Goal: Task Accomplishment & Management: Use online tool/utility

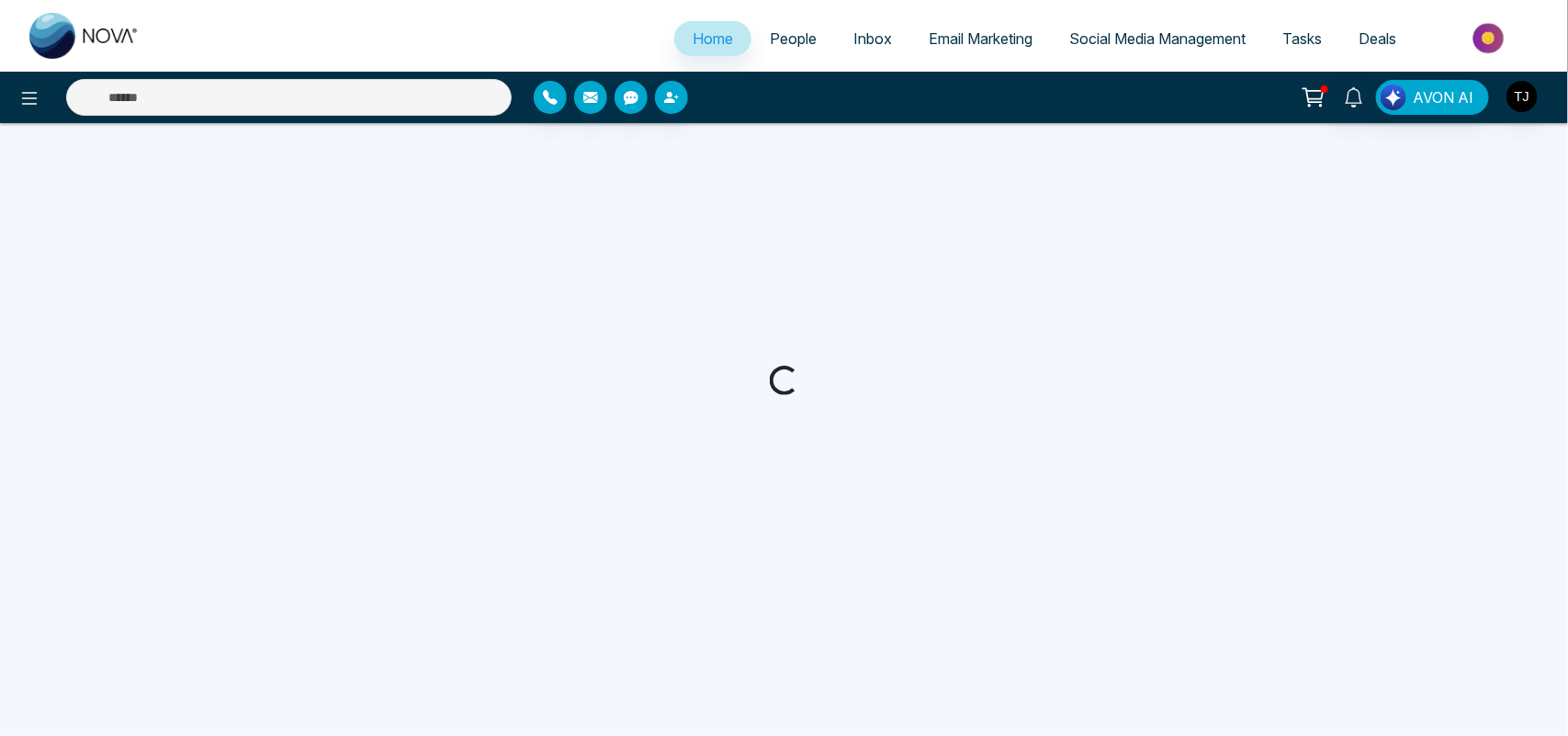
select select "*"
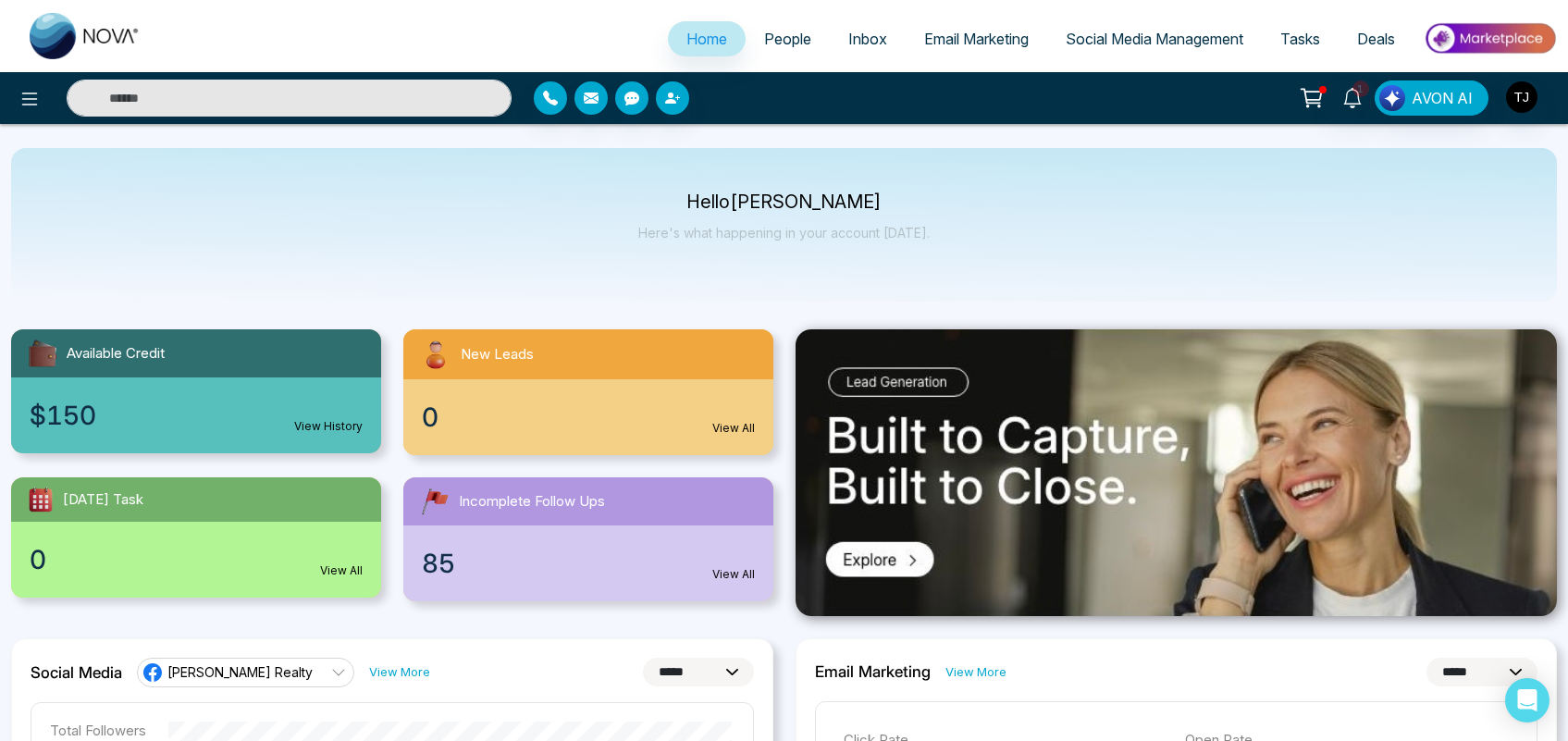
click at [1500, 43] on img at bounding box center [1490, 39] width 134 height 42
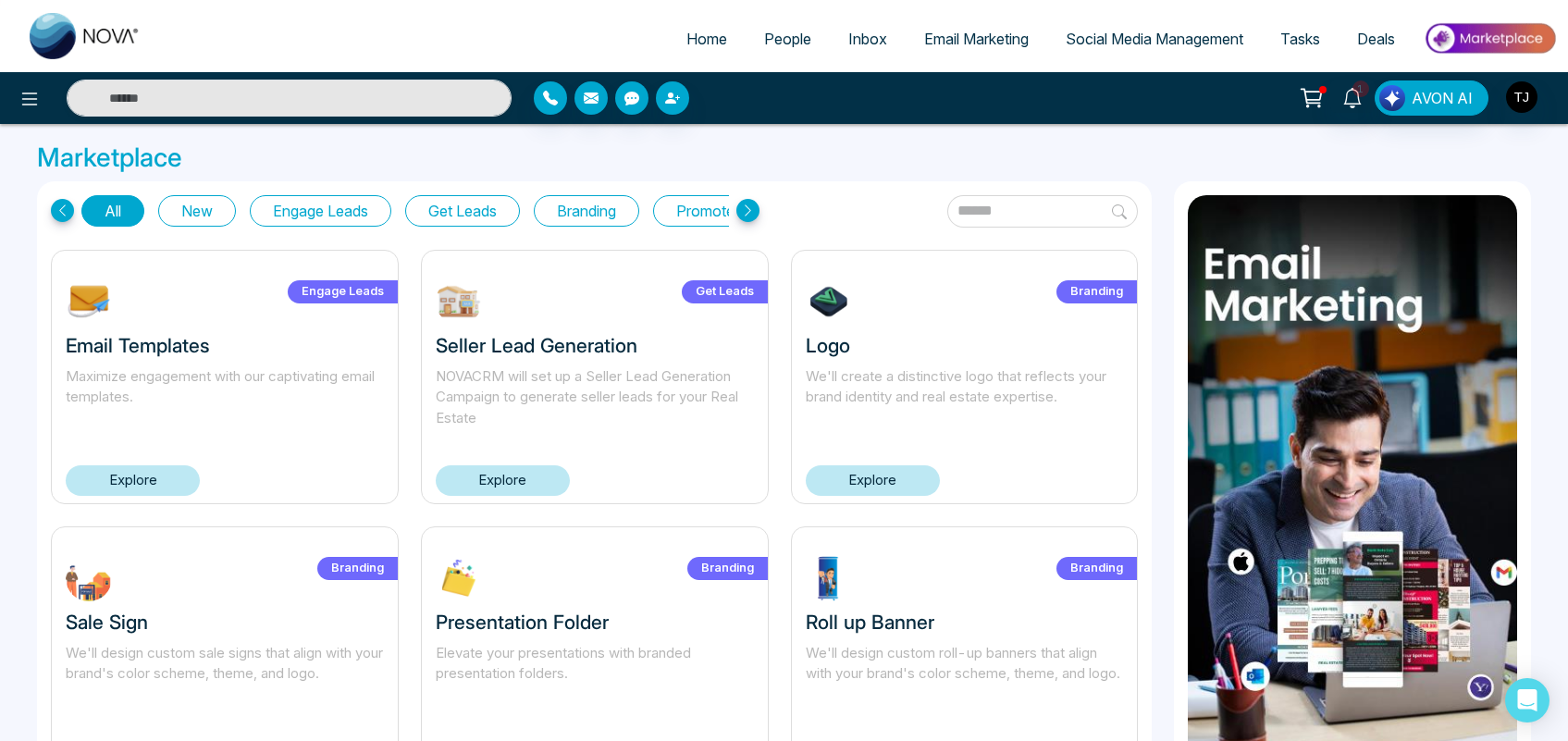
click at [501, 474] on link "Explore" at bounding box center [503, 480] width 134 height 30
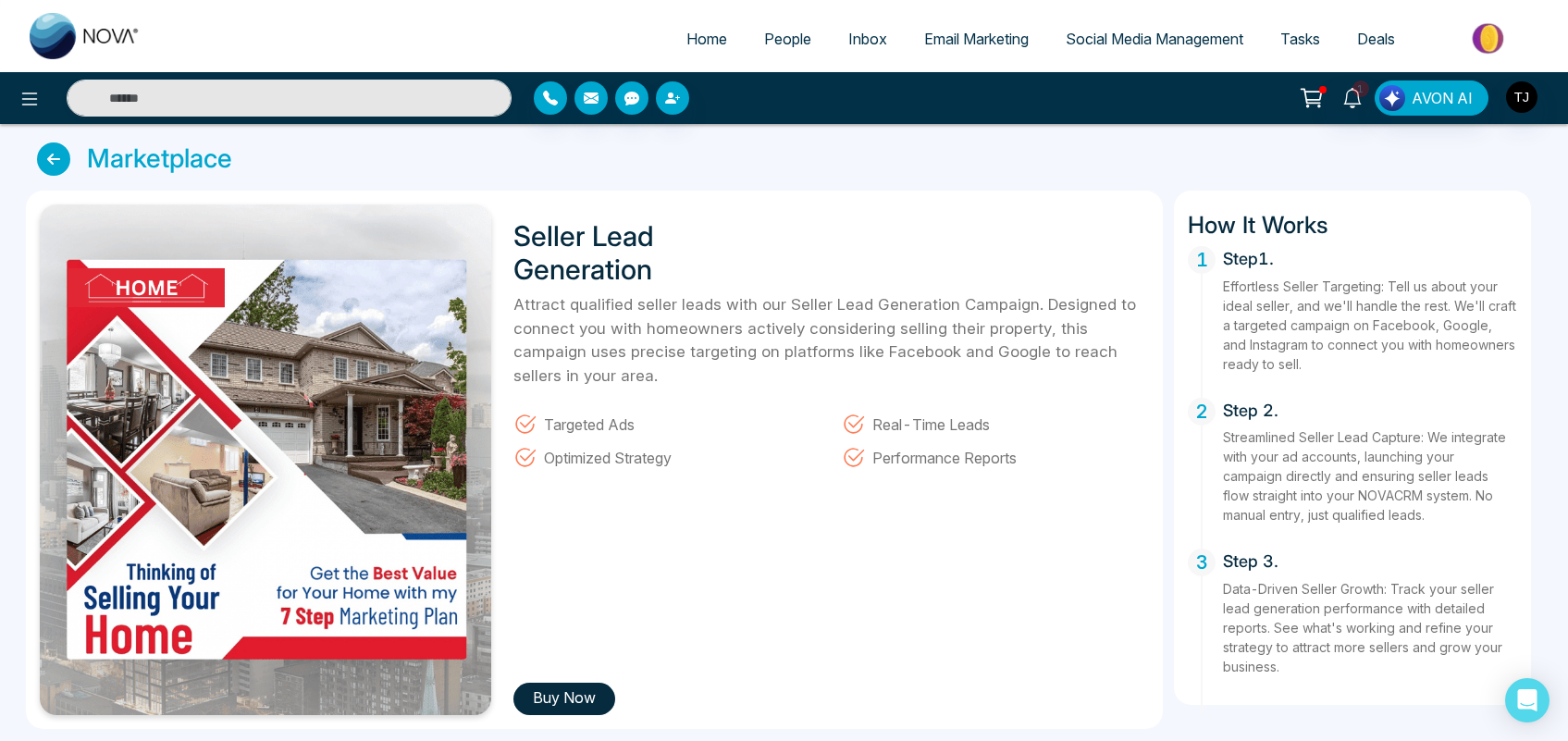
click at [685, 23] on link "Home" at bounding box center [707, 39] width 78 height 35
select select "*"
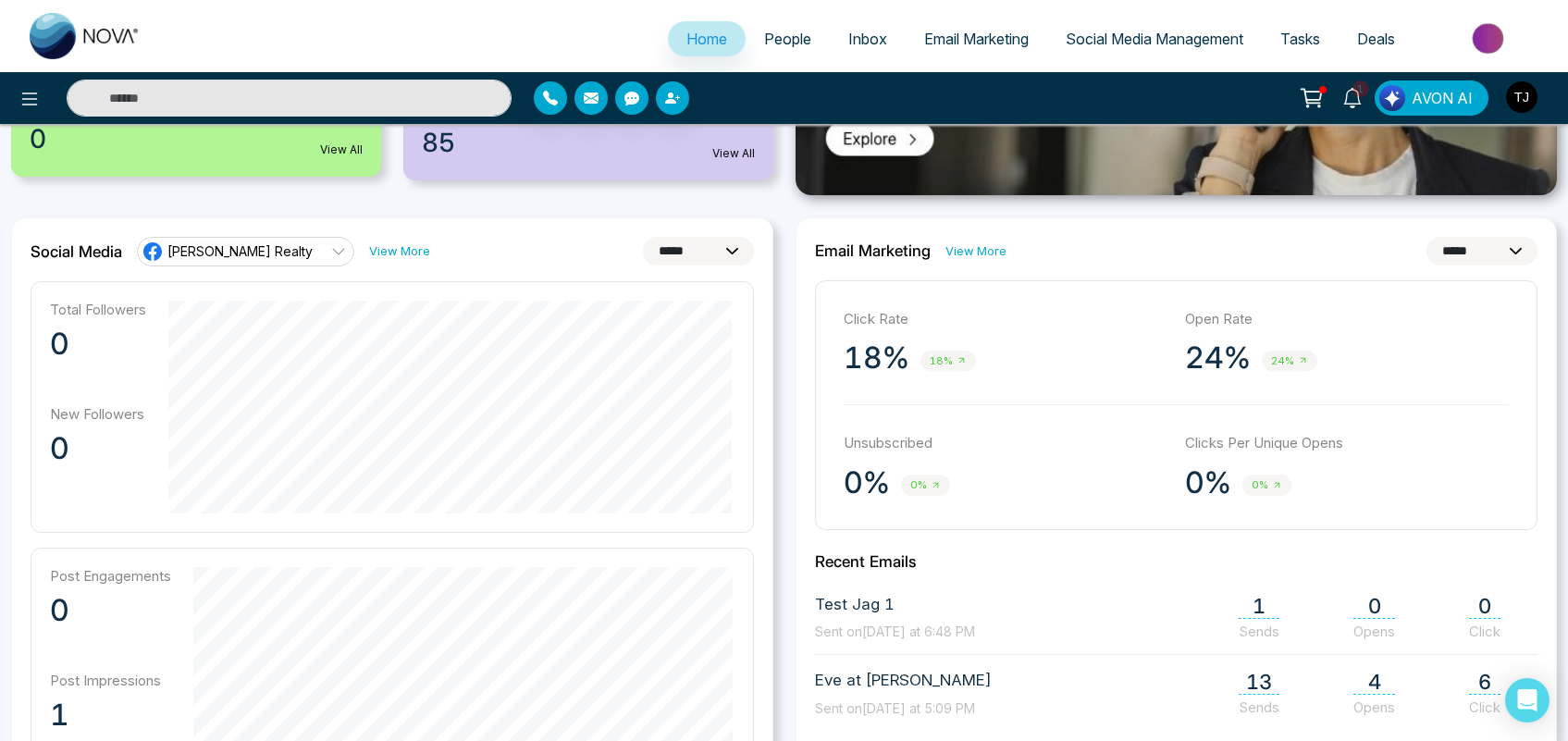
scroll to position [491, 0]
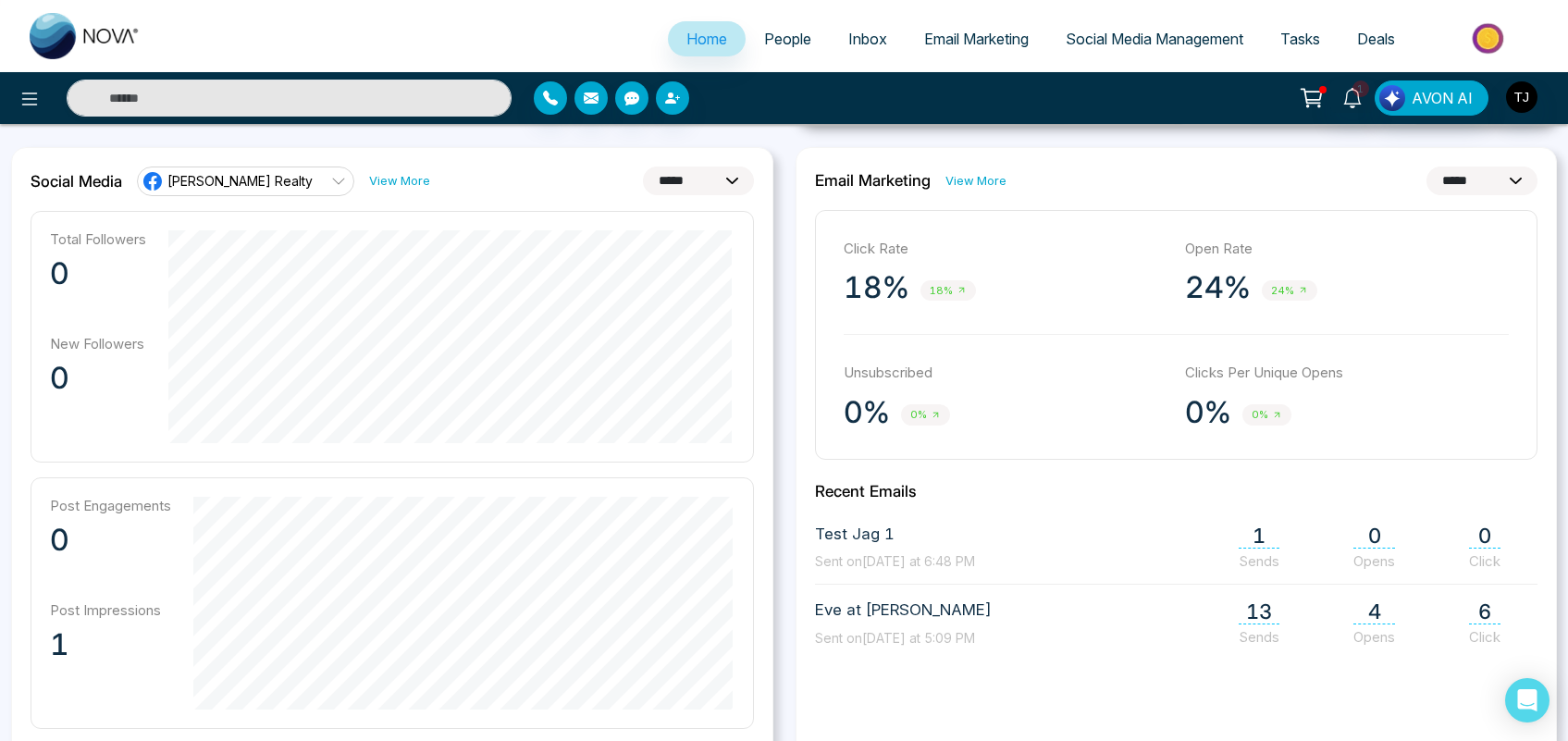
click at [201, 188] on span "[PERSON_NAME] Realty" at bounding box center [240, 181] width 146 height 18
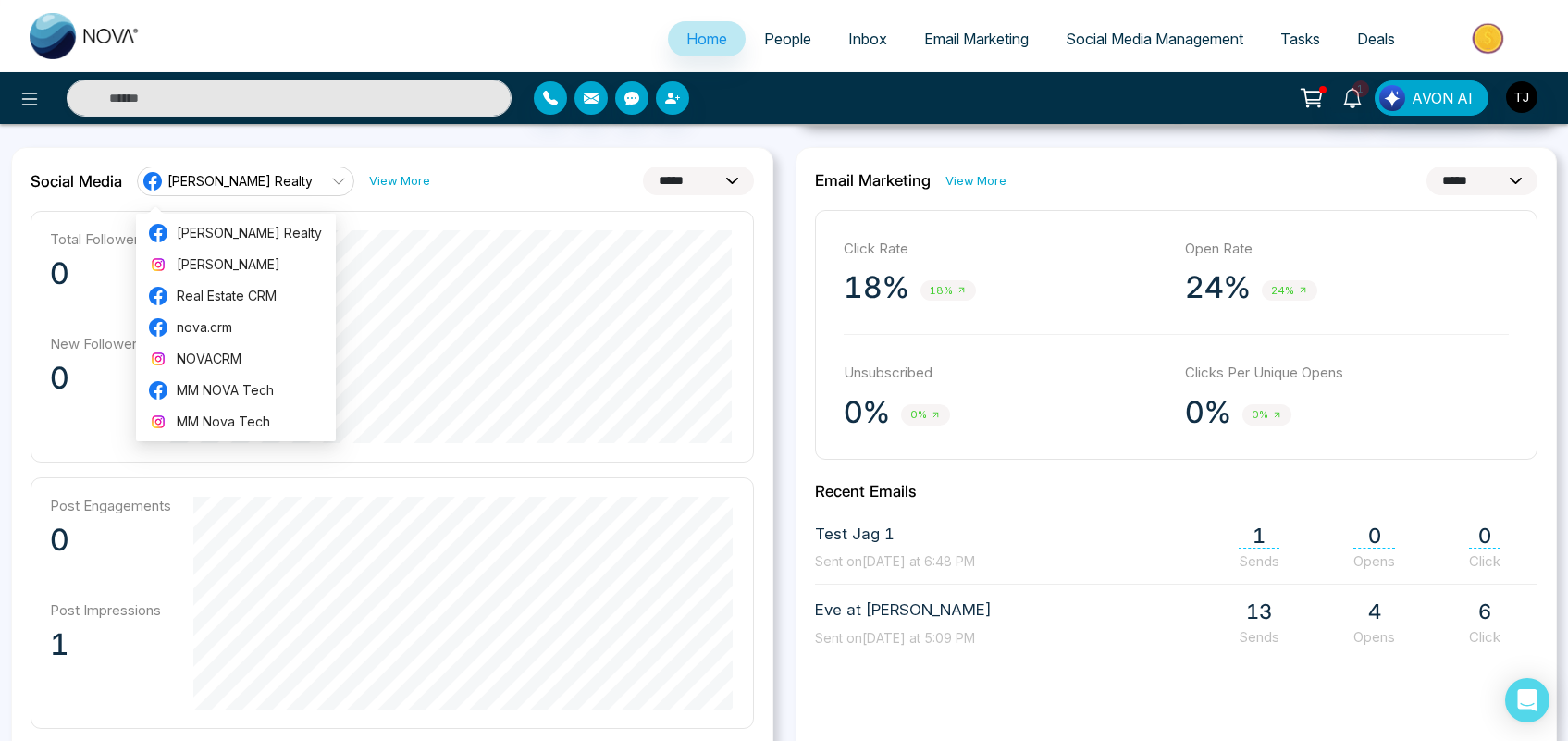
click at [440, 169] on div "**********" at bounding box center [391, 181] width 723 height 29
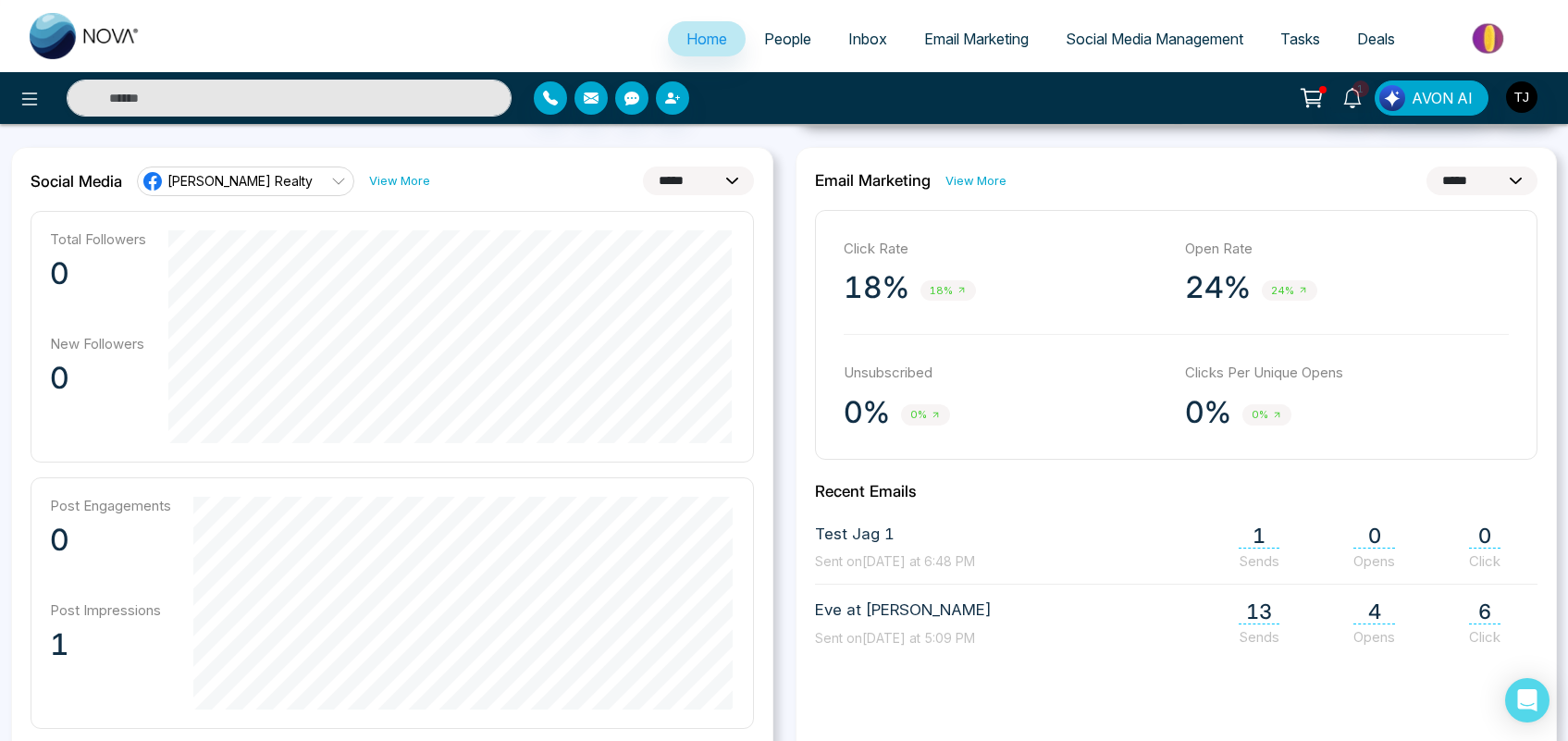
click at [234, 179] on span "[PERSON_NAME] Realty" at bounding box center [240, 181] width 146 height 18
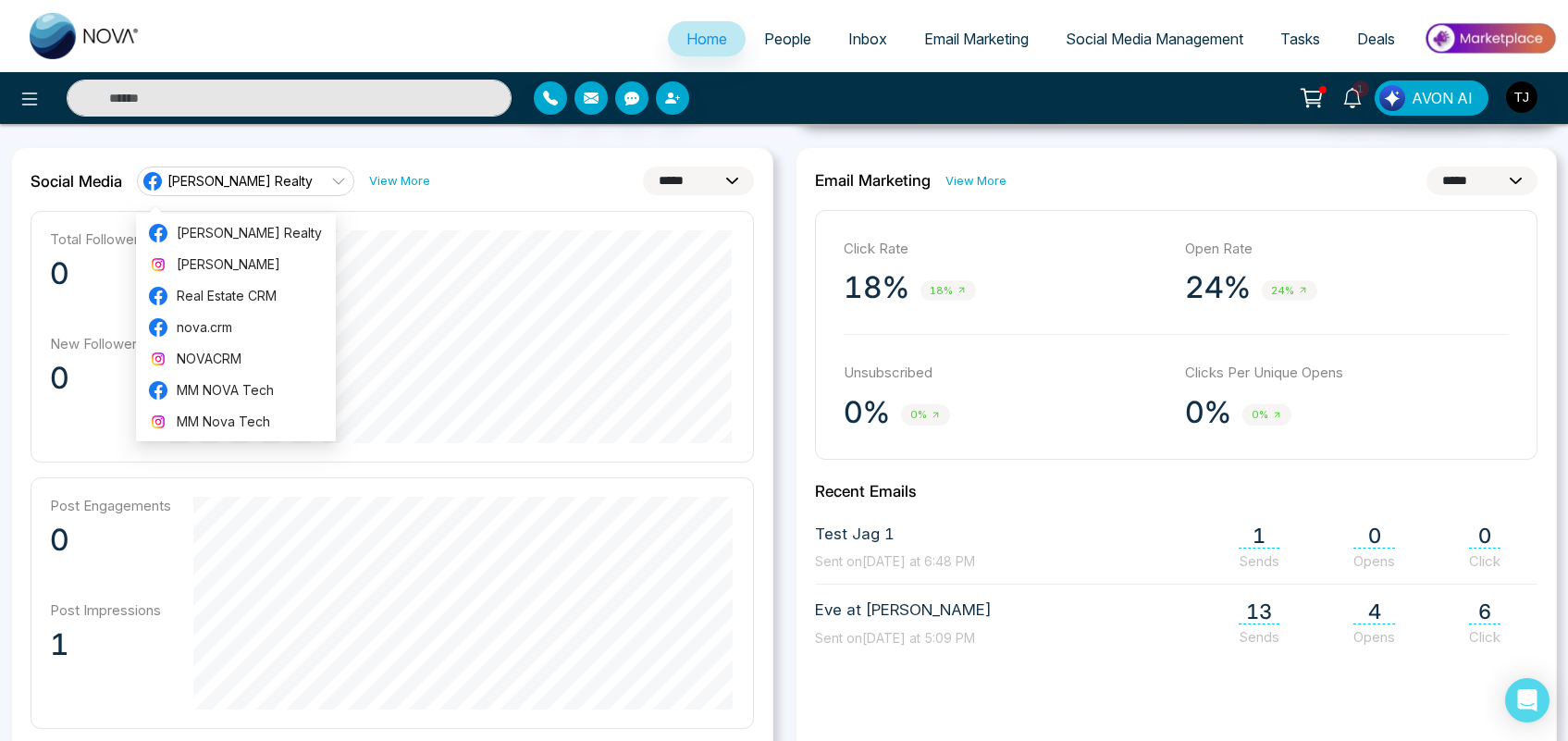
click at [488, 176] on div "**********" at bounding box center [391, 181] width 723 height 29
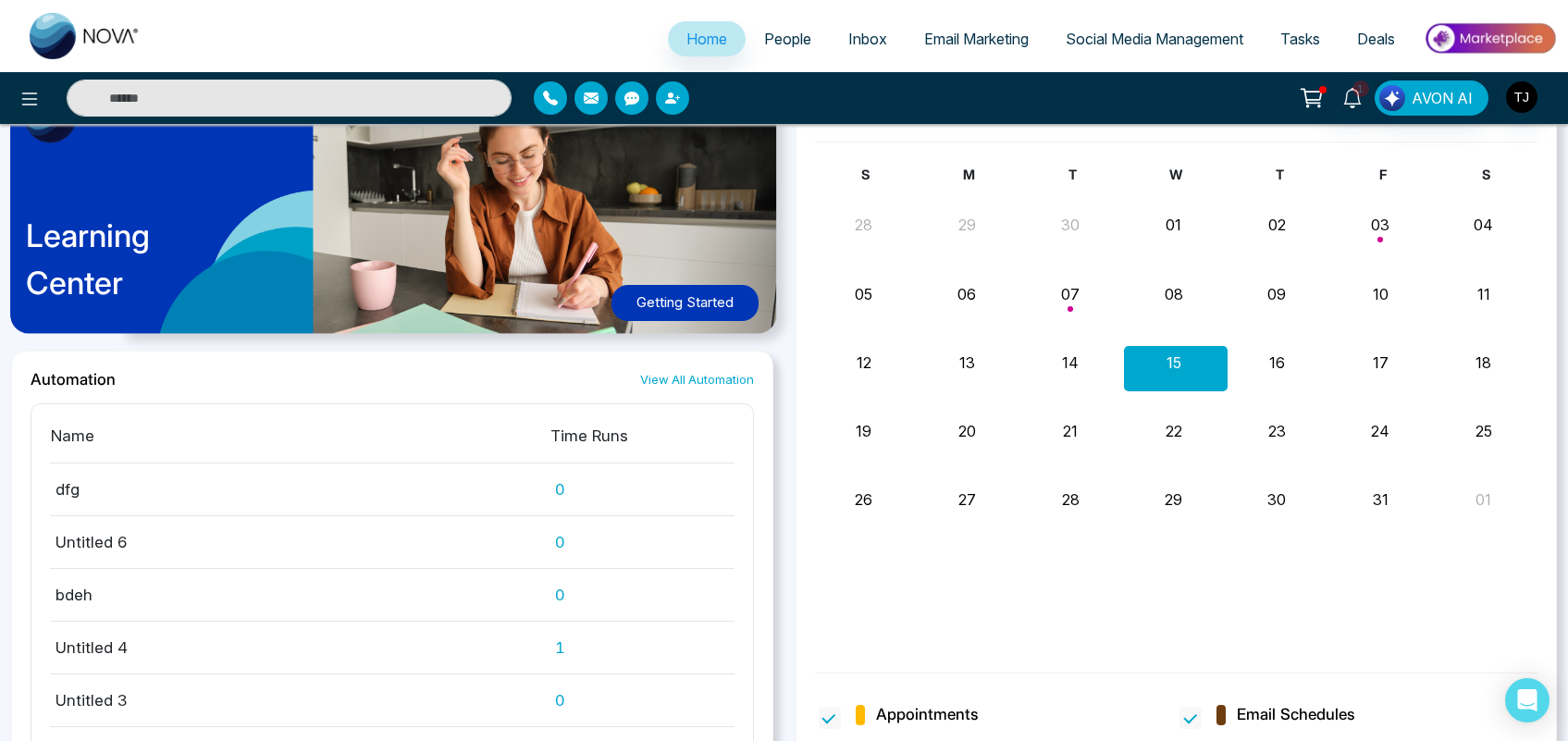
scroll to position [1456, 0]
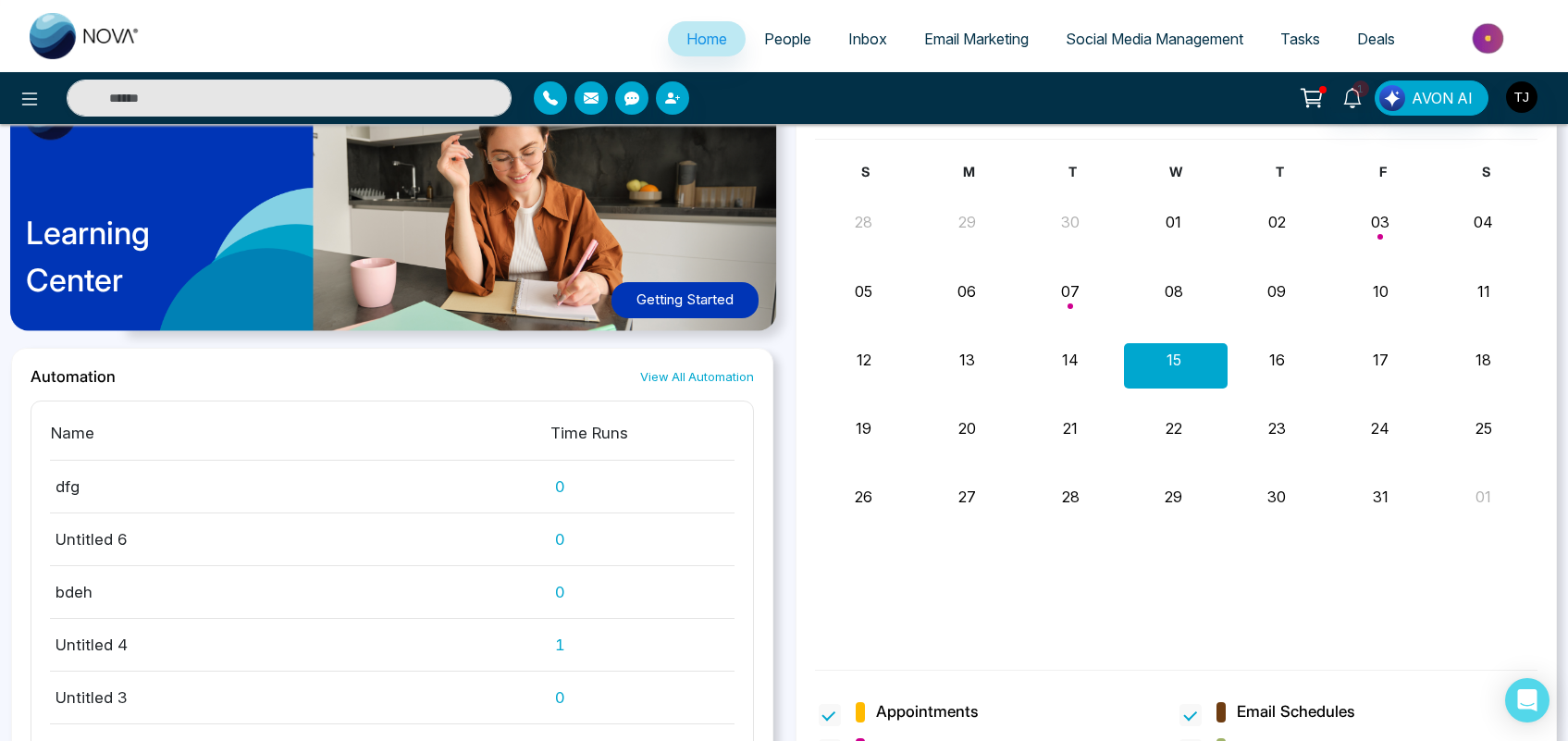
click at [780, 38] on span "People" at bounding box center [787, 39] width 47 height 19
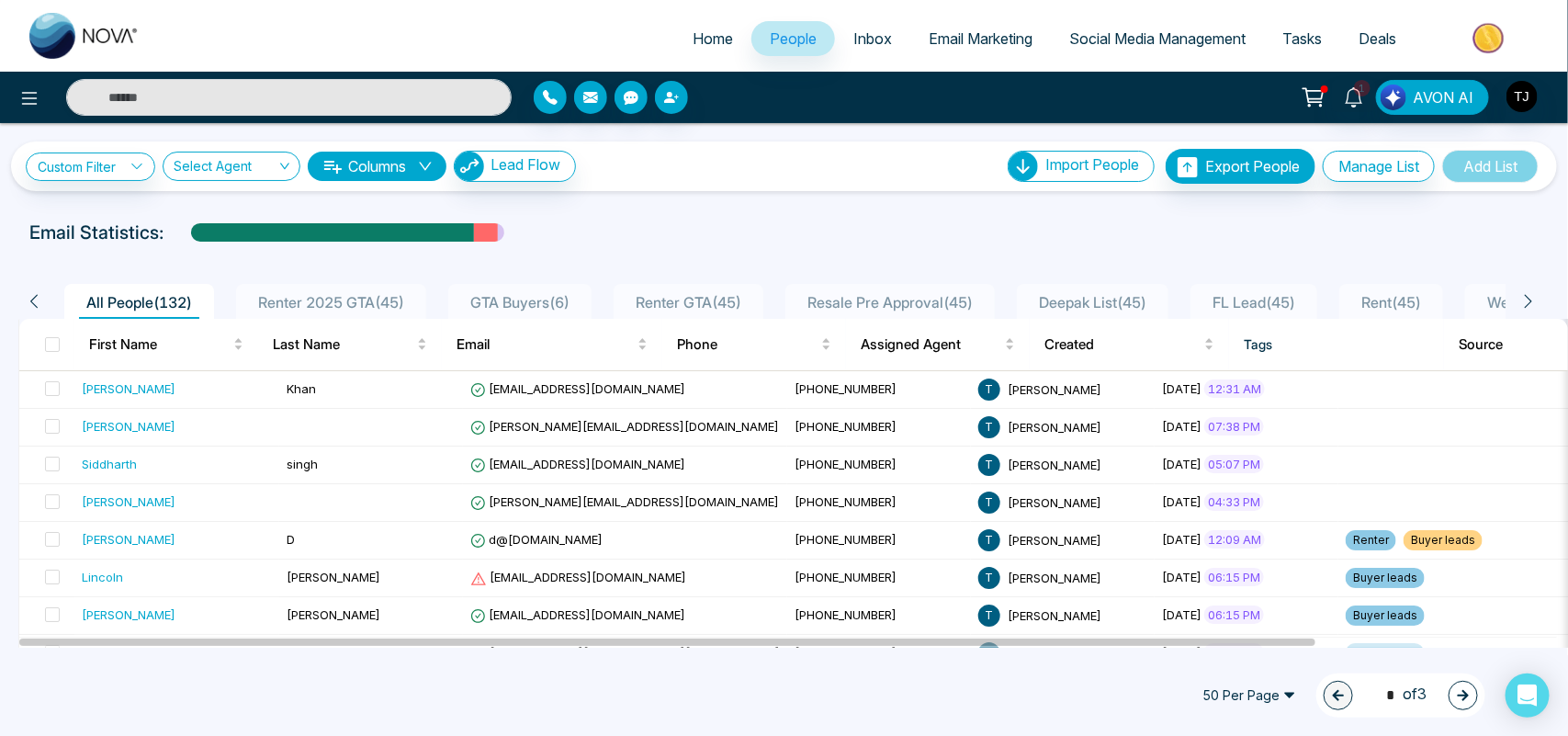
click at [1490, 39] on img at bounding box center [1490, 38] width 133 height 41
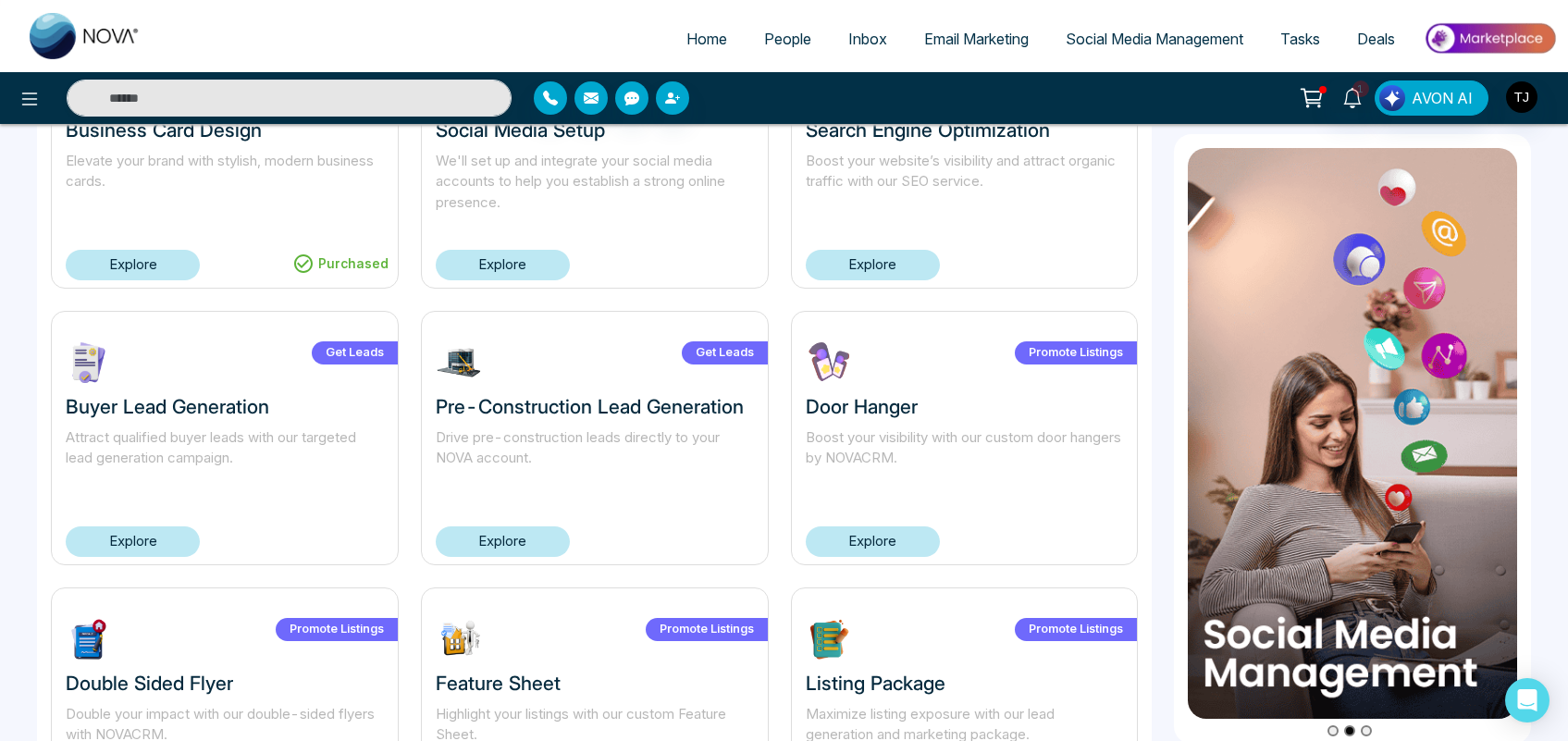
scroll to position [750, 0]
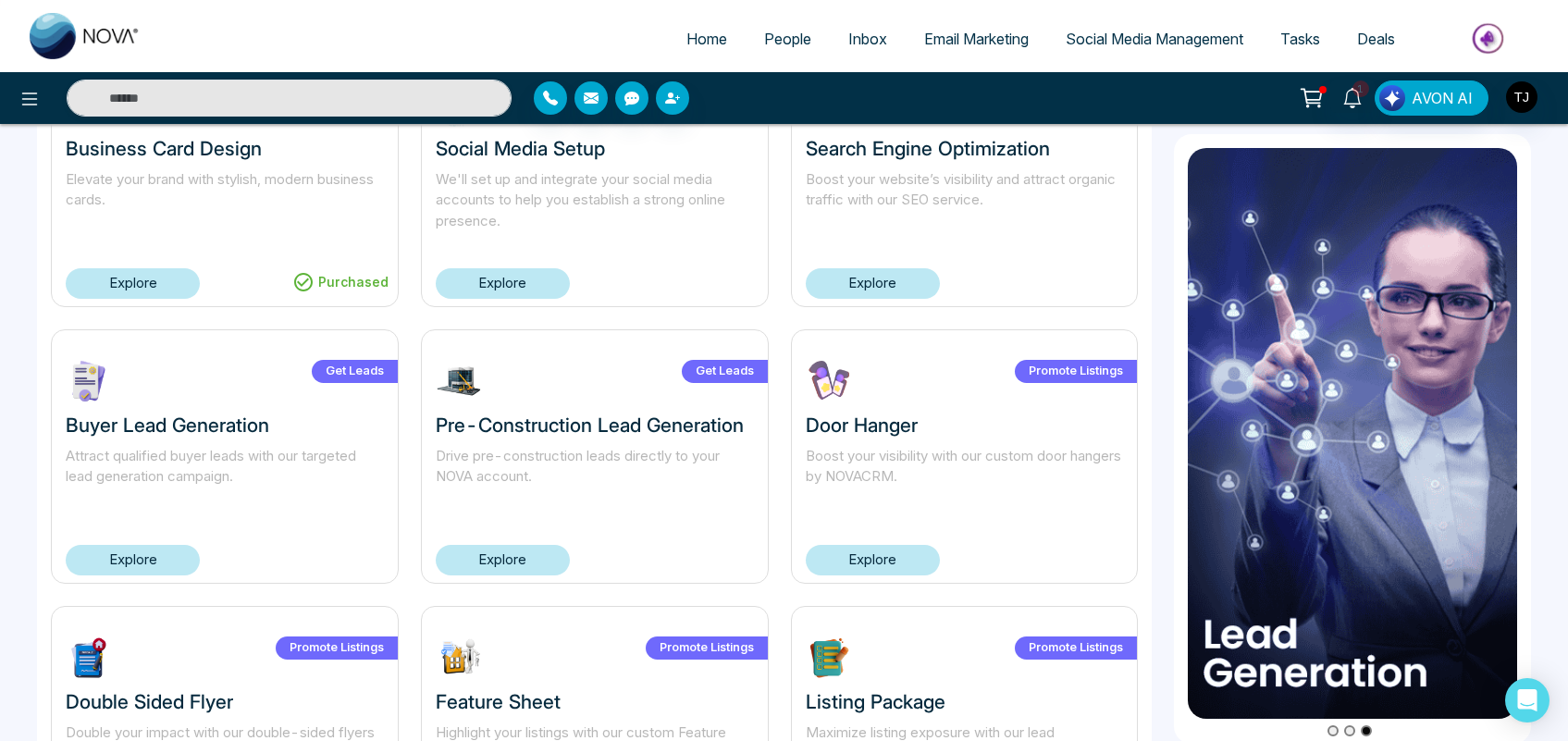
click at [797, 37] on span "People" at bounding box center [787, 39] width 47 height 19
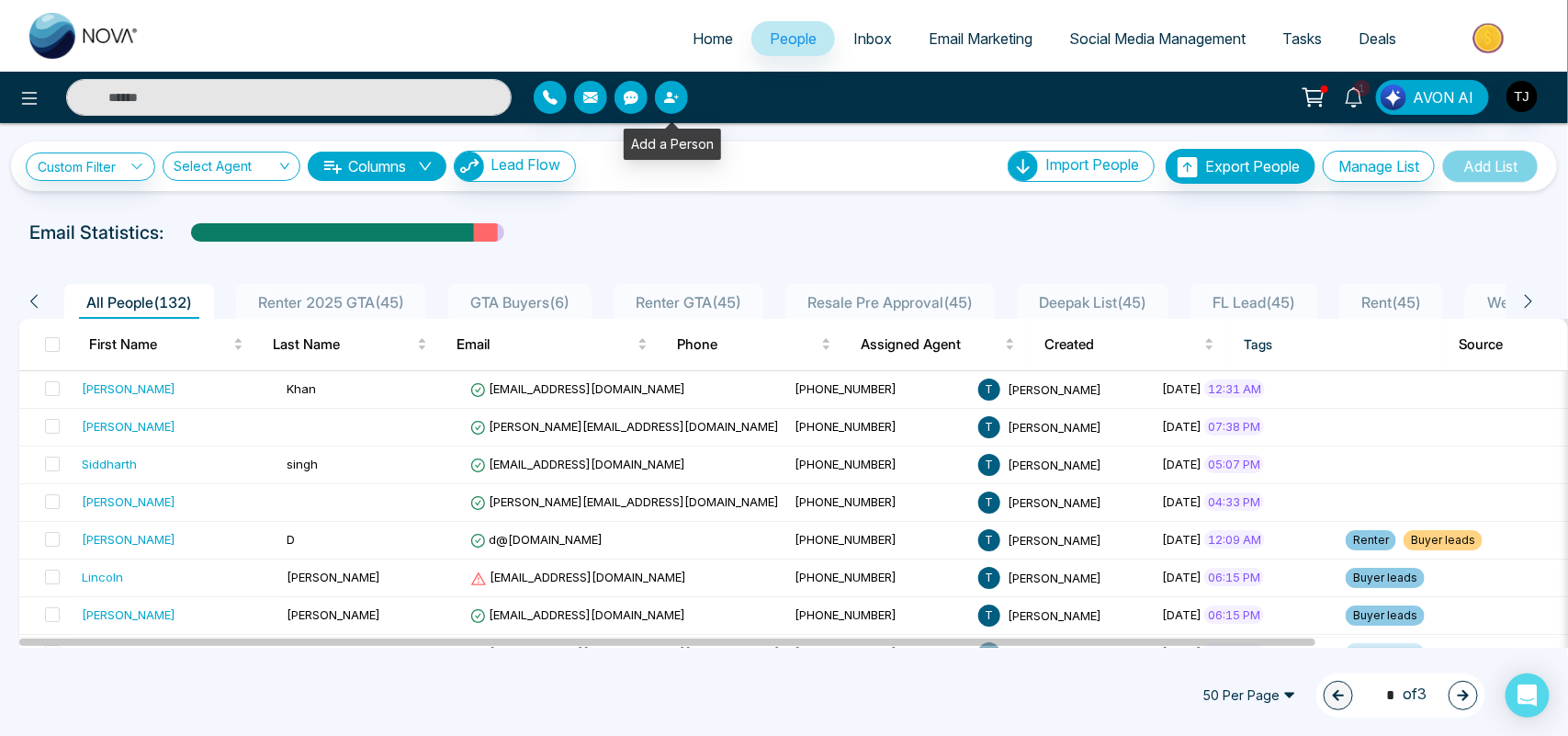
click at [677, 95] on icon "button" at bounding box center [672, 98] width 15 height 15
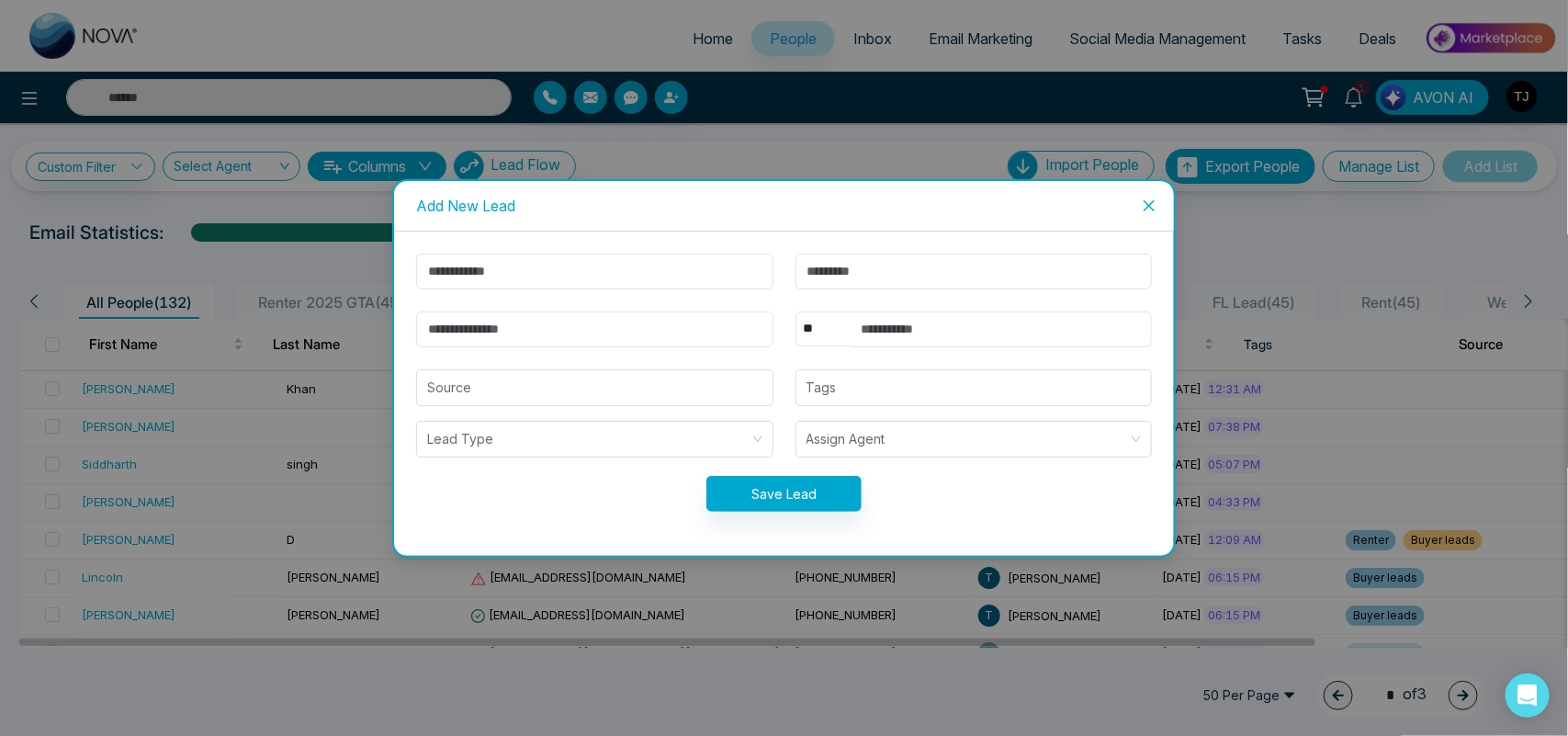
click at [1144, 200] on icon "close" at bounding box center [1149, 206] width 15 height 15
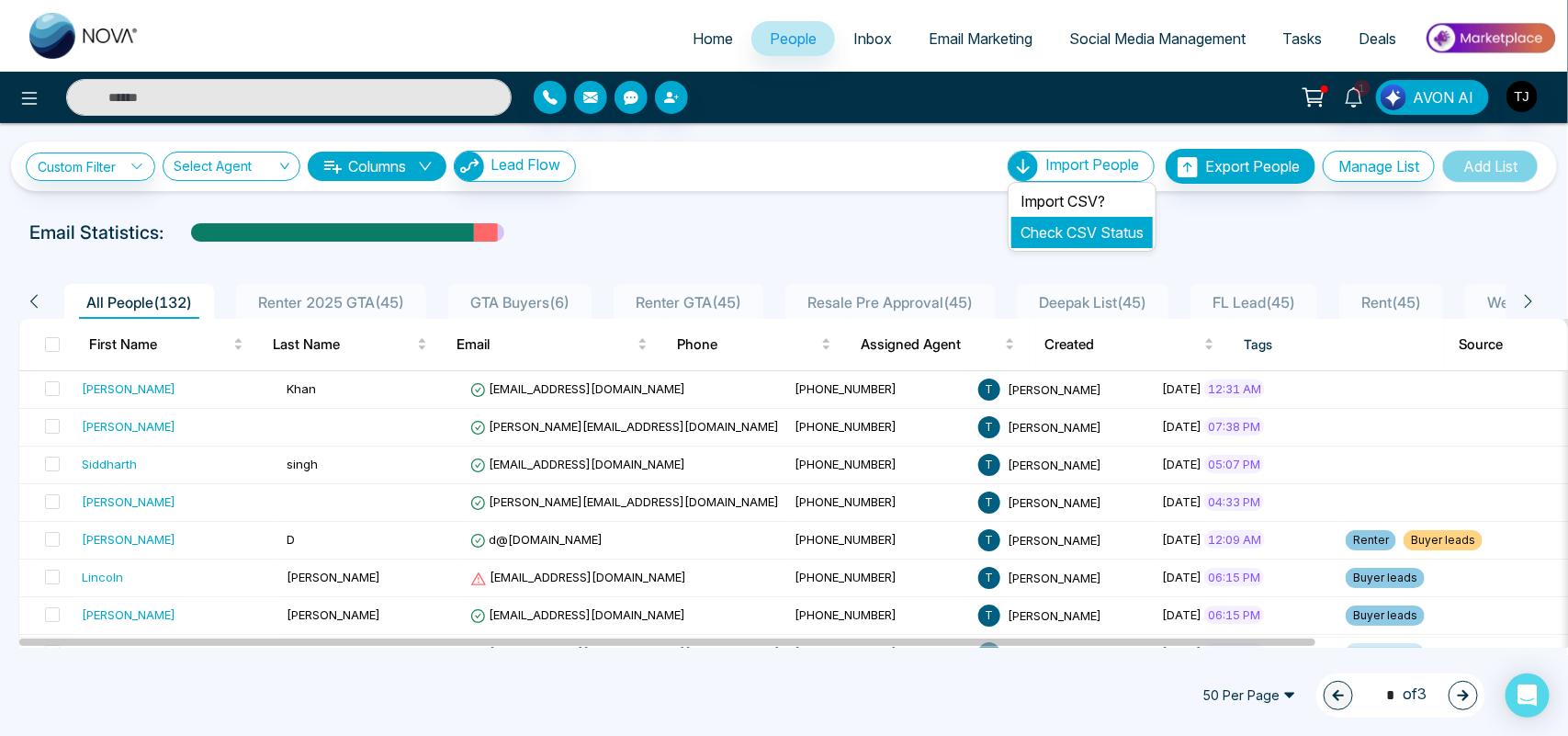
click at [1058, 232] on link "Check CSV Status" at bounding box center [1081, 233] width 123 height 19
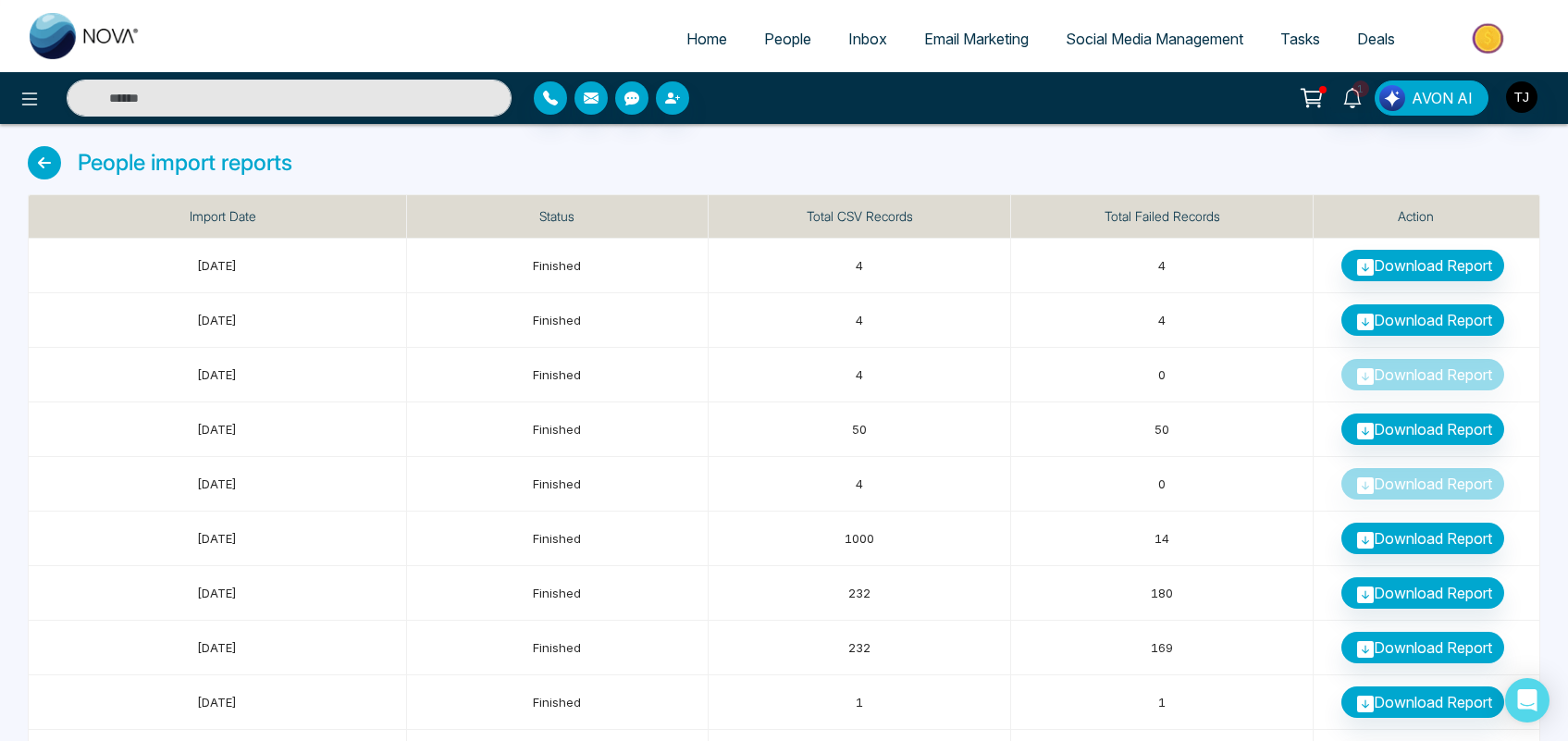
click at [779, 29] on span "People" at bounding box center [787, 39] width 47 height 19
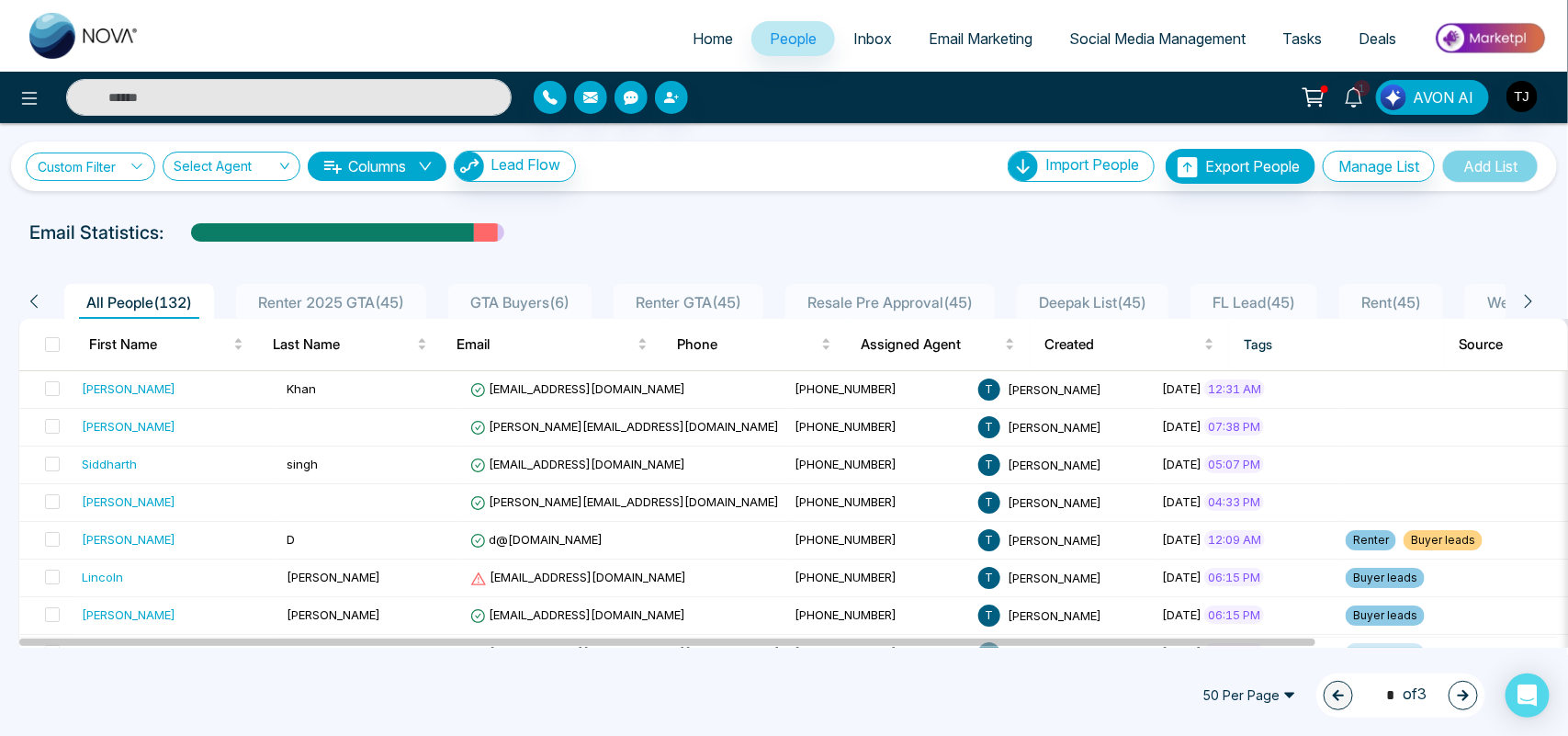
click at [108, 161] on link "Custom Filter" at bounding box center [90, 166] width 129 height 28
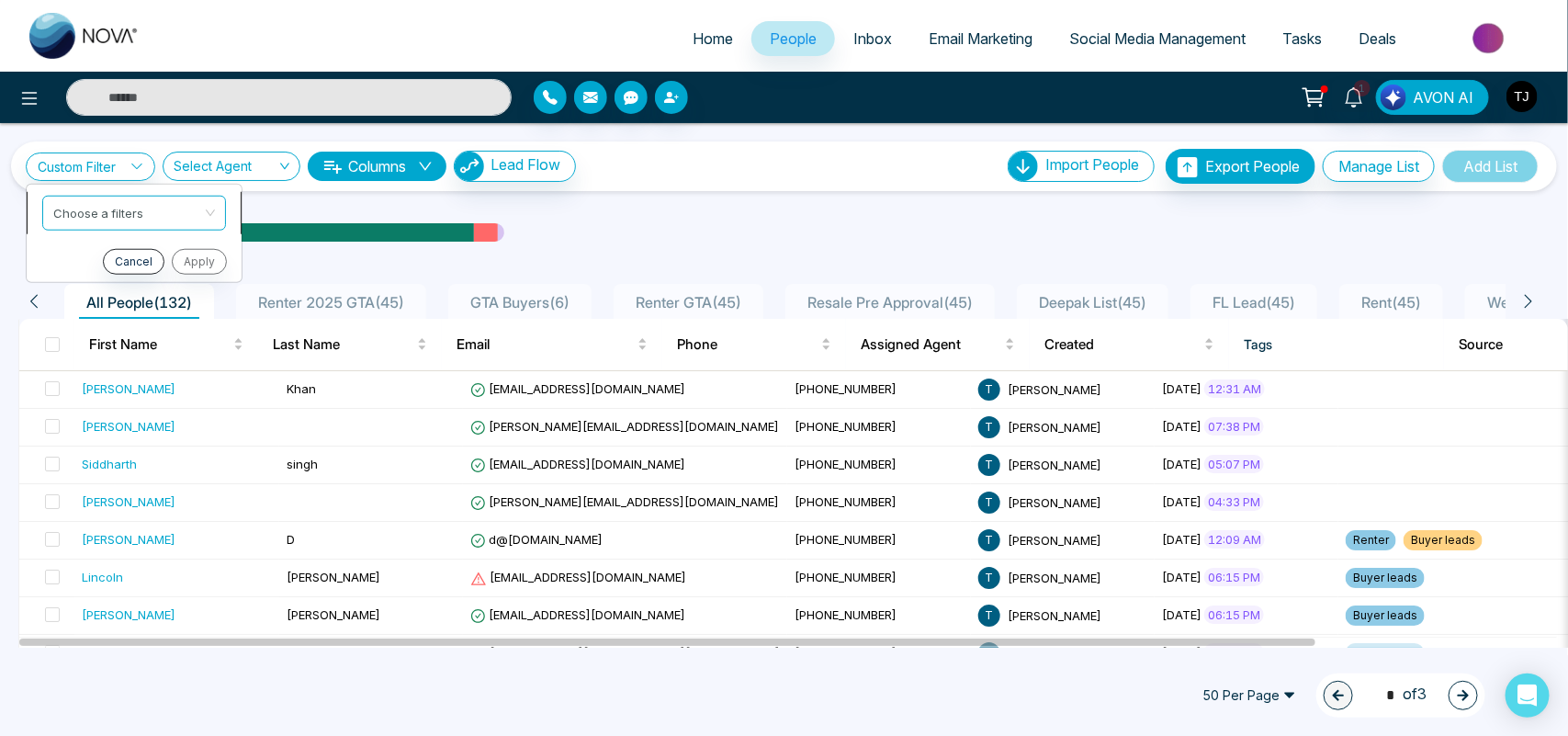
click at [102, 221] on input "search" at bounding box center [128, 208] width 149 height 27
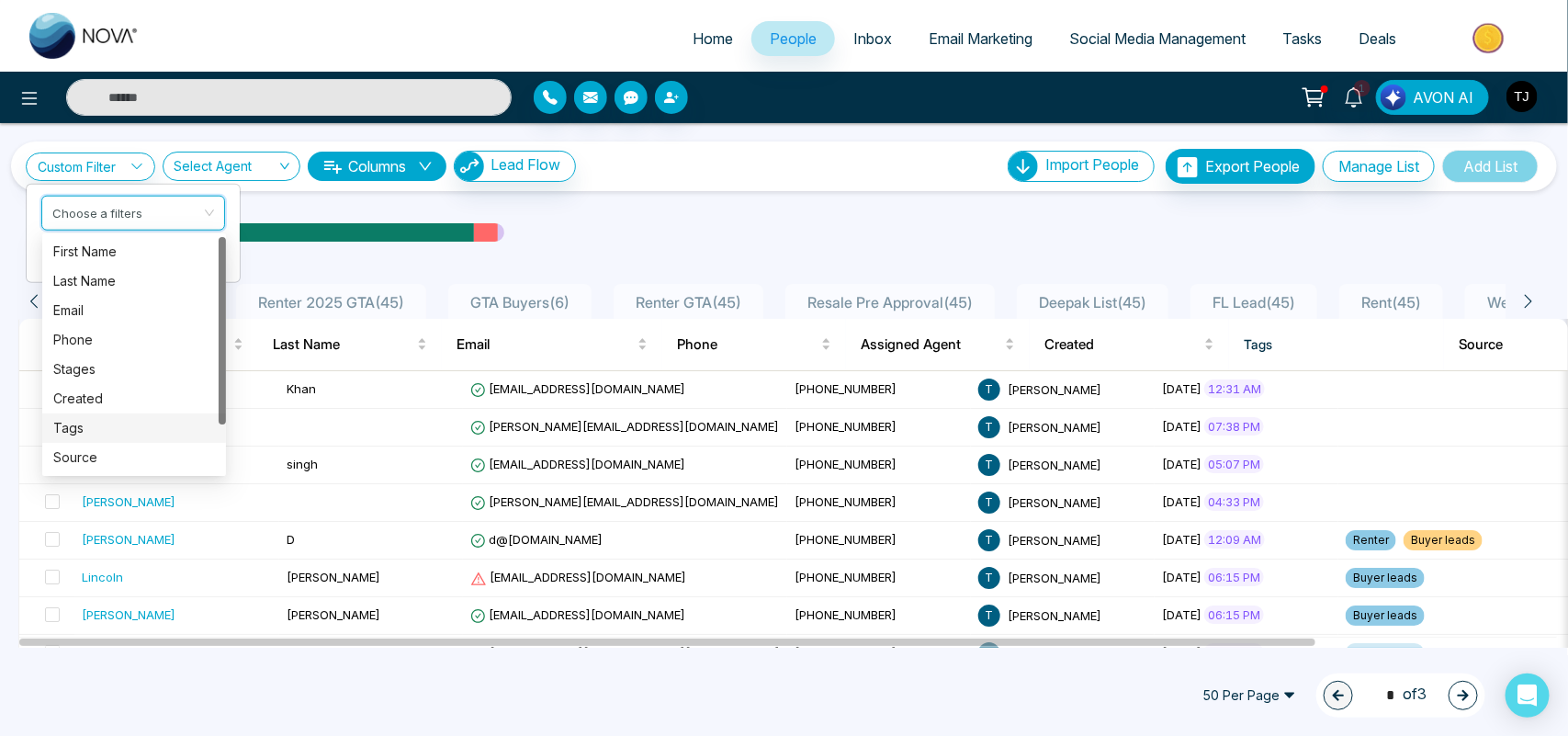
click at [90, 421] on div "Tags" at bounding box center [134, 428] width 161 height 21
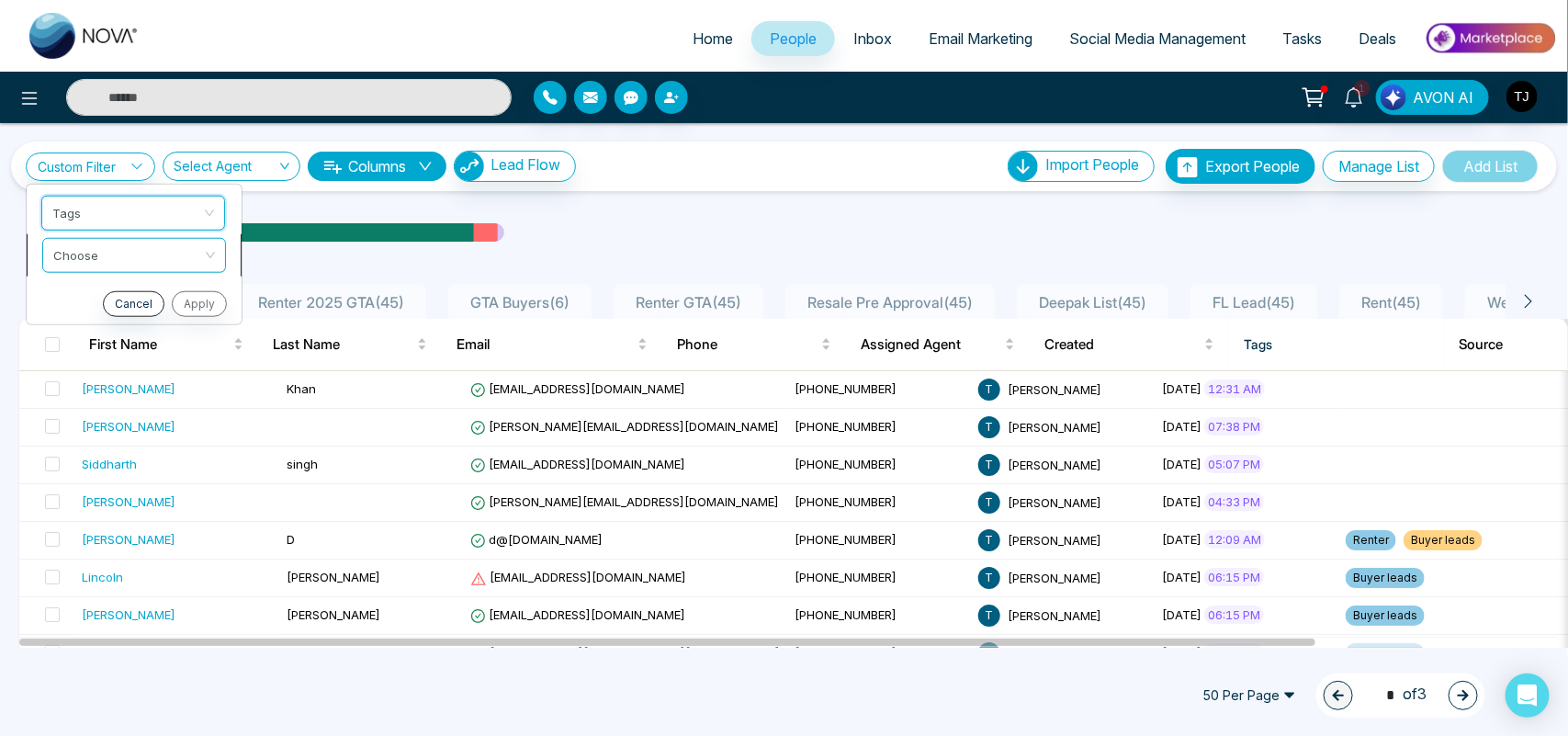
click at [115, 246] on input "search" at bounding box center [128, 251] width 149 height 27
click at [115, 284] on div "include" at bounding box center [134, 294] width 161 height 21
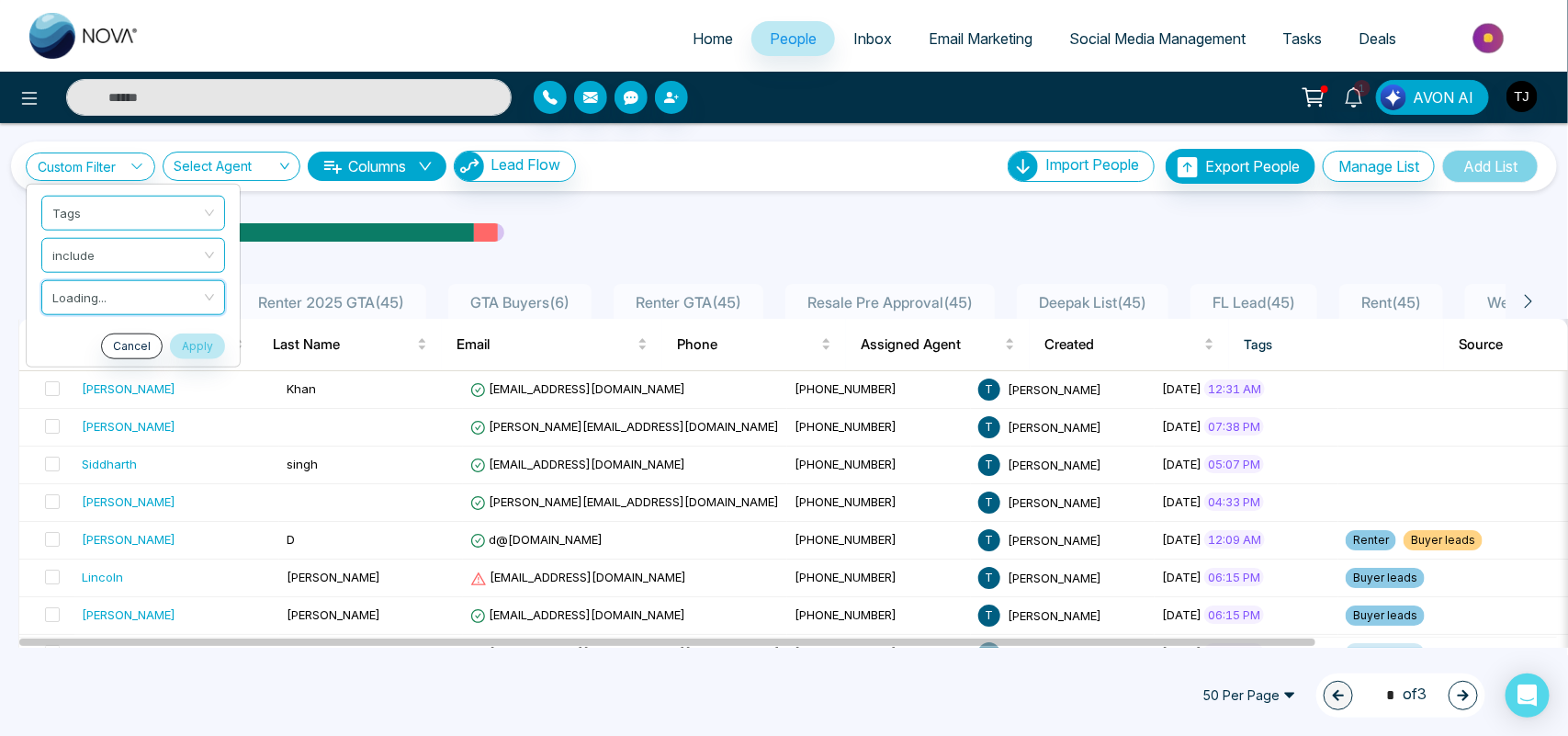
click at [115, 283] on input "search" at bounding box center [127, 294] width 149 height 27
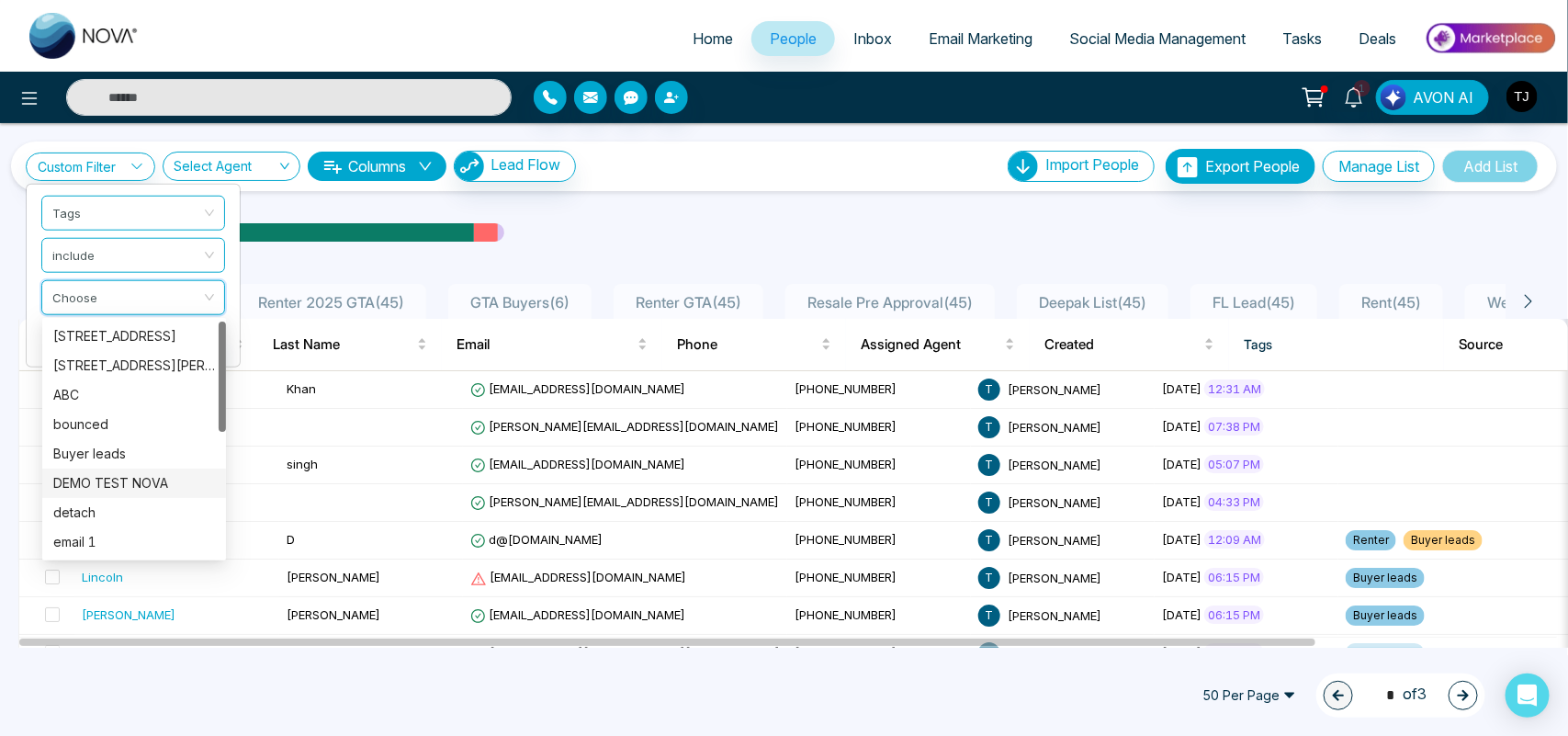
click at [124, 481] on div "DEMO TEST NOVA" at bounding box center [134, 483] width 161 height 21
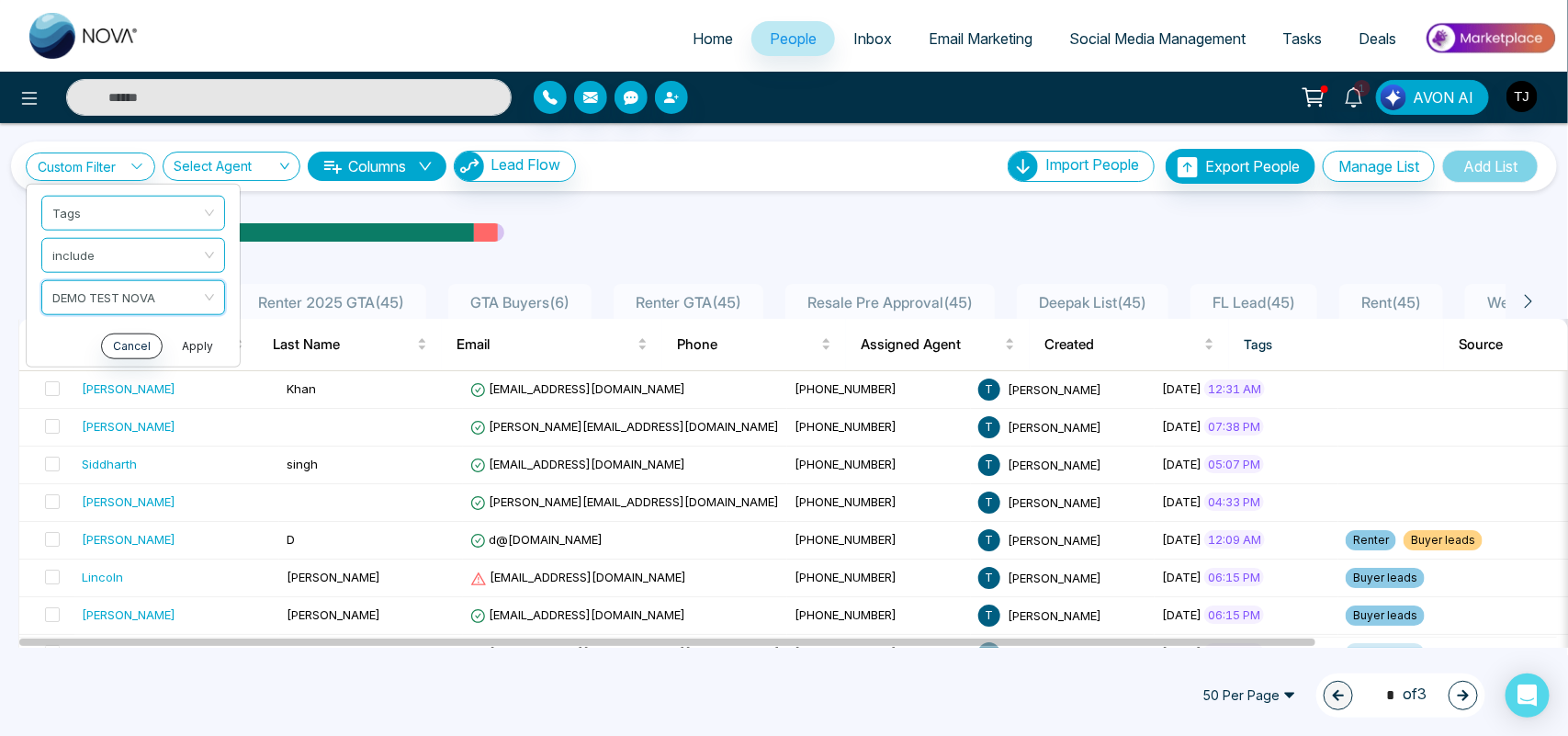
click at [202, 345] on button "Apply" at bounding box center [197, 345] width 55 height 25
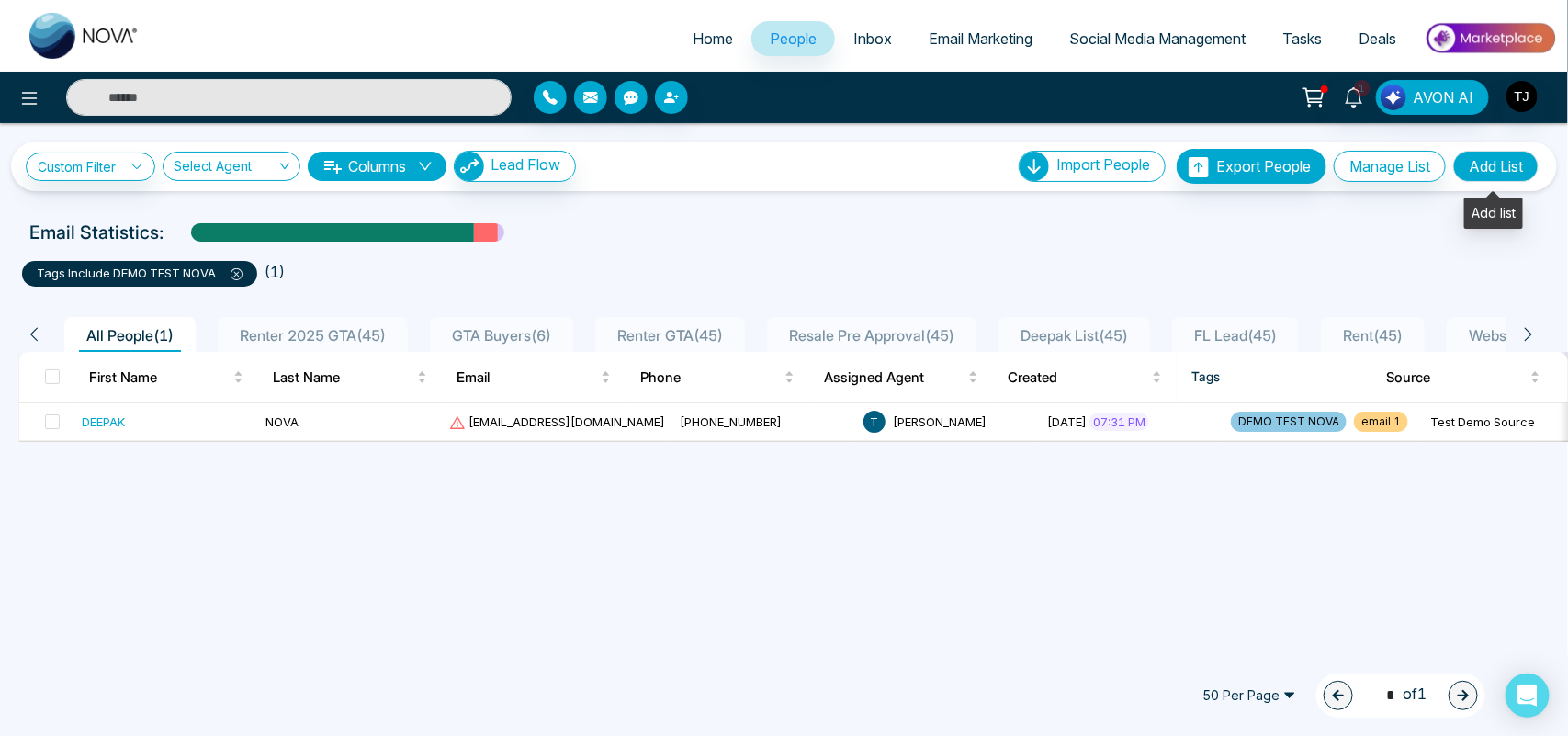
click at [1513, 166] on button "Add List" at bounding box center [1495, 166] width 85 height 31
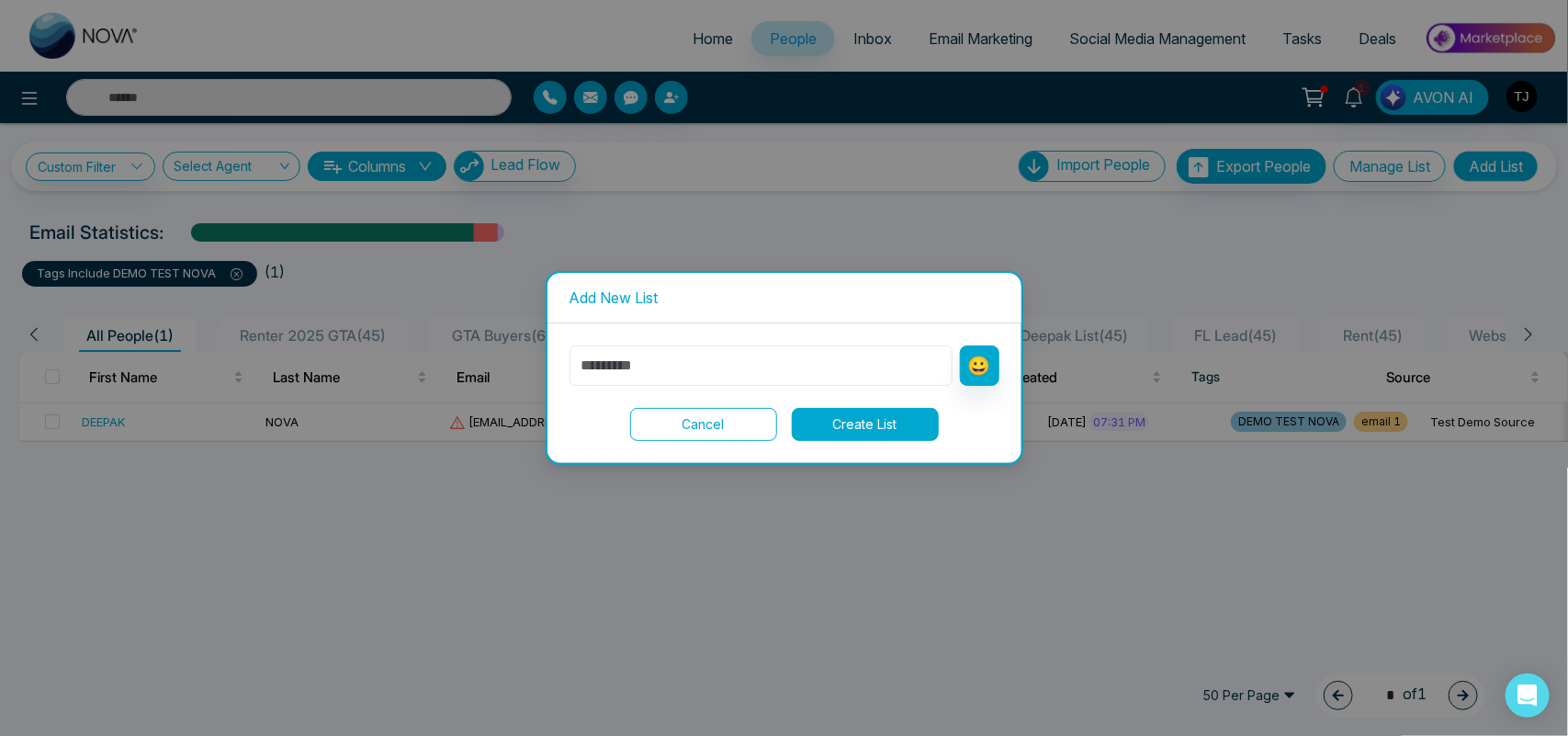
click at [875, 360] on input "text" at bounding box center [761, 365] width 383 height 40
type input "****"
click at [849, 430] on button "Create List" at bounding box center [865, 424] width 147 height 33
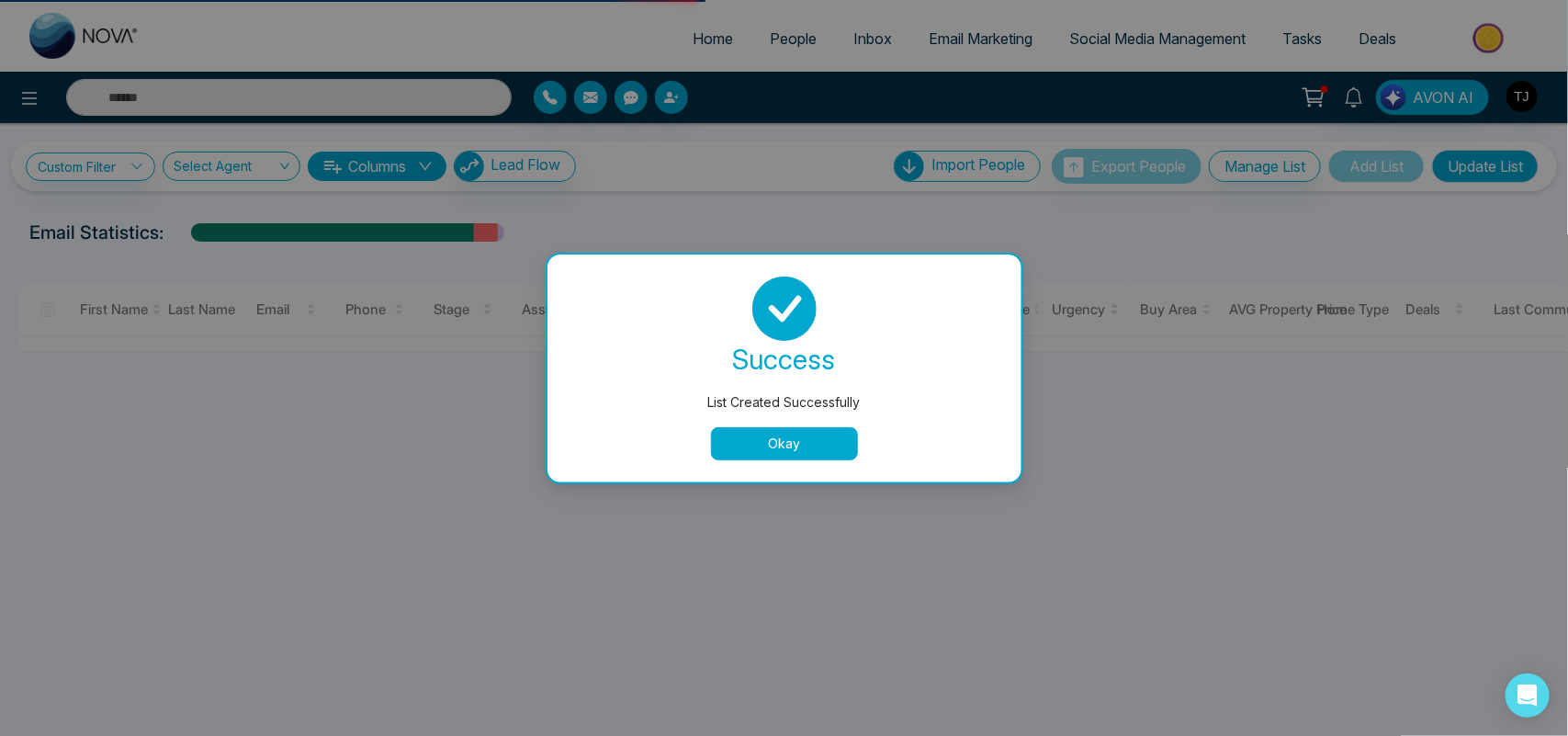
click at [799, 448] on button "Okay" at bounding box center [784, 443] width 147 height 33
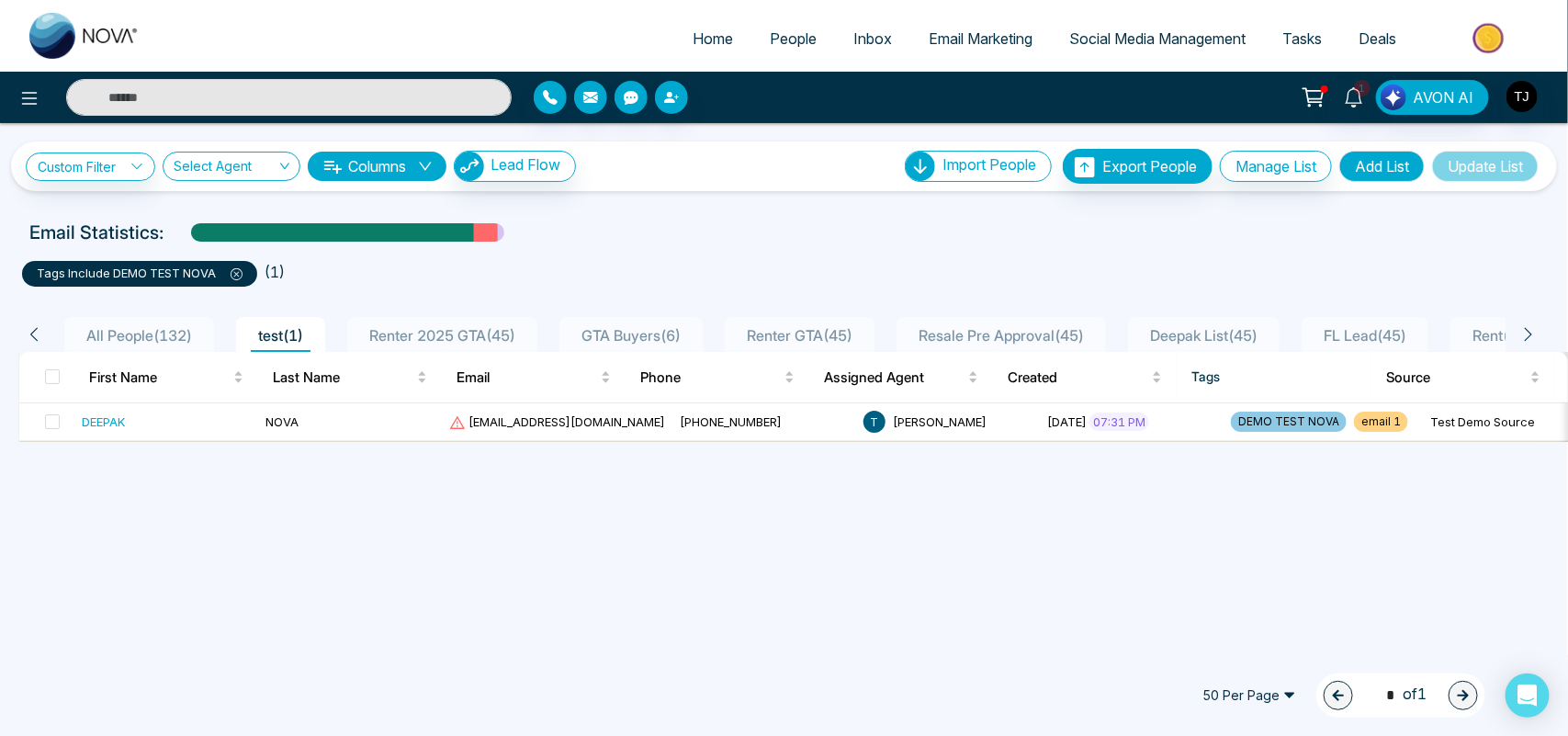
click at [237, 277] on icon at bounding box center [236, 274] width 12 height 12
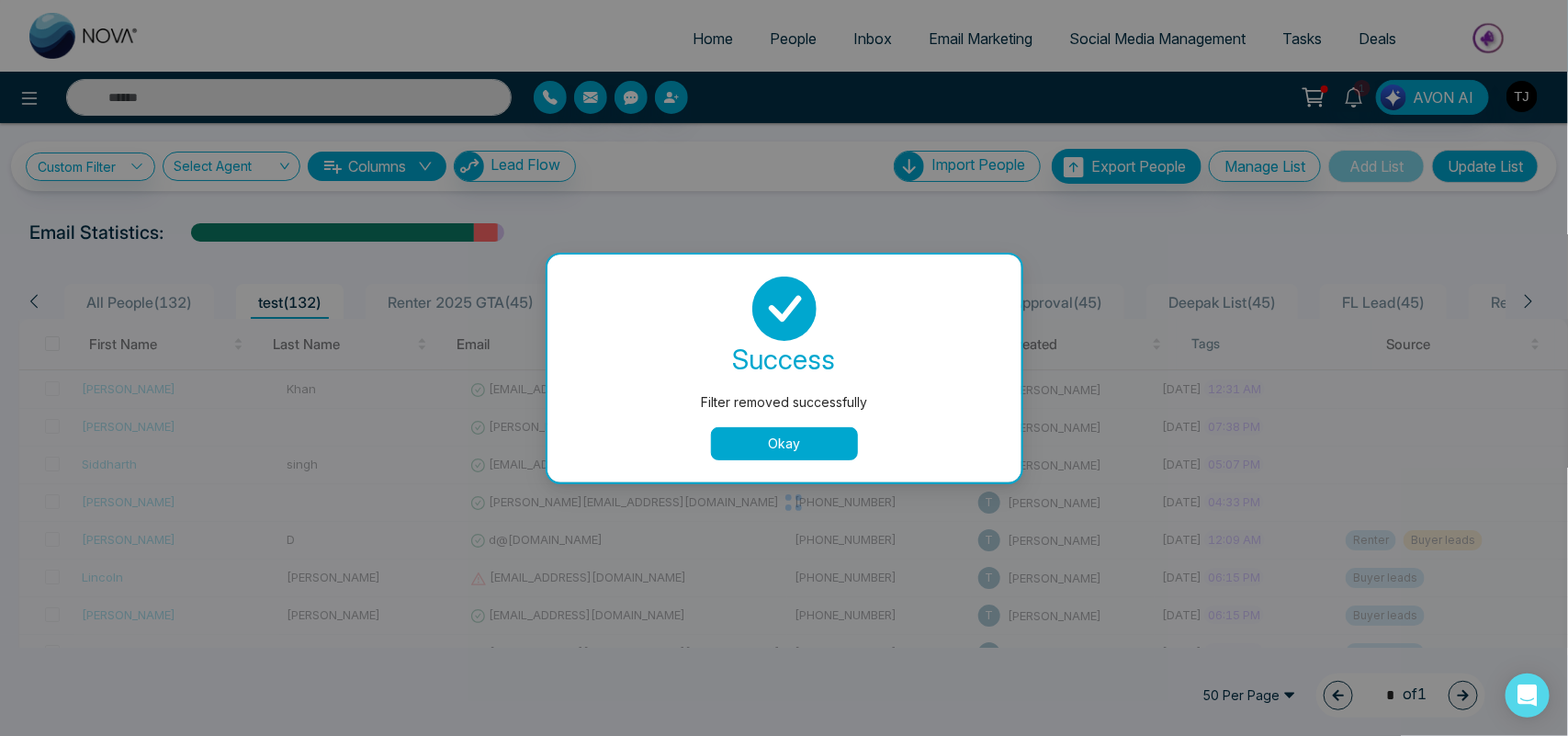
click at [810, 434] on button "Okay" at bounding box center [784, 443] width 147 height 33
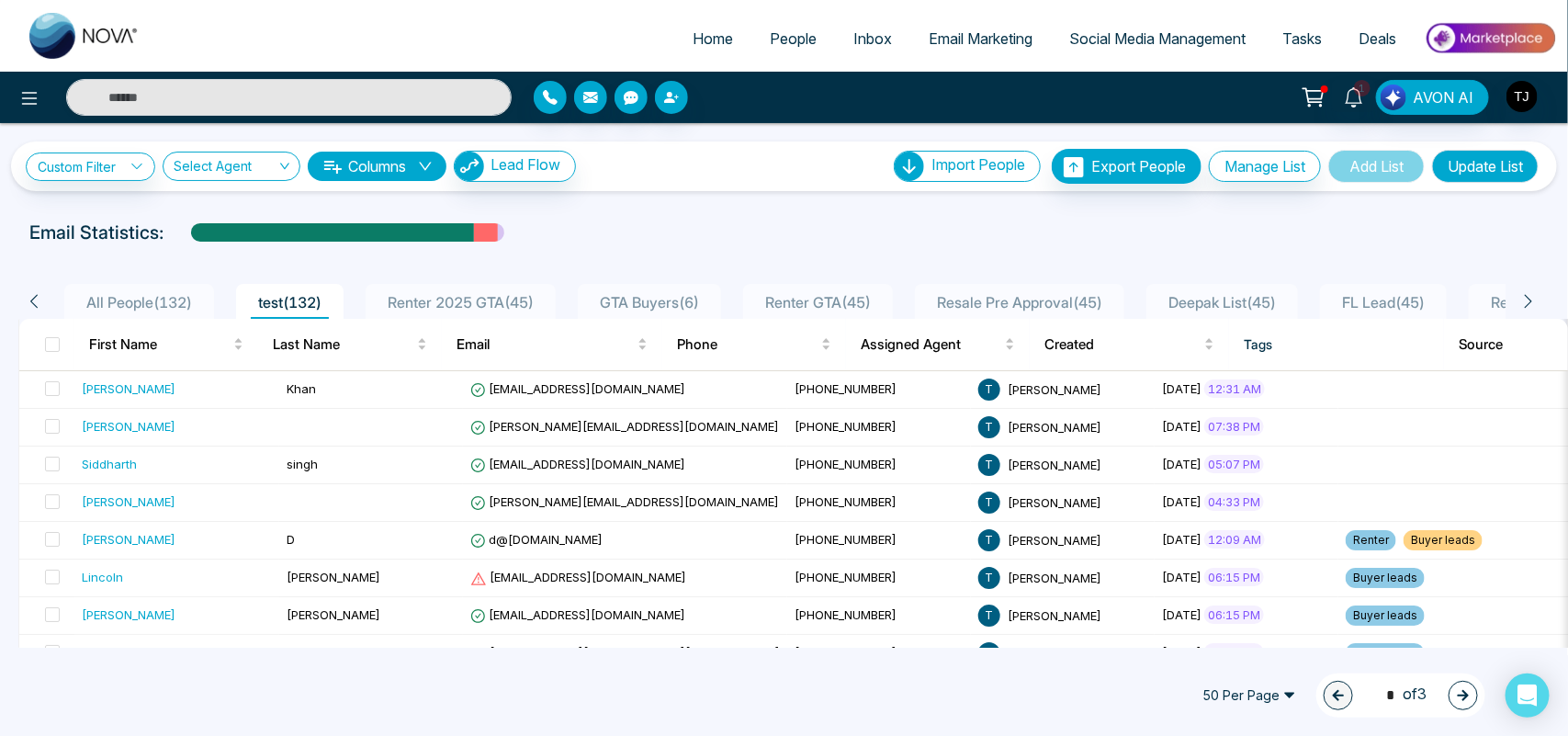
click at [159, 304] on span "All People ( 132 )" at bounding box center [139, 302] width 120 height 19
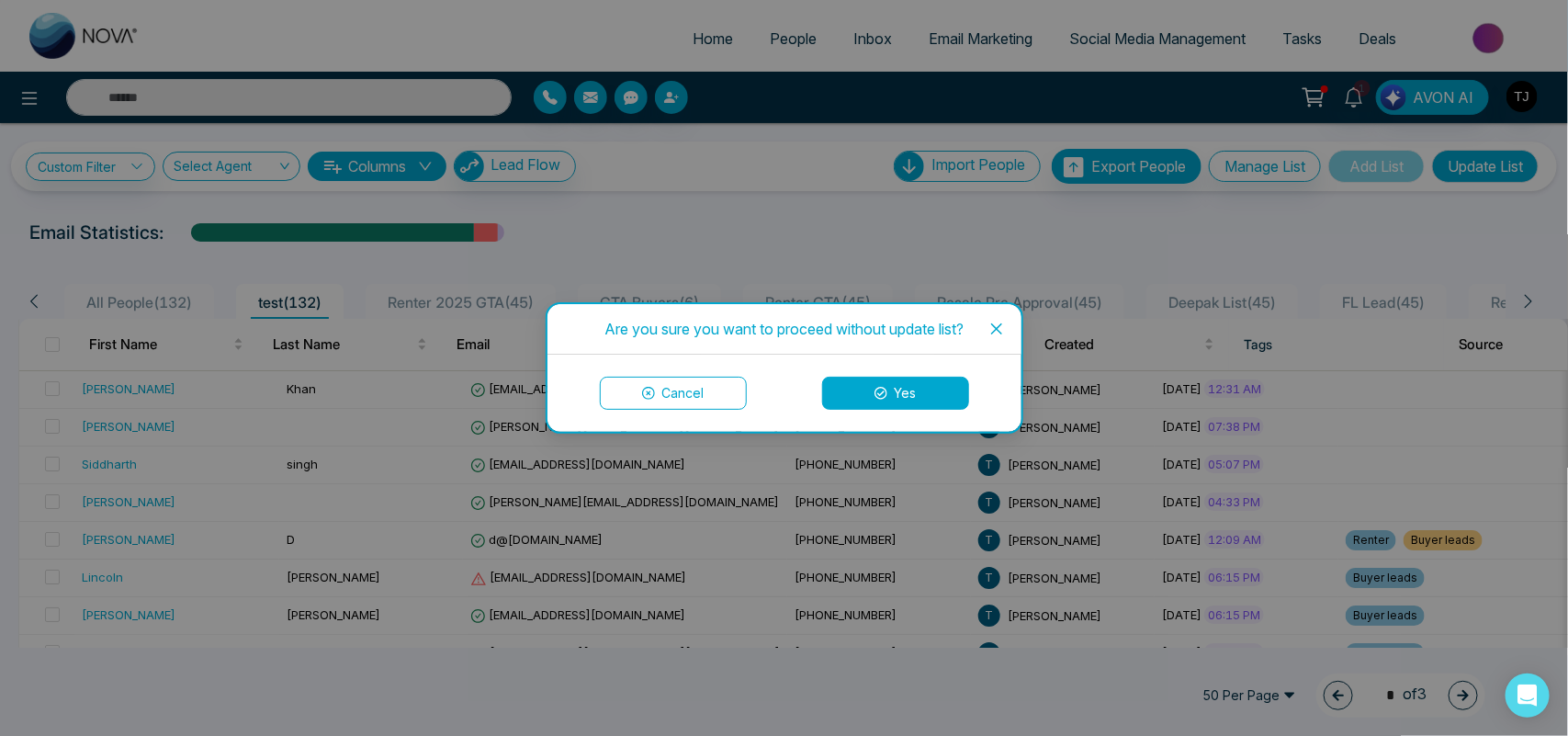
click at [880, 398] on icon at bounding box center [881, 393] width 13 height 13
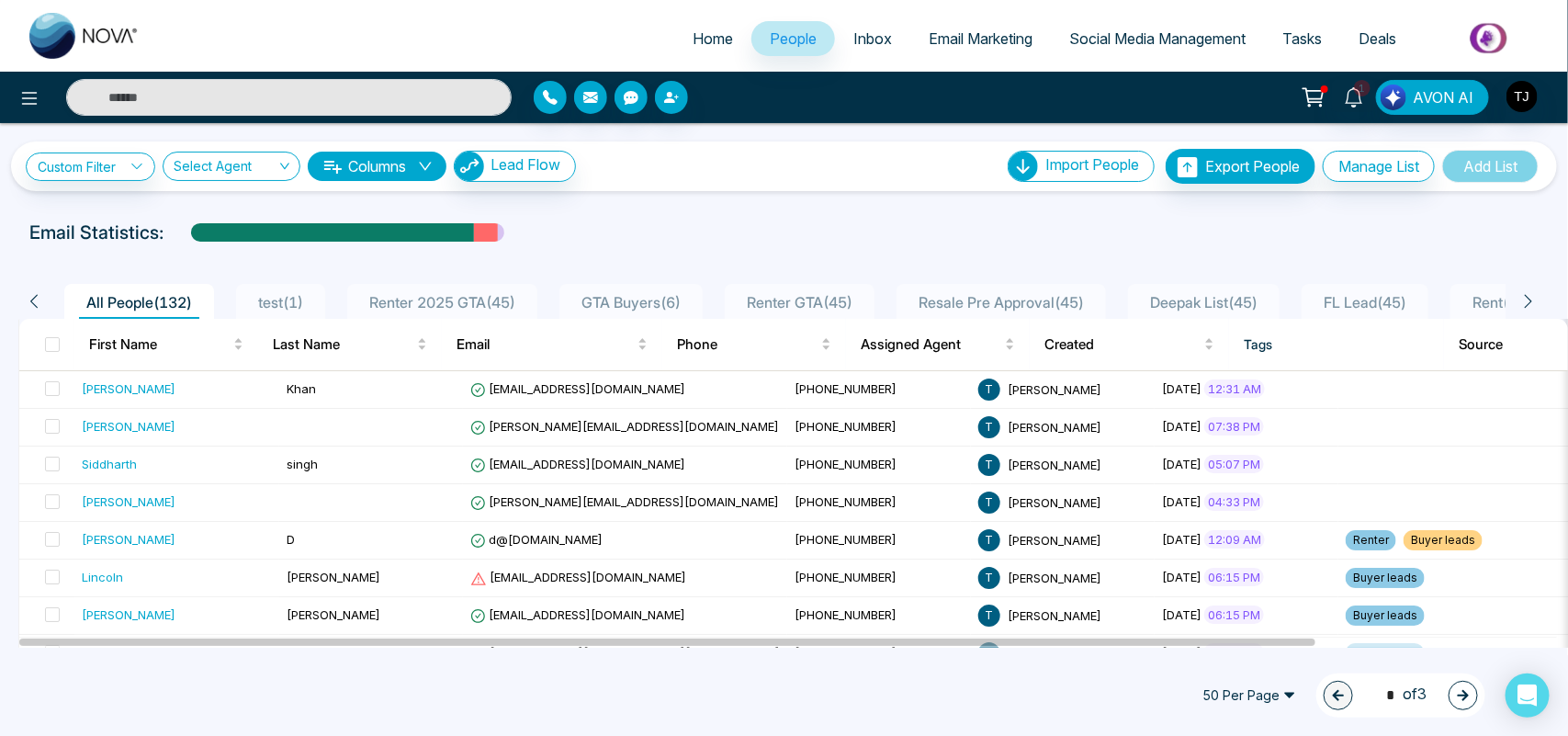
click at [384, 158] on button "Columns" at bounding box center [377, 165] width 139 height 29
click at [865, 204] on div "Custom Filter Choose a filters Cancel Apply Select Agent Columns Lead Flow Impo…" at bounding box center [784, 385] width 1568 height 525
click at [1351, 161] on button "Manage List" at bounding box center [1378, 166] width 112 height 31
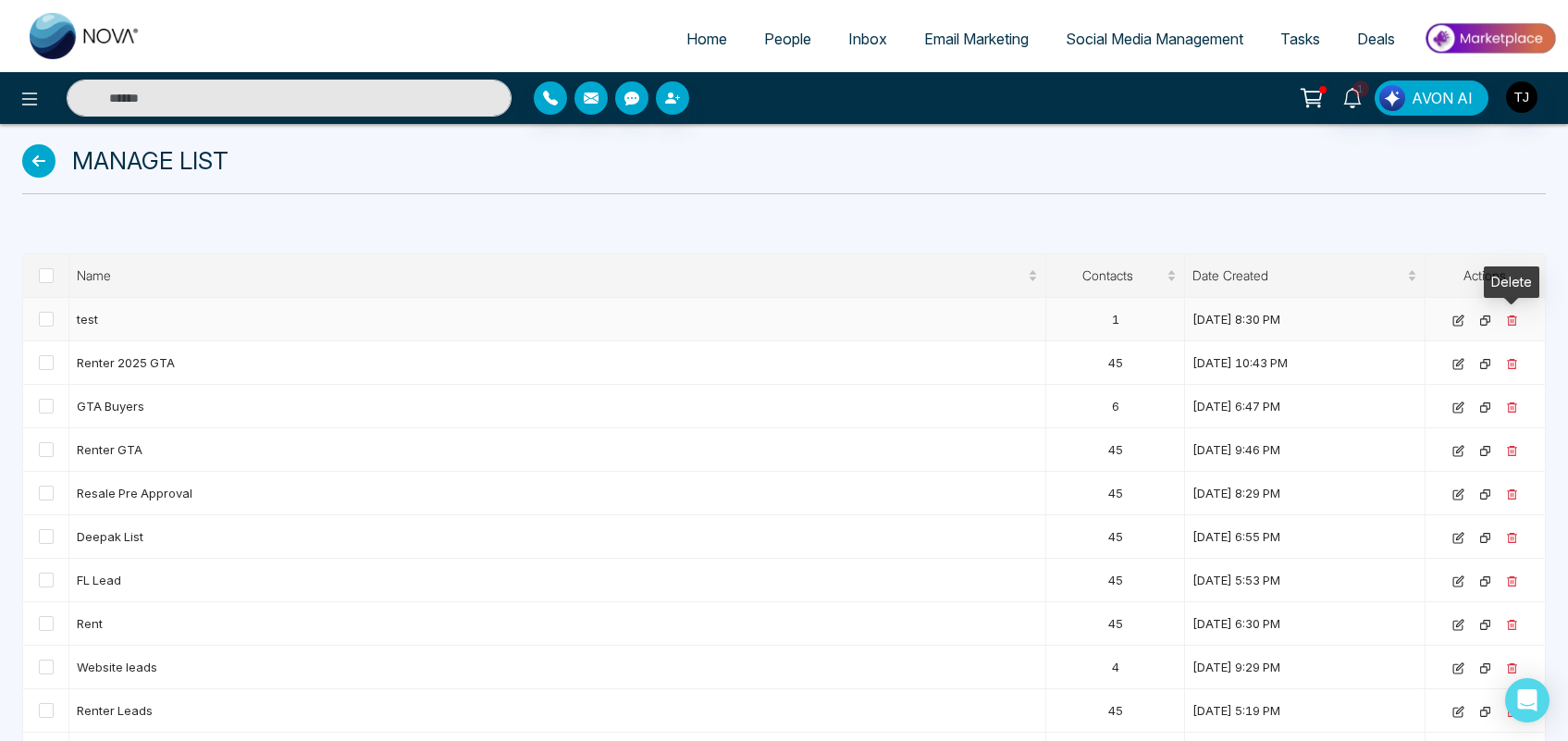
click at [1509, 324] on td at bounding box center [1485, 319] width 120 height 43
click at [1509, 324] on icon at bounding box center [1511, 320] width 12 height 12
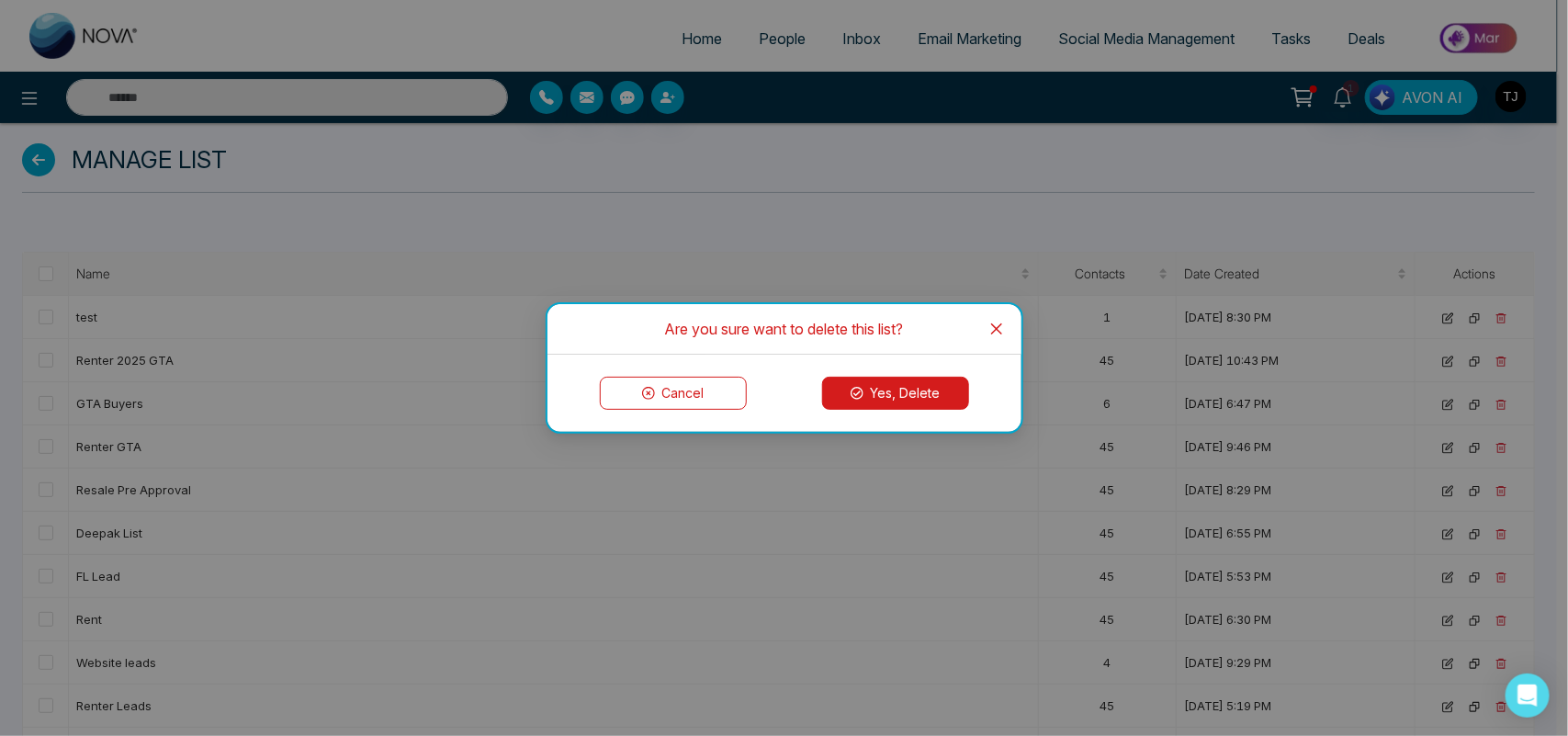
click at [928, 383] on button "Yes, Delete" at bounding box center [895, 392] width 147 height 33
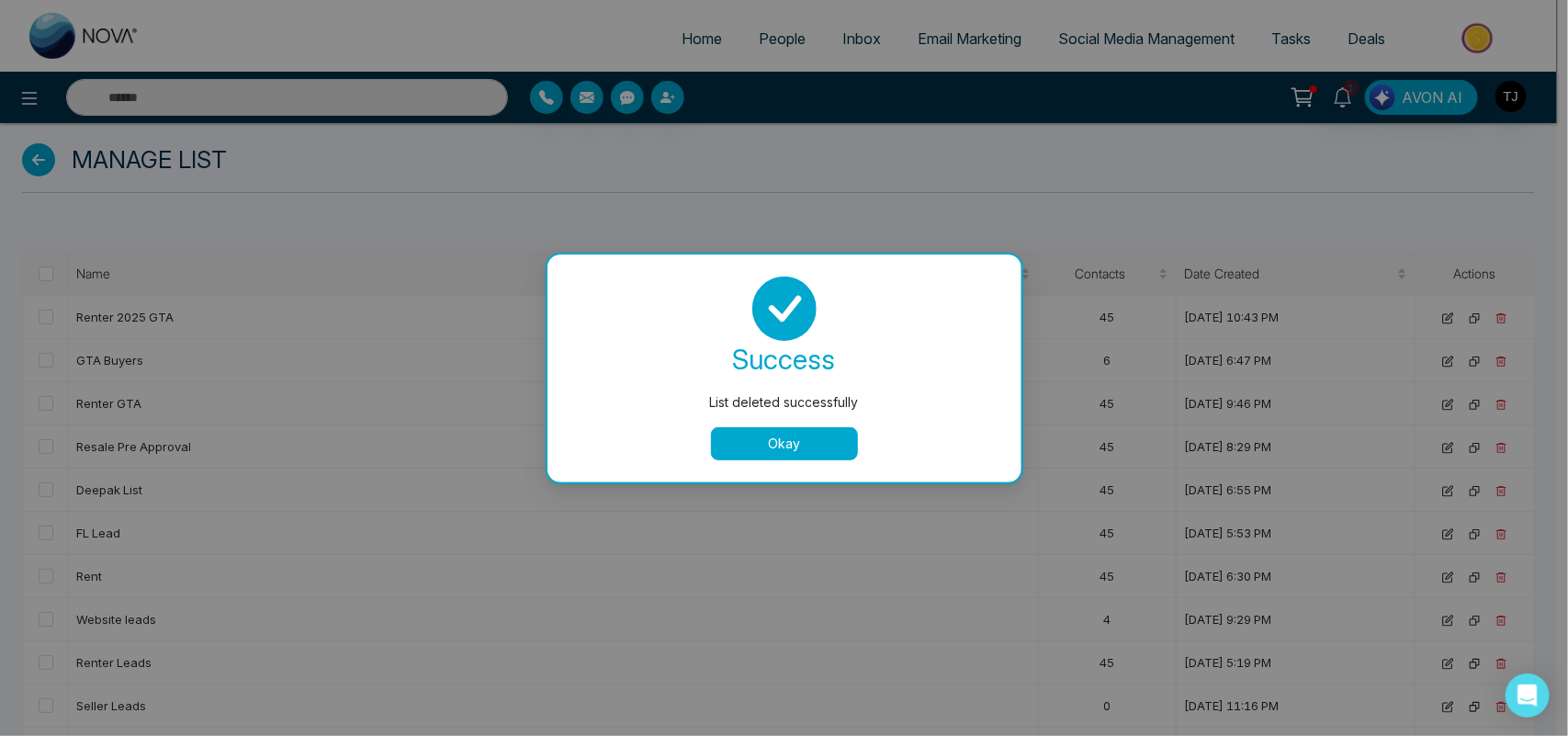
click at [836, 429] on button "Okay" at bounding box center [784, 443] width 147 height 33
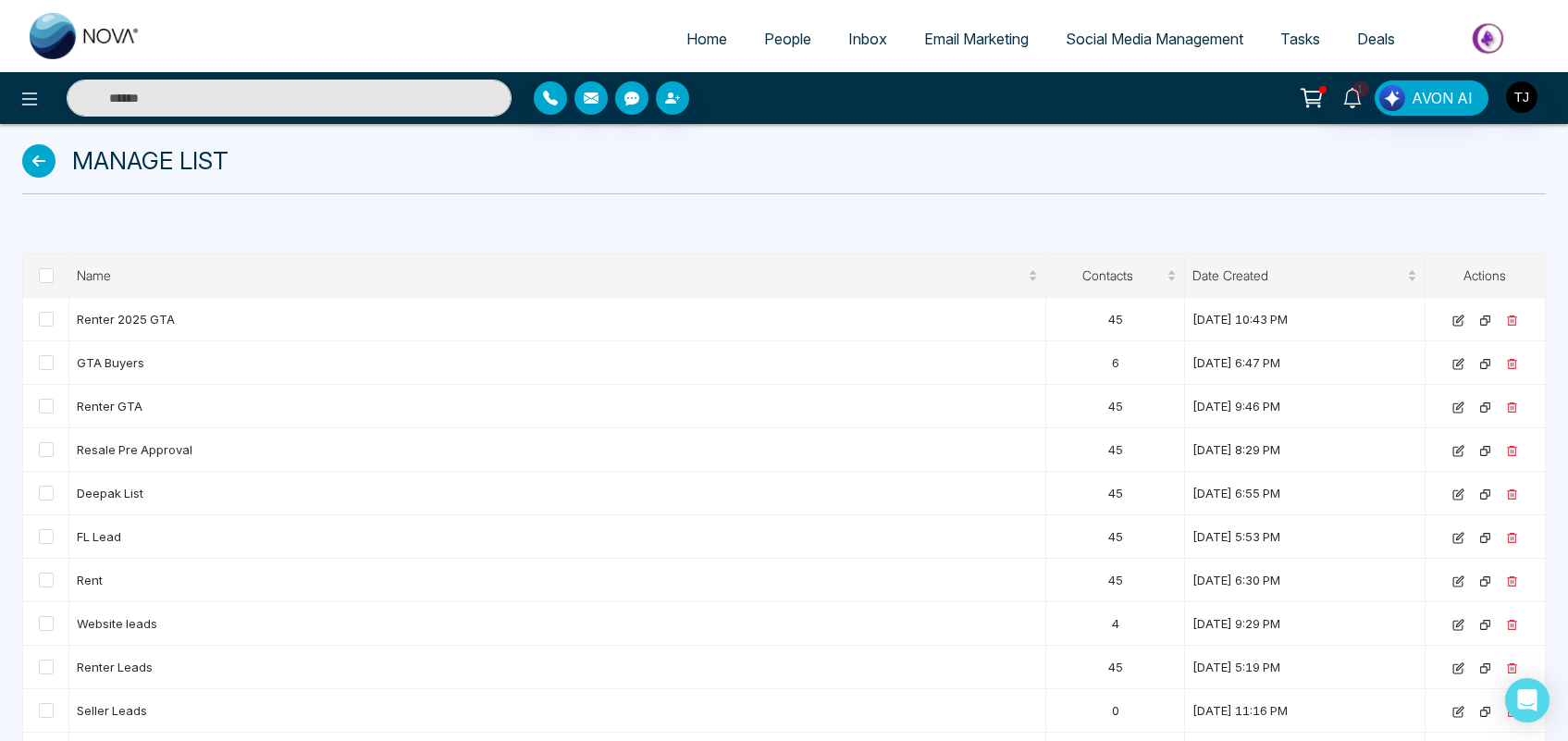
click at [780, 37] on span "People" at bounding box center [787, 39] width 47 height 19
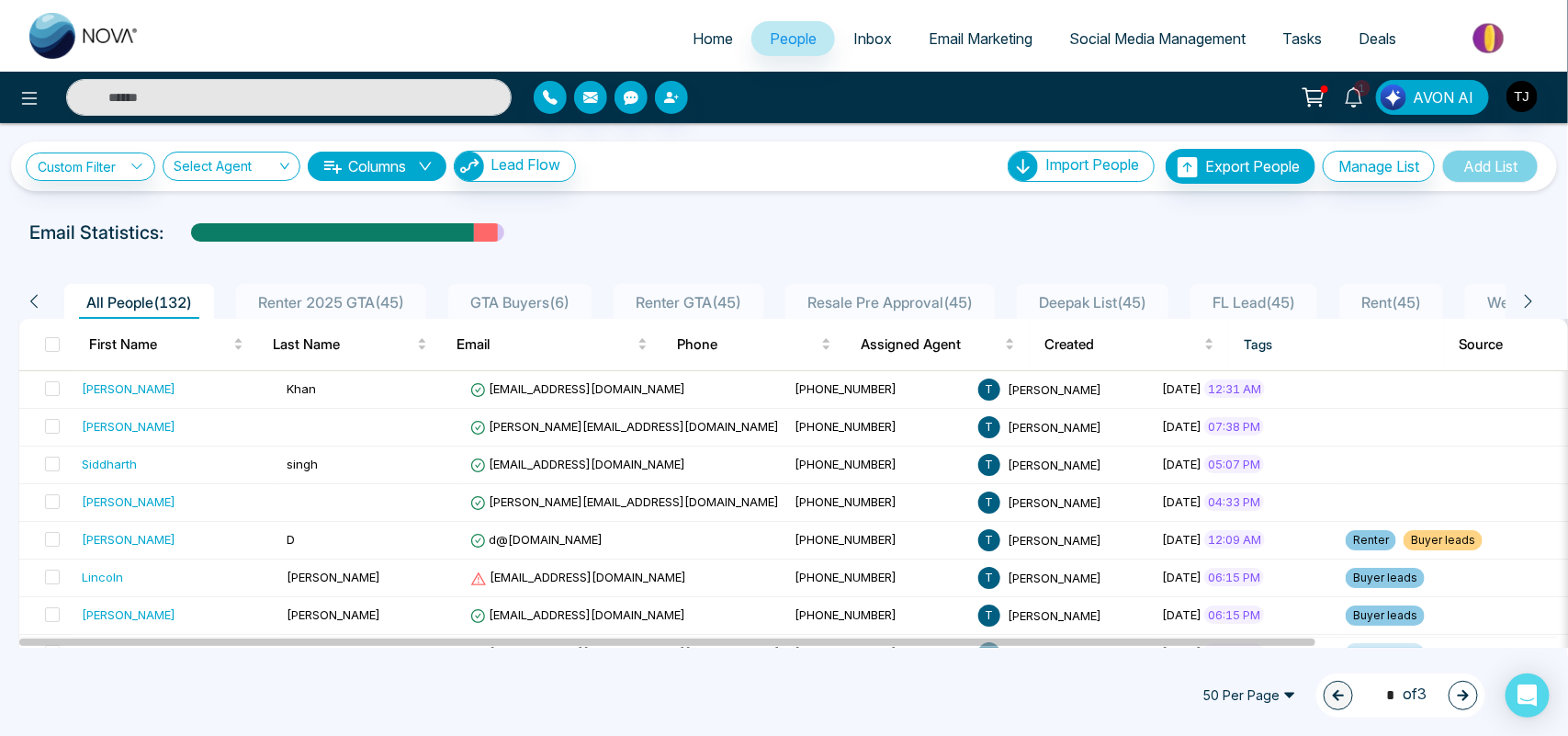
click at [46, 347] on span at bounding box center [53, 345] width 15 height 15
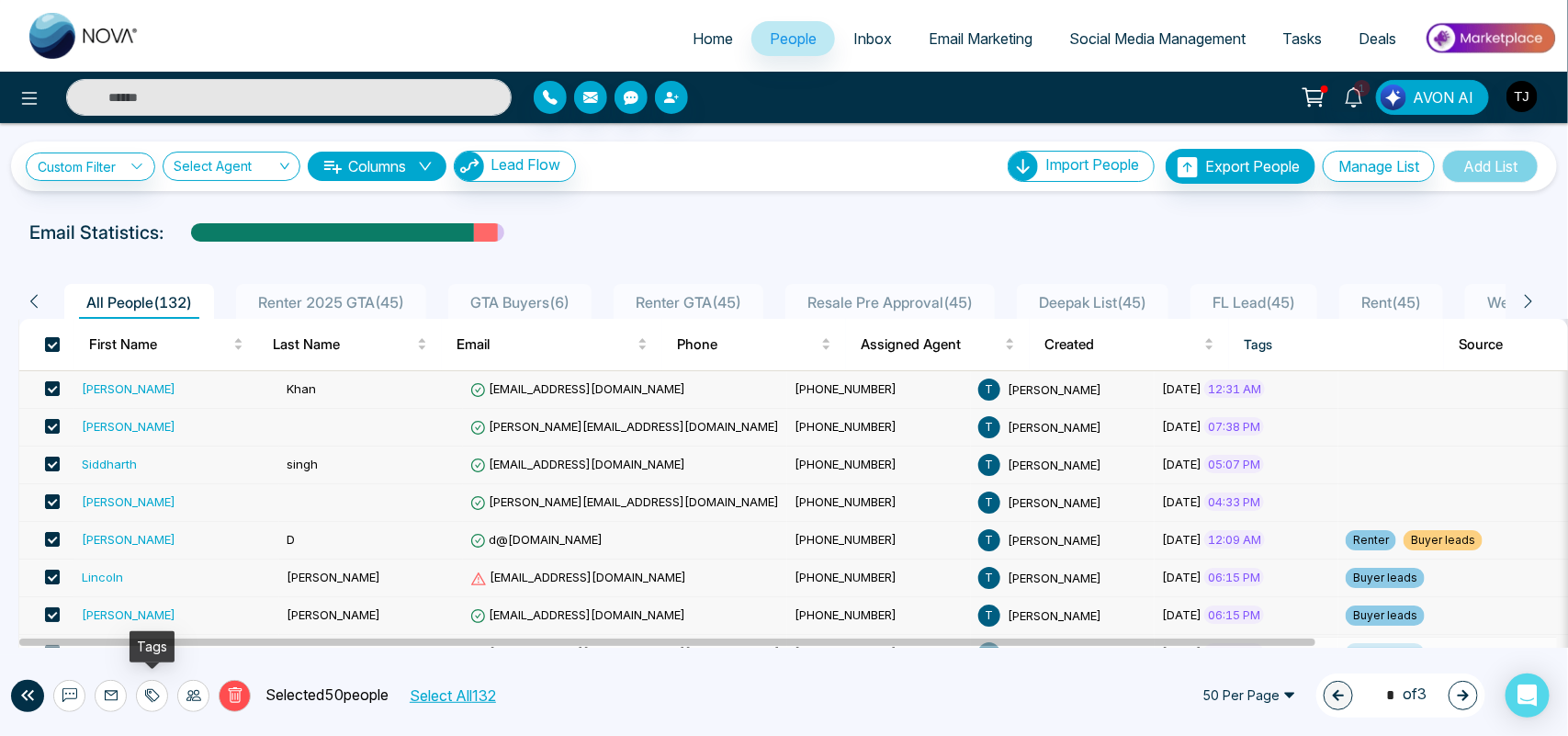
click at [157, 692] on icon at bounding box center [153, 696] width 15 height 15
click at [197, 694] on icon at bounding box center [194, 696] width 15 height 15
click at [277, 272] on div "All People ( 132 ) Renter 2025 GTA ( 45 ) GTA Buyers ( 6 ) Renter GTA ( 45 ) Re…" at bounding box center [784, 296] width 1553 height 47
click at [202, 692] on div at bounding box center [193, 696] width 32 height 32
click at [55, 345] on span at bounding box center [53, 345] width 15 height 15
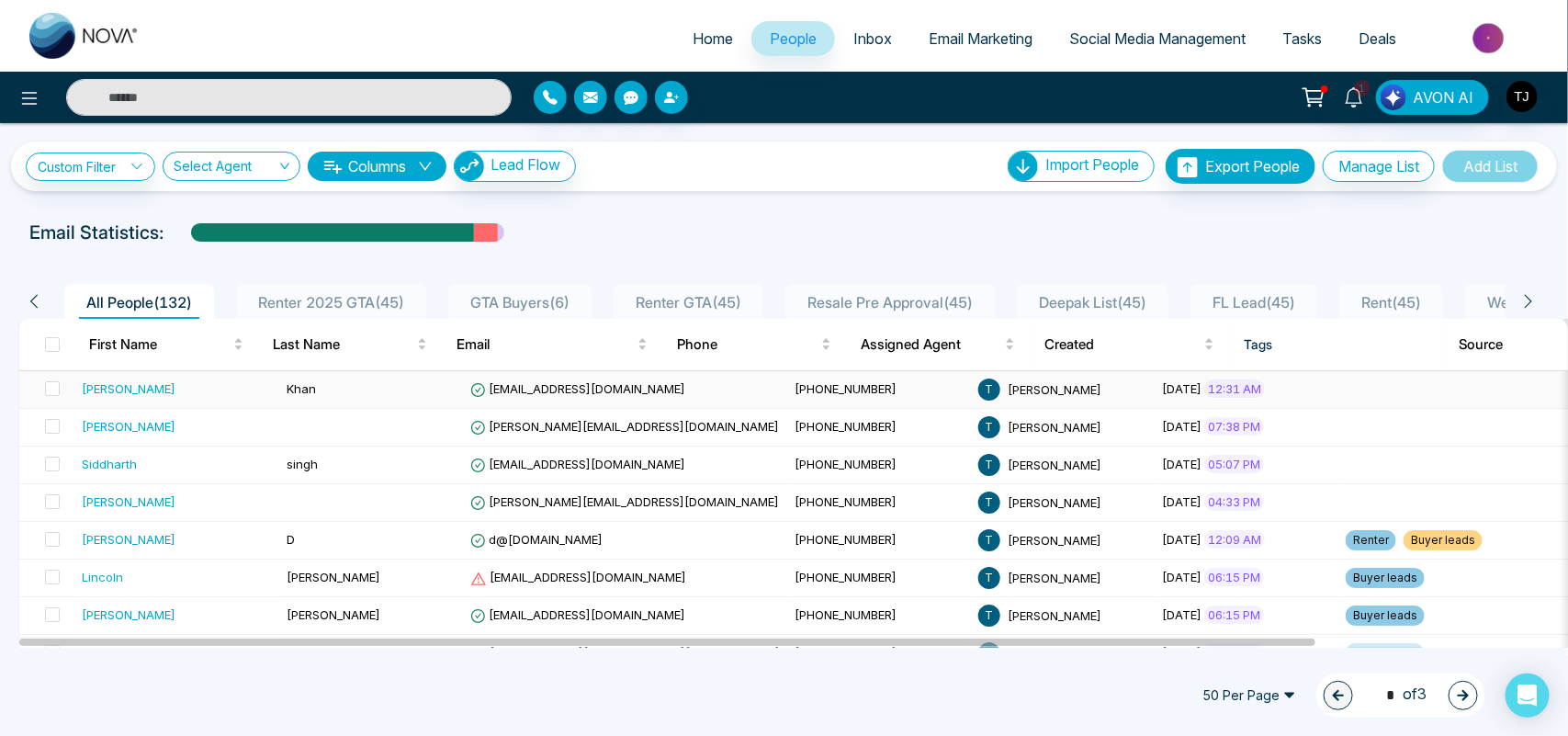
click at [160, 391] on div "[PERSON_NAME]" at bounding box center [176, 389] width 190 height 19
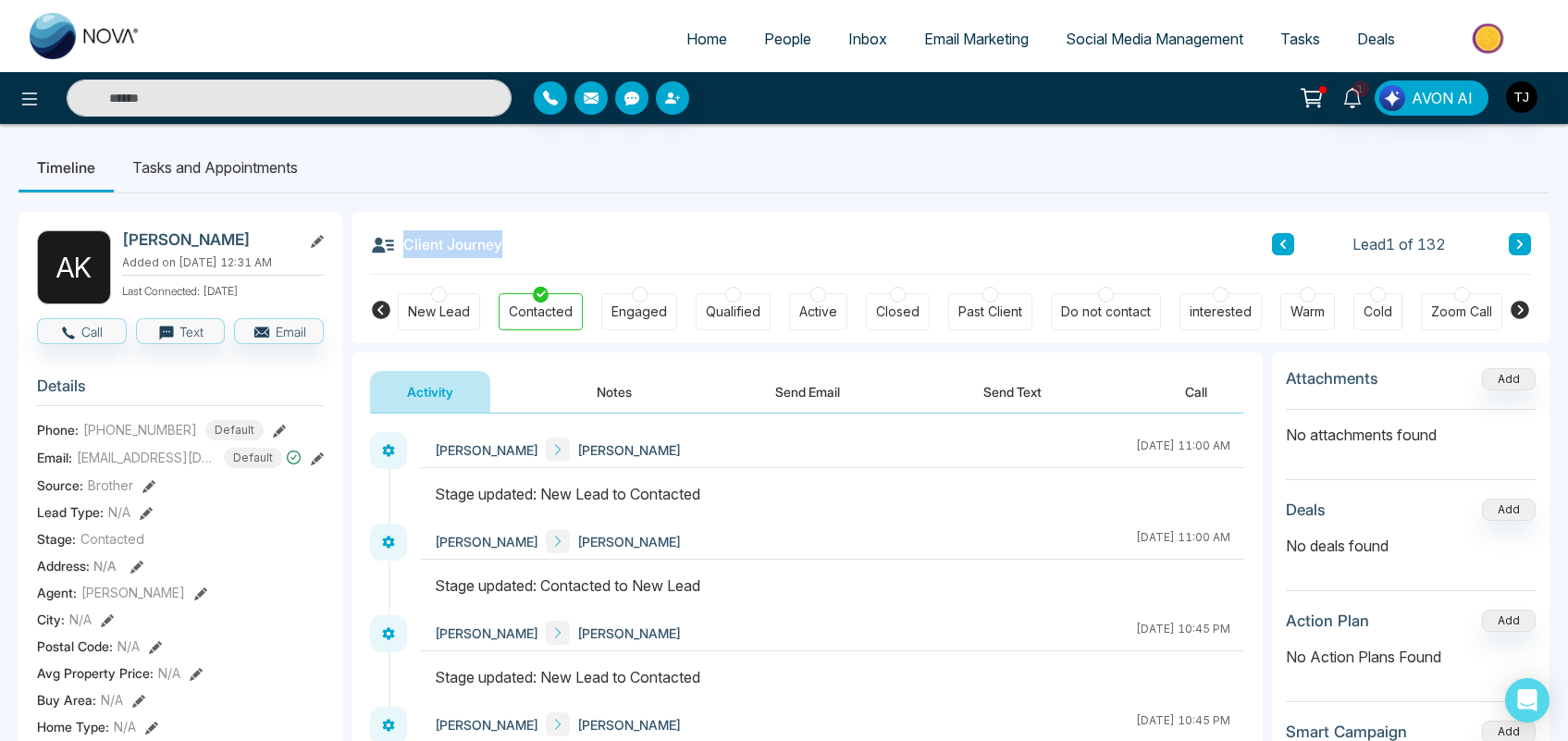
click at [498, 246] on div "Client Journey Lead 1 of 132" at bounding box center [950, 243] width 1161 height 63
click at [555, 251] on div "Client Journey Lead 1 of 132" at bounding box center [950, 243] width 1161 height 63
click at [732, 312] on div "Qualified" at bounding box center [733, 312] width 55 height 19
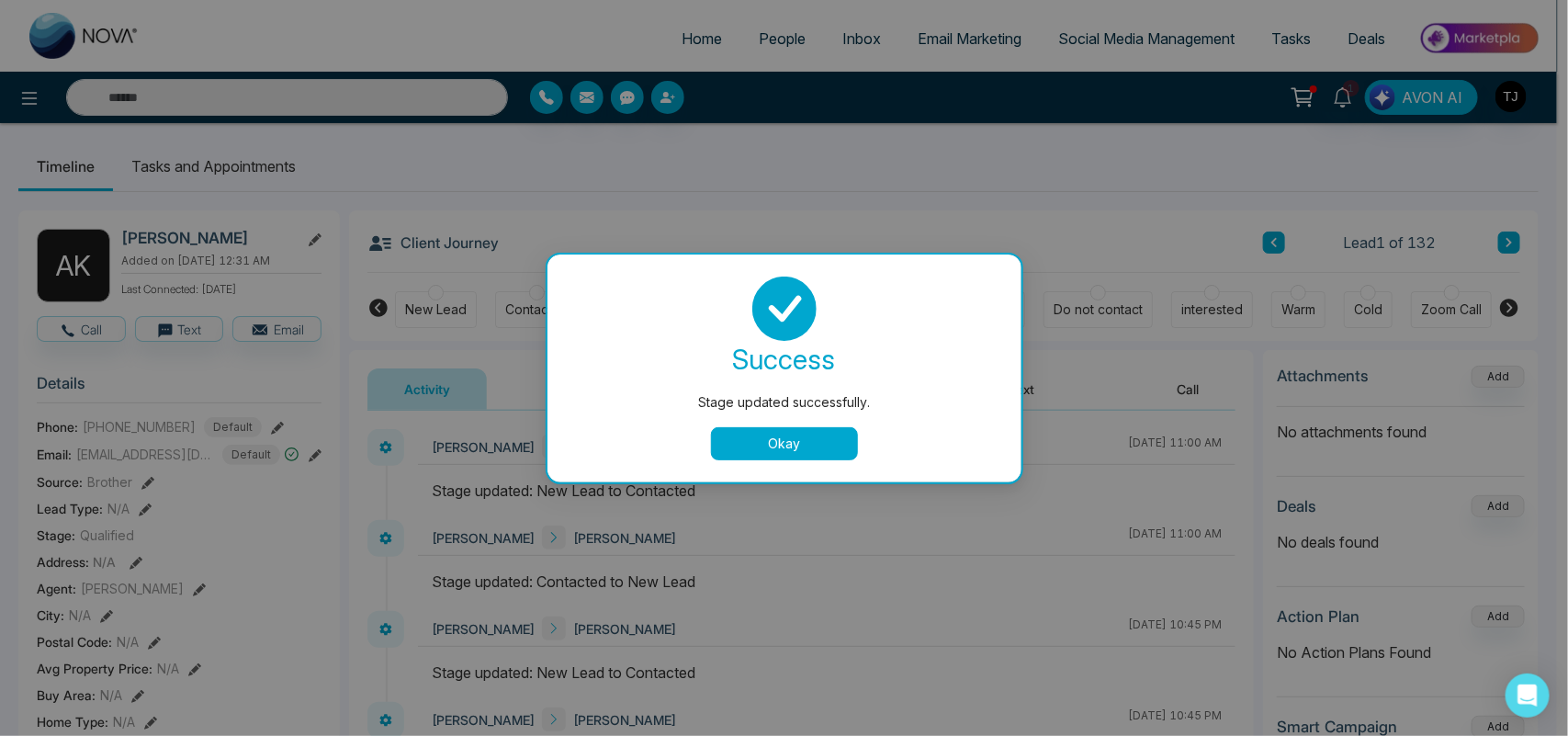
click at [800, 441] on button "Okay" at bounding box center [784, 443] width 147 height 33
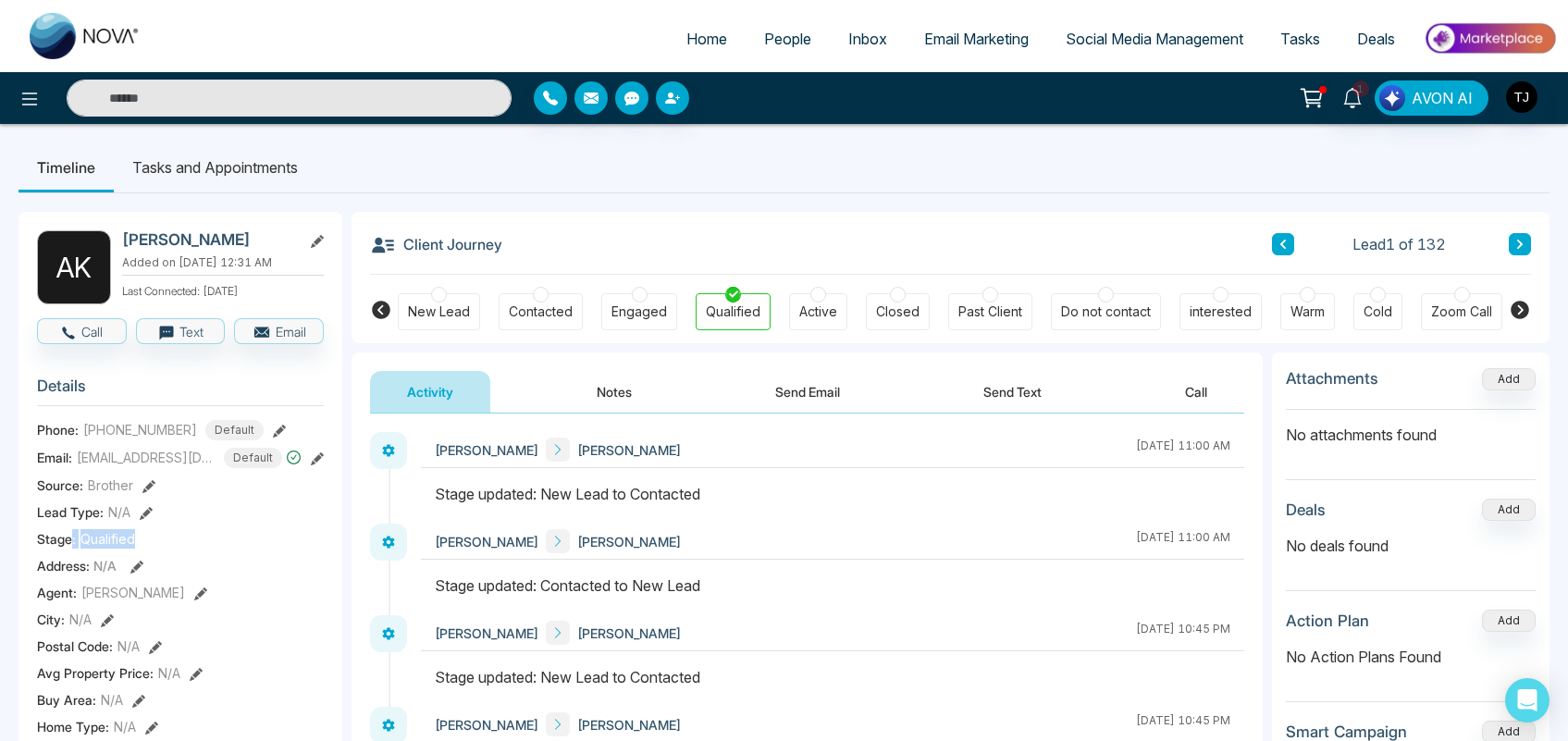
drag, startPoint x: 136, startPoint y: 532, endPoint x: 72, endPoint y: 533, distance: 64.0
click at [72, 533] on div "Stage: Qualified" at bounding box center [180, 539] width 286 height 20
click at [233, 507] on div "Lead Type: N/A" at bounding box center [180, 511] width 286 height 20
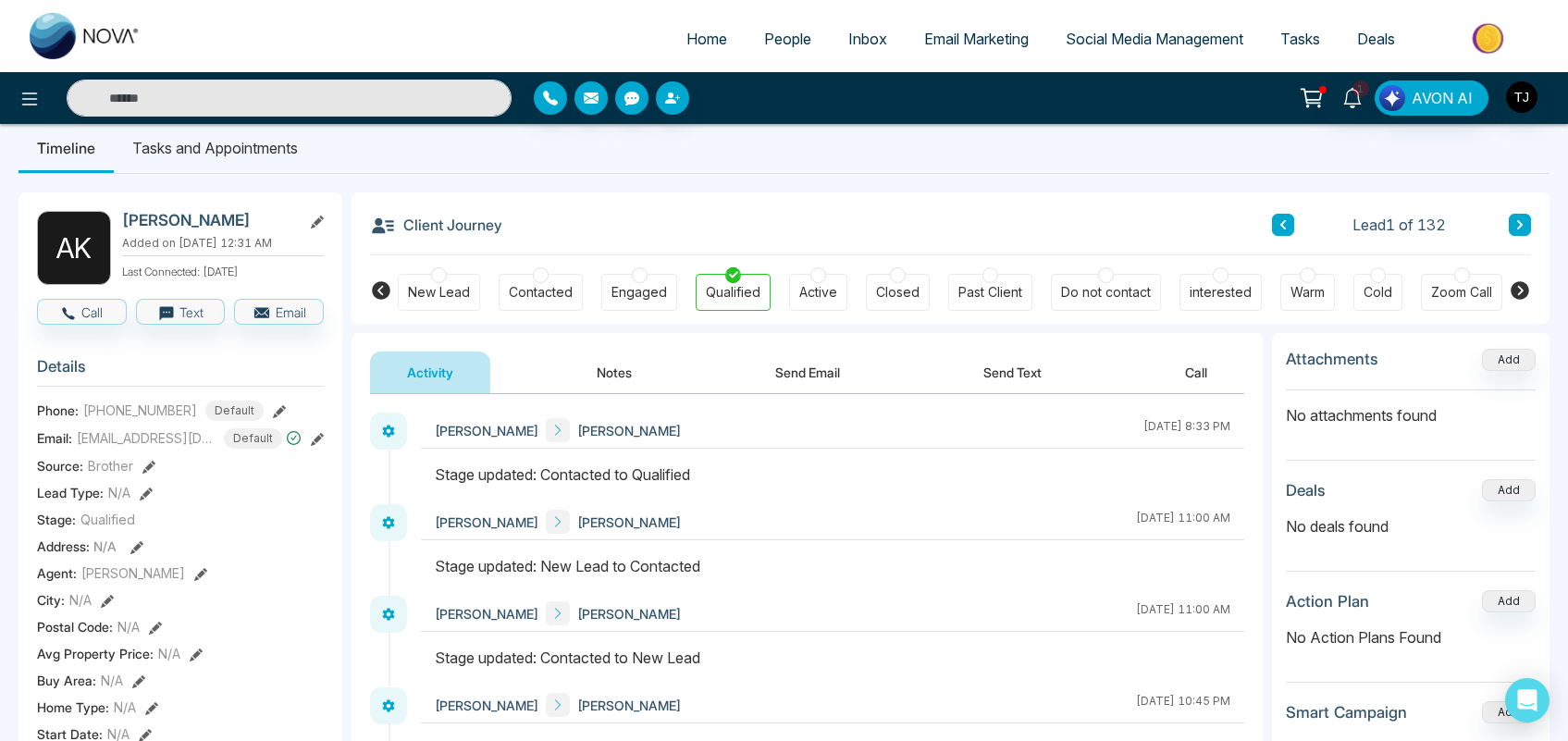
scroll to position [15, 0]
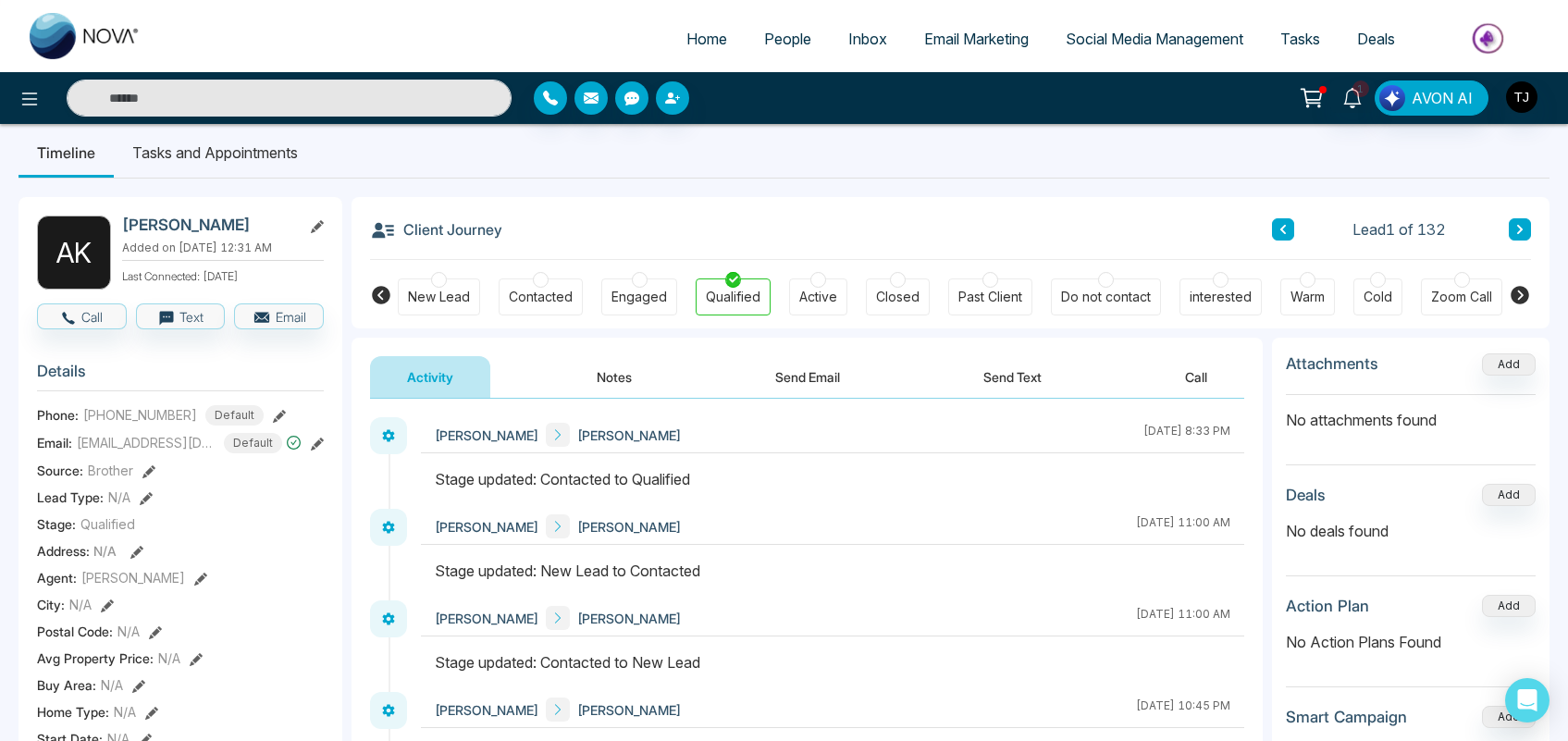
click at [242, 151] on li "Tasks and Appointments" at bounding box center [215, 152] width 202 height 50
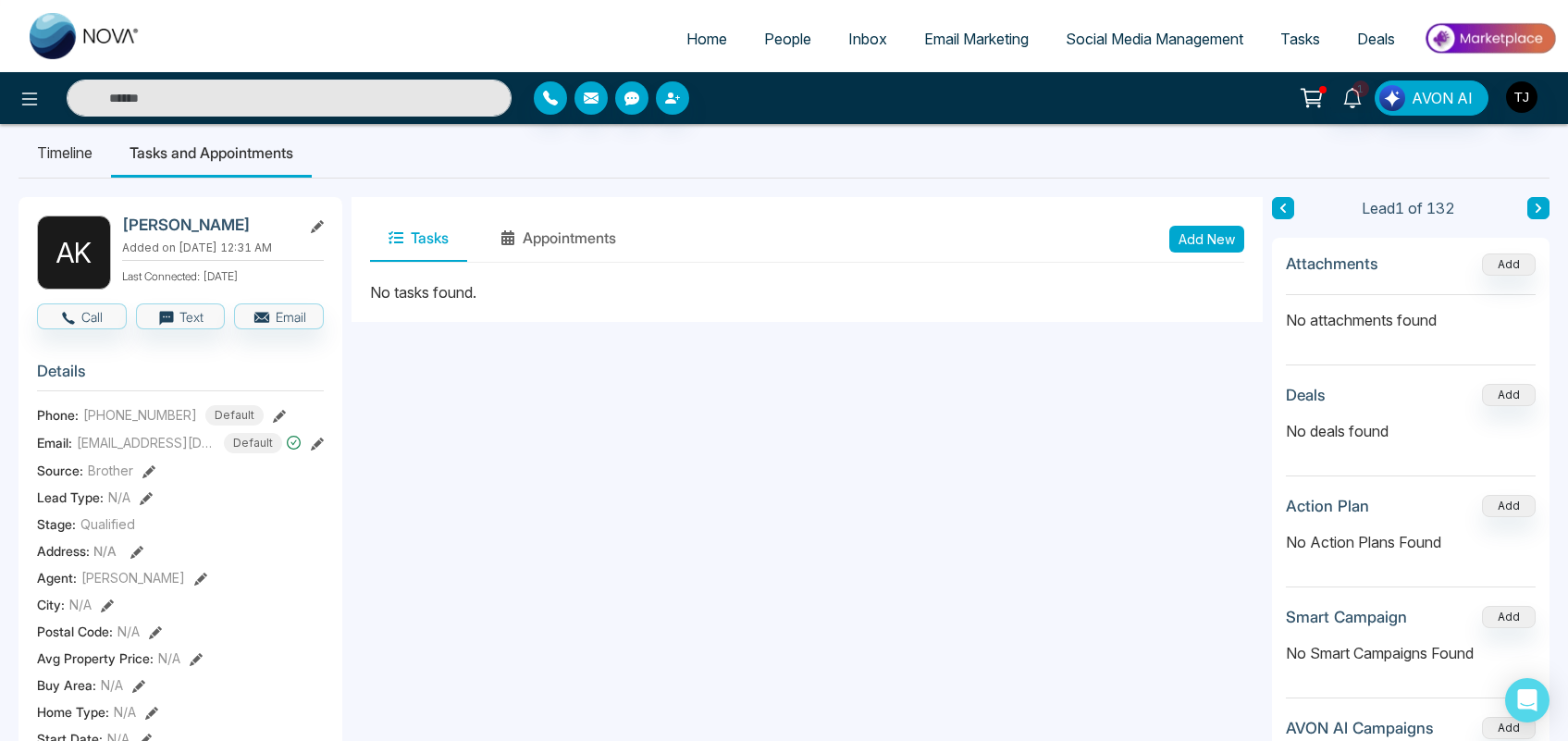
click at [857, 32] on span "Inbox" at bounding box center [867, 39] width 39 height 19
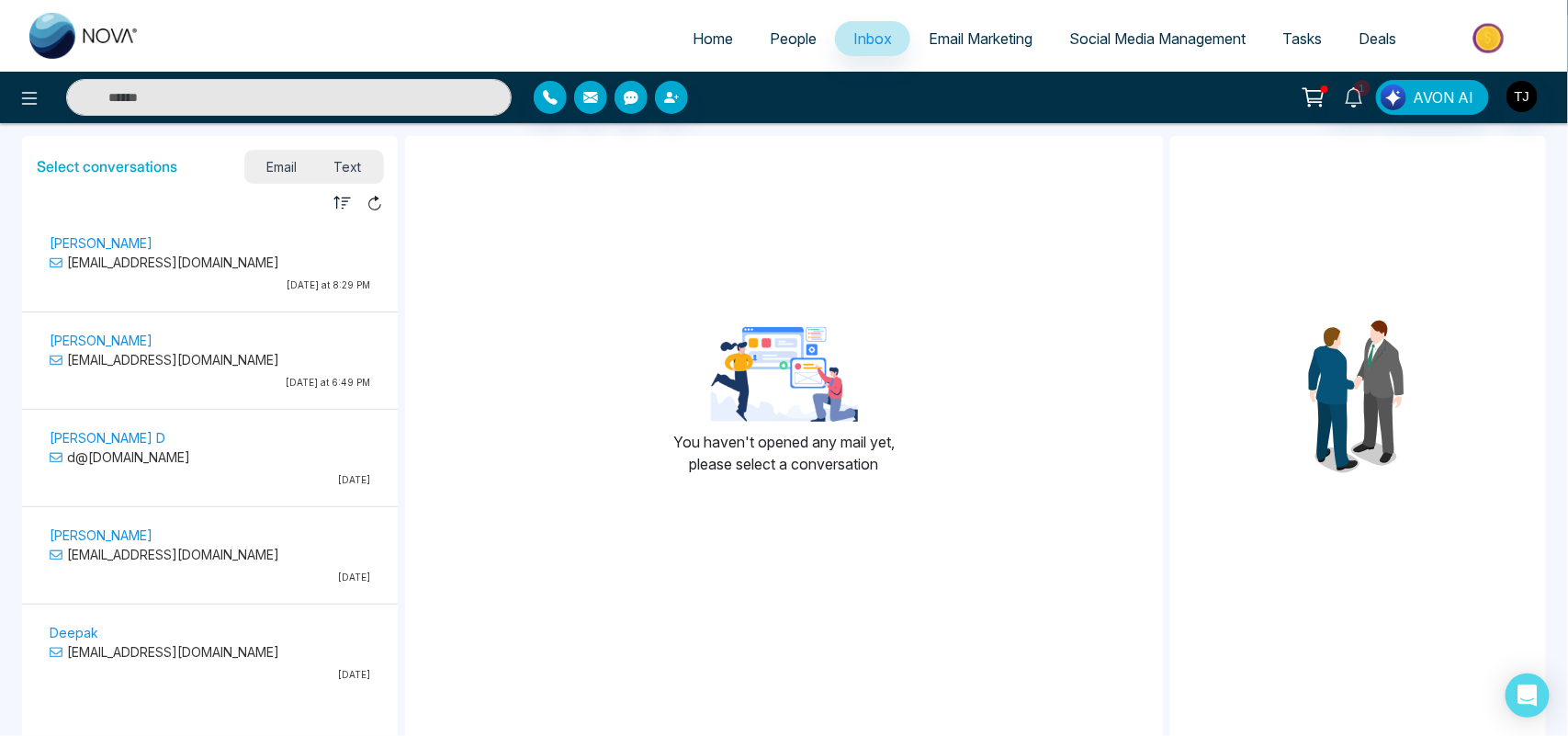
click at [999, 34] on span "Email Marketing" at bounding box center [980, 38] width 104 height 19
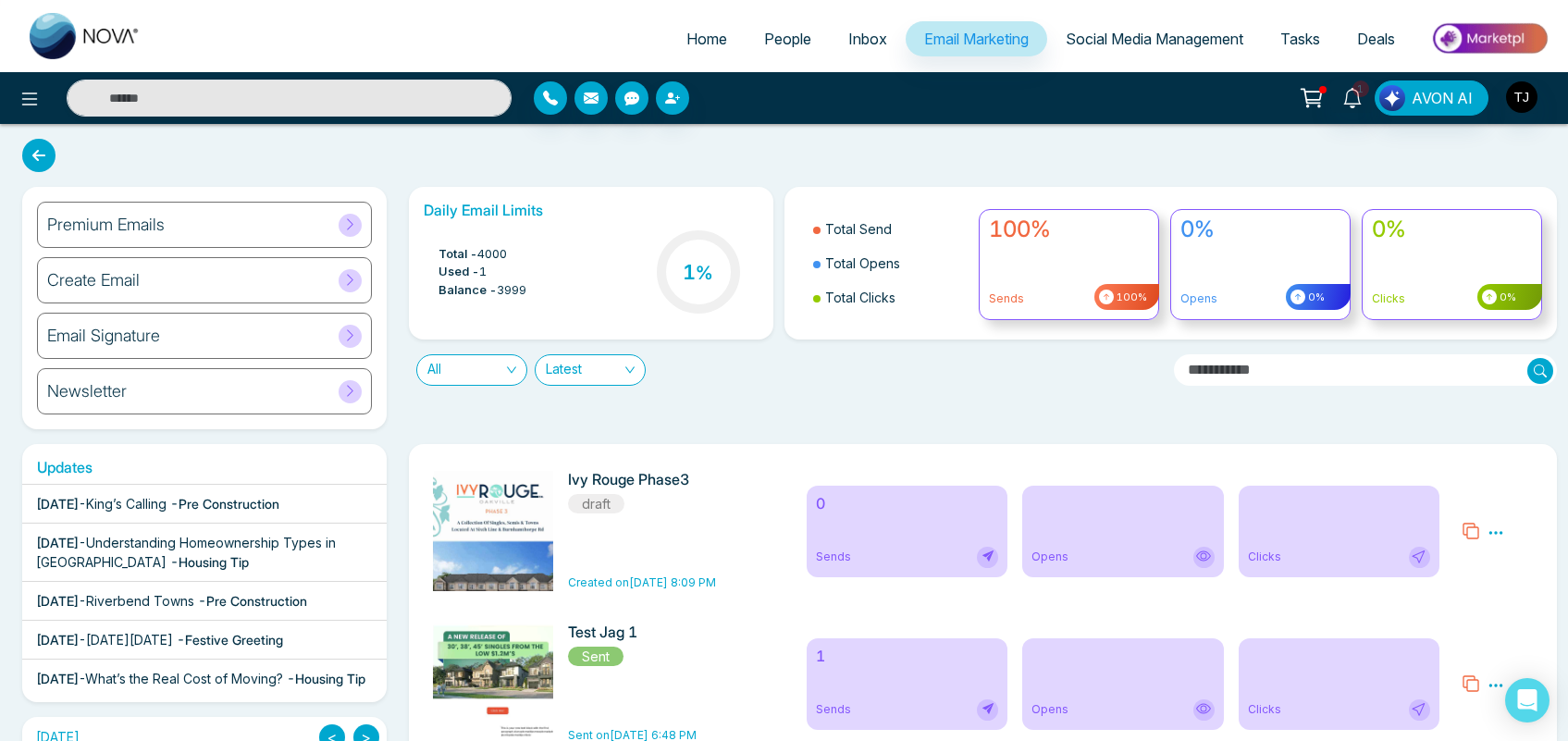
click at [190, 218] on div "Premium Emails" at bounding box center [204, 224] width 335 height 46
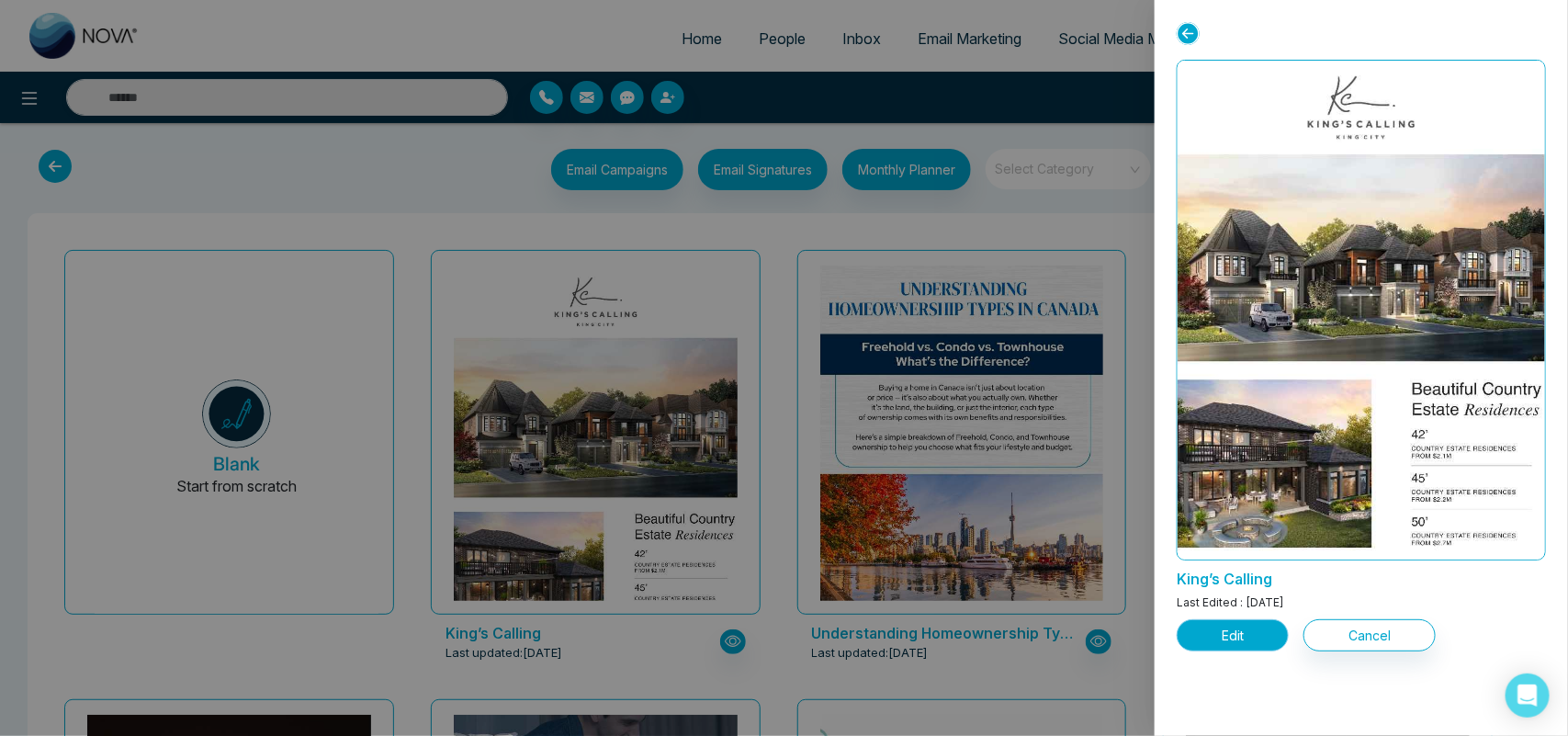
click at [1215, 635] on button "Edit" at bounding box center [1232, 636] width 112 height 32
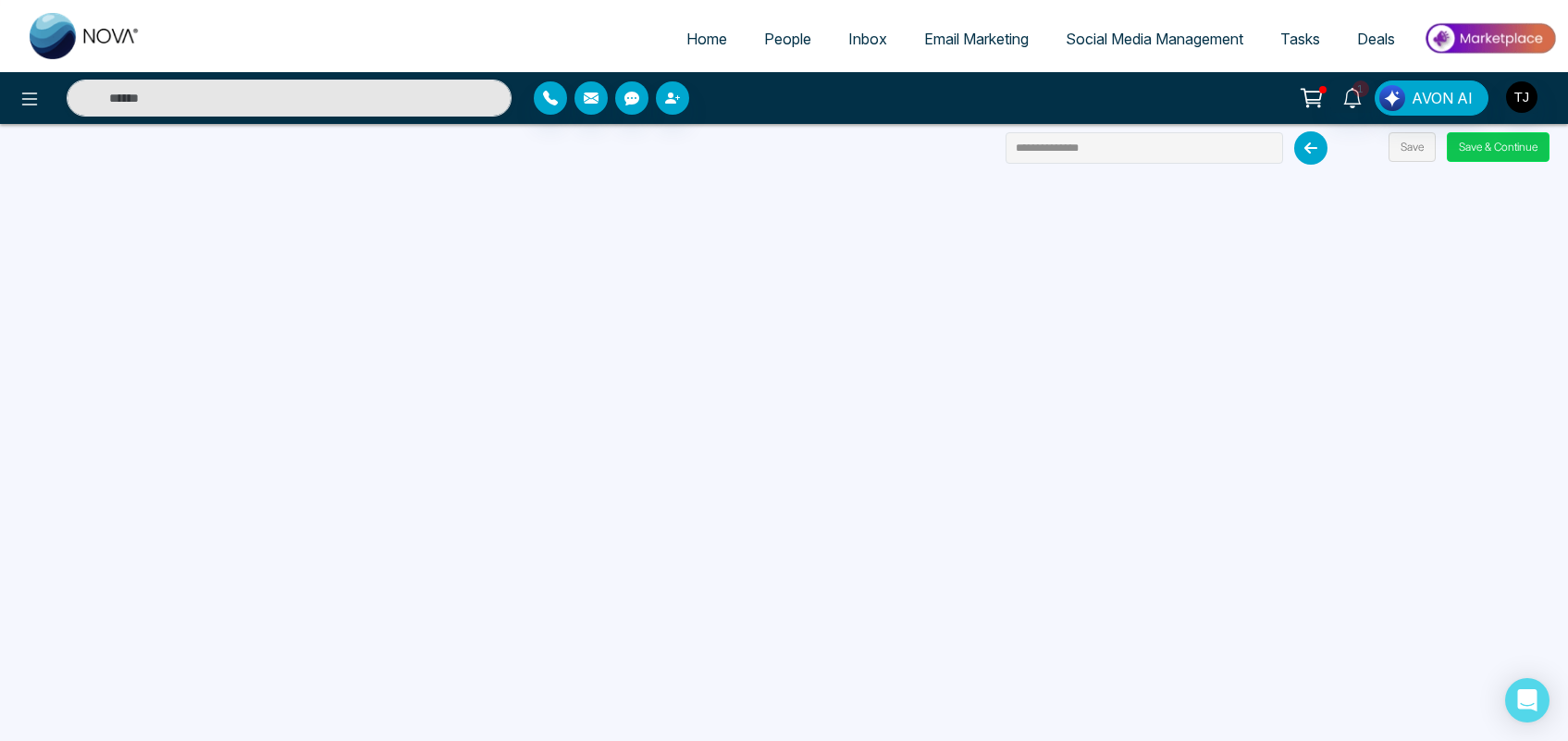
click at [1480, 151] on button "Save & Continue" at bounding box center [1498, 146] width 103 height 29
click at [1503, 135] on button "Save & Continue" at bounding box center [1498, 146] width 103 height 29
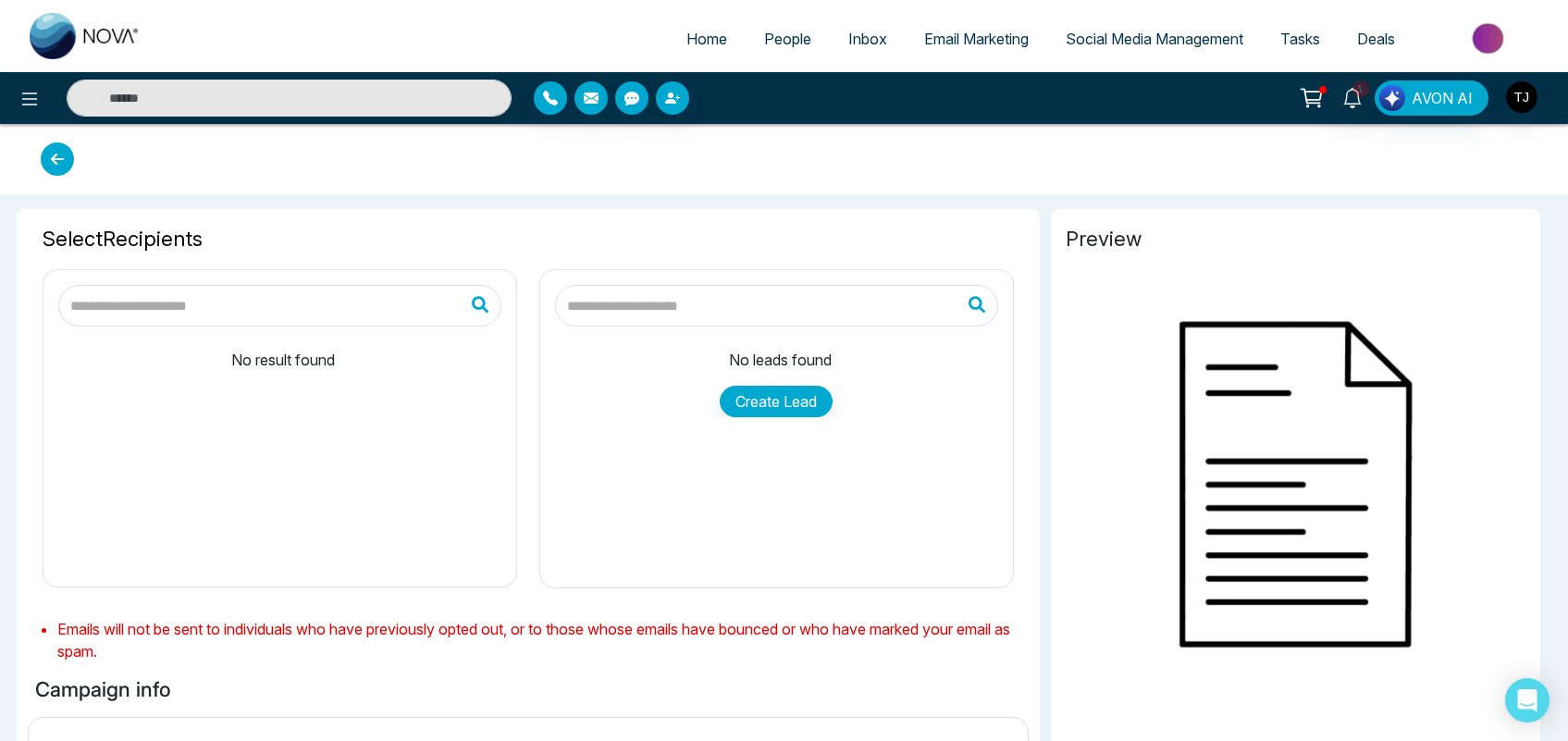
type input "**********"
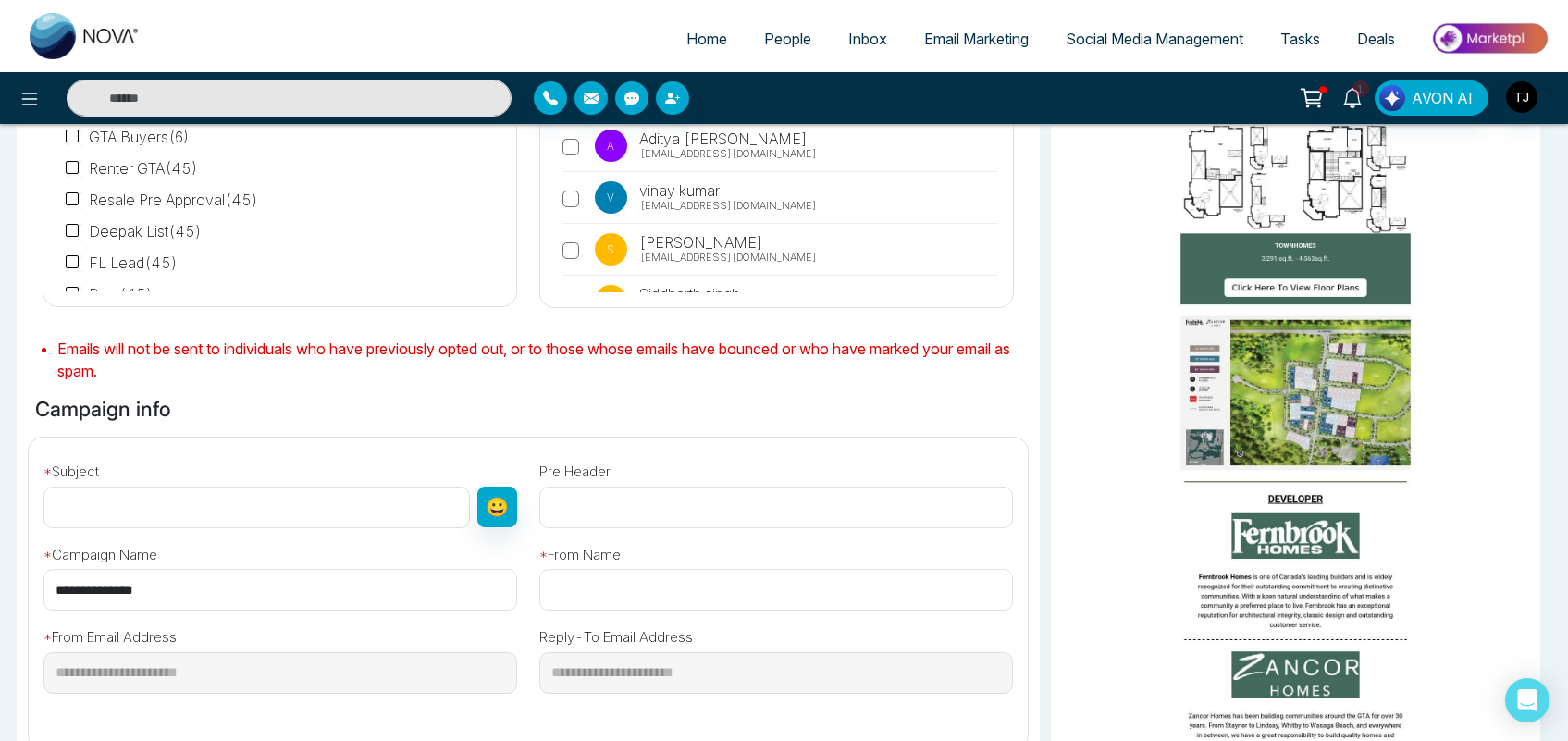
scroll to position [2041, 0]
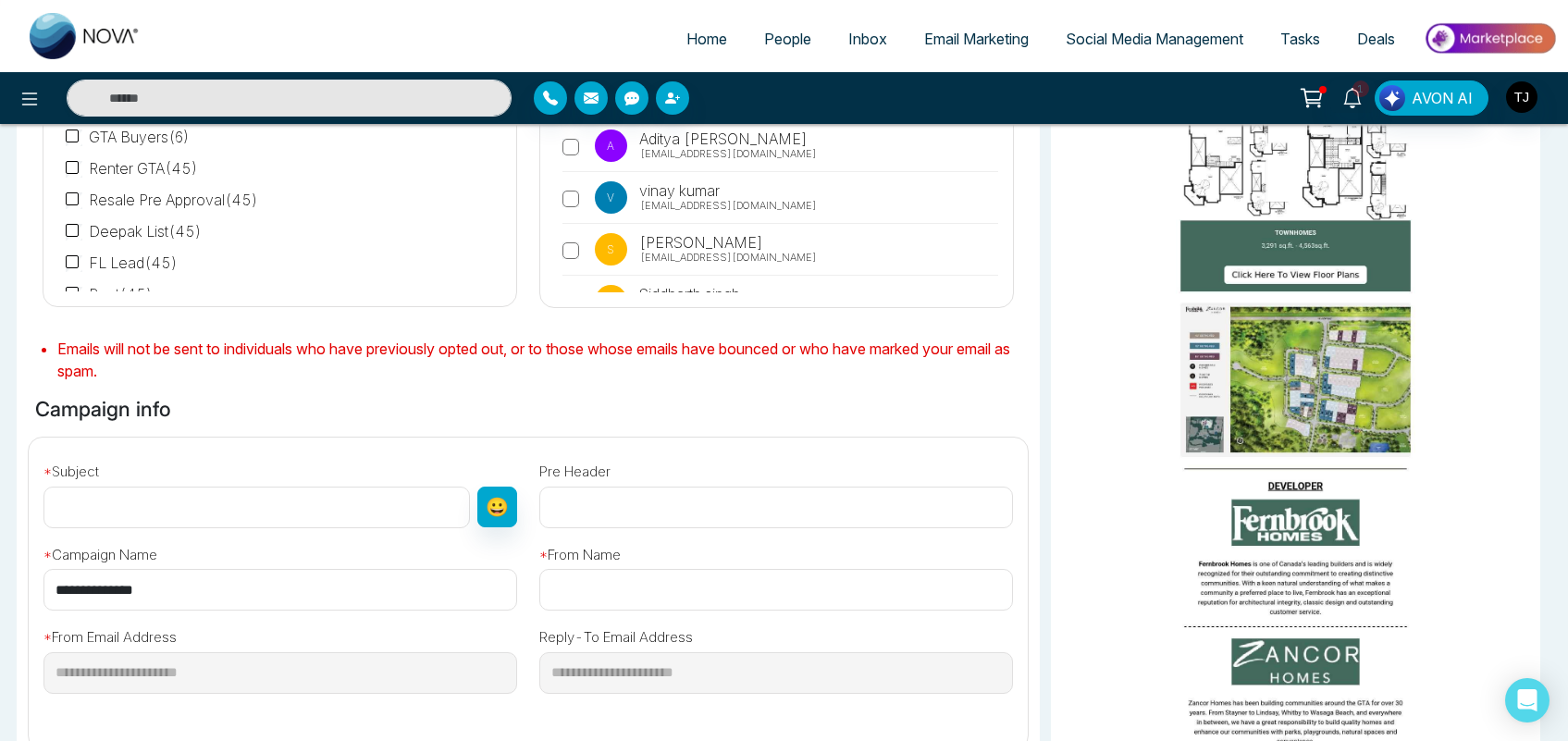
click at [260, 510] on input "text" at bounding box center [256, 508] width 426 height 42
type input "*****"
click at [811, 585] on input "text" at bounding box center [776, 590] width 474 height 42
type input "*****"
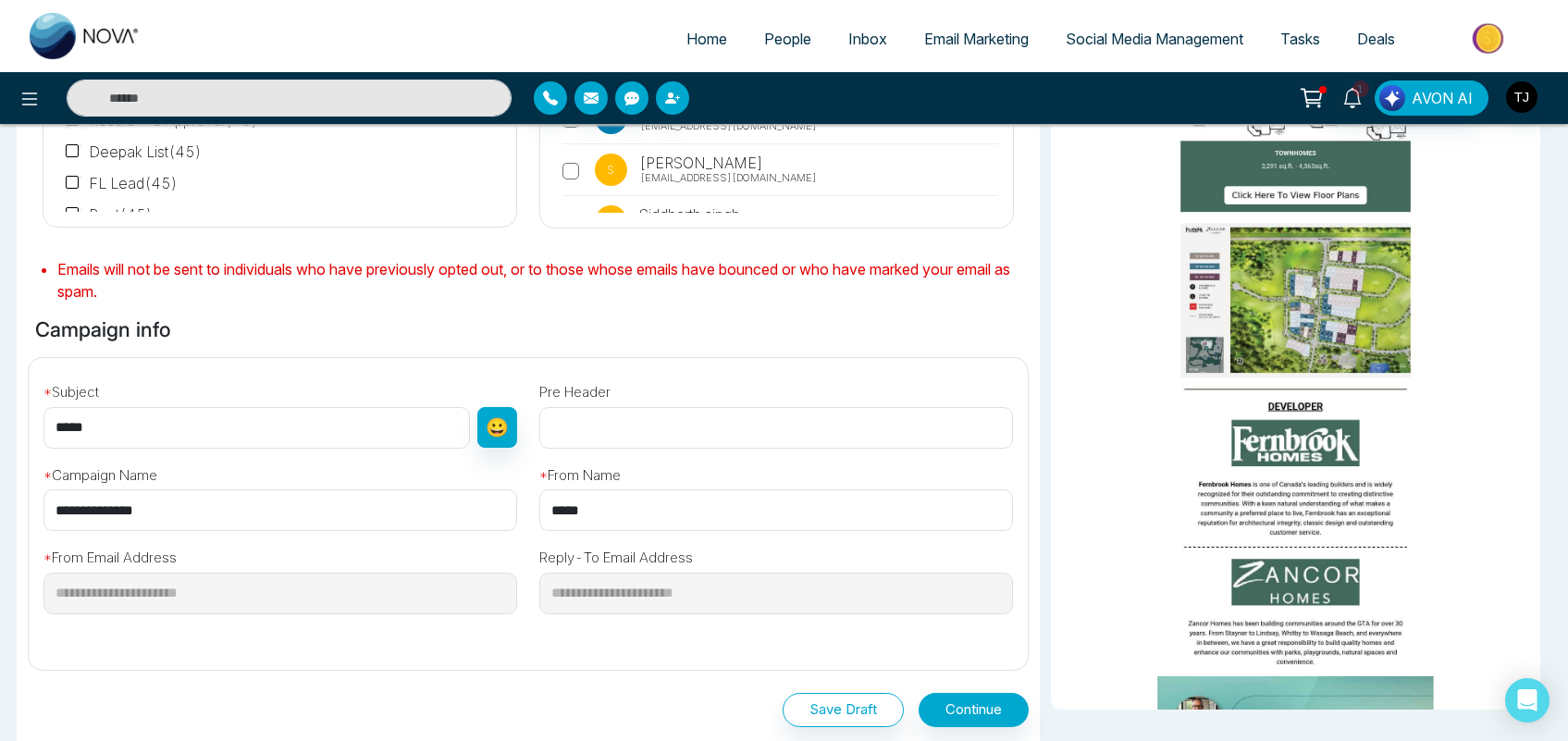
scroll to position [543, 0]
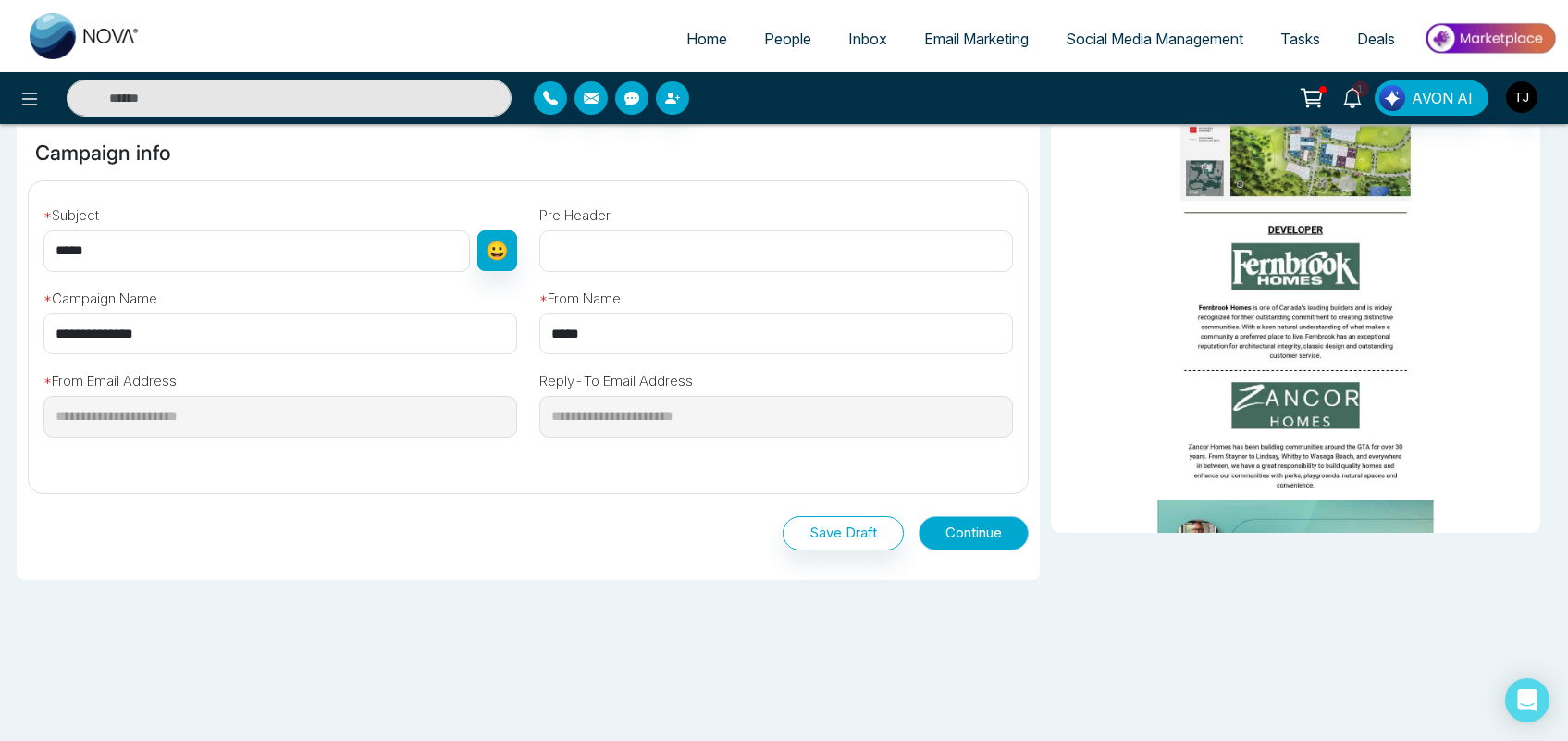
click at [981, 542] on button "Continue" at bounding box center [974, 533] width 110 height 34
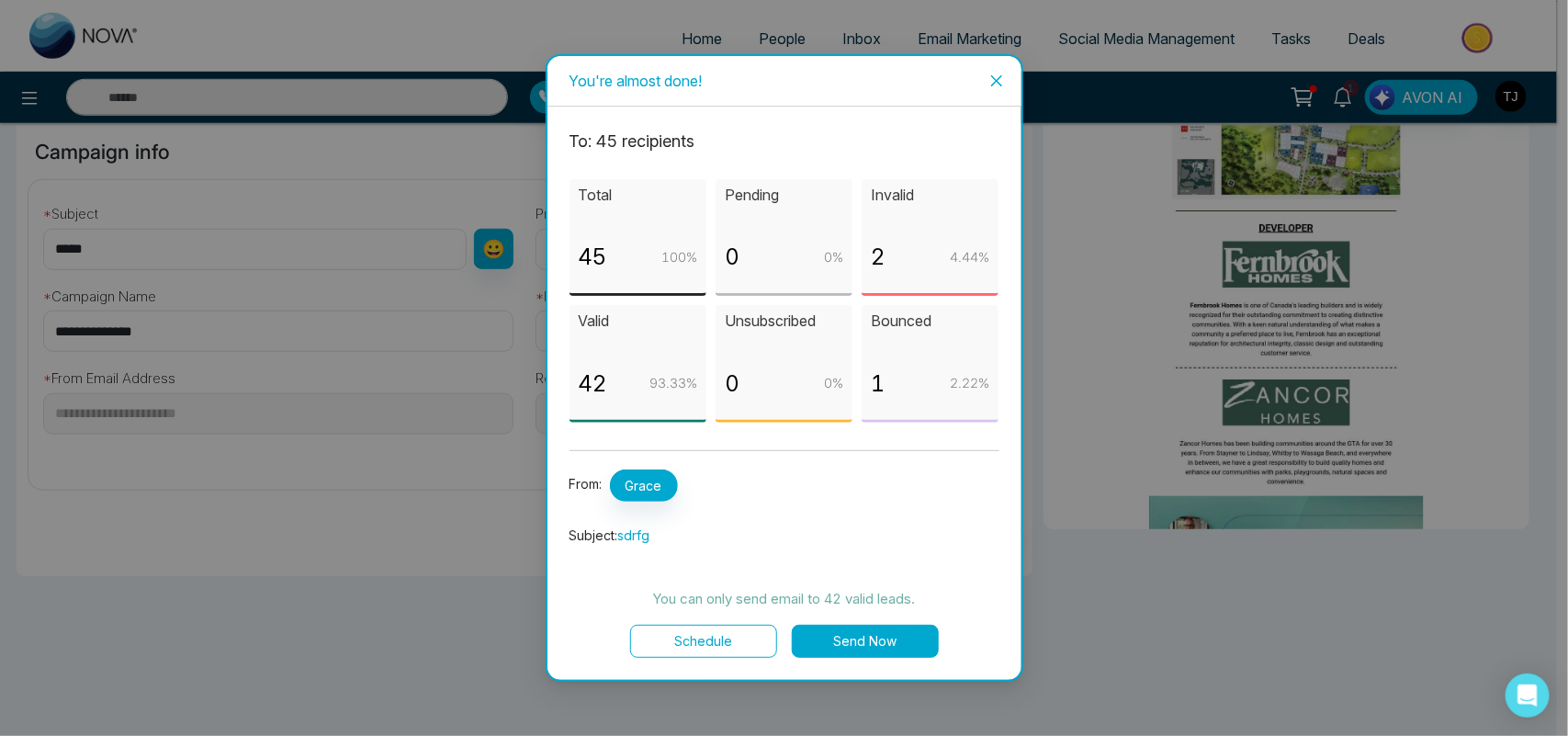
click at [997, 80] on icon "close" at bounding box center [996, 81] width 11 height 11
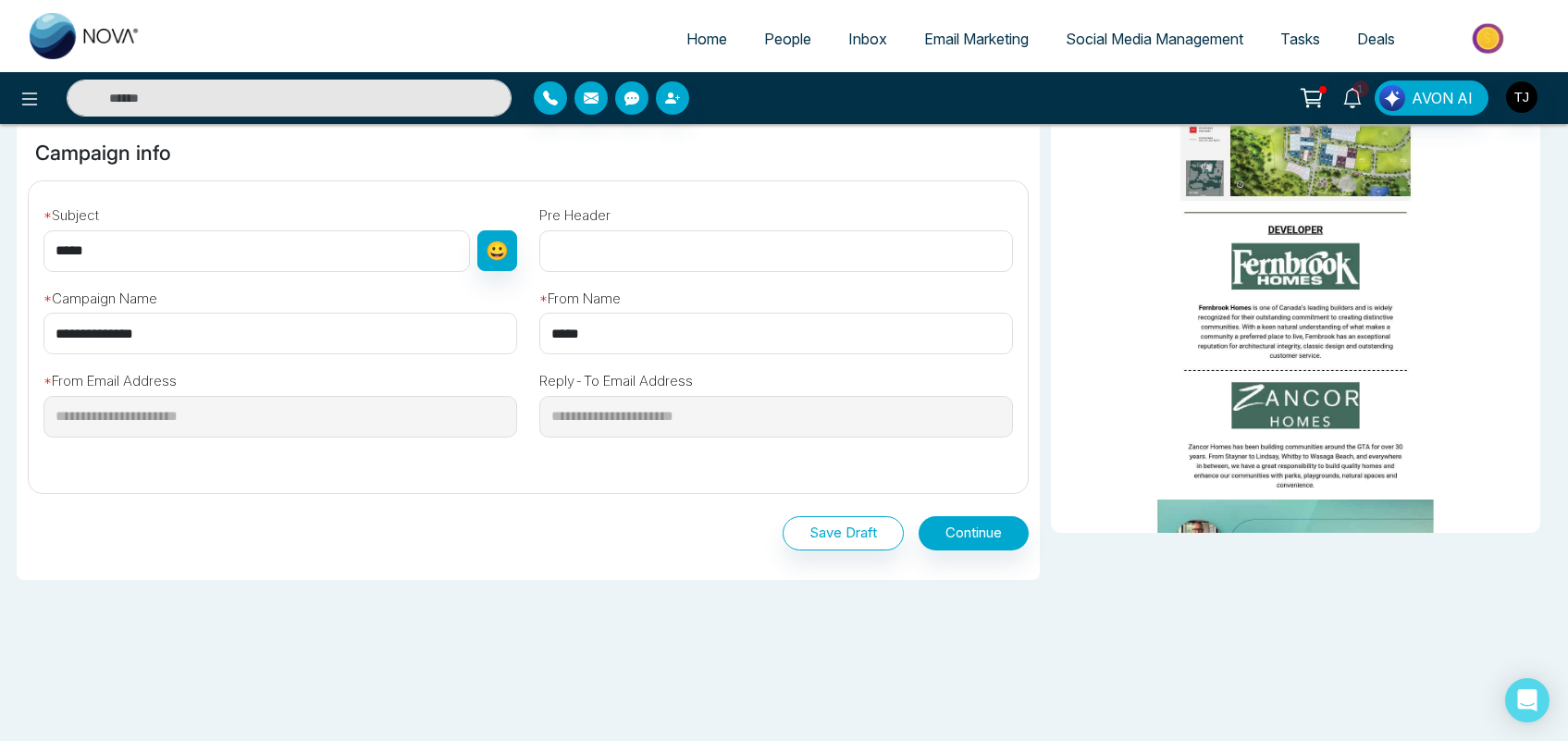
click at [957, 37] on span "Email Marketing" at bounding box center [976, 39] width 105 height 19
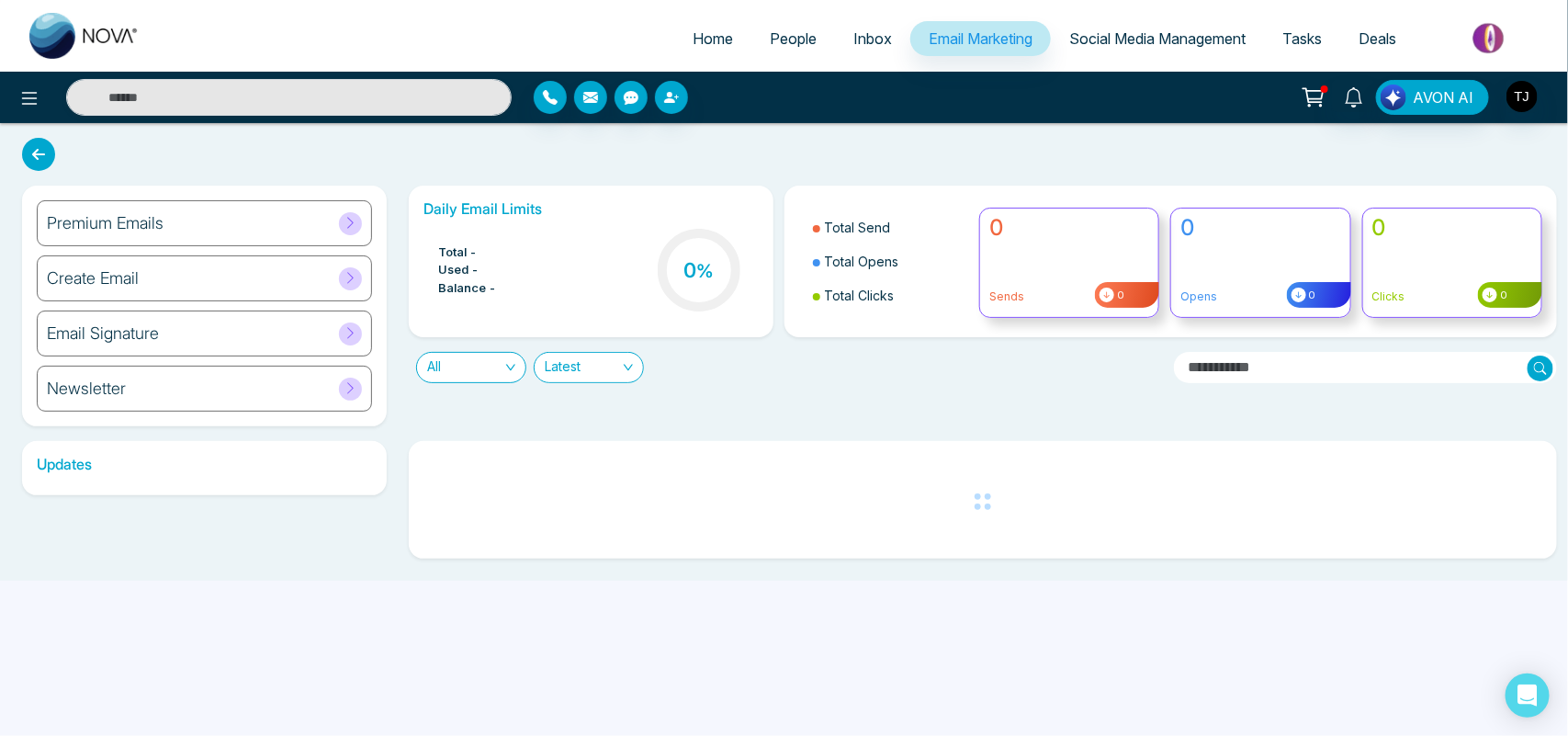
click at [182, 281] on div "Create Email" at bounding box center [204, 278] width 335 height 46
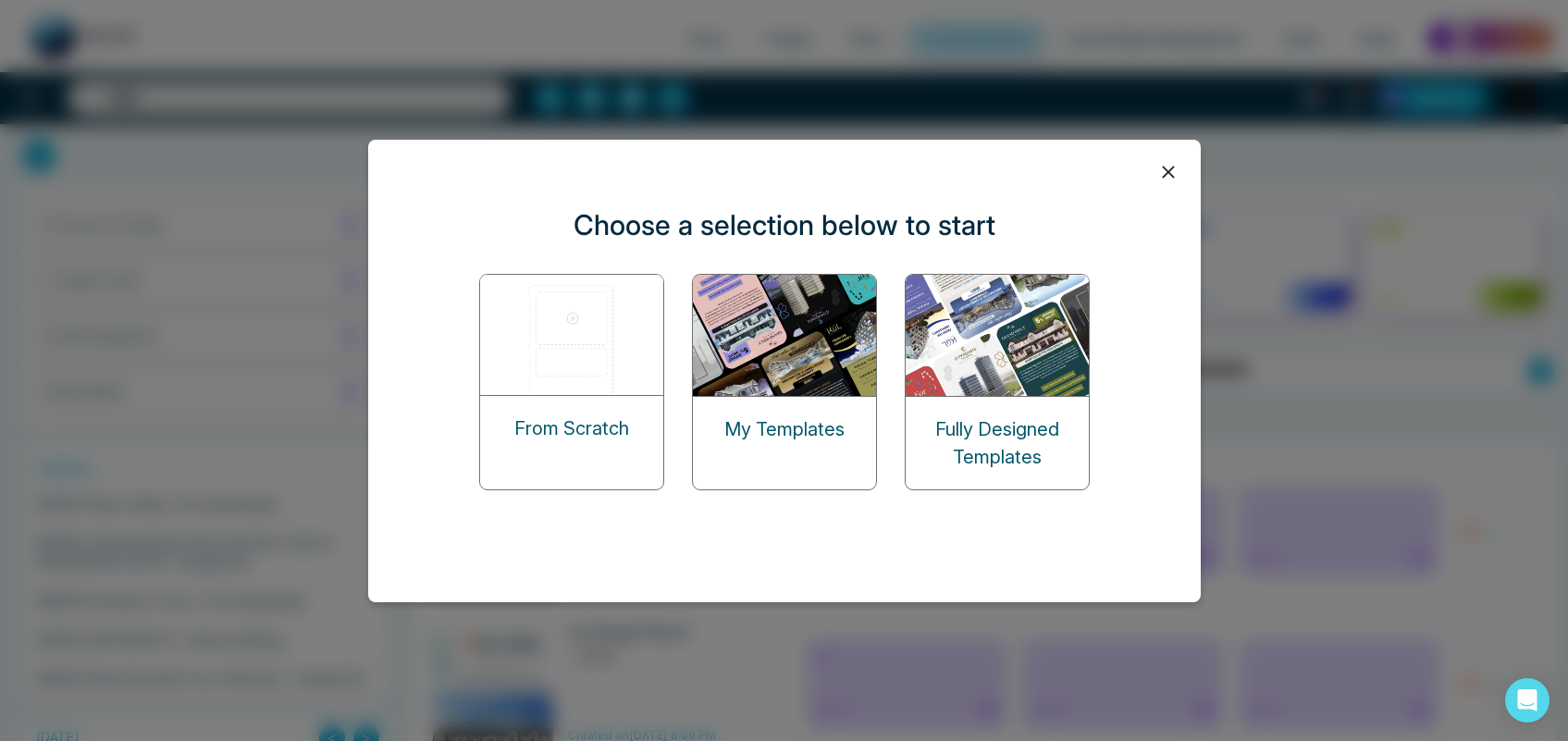
click at [1168, 173] on icon at bounding box center [1167, 171] width 12 height 12
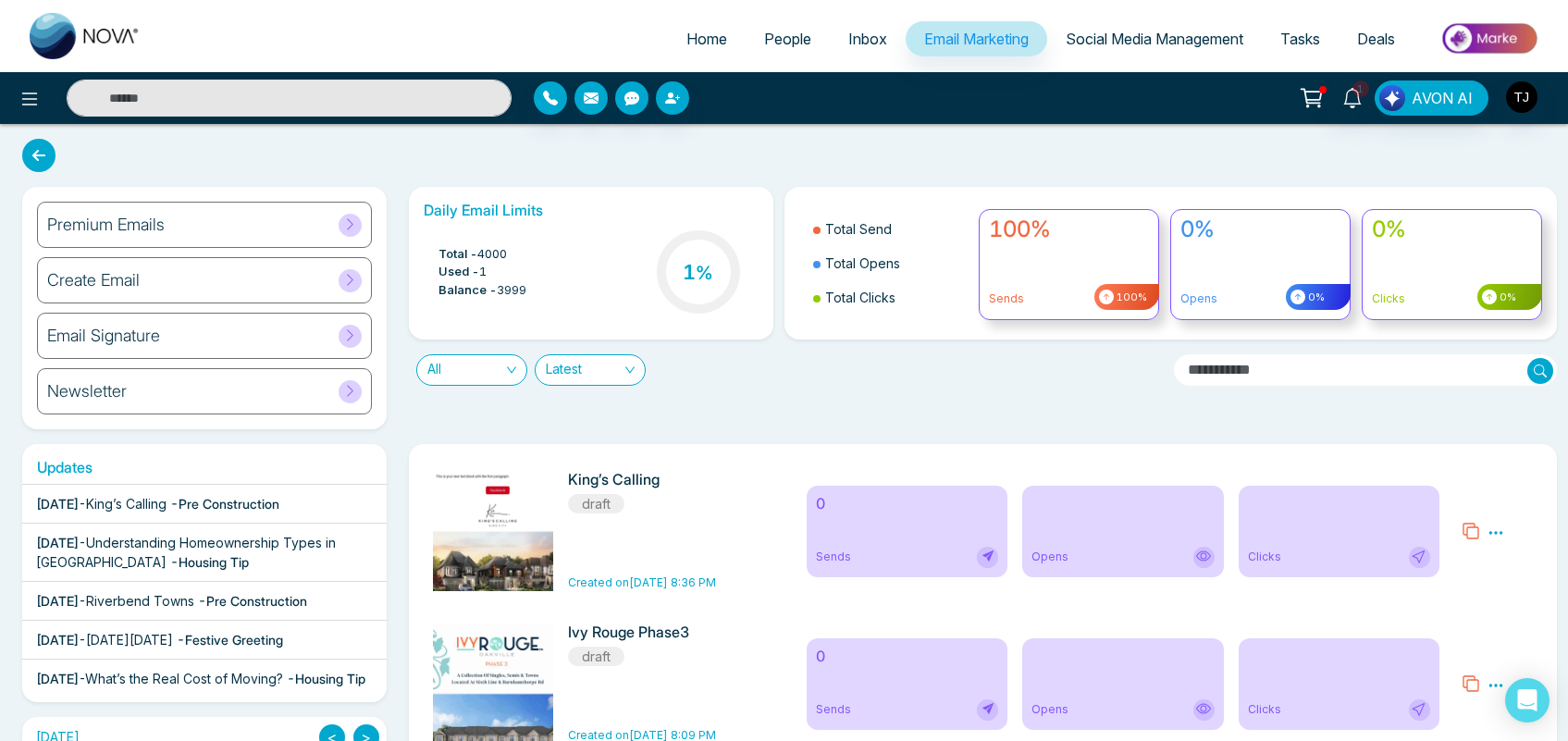
click at [242, 348] on div "Email Signature" at bounding box center [204, 336] width 335 height 46
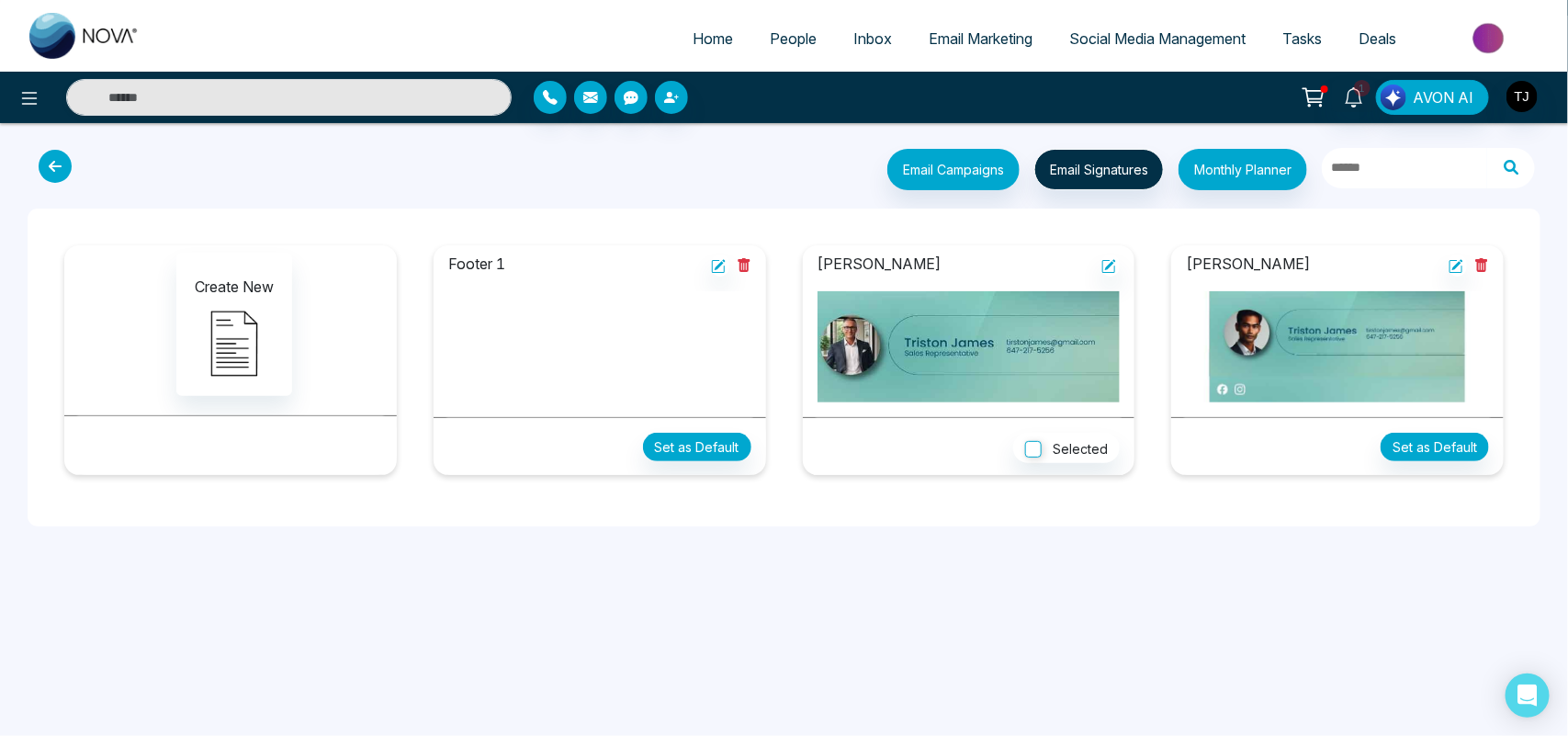
click at [62, 157] on icon at bounding box center [54, 166] width 33 height 33
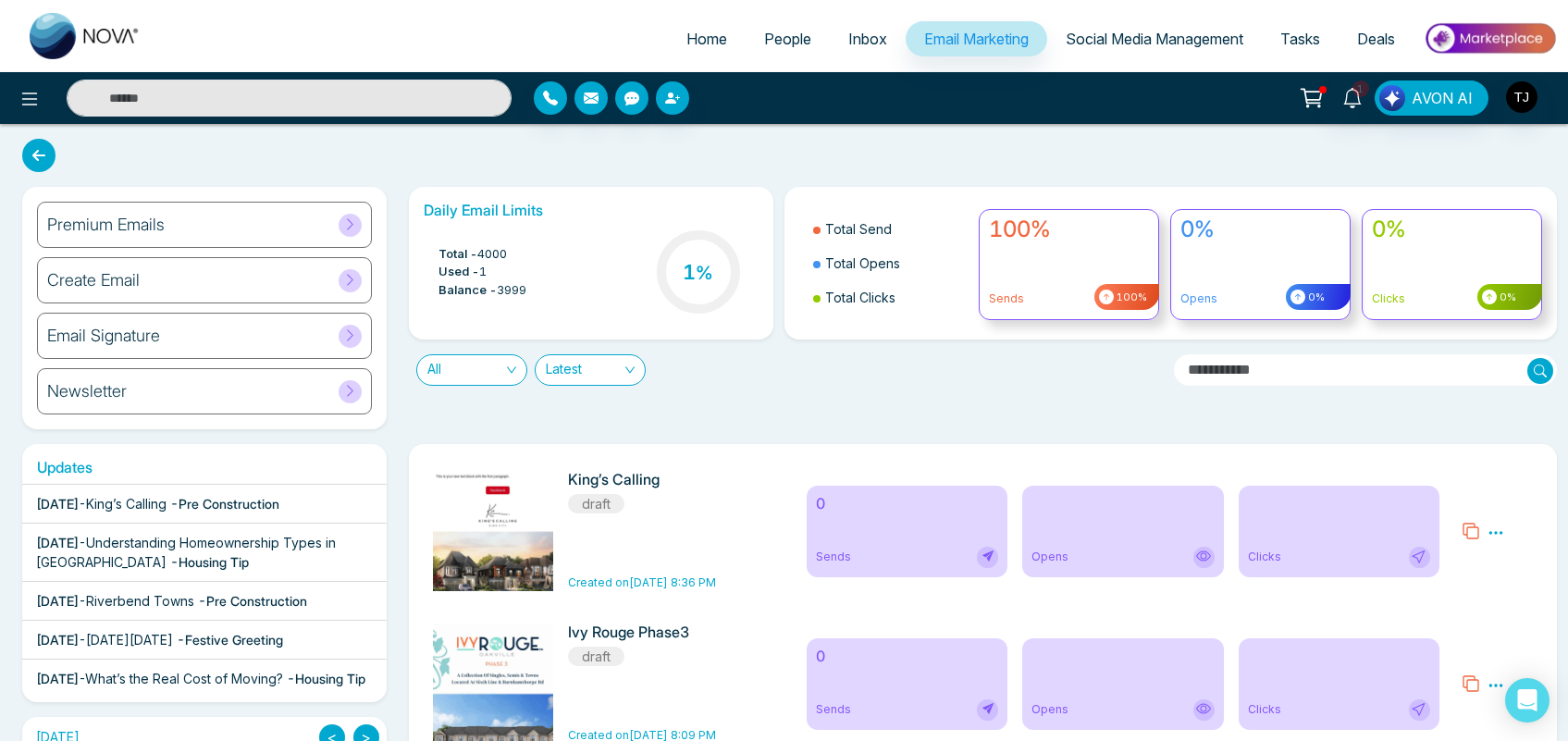
click at [160, 390] on div "Newsletter" at bounding box center [204, 391] width 335 height 46
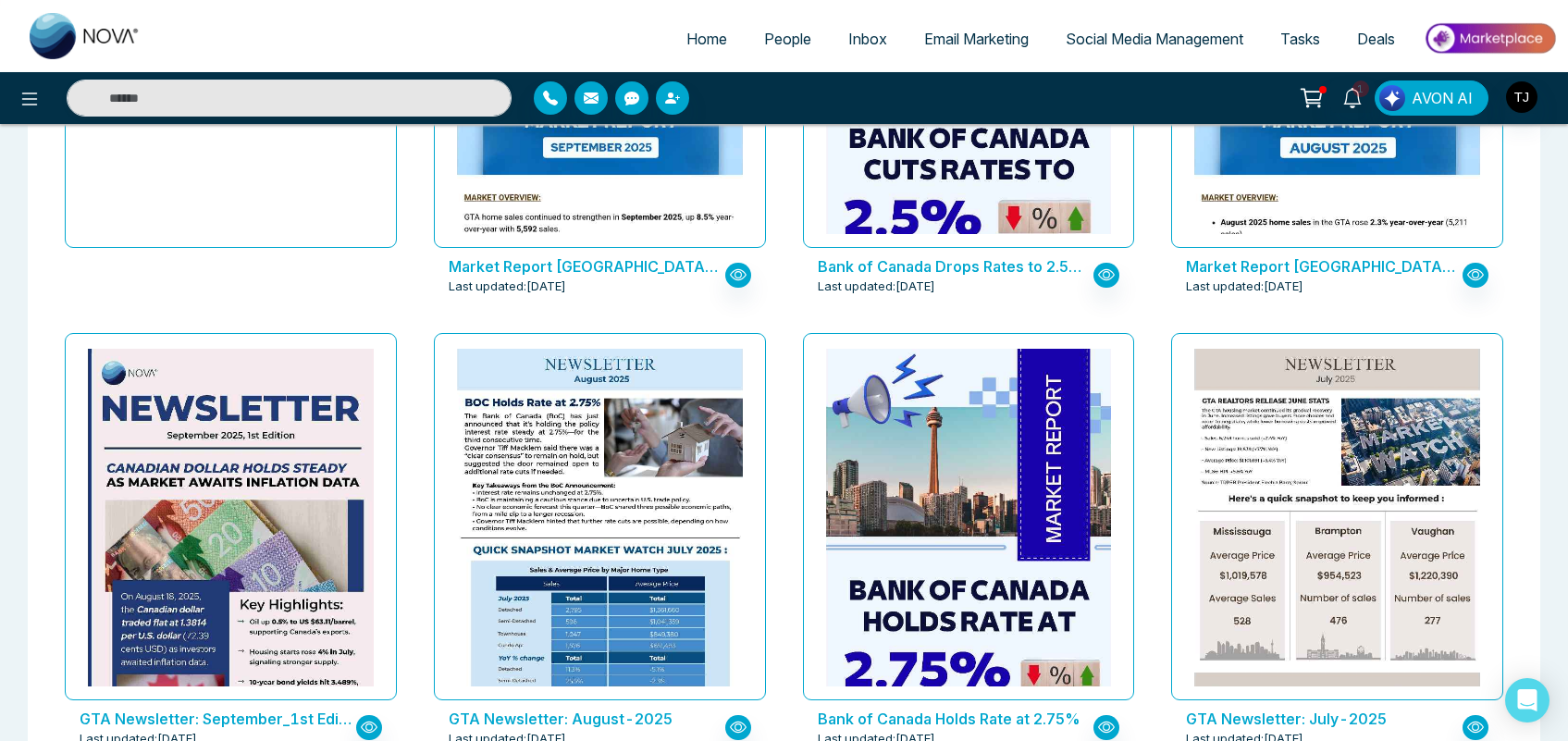
scroll to position [381, 0]
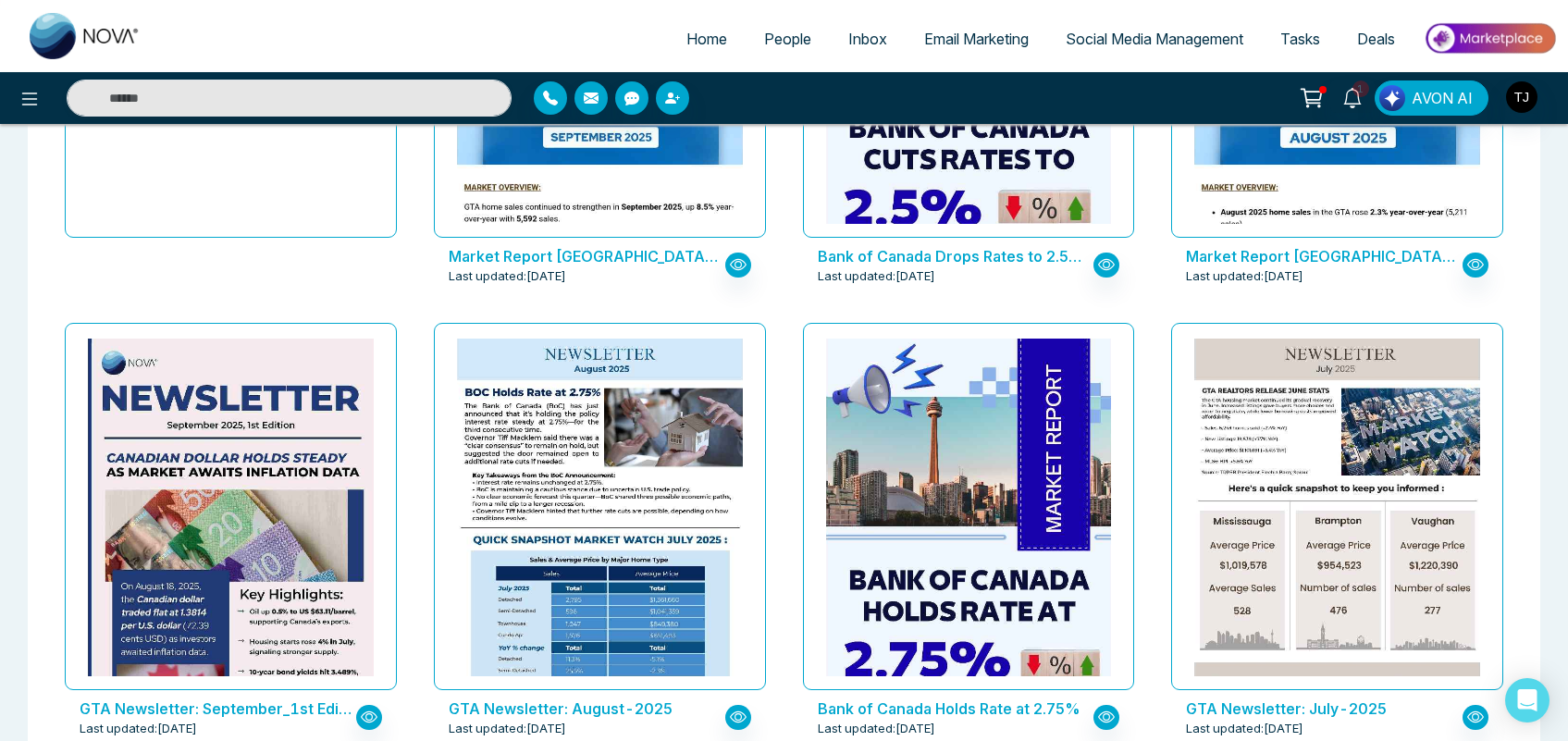
click at [964, 29] on span "Email Marketing" at bounding box center [976, 39] width 105 height 19
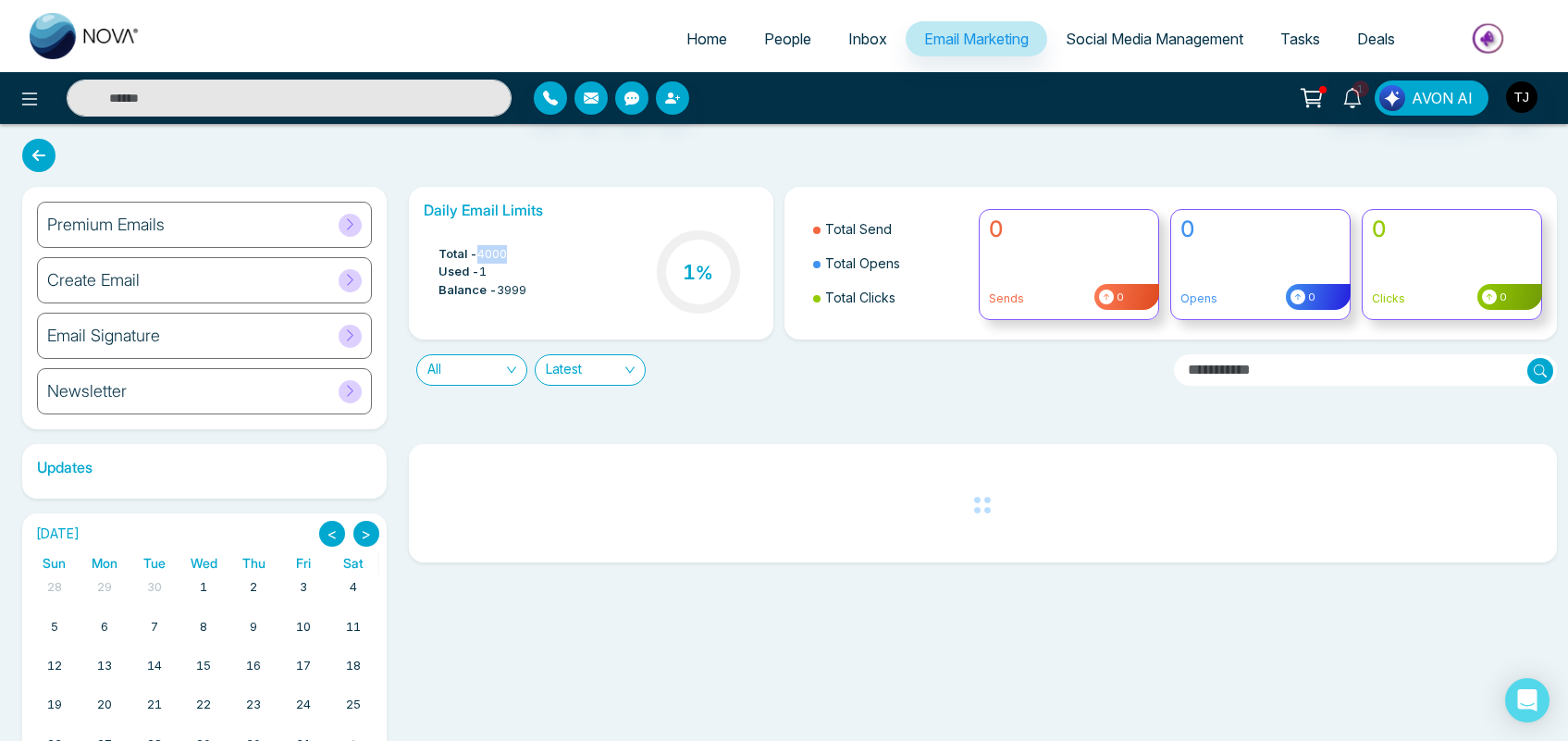
drag, startPoint x: 511, startPoint y: 250, endPoint x: 482, endPoint y: 250, distance: 29.0
click at [482, 250] on li "Total - 4000" at bounding box center [482, 254] width 88 height 19
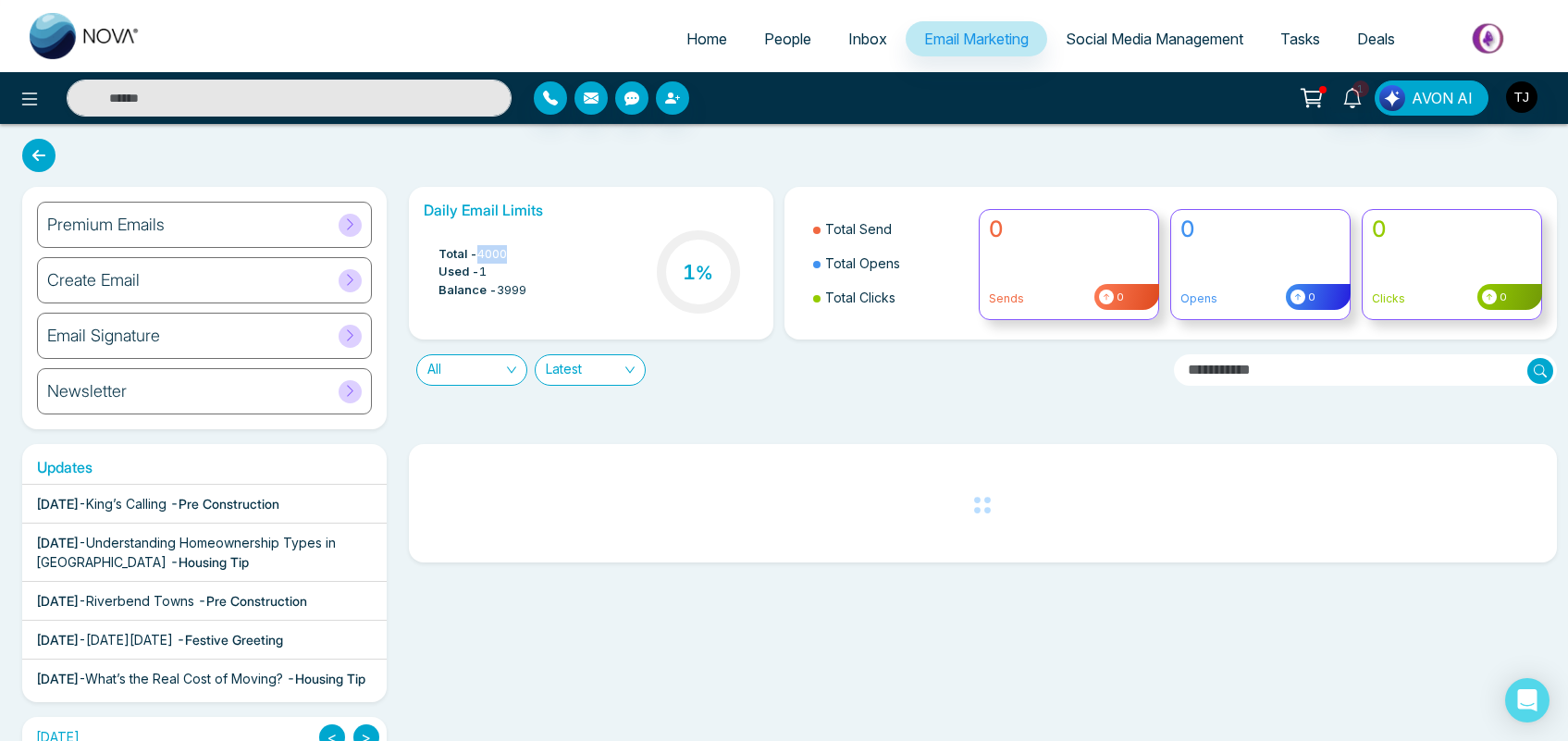
click at [539, 250] on div "Total - 4000 Used - 1 Balance - 3999 1 %" at bounding box center [591, 274] width 335 height 95
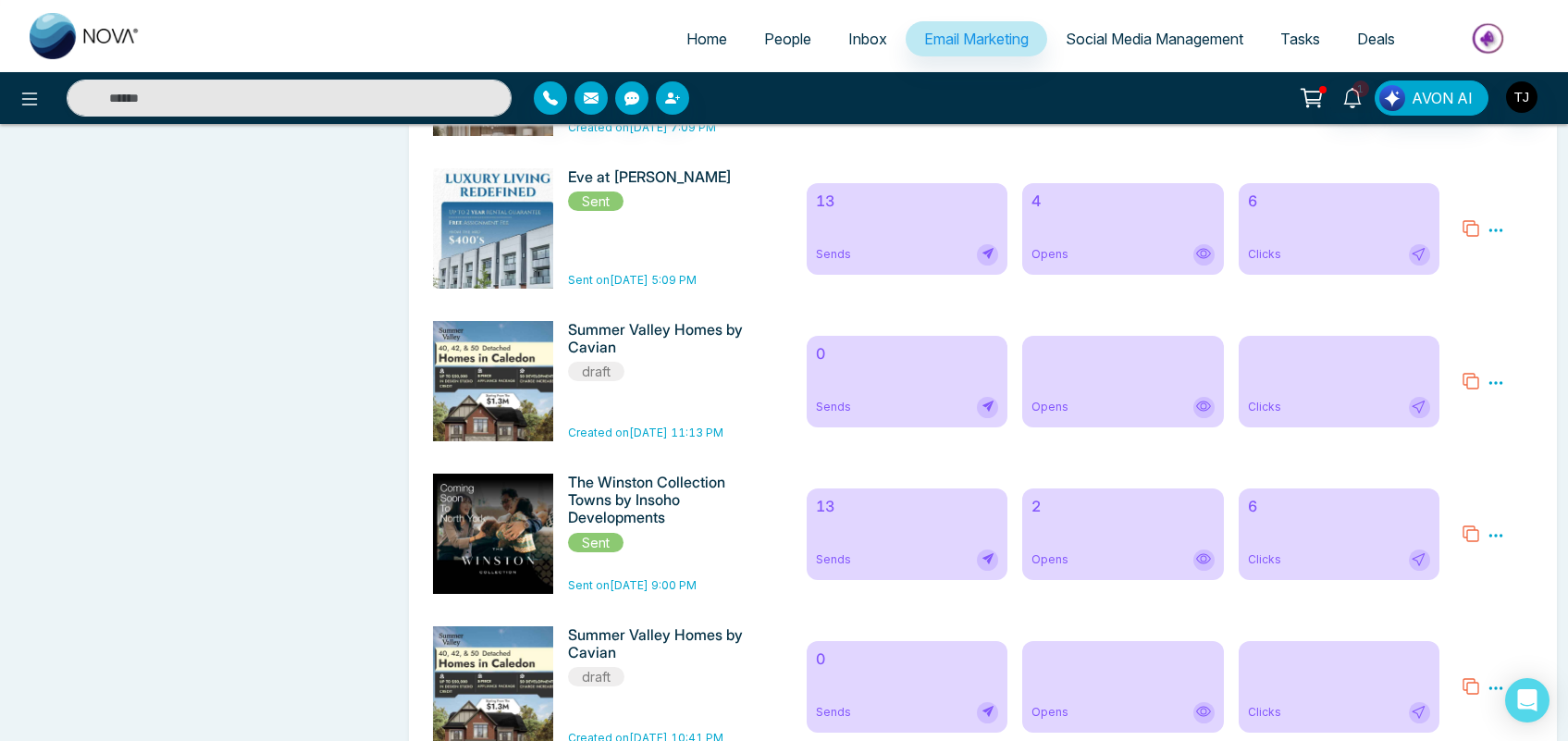
scroll to position [1039, 0]
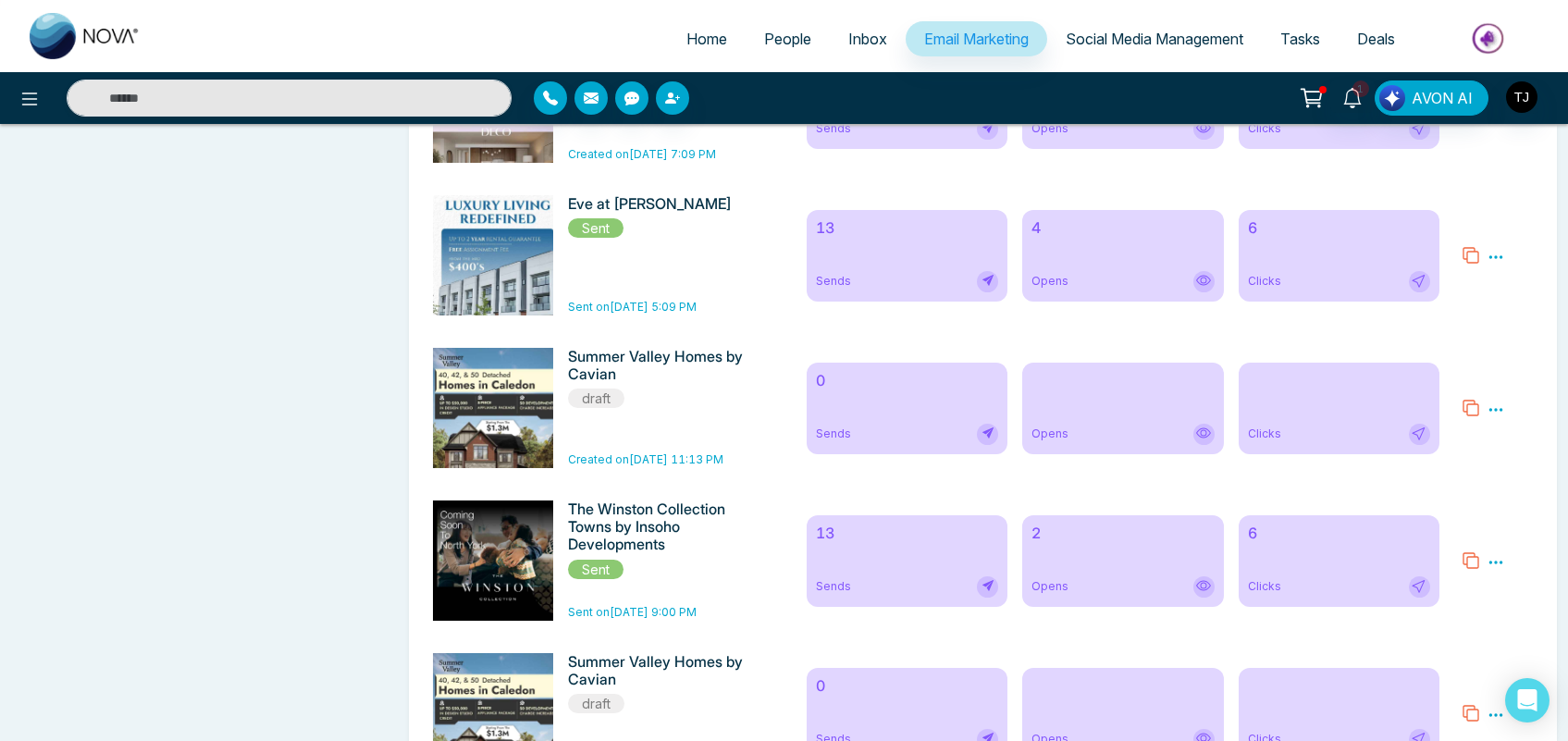
click at [916, 256] on div "13 Sends" at bounding box center [906, 255] width 200 height 92
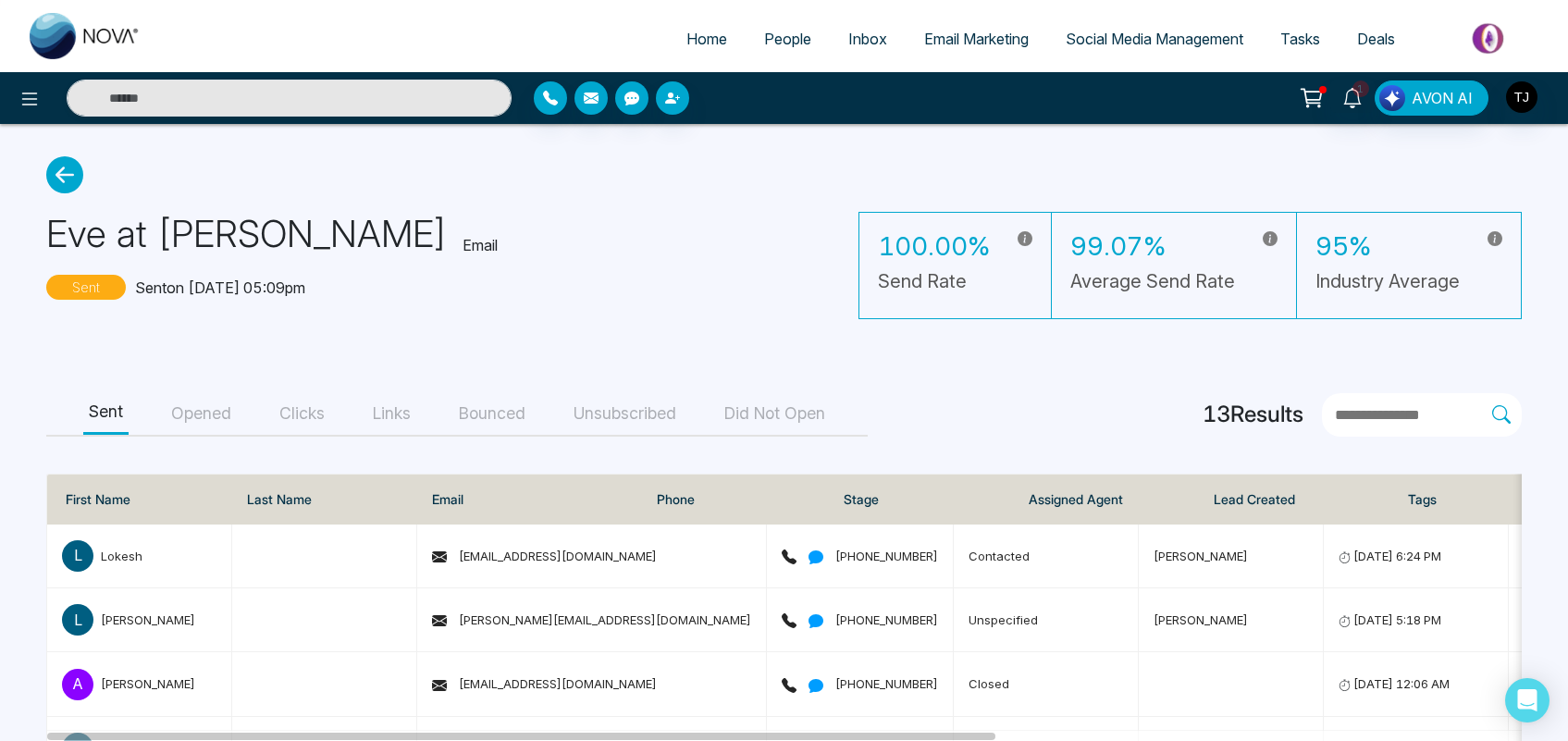
click at [223, 418] on button "Opened" at bounding box center [200, 414] width 71 height 42
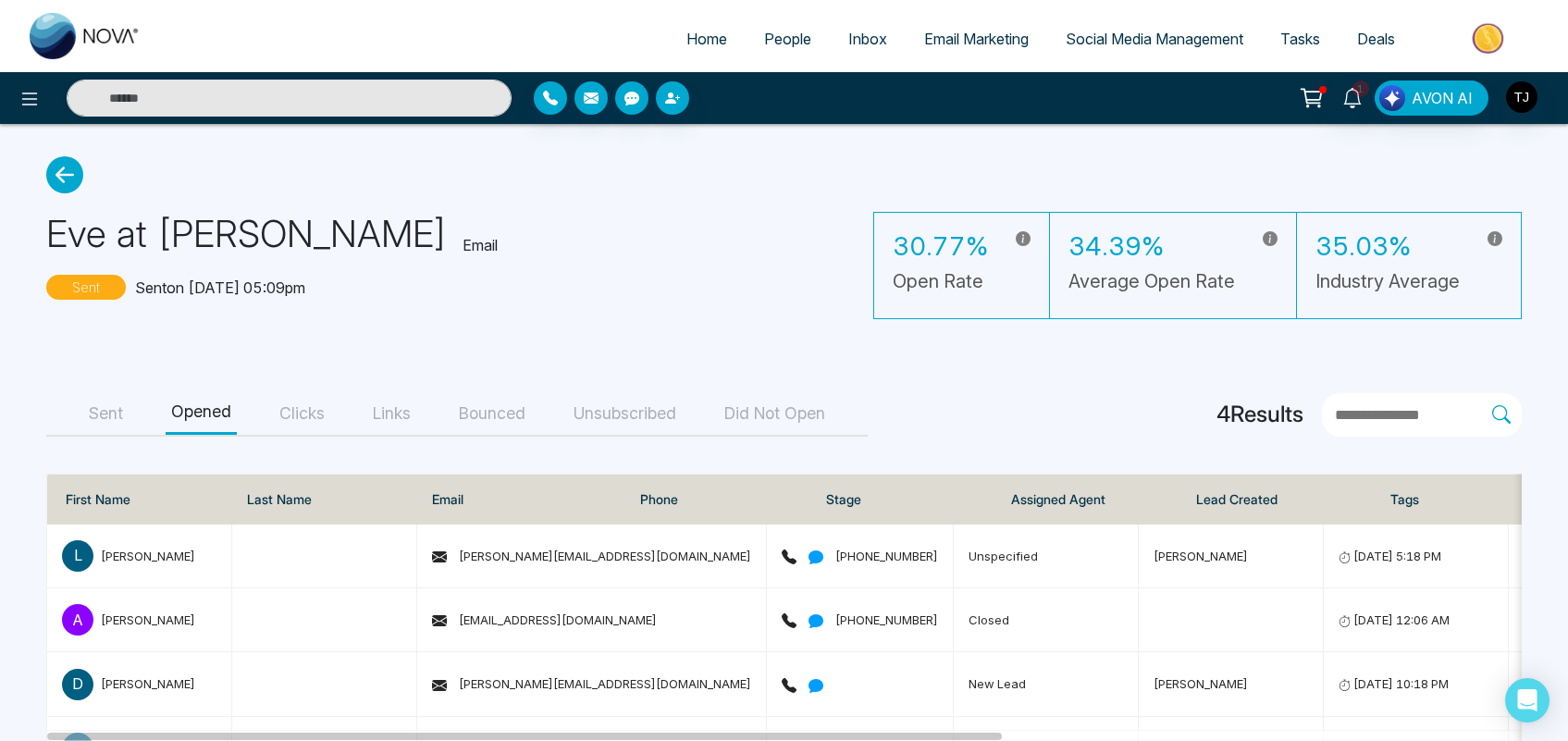
click at [497, 421] on button "Bounced" at bounding box center [492, 414] width 78 height 42
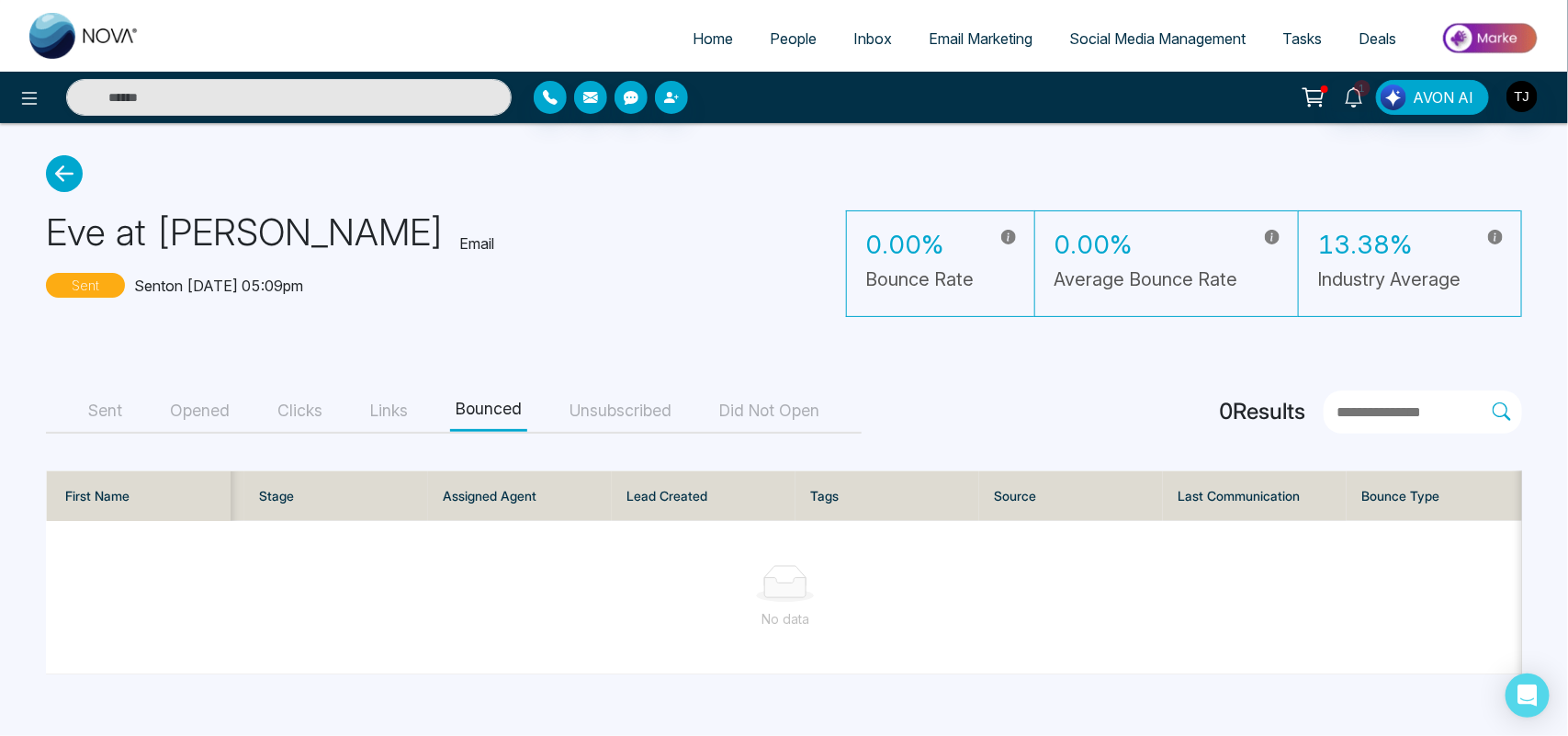
scroll to position [0, 544]
drag, startPoint x: 1430, startPoint y: 489, endPoint x: 1351, endPoint y: 493, distance: 79.1
click at [1351, 493] on th "Bounce Type" at bounding box center [1431, 496] width 184 height 50
click at [617, 424] on button "Unsubscribed" at bounding box center [620, 411] width 113 height 41
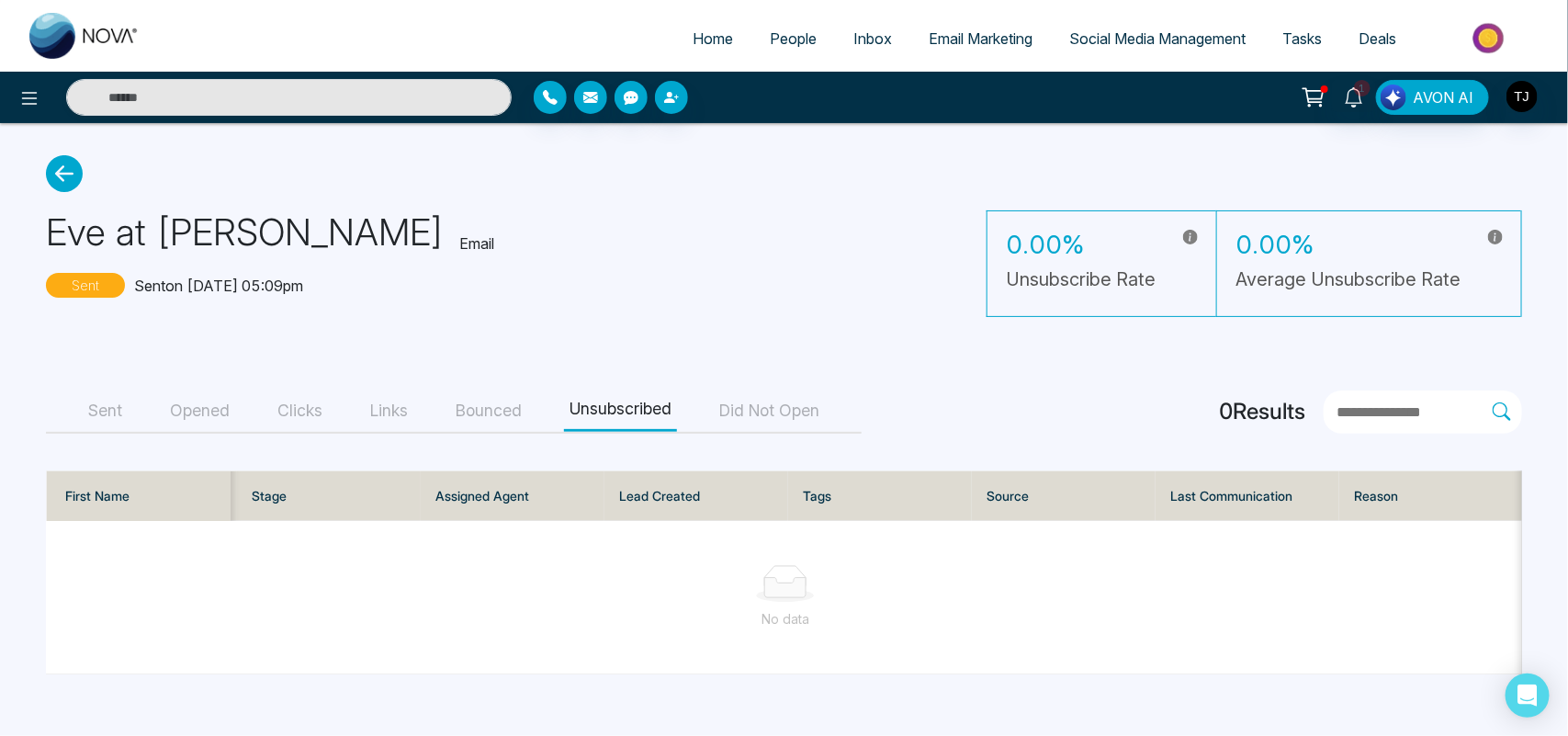
click at [1098, 38] on span "Social Media Management" at bounding box center [1157, 38] width 176 height 19
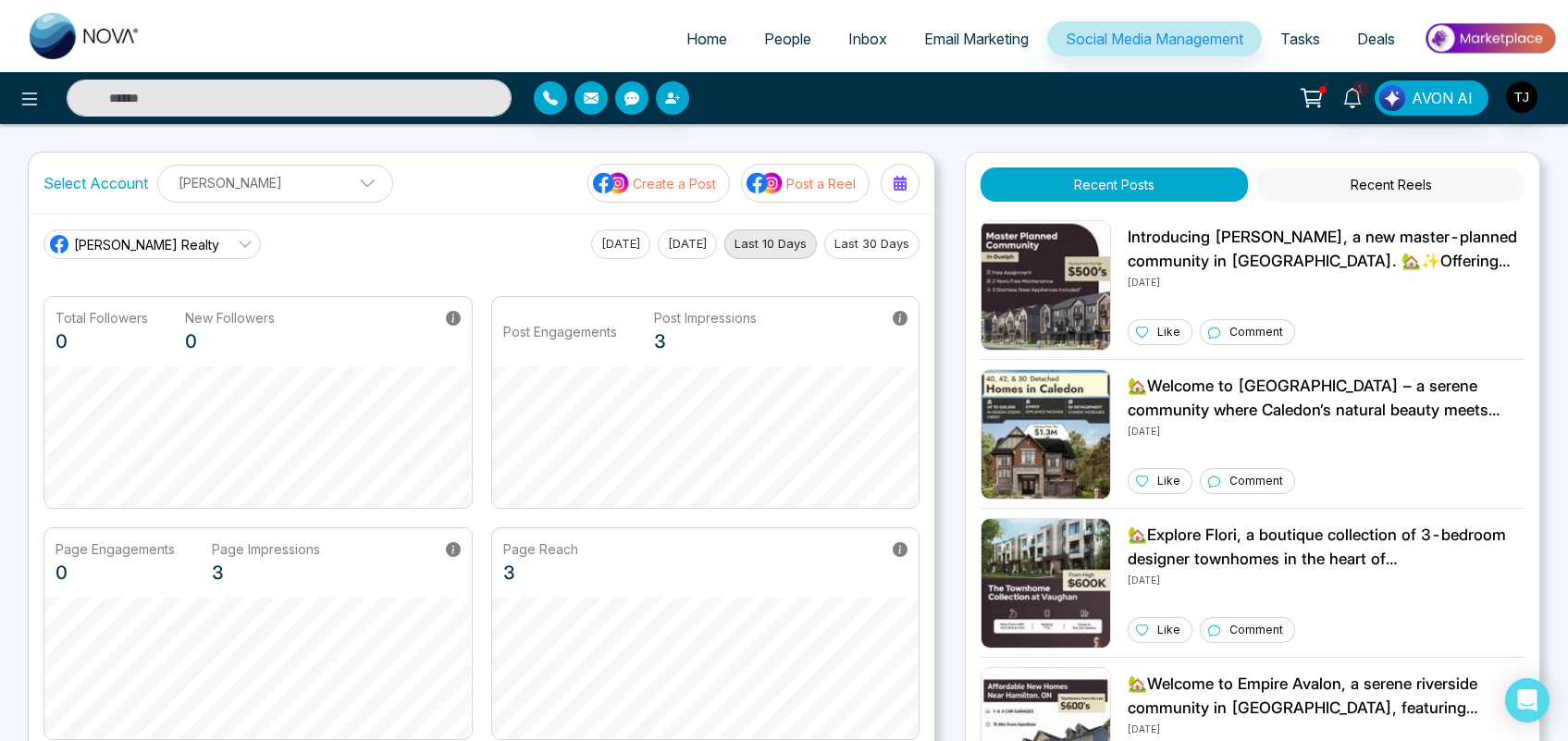
click at [306, 187] on p "[PERSON_NAME]" at bounding box center [275, 182] width 212 height 30
click at [284, 181] on p "[PERSON_NAME]" at bounding box center [275, 182] width 212 height 30
click at [134, 240] on span "[PERSON_NAME] Realty" at bounding box center [146, 245] width 146 height 20
click at [374, 230] on div "[PERSON_NAME] Realty [PERSON_NAME] Realty [PERSON_NAME] Real Estate CRM nova.cr…" at bounding box center [481, 244] width 876 height 29
click at [177, 246] on span "[PERSON_NAME] Realty" at bounding box center [146, 245] width 146 height 20
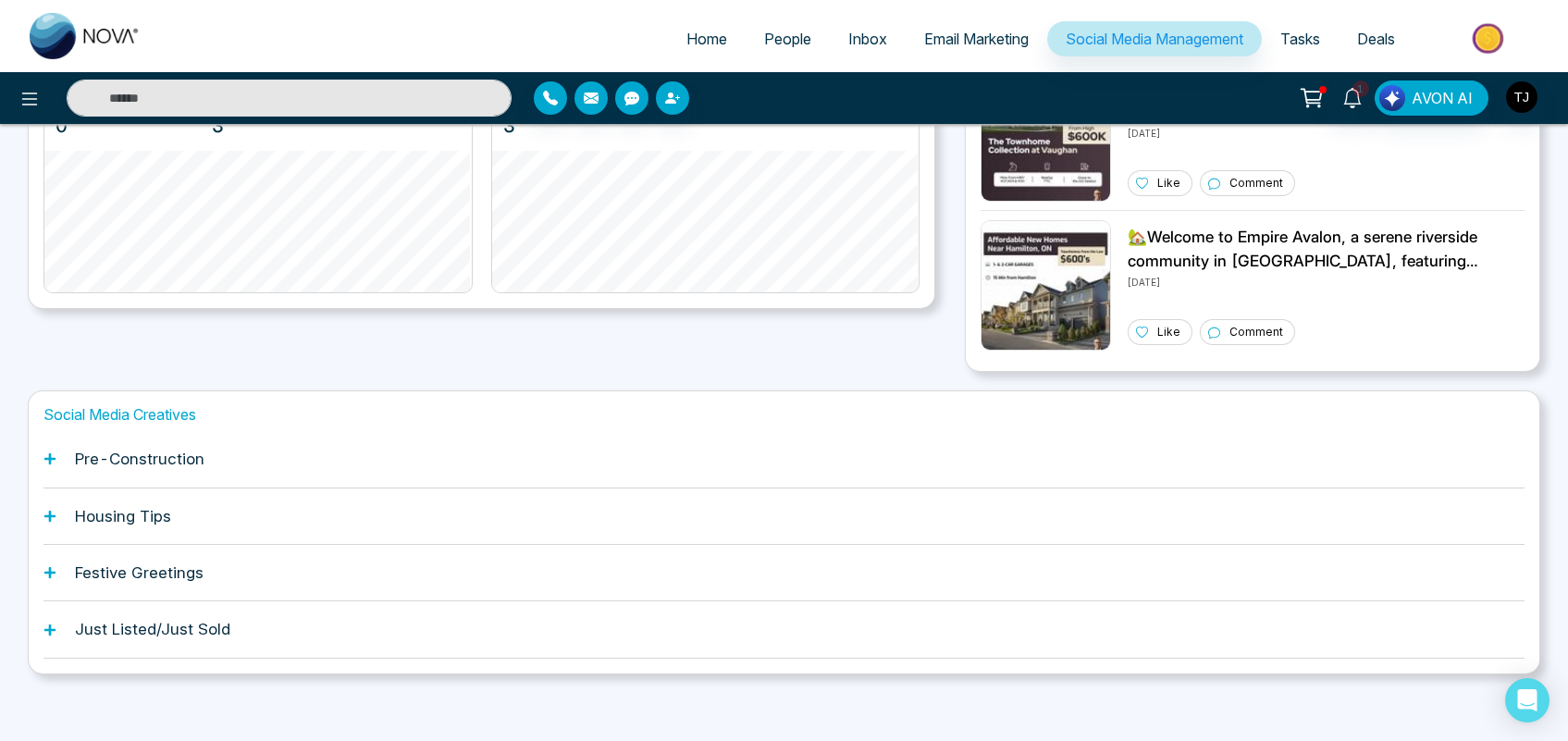
scroll to position [456, 0]
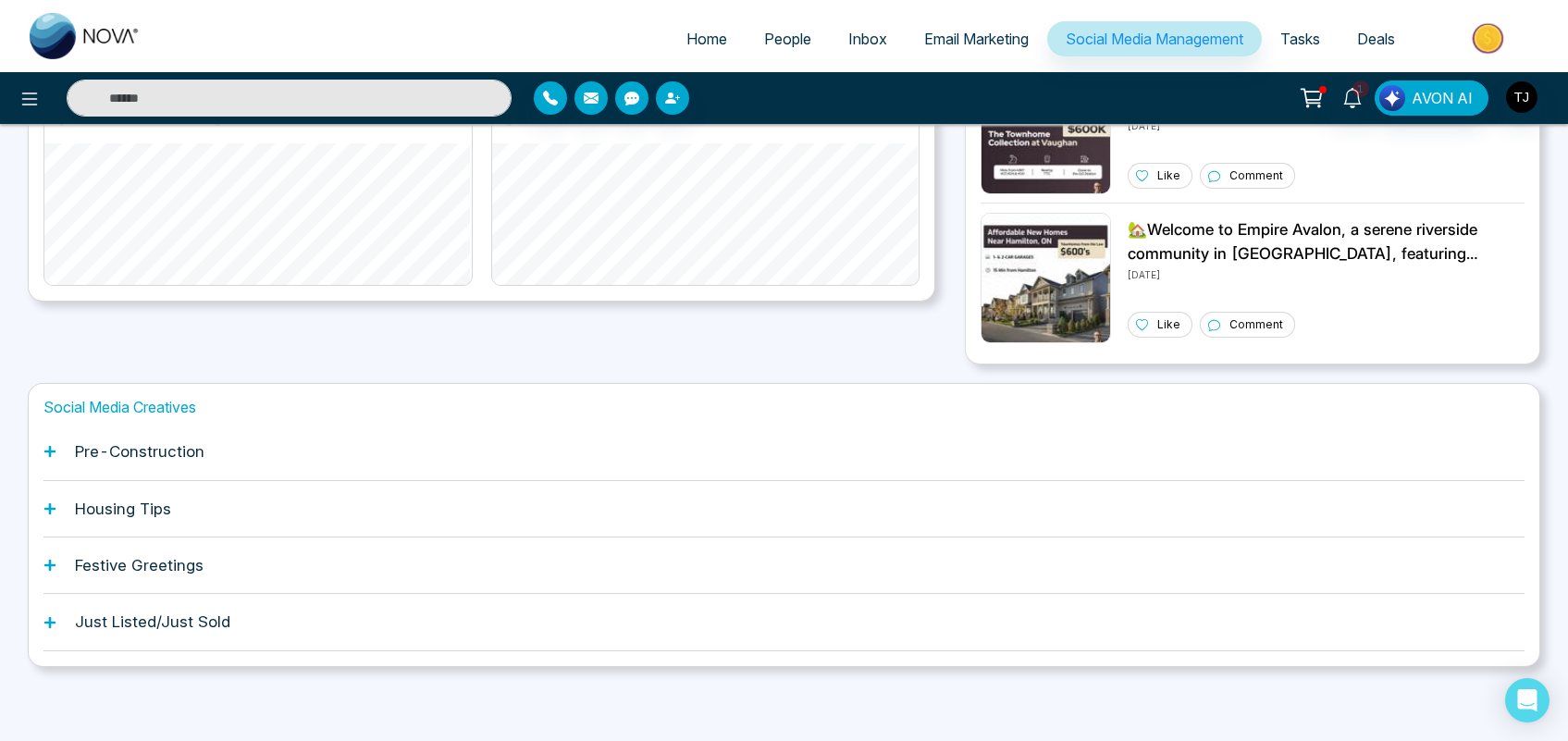
click at [125, 501] on h1 "Housing Tips" at bounding box center [123, 509] width 96 height 19
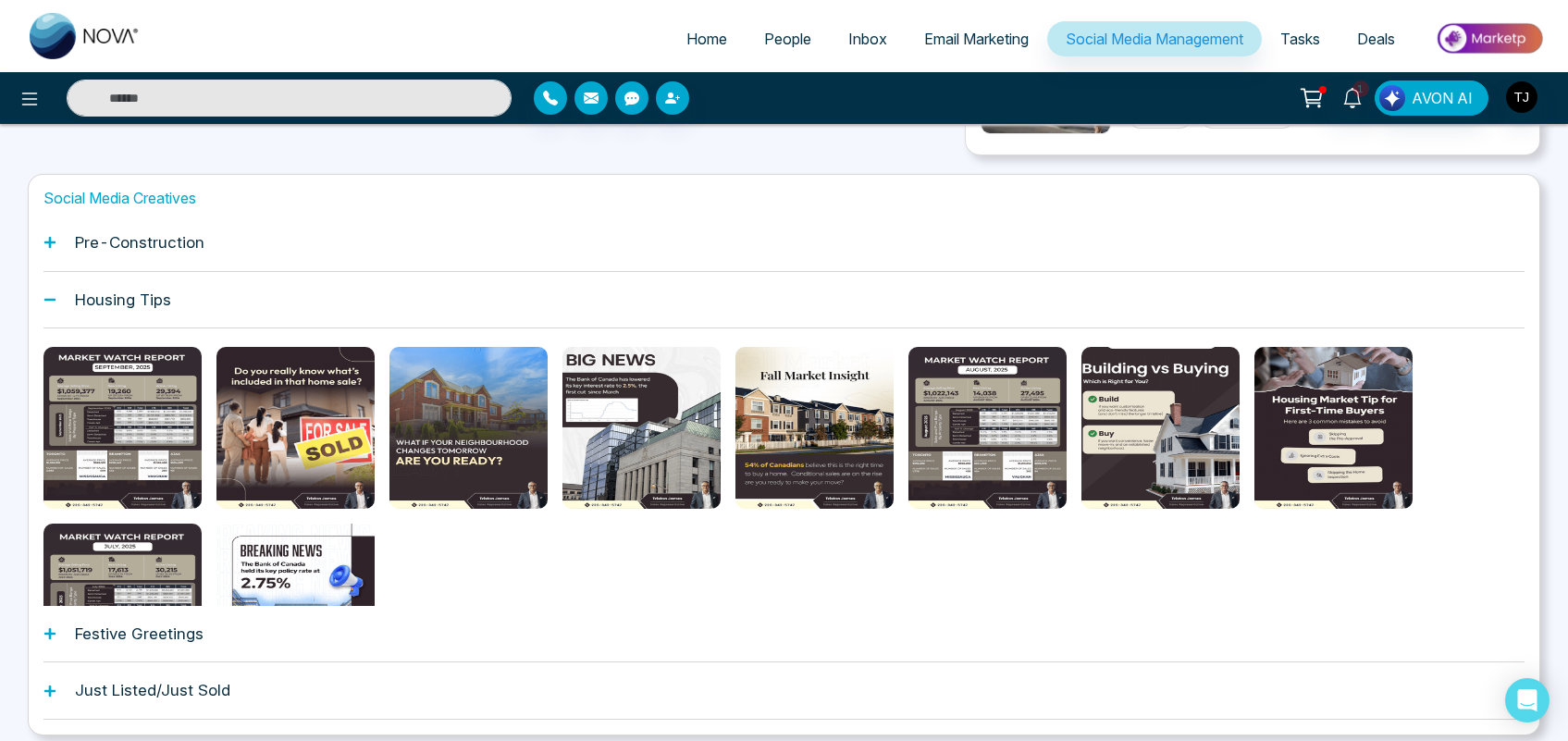
scroll to position [666, 0]
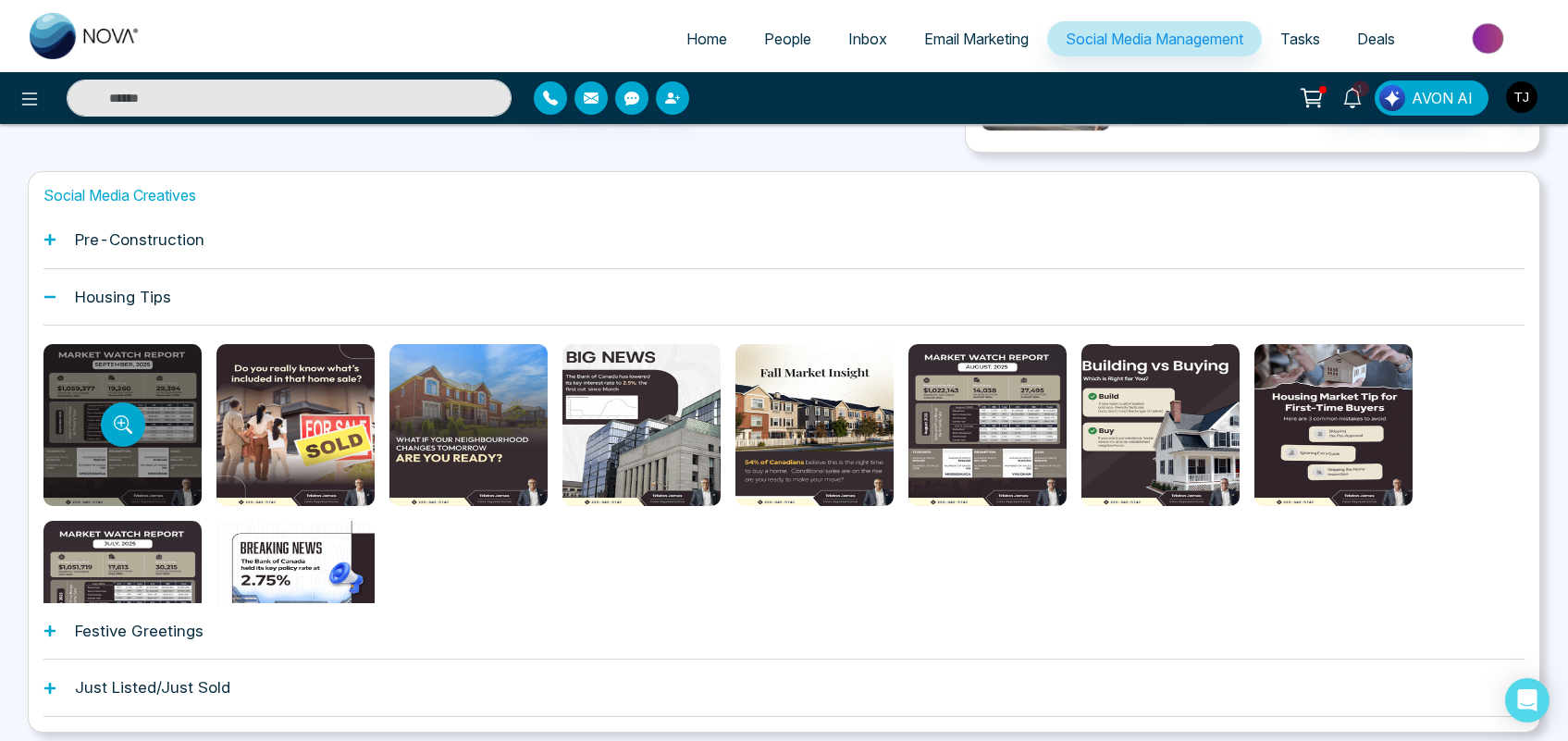
click at [172, 408] on div at bounding box center [122, 424] width 158 height 162
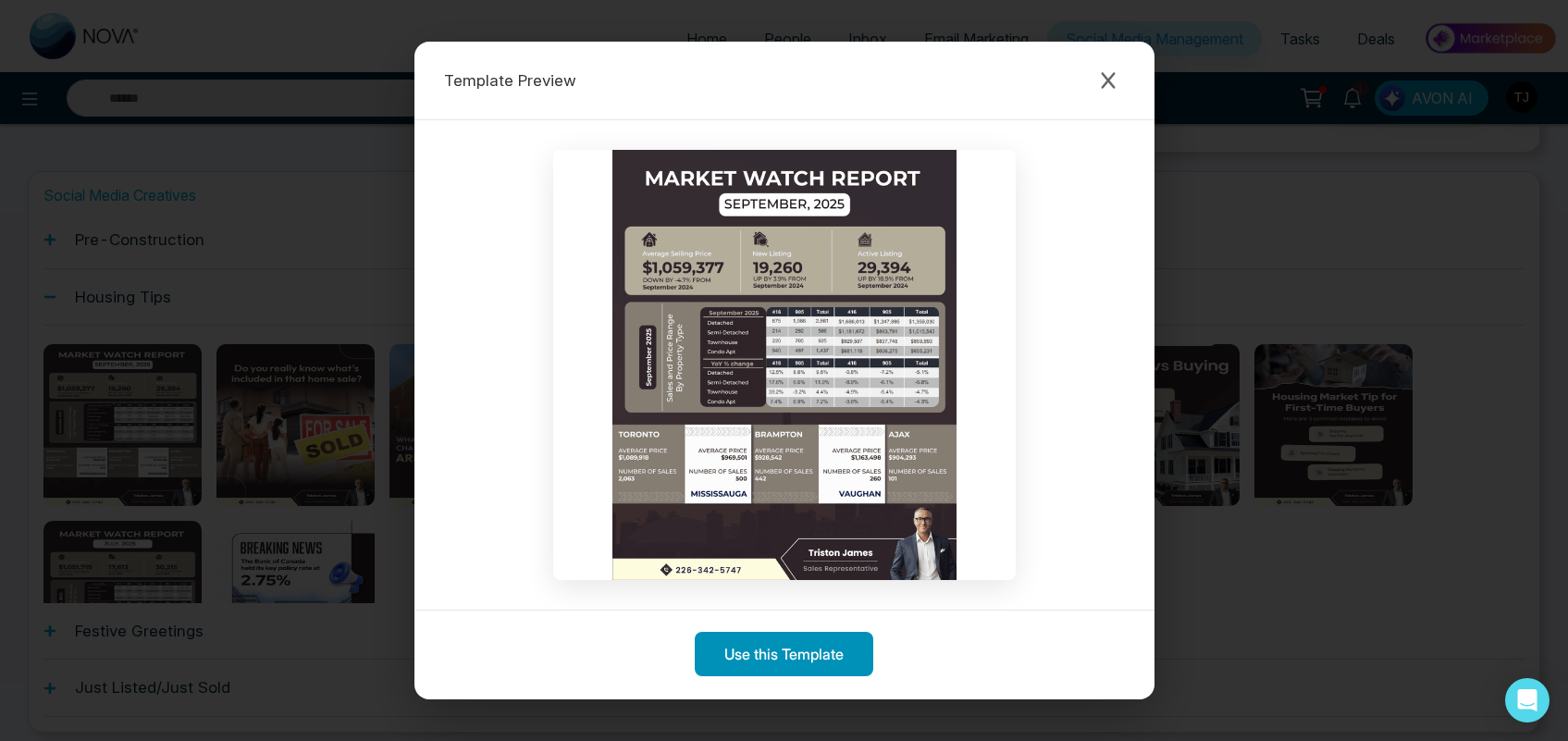
click at [761, 658] on button "Use this Template" at bounding box center [784, 653] width 179 height 44
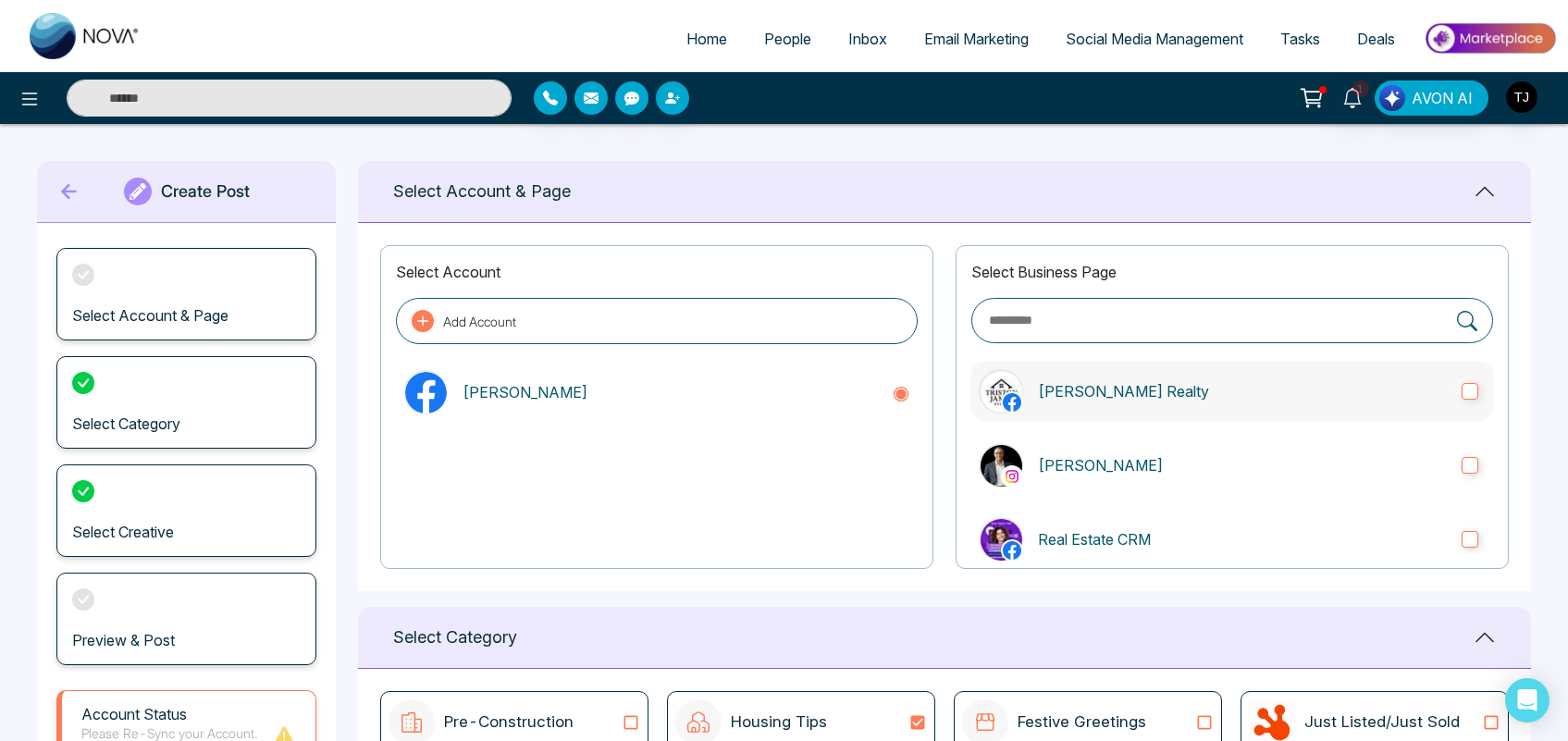
click at [1146, 405] on label "[PERSON_NAME] Realty" at bounding box center [1232, 391] width 522 height 60
click at [1139, 455] on p "[PERSON_NAME]" at bounding box center [1242, 465] width 409 height 22
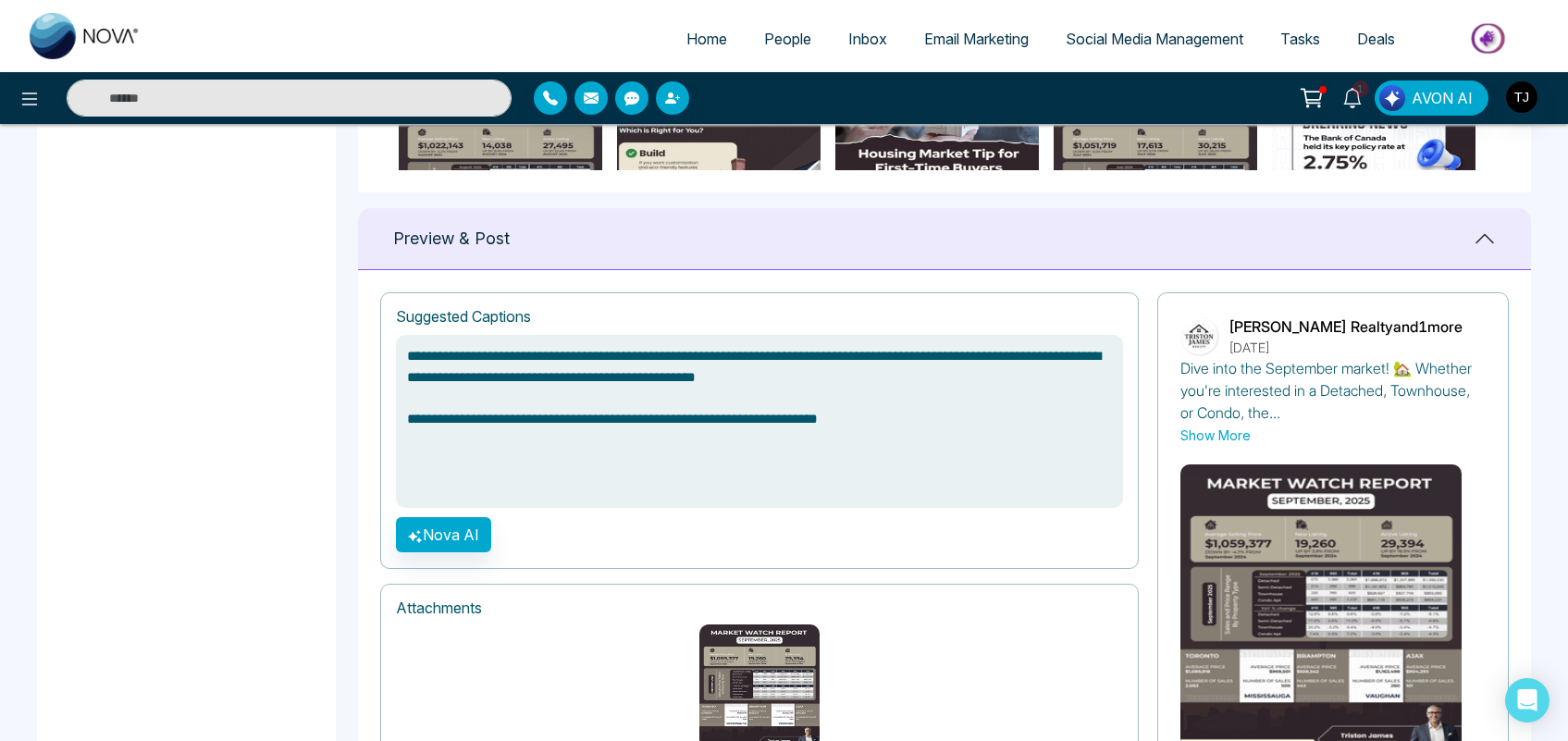
scroll to position [1125, 0]
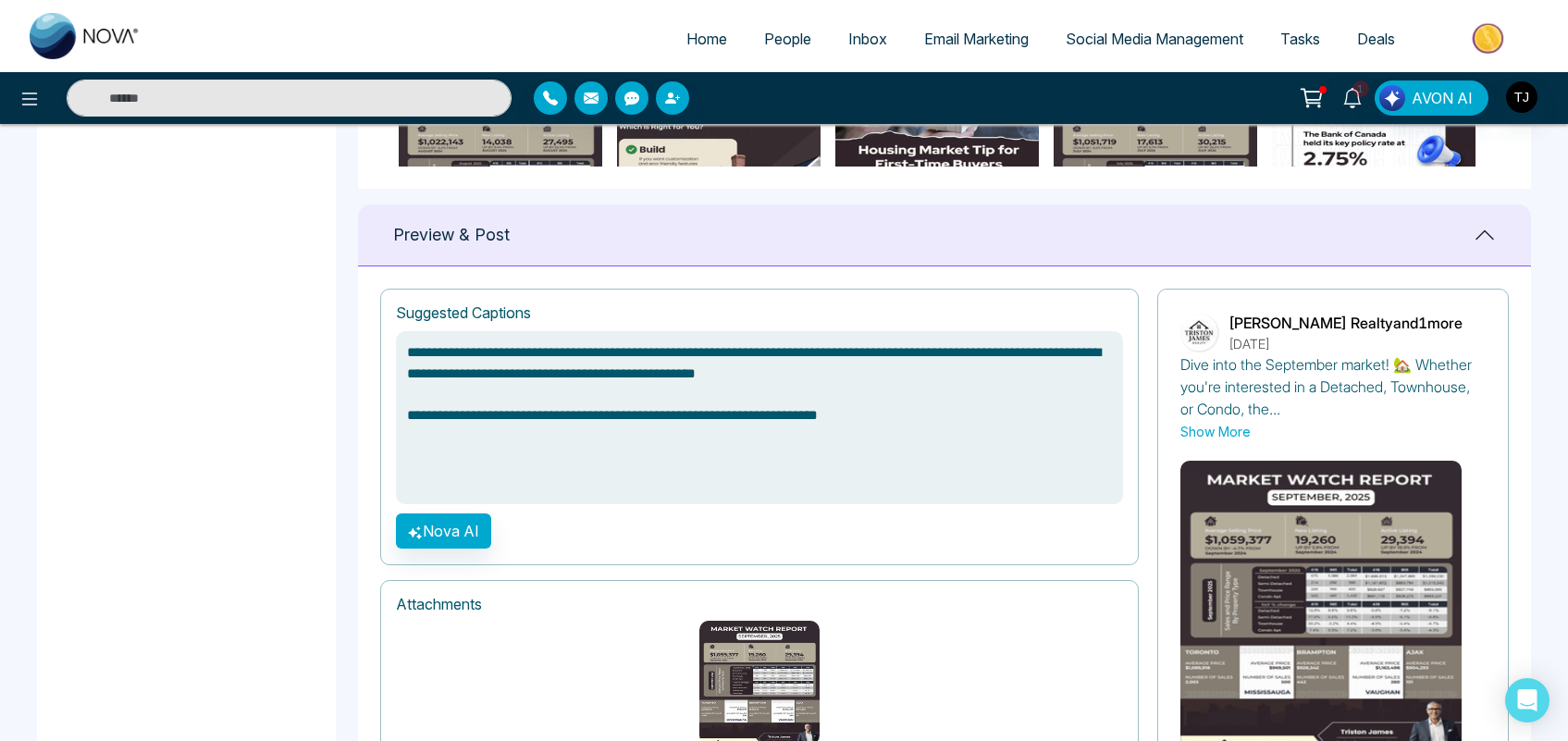
click at [691, 416] on textarea "**********" at bounding box center [759, 417] width 727 height 173
click at [709, 416] on textarea "**********" at bounding box center [759, 417] width 727 height 173
click at [639, 418] on textarea "**********" at bounding box center [759, 417] width 727 height 173
click at [430, 535] on button "Nova AI" at bounding box center [443, 530] width 95 height 35
type textarea "**********"
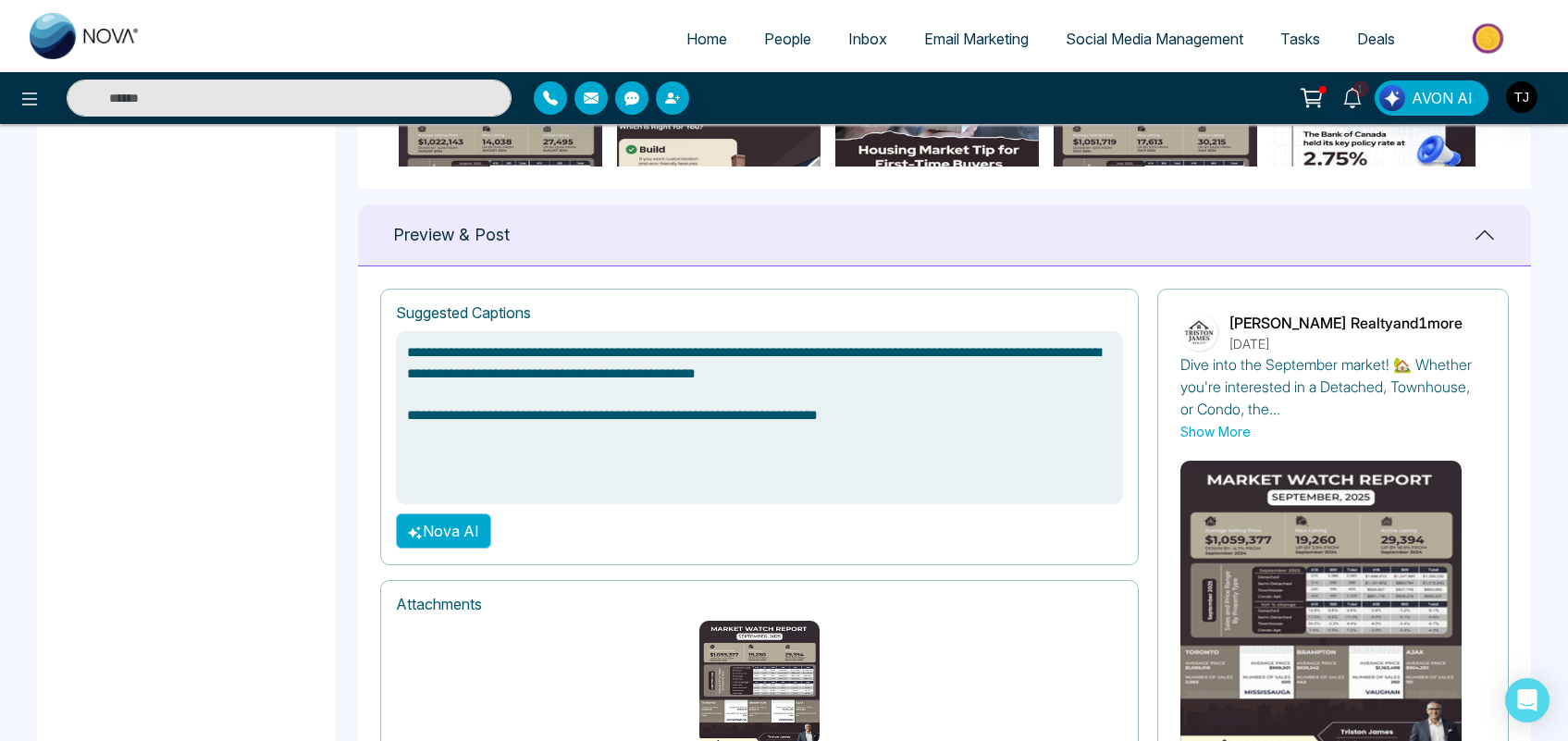
type textarea "**********"
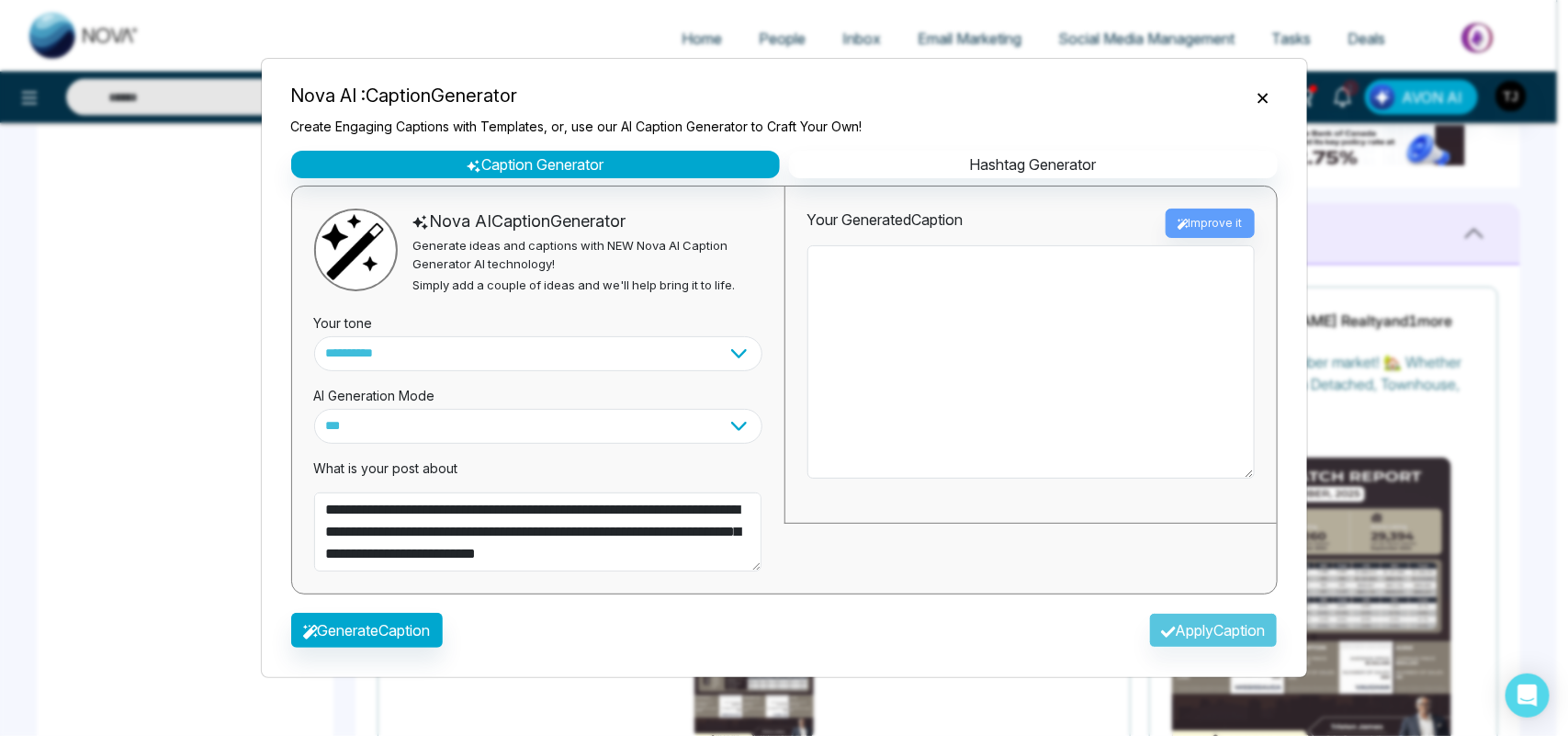
type textarea "**********"
click at [464, 347] on select "**********" at bounding box center [539, 353] width 449 height 35
type textarea "**********"
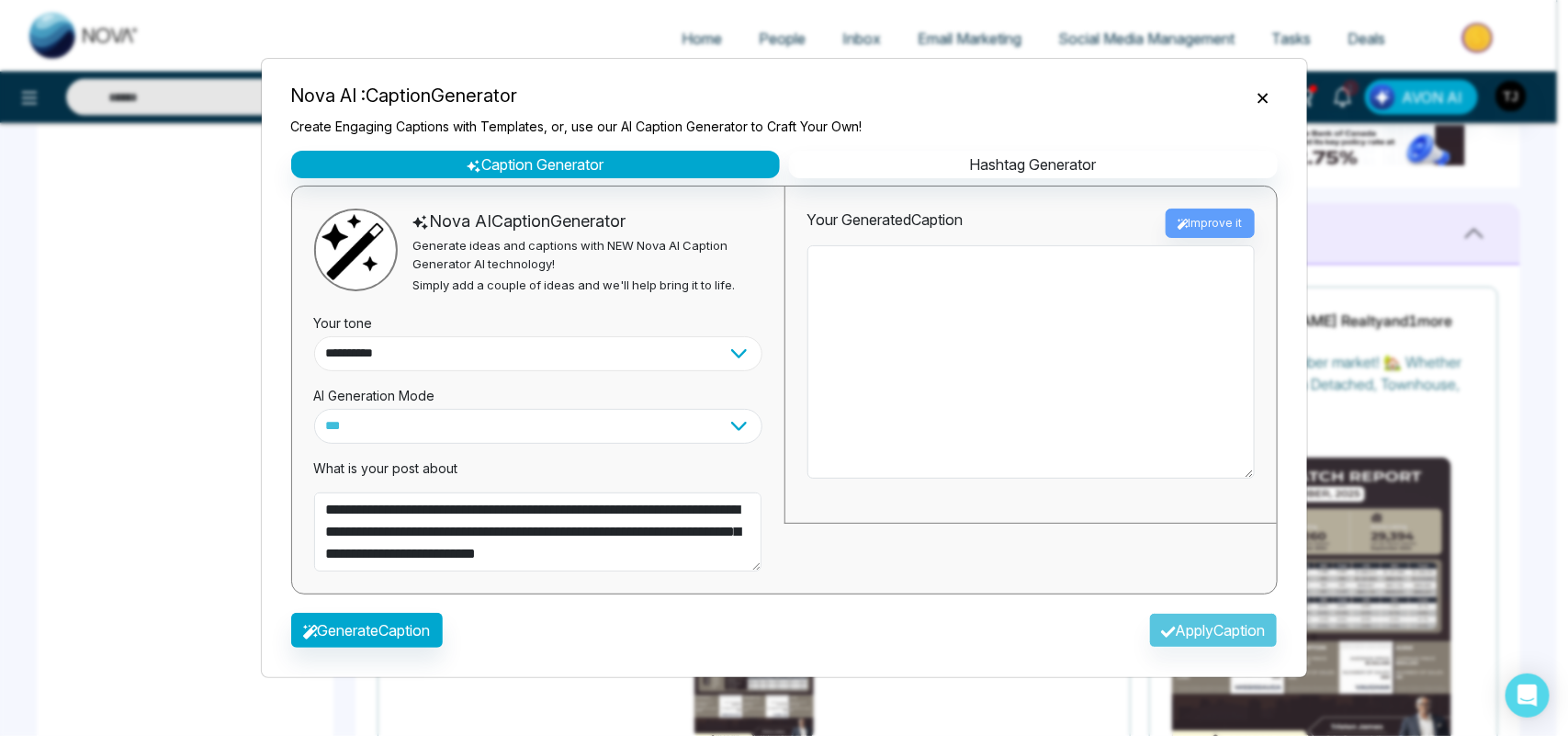
select select "**********"
click at [314, 336] on select "**********" at bounding box center [539, 353] width 449 height 35
type textarea "**********"
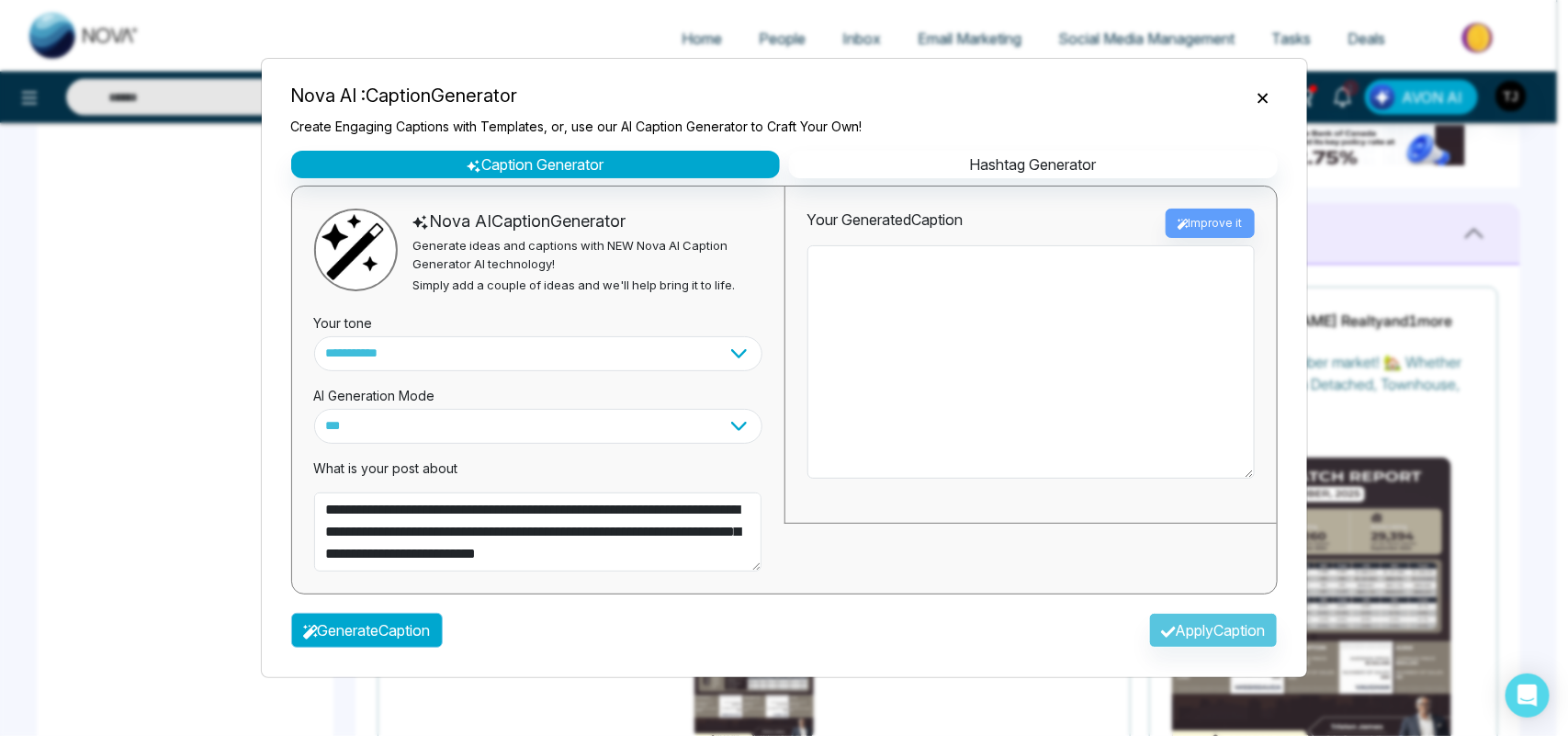
type textarea "**********"
click at [364, 636] on button "Generate Caption" at bounding box center [366, 630] width 151 height 35
type textarea "**********"
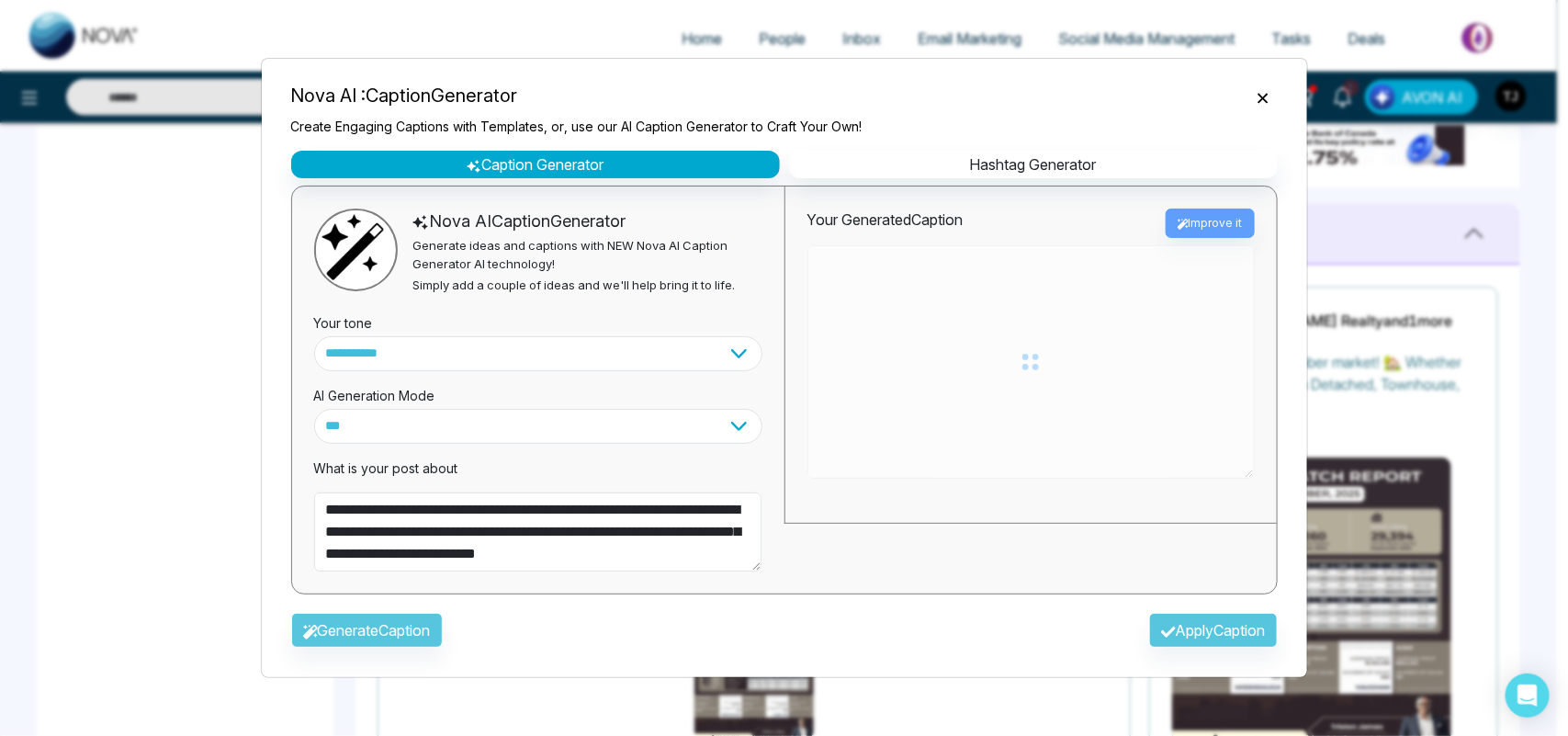
type textarea "**********"
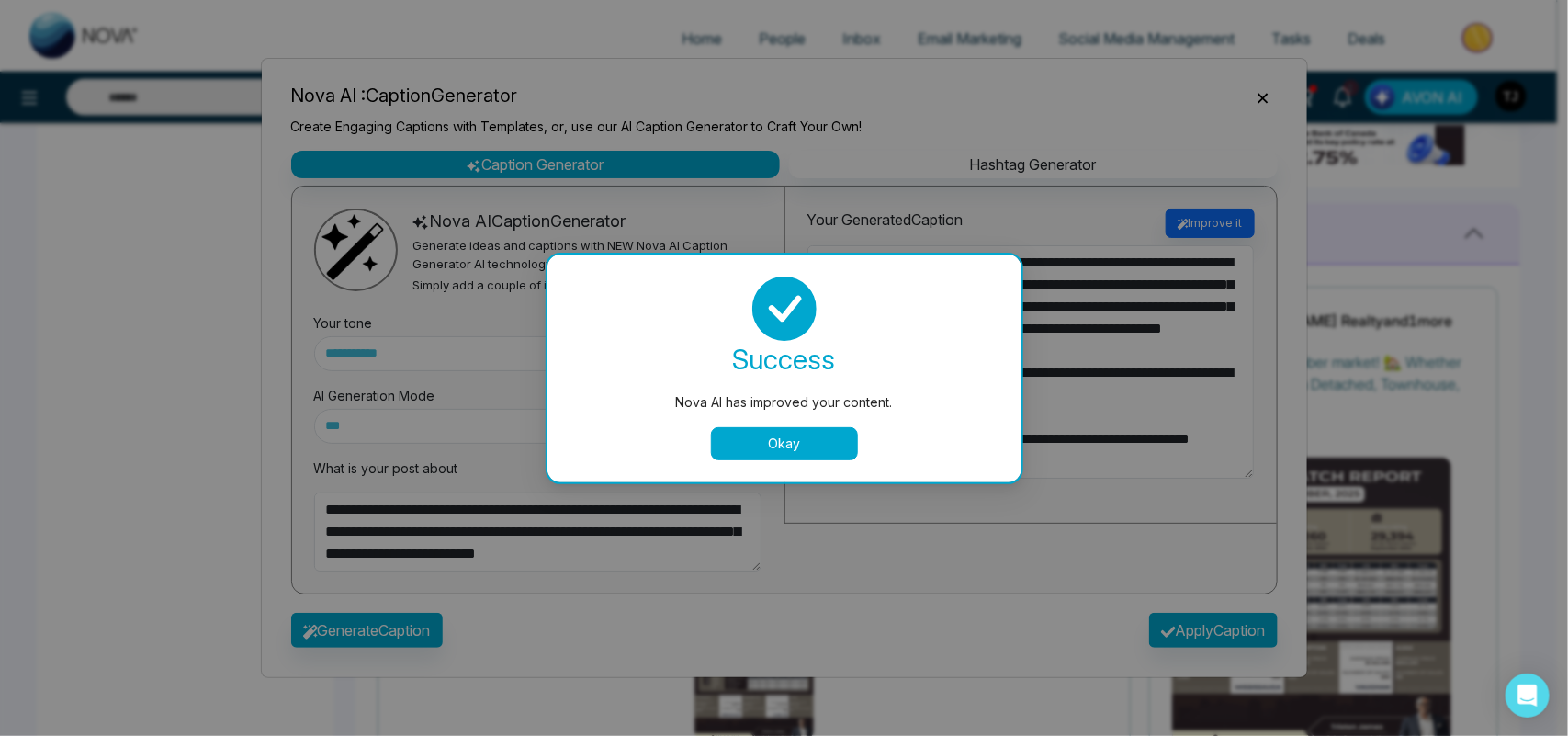
type textarea "**********"
click at [791, 437] on button "Okay" at bounding box center [784, 443] width 147 height 33
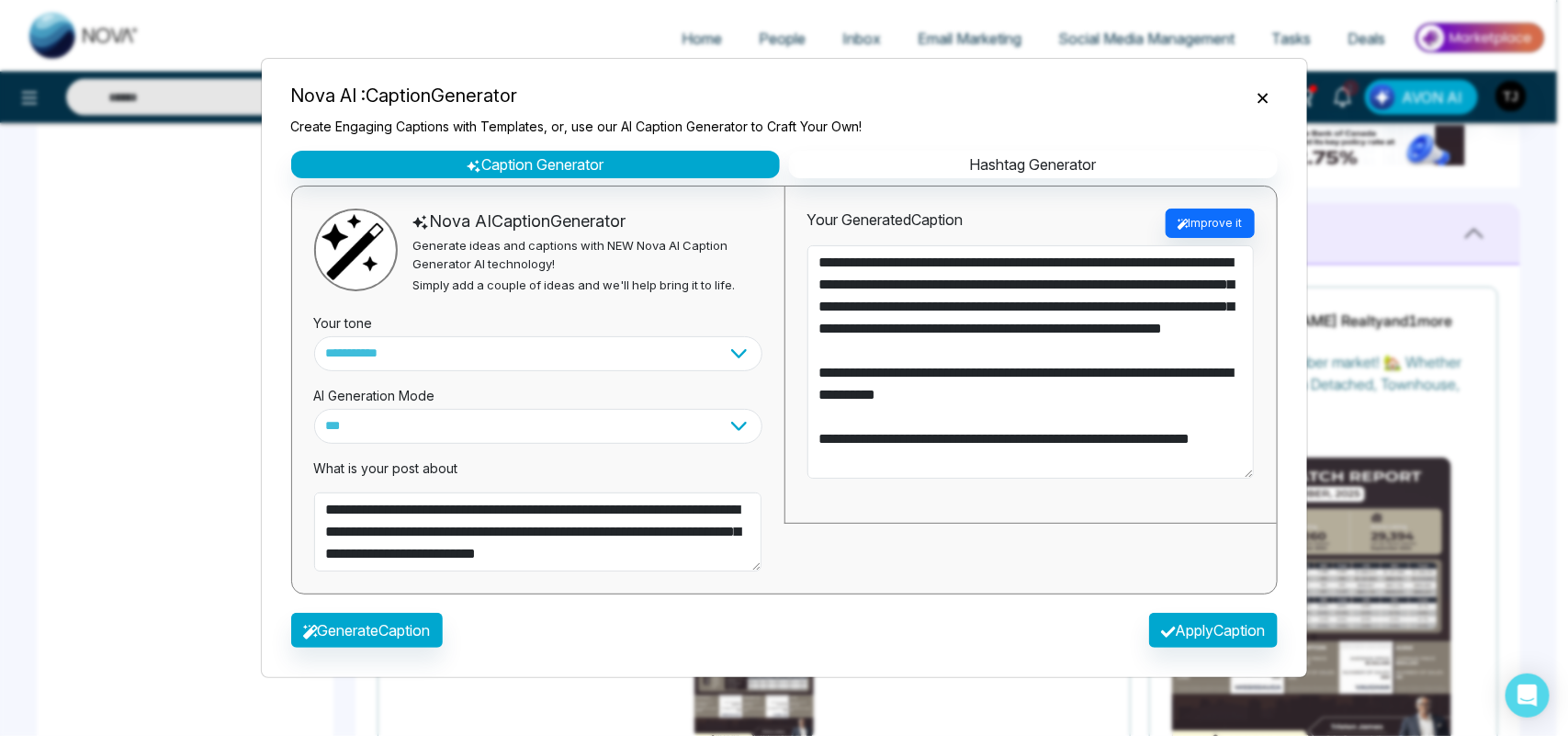
type textarea "**********"
click at [1181, 626] on button "Apply Caption" at bounding box center [1212, 630] width 129 height 35
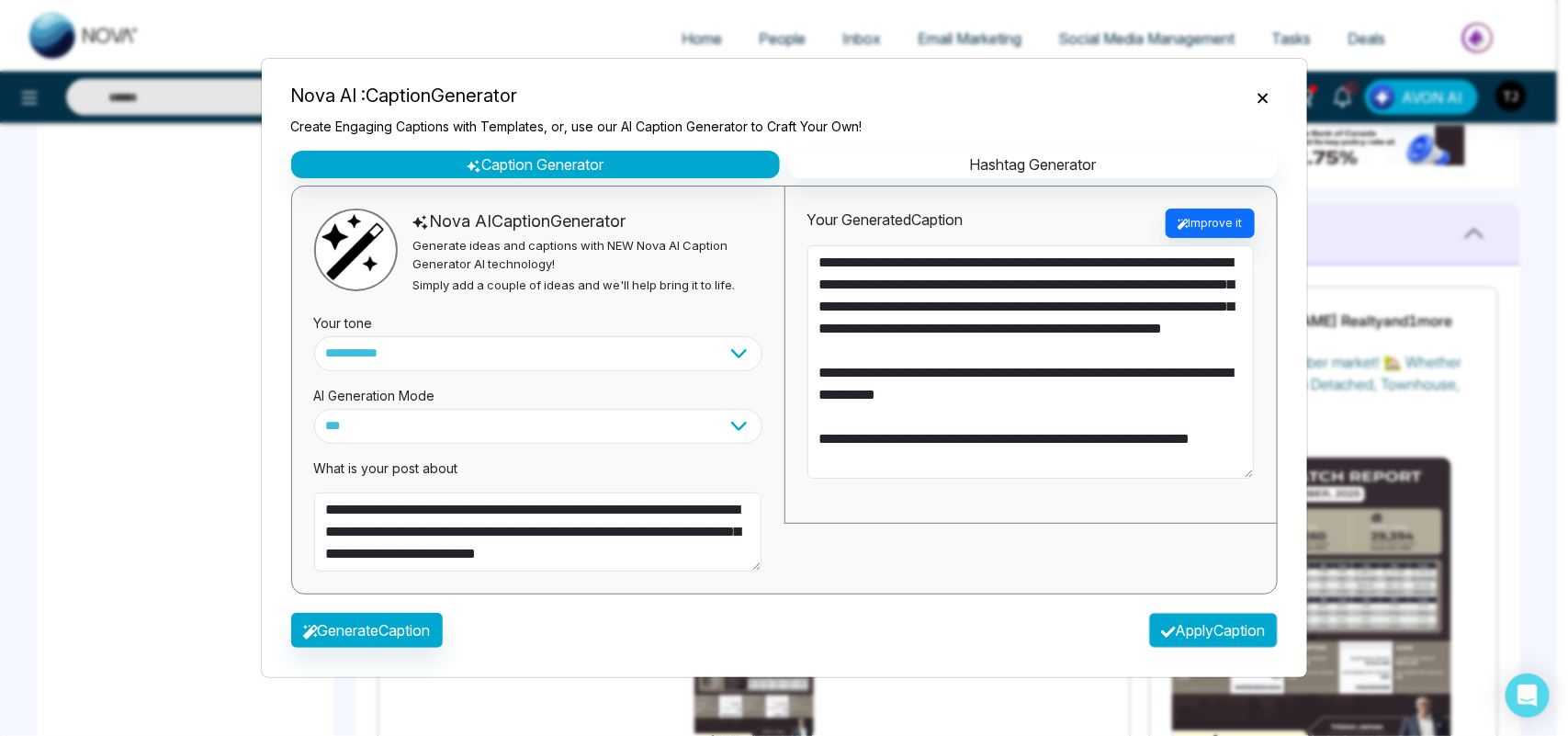
type textarea "**********"
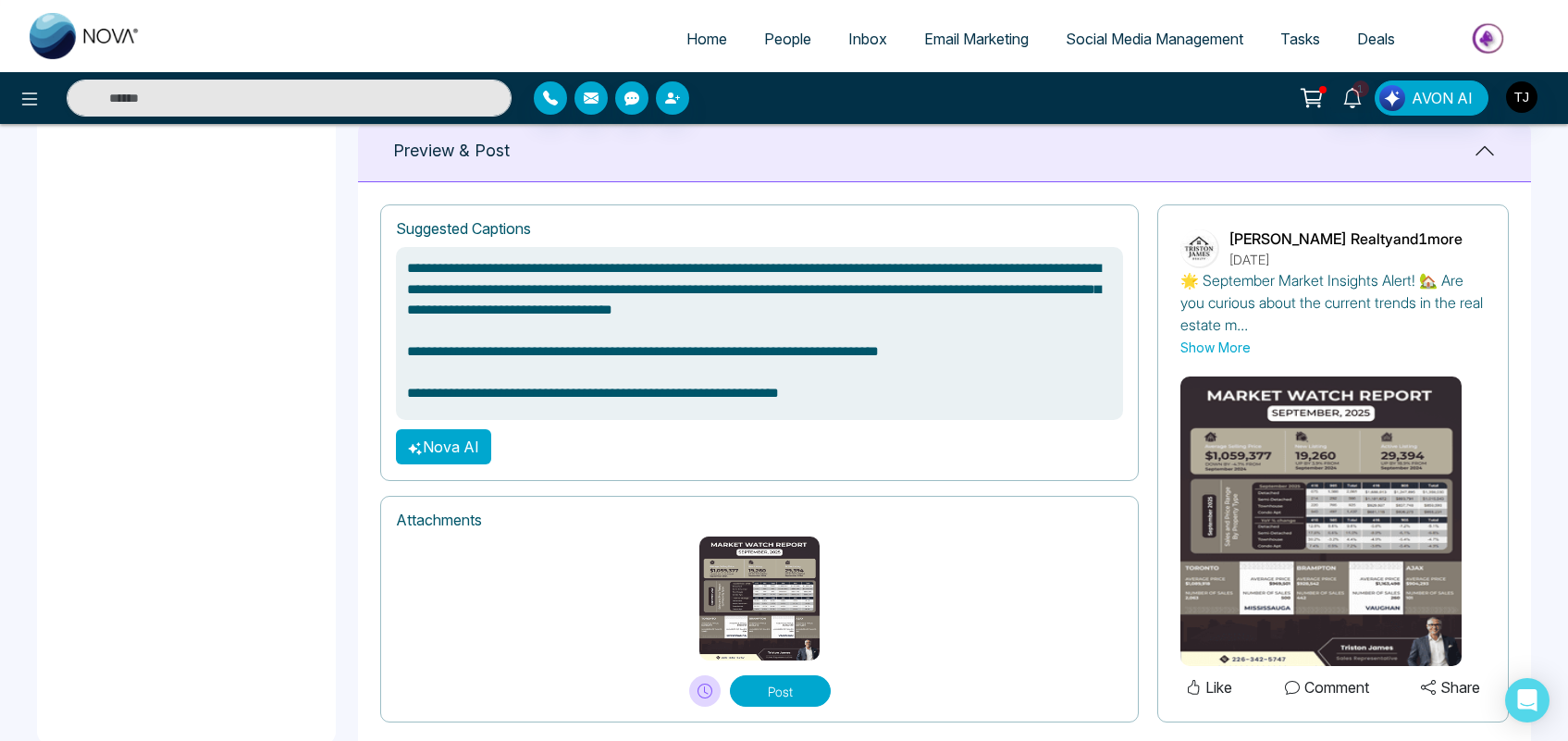
scroll to position [1250, 0]
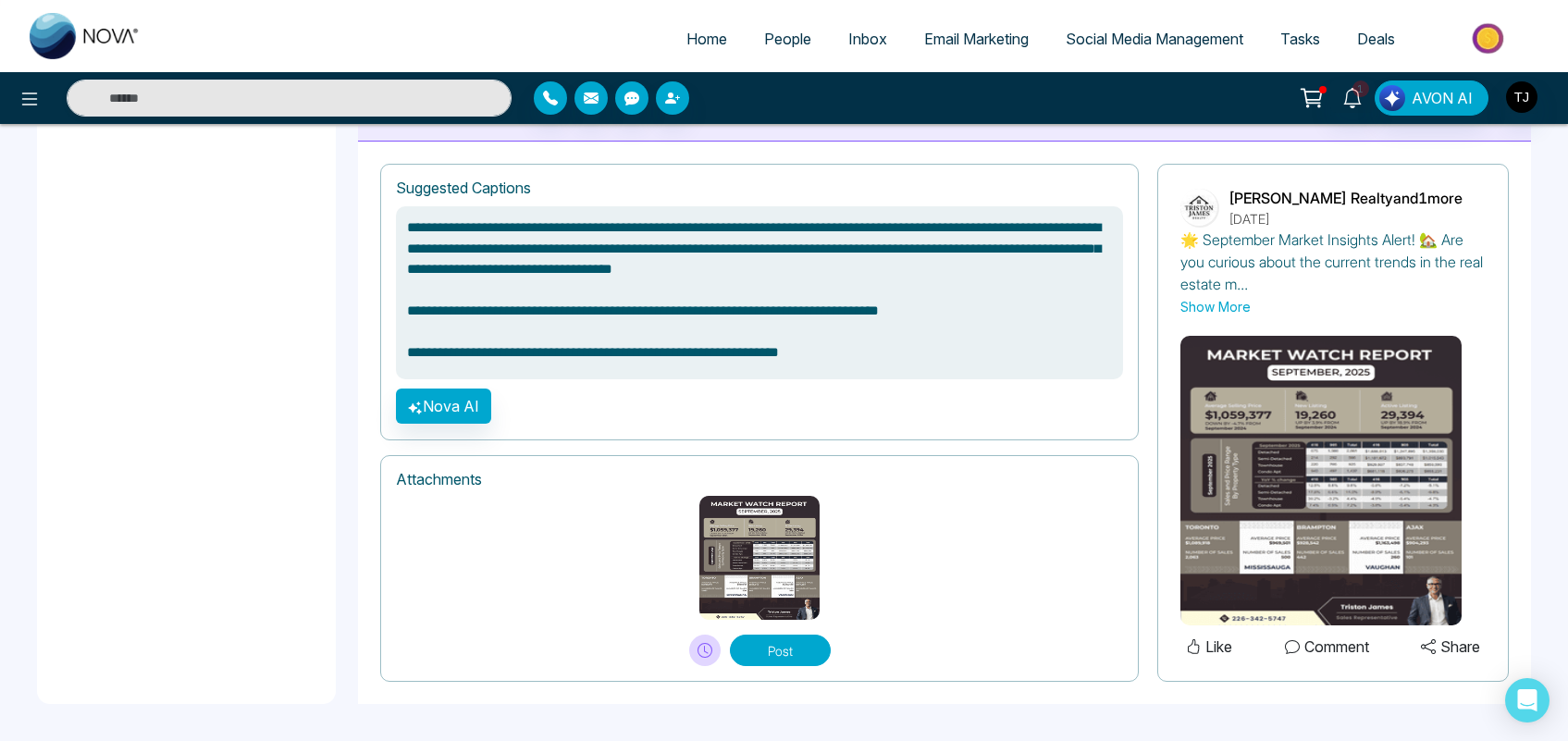
click at [1144, 49] on link "Social Media Management" at bounding box center [1154, 39] width 215 height 35
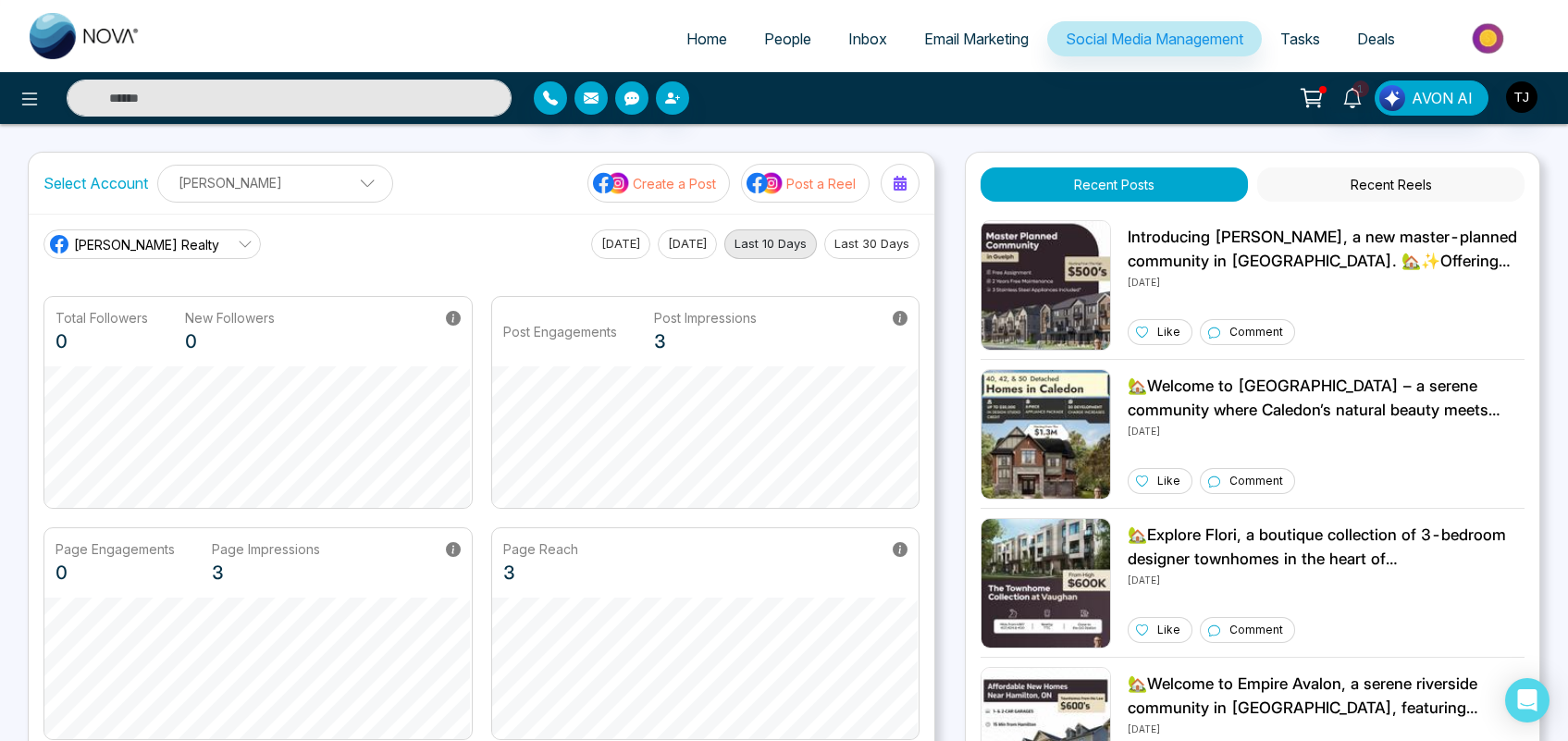
click at [667, 179] on p "Create a Post" at bounding box center [674, 183] width 83 height 20
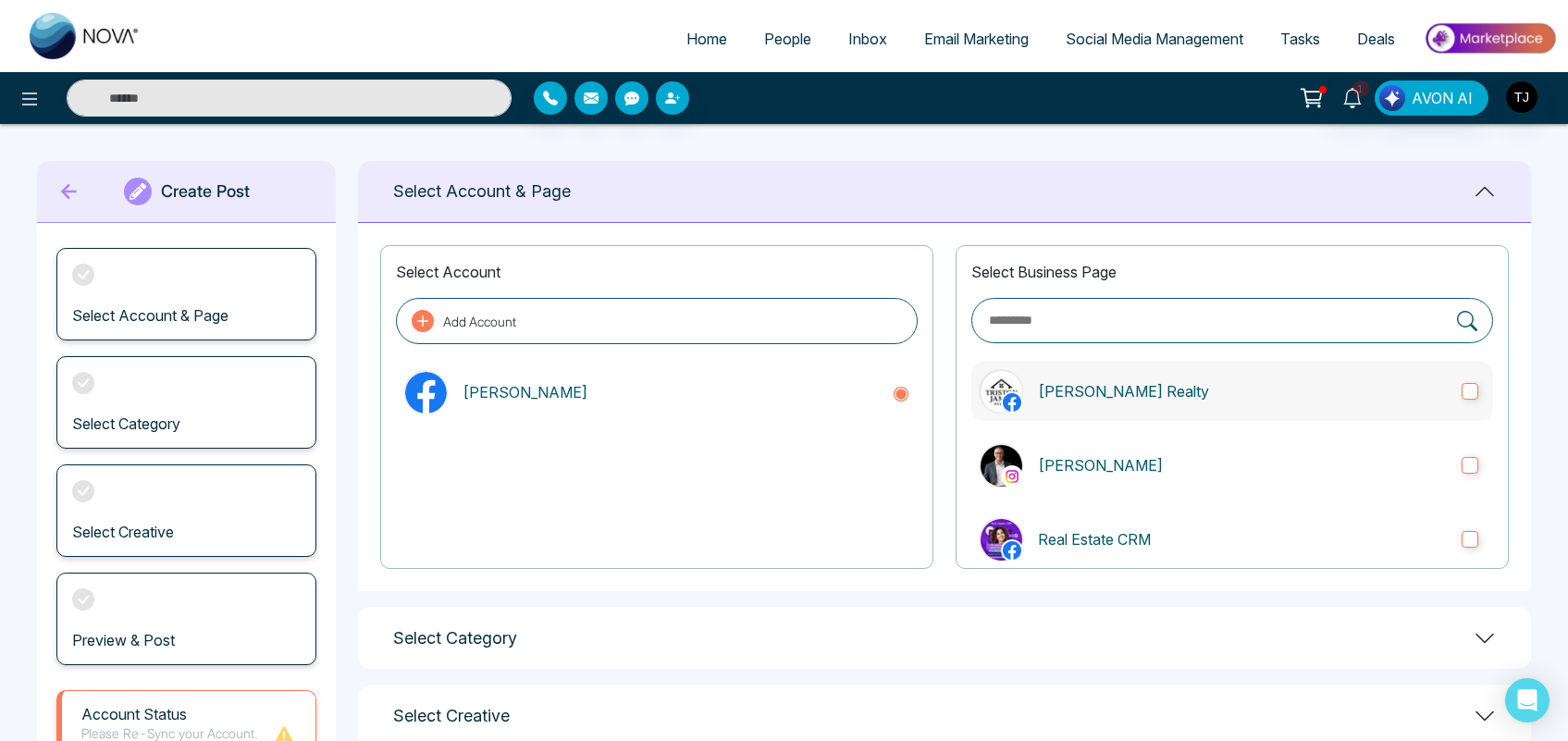
click at [1147, 414] on label "[PERSON_NAME] Realty" at bounding box center [1232, 391] width 522 height 60
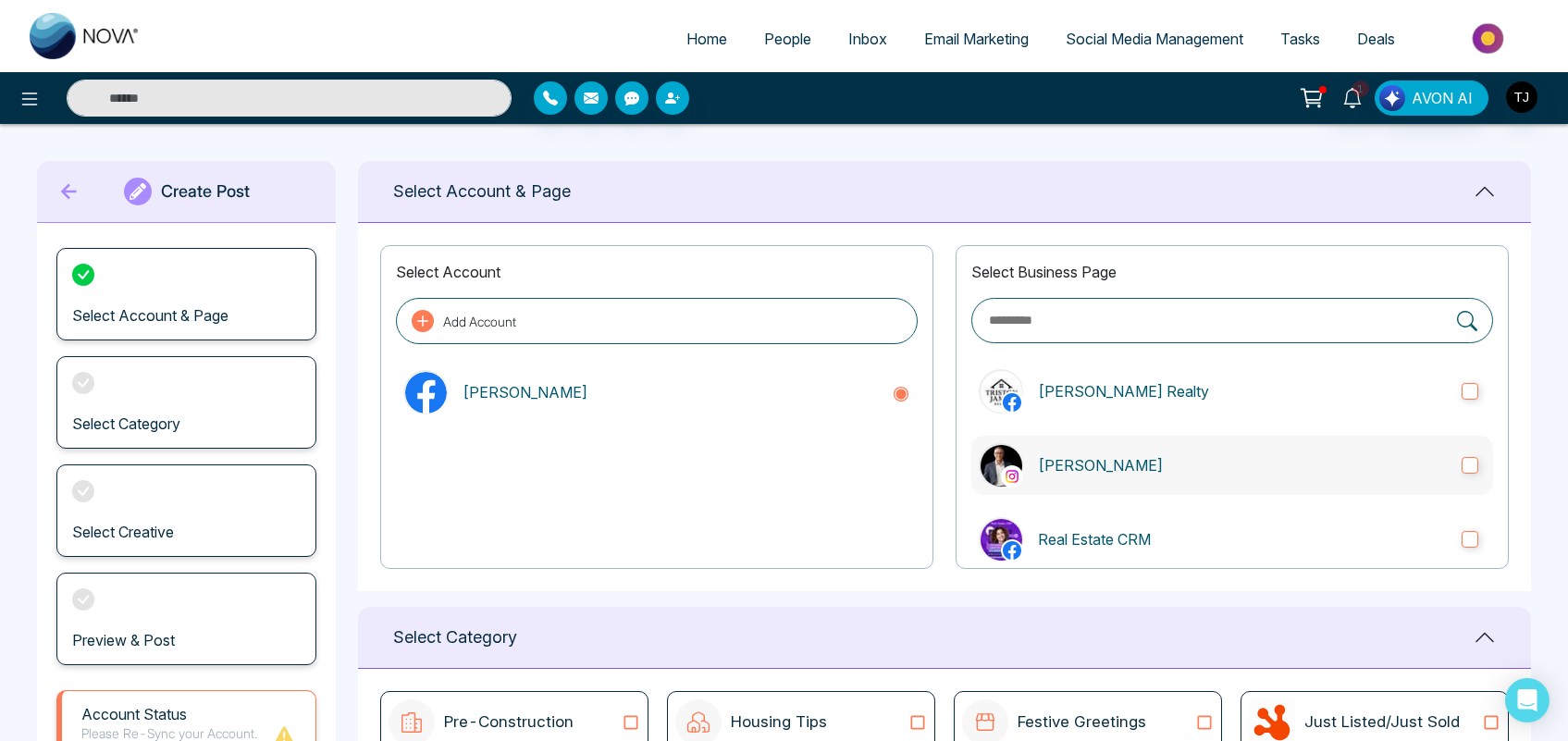
click at [1144, 449] on label "[PERSON_NAME]" at bounding box center [1232, 465] width 522 height 60
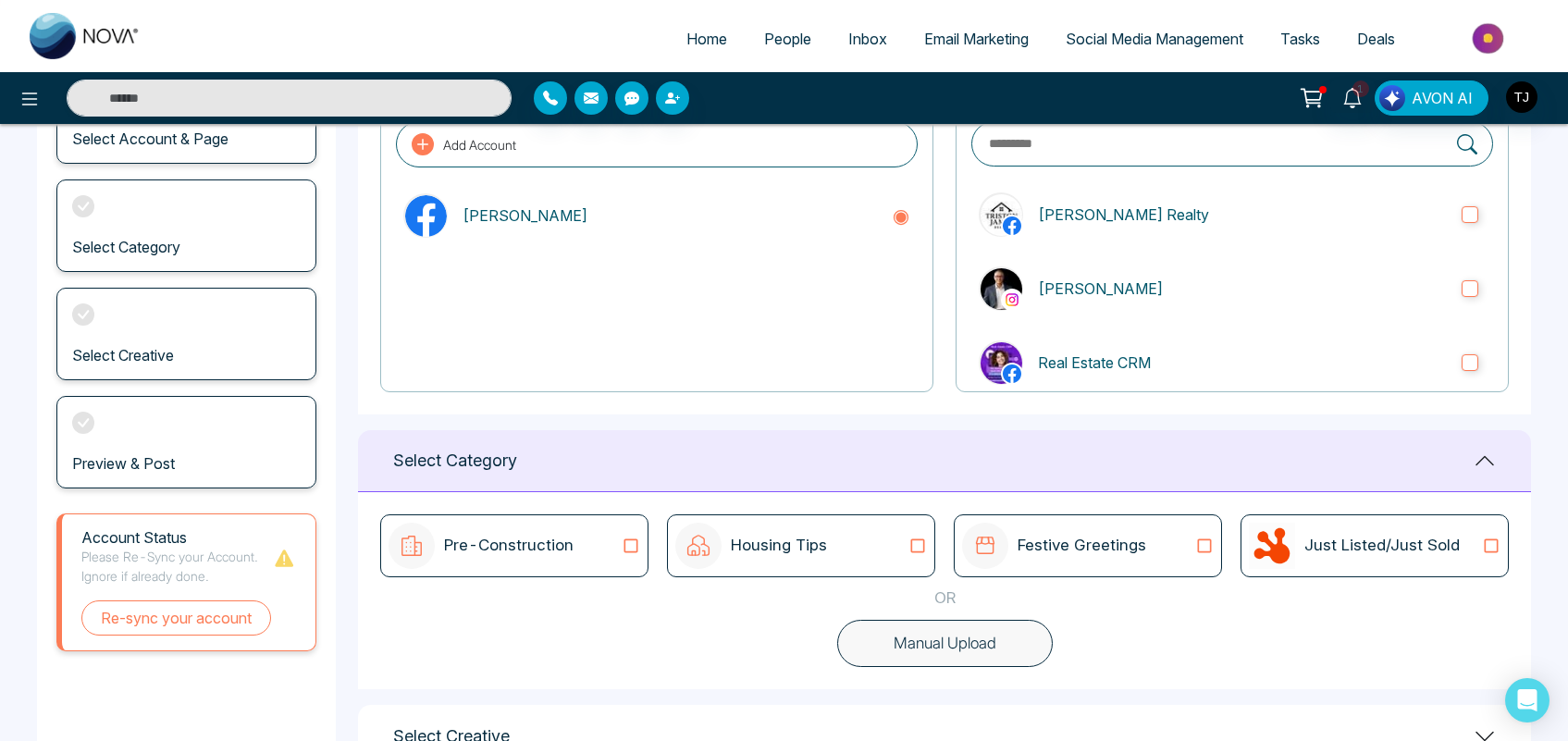
scroll to position [318, 0]
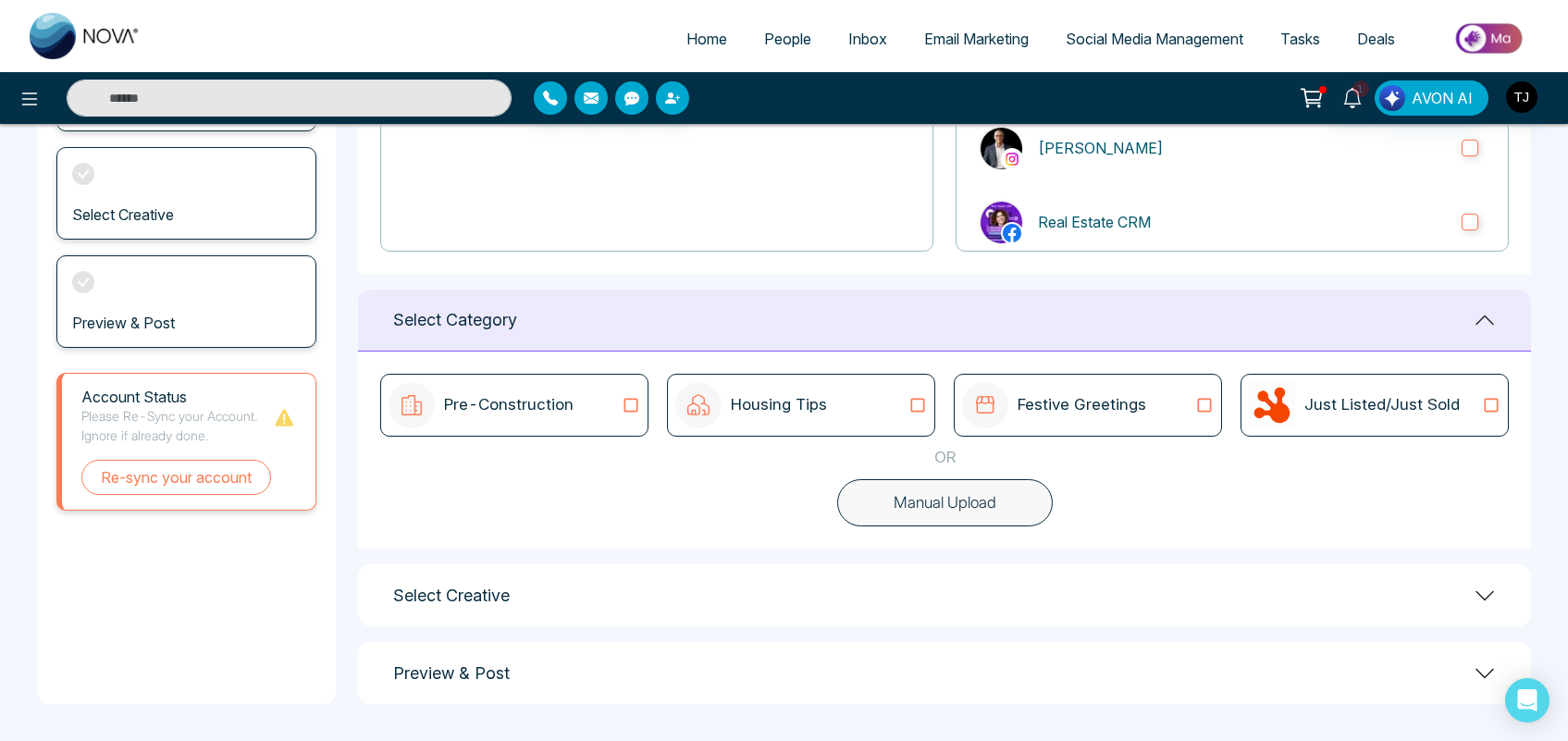
click at [939, 509] on button "Manual Upload" at bounding box center [945, 503] width 215 height 48
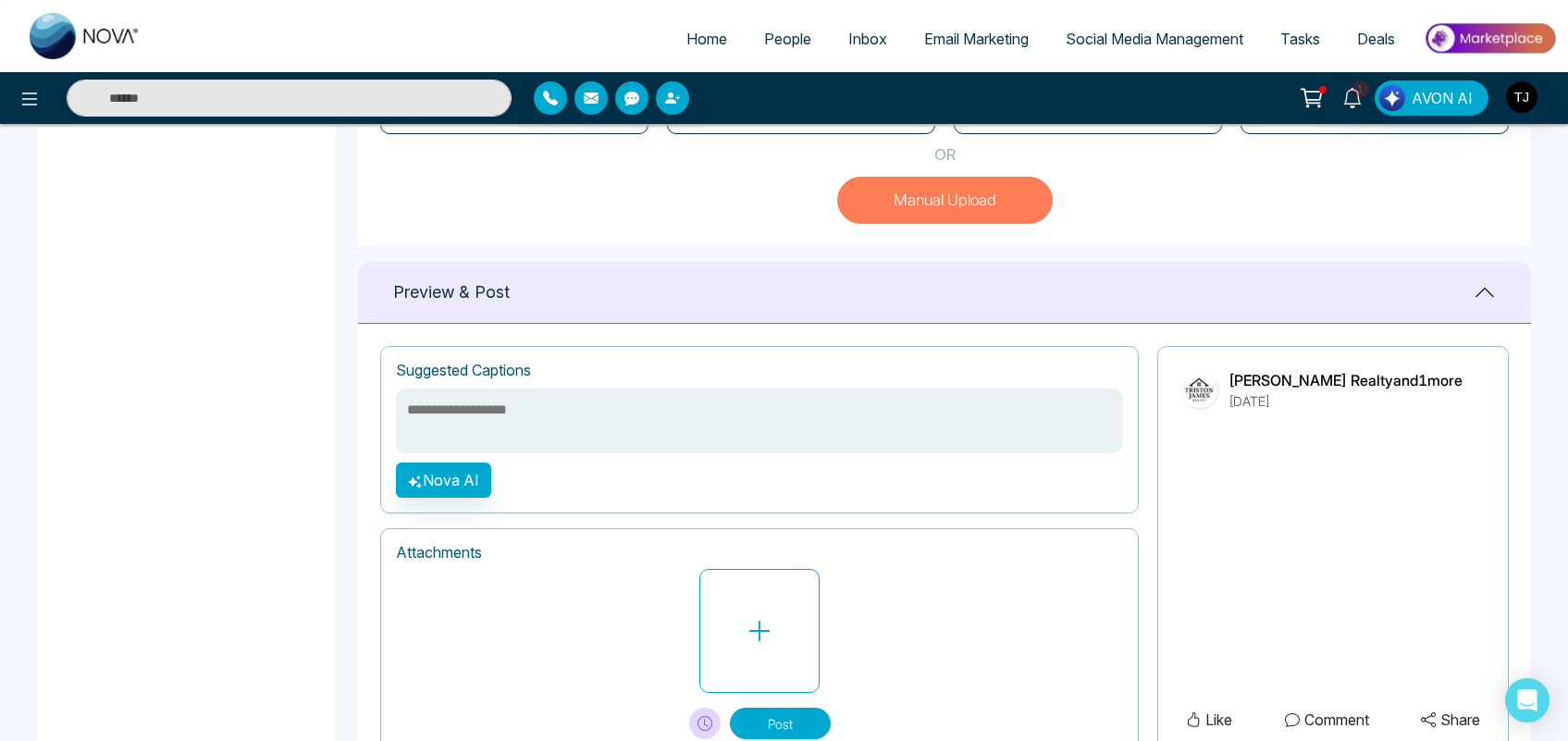
scroll to position [633, 0]
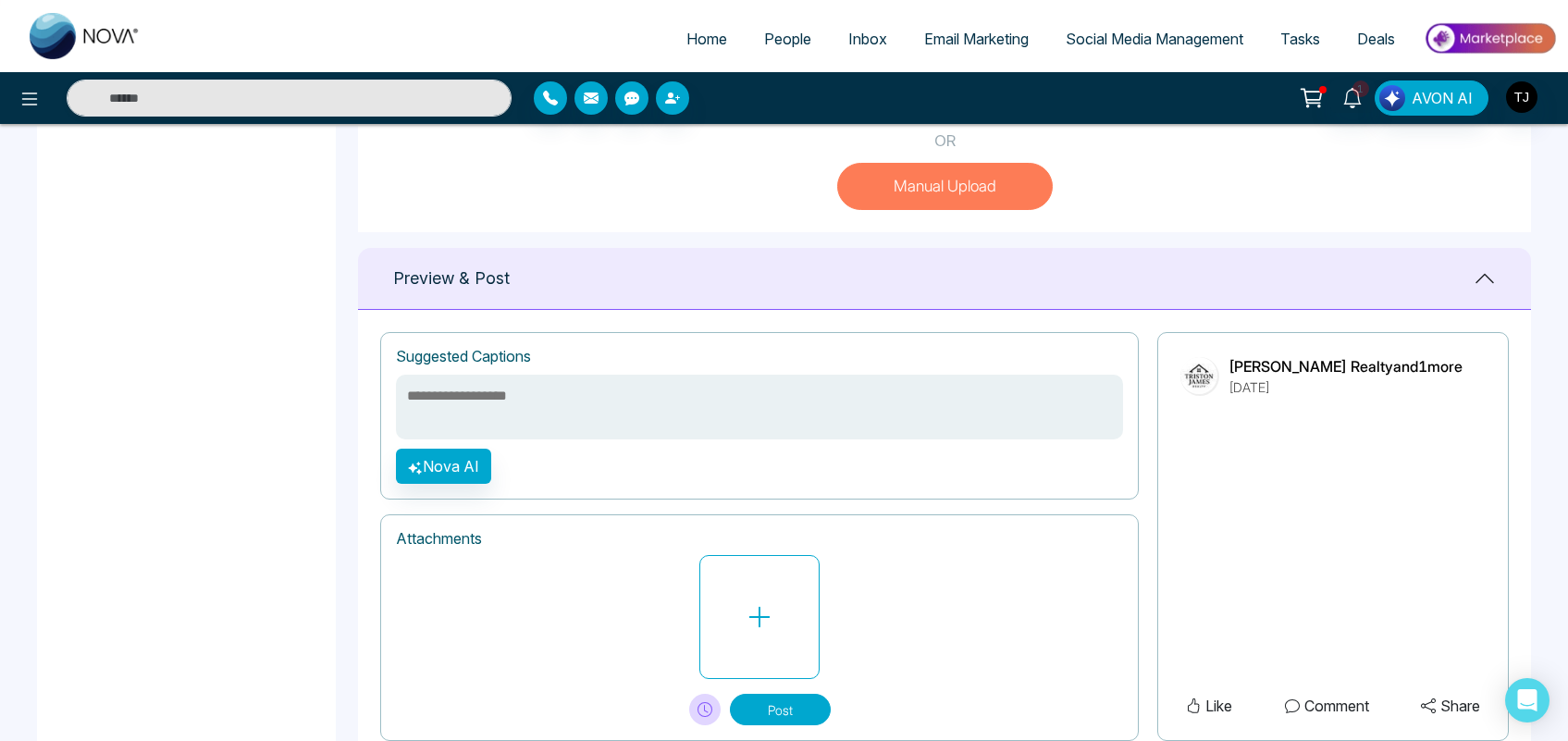
click at [666, 403] on textarea at bounding box center [759, 406] width 727 height 65
click at [1108, 35] on span "Social Media Management" at bounding box center [1154, 39] width 178 height 19
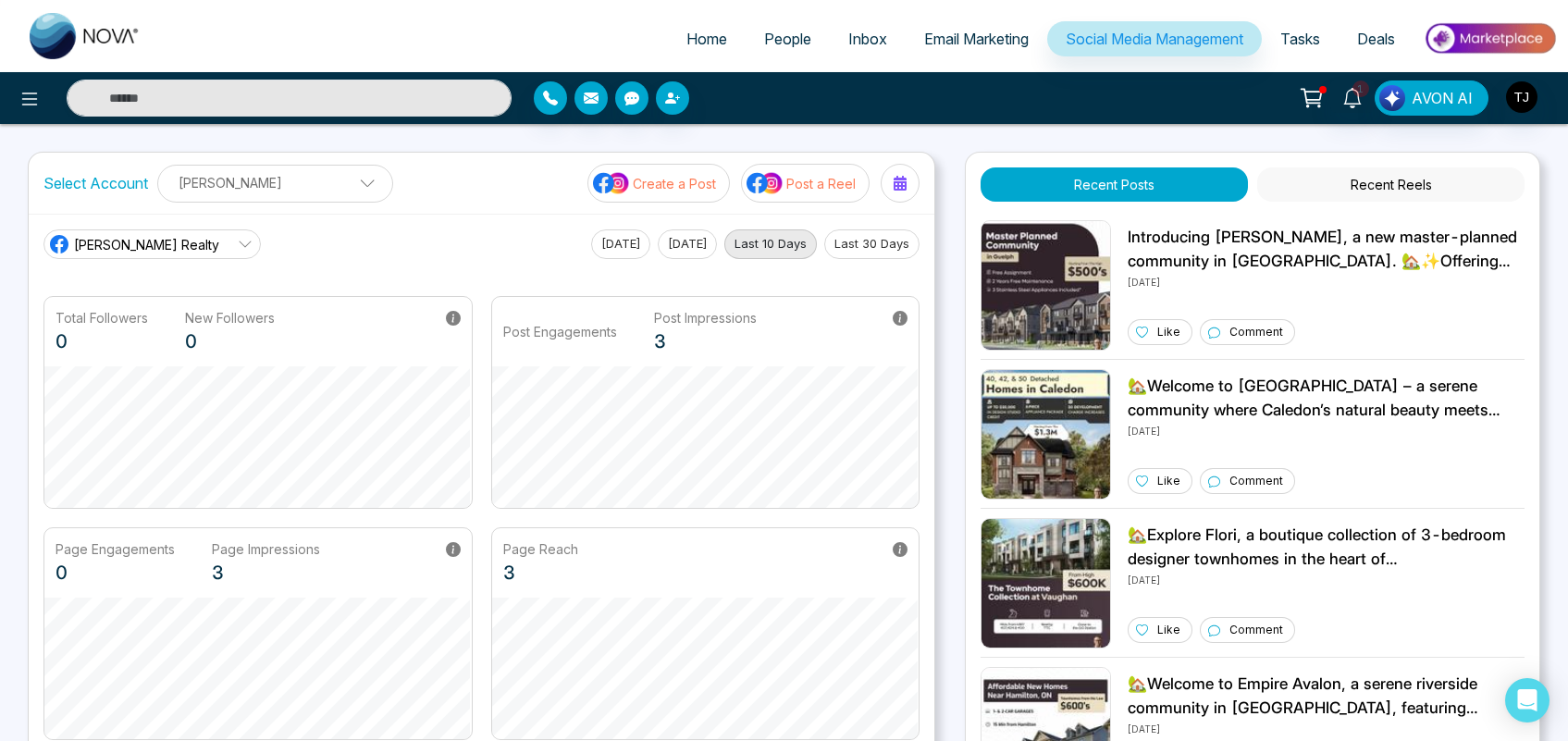
click at [791, 185] on p "Post a Reel" at bounding box center [820, 183] width 69 height 20
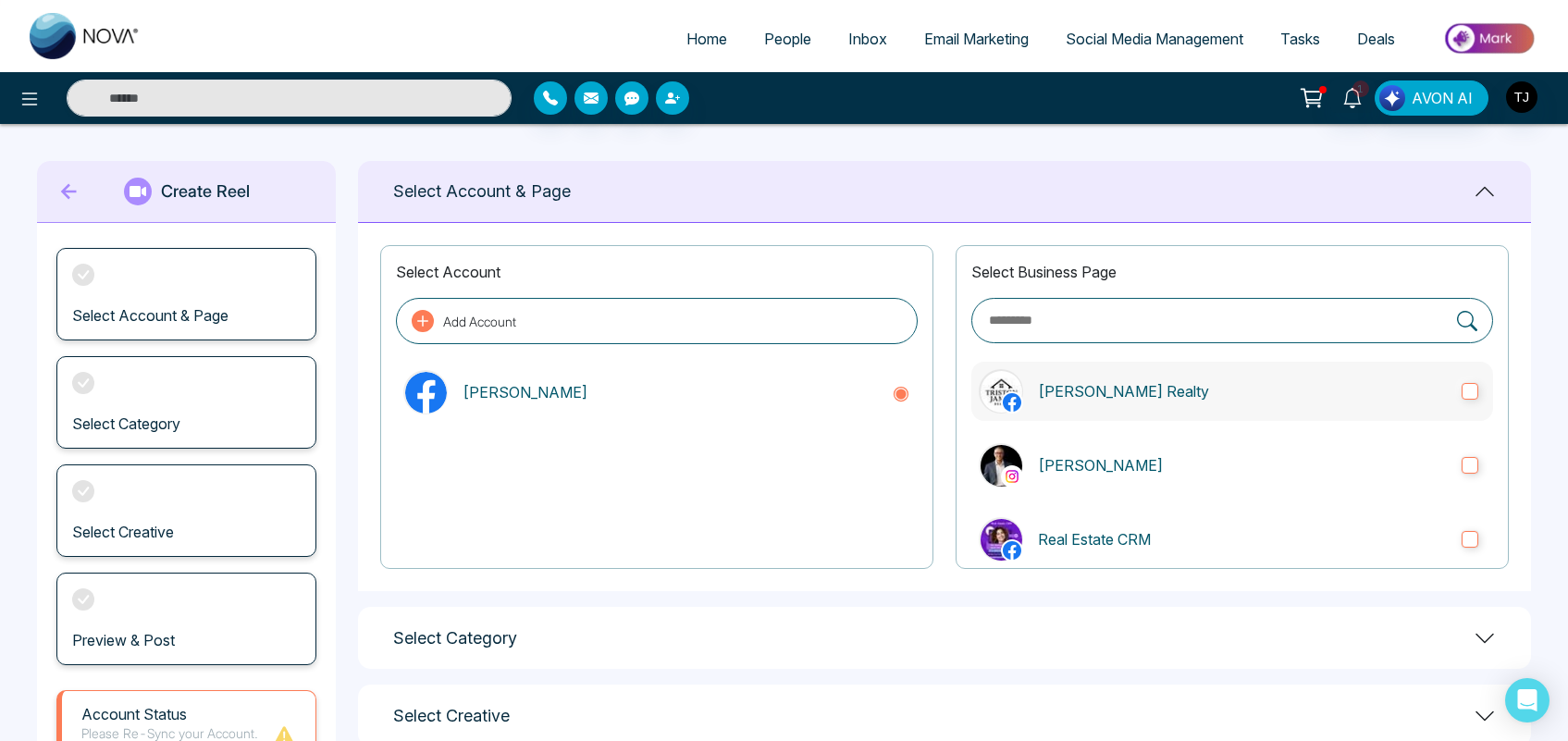
click at [1089, 394] on p "[PERSON_NAME] Realty" at bounding box center [1242, 390] width 409 height 22
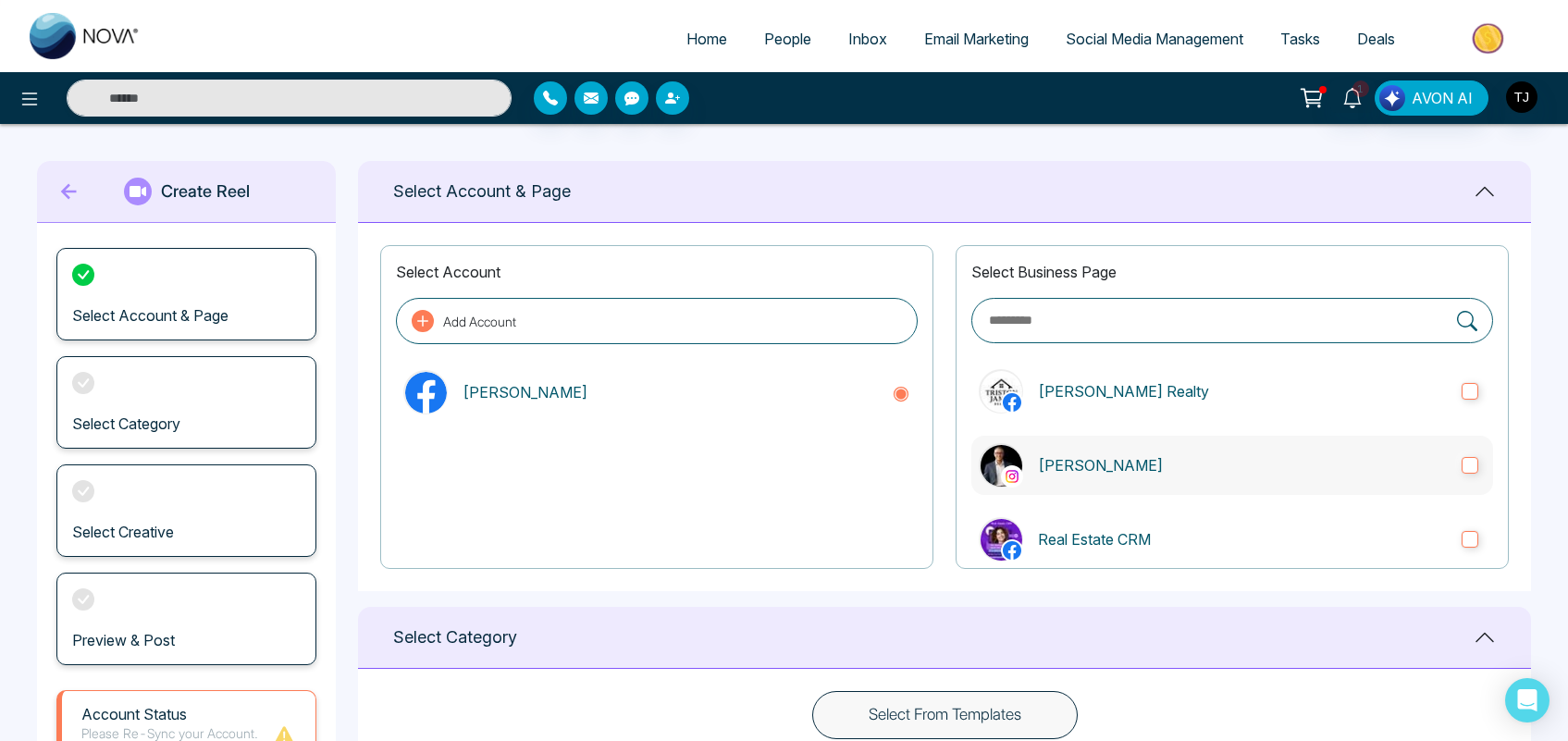
click at [1114, 457] on p "[PERSON_NAME]" at bounding box center [1242, 465] width 409 height 22
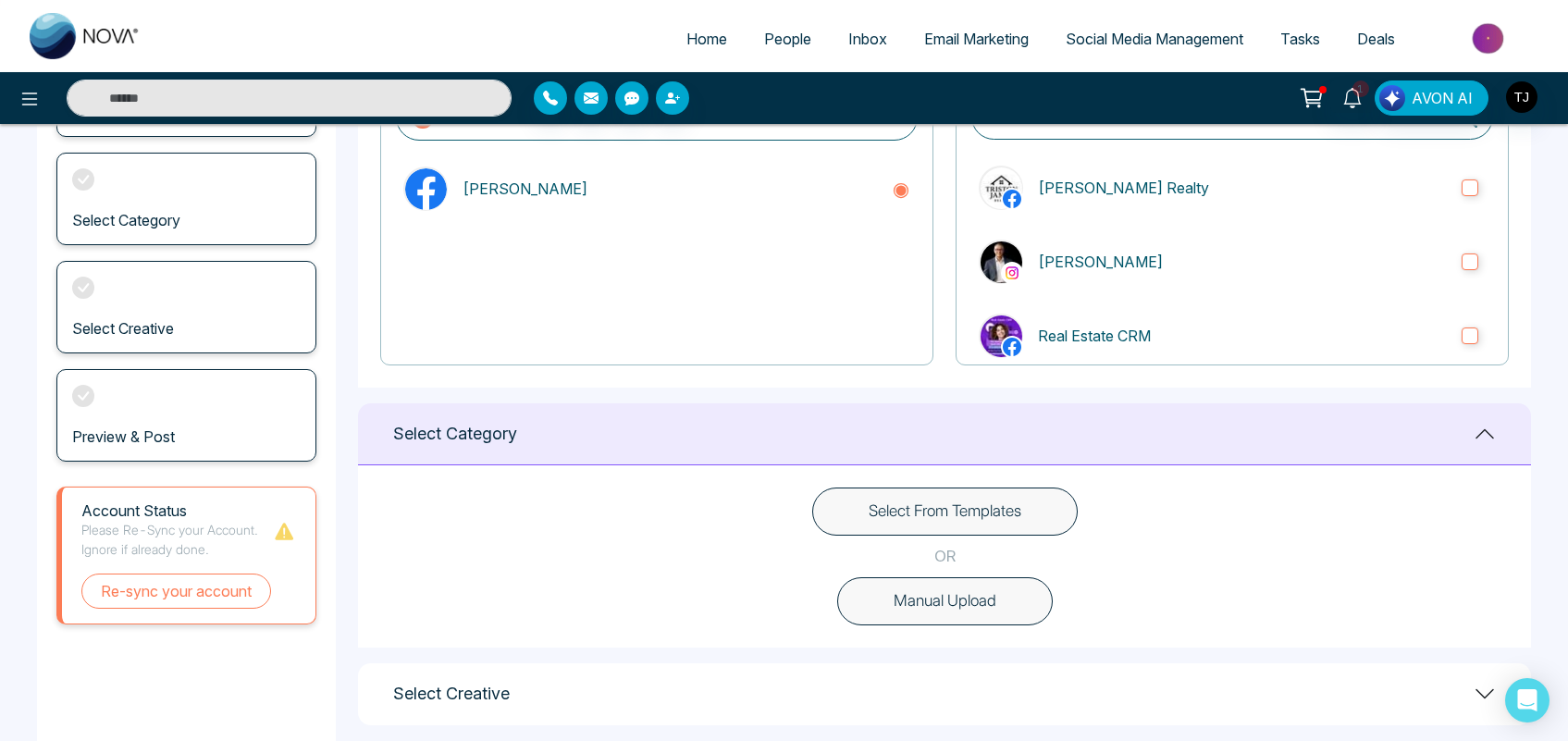
scroll to position [311, 0]
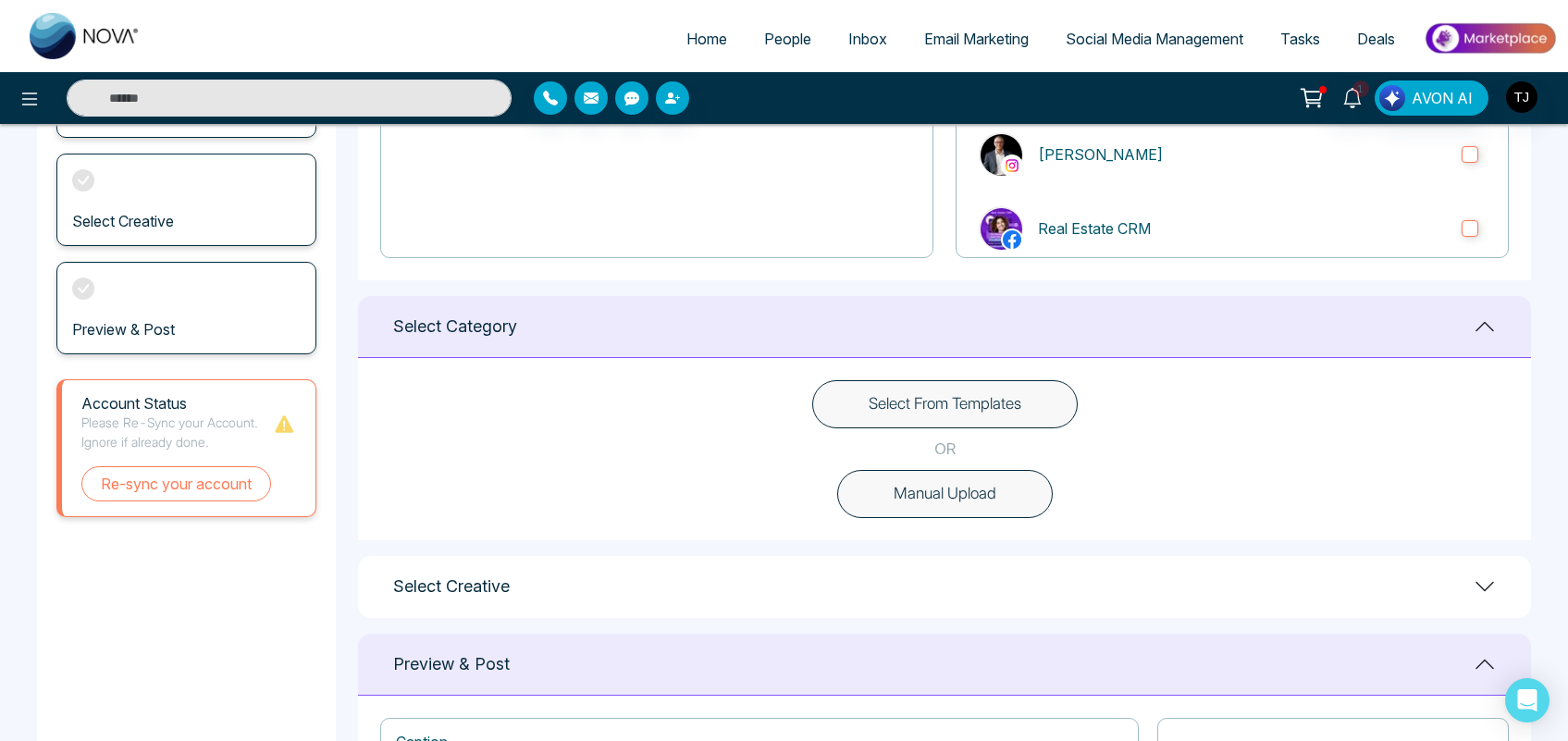
click at [967, 409] on button "Select From Templates" at bounding box center [944, 404] width 266 height 48
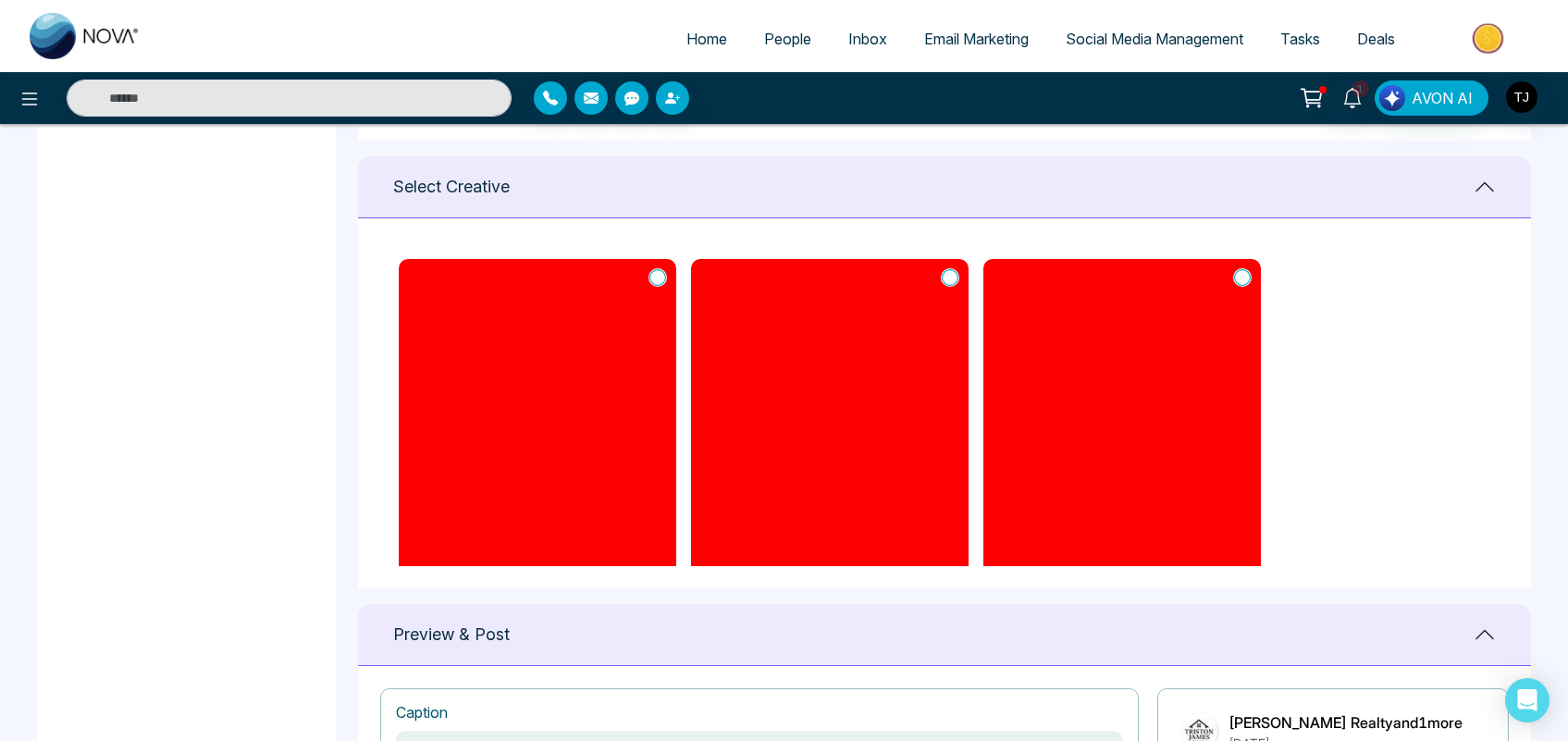
scroll to position [717, 0]
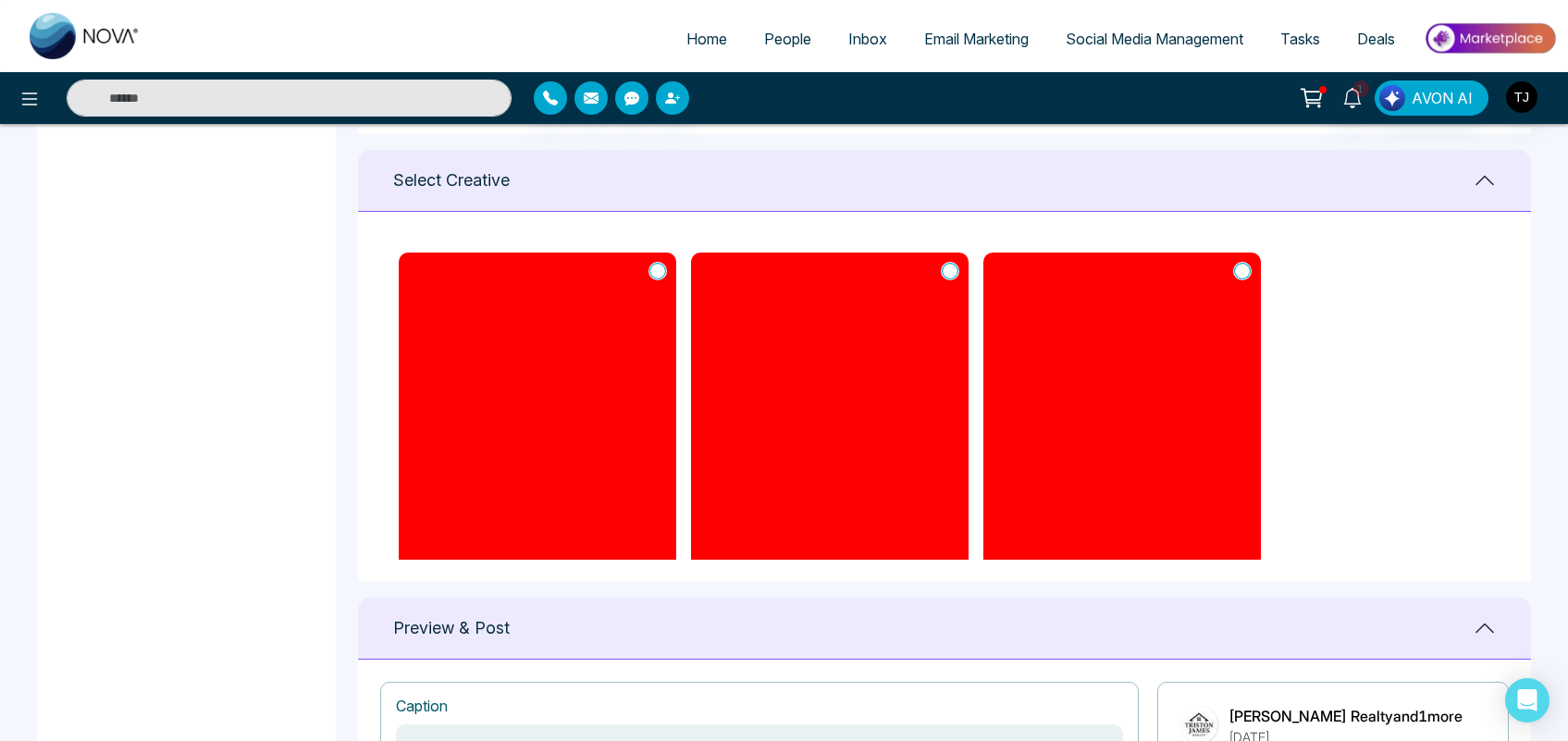
click at [657, 269] on icon at bounding box center [658, 271] width 17 height 19
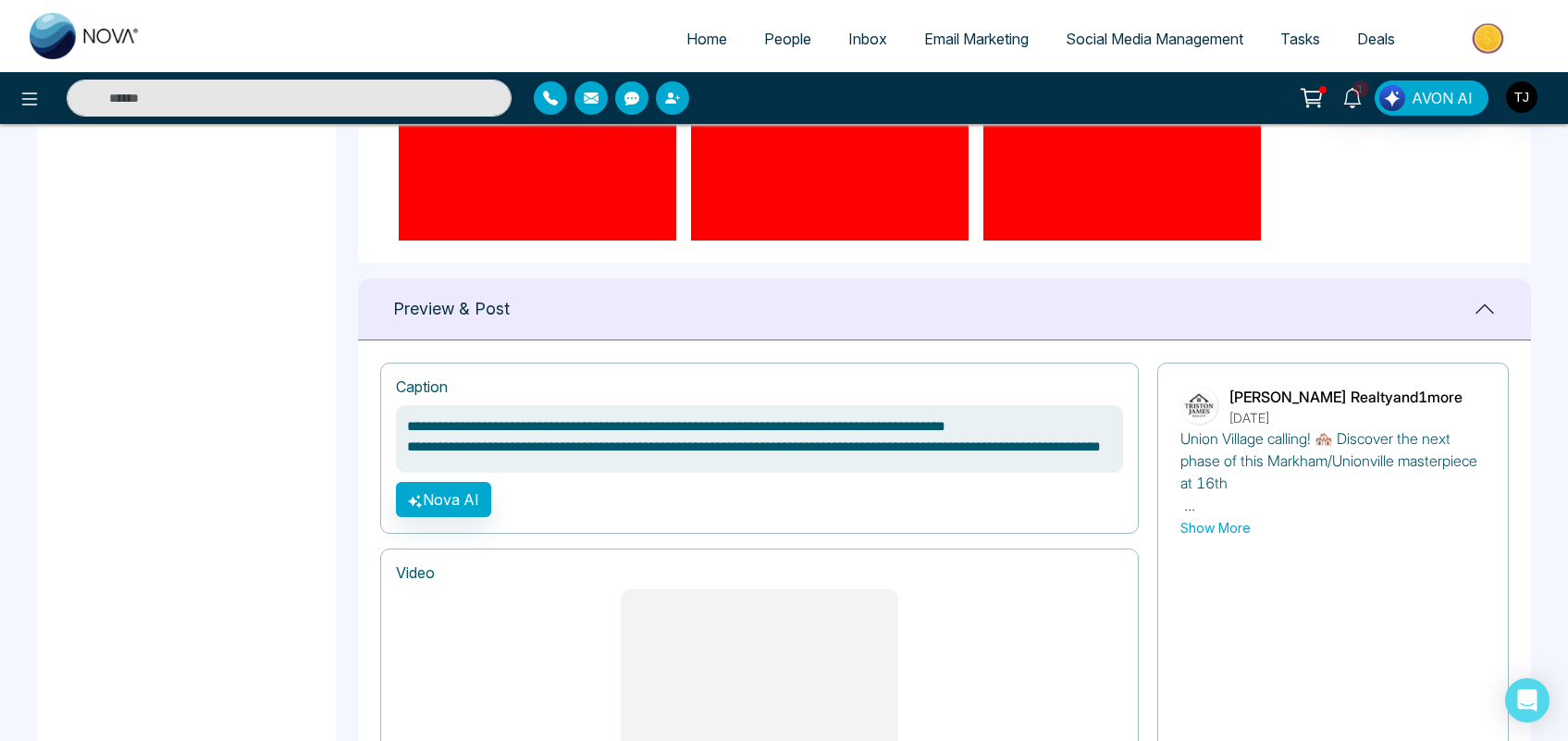
scroll to position [1073, 0]
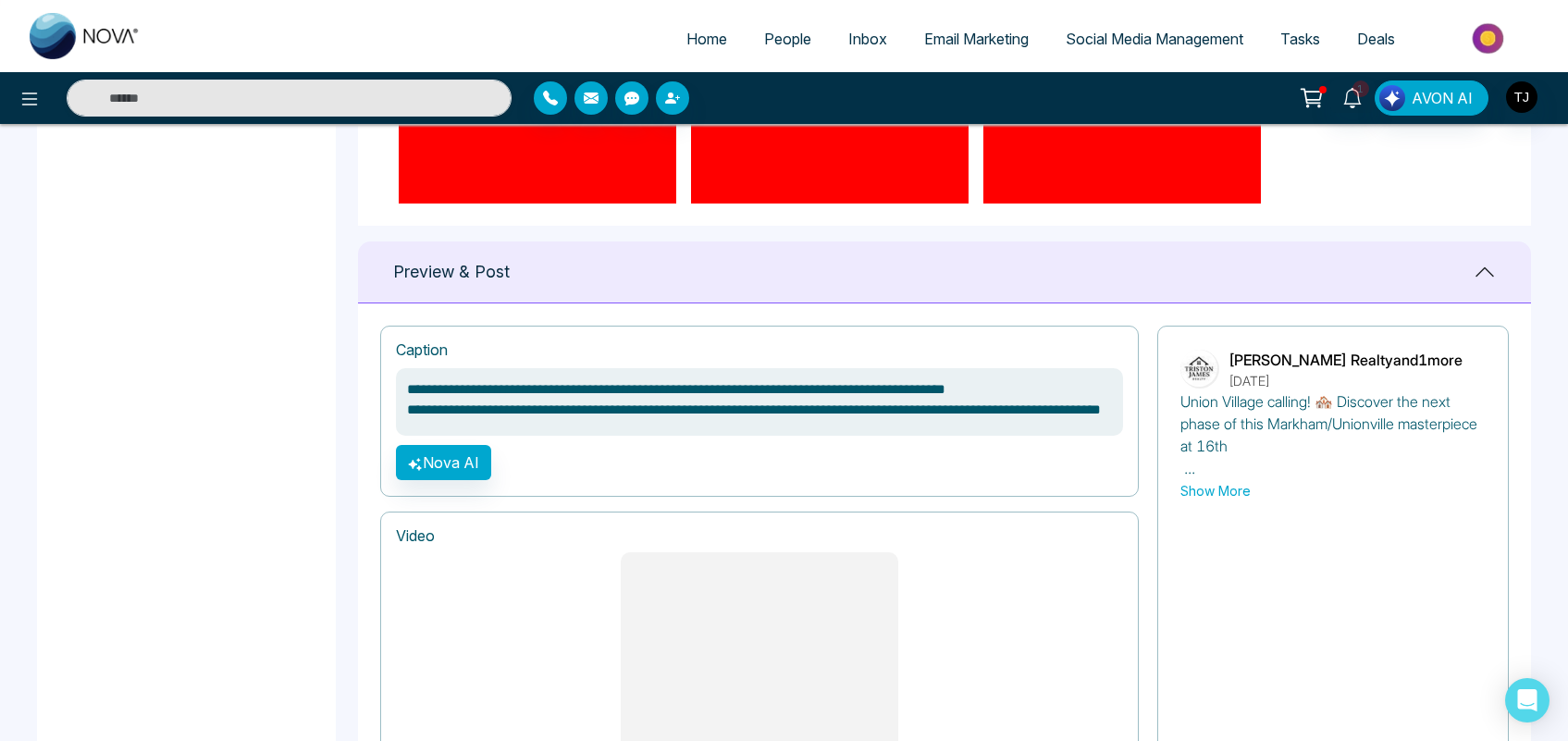
drag, startPoint x: 741, startPoint y: 394, endPoint x: 535, endPoint y: 395, distance: 206.0
click at [535, 395] on textarea "**********" at bounding box center [759, 403] width 727 height 68
click at [636, 407] on textarea "**********" at bounding box center [759, 403] width 727 height 68
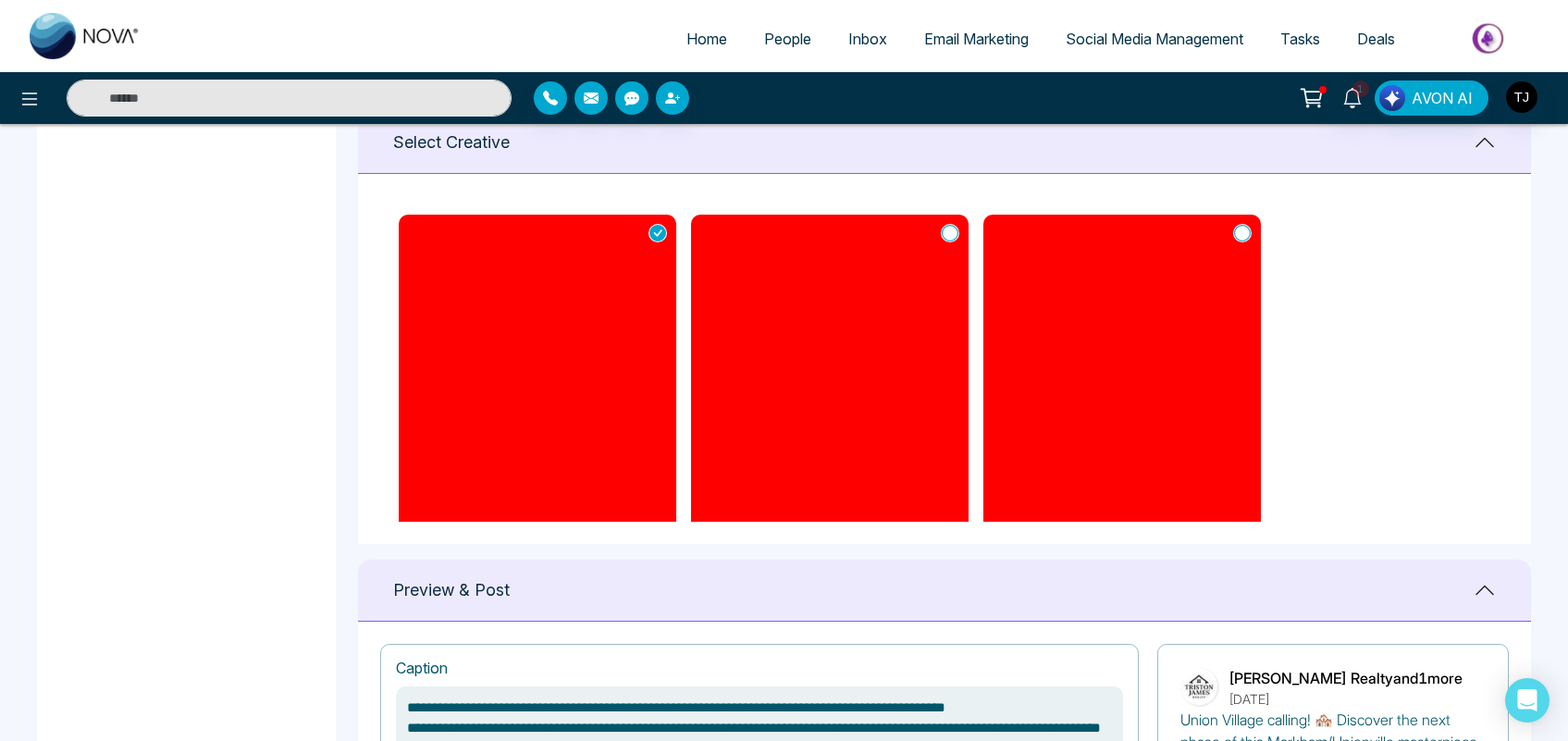
scroll to position [715, 0]
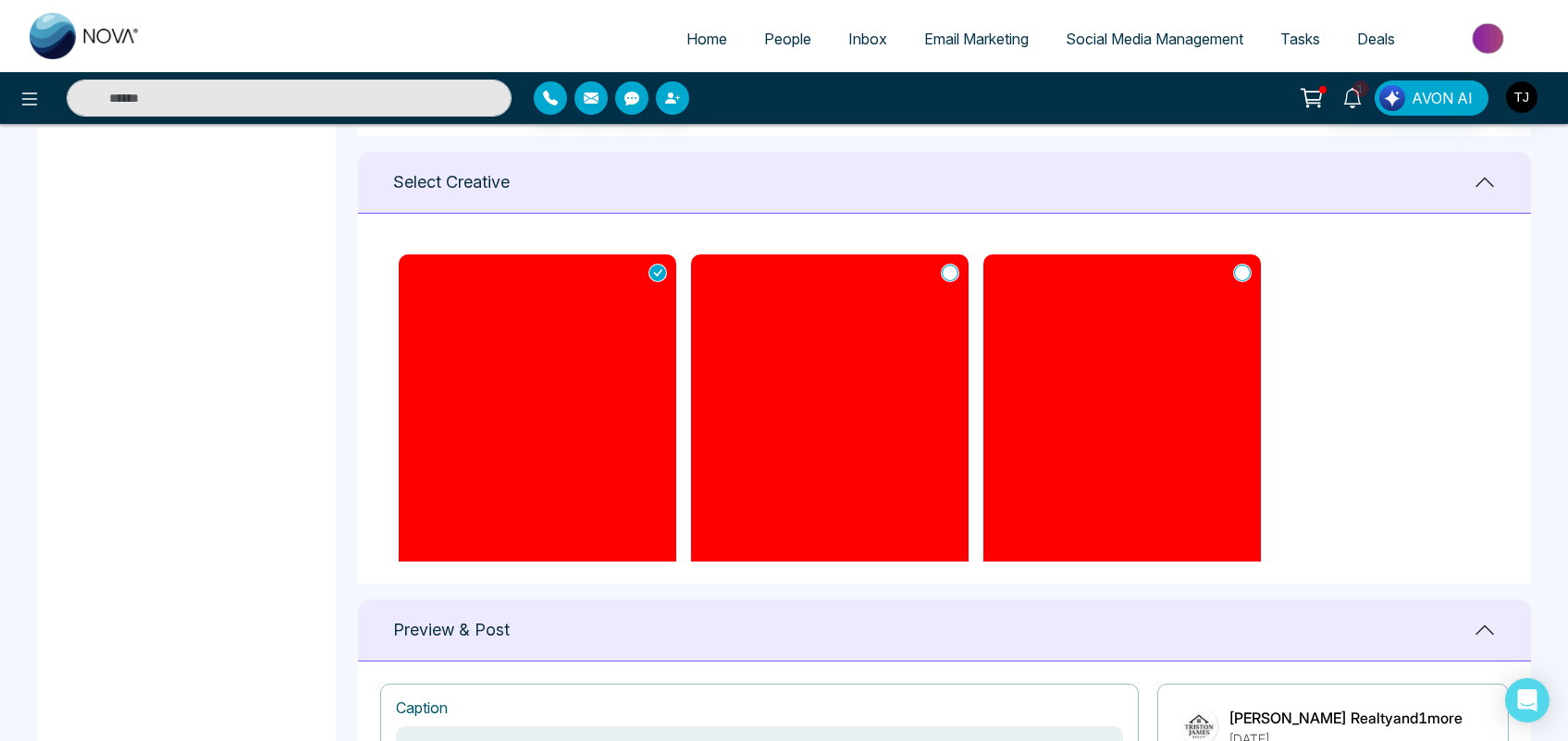
click at [1293, 40] on span "Tasks" at bounding box center [1301, 39] width 40 height 19
type textarea "**********"
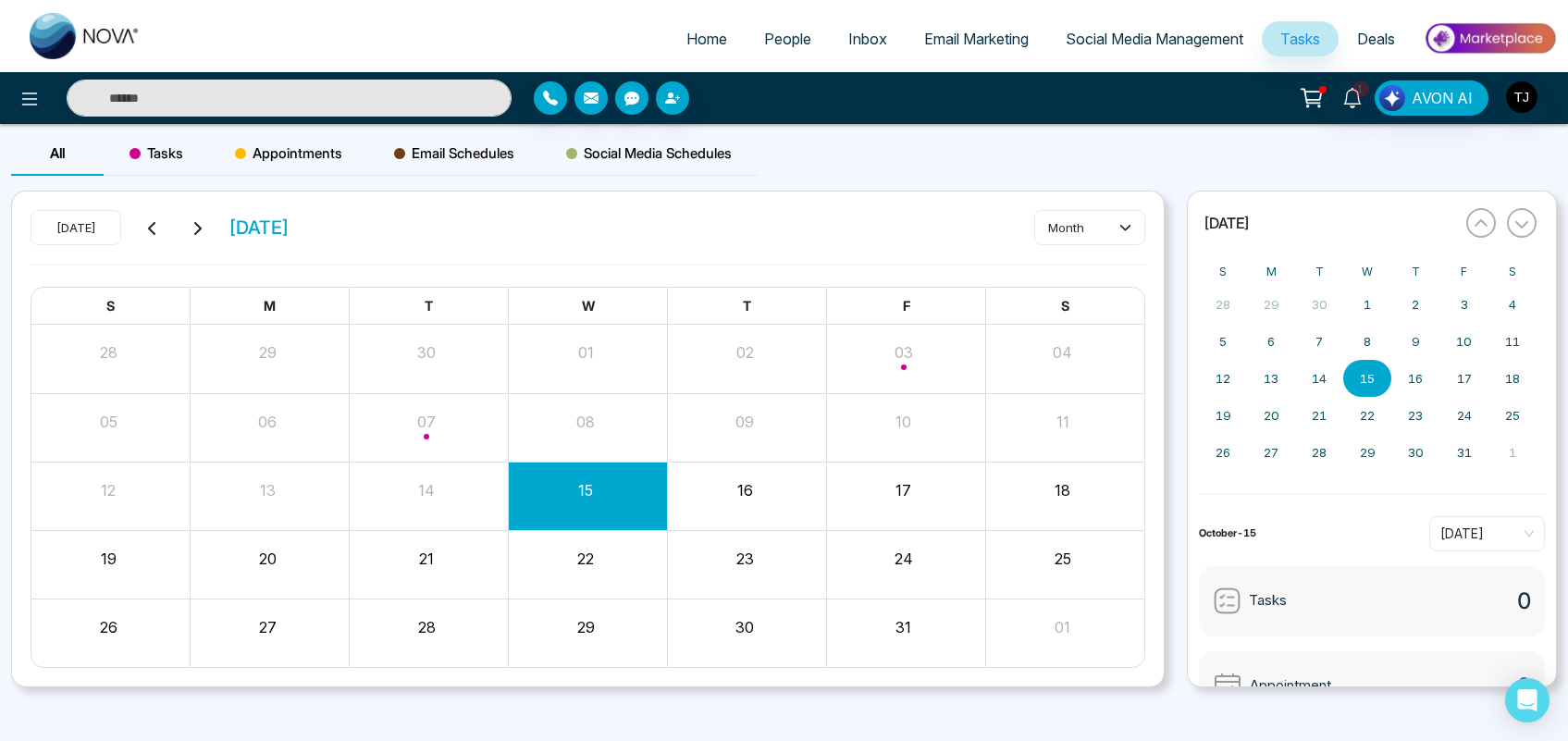
click at [1176, 44] on span "Social Media Management" at bounding box center [1154, 39] width 178 height 19
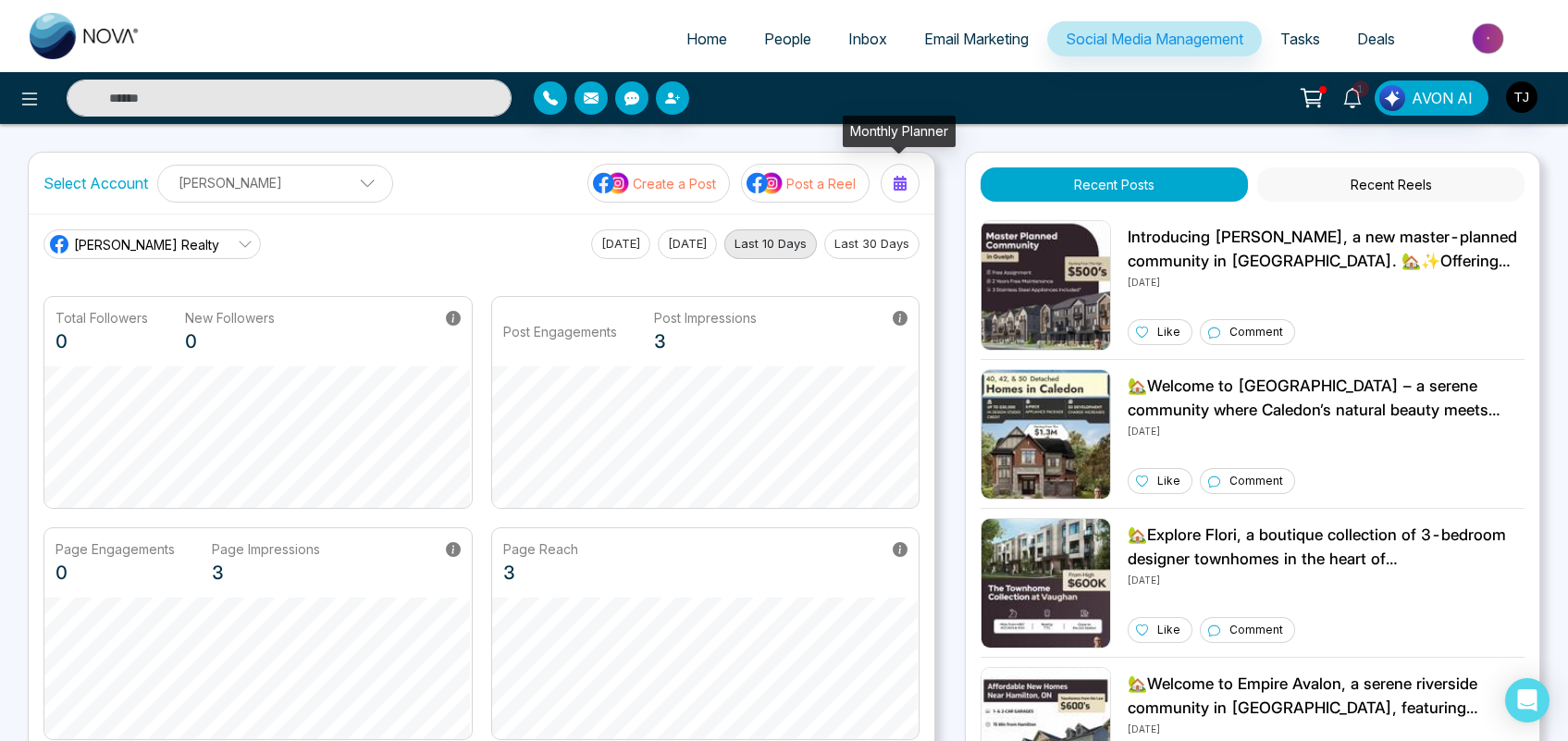
click at [898, 187] on icon at bounding box center [900, 183] width 13 height 15
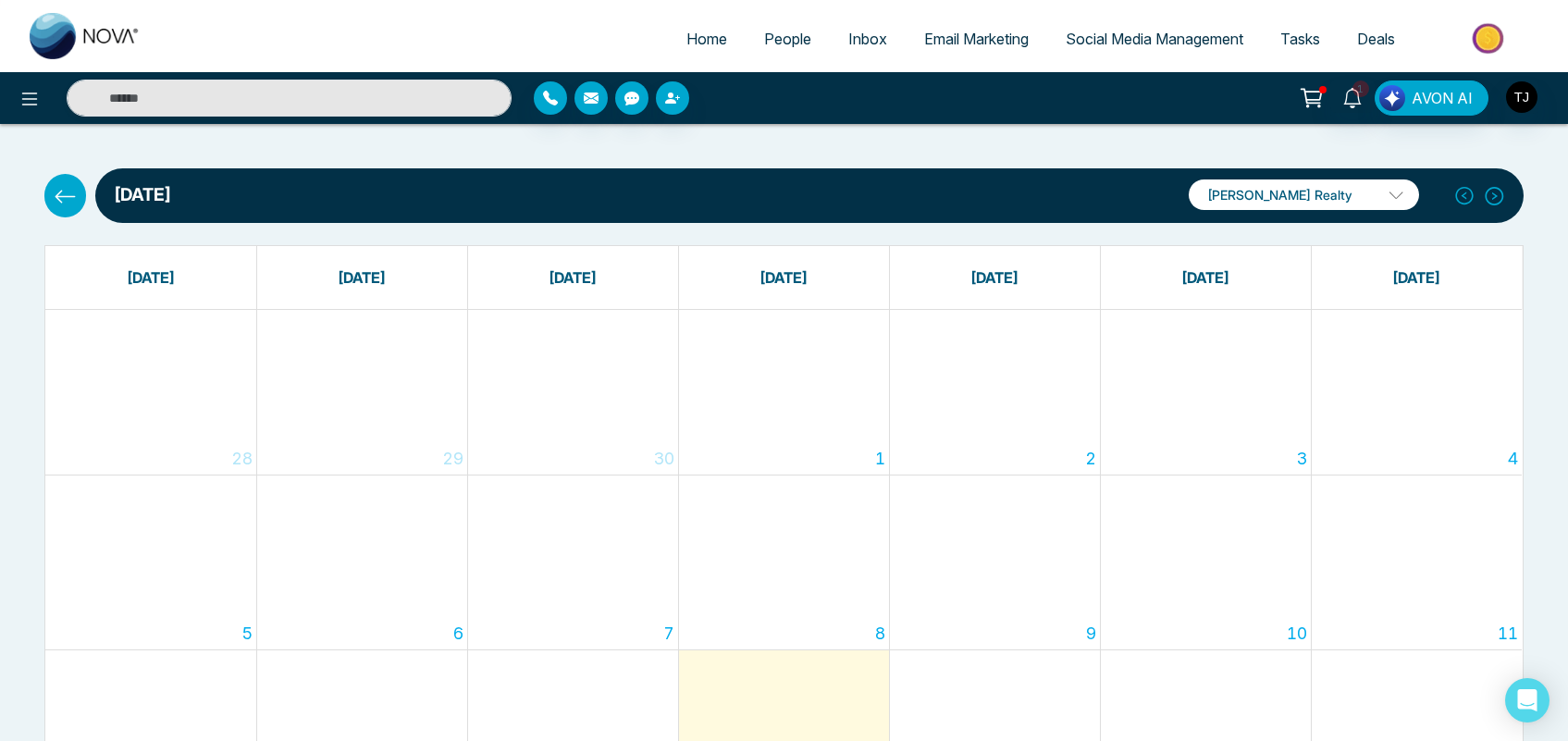
click at [1305, 183] on p "[PERSON_NAME] Realty" at bounding box center [1304, 195] width 231 height 30
click at [1283, 197] on p "[PERSON_NAME] Realty" at bounding box center [1304, 195] width 231 height 30
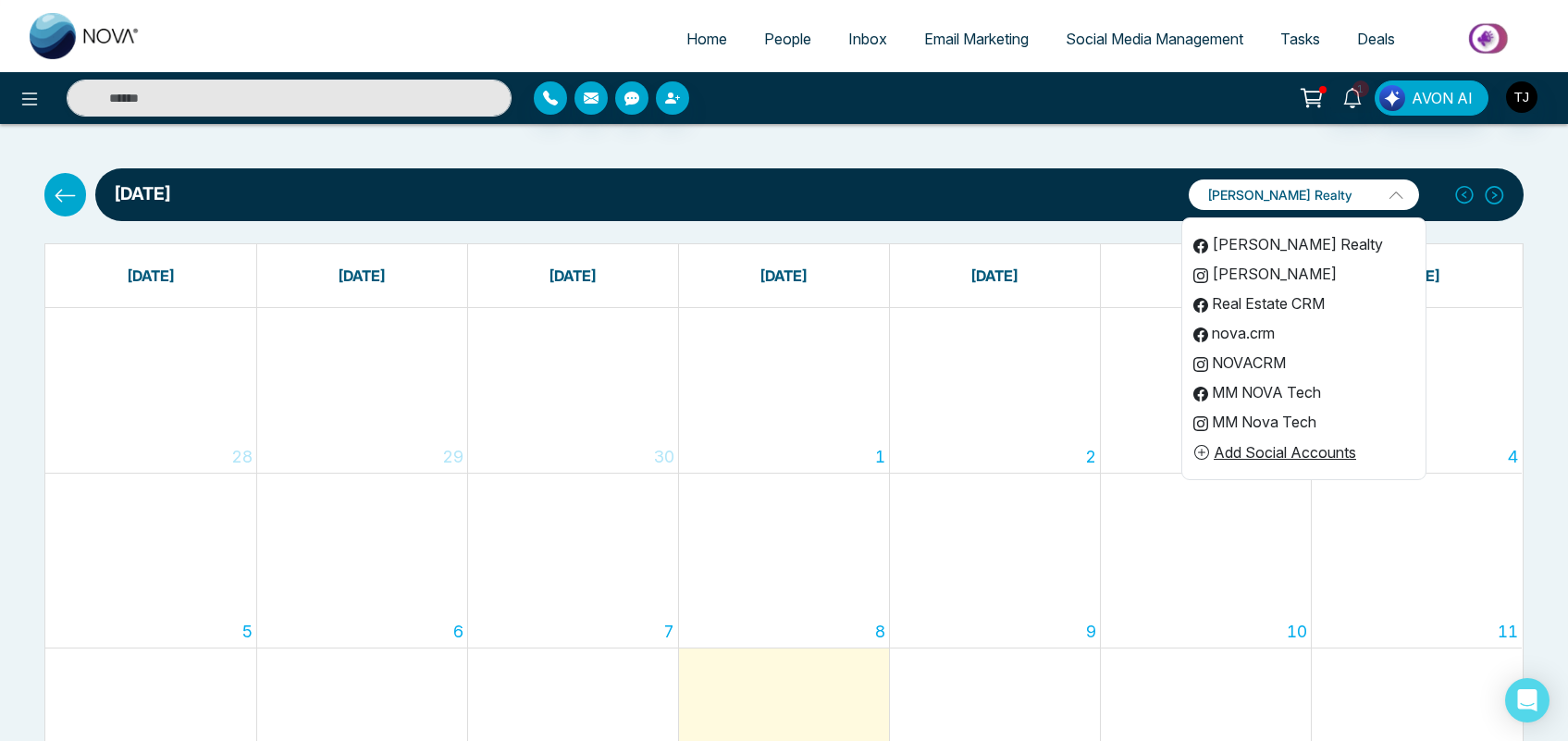
click at [1273, 349] on li "NOVACRM" at bounding box center [1303, 362] width 243 height 29
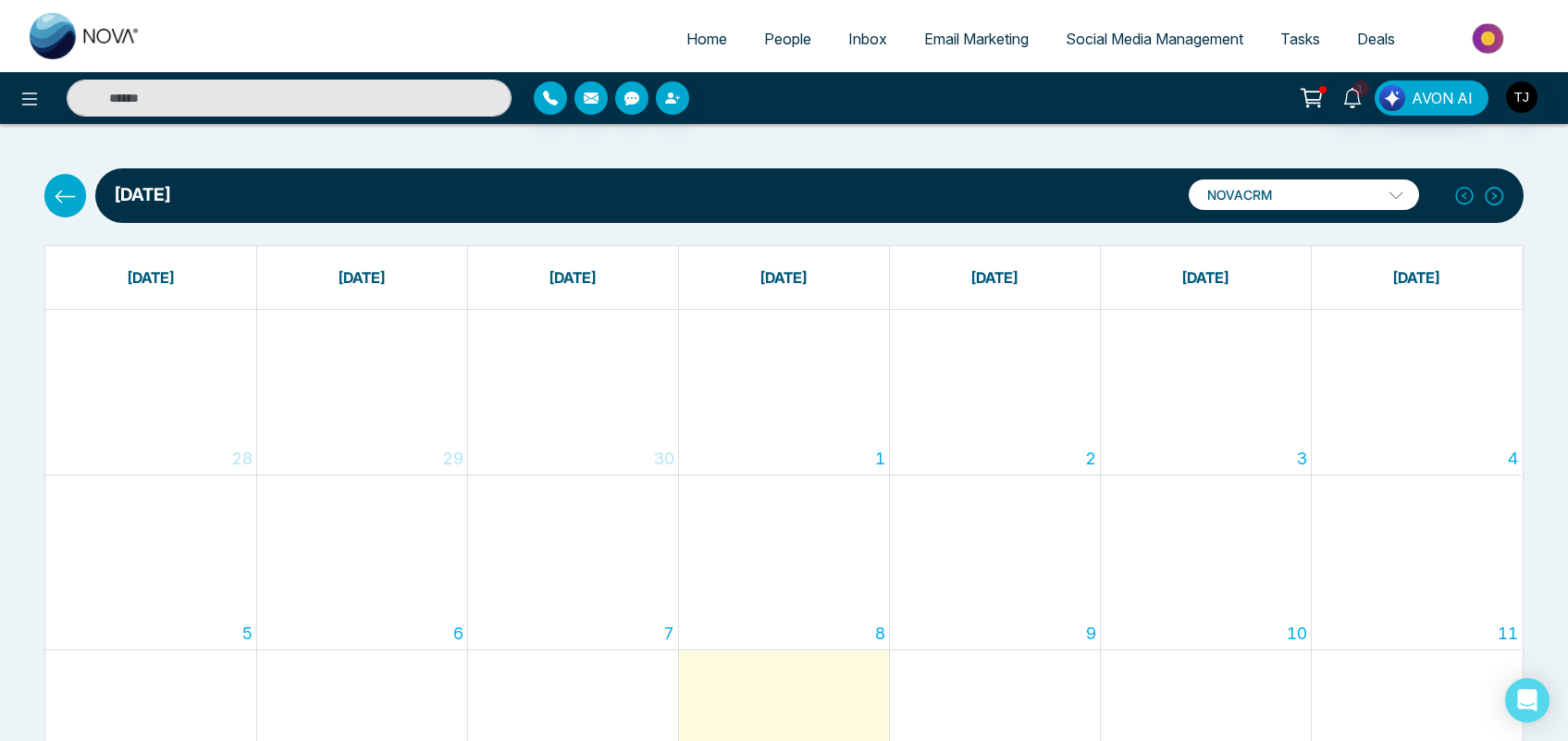
click at [1304, 30] on span "Tasks" at bounding box center [1301, 39] width 40 height 19
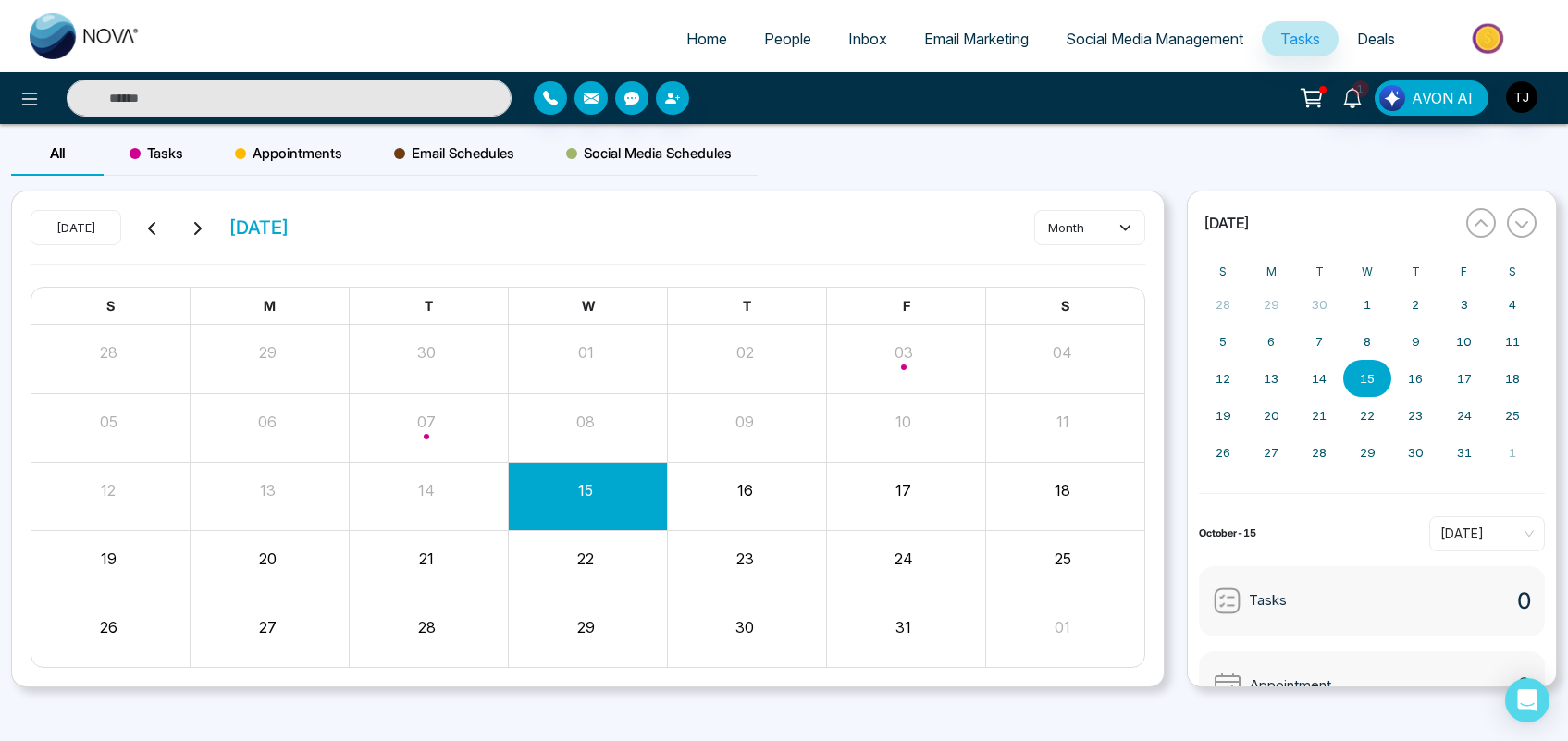
click at [160, 146] on span "Tasks" at bounding box center [156, 153] width 54 height 22
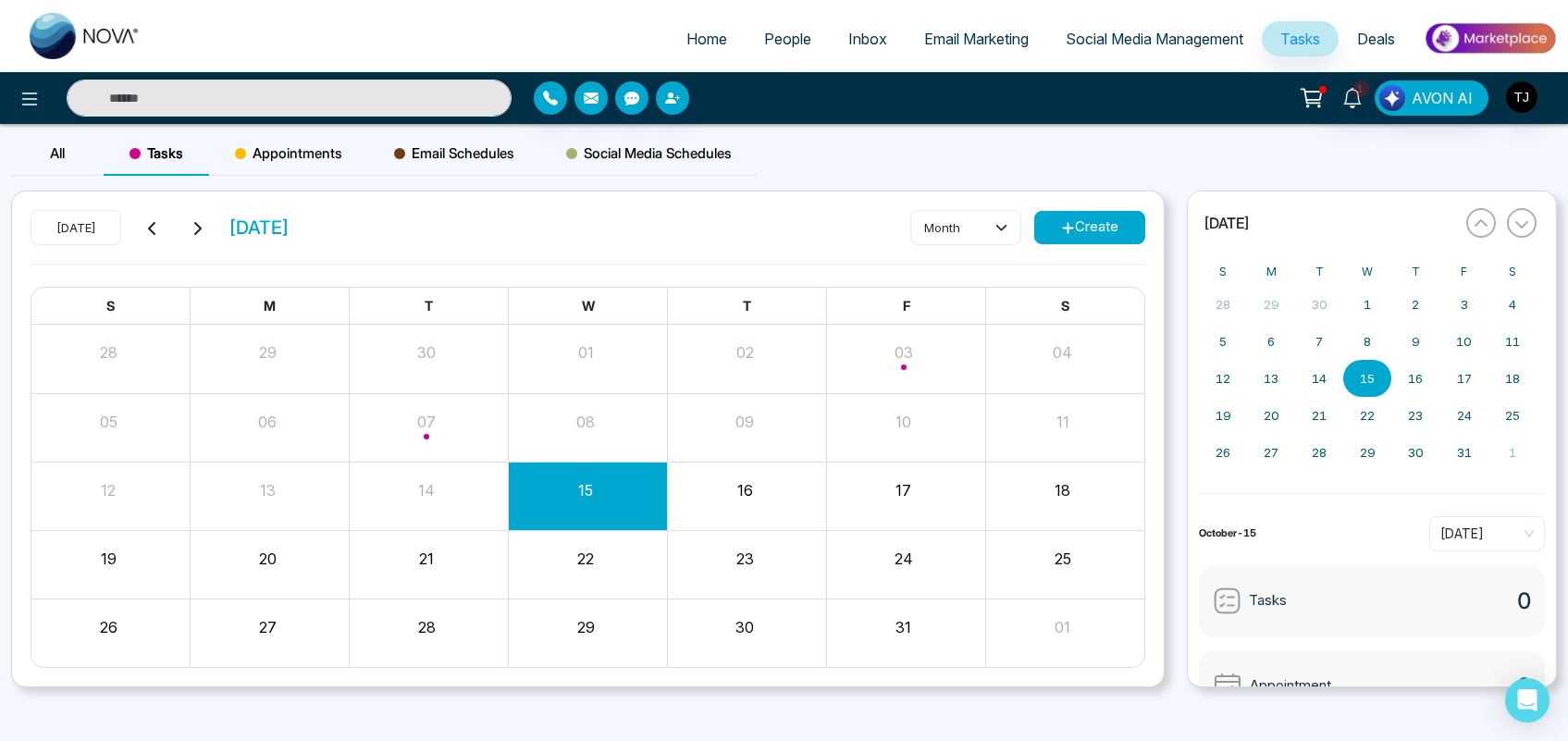
click at [255, 159] on span "Appointments" at bounding box center [289, 153] width 108 height 22
click at [437, 151] on span "Email Schedules" at bounding box center [454, 153] width 120 height 22
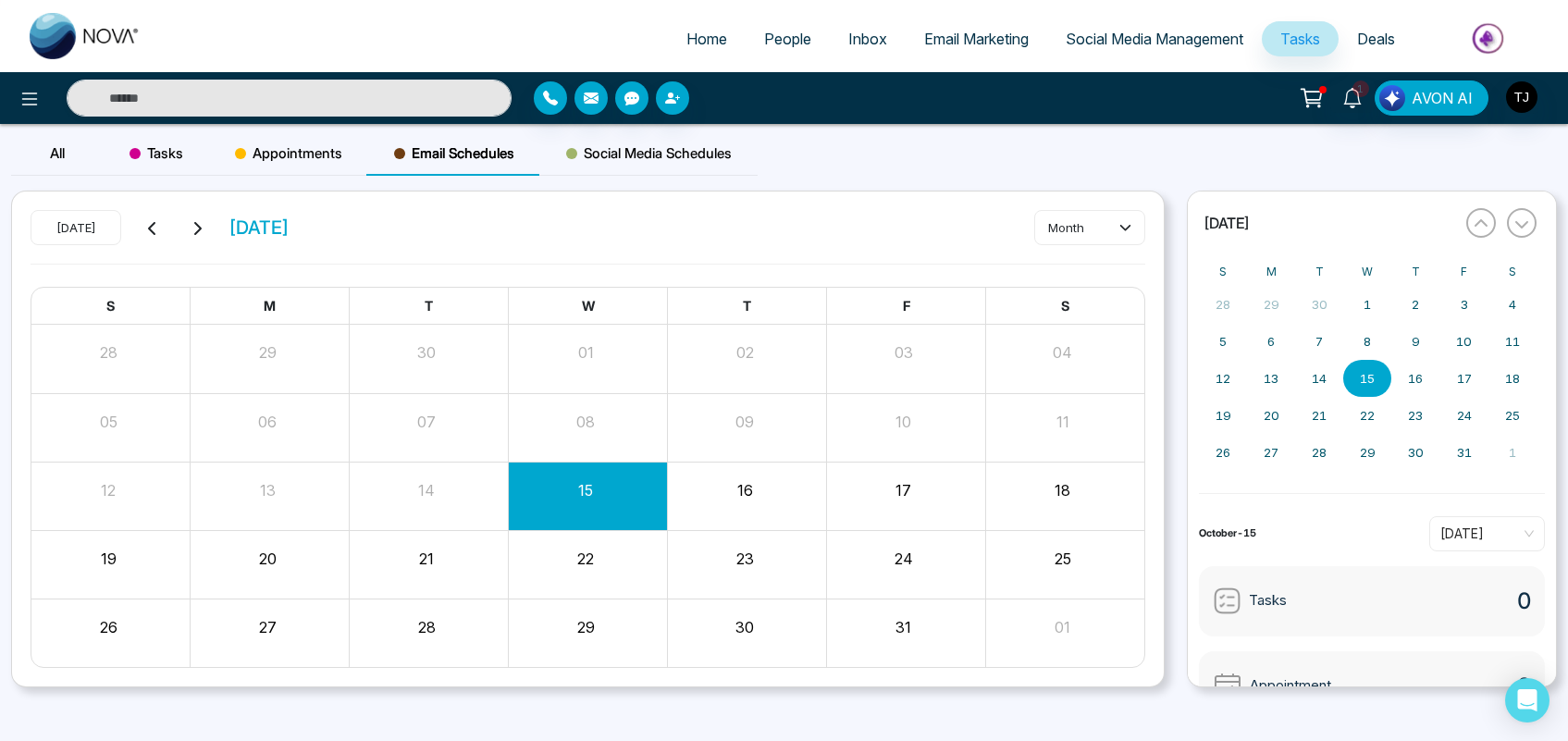
click at [620, 154] on span "Social Media Schedules" at bounding box center [648, 153] width 165 height 22
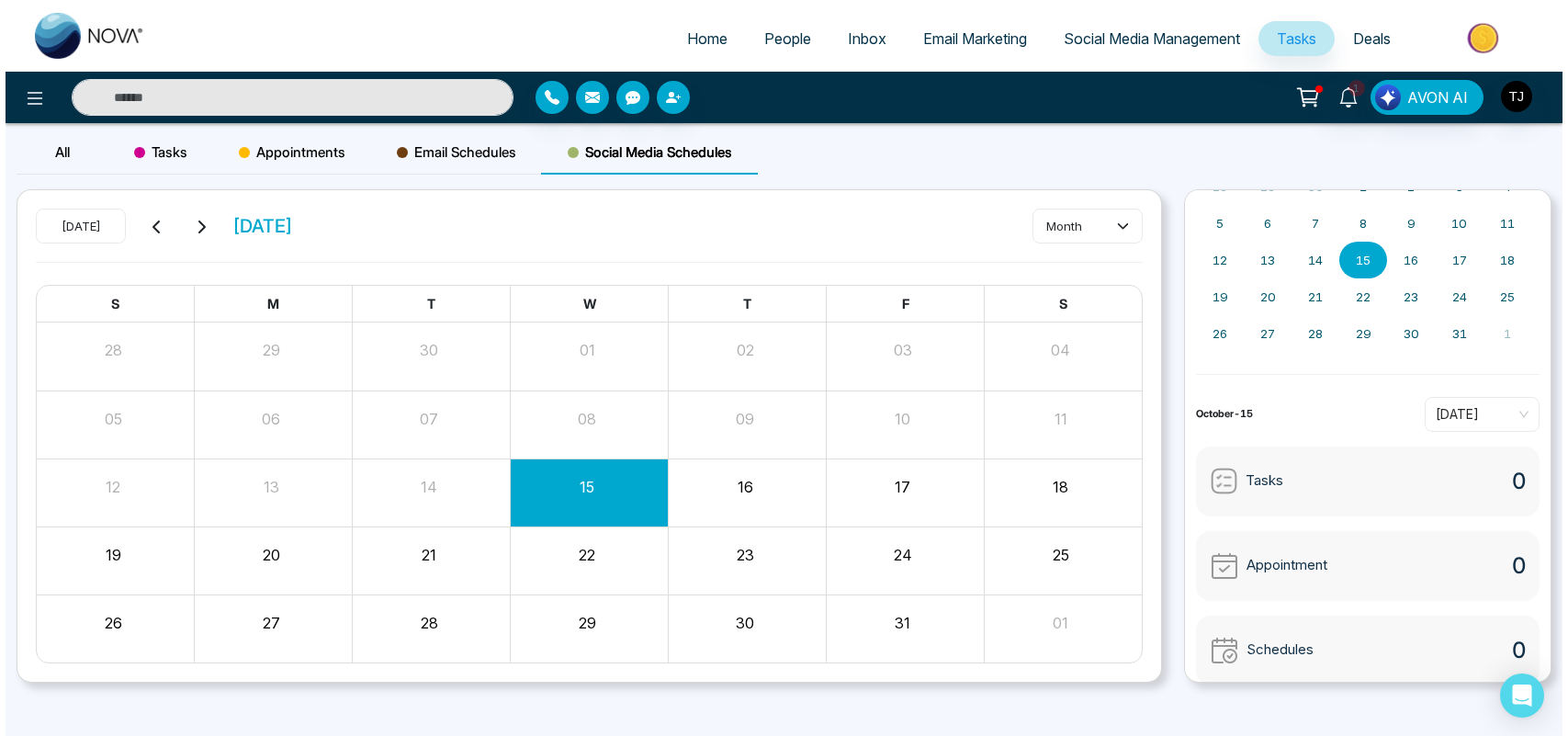
scroll to position [130, 0]
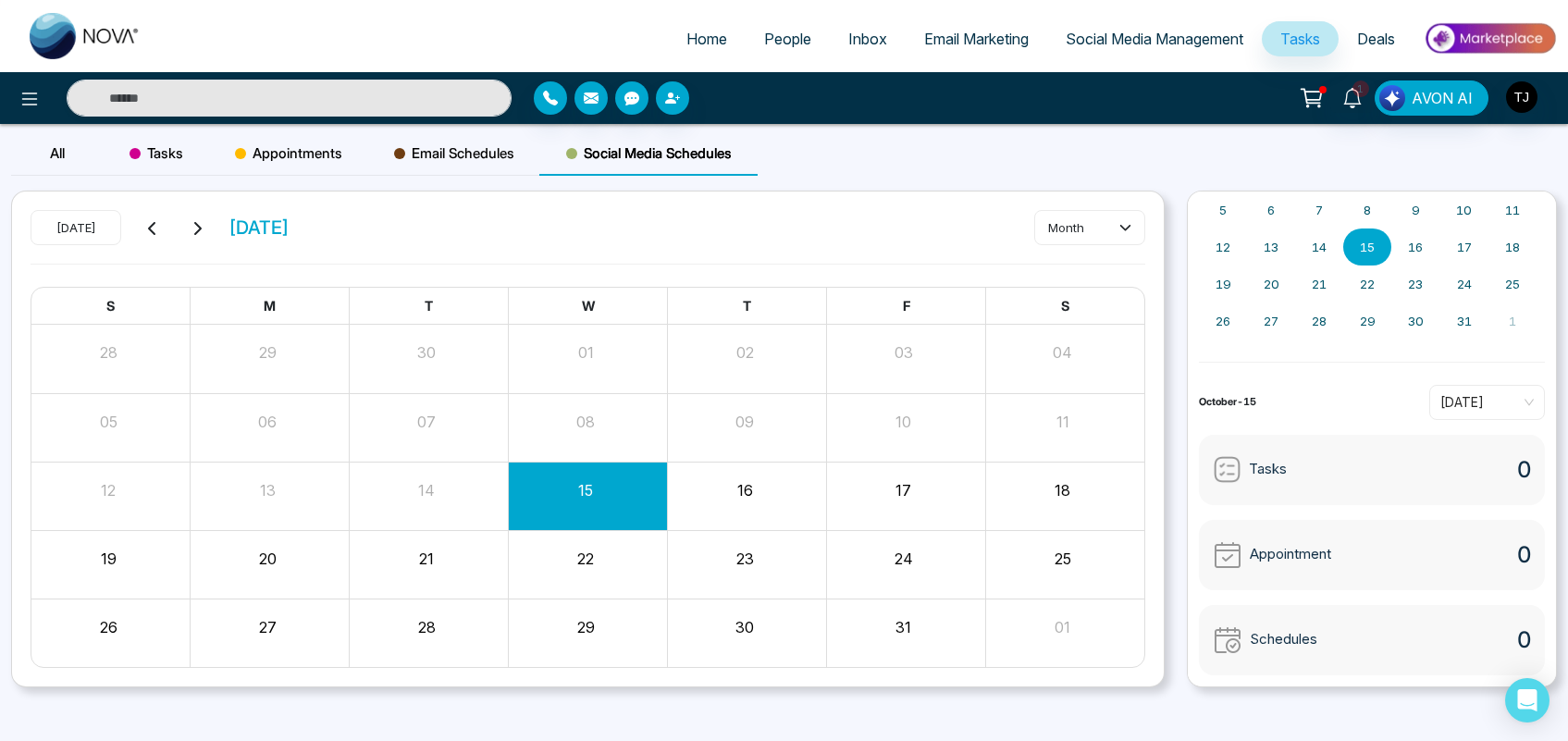
click at [1374, 46] on span "Deals" at bounding box center [1376, 39] width 38 height 19
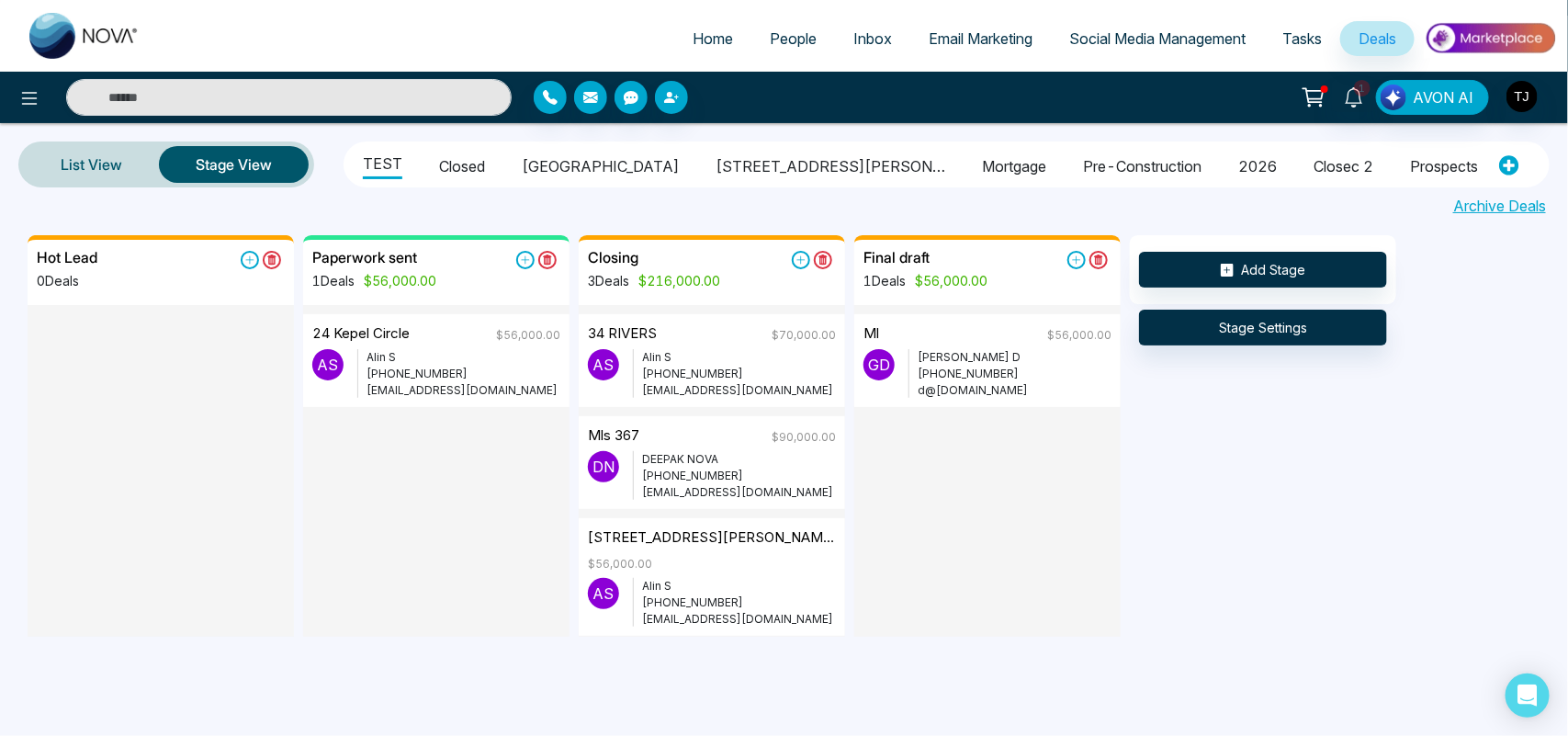
click at [452, 156] on li "Closed" at bounding box center [462, 163] width 46 height 31
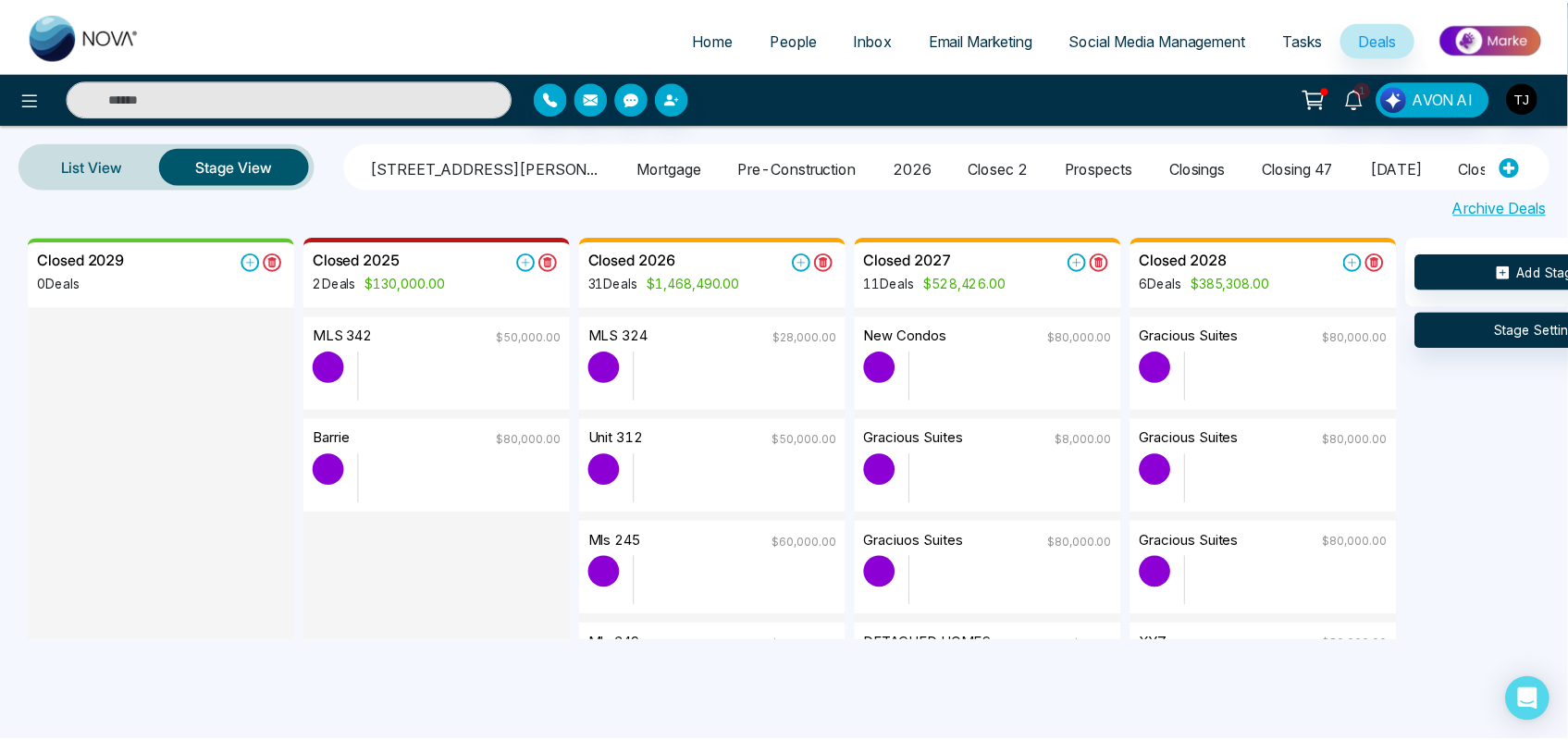
scroll to position [0, 353]
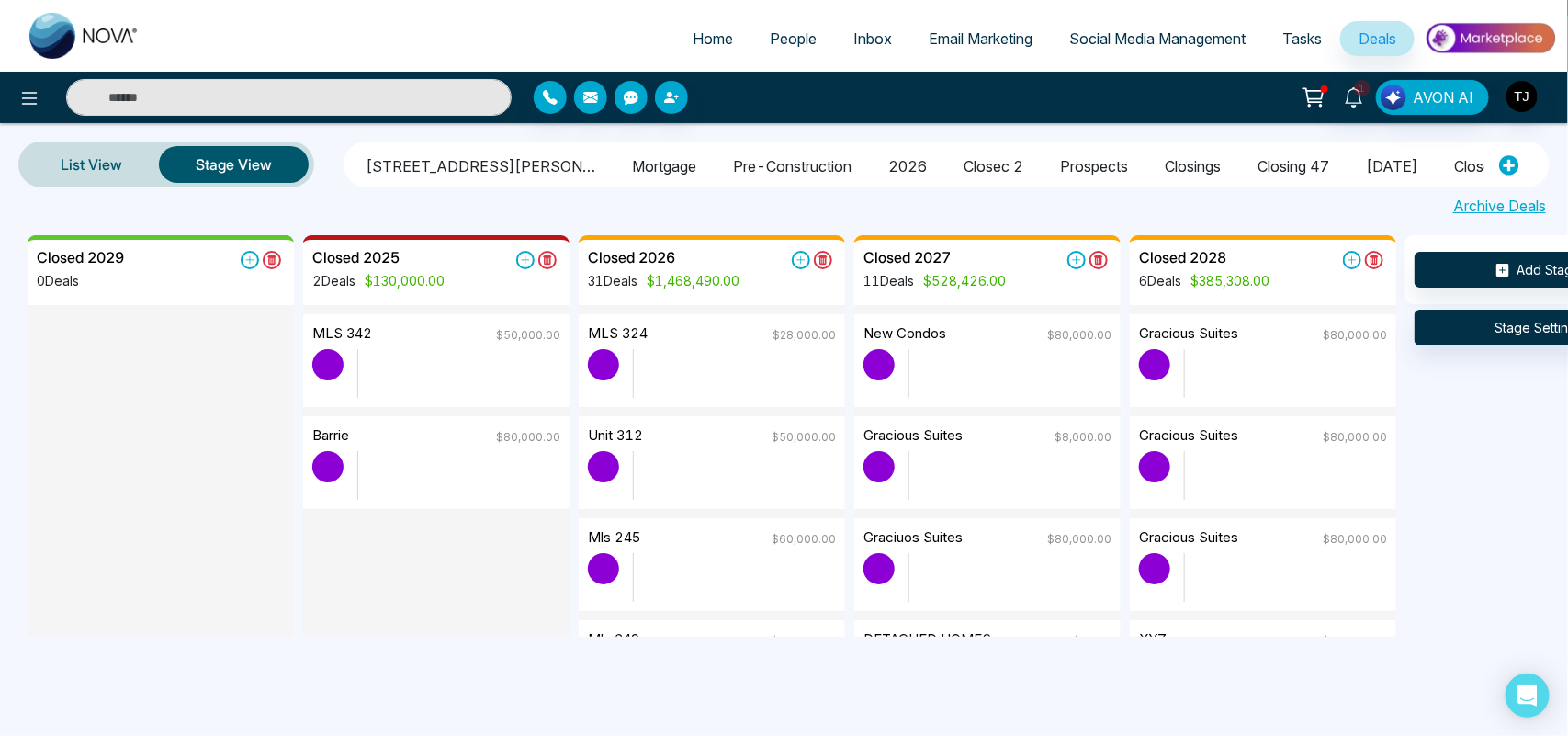
click at [964, 151] on li "closec 2" at bounding box center [994, 163] width 60 height 31
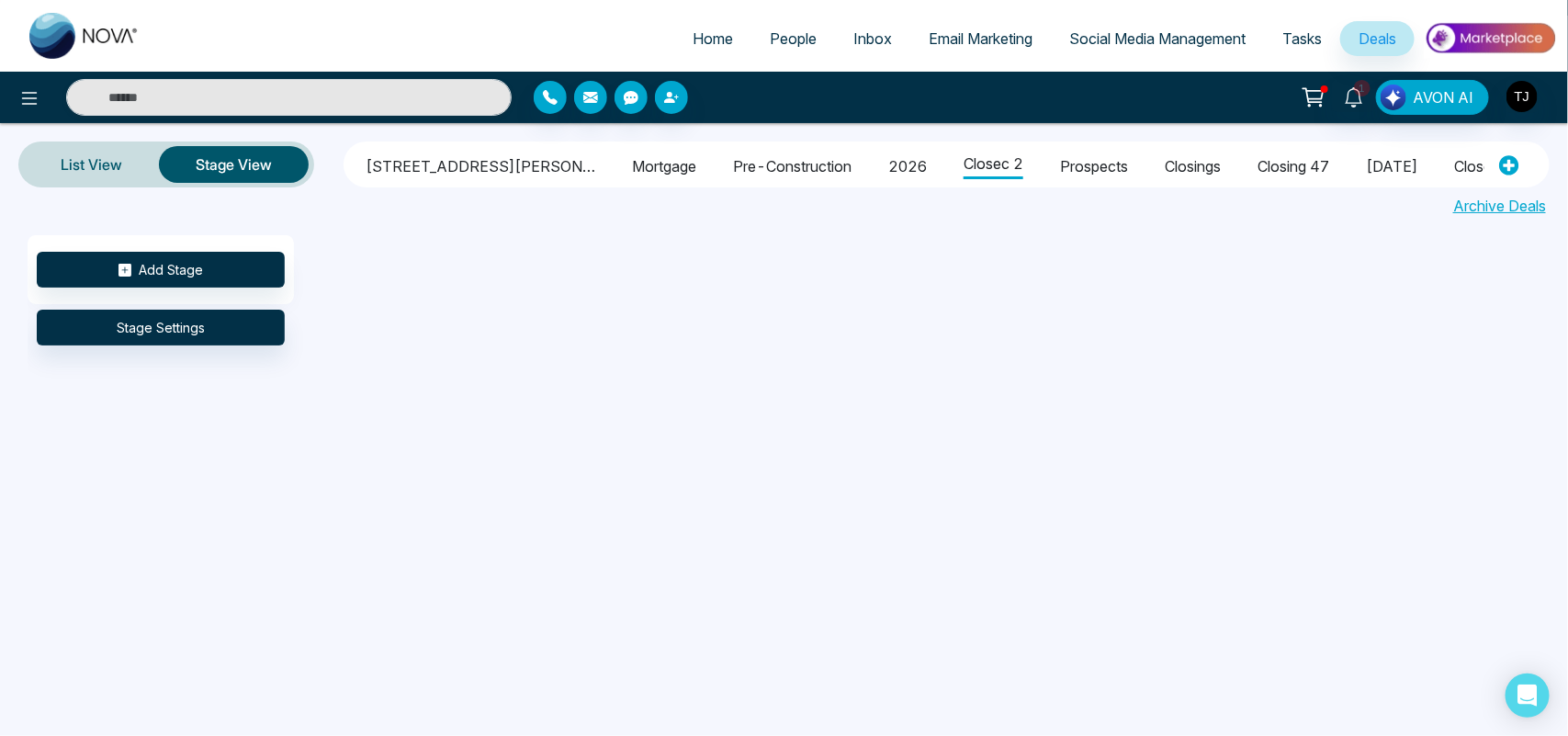
click at [1257, 148] on li "closing 47" at bounding box center [1293, 163] width 71 height 31
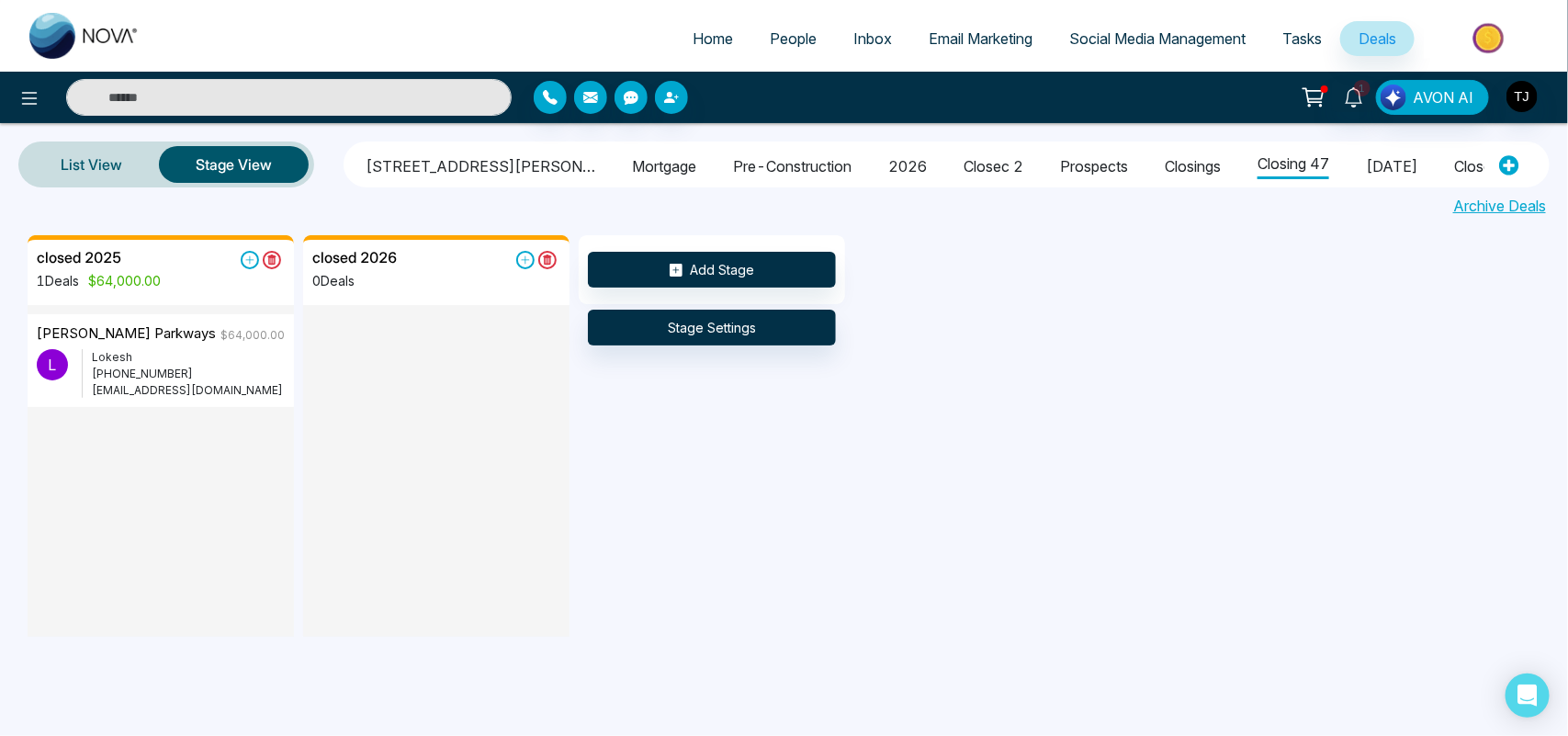
click at [403, 84] on input "text" at bounding box center [288, 97] width 446 height 37
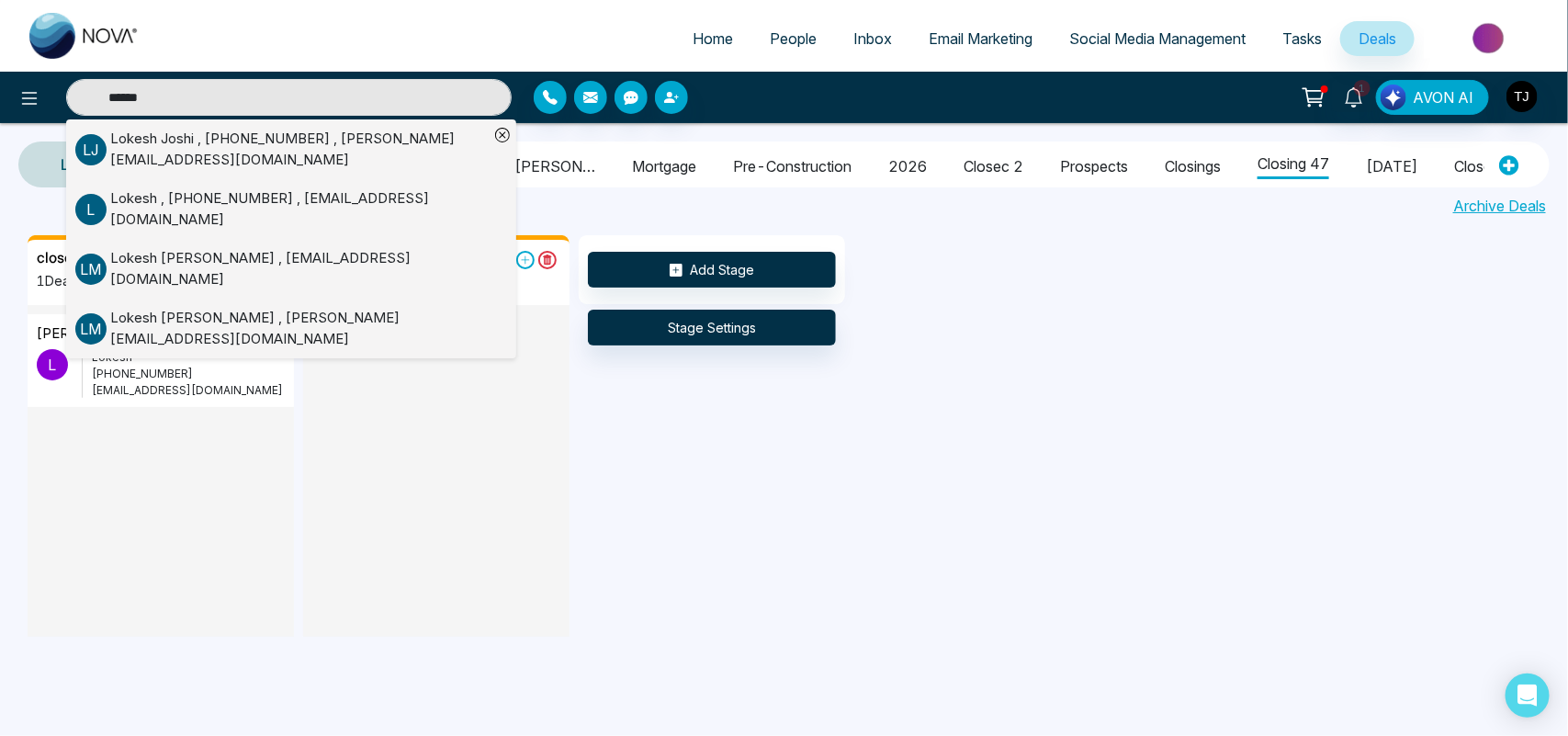
type input "******"
click at [333, 152] on div "Lokesh Joshi , +918421020309 , lokesh@mmnovatech.com" at bounding box center [298, 149] width 378 height 41
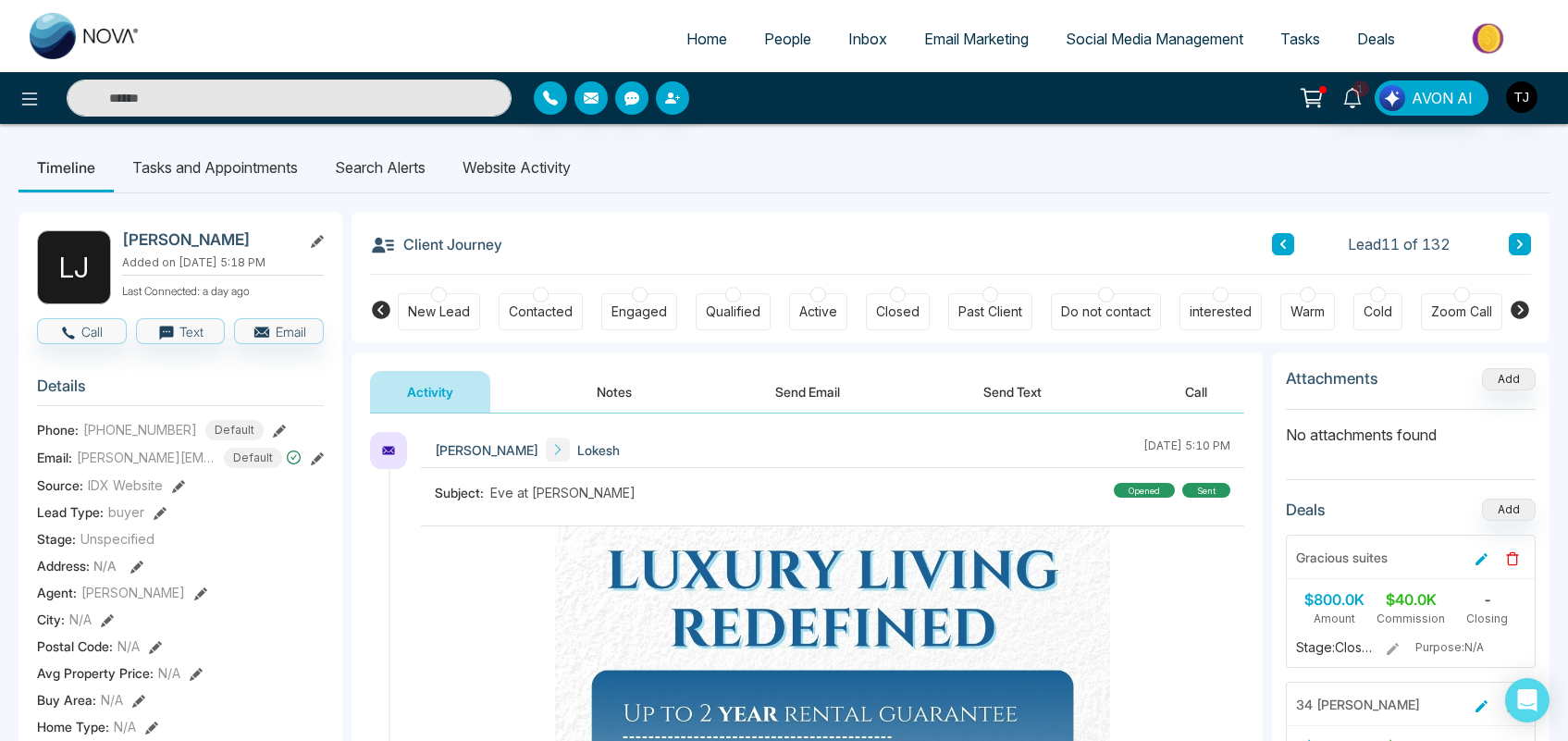
scroll to position [76, 0]
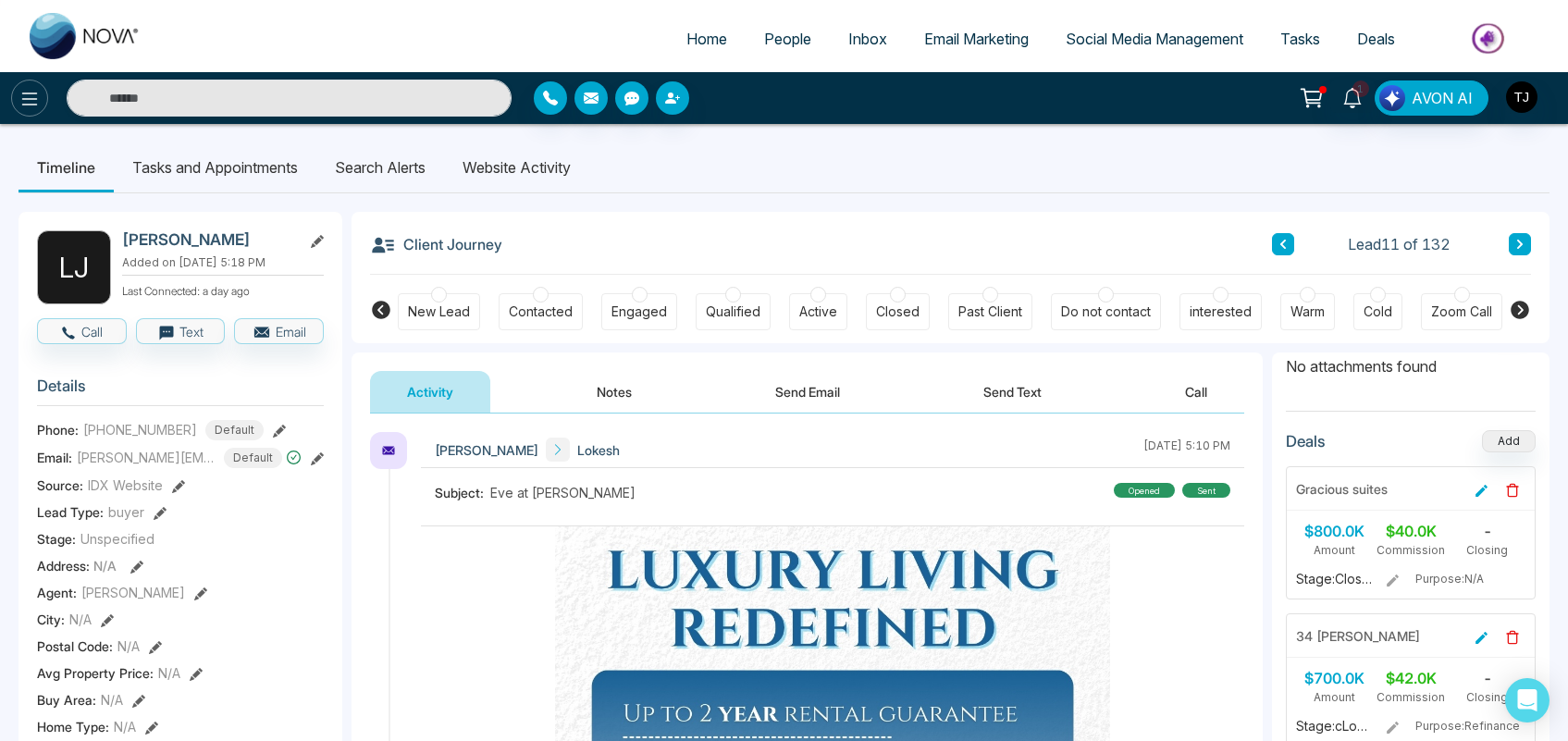
click at [34, 88] on icon at bounding box center [29, 98] width 22 height 22
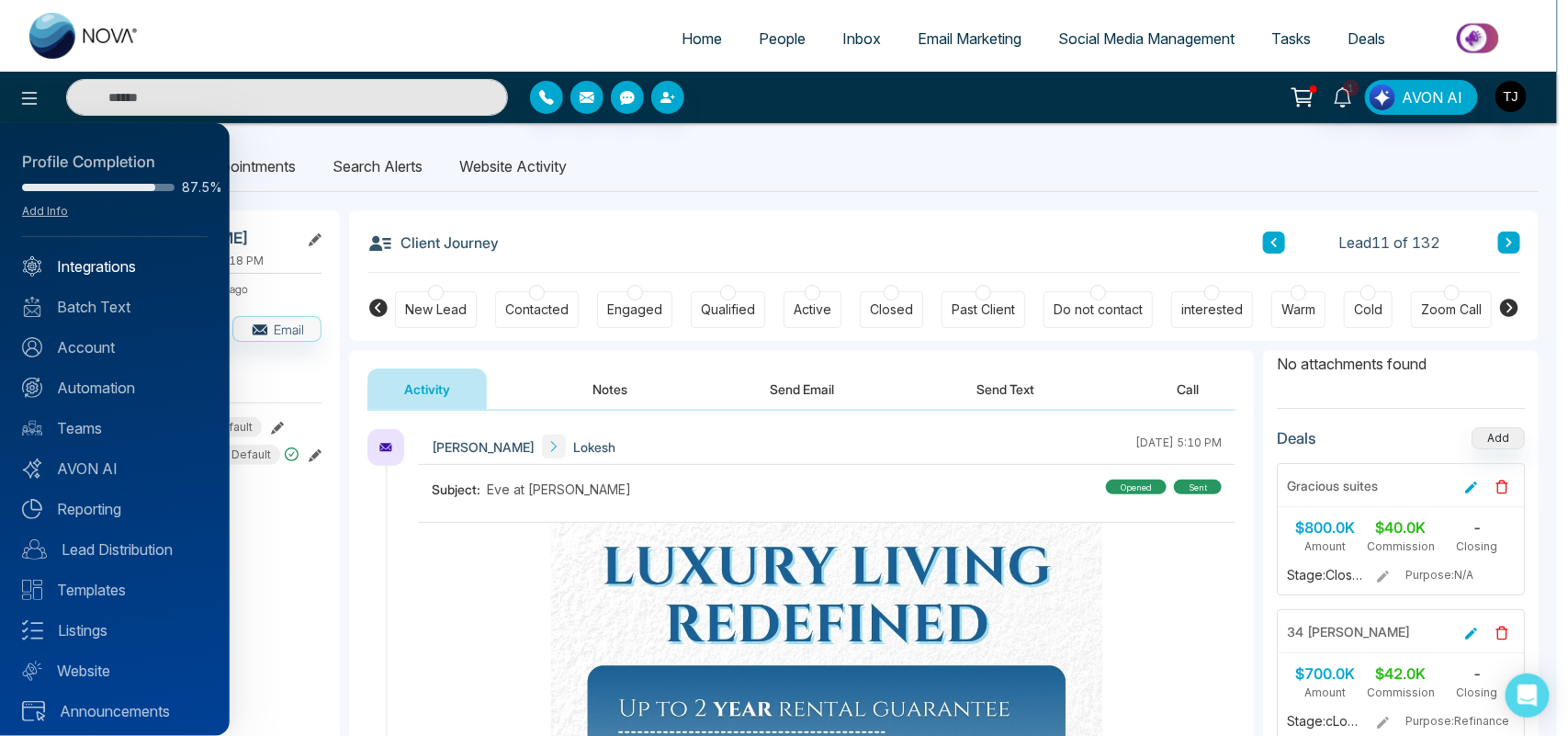
click at [120, 258] on link "Integrations" at bounding box center [114, 266] width 186 height 22
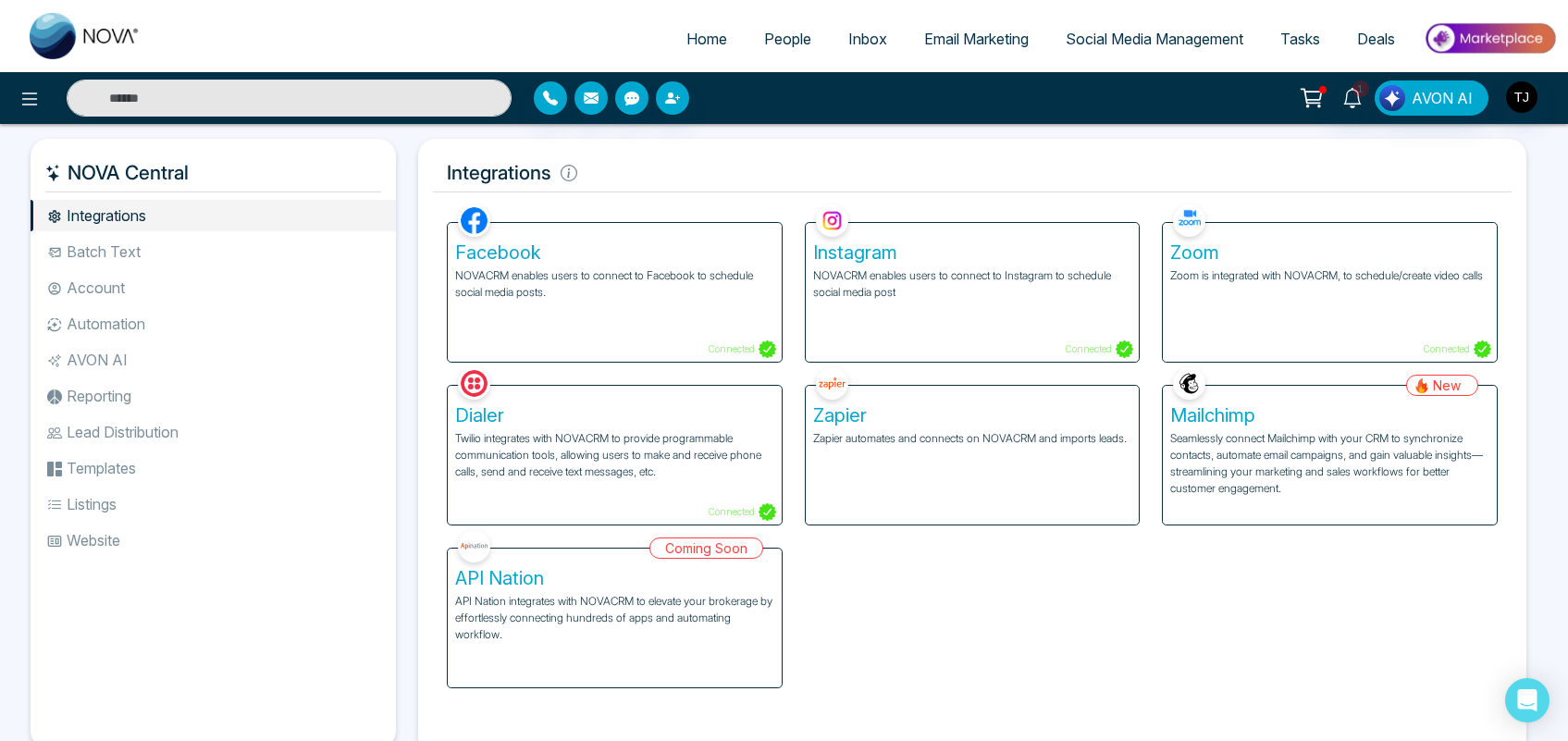
click at [936, 440] on p "Zapier automates and connects on NOVACRM and imports leads." at bounding box center [973, 439] width 319 height 17
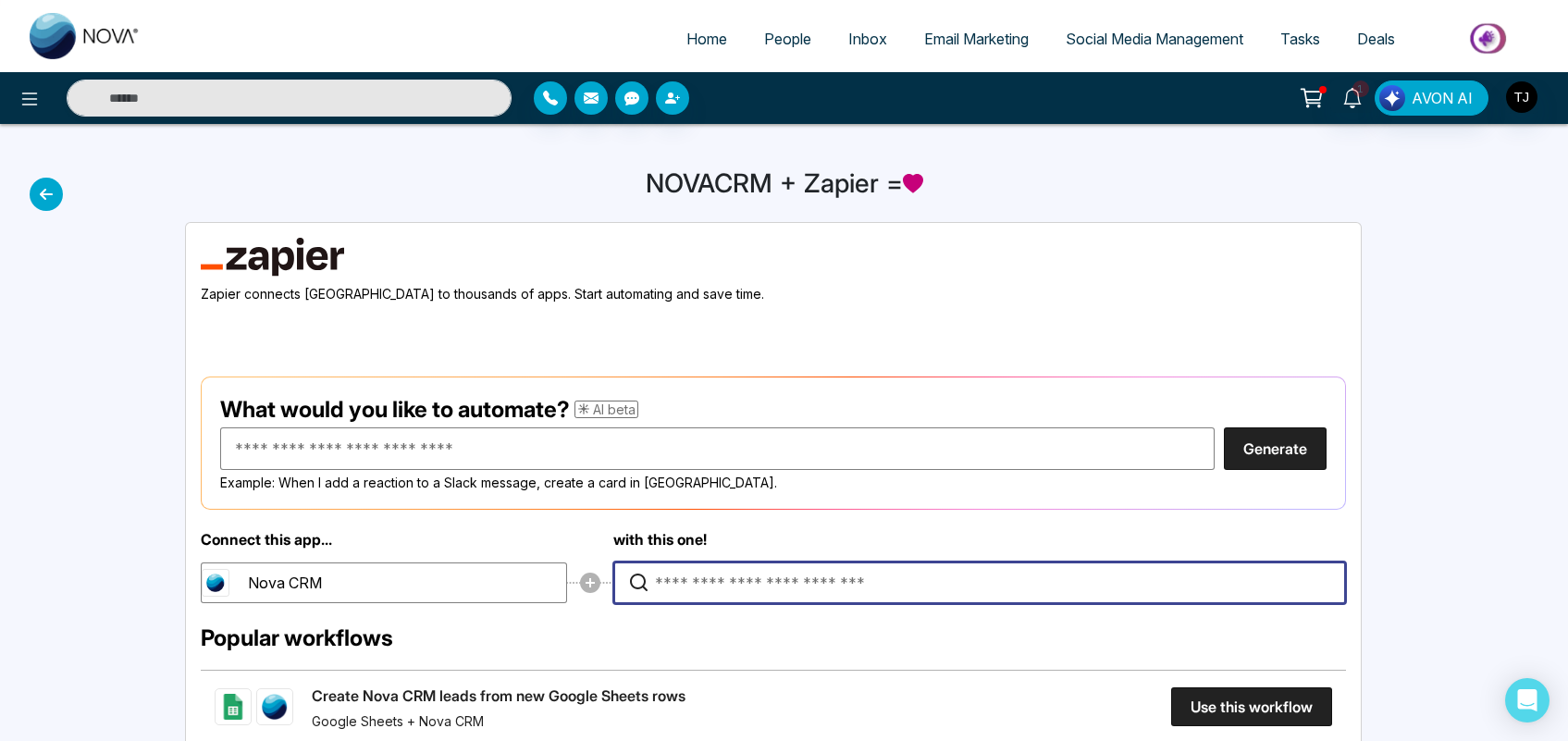
click at [723, 589] on input "Type to search for an app to connect" at bounding box center [984, 582] width 659 height 41
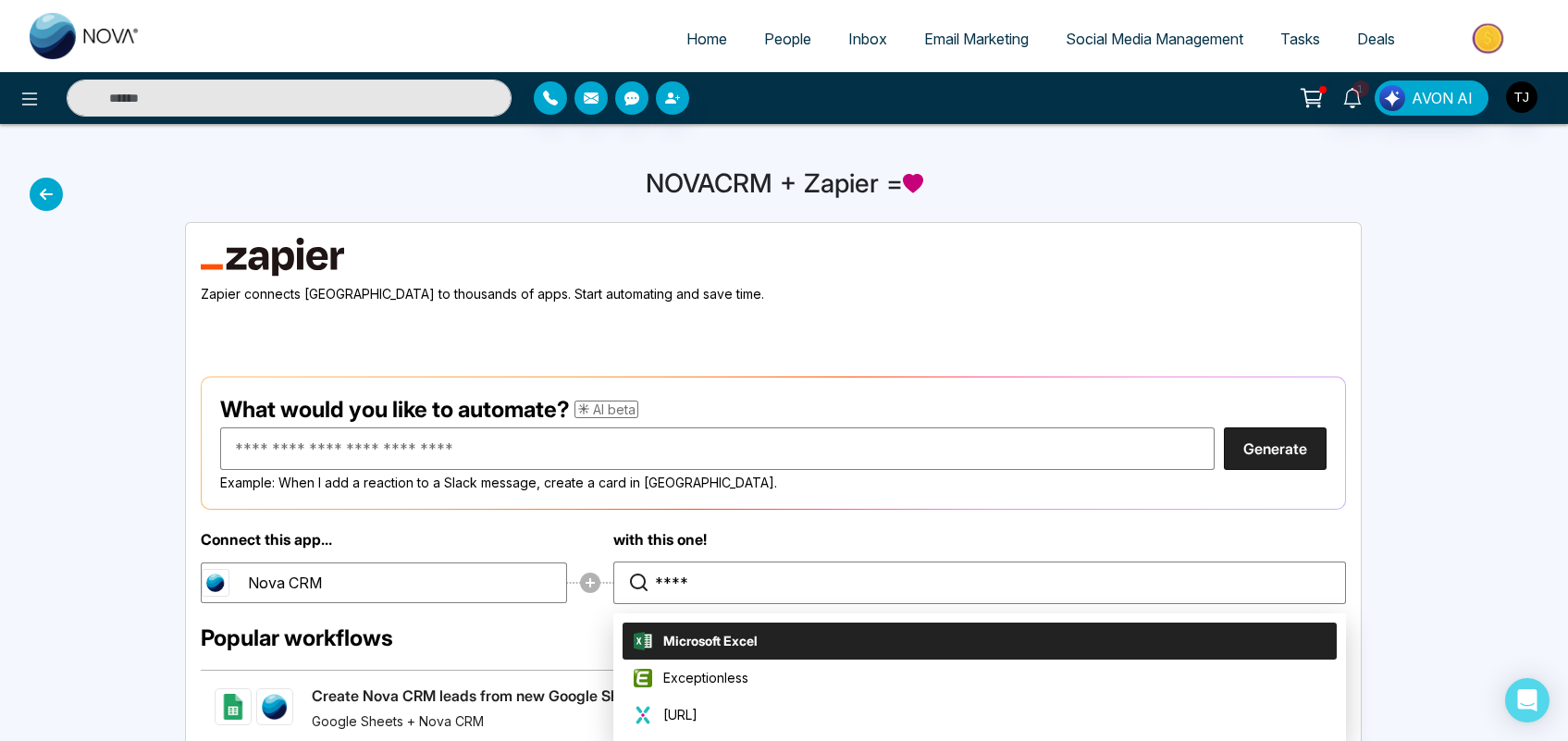
click at [689, 634] on span "Microsoft Excel" at bounding box center [711, 640] width 95 height 20
type input "**********"
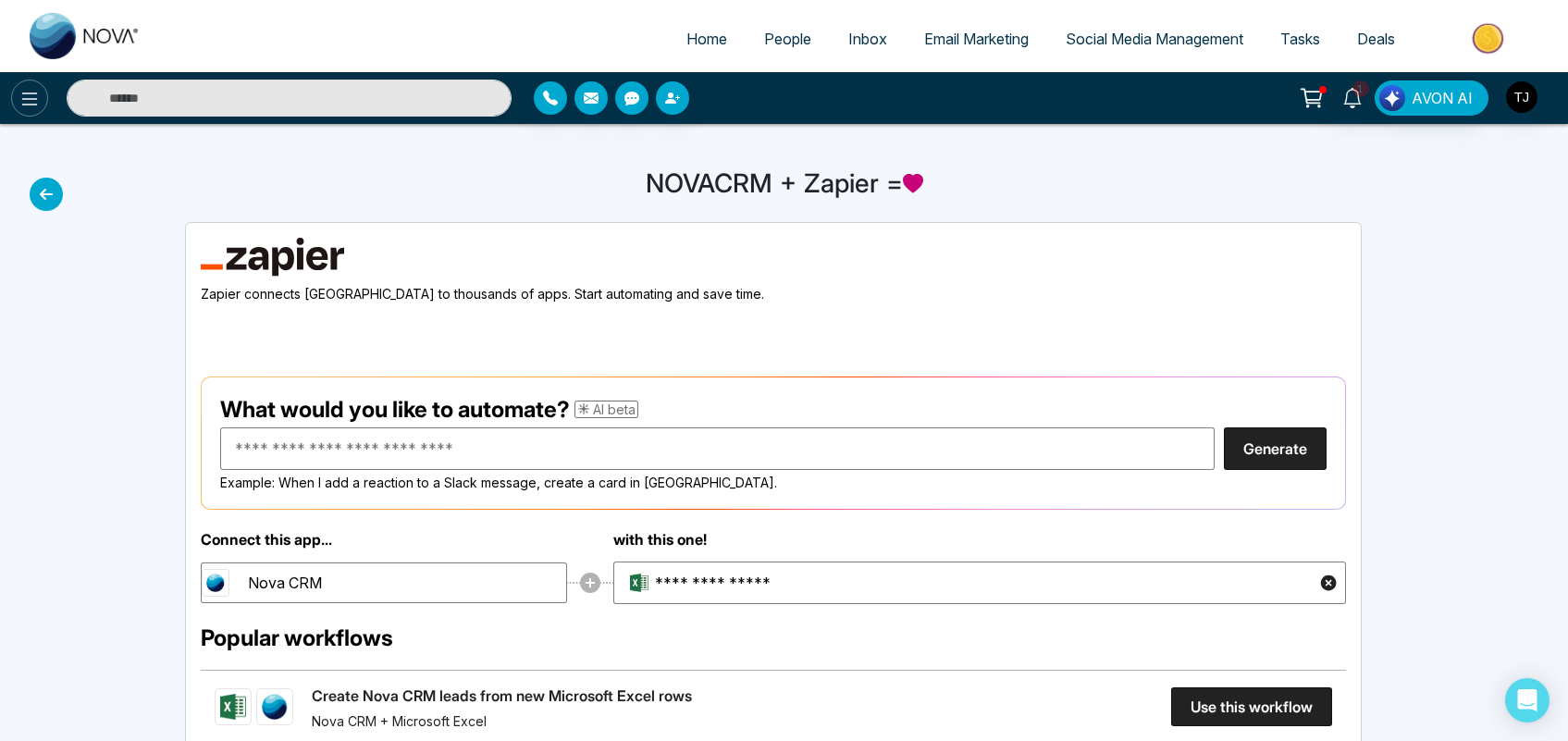
click at [22, 95] on icon at bounding box center [29, 98] width 22 height 22
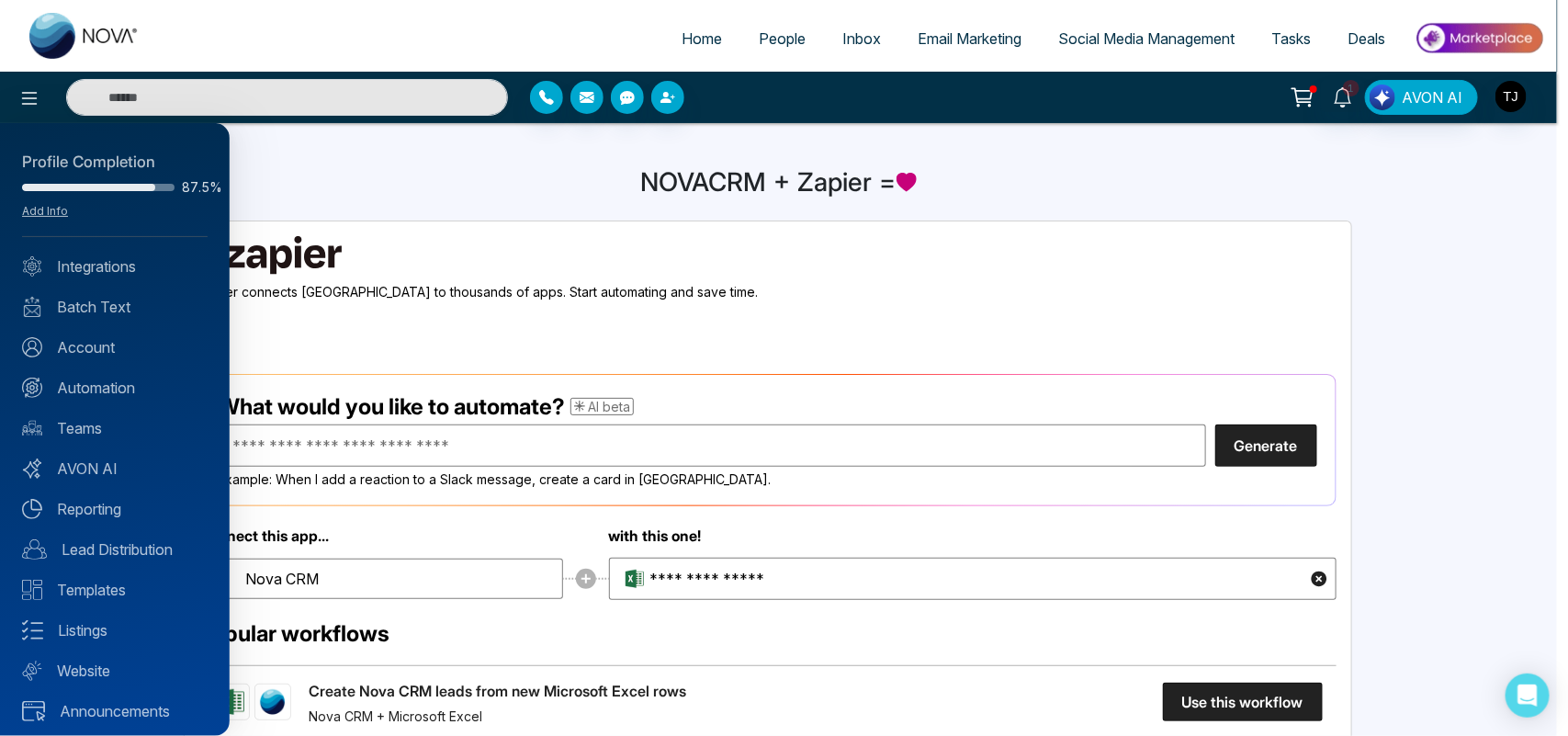
click at [722, 613] on div at bounding box center [784, 368] width 1568 height 736
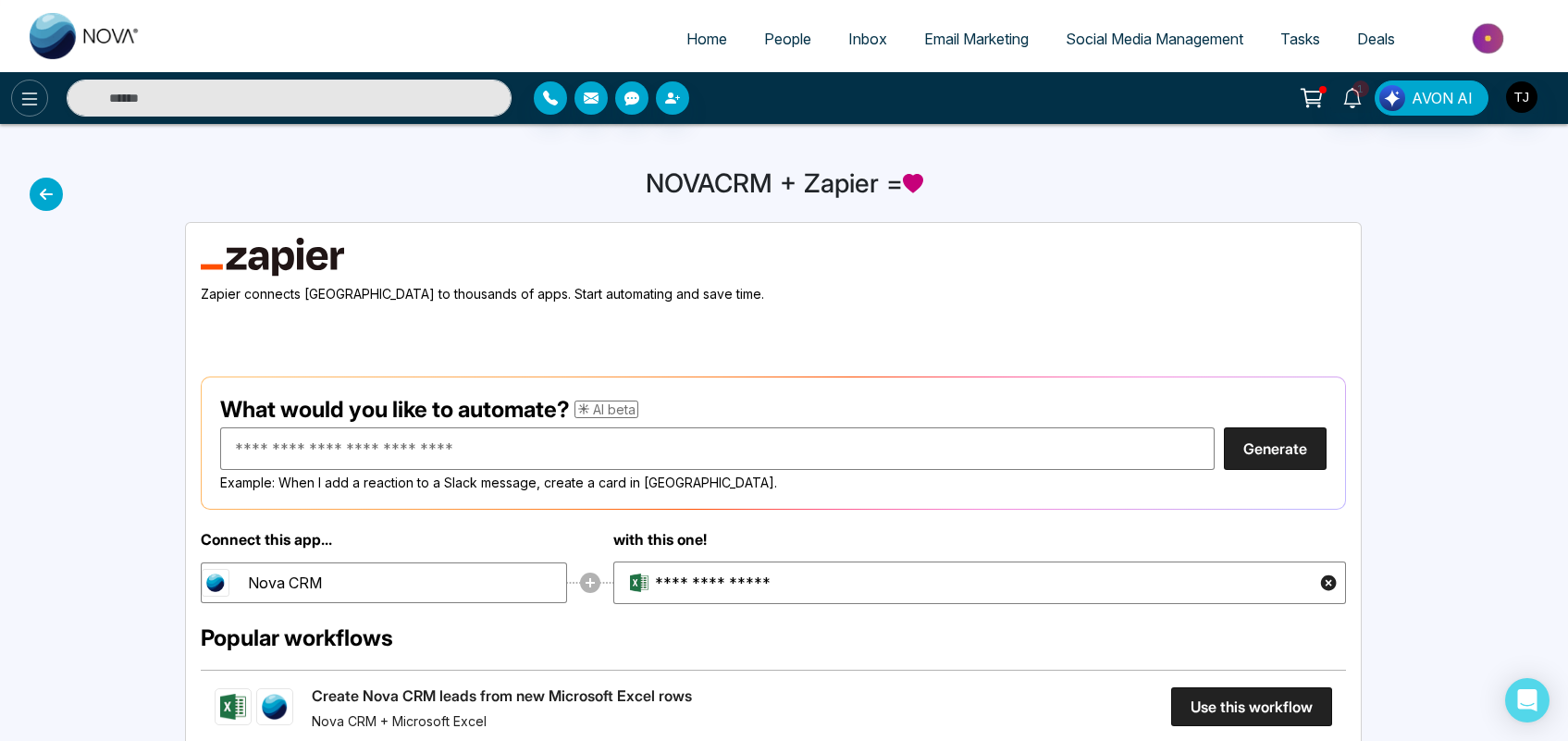
click at [30, 98] on icon at bounding box center [29, 99] width 16 height 13
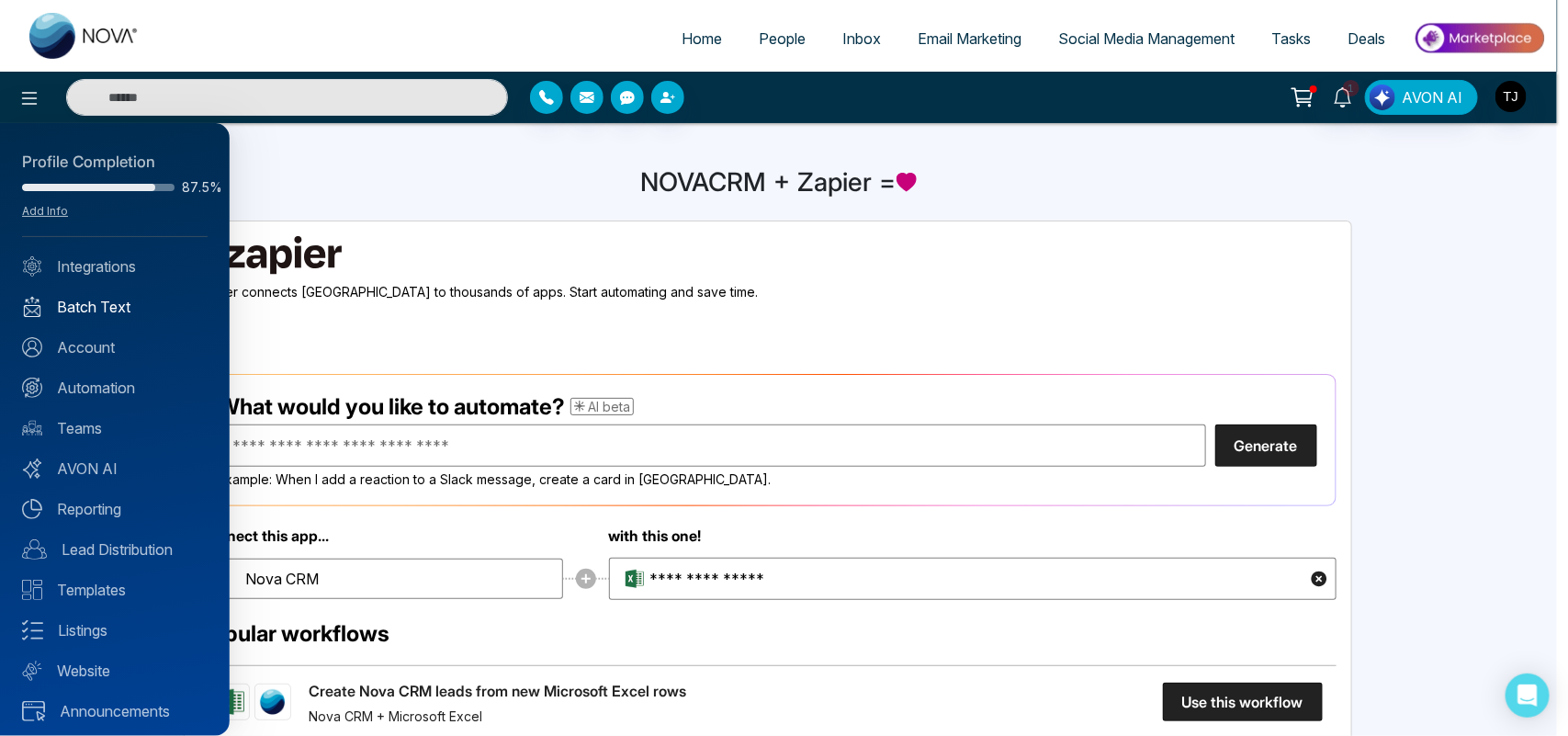
click at [99, 311] on link "Batch Text" at bounding box center [114, 306] width 186 height 22
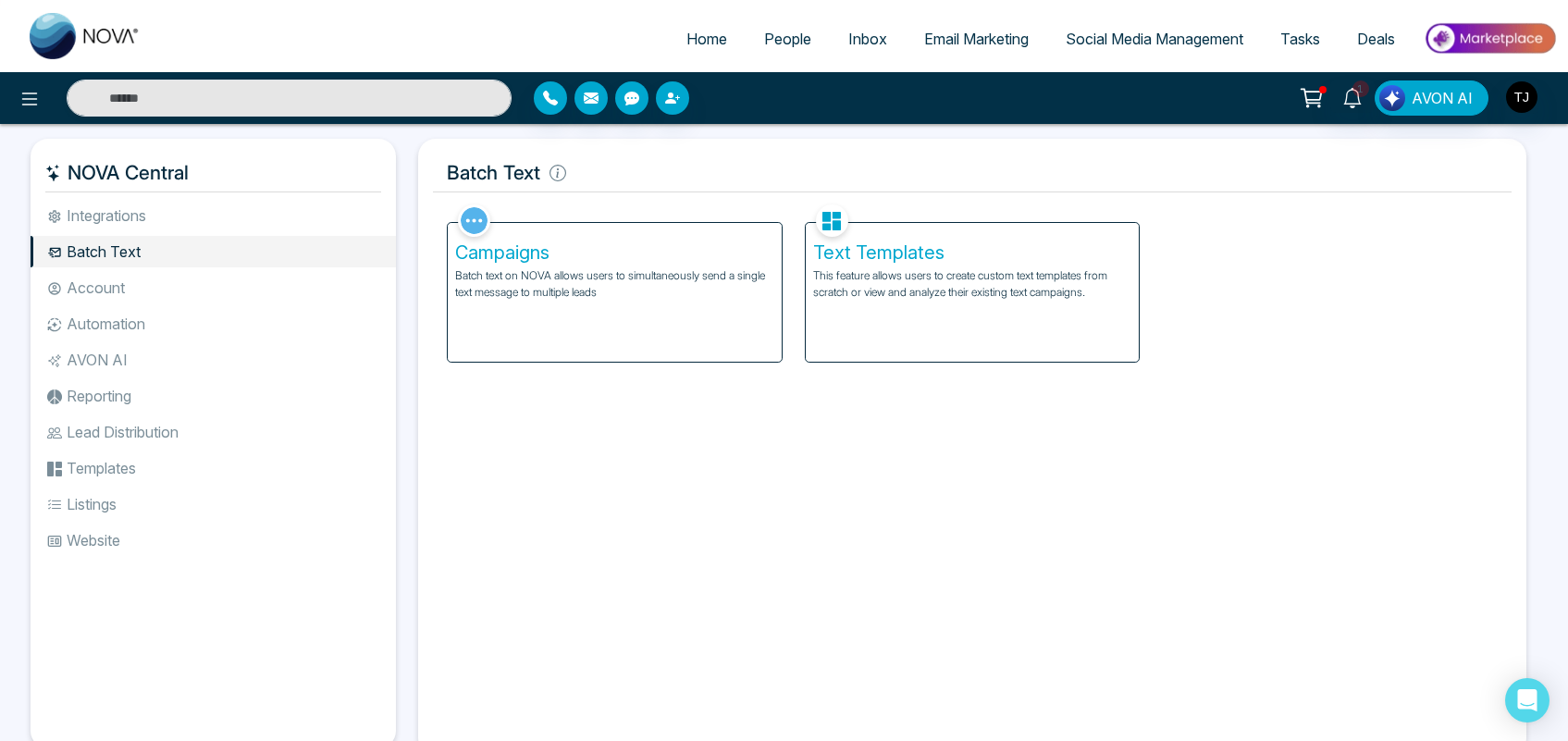
click at [608, 283] on p "Batch text on NOVA allows users to simultaneously send a single text message to…" at bounding box center [615, 284] width 319 height 33
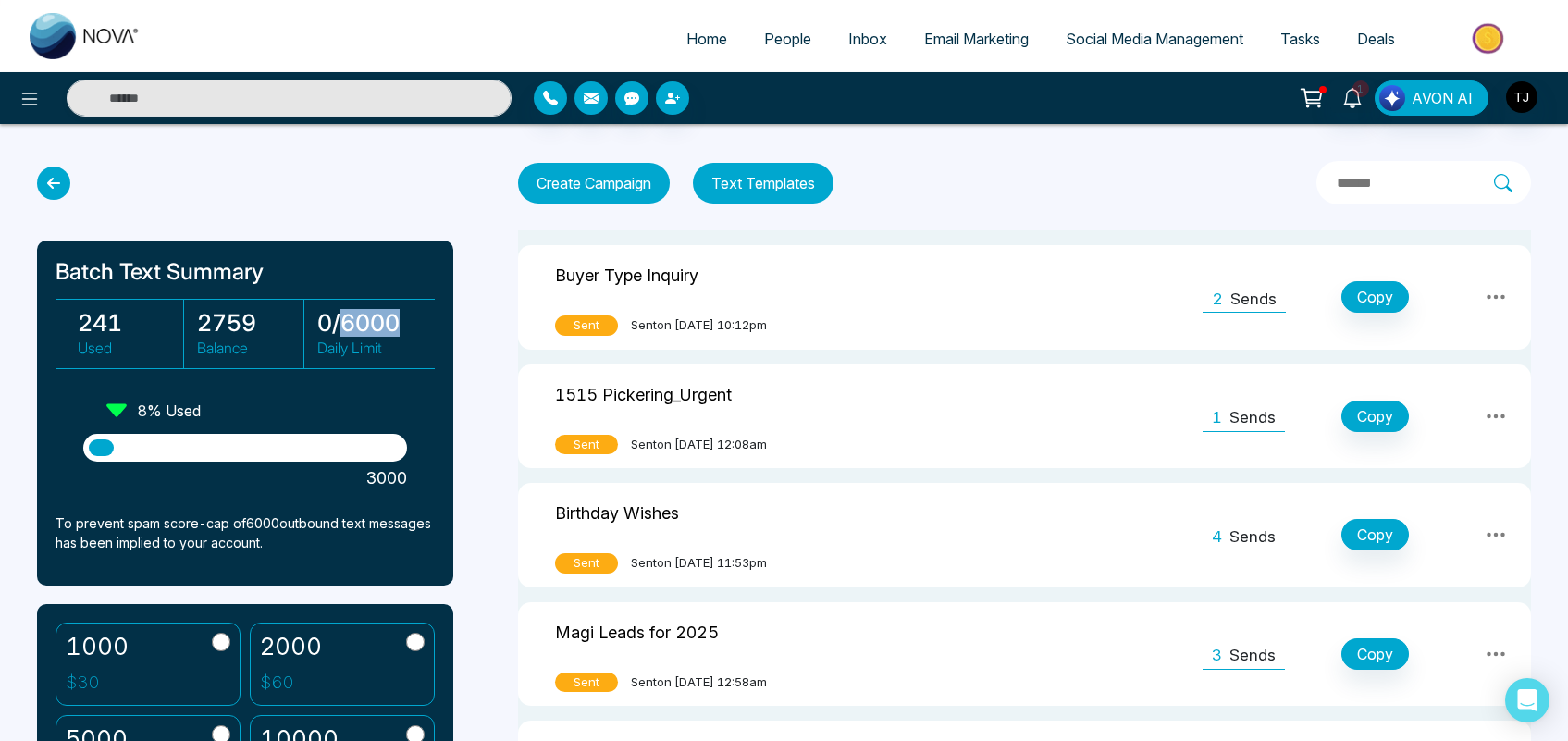
drag, startPoint x: 401, startPoint y: 315, endPoint x: 339, endPoint y: 312, distance: 62.1
click at [339, 312] on h3 "0 / 6000" at bounding box center [370, 322] width 107 height 27
click at [399, 325] on h3 "0 / 6000" at bounding box center [370, 322] width 107 height 27
drag, startPoint x: 400, startPoint y: 319, endPoint x: 343, endPoint y: 324, distance: 57.2
click at [343, 324] on h3 "0 / 6000" at bounding box center [370, 322] width 107 height 27
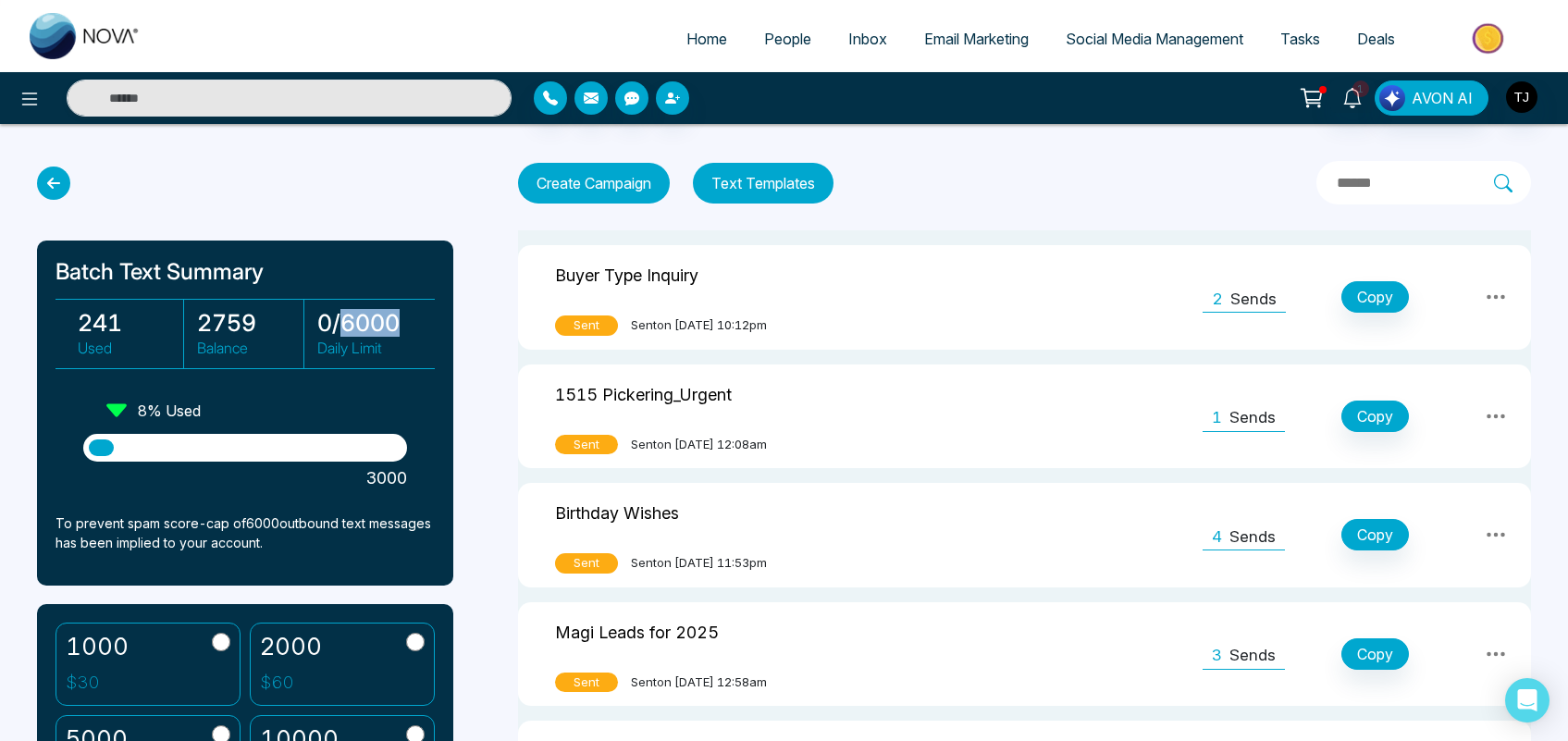
click at [382, 326] on h3 "0 / 6000" at bounding box center [370, 322] width 107 height 27
click at [597, 191] on button "Create Campaign" at bounding box center [594, 182] width 152 height 41
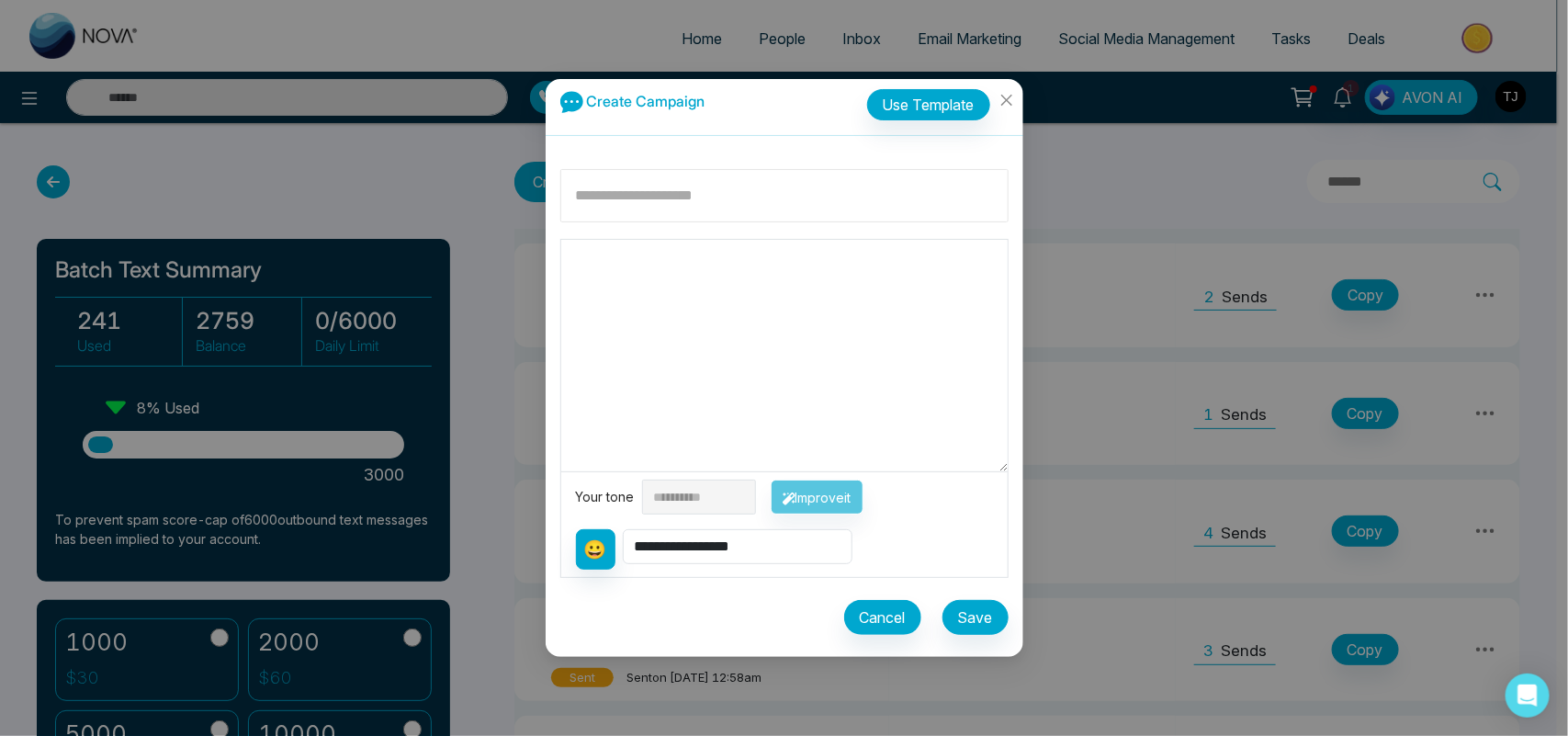
click at [650, 171] on input at bounding box center [784, 195] width 449 height 54
type input "****"
click at [660, 248] on textarea at bounding box center [784, 355] width 447 height 232
type textarea "**"
click at [714, 536] on select "**********" at bounding box center [738, 546] width 230 height 35
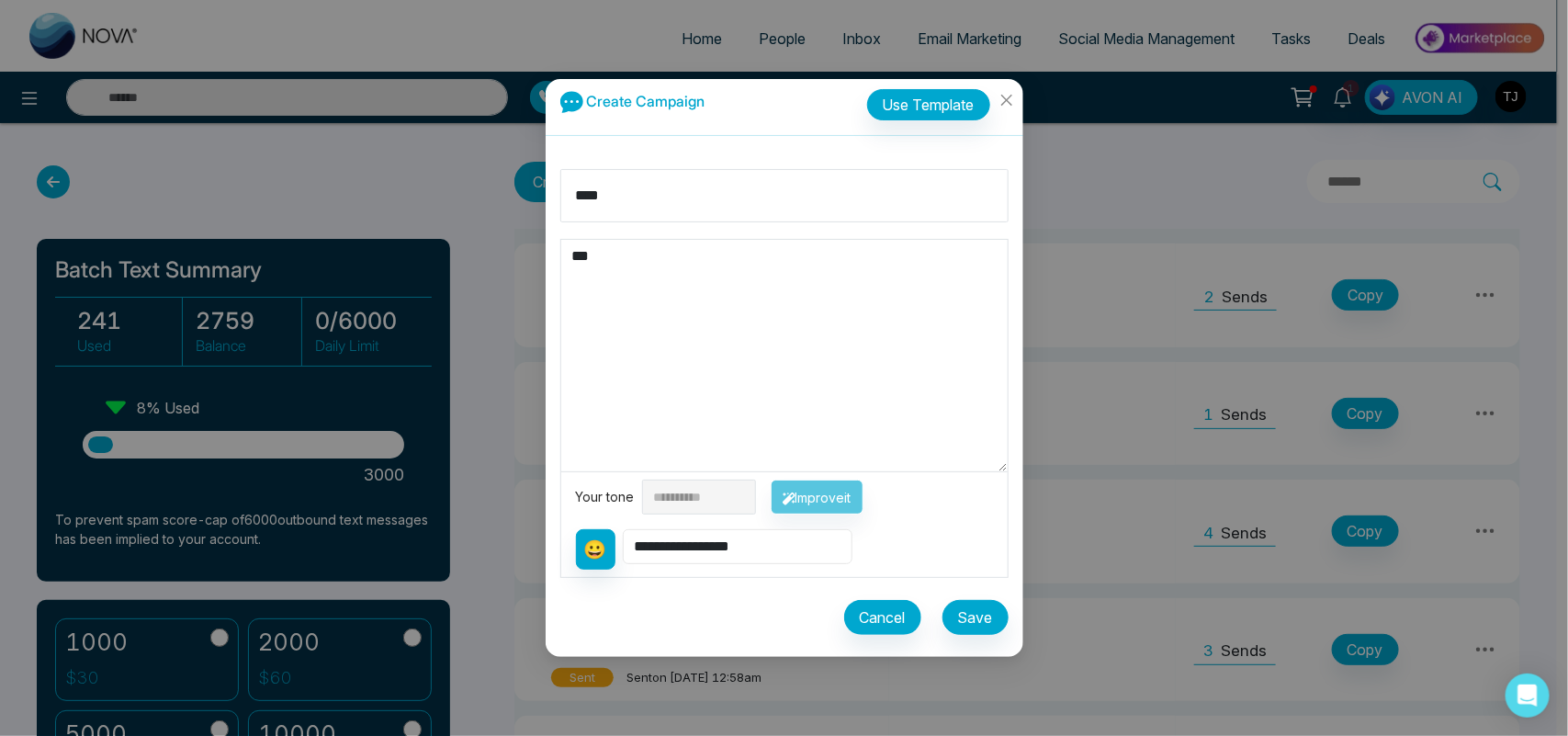
select select "**********"
click at [625, 529] on select "**********" at bounding box center [738, 546] width 230 height 35
click at [712, 249] on textarea "**********" at bounding box center [784, 355] width 447 height 232
type textarea "**********"
click at [1011, 89] on span "Close" at bounding box center [1007, 103] width 32 height 50
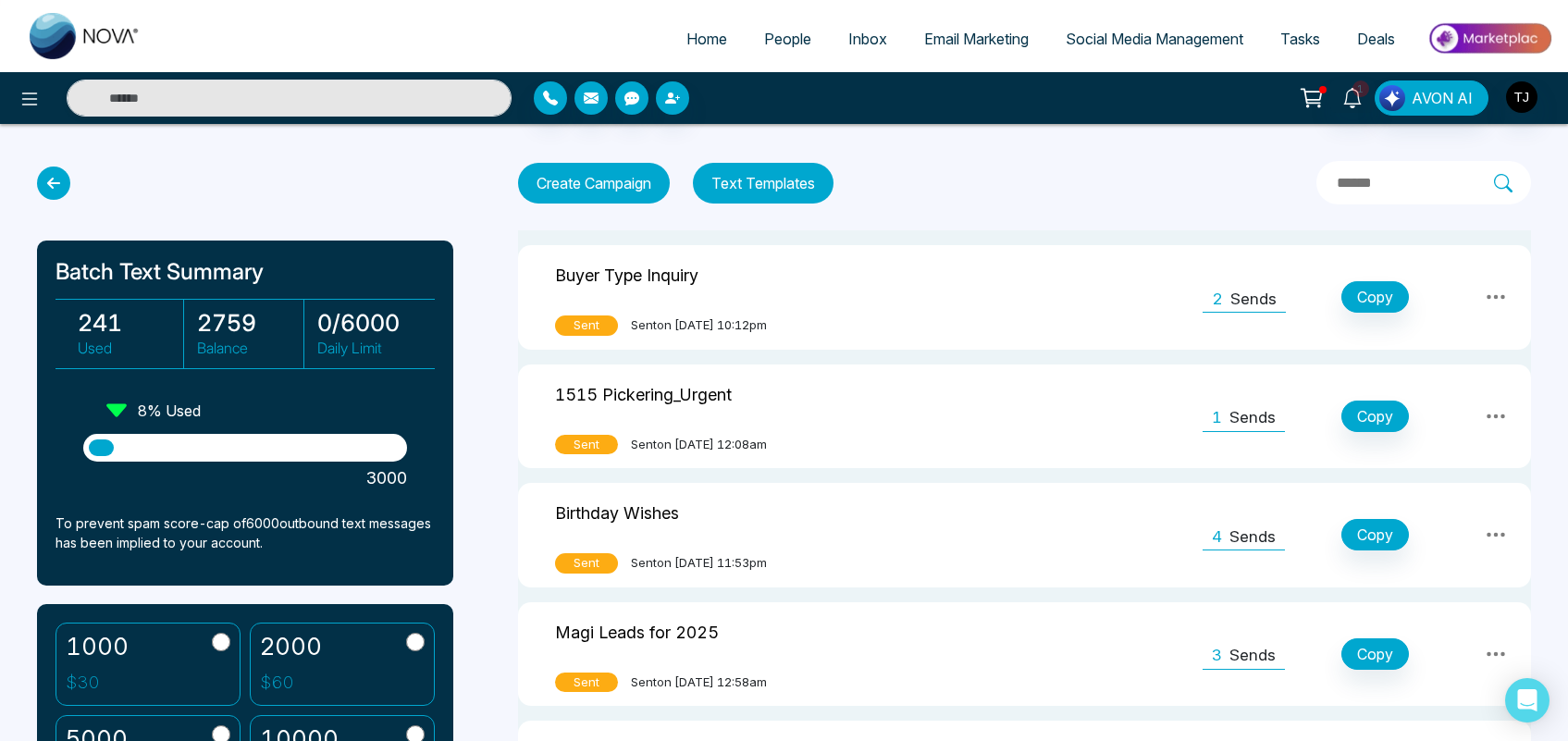
click at [761, 190] on button "Text Templates" at bounding box center [763, 182] width 141 height 41
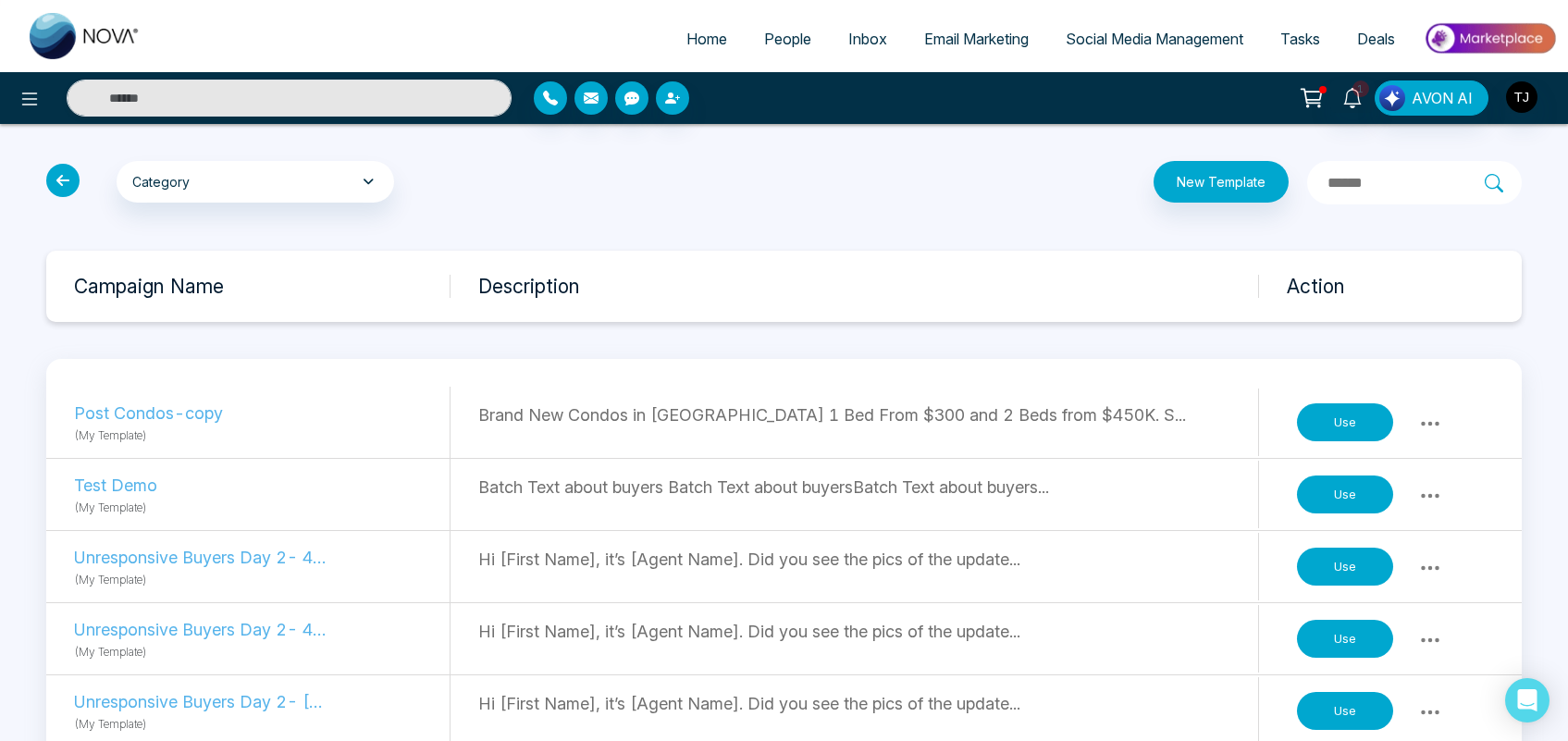
click at [1329, 558] on button "Use" at bounding box center [1345, 566] width 96 height 39
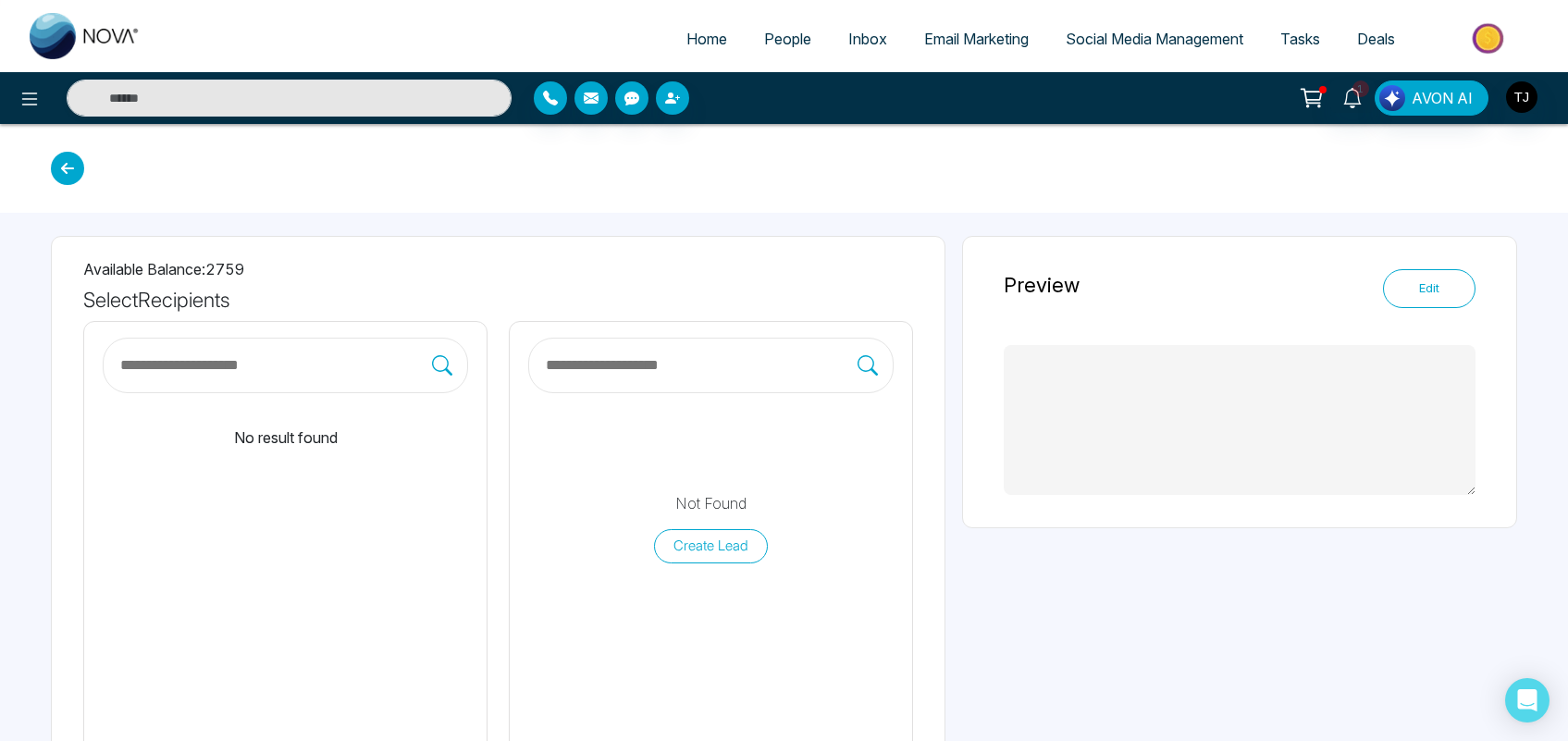
type textarea "**********"
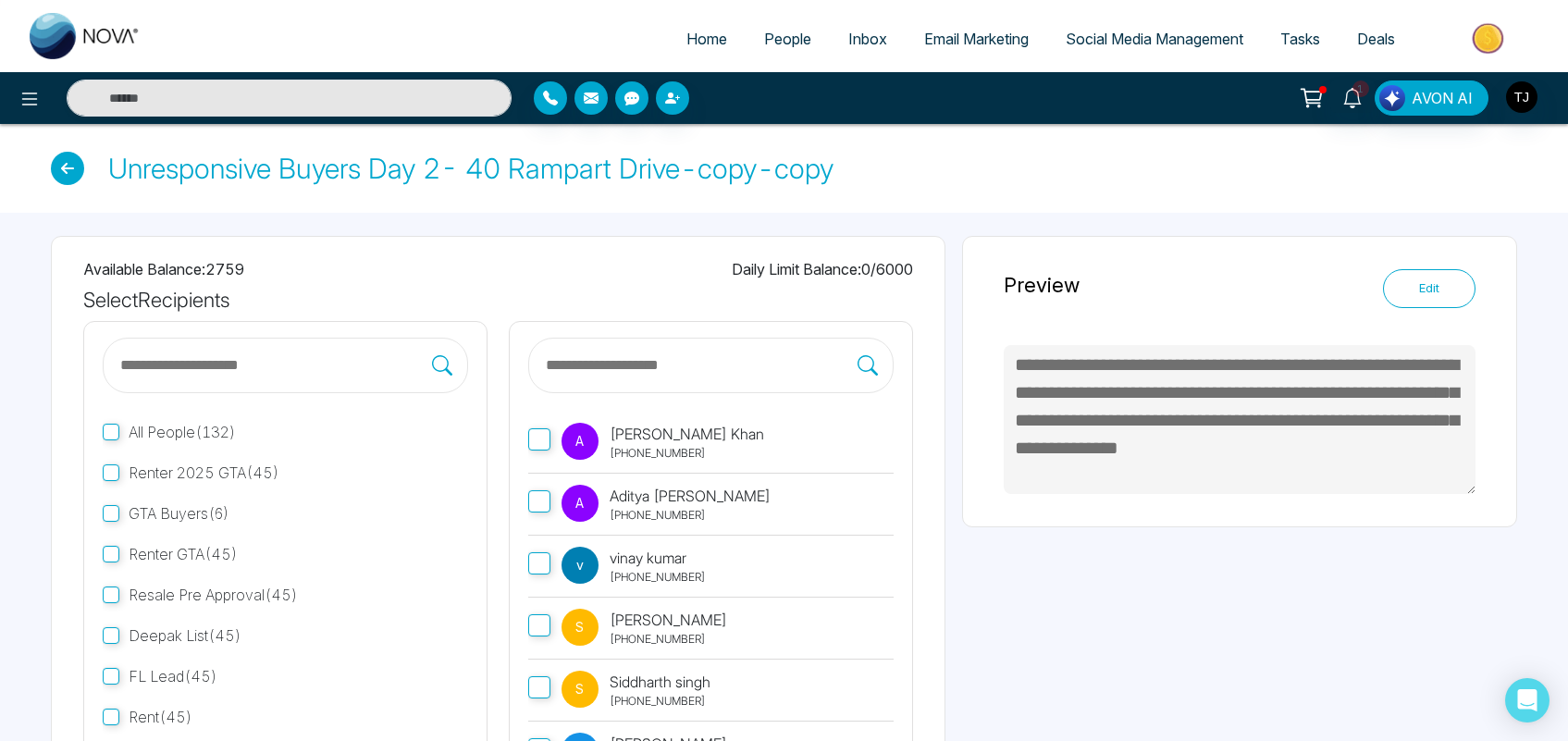
drag, startPoint x: 1566, startPoint y: 237, endPoint x: 1578, endPoint y: 608, distance: 371.2
click at [1568, 608] on html "Home People Inbox Email Marketing Social Media Management Tasks Deals 1 AVON AI…" at bounding box center [784, 370] width 1568 height 741
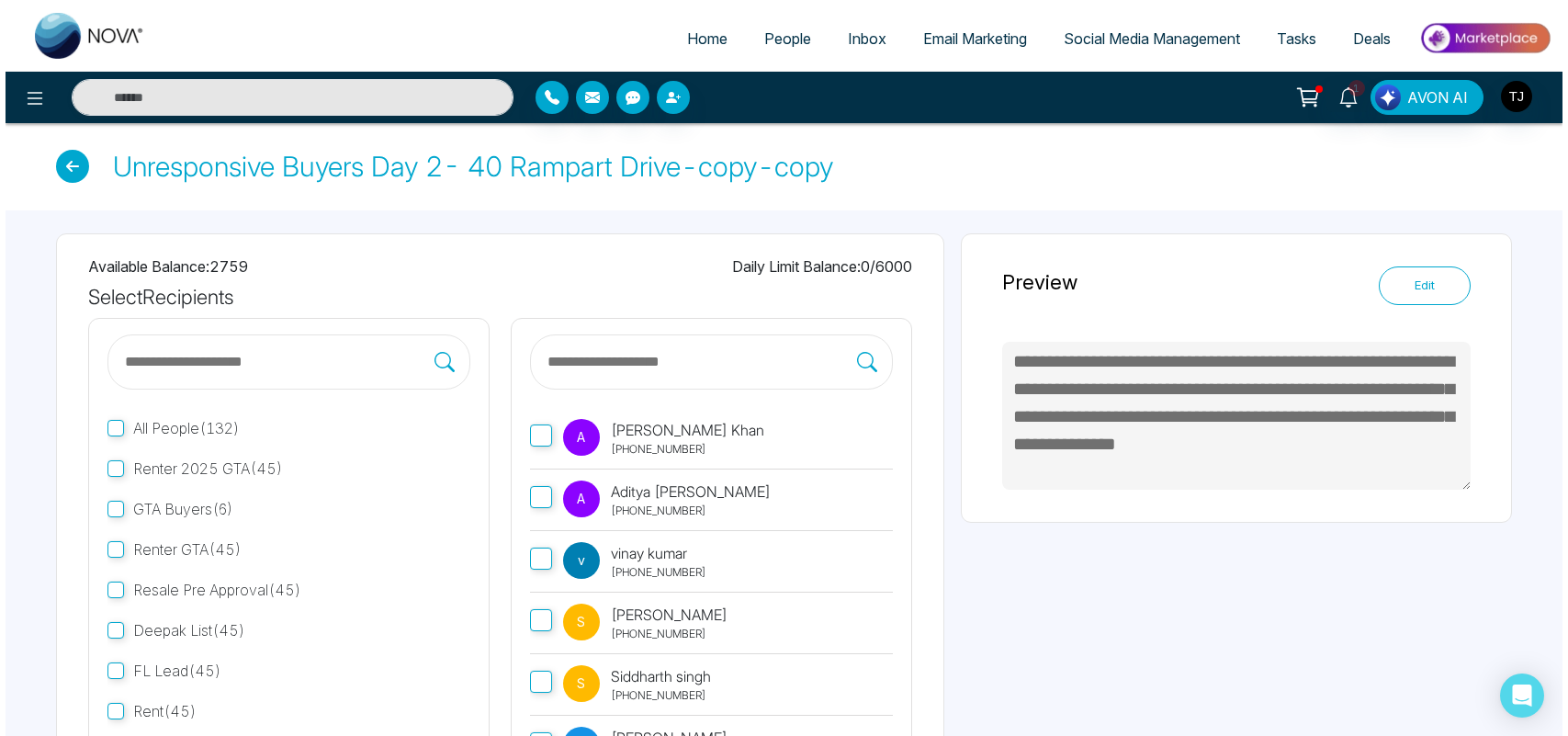
scroll to position [157, 0]
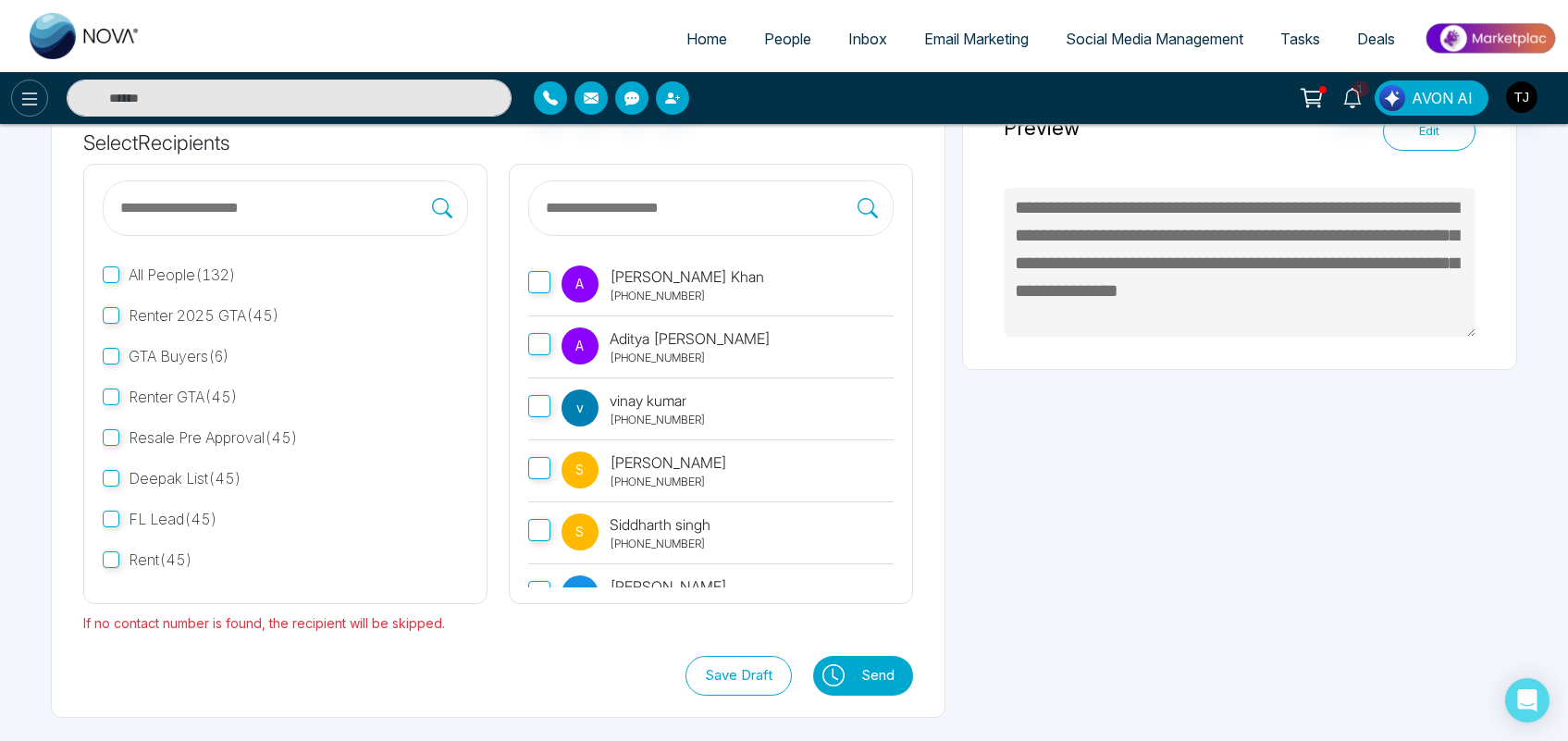
click at [29, 100] on icon at bounding box center [29, 98] width 22 height 22
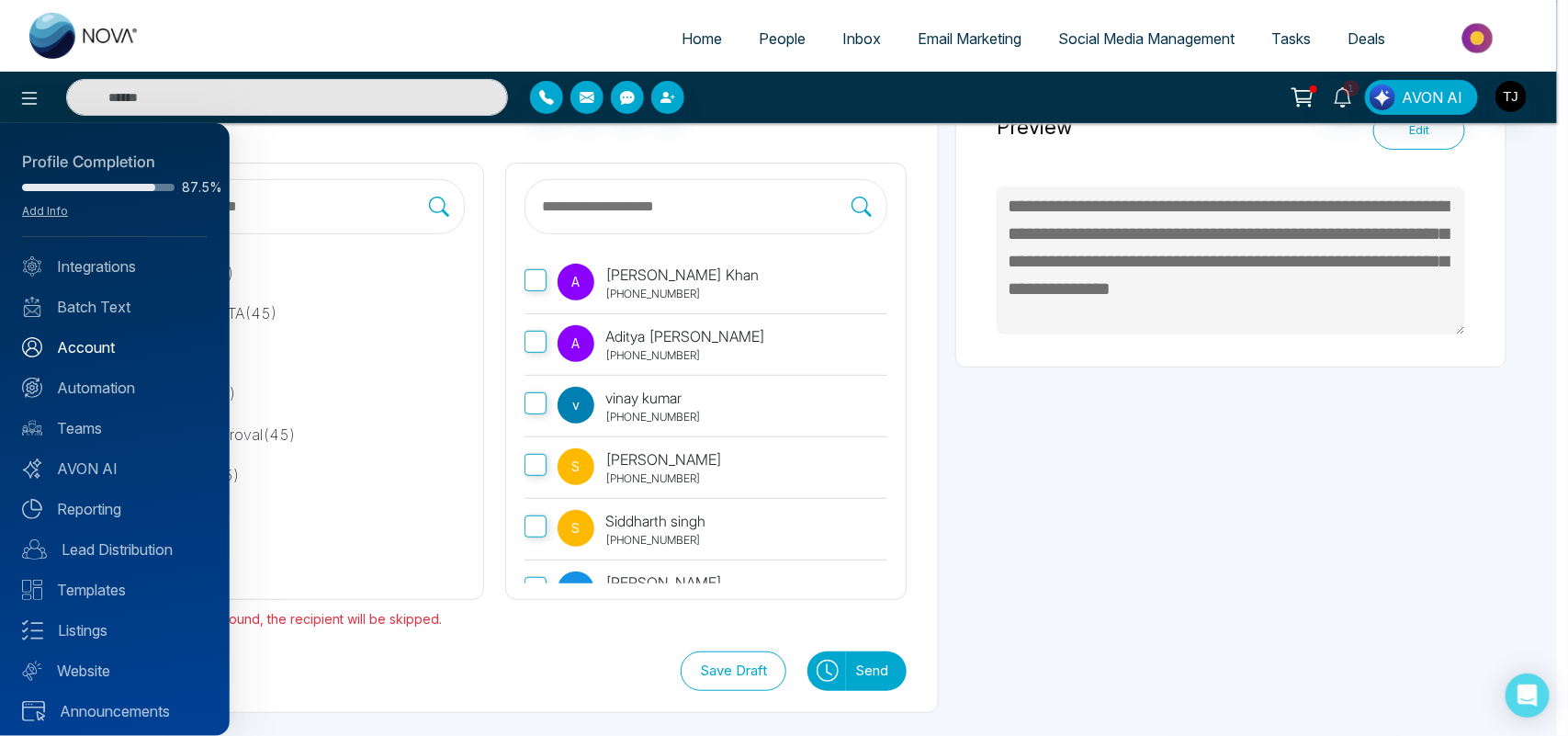
click at [106, 341] on link "Account" at bounding box center [114, 346] width 186 height 22
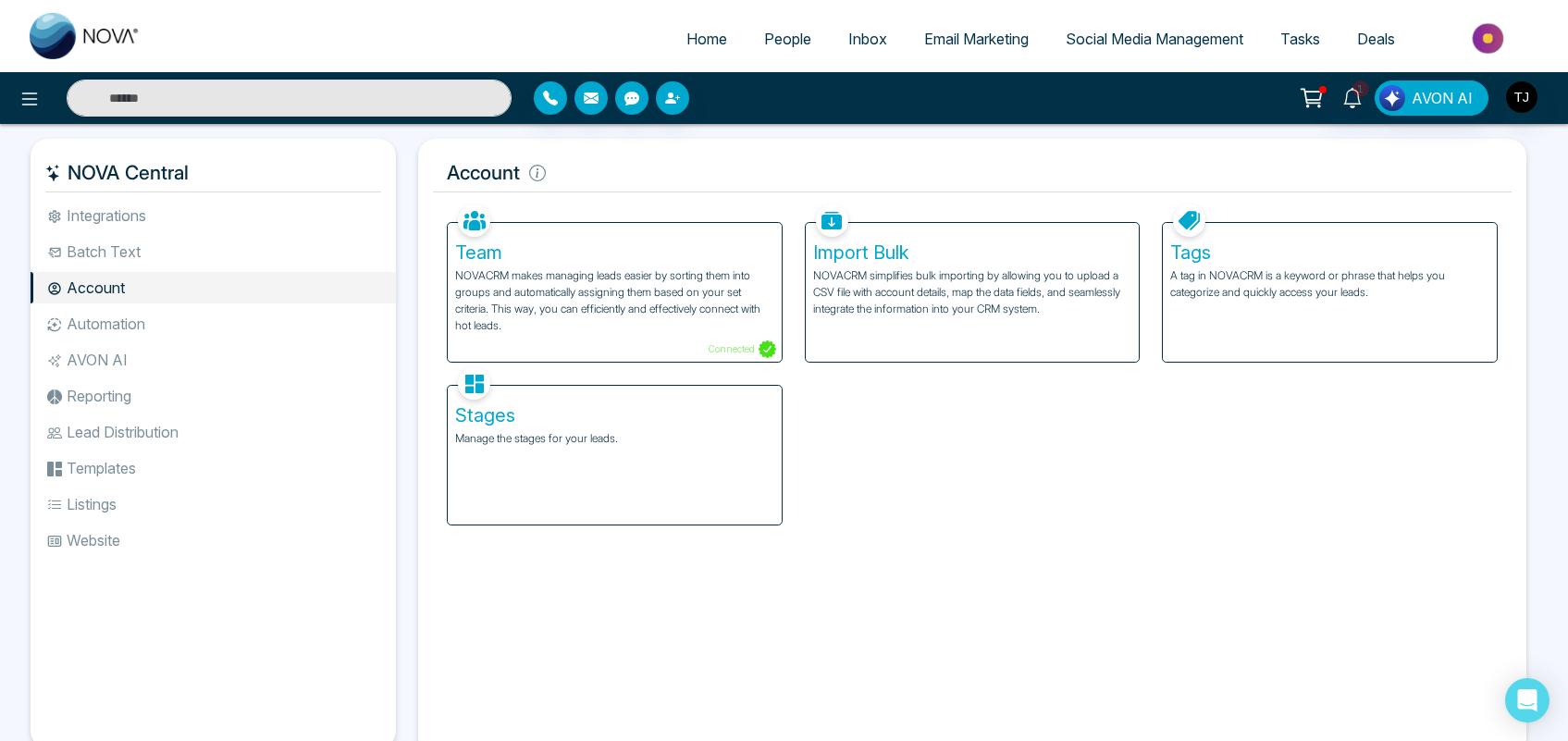
click at [1291, 313] on div "Tags A tag in NOVACRM is a keyword or phrase that helps you categorize and quic…" at bounding box center [1329, 292] width 334 height 139
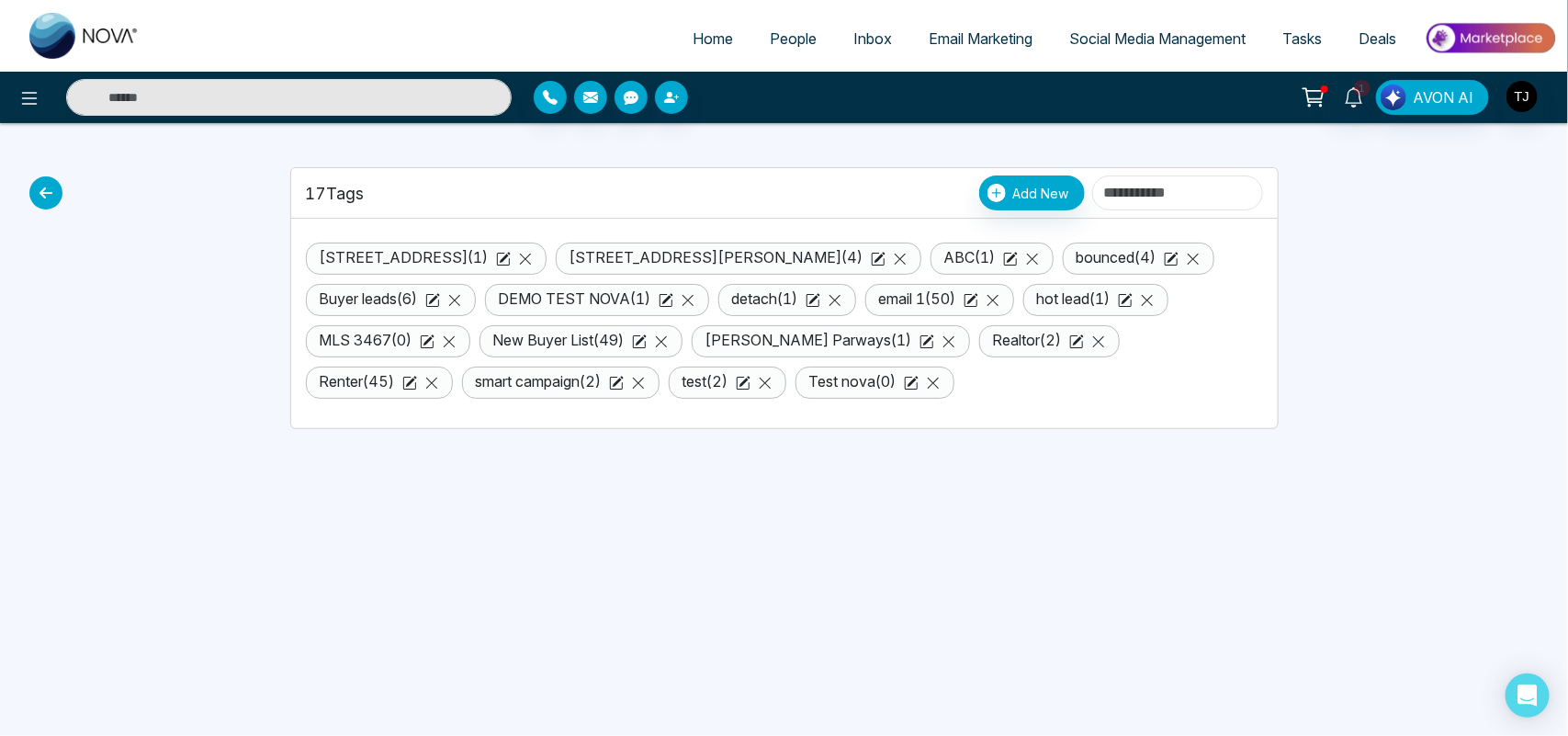
click at [32, 195] on icon at bounding box center [45, 192] width 33 height 33
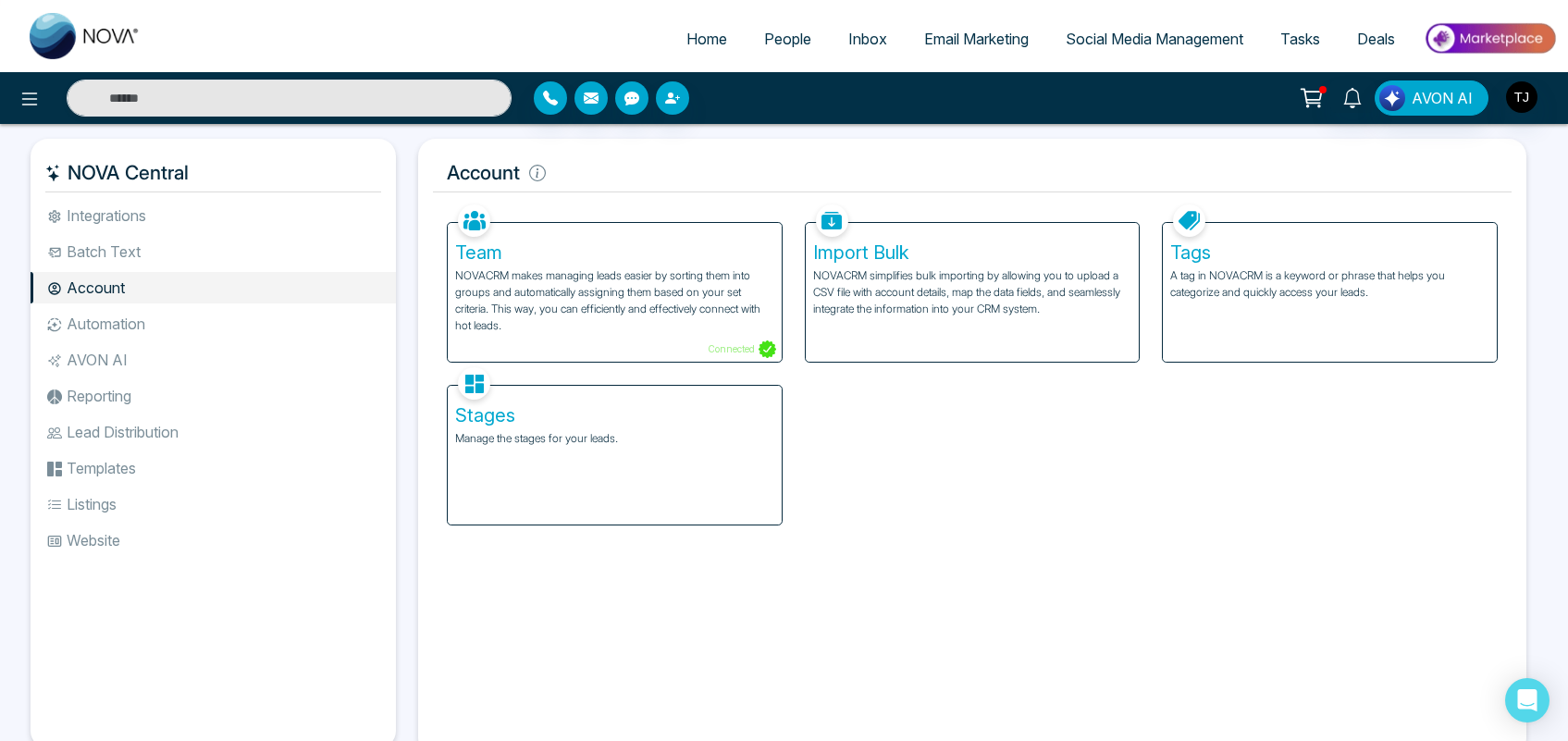
click at [580, 470] on div "Stages Manage the stages for your leads." at bounding box center [614, 455] width 334 height 139
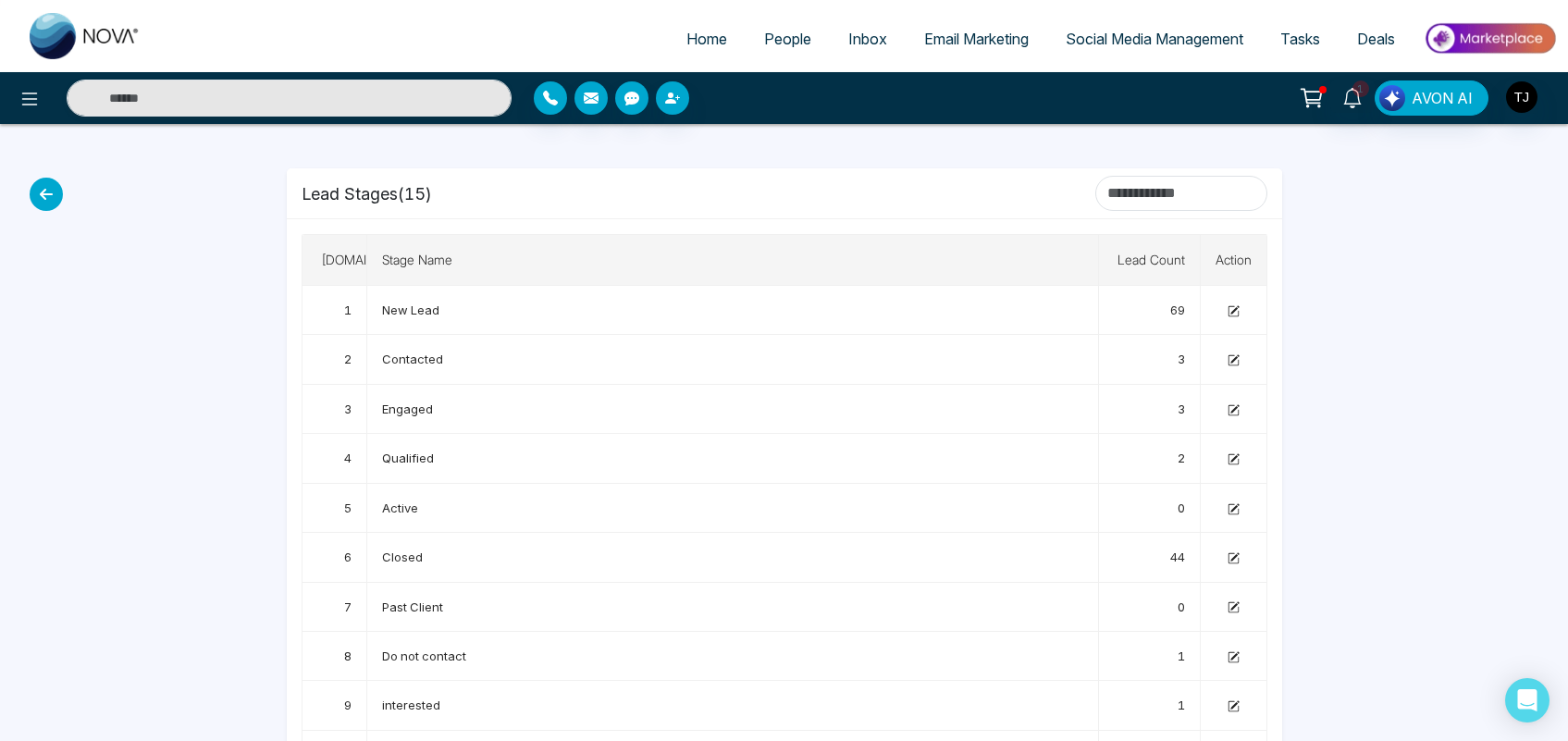
click at [57, 195] on icon at bounding box center [45, 194] width 33 height 33
click at [53, 200] on icon at bounding box center [45, 194] width 33 height 33
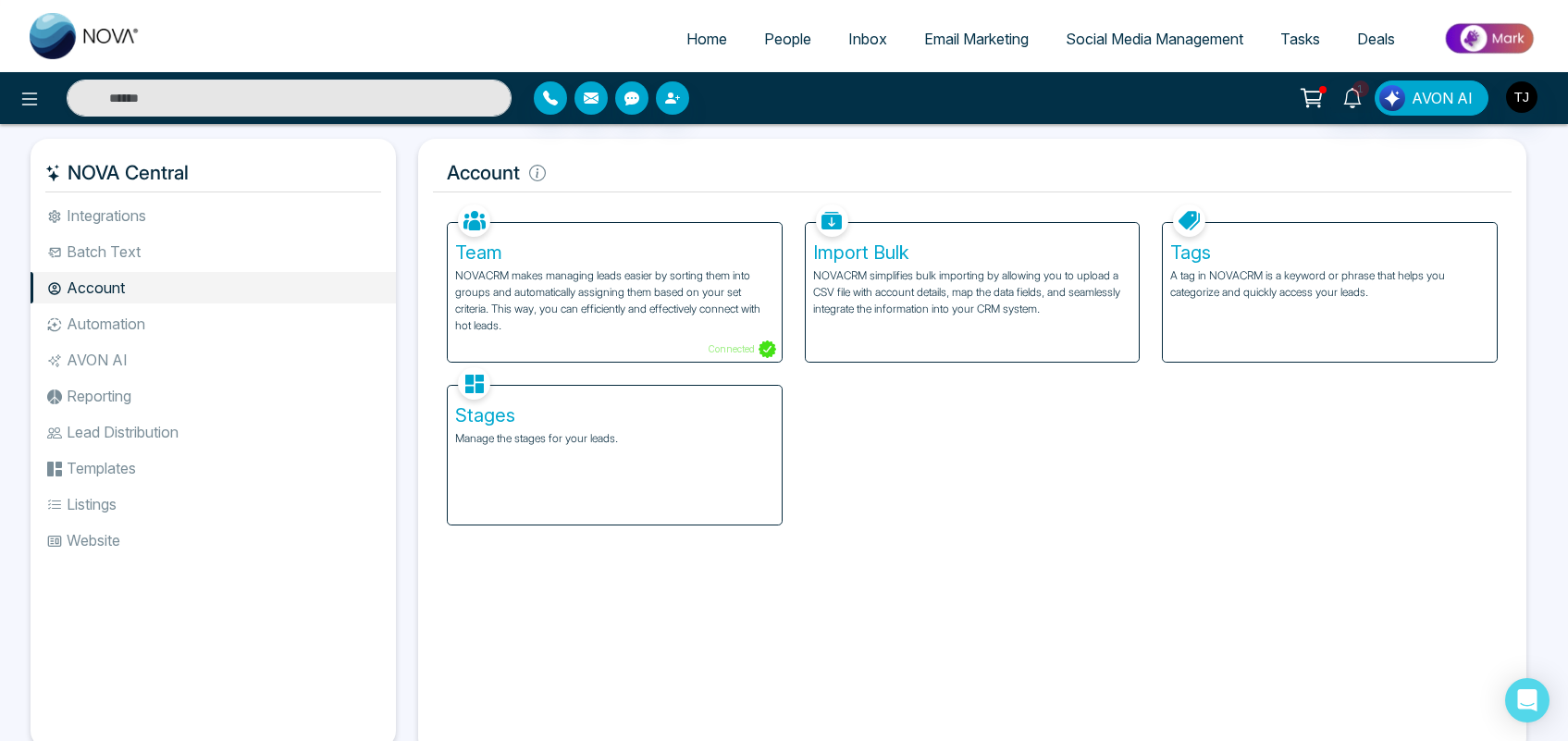
click at [594, 459] on div "Stages Manage the stages for your leads." at bounding box center [614, 455] width 334 height 139
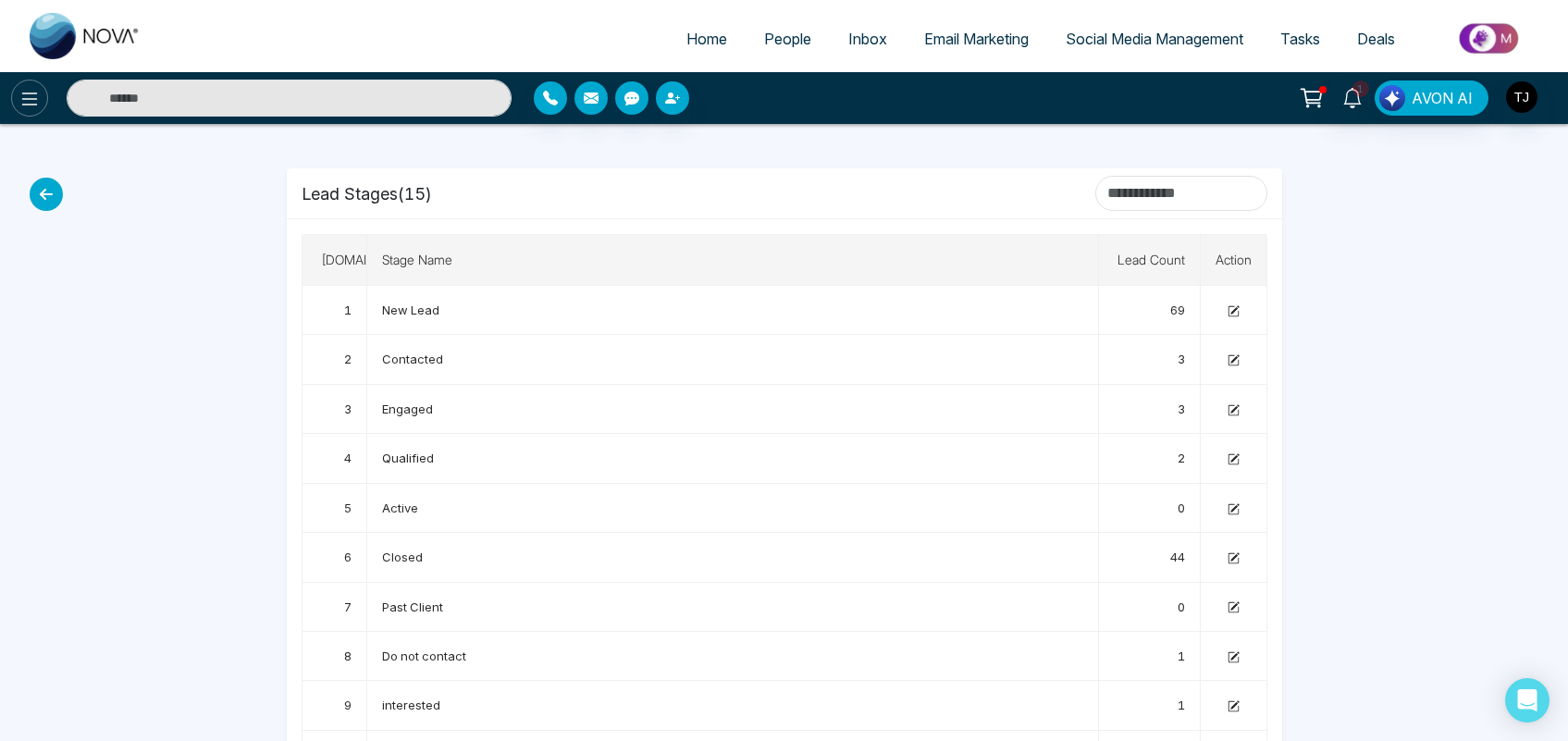
click at [24, 105] on icon at bounding box center [29, 98] width 22 height 22
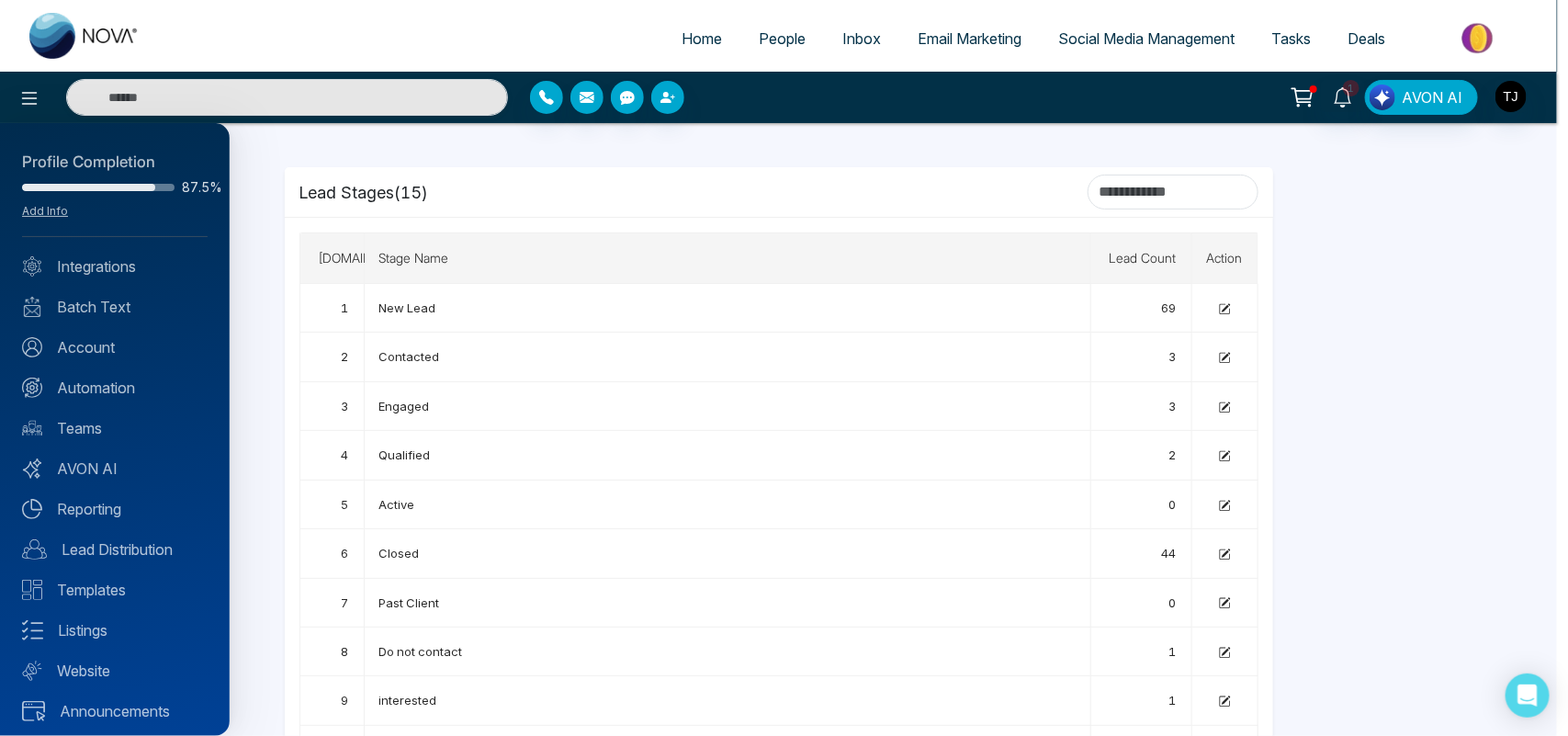
click at [120, 375] on div "Profile Completion 87.5% Add Info Integrations Batch Text Account Automation Te…" at bounding box center [114, 429] width 230 height 613
click at [117, 377] on link "Automation" at bounding box center [114, 387] width 186 height 22
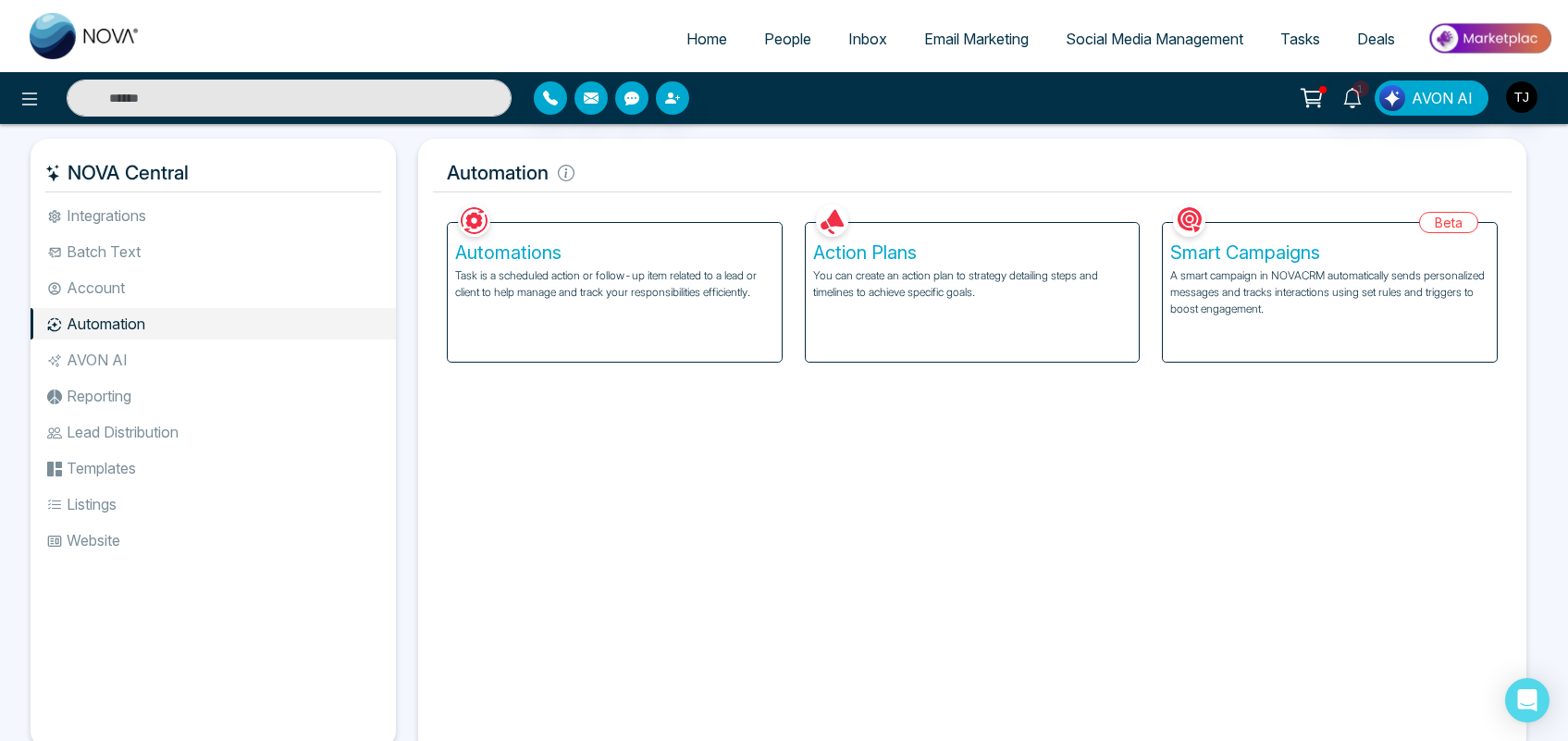
click at [939, 344] on div "Action Plans You can create an action plan to strategy detailing steps and time…" at bounding box center [972, 292] width 334 height 139
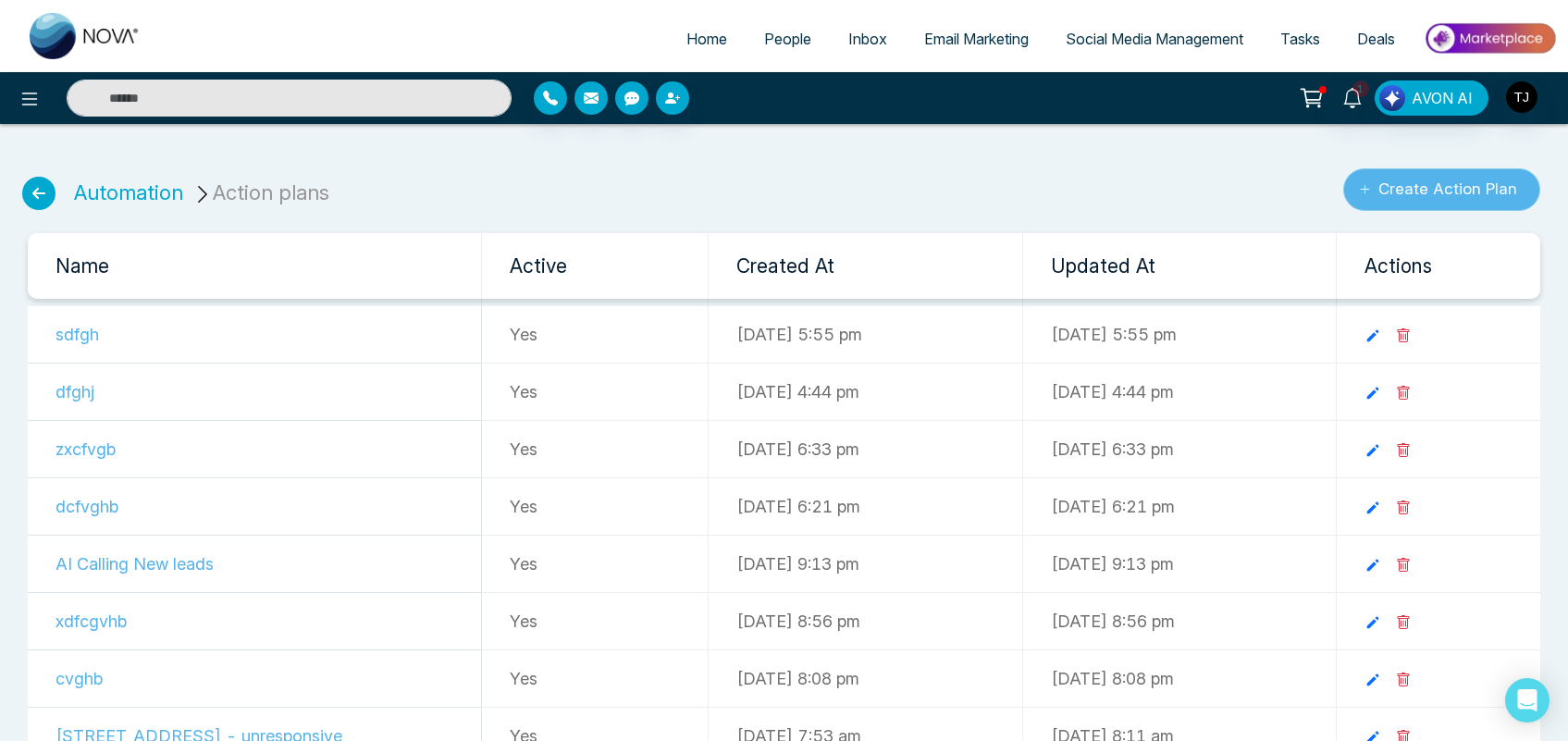
click at [1404, 185] on button "Create Action Plan" at bounding box center [1441, 189] width 197 height 43
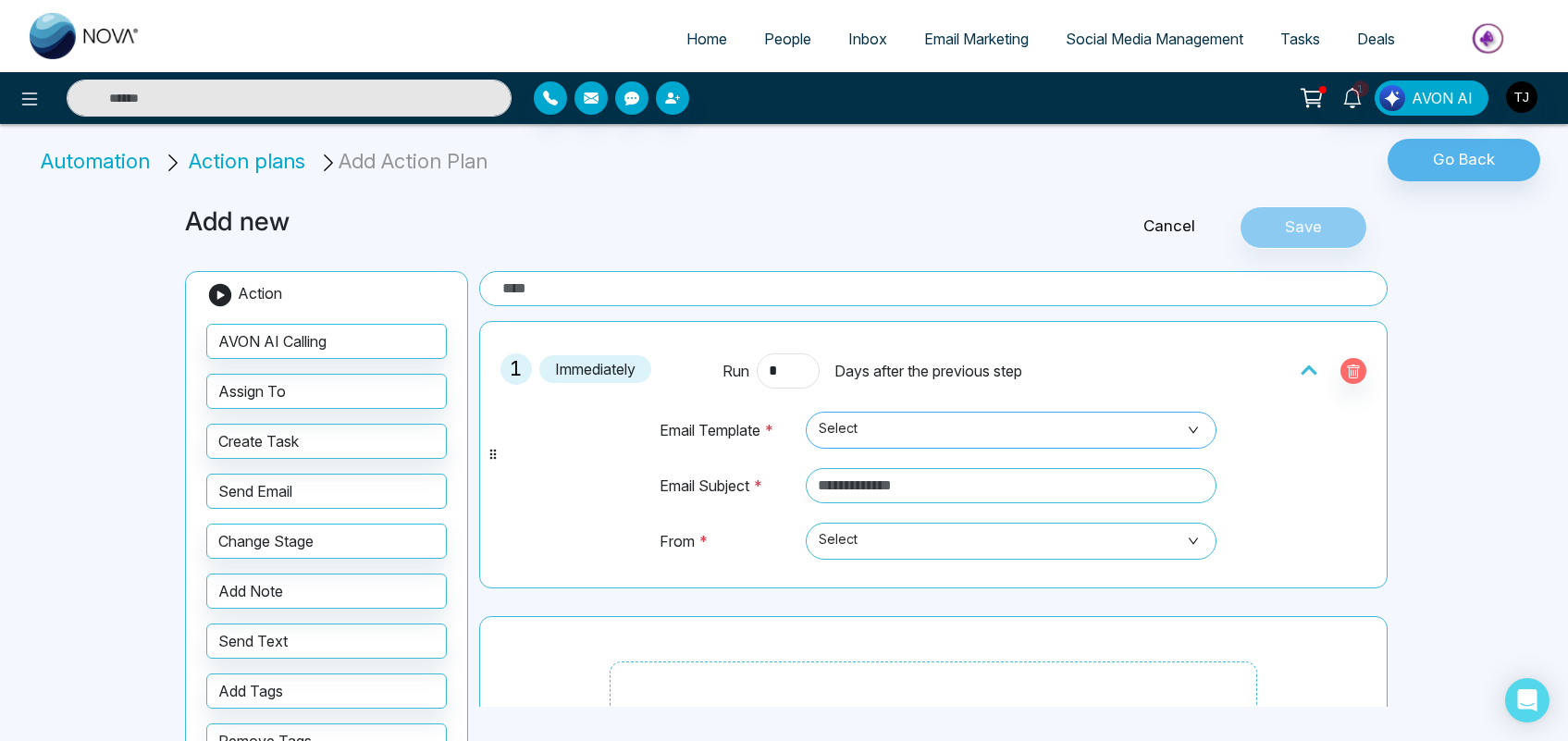
click at [888, 428] on span "Select" at bounding box center [1010, 429] width 385 height 31
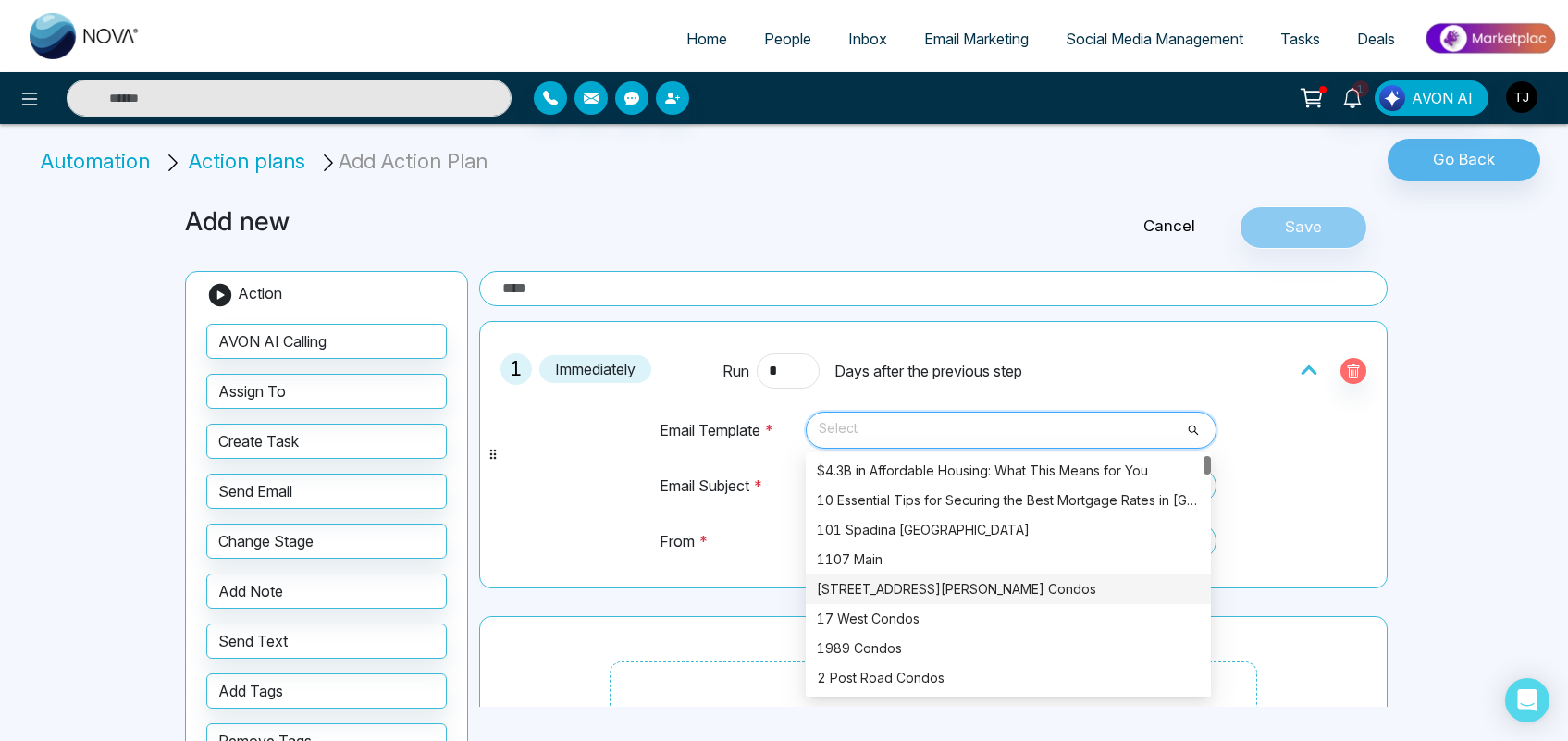
click at [905, 580] on div "1515 Pickering Parkway Condos" at bounding box center [1008, 590] width 383 height 21
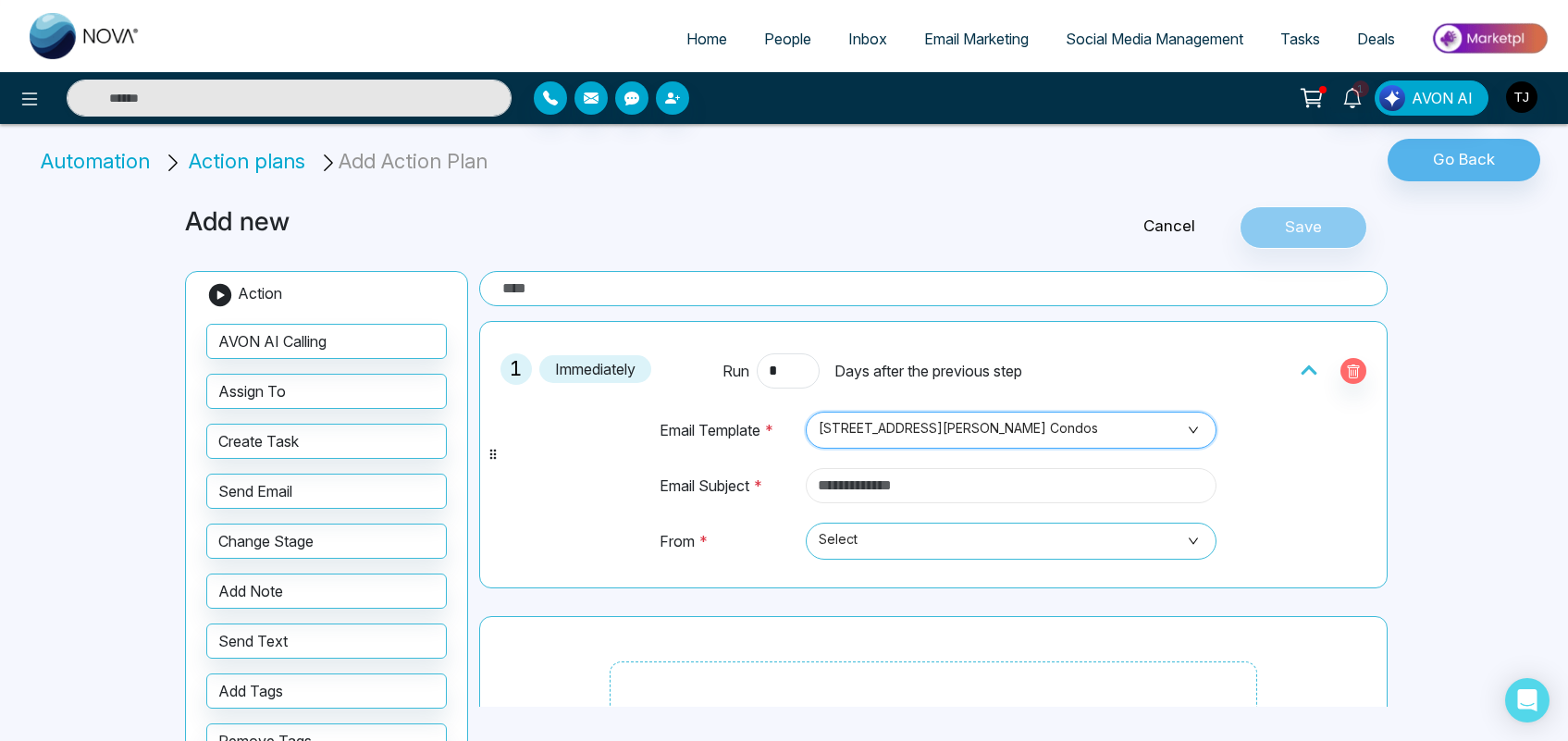
click at [881, 491] on input "text" at bounding box center [1010, 485] width 411 height 35
click at [898, 540] on span "Select" at bounding box center [1010, 541] width 385 height 31
type input "***"
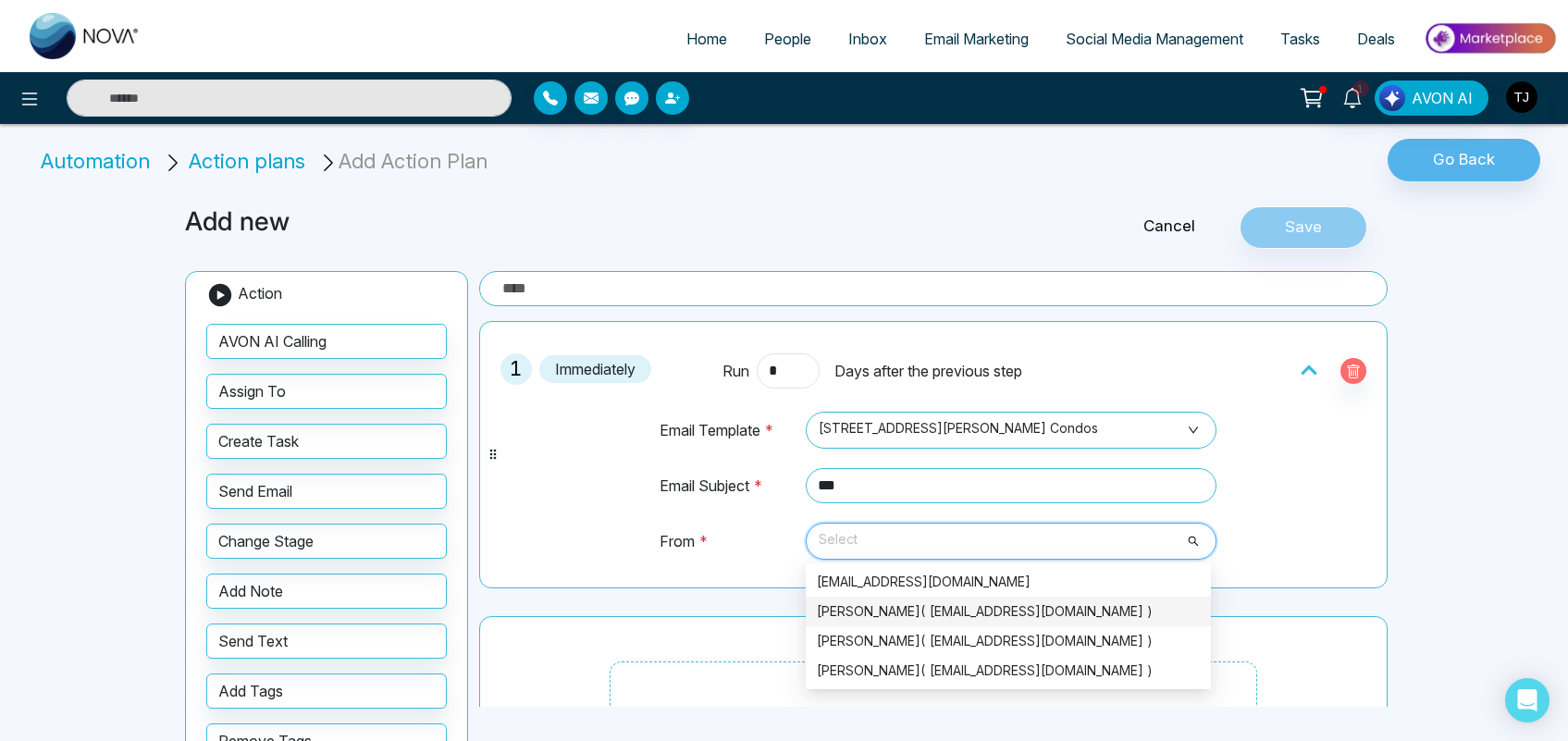
click at [909, 616] on div "Triston James( alinshah40@gmail.com )" at bounding box center [1008, 612] width 383 height 21
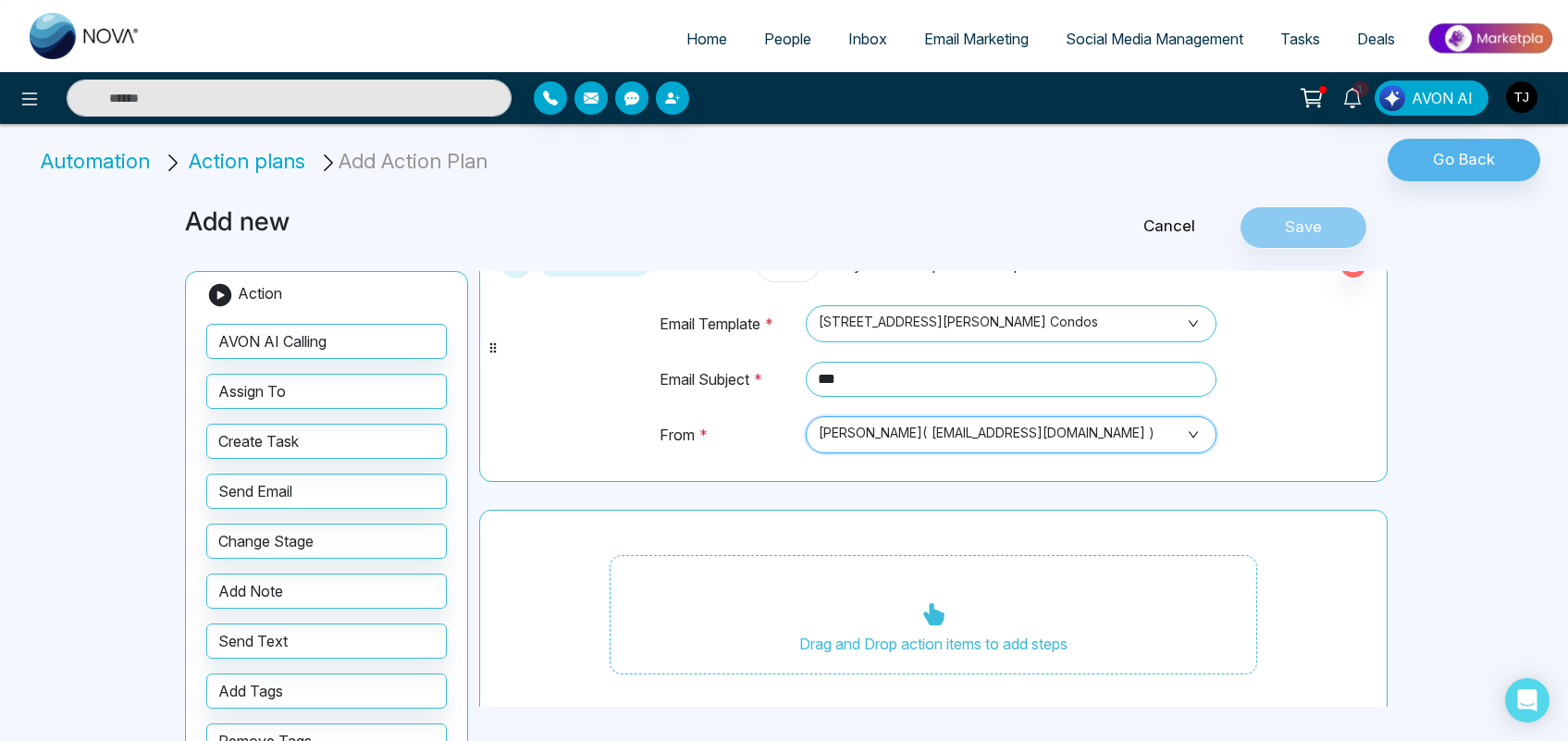
scroll to position [115, 0]
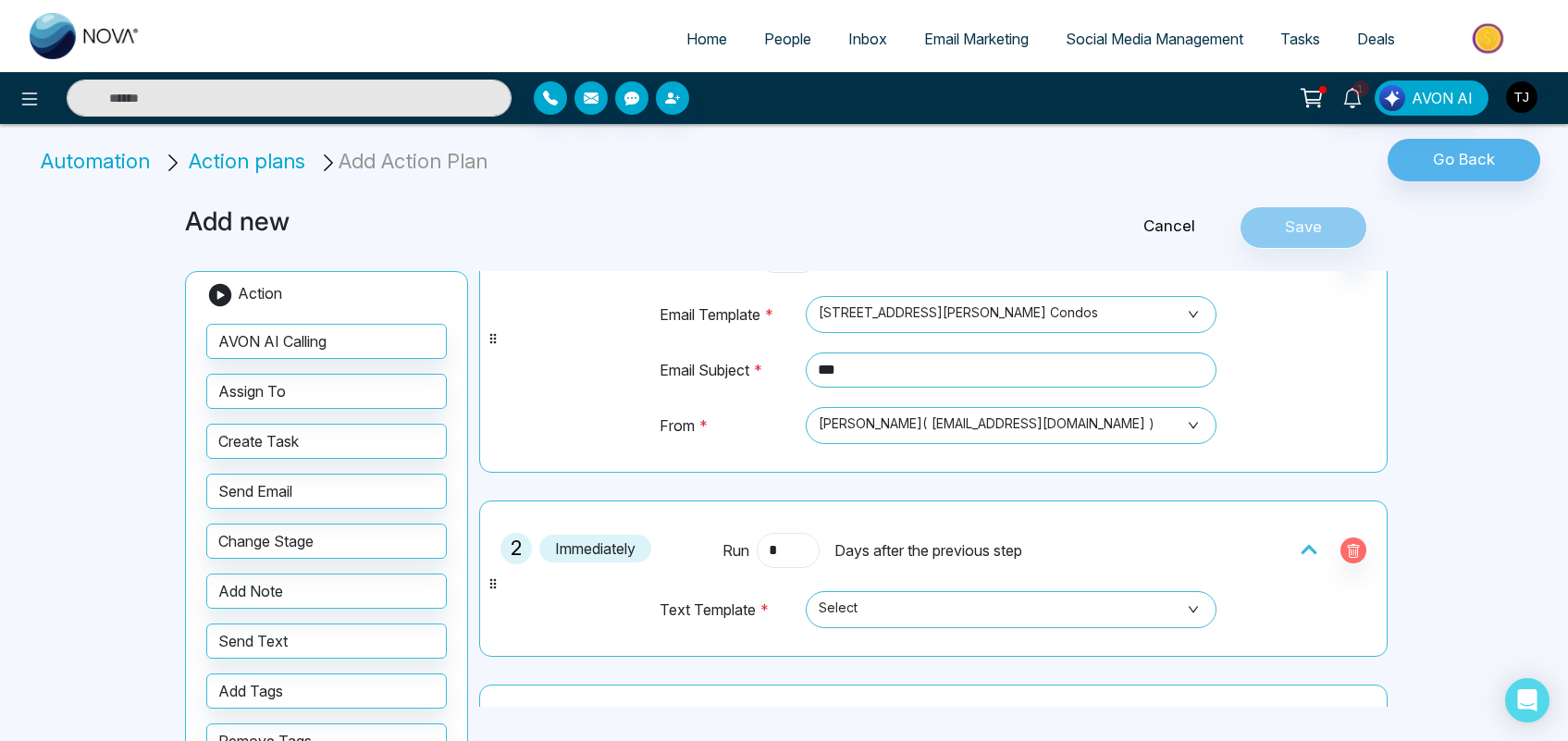
click at [806, 553] on input "*" at bounding box center [788, 550] width 63 height 35
click at [889, 612] on span "Select" at bounding box center [1010, 609] width 385 height 31
type input "*"
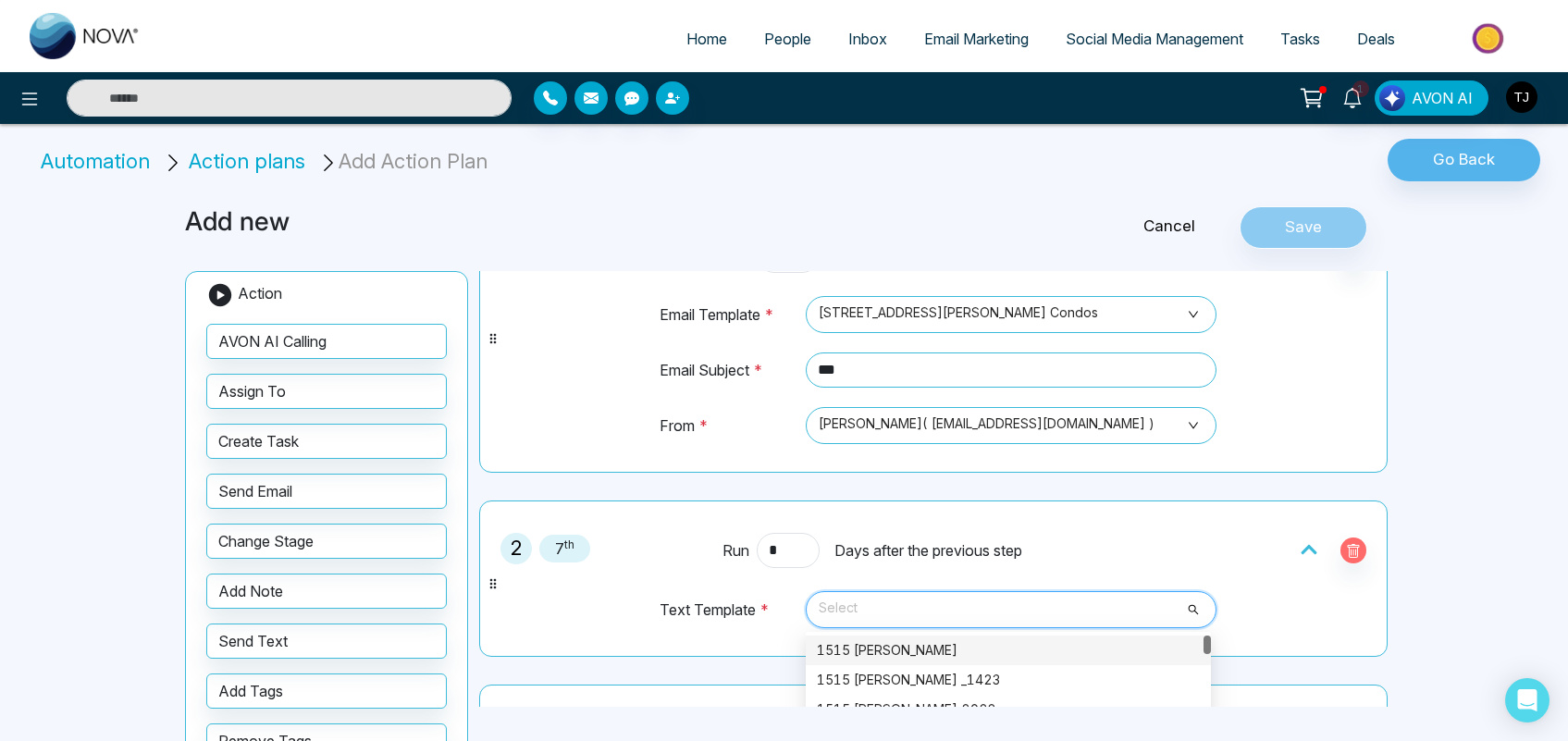
click at [884, 660] on div "1515 Pickering" at bounding box center [1008, 650] width 383 height 21
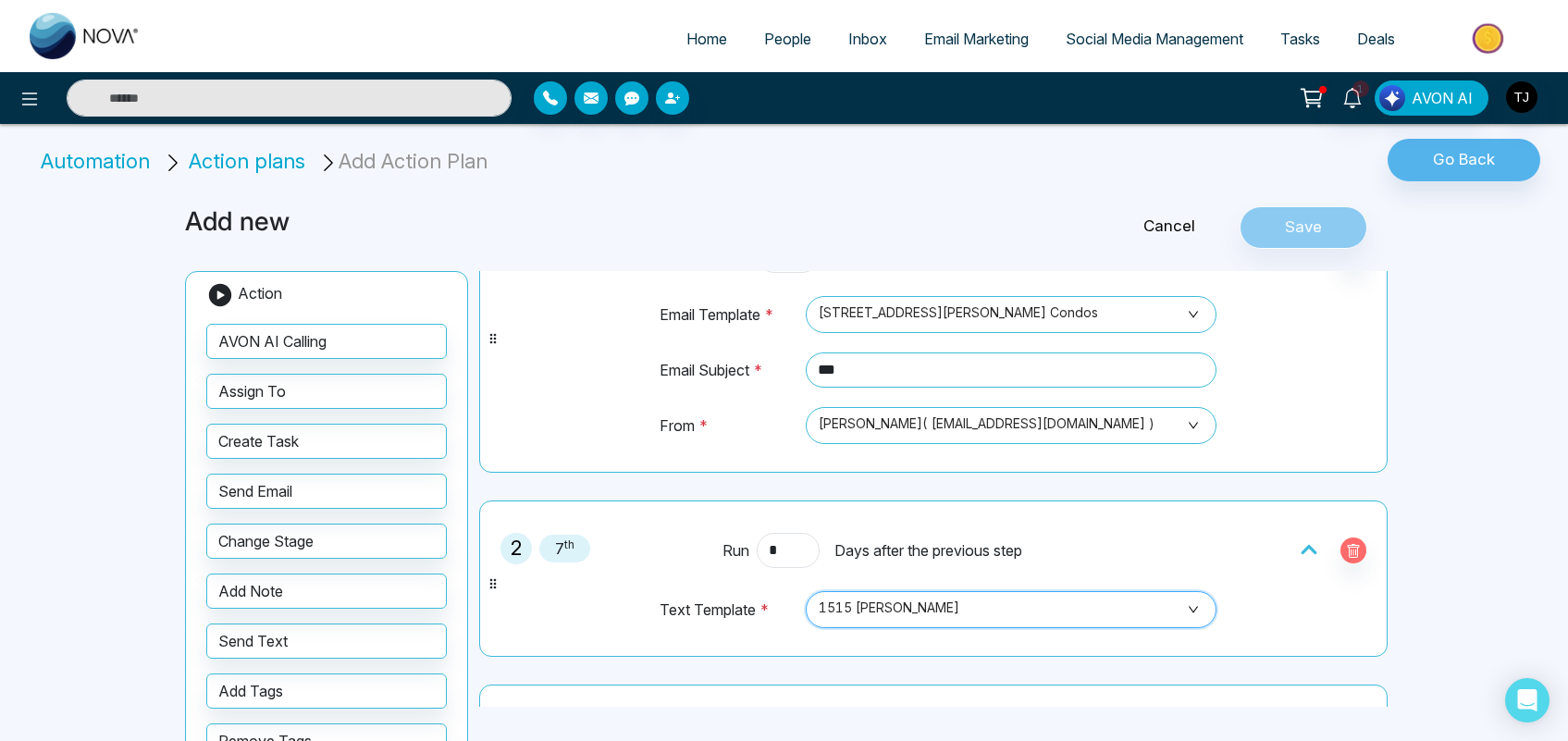
scroll to position [0, 0]
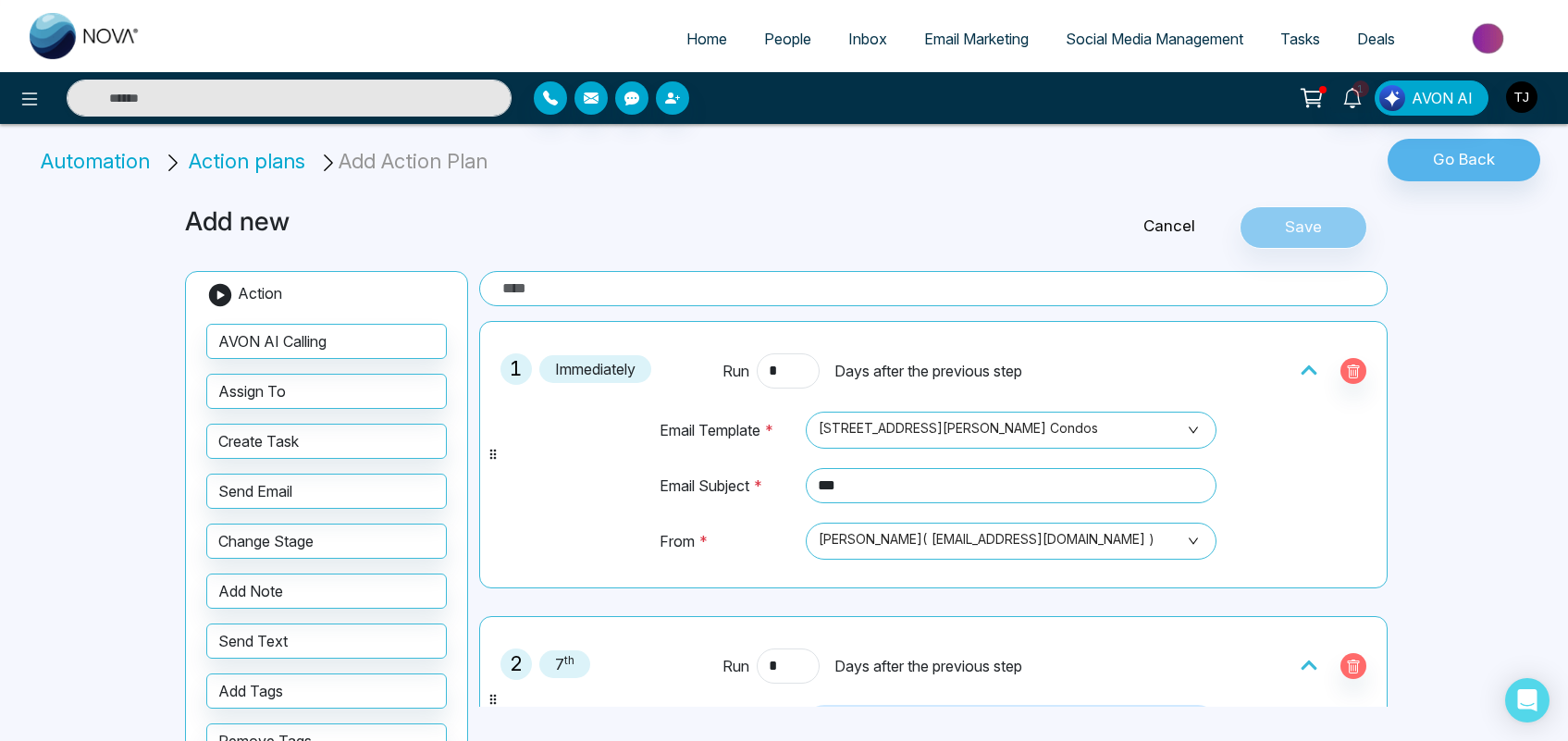
click at [994, 297] on input "text" at bounding box center [933, 288] width 908 height 35
type input "*******"
click at [1300, 209] on button "Save" at bounding box center [1302, 227] width 128 height 43
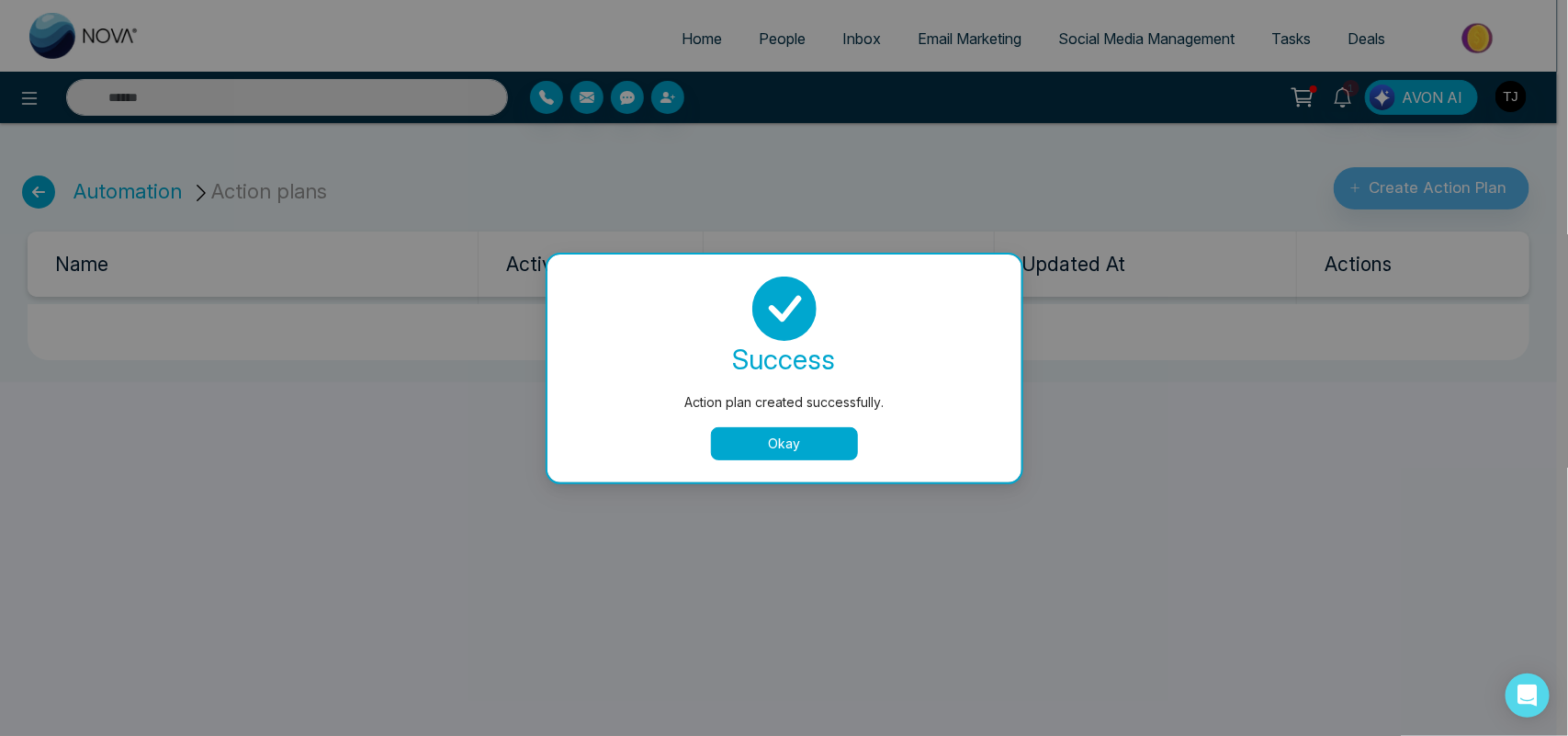
click at [801, 437] on button "Okay" at bounding box center [784, 443] width 147 height 33
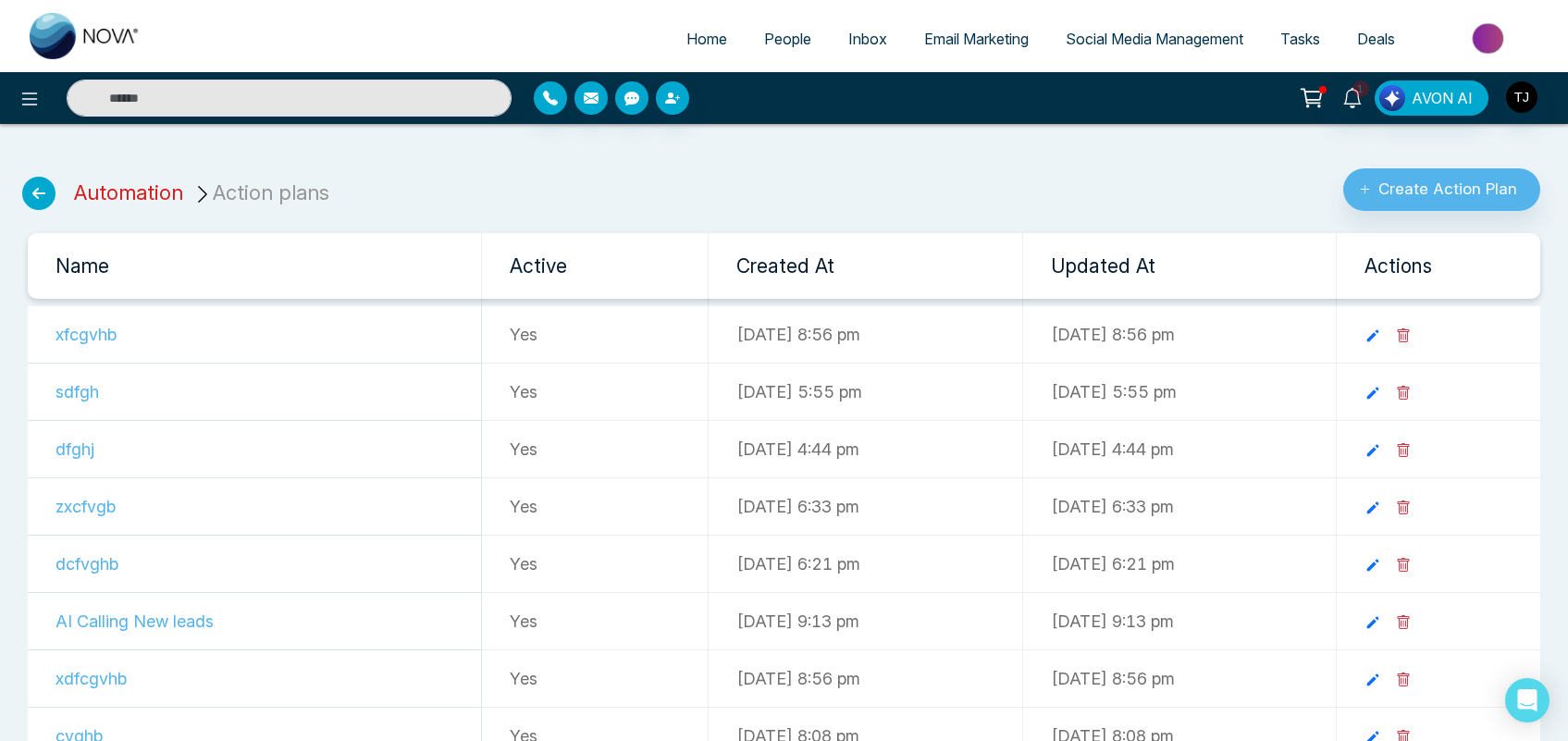
click at [118, 197] on link "Automation" at bounding box center [128, 192] width 109 height 24
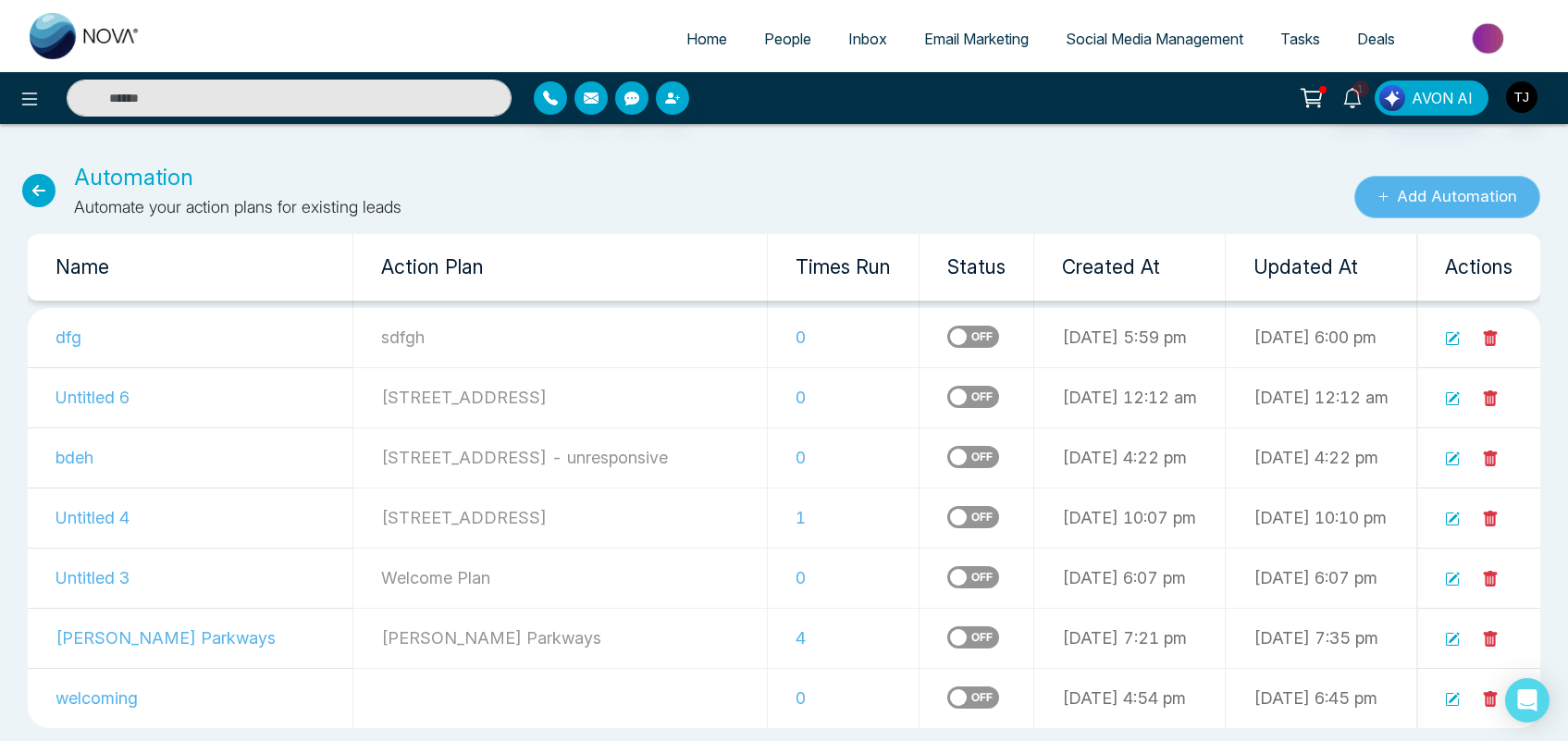
click at [1429, 195] on button "Add Automation" at bounding box center [1447, 197] width 186 height 43
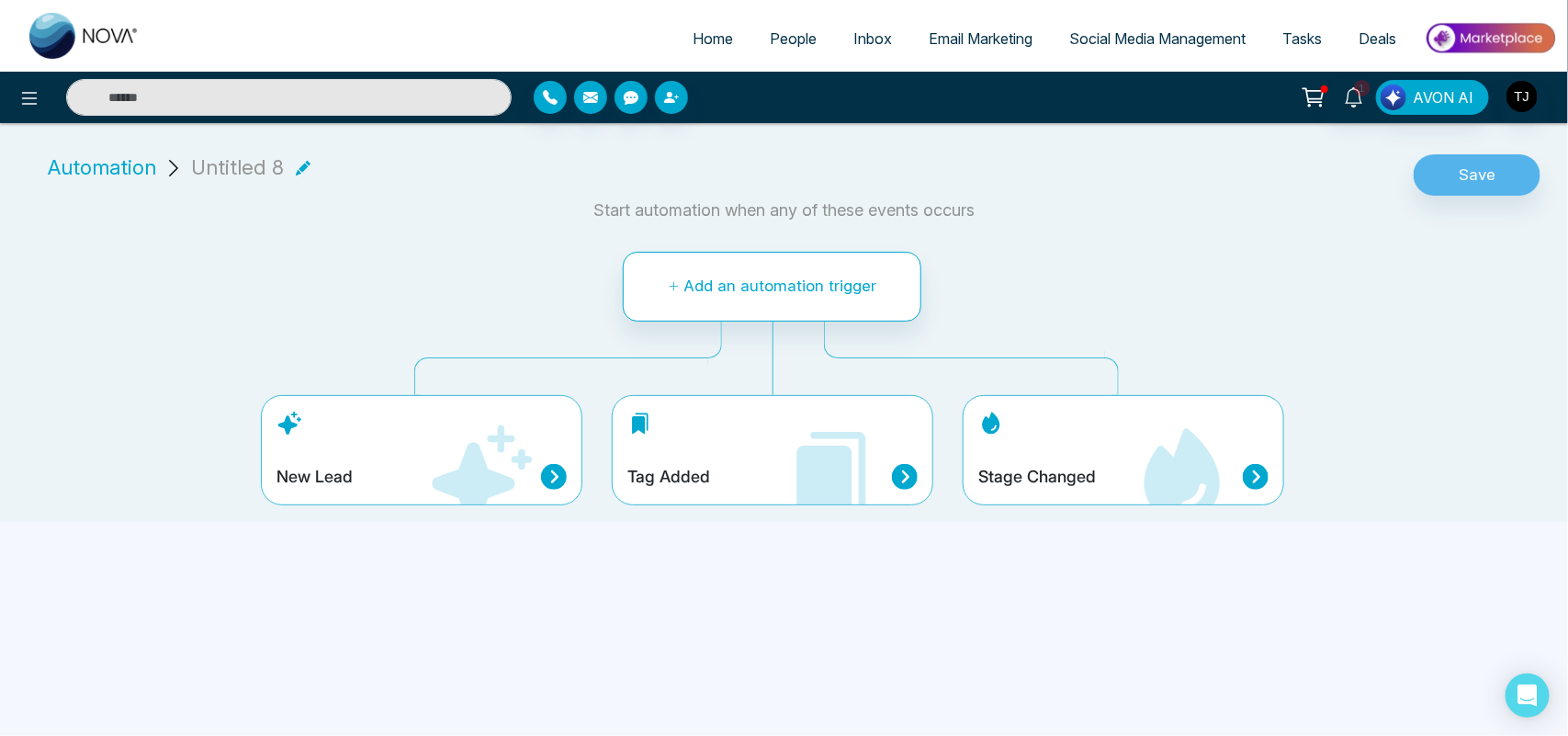
click at [427, 441] on icon at bounding box center [480, 476] width 110 height 110
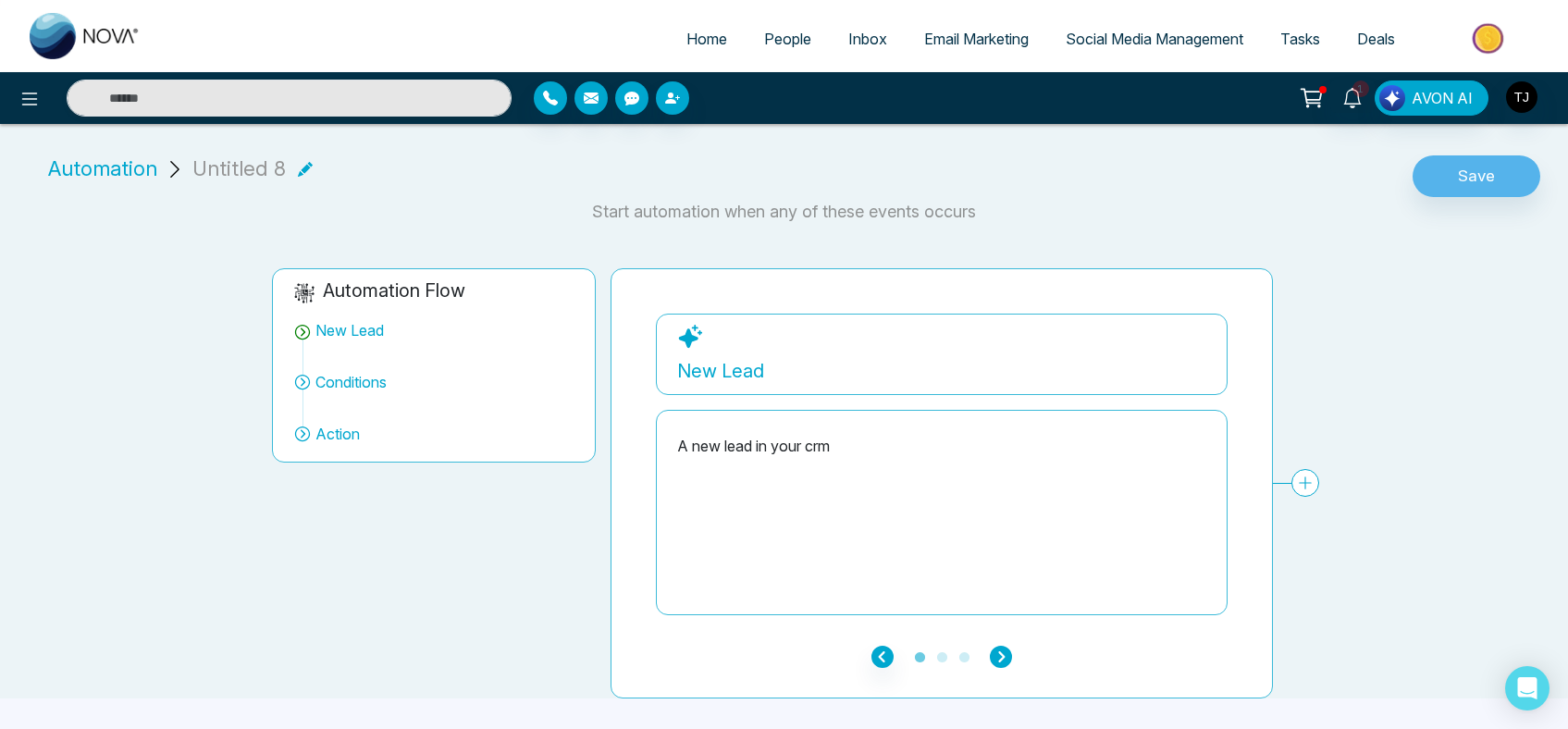
click at [992, 657] on icon "button" at bounding box center [1000, 656] width 22 height 22
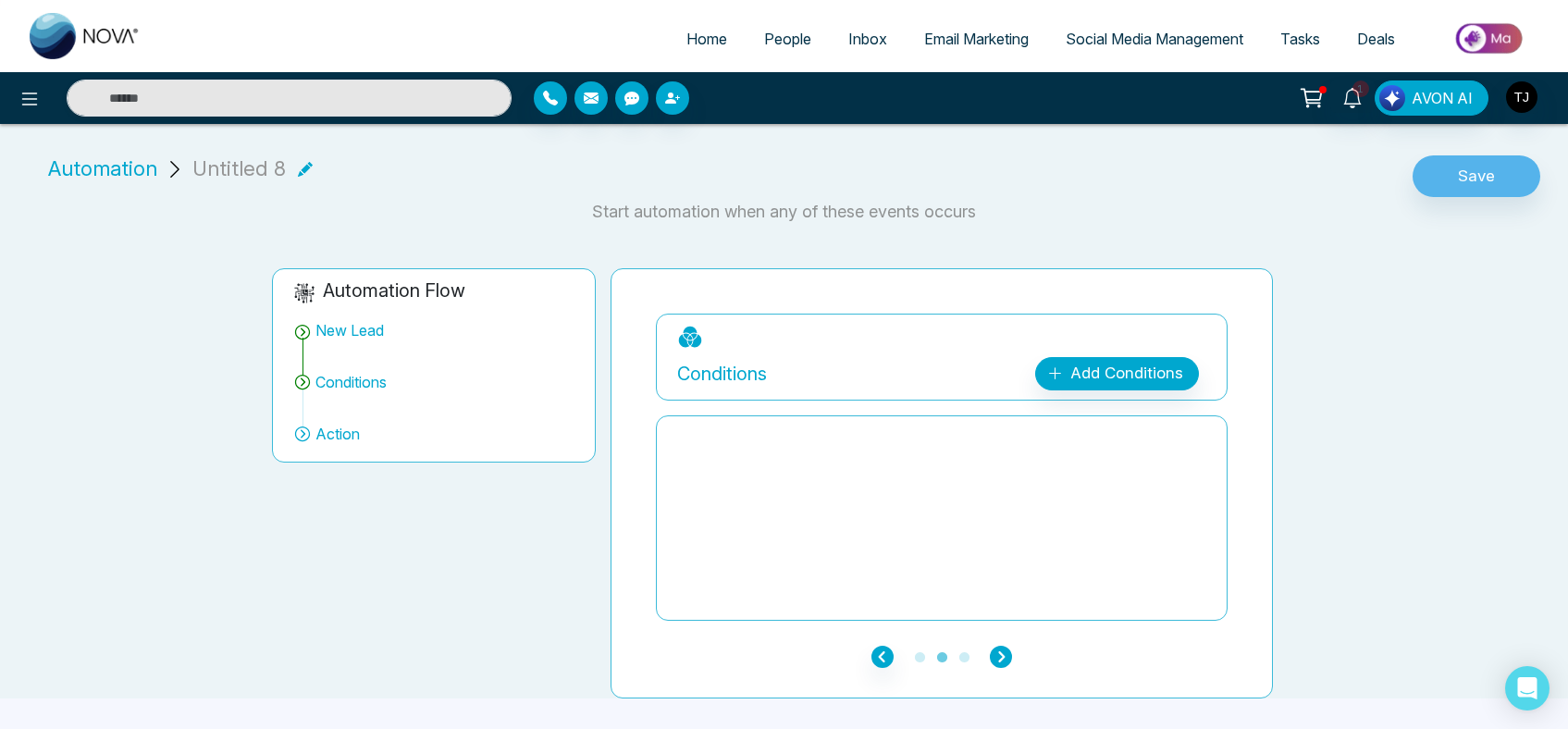
click at [1005, 664] on icon "button" at bounding box center [1000, 656] width 22 height 22
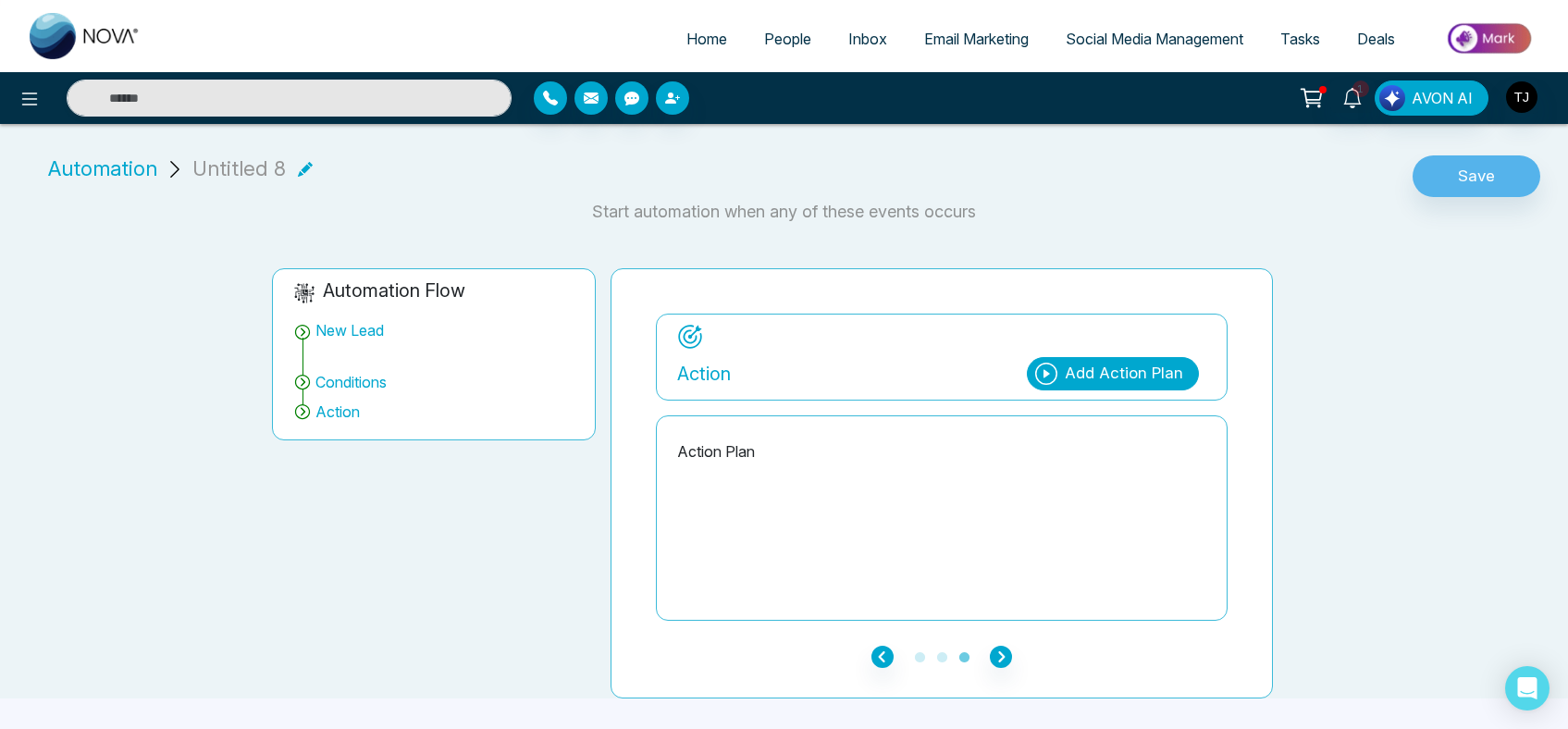
click at [1109, 366] on div "Add Action Plan" at bounding box center [1124, 373] width 118 height 24
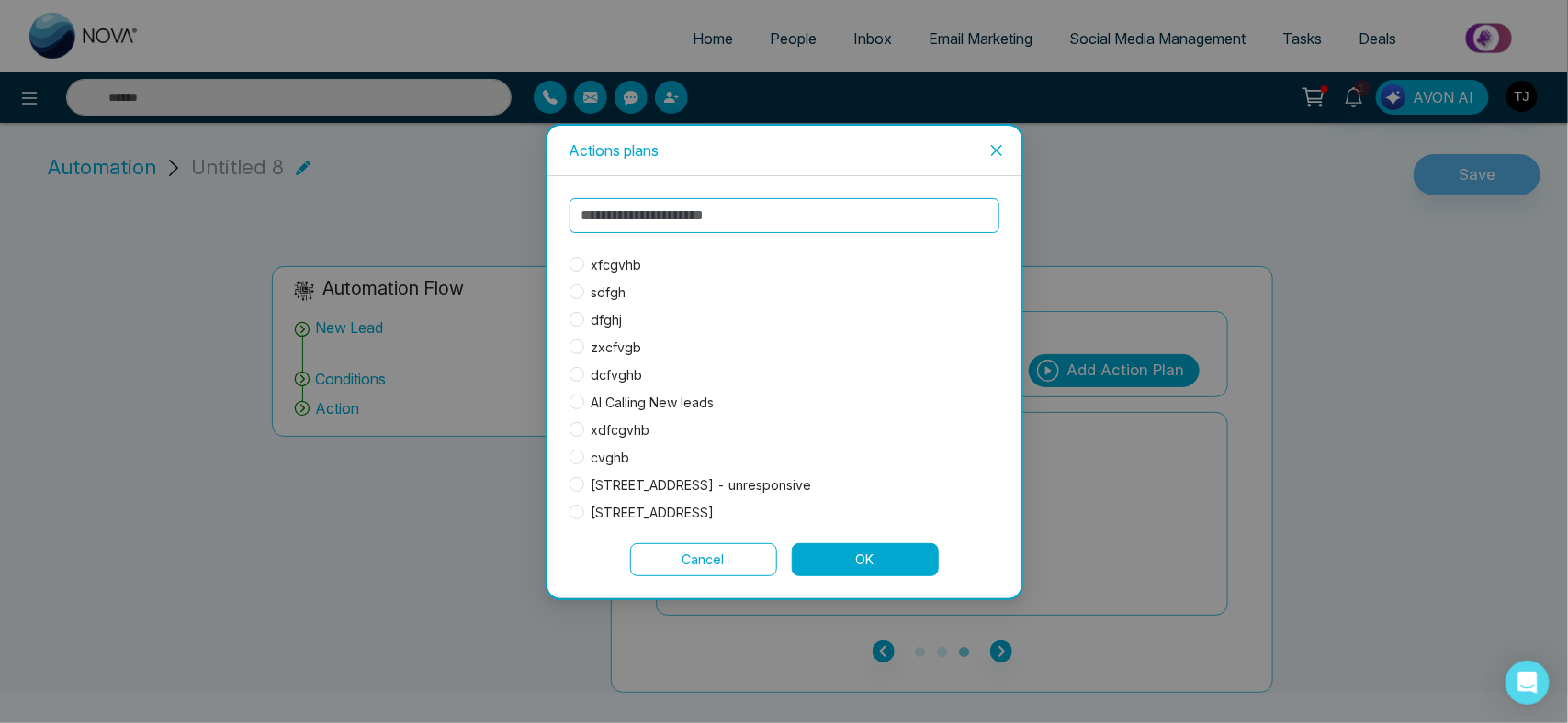
click at [625, 259] on span "xfcgvhb" at bounding box center [616, 265] width 65 height 21
click at [849, 558] on button "OK" at bounding box center [865, 559] width 147 height 33
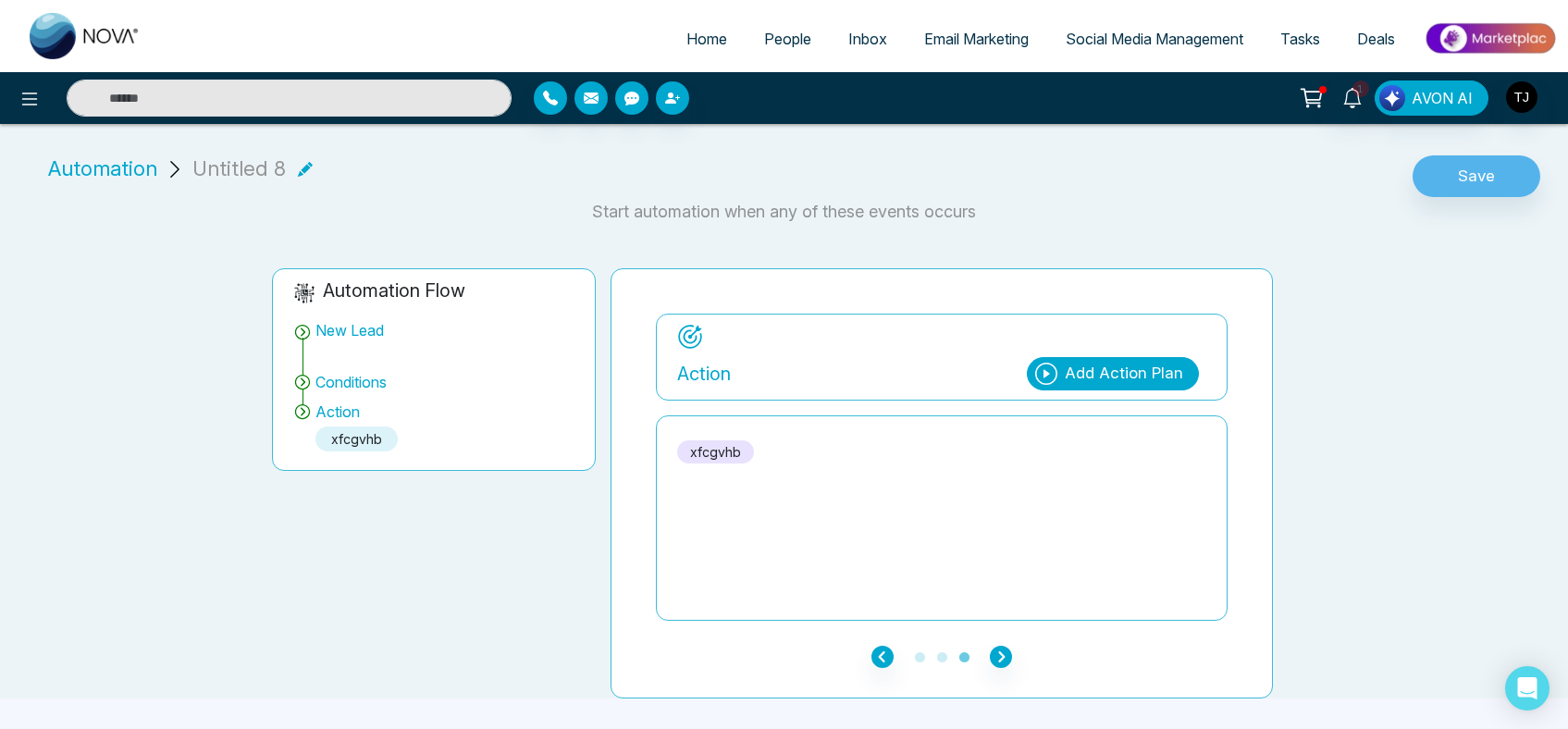
click at [302, 166] on icon at bounding box center [305, 168] width 15 height 15
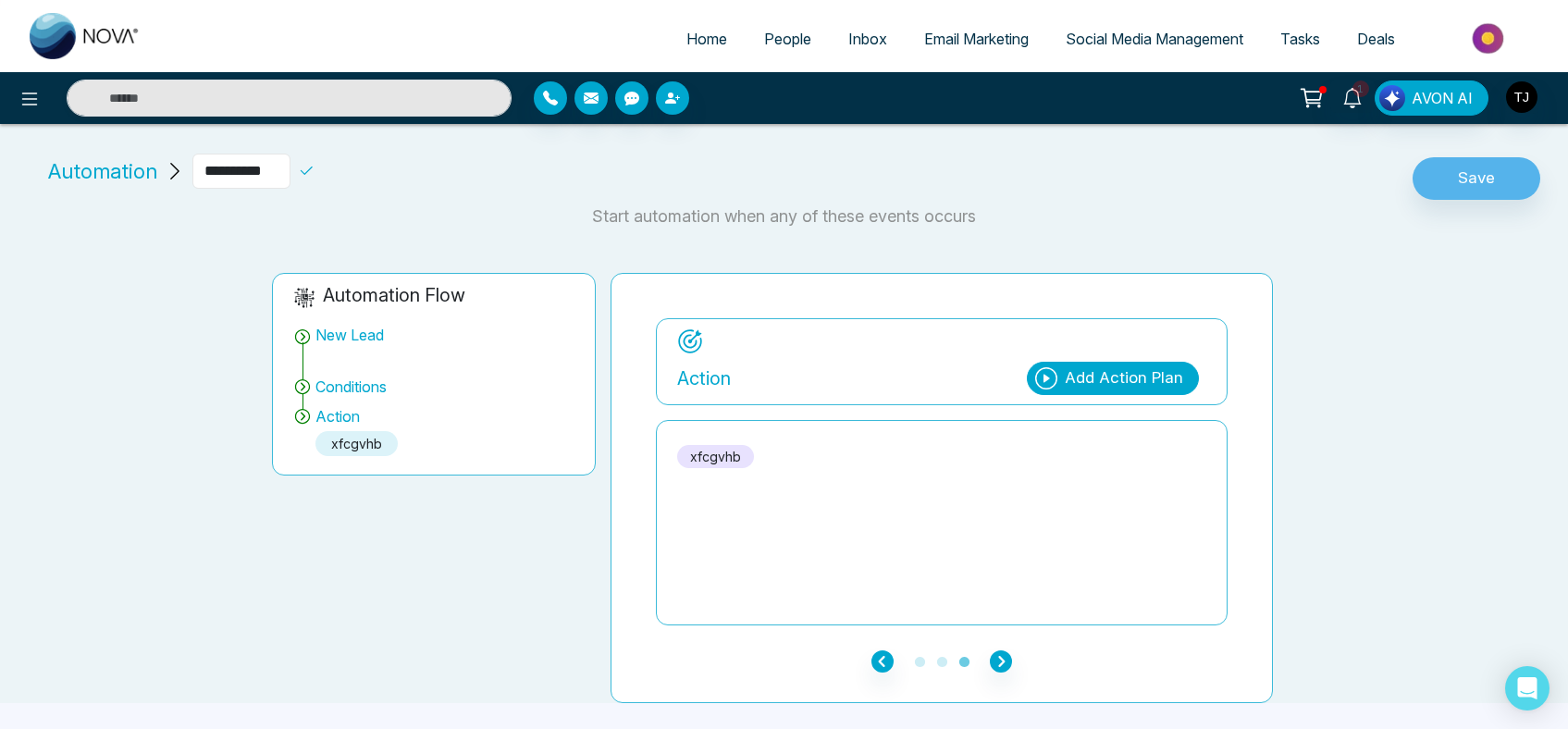
click at [287, 168] on input "**********" at bounding box center [242, 170] width 98 height 35
click at [287, 168] on input "*****" at bounding box center [242, 170] width 98 height 35
type input "*****"
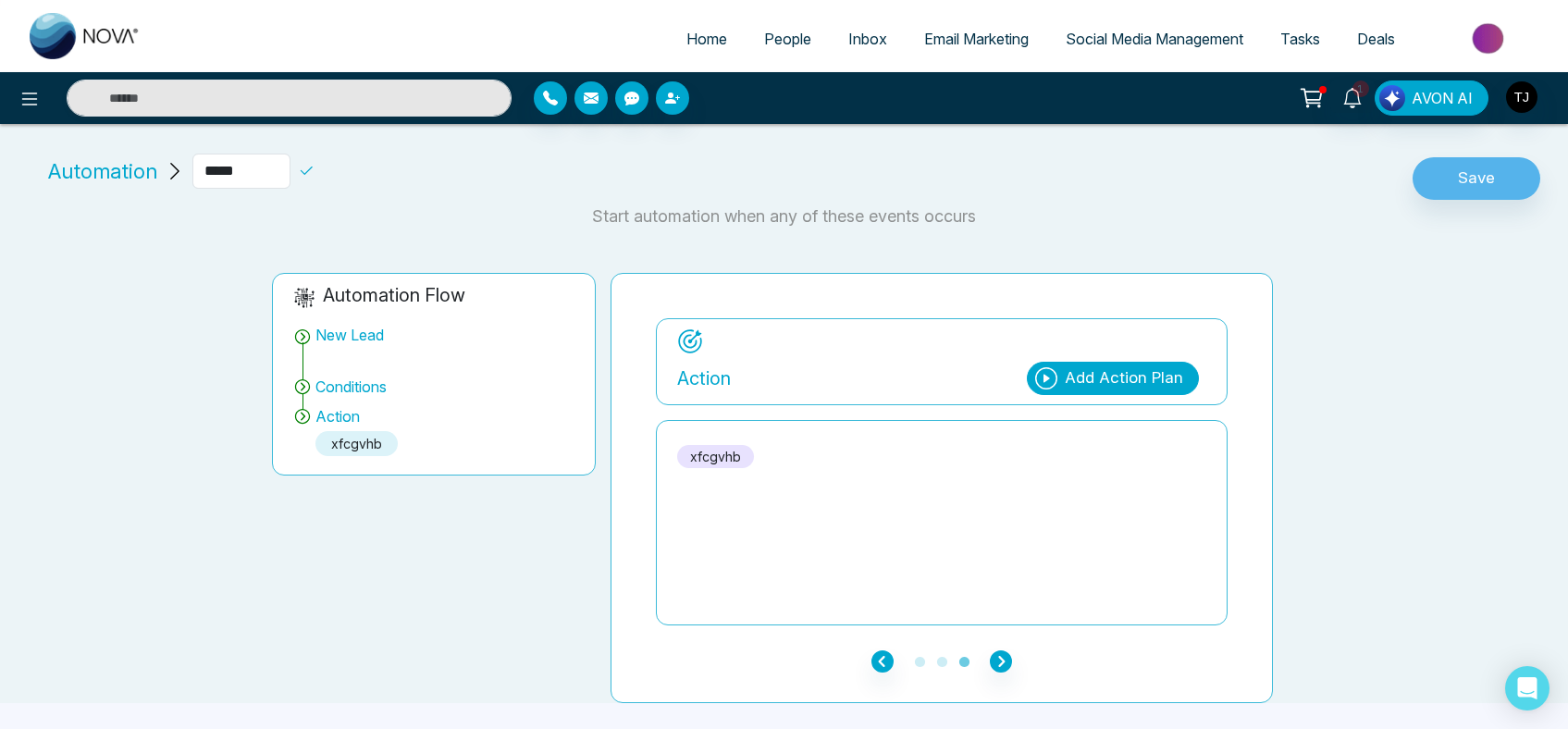
click at [388, 163] on div "*****" at bounding box center [290, 170] width 196 height 35
click at [1477, 164] on button "Save" at bounding box center [1476, 178] width 128 height 43
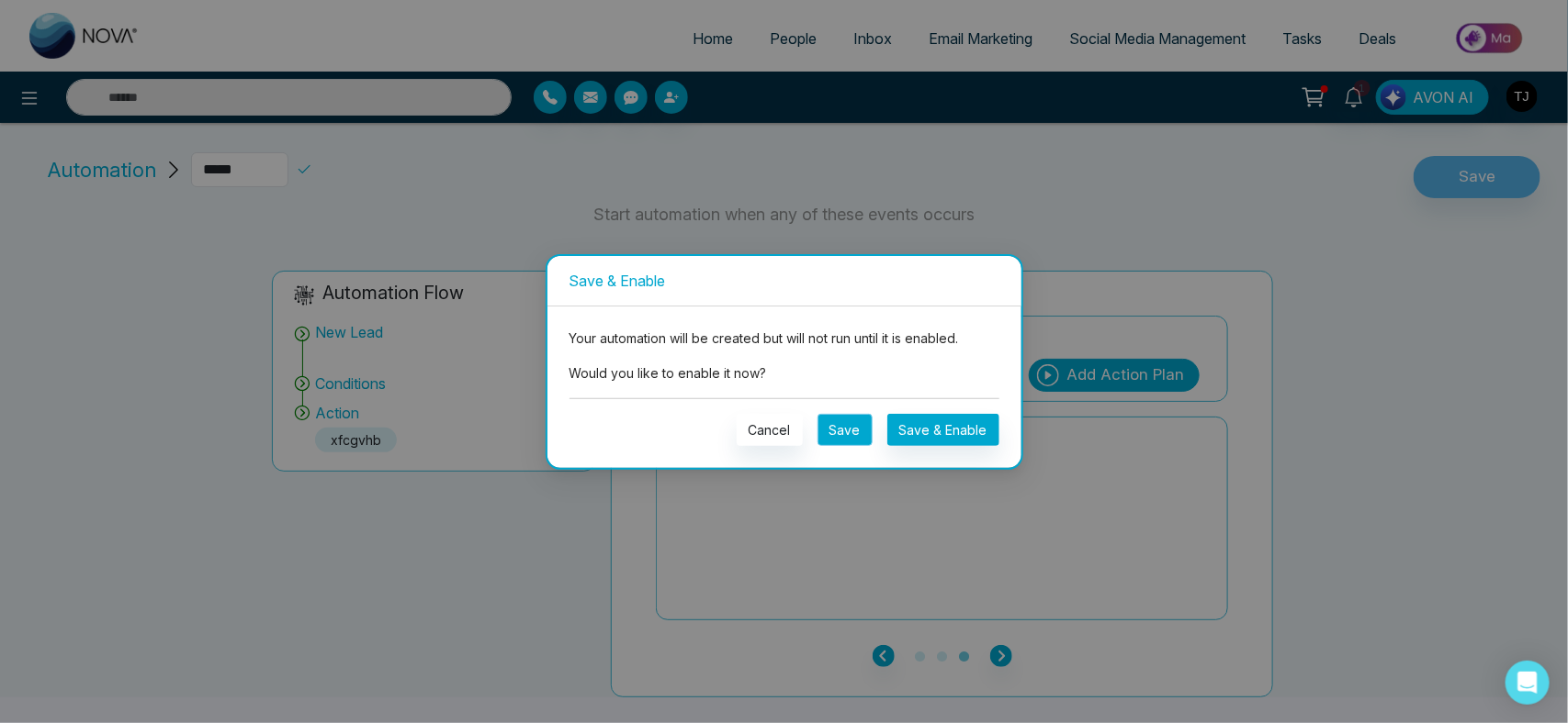
click at [838, 433] on button "Save" at bounding box center [845, 429] width 55 height 32
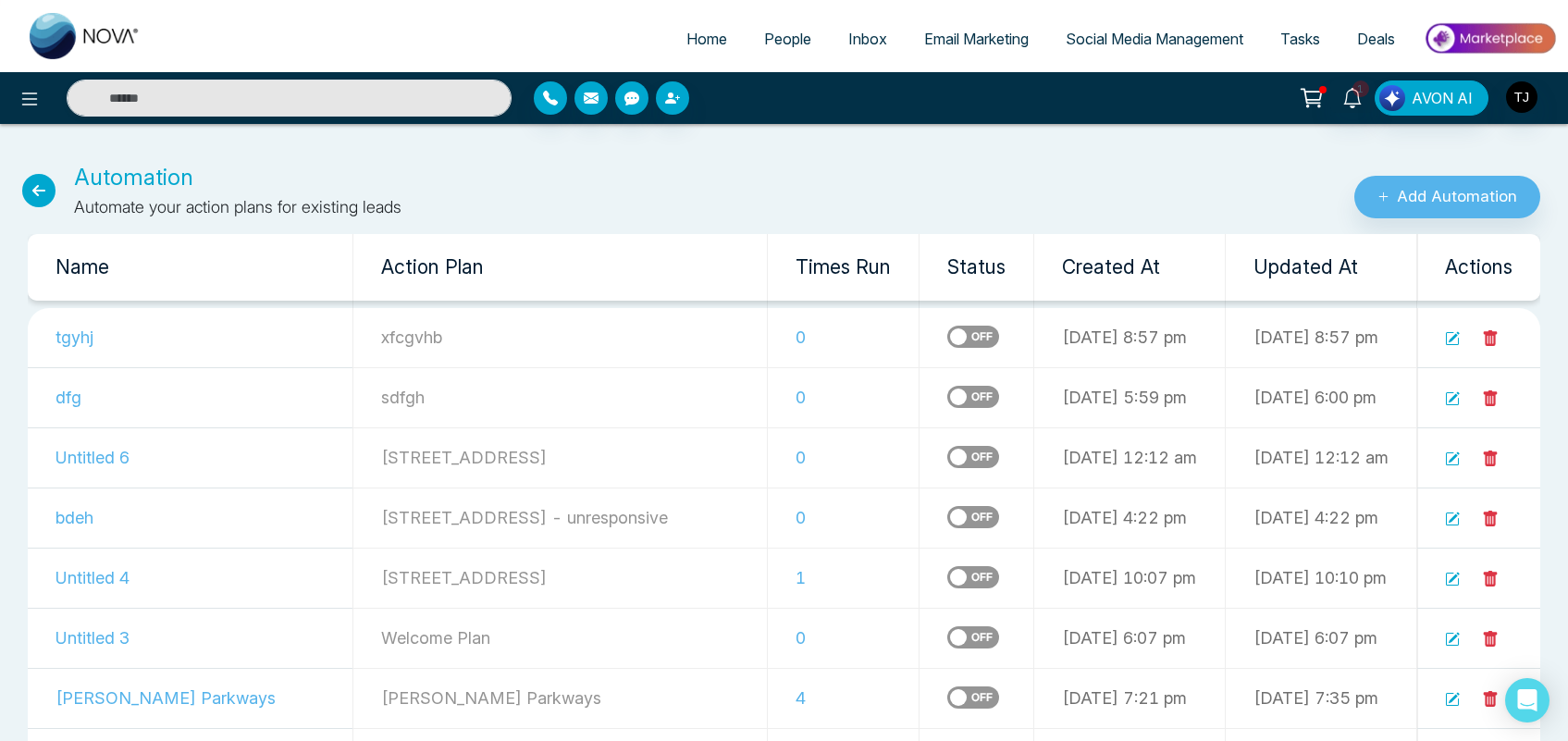
click at [780, 452] on td "0" at bounding box center [843, 457] width 152 height 60
click at [1491, 330] on icon at bounding box center [1490, 338] width 17 height 17
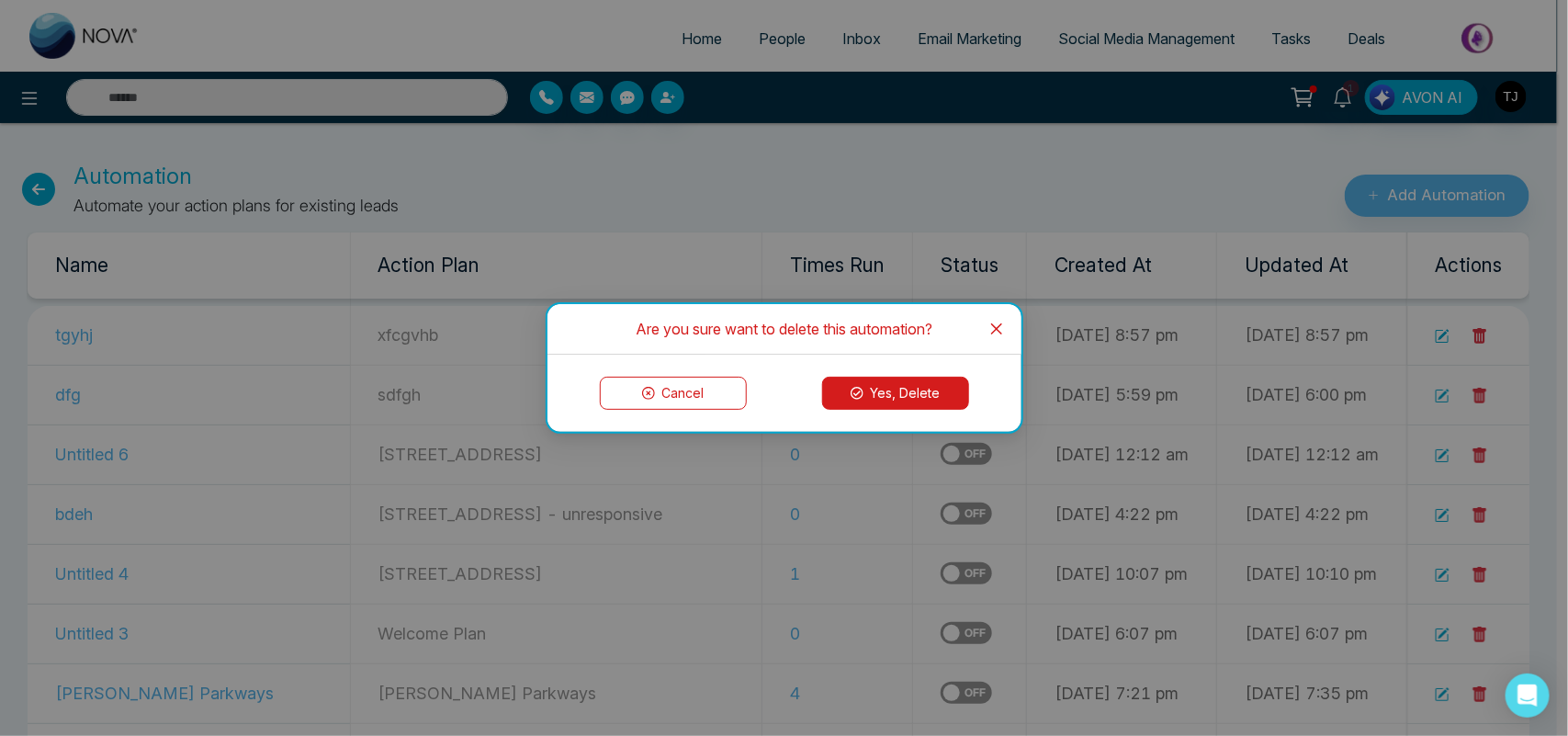
click at [936, 396] on button "Yes, Delete" at bounding box center [895, 392] width 147 height 33
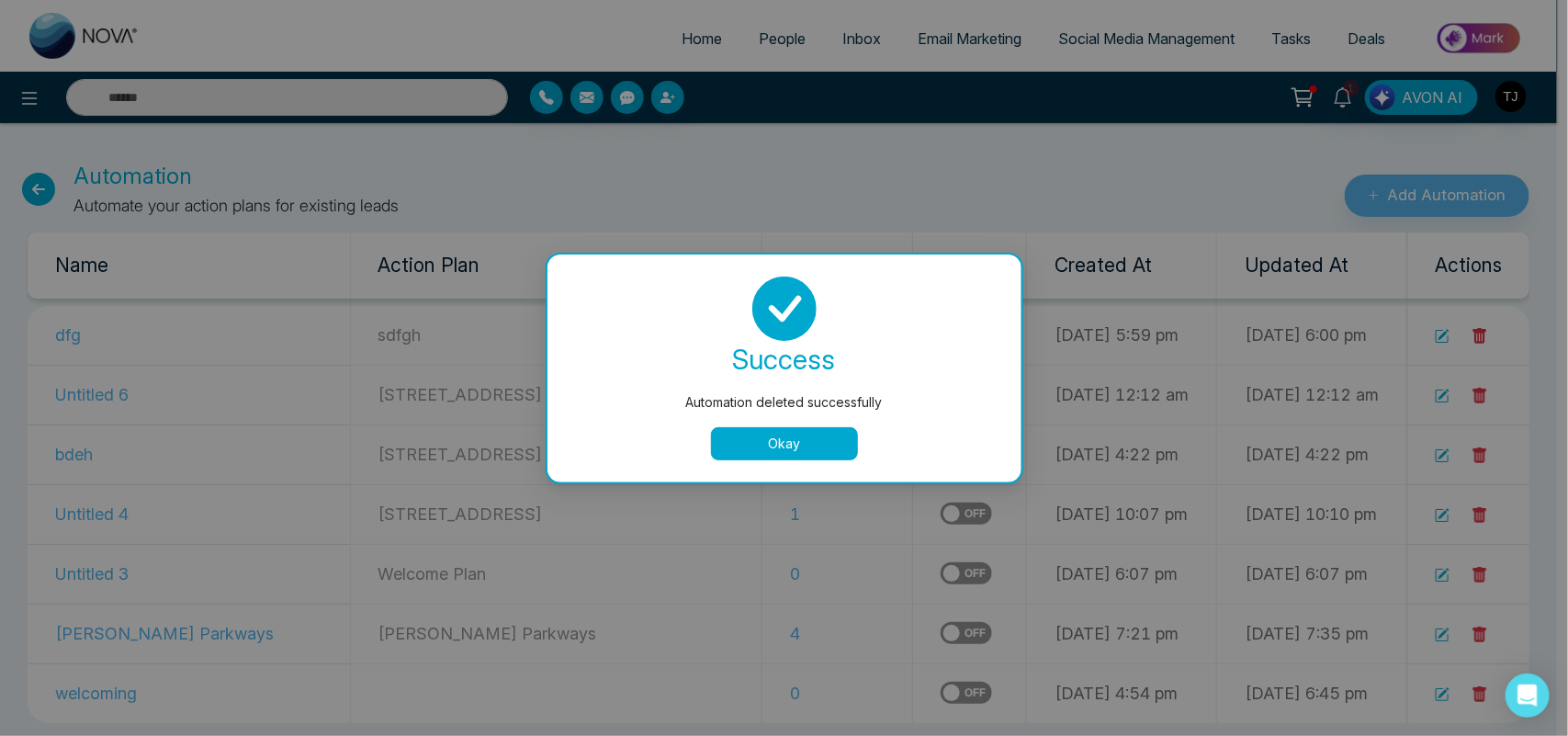
click at [828, 439] on button "Okay" at bounding box center [784, 443] width 147 height 33
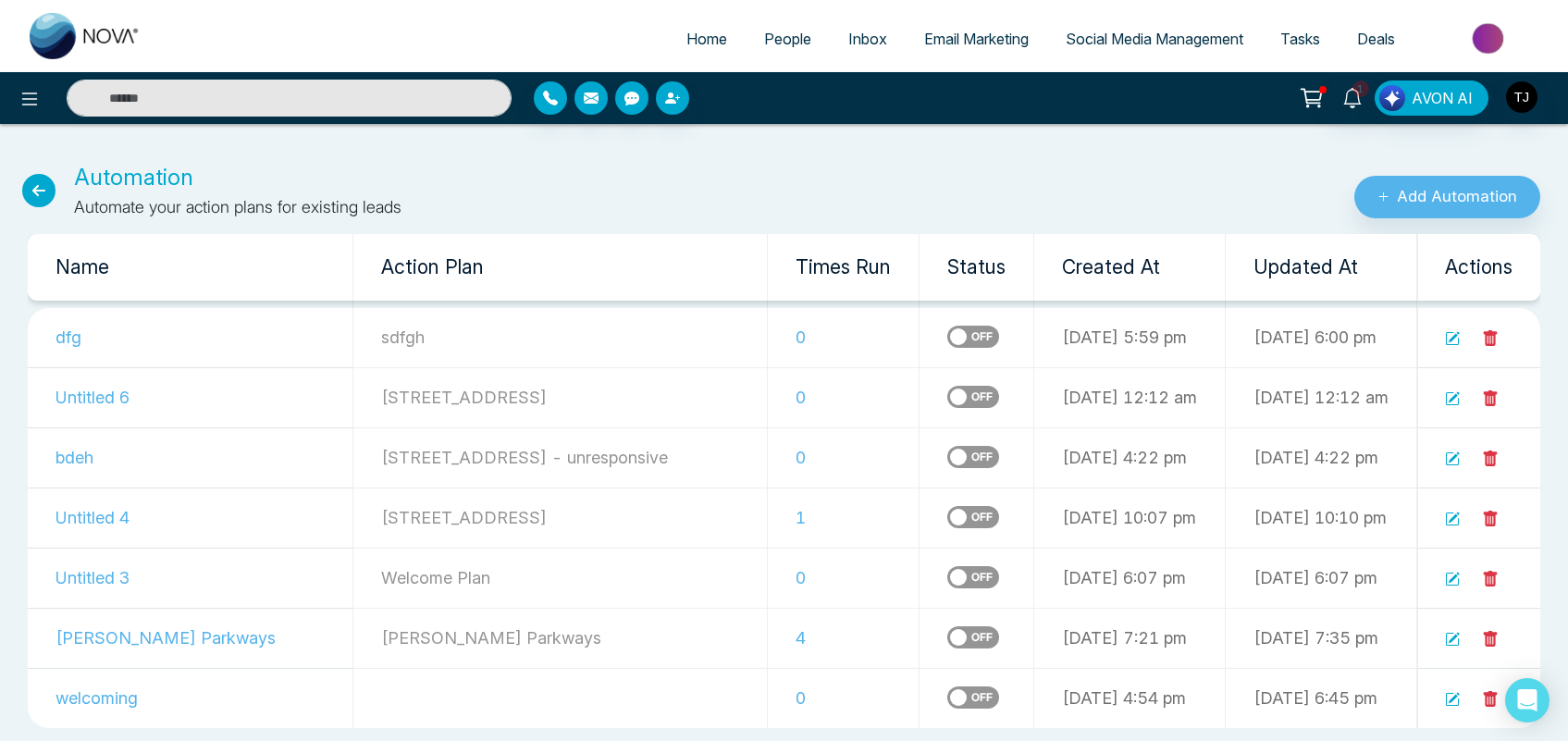
click at [38, 191] on icon at bounding box center [38, 190] width 33 height 33
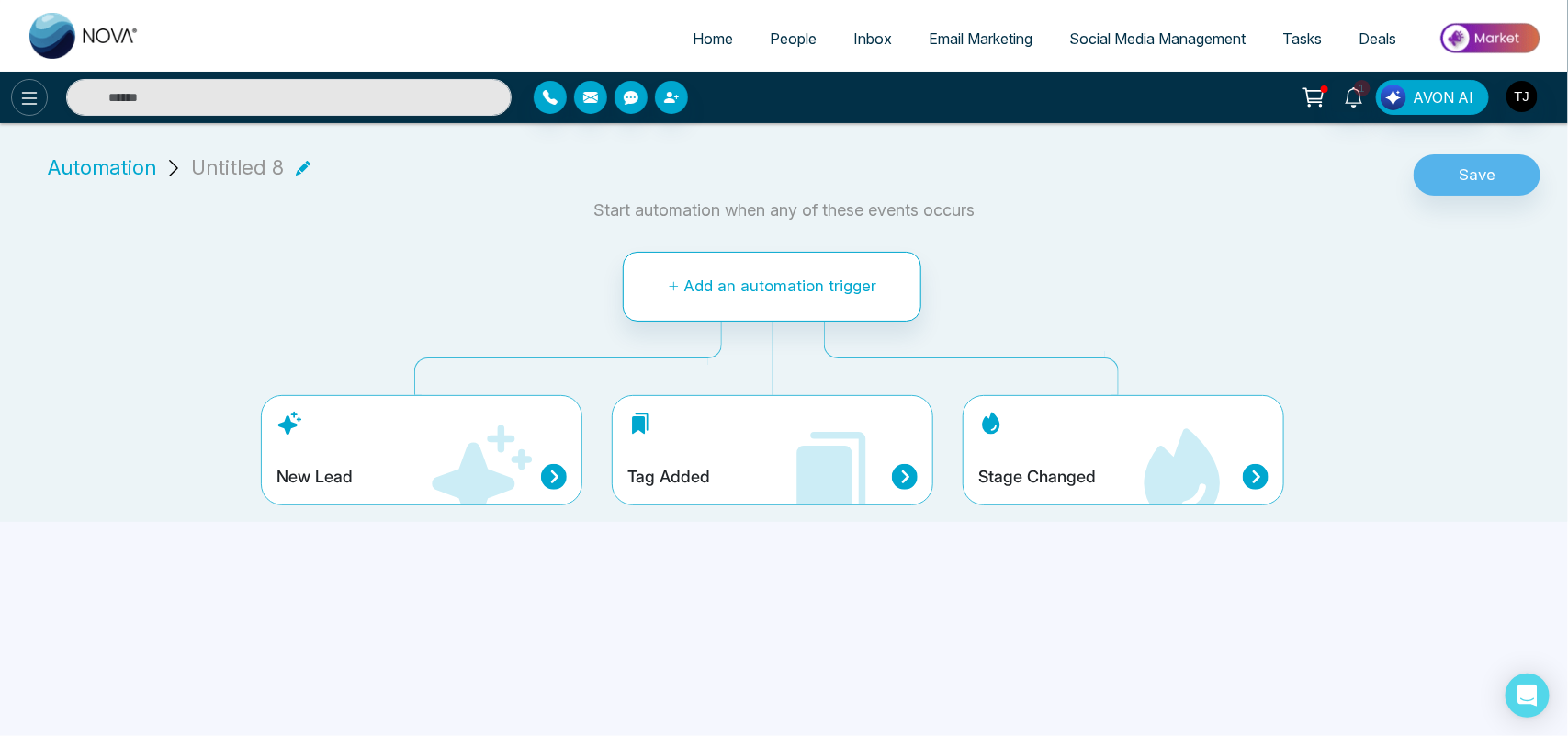
click at [29, 100] on icon at bounding box center [29, 98] width 22 height 22
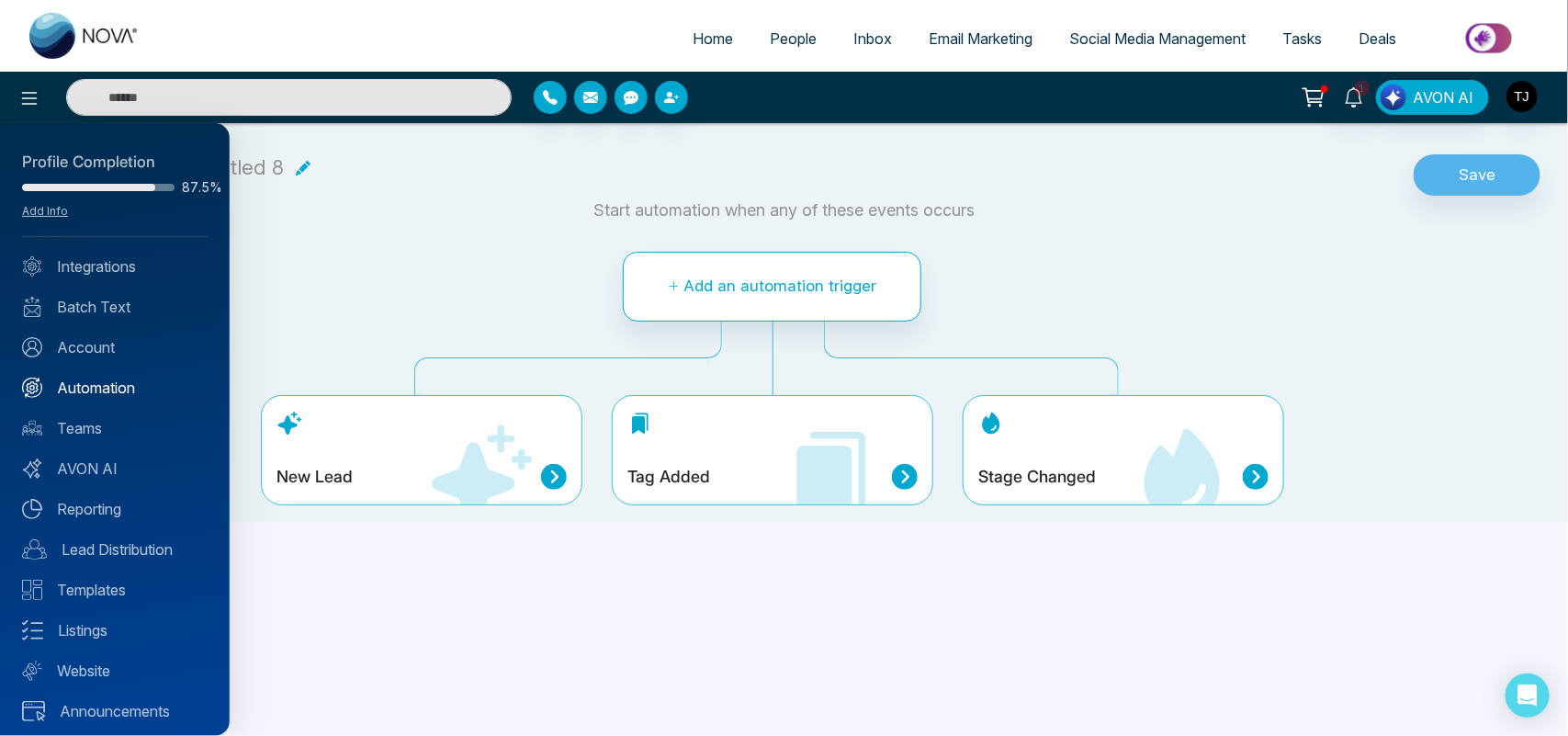
click at [116, 392] on link "Automation" at bounding box center [114, 387] width 186 height 22
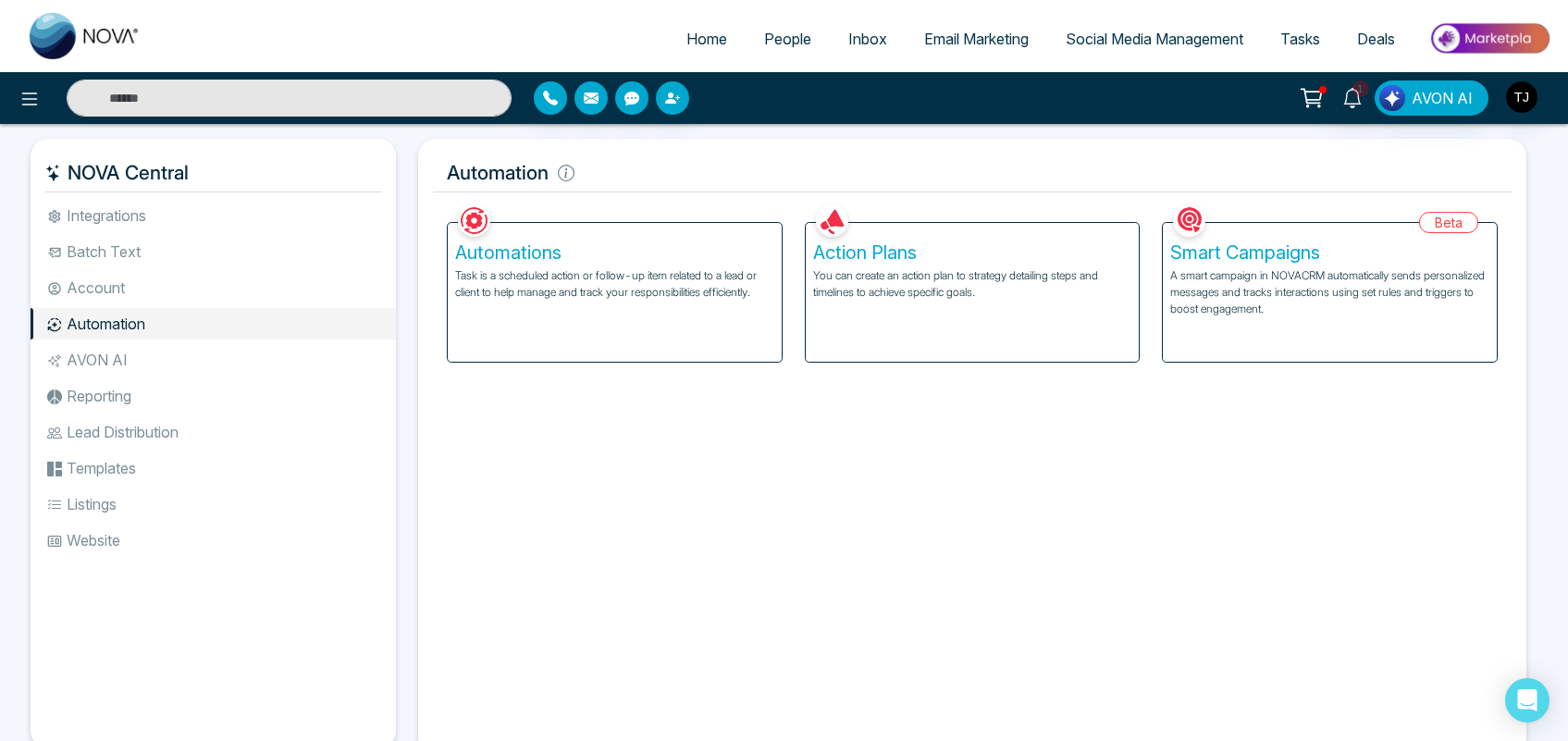
click at [1238, 286] on p "A smart campaign in NOVACRM automatically sends personalized messages and track…" at bounding box center [1330, 292] width 319 height 50
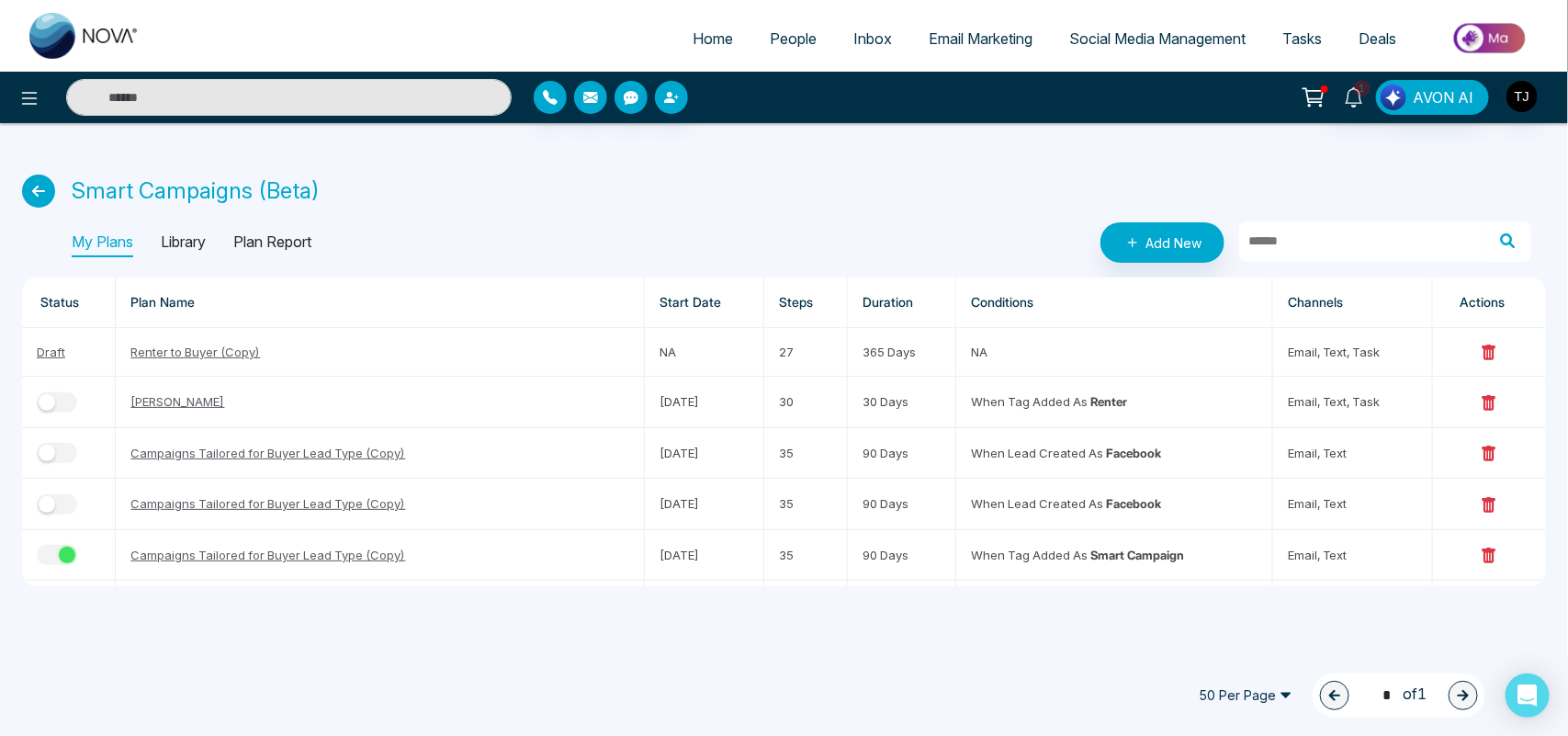
click at [194, 243] on p "Library" at bounding box center [183, 242] width 45 height 29
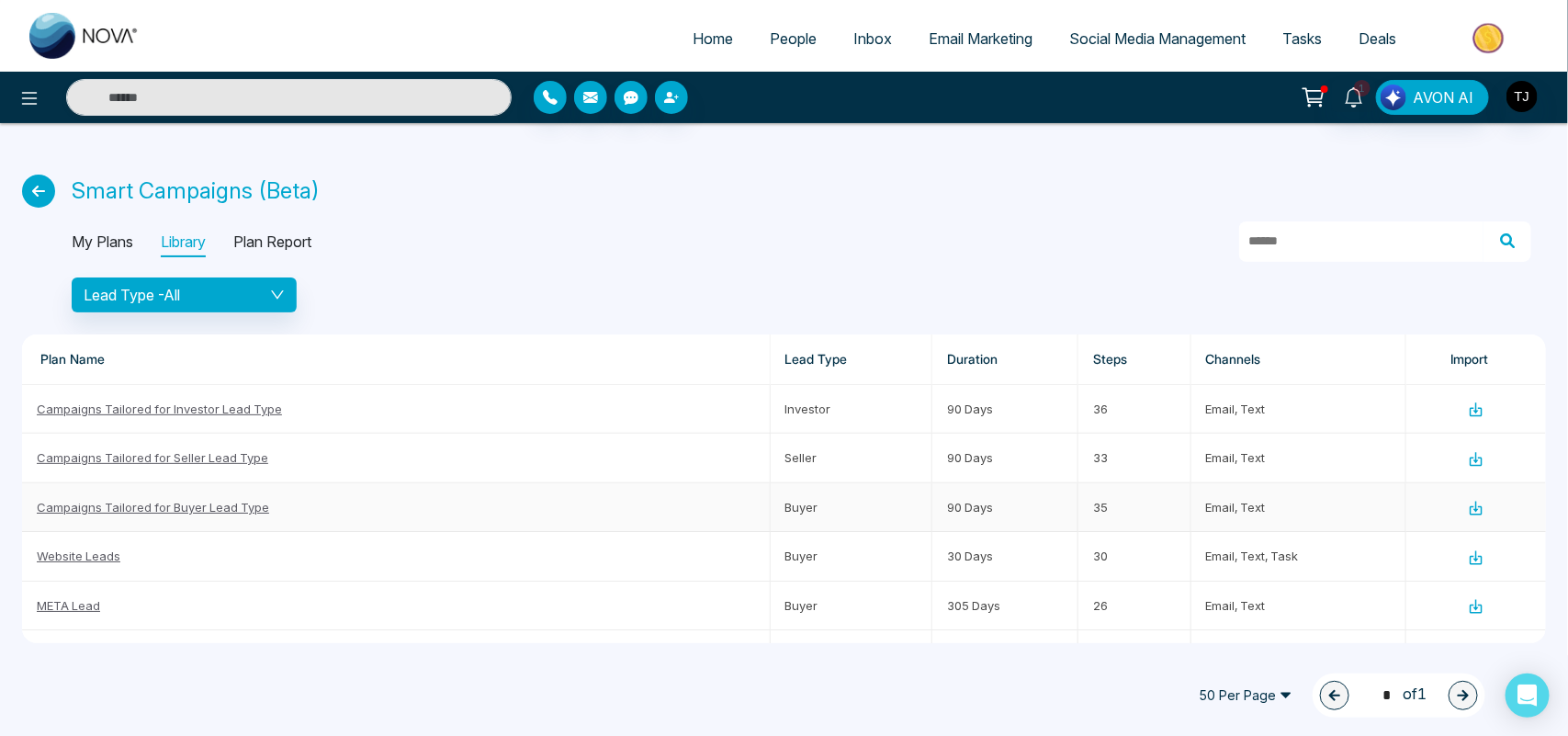
click at [1468, 506] on icon at bounding box center [1476, 508] width 17 height 17
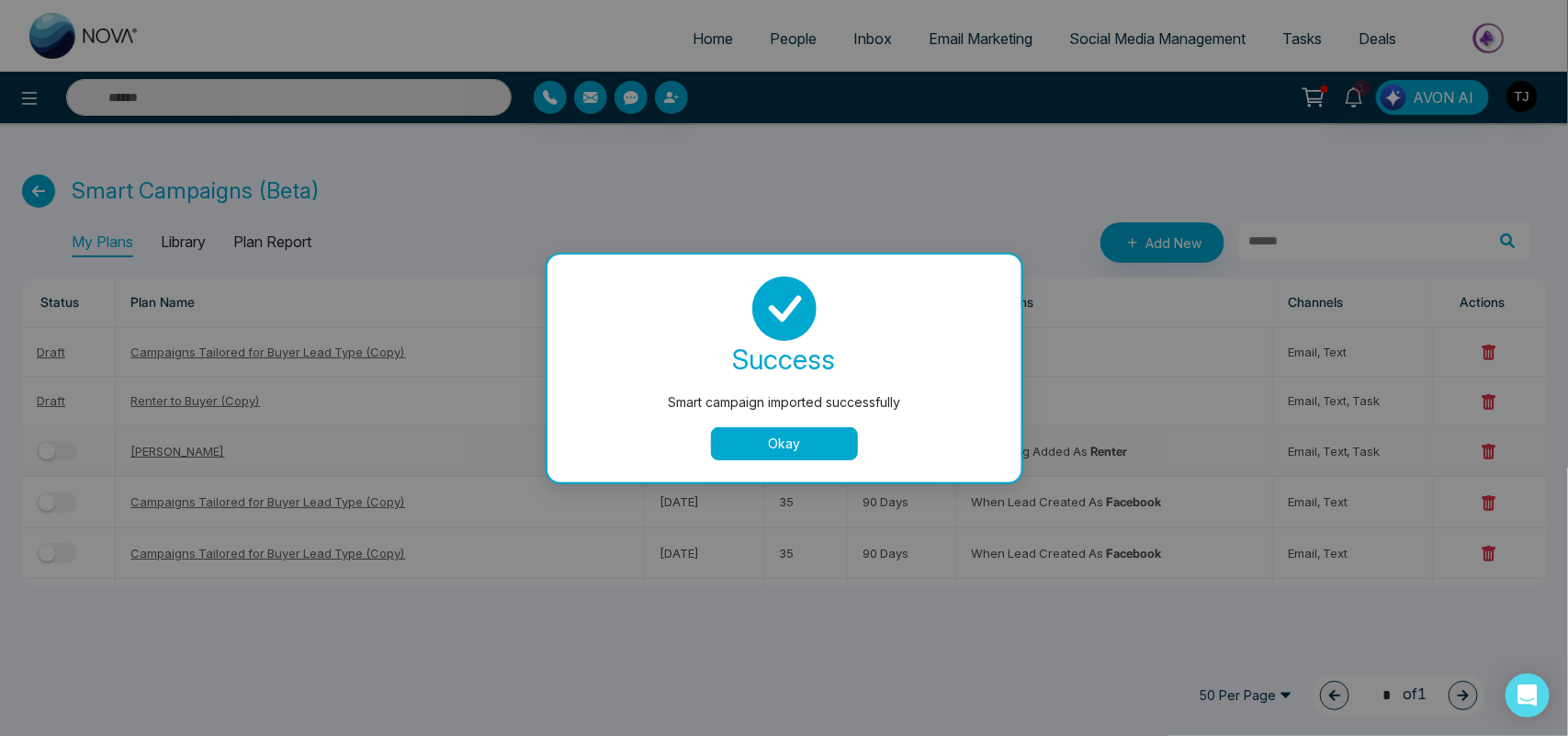
click at [808, 453] on button "Okay" at bounding box center [784, 443] width 147 height 33
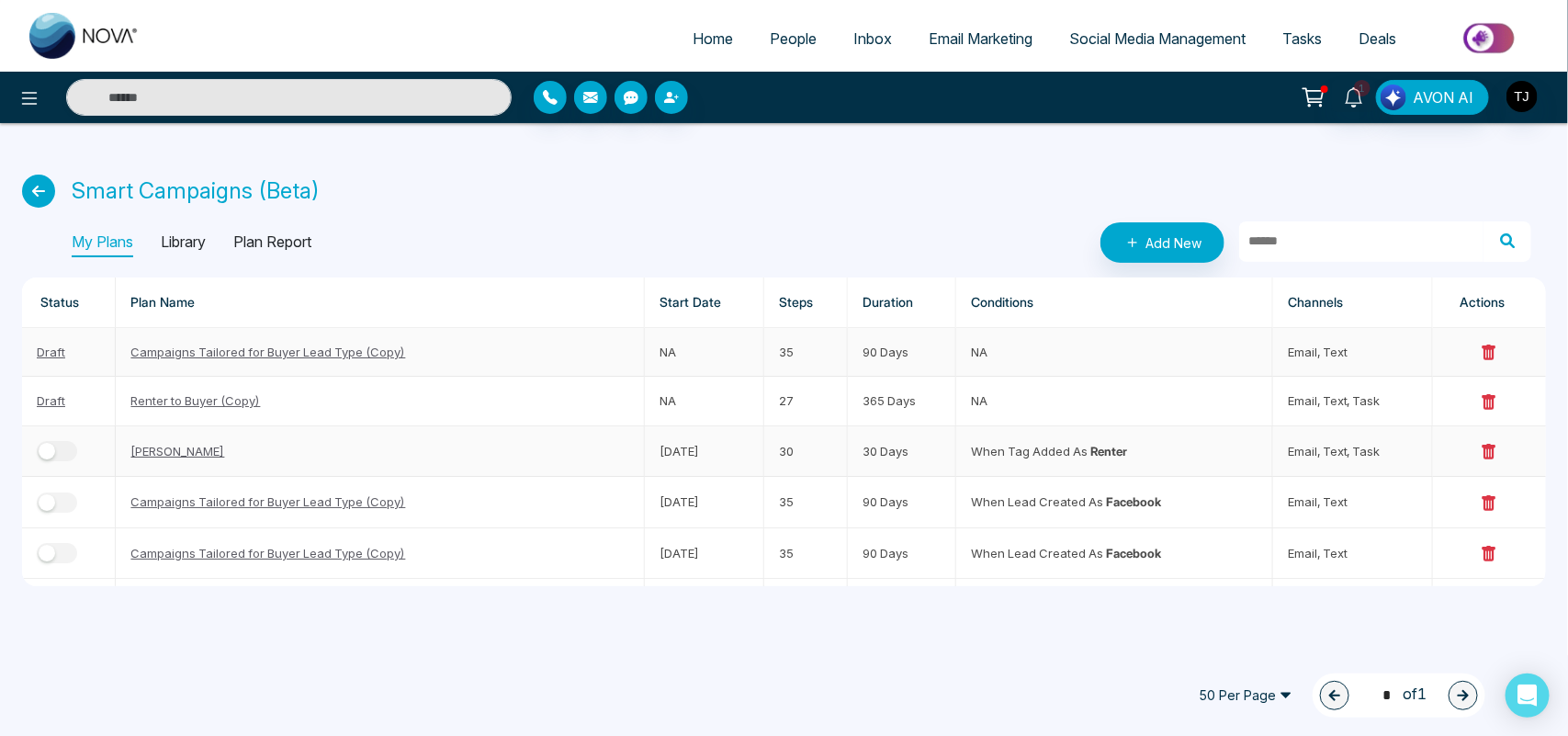
click at [361, 352] on link "Campaigns Tailored for Buyer Lead Type (Copy)" at bounding box center [267, 352] width 275 height 15
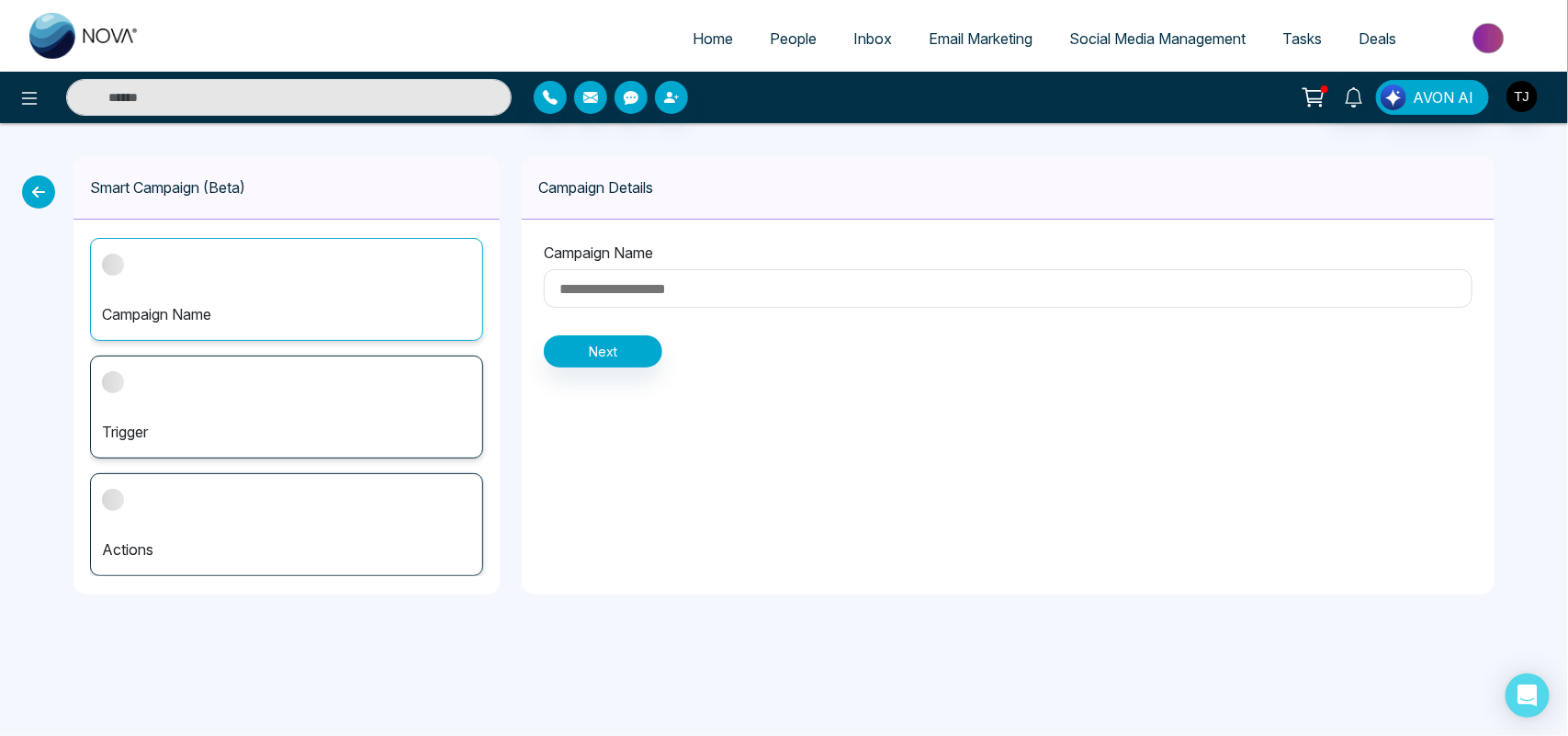
type input "**********"
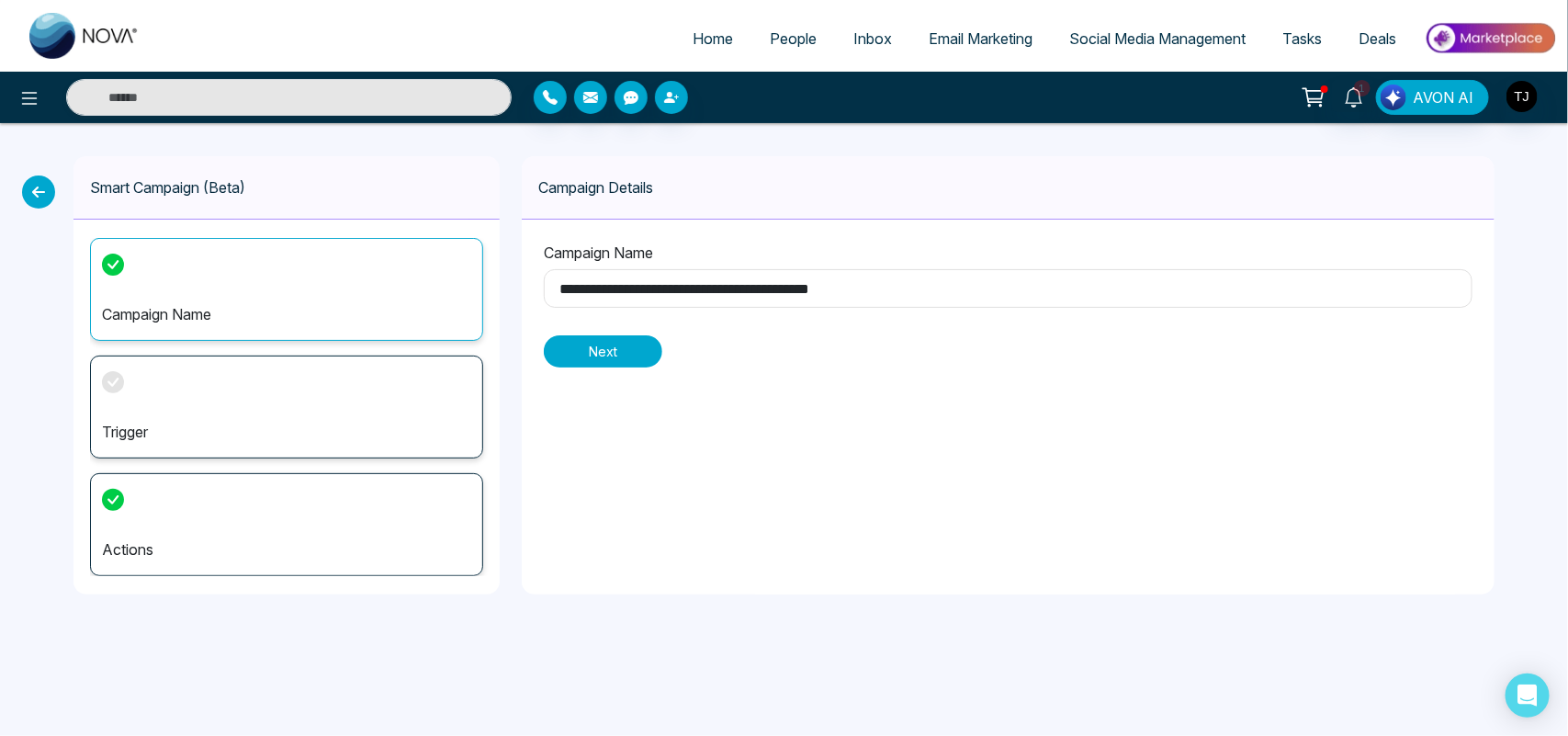
click at [626, 354] on button "Next" at bounding box center [602, 351] width 118 height 32
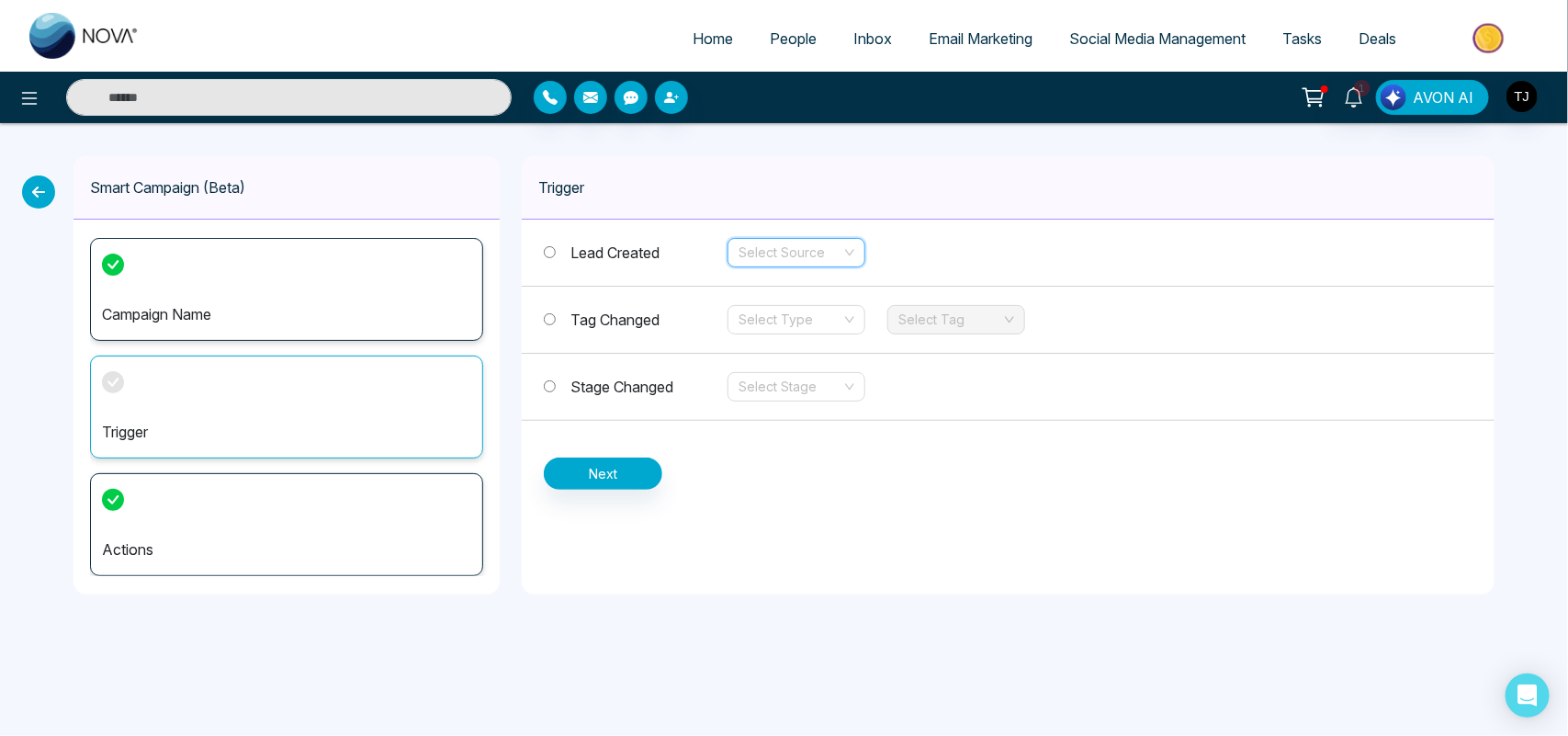
click at [781, 241] on input "search" at bounding box center [790, 252] width 103 height 27
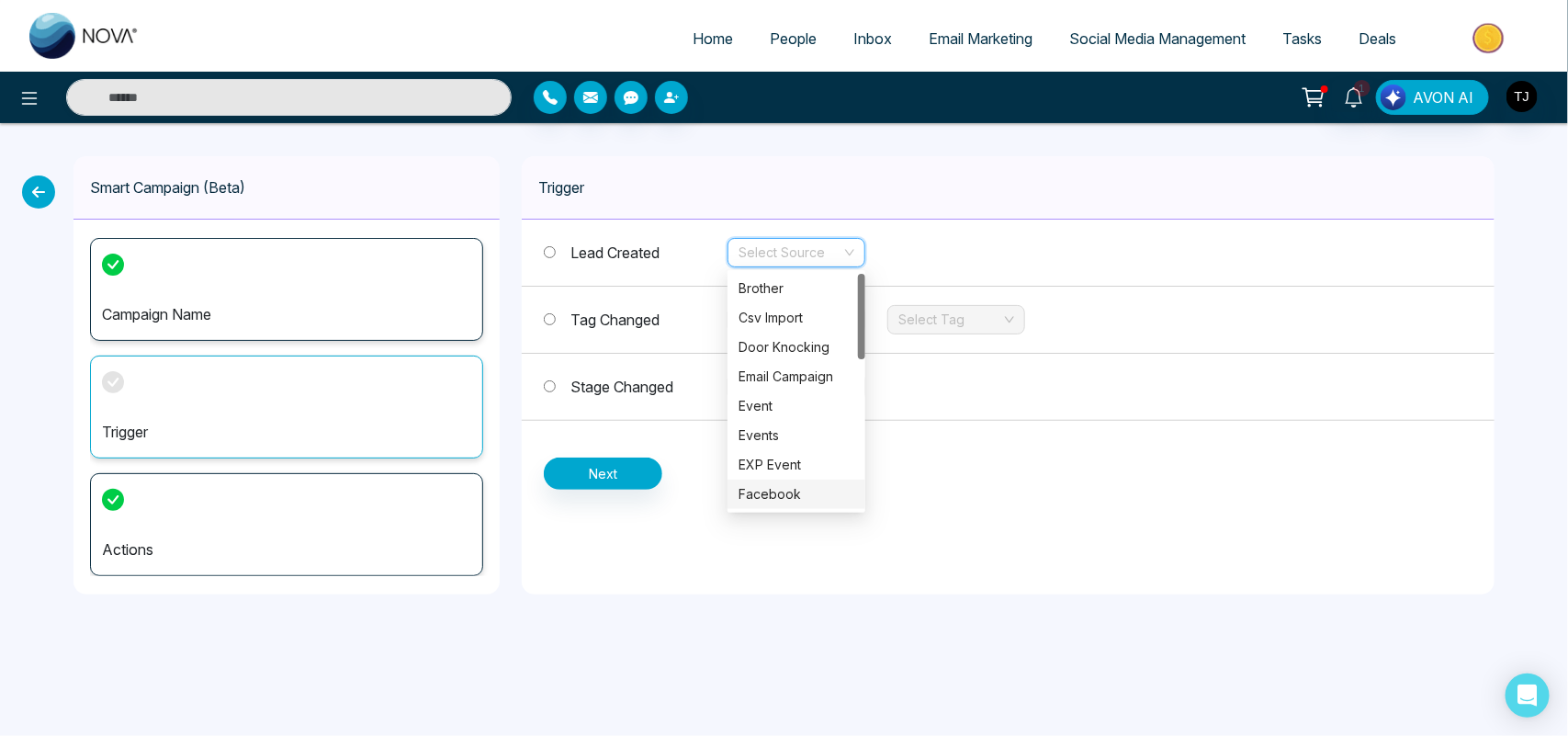
click at [798, 497] on div "Facebook" at bounding box center [796, 495] width 115 height 21
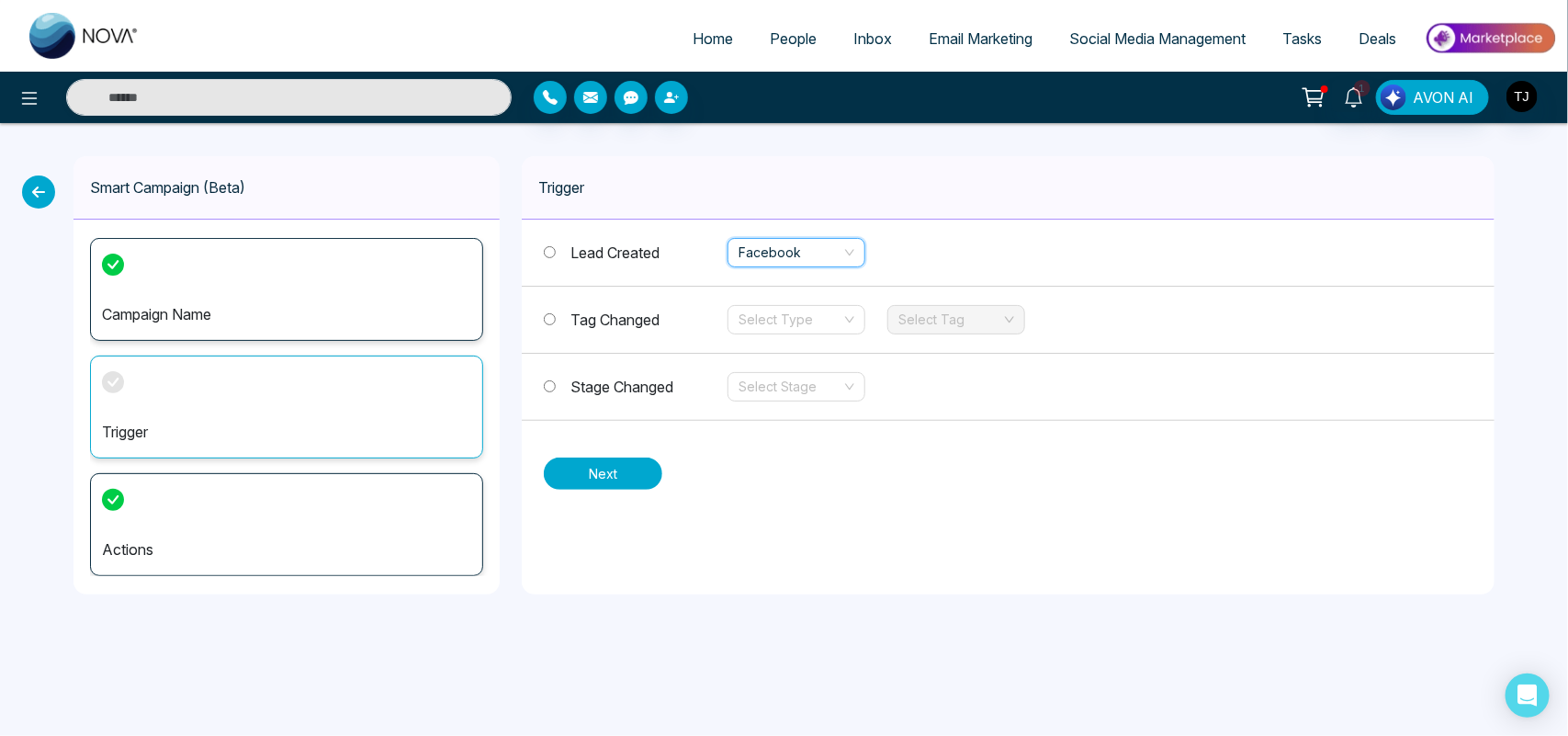
click at [603, 483] on button "Next" at bounding box center [602, 473] width 118 height 32
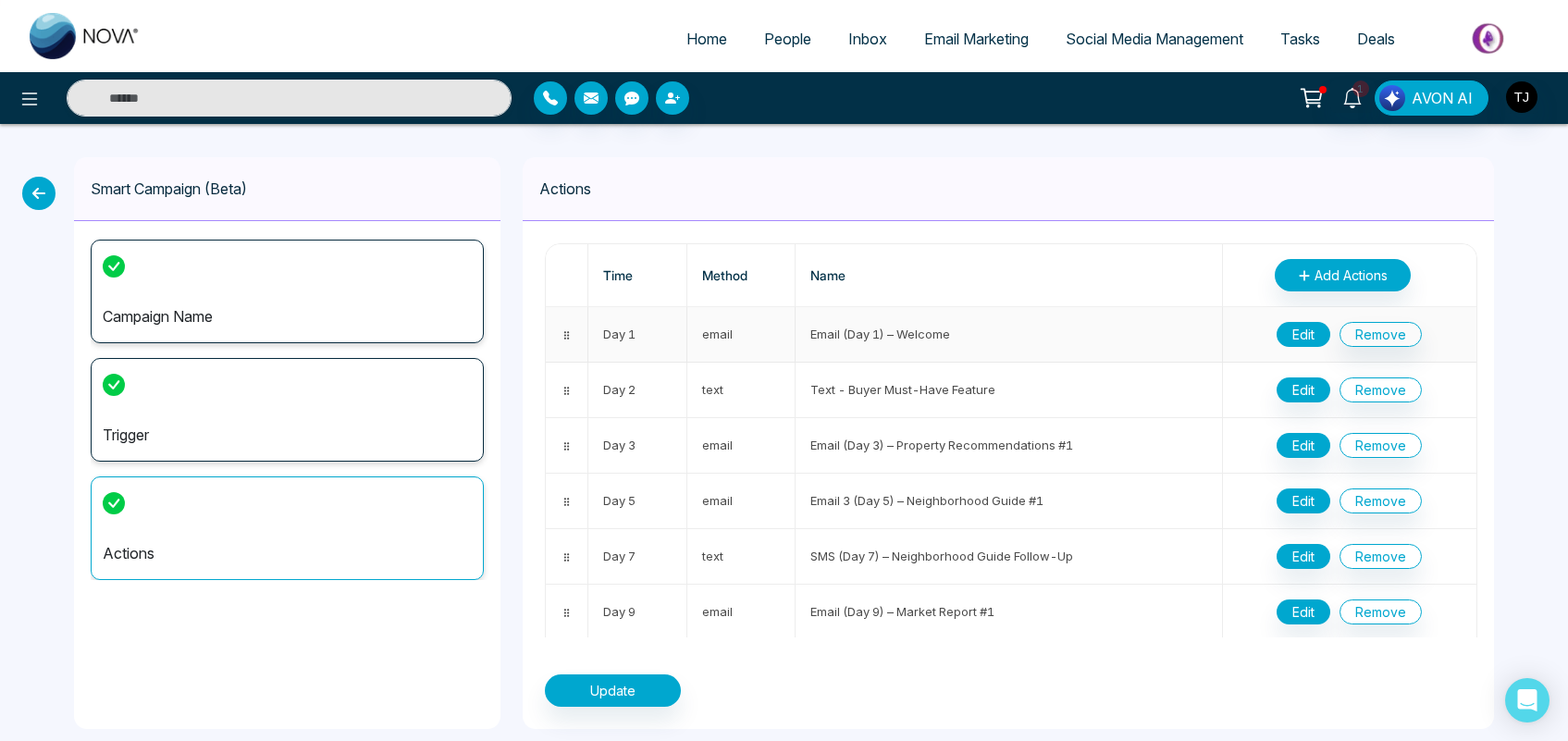
click at [1280, 342] on button "Edit" at bounding box center [1303, 335] width 54 height 25
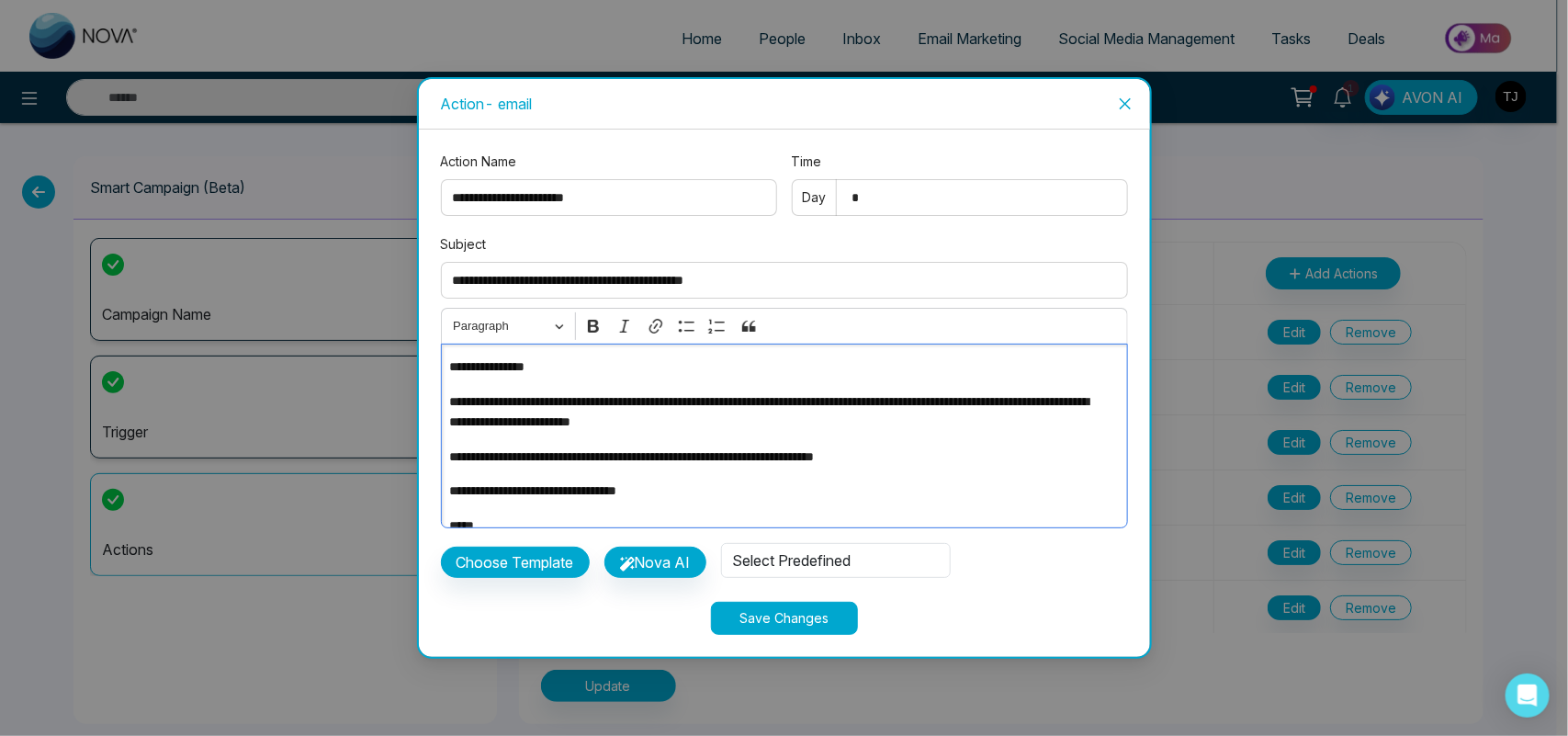
click at [689, 497] on p "**********" at bounding box center [779, 491] width 660 height 21
click at [1128, 101] on icon "close" at bounding box center [1125, 104] width 15 height 15
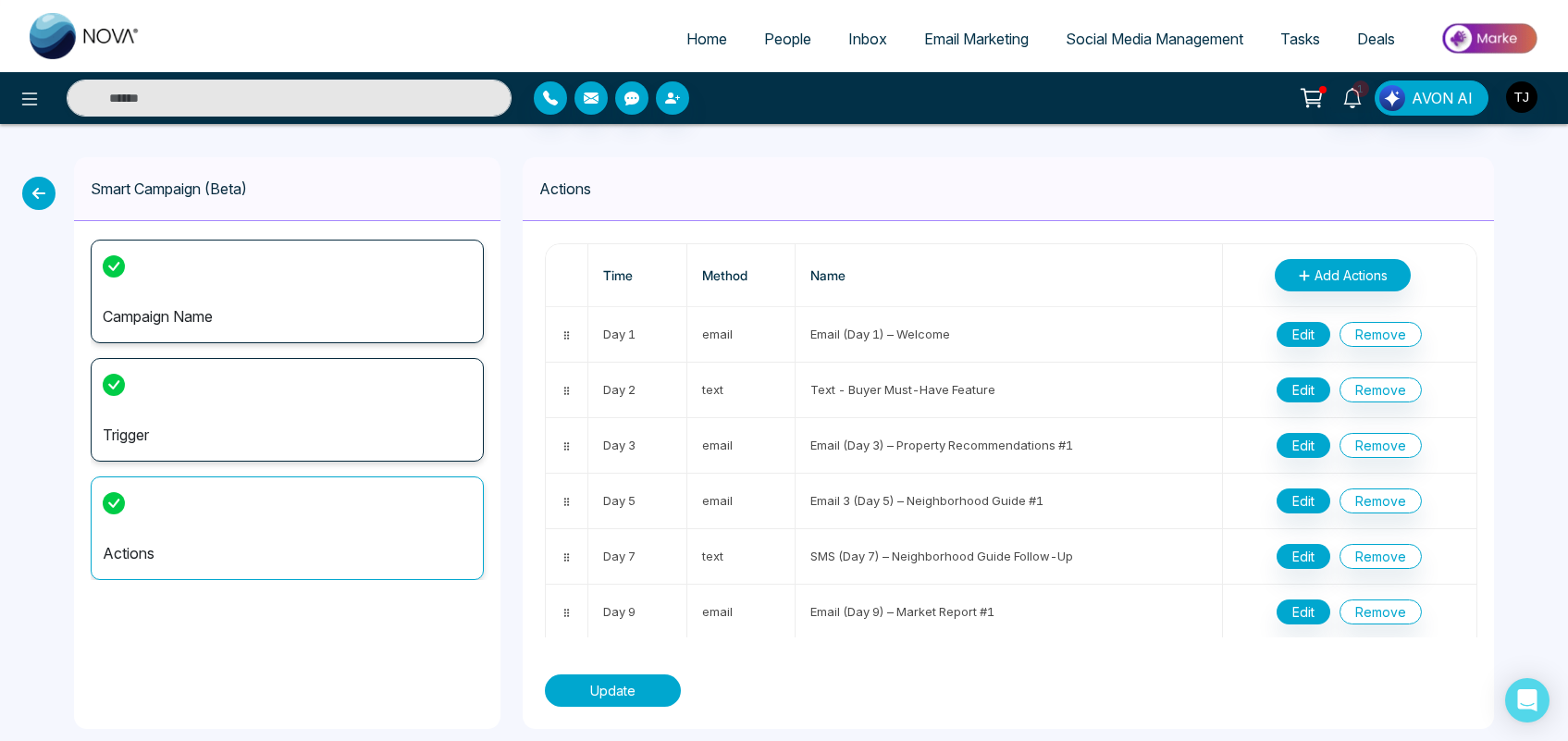
click at [628, 691] on button "Update" at bounding box center [612, 690] width 136 height 32
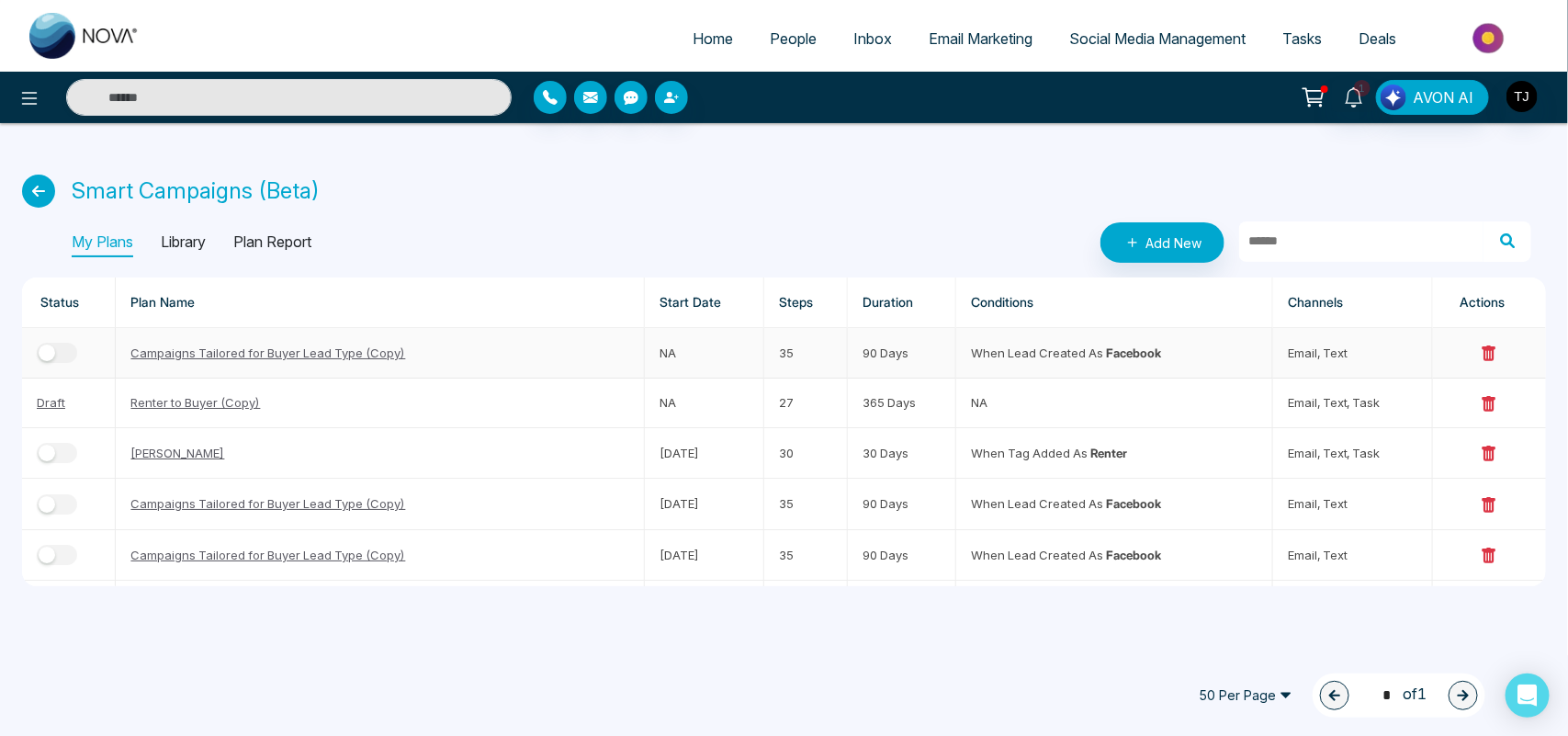
click at [65, 357] on button "button" at bounding box center [56, 353] width 40 height 21
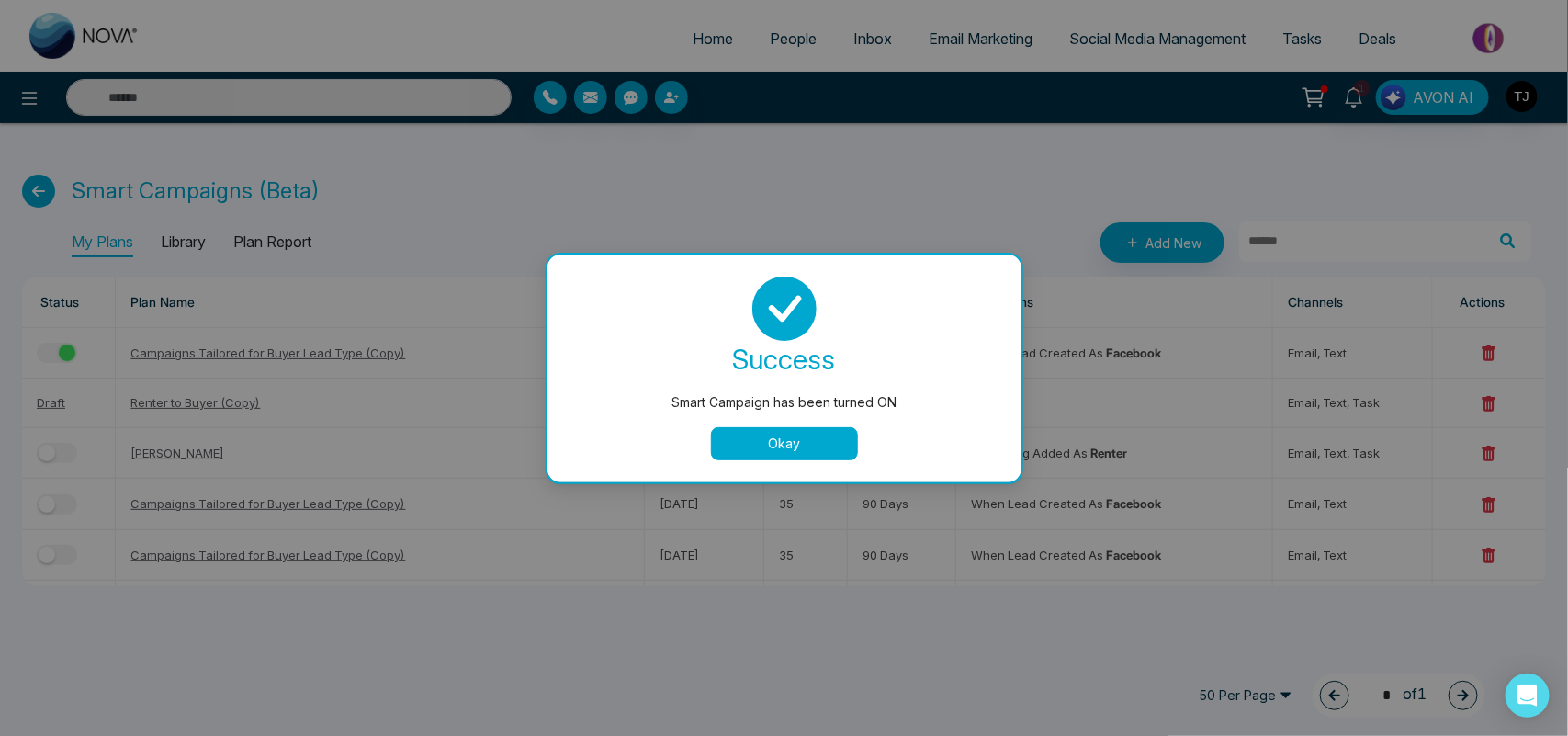
click at [815, 428] on button "Okay" at bounding box center [784, 443] width 147 height 33
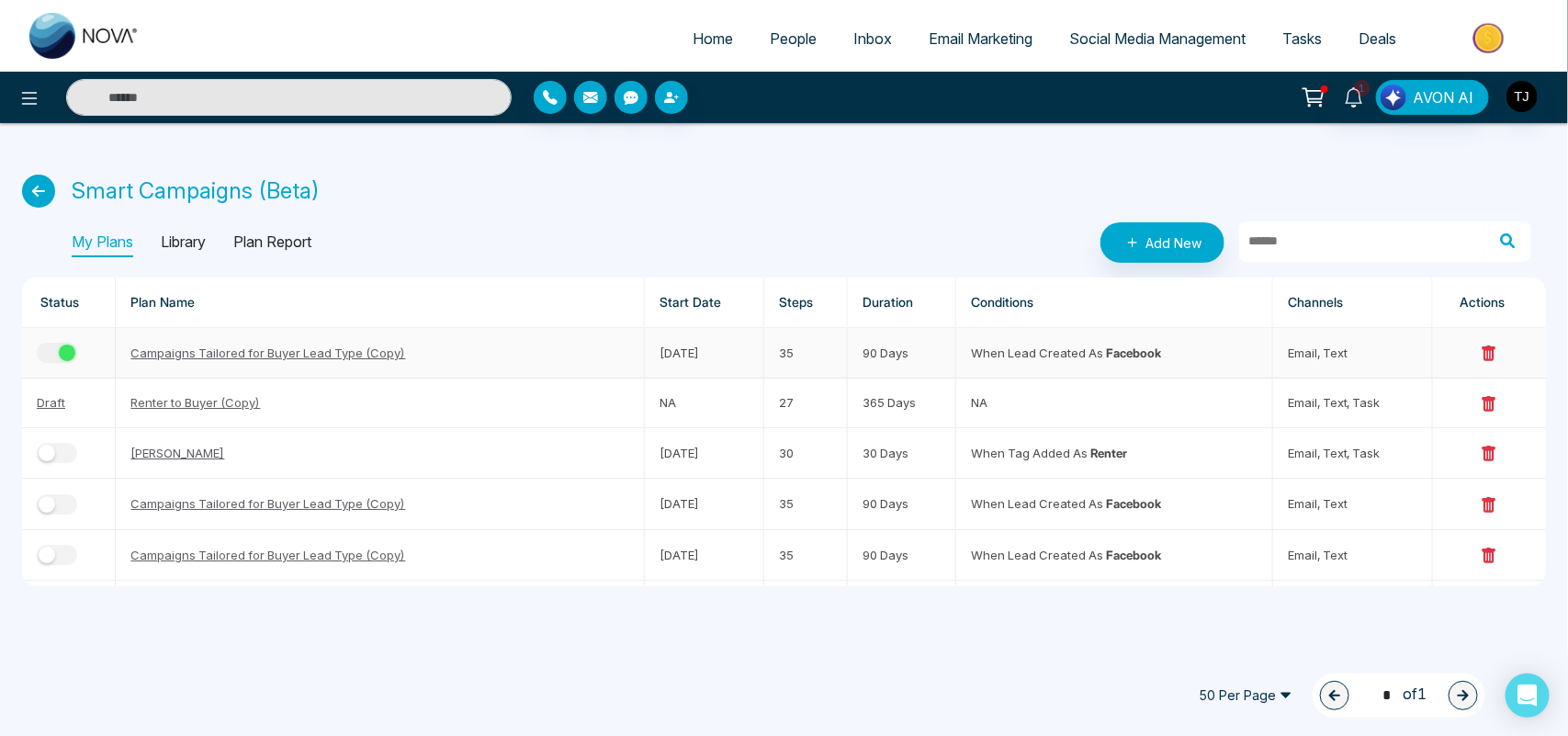
click at [69, 352] on div "button" at bounding box center [68, 353] width 17 height 17
click at [32, 88] on icon at bounding box center [29, 98] width 22 height 22
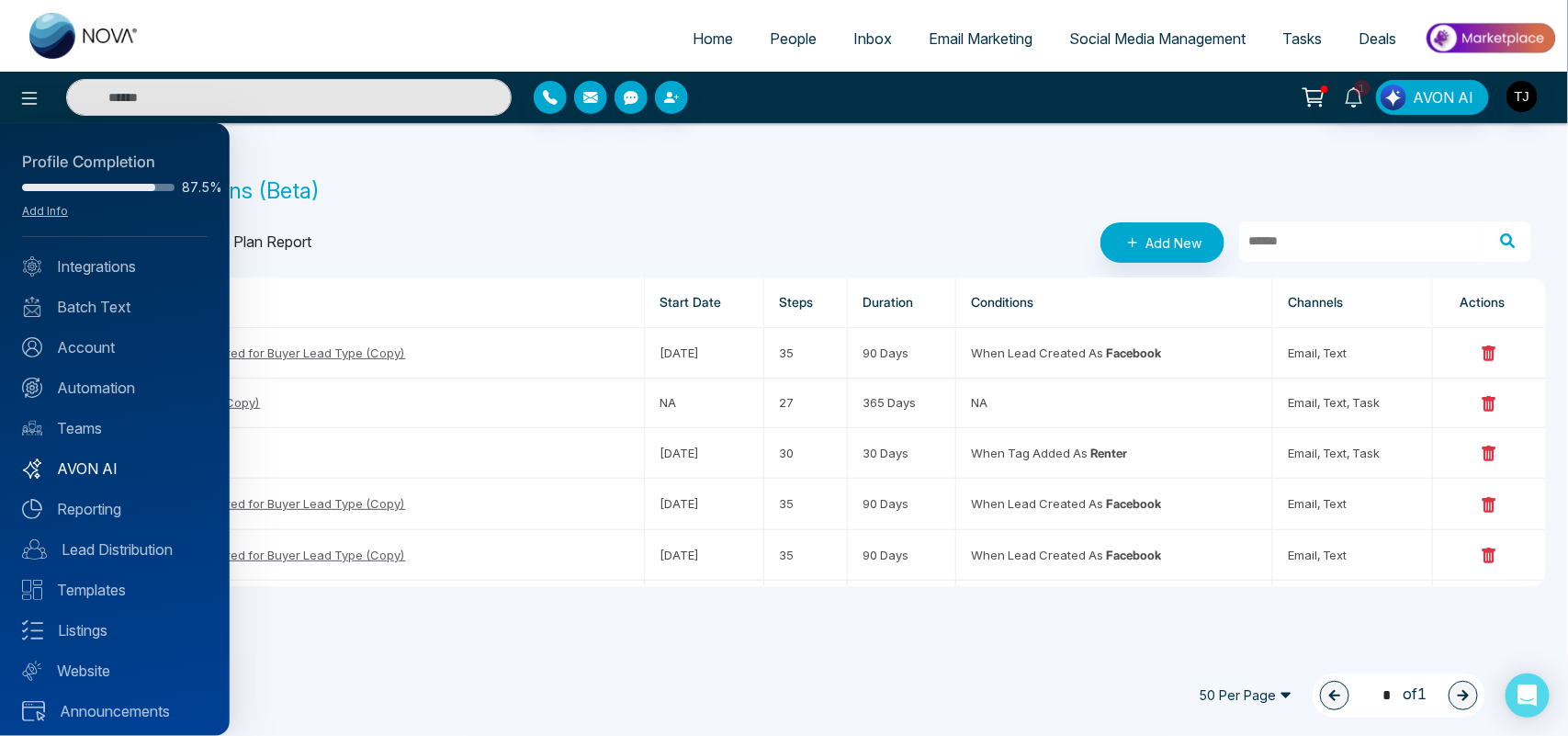
click at [111, 473] on link "AVON AI" at bounding box center [114, 468] width 186 height 22
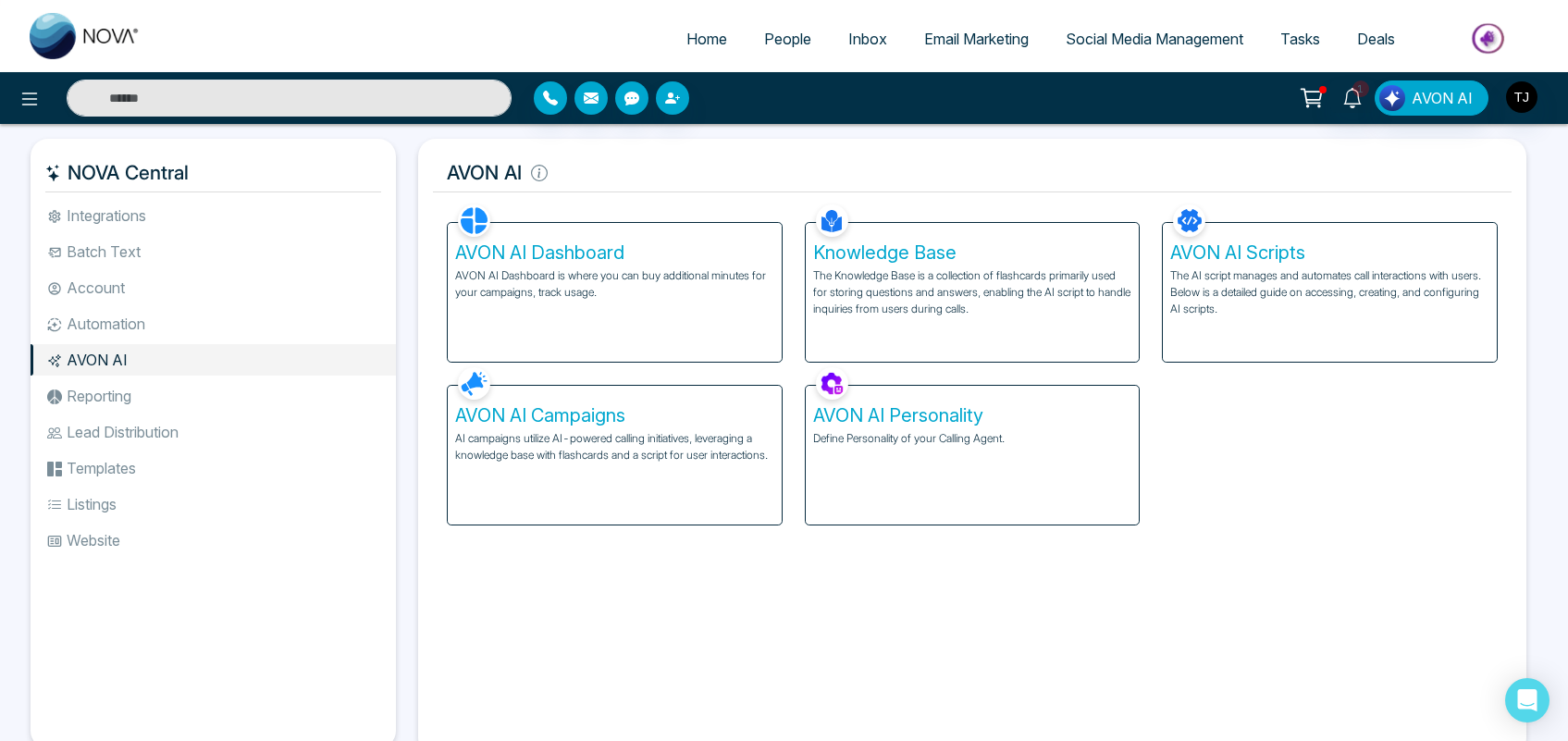
click at [625, 291] on p "AVON AI Dashboard is where you can buy additional minutes for your campaigns, t…" at bounding box center [615, 284] width 319 height 33
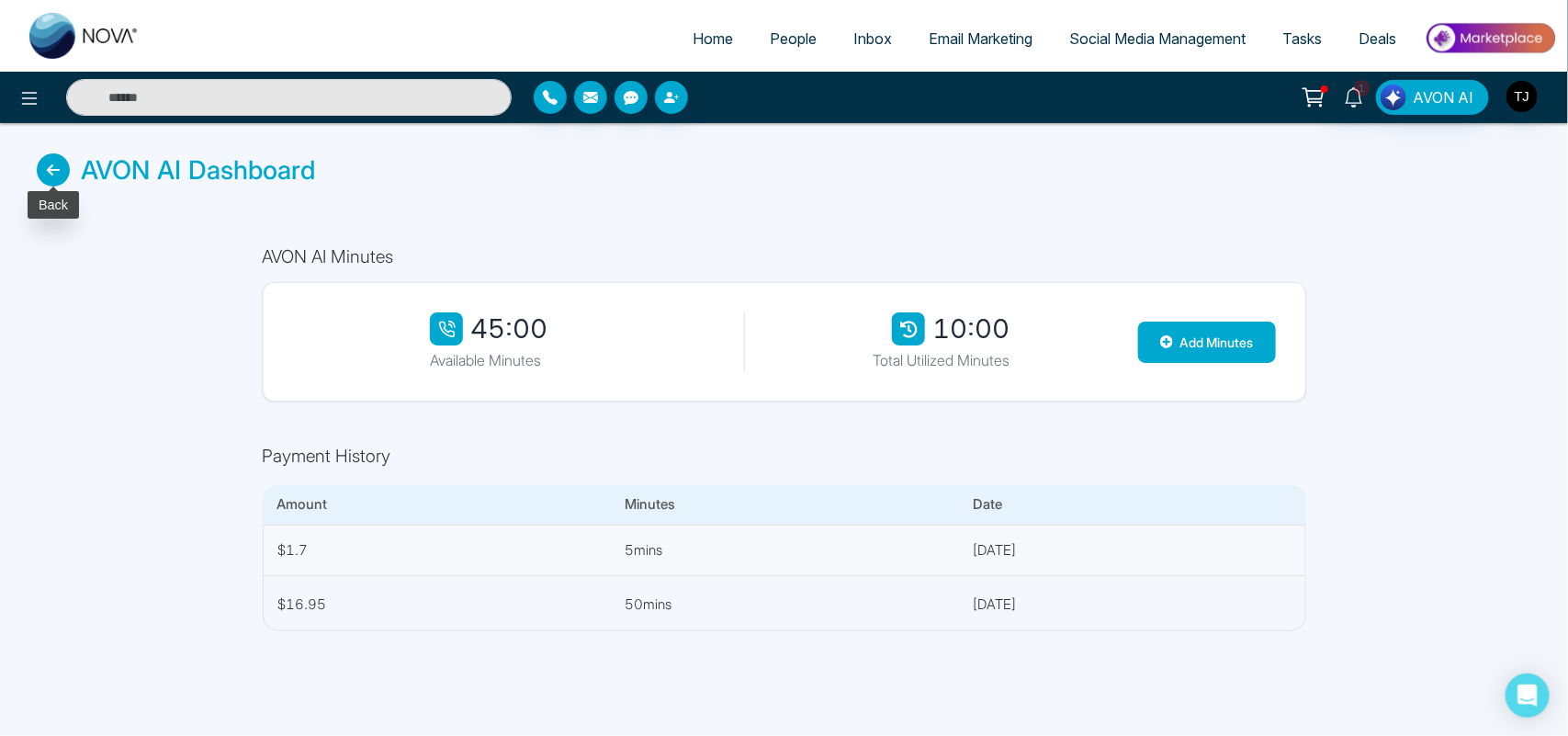
click at [51, 171] on icon at bounding box center [53, 169] width 33 height 33
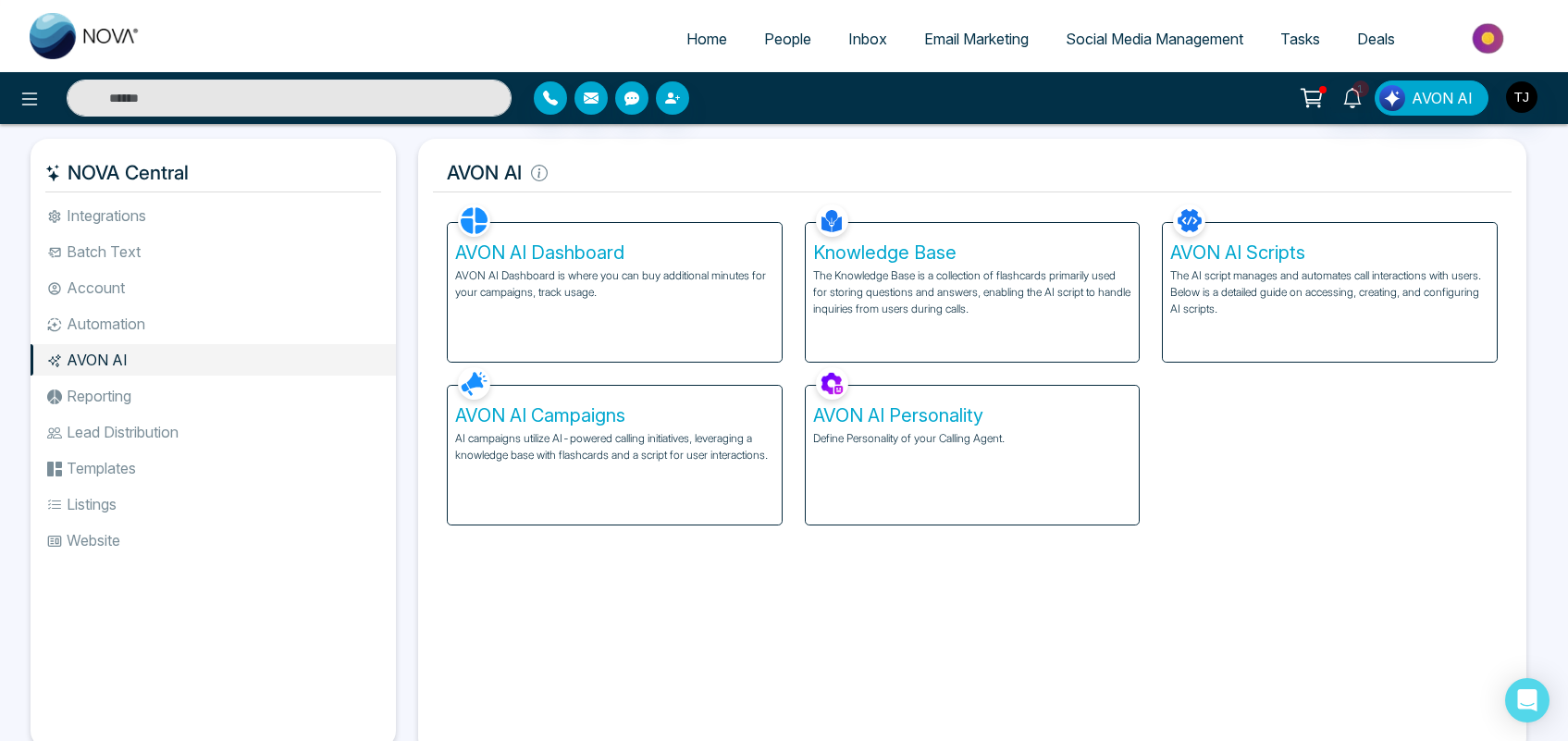
click at [983, 283] on p "The Knowledge Base is a collection of flashcards primarily used for storing que…" at bounding box center [973, 292] width 319 height 50
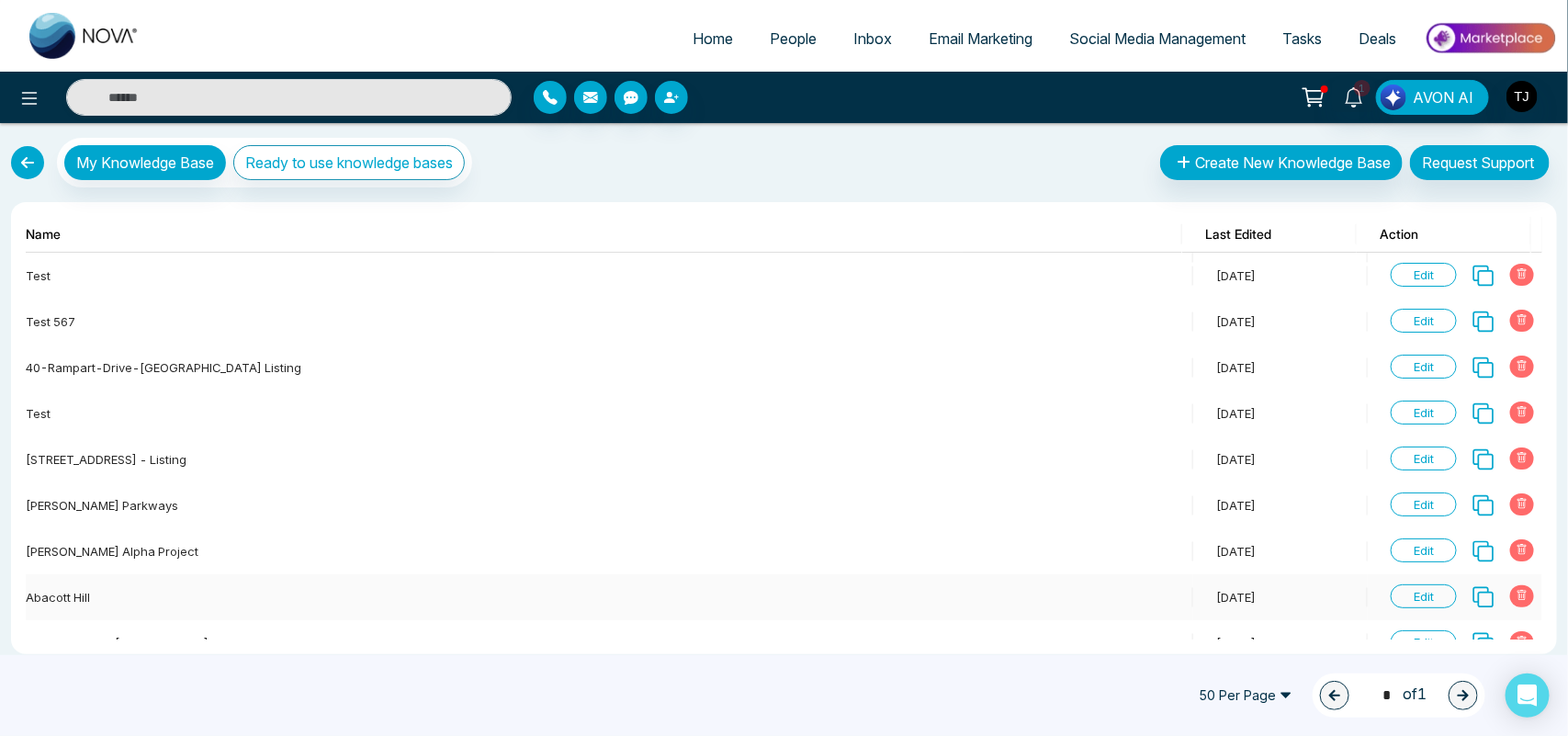
click at [1403, 600] on span "Edit" at bounding box center [1423, 595] width 66 height 23
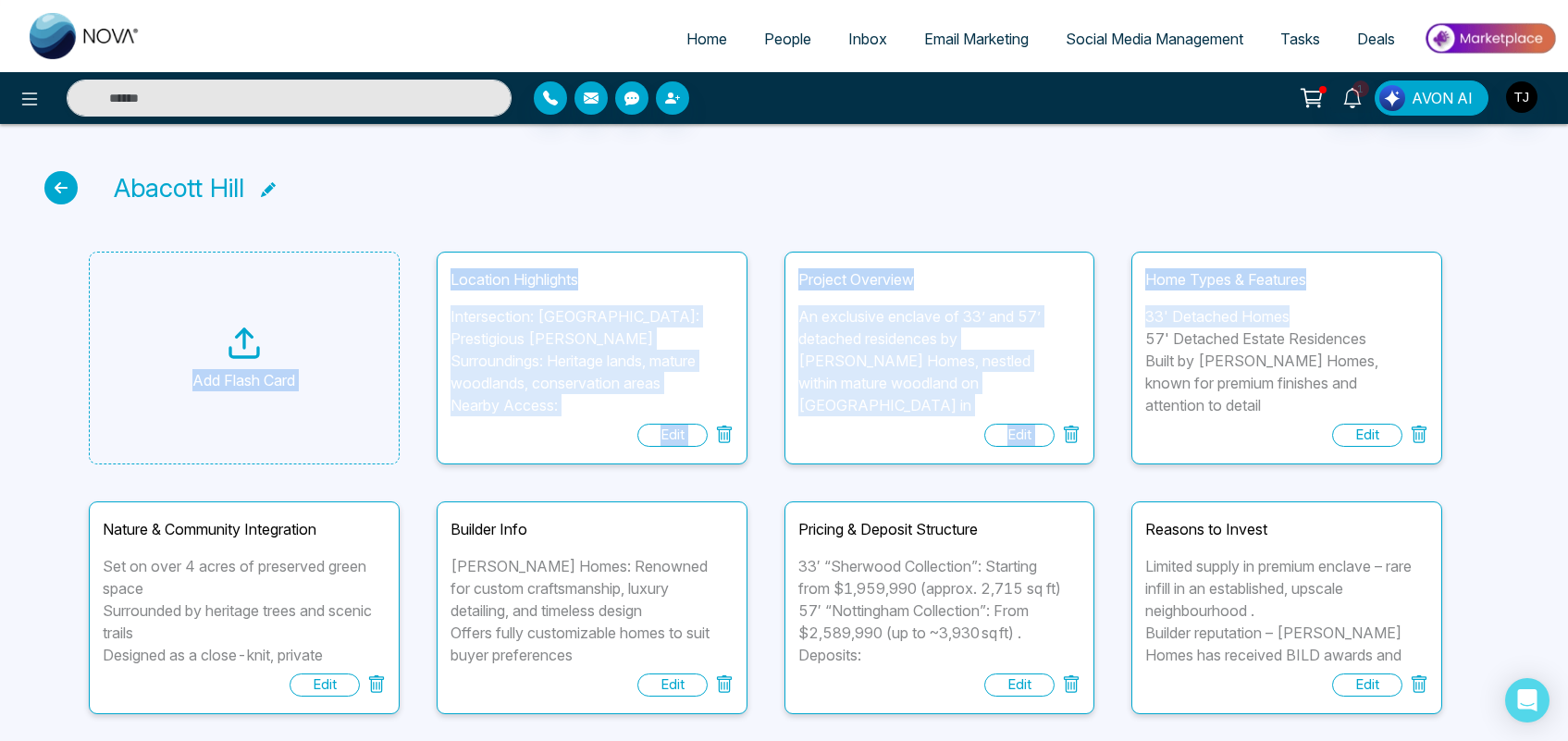
drag, startPoint x: 1566, startPoint y: 169, endPoint x: 1557, endPoint y: 322, distance: 153.3
click at [1557, 322] on div "Abacott Hill Add Flash Card Location Highlights Intersection: Mississauga Rd & …" at bounding box center [784, 588] width 1568 height 929
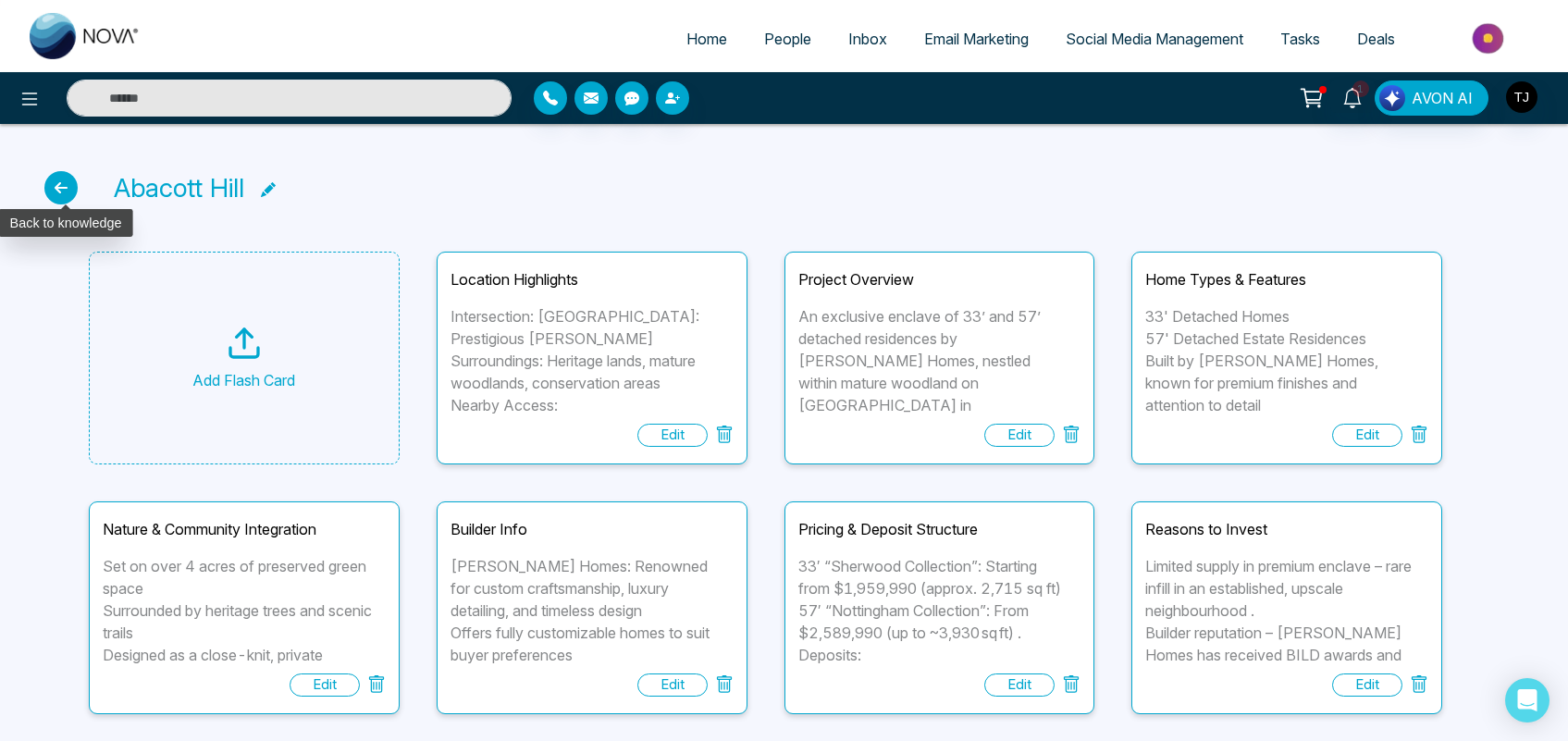
click at [65, 181] on icon at bounding box center [60, 187] width 33 height 33
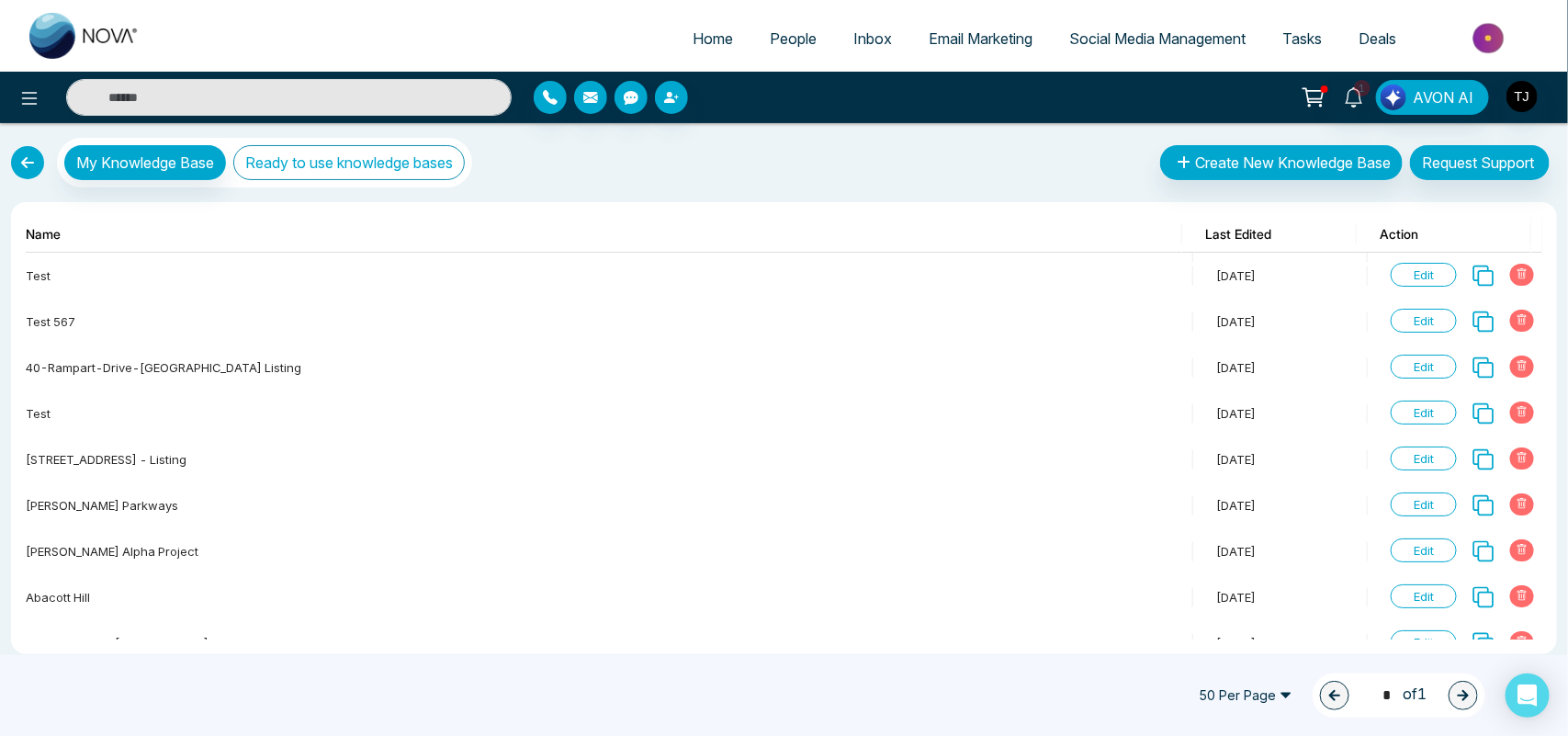
click at [403, 175] on button "Ready to use knowledge bases" at bounding box center [349, 162] width 232 height 35
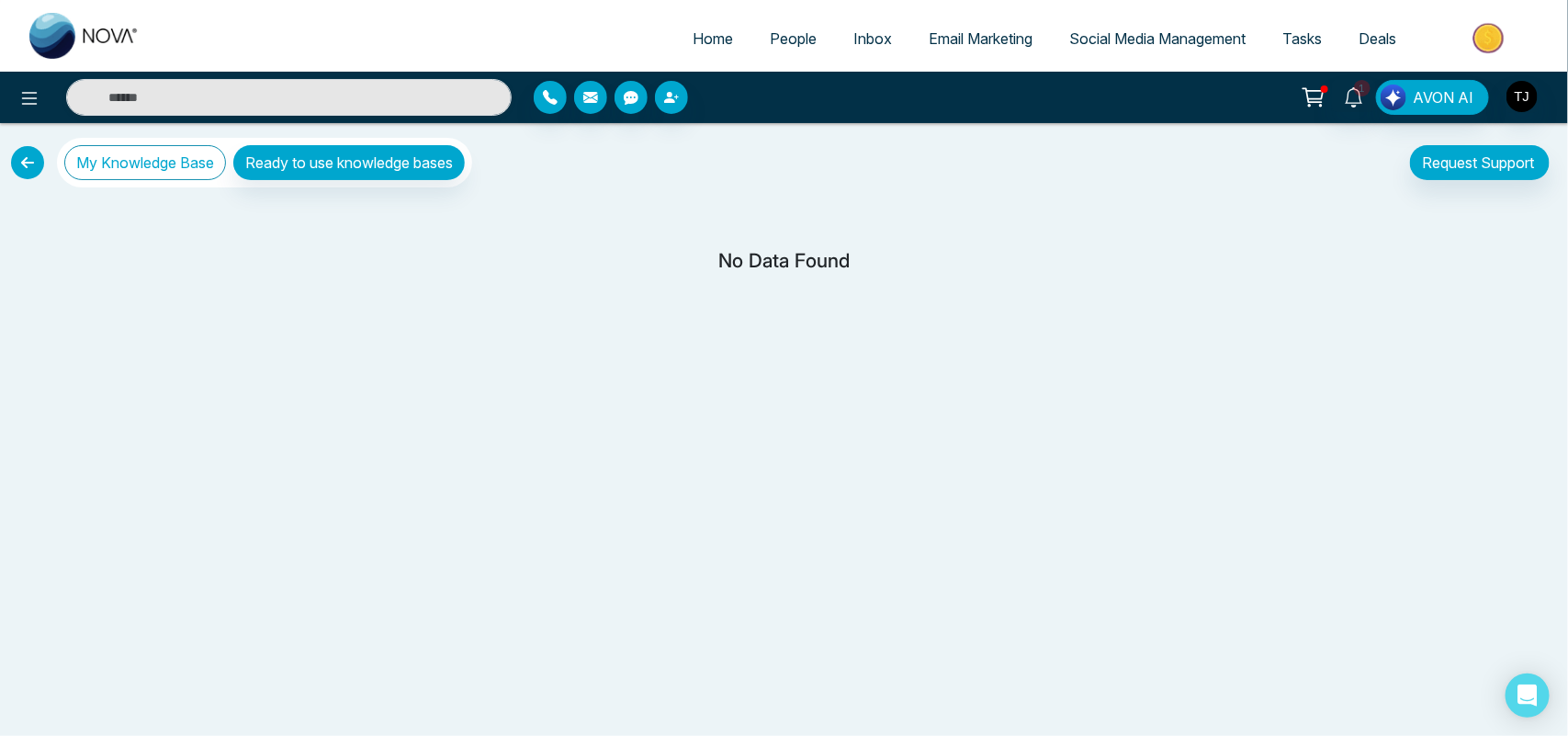
click at [156, 161] on button "My Knowledge Base" at bounding box center [145, 162] width 161 height 35
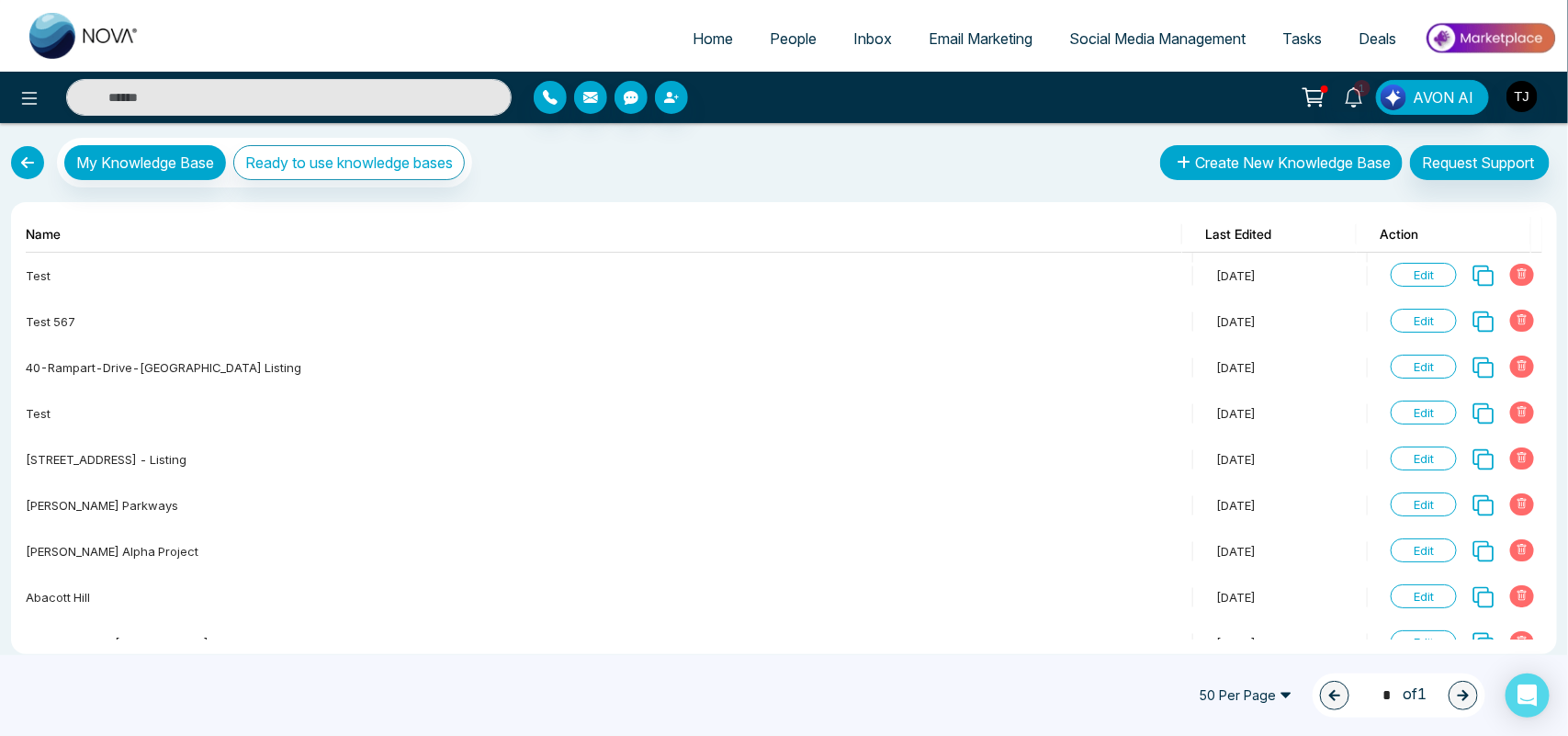
click at [1218, 159] on button "Create New Knowledge Base" at bounding box center [1281, 162] width 242 height 35
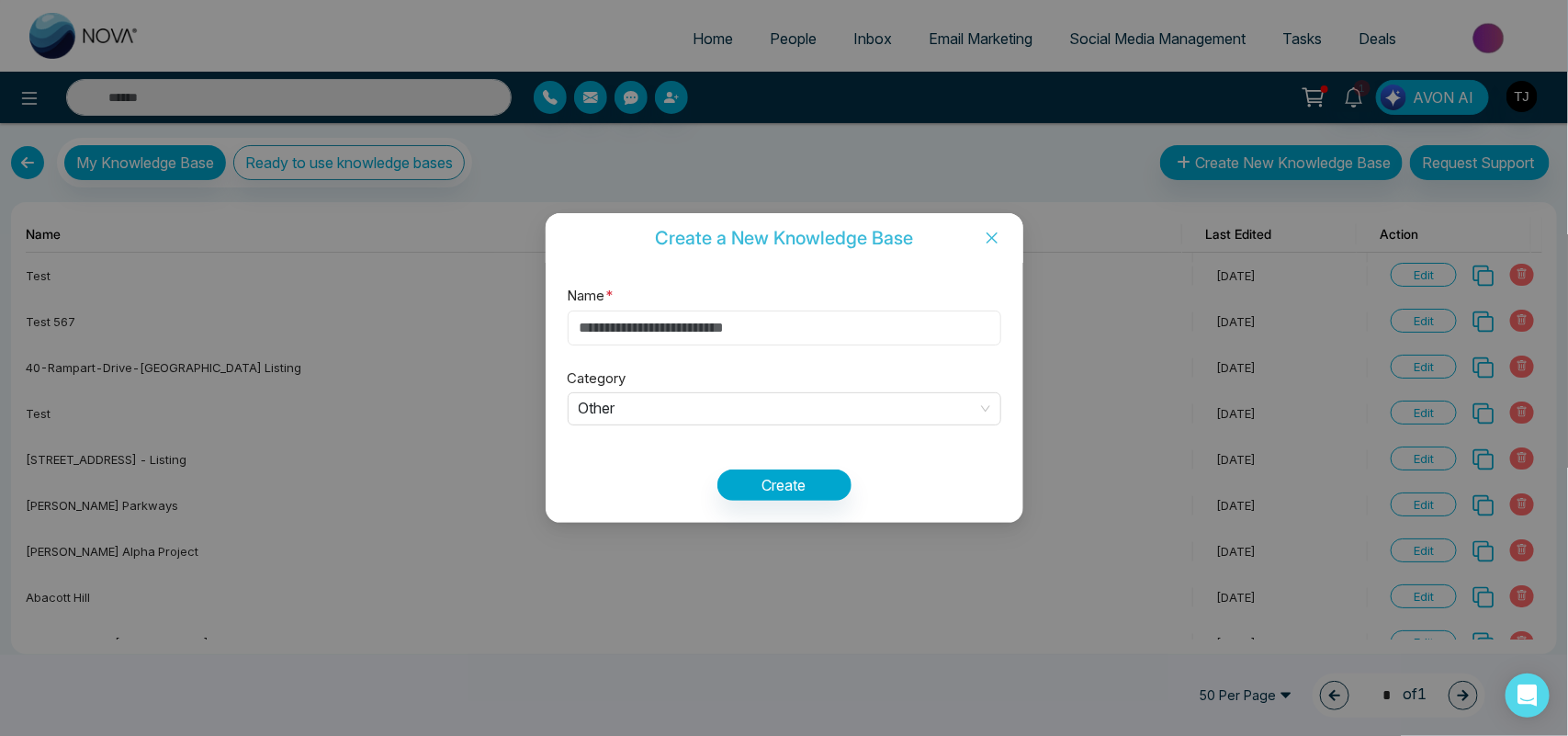
click at [639, 328] on input "Name *" at bounding box center [784, 328] width 434 height 35
click at [730, 411] on span "Other" at bounding box center [784, 409] width 411 height 30
type input "****"
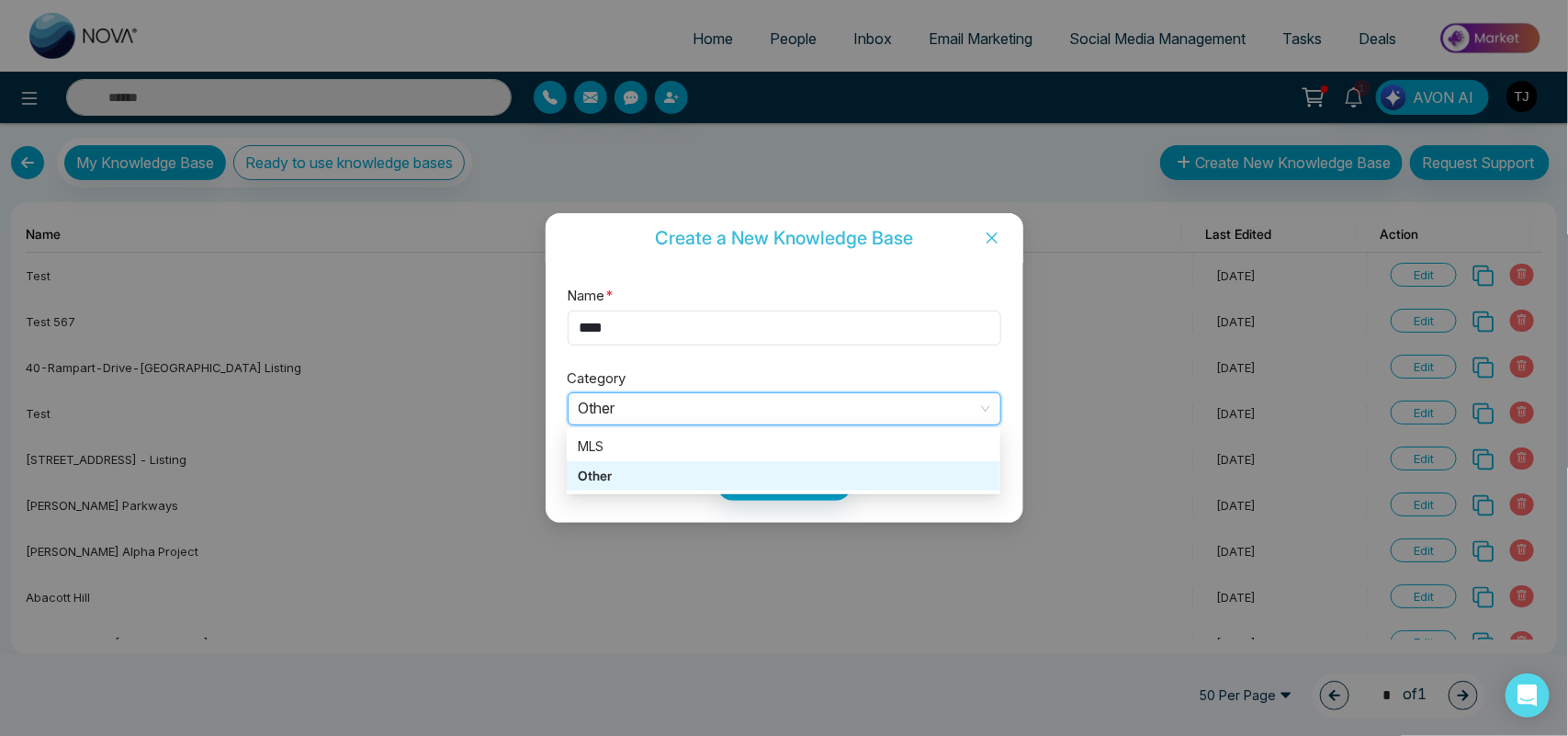
click at [703, 471] on div "Other" at bounding box center [784, 476] width 411 height 21
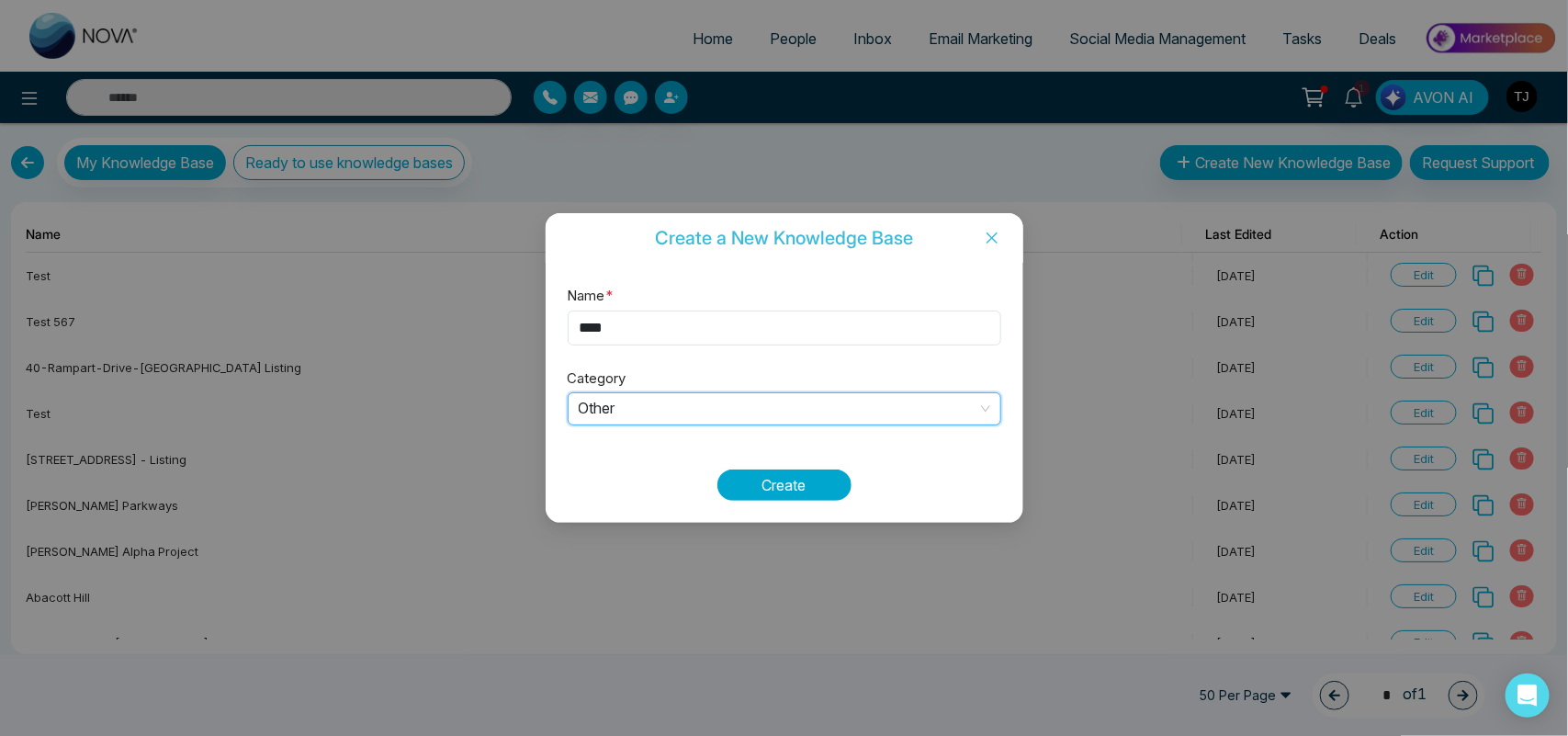
click at [782, 488] on button "Create" at bounding box center [784, 484] width 134 height 31
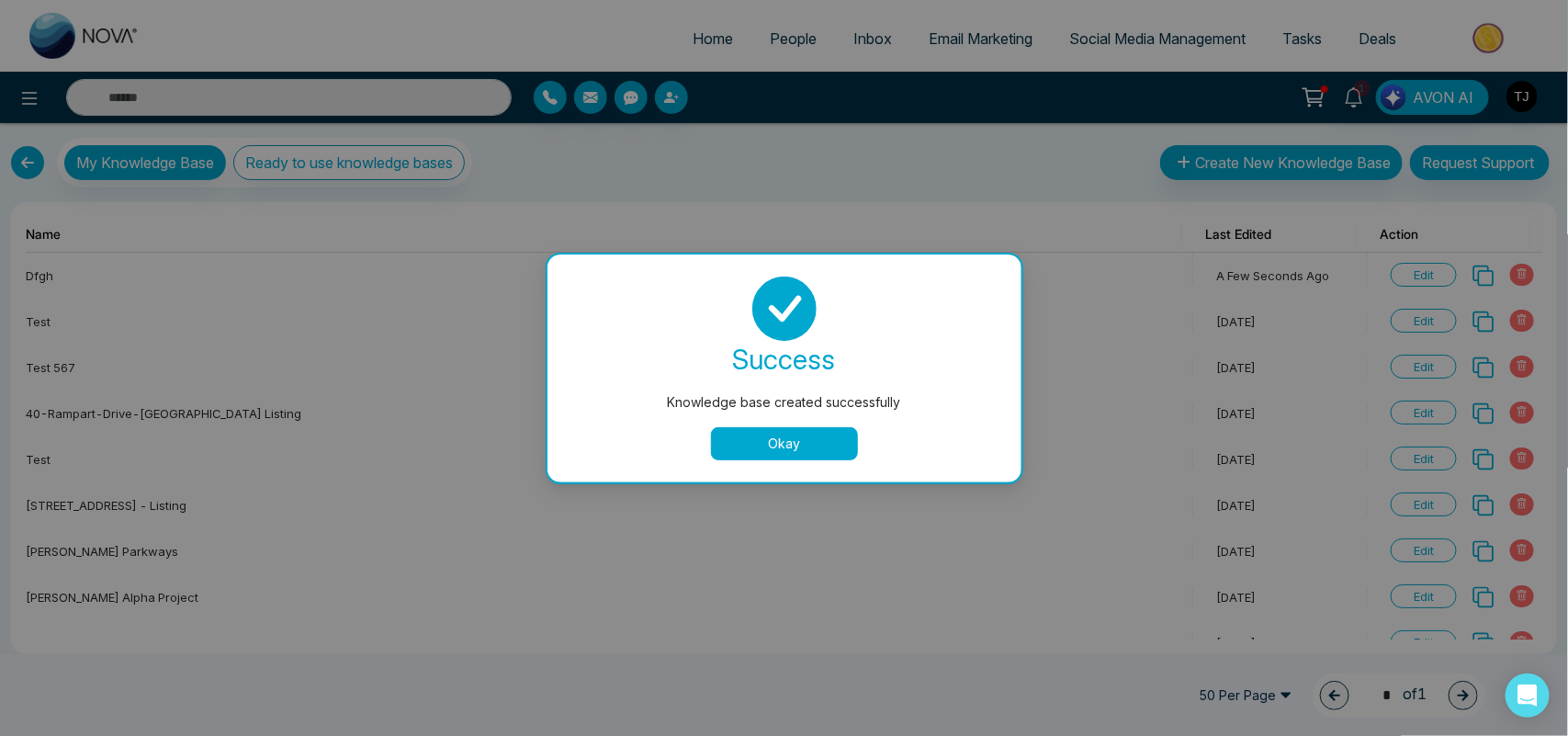
click at [772, 433] on button "Okay" at bounding box center [784, 443] width 147 height 33
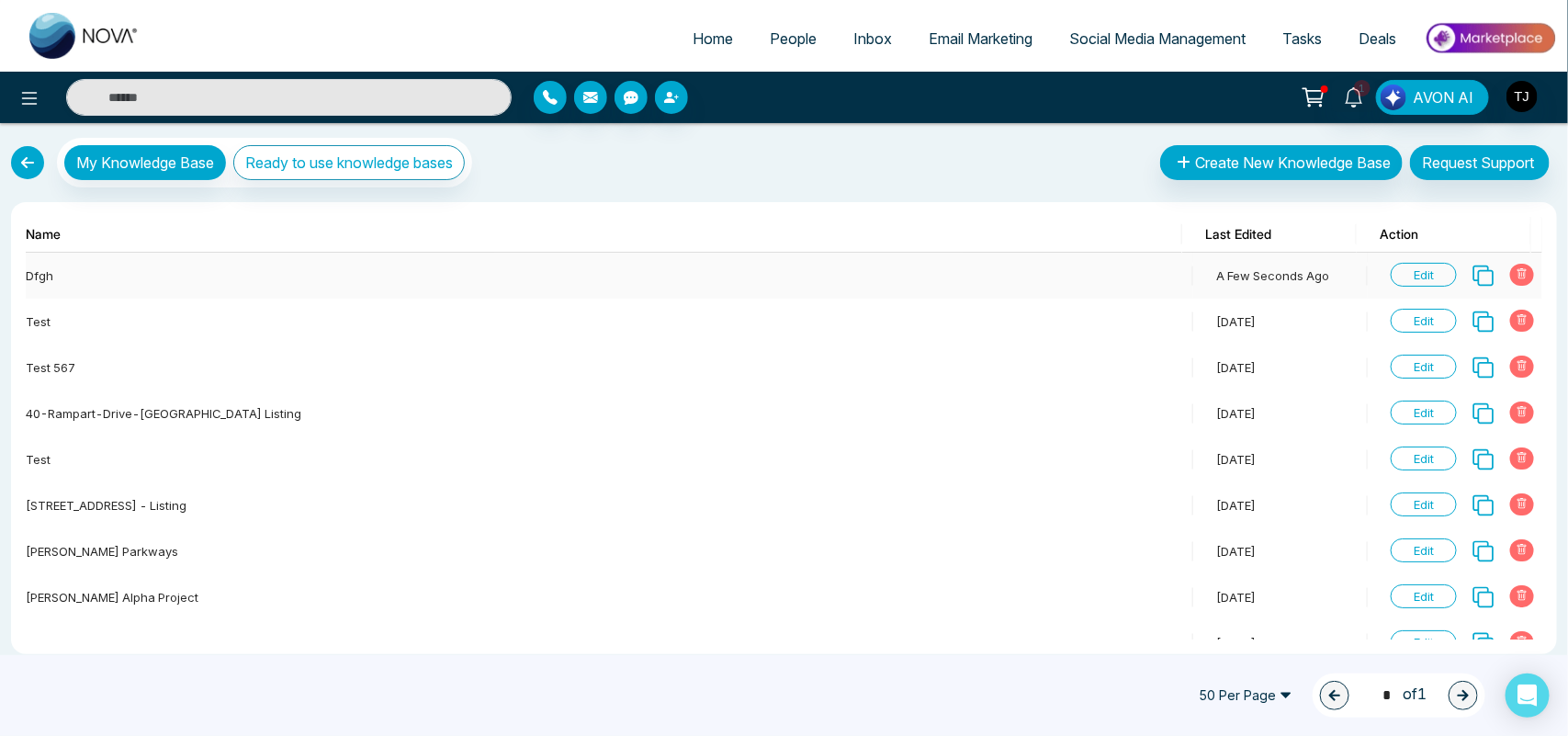
click at [1398, 268] on span "Edit" at bounding box center [1423, 274] width 66 height 23
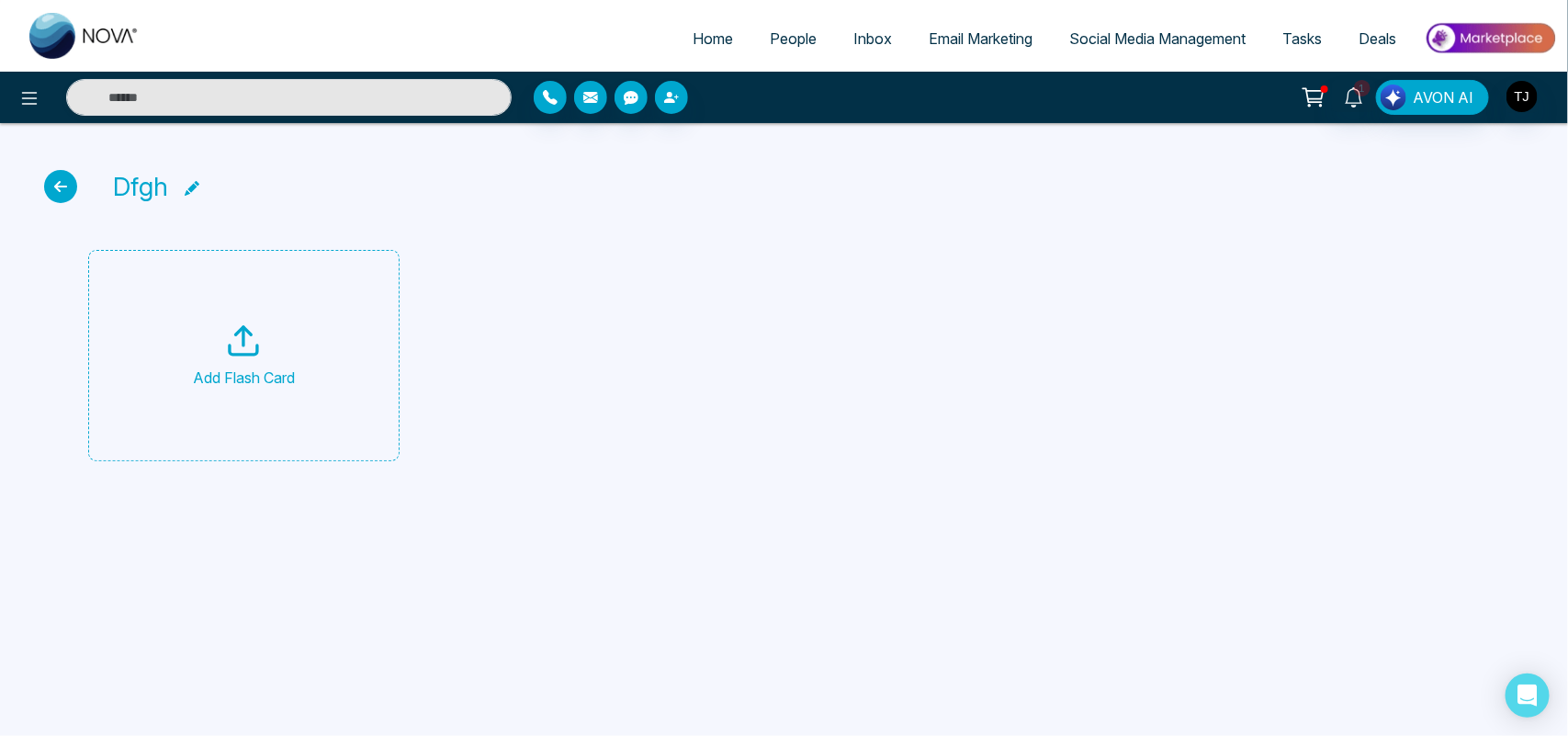
click at [236, 350] on icon at bounding box center [243, 341] width 37 height 37
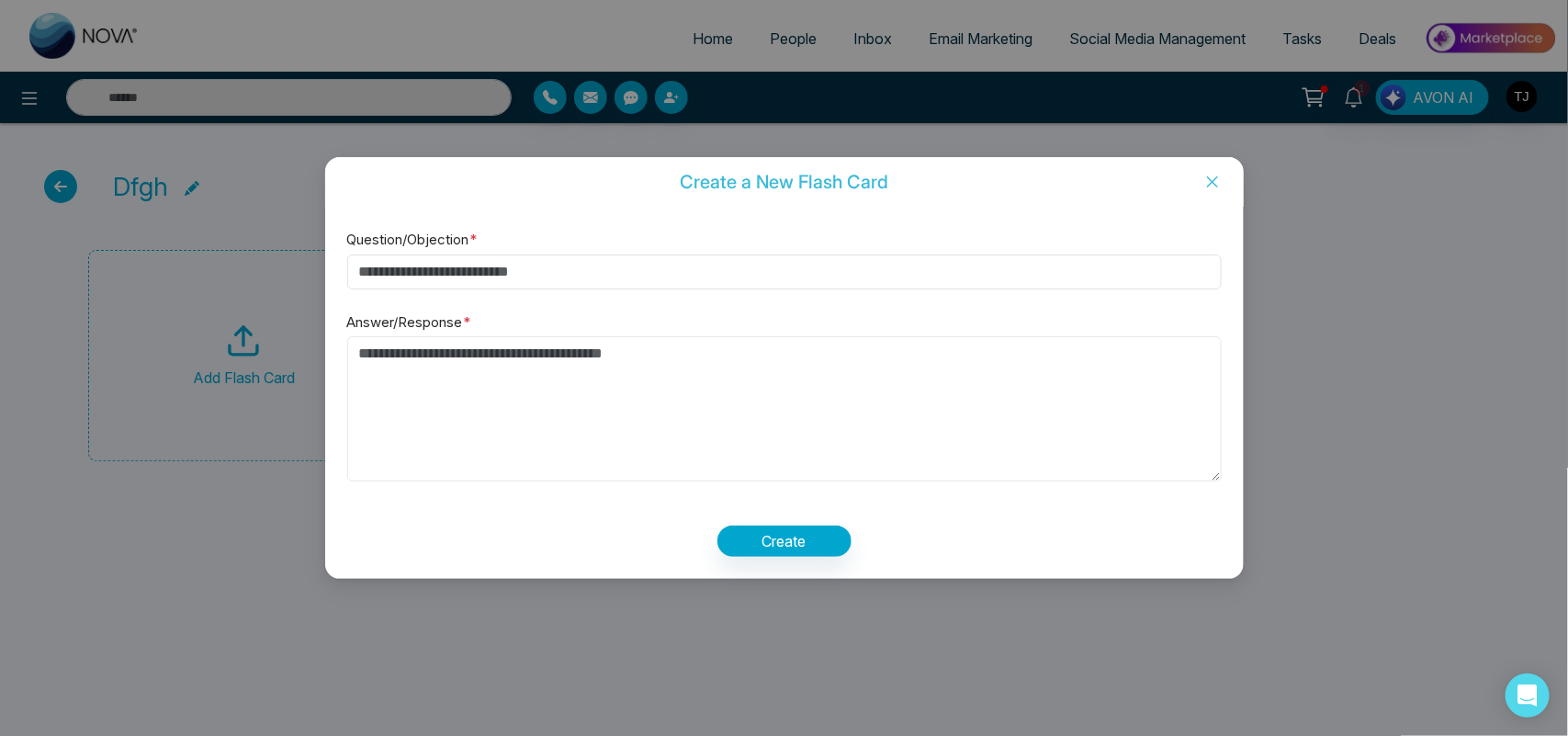
click at [572, 387] on textarea "Answer/Response *" at bounding box center [784, 408] width 875 height 146
click at [1213, 182] on icon "close" at bounding box center [1211, 182] width 11 height 11
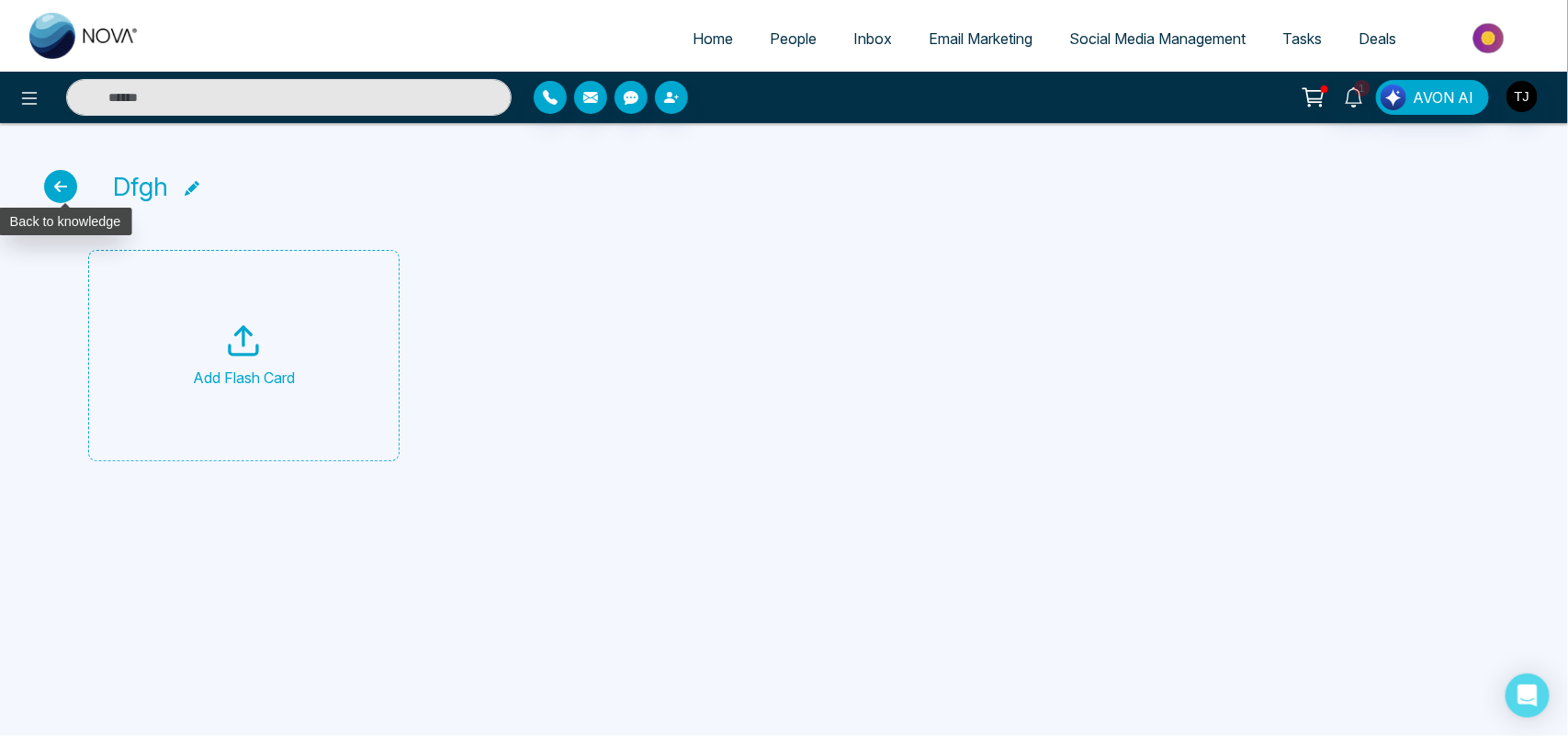
click at [58, 187] on icon at bounding box center [60, 186] width 33 height 33
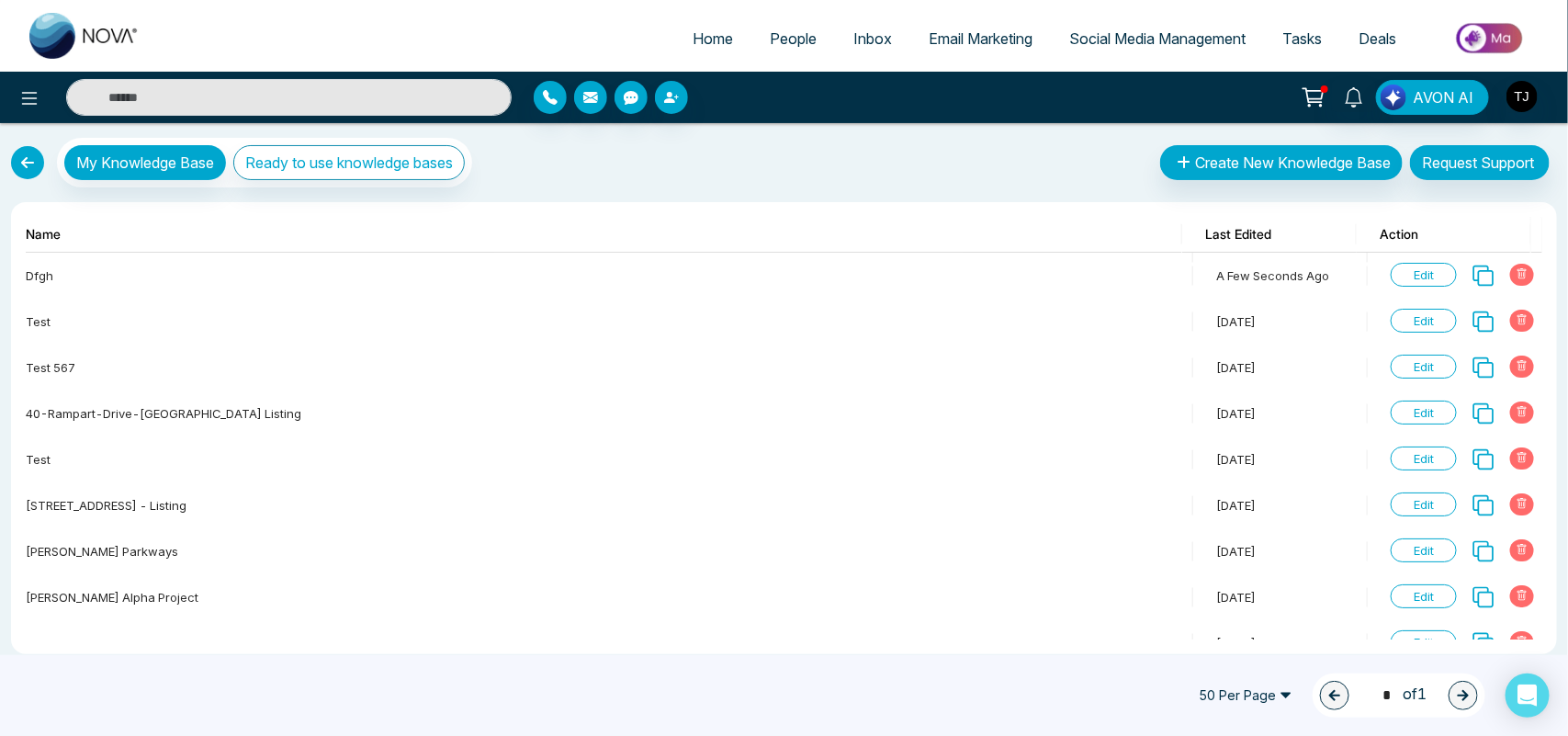
click at [25, 157] on link at bounding box center [27, 162] width 33 height 33
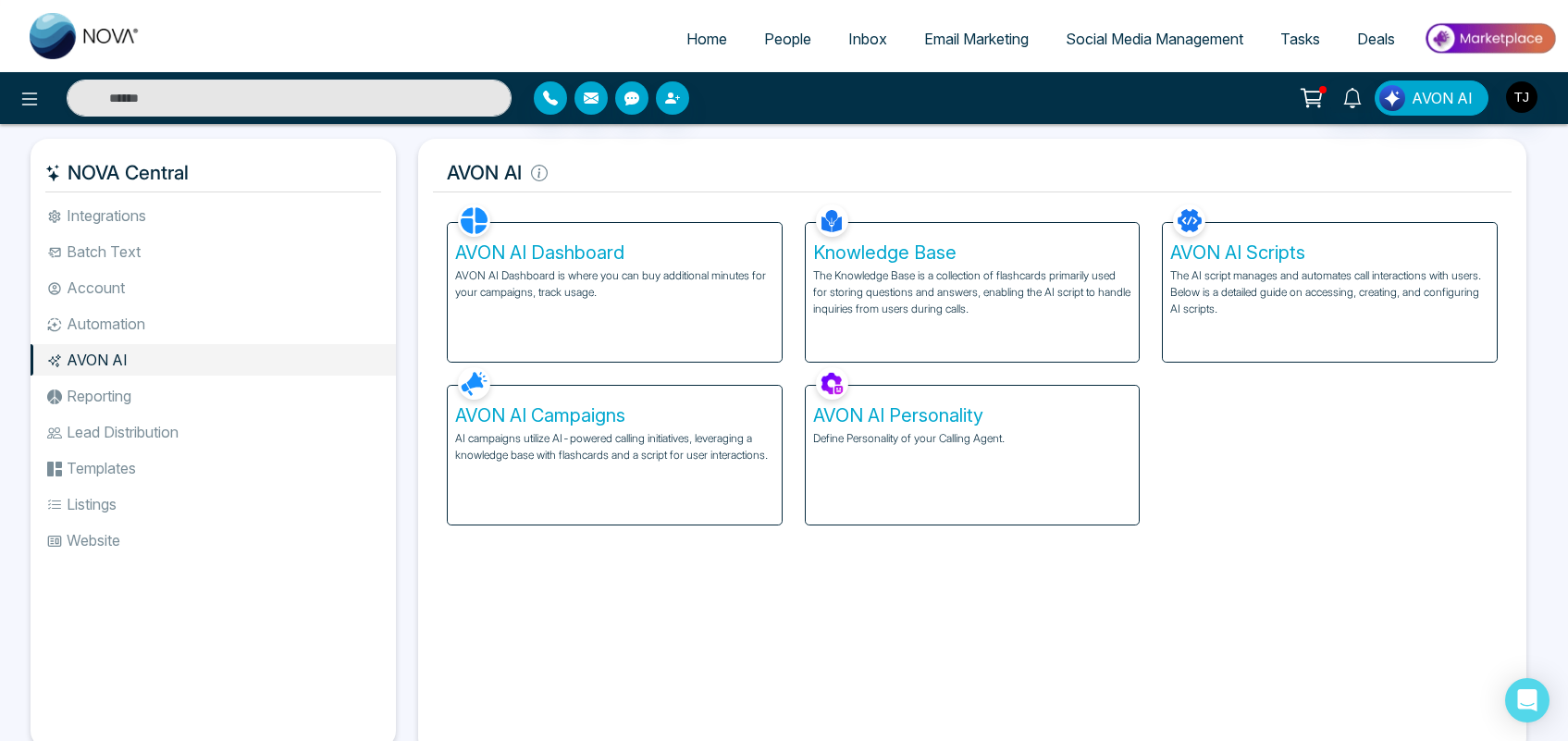
click at [1316, 302] on p "The AI script manages and automates call interactions with users. Below is a de…" at bounding box center [1330, 292] width 319 height 50
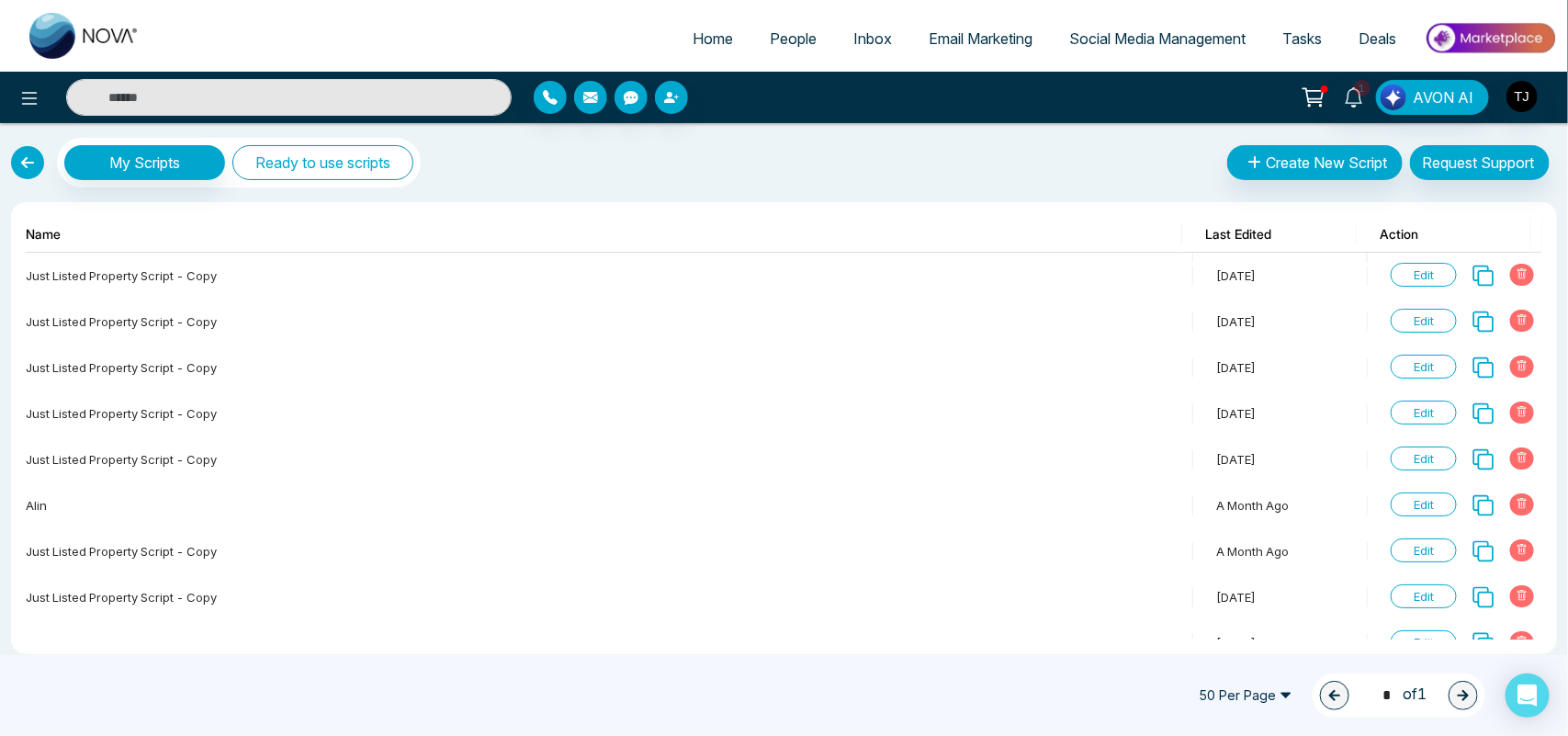
click at [331, 176] on button "Ready to use scripts" at bounding box center [323, 162] width 181 height 35
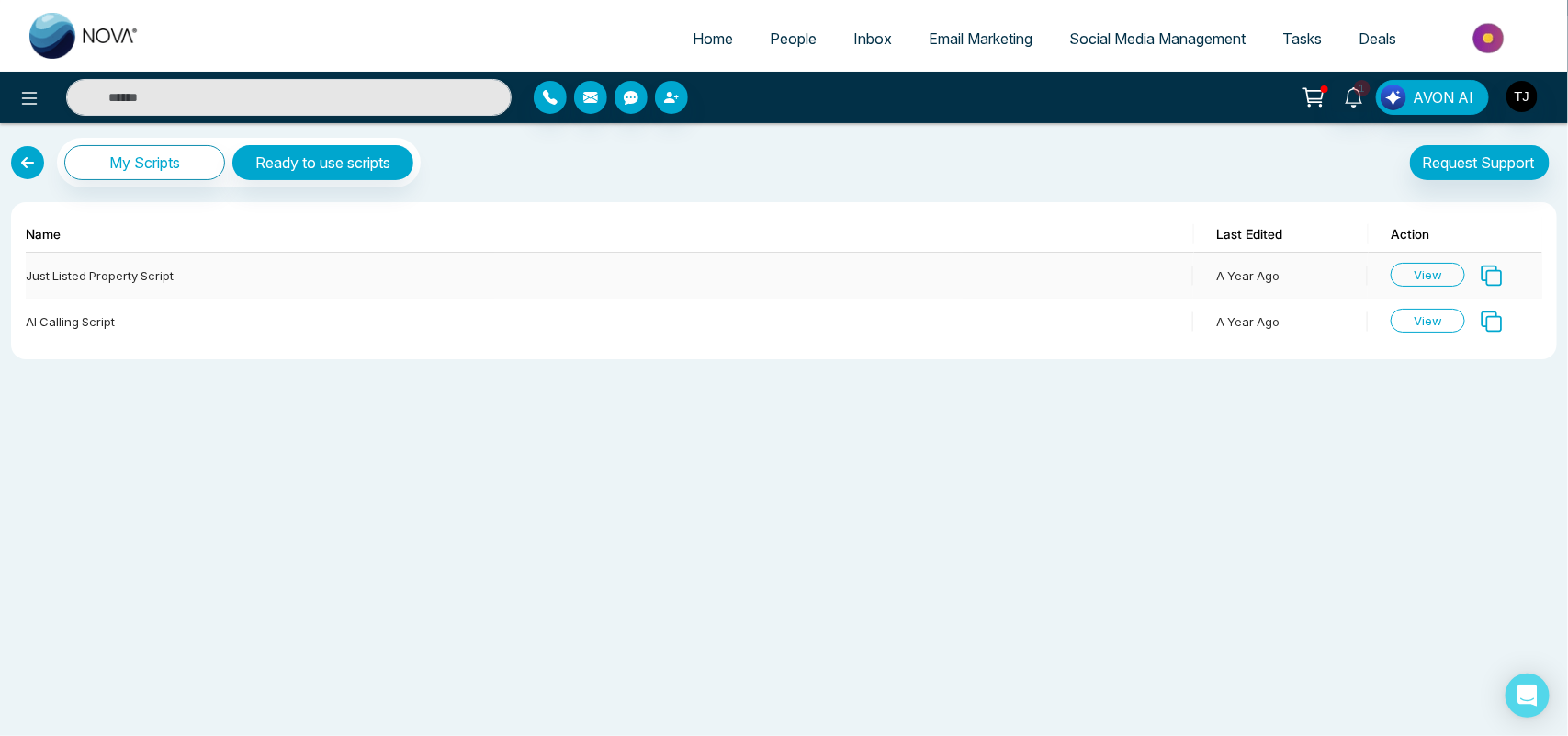
click at [1493, 272] on icon at bounding box center [1492, 276] width 22 height 22
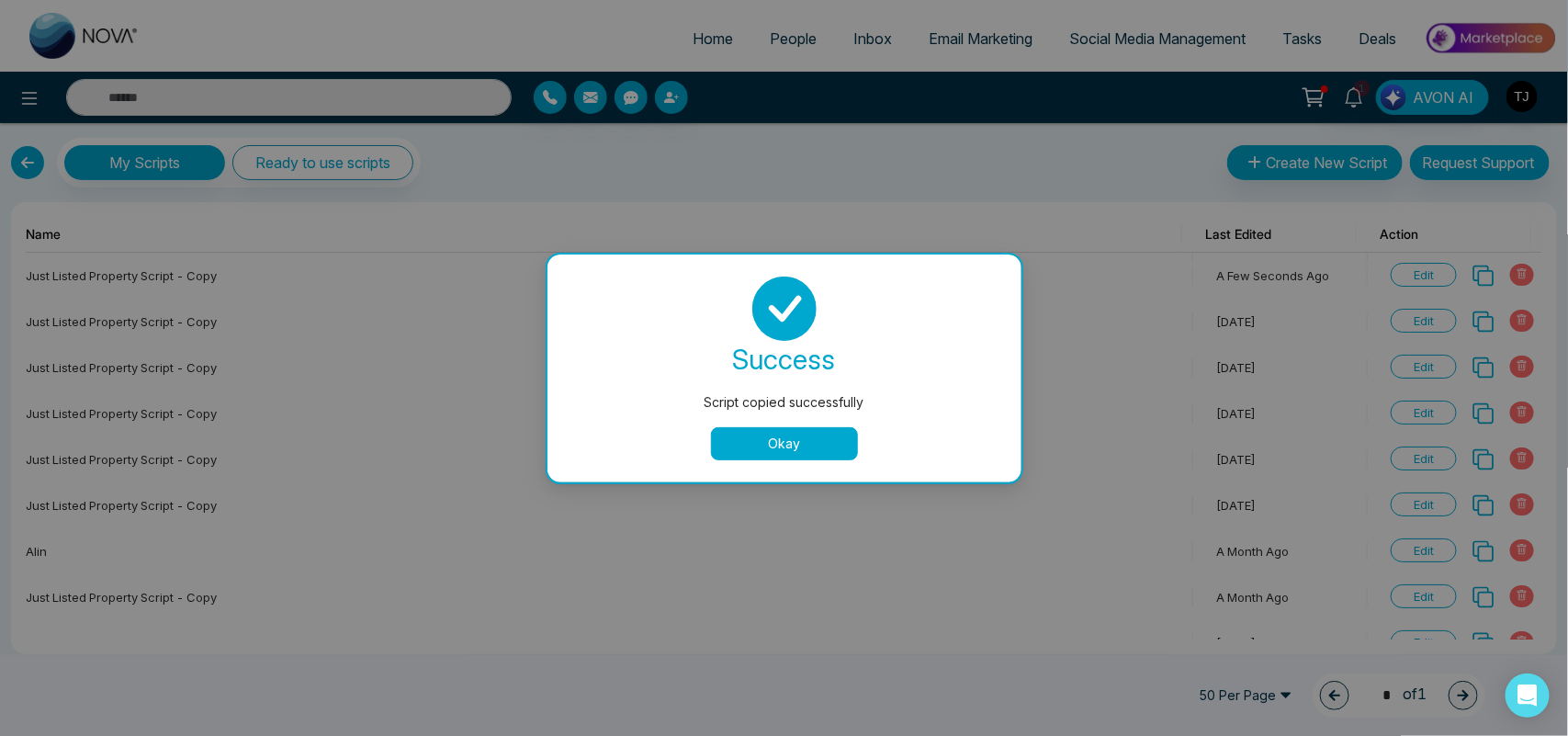
click at [754, 446] on button "Okay" at bounding box center [784, 443] width 147 height 33
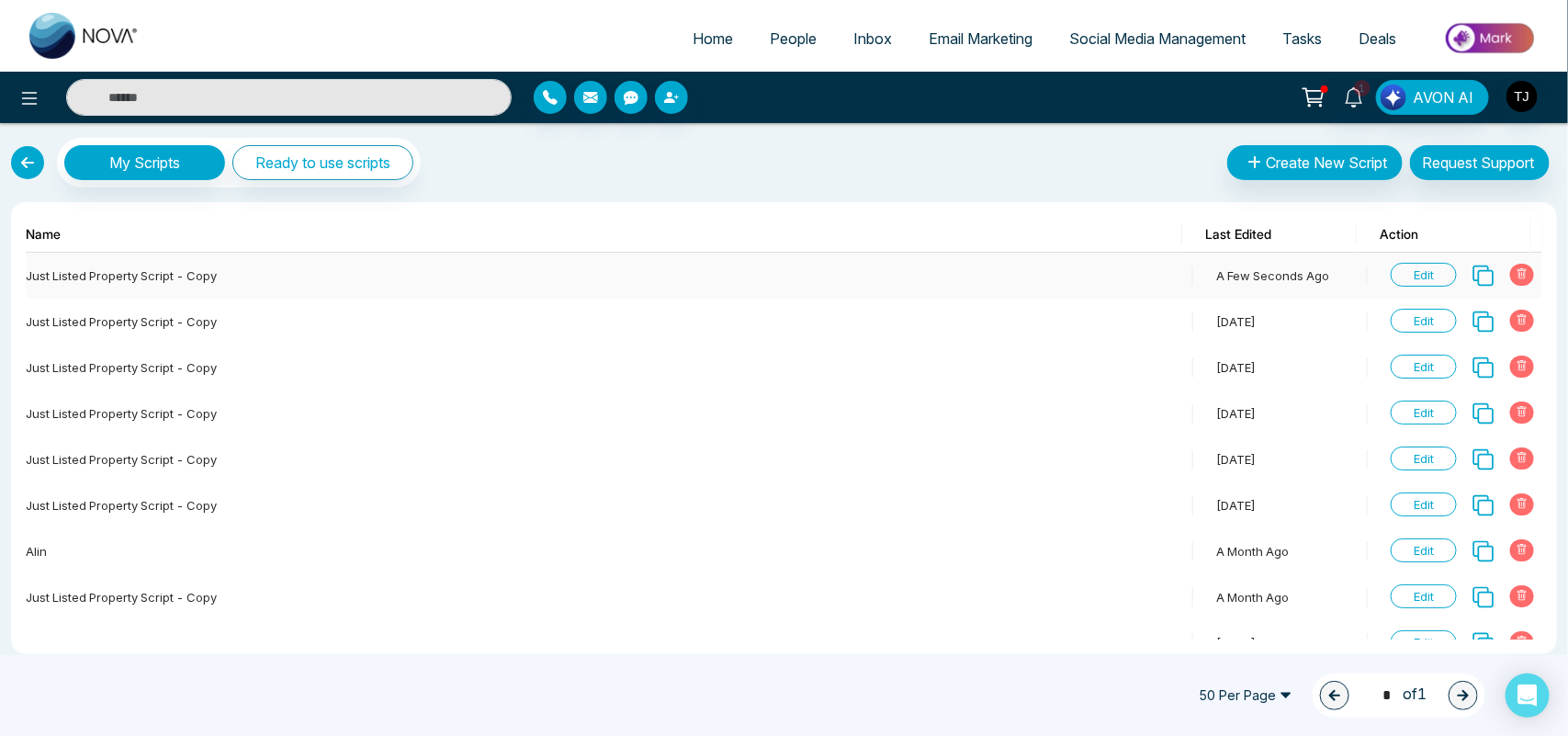
click at [1429, 265] on span "Edit" at bounding box center [1423, 274] width 66 height 23
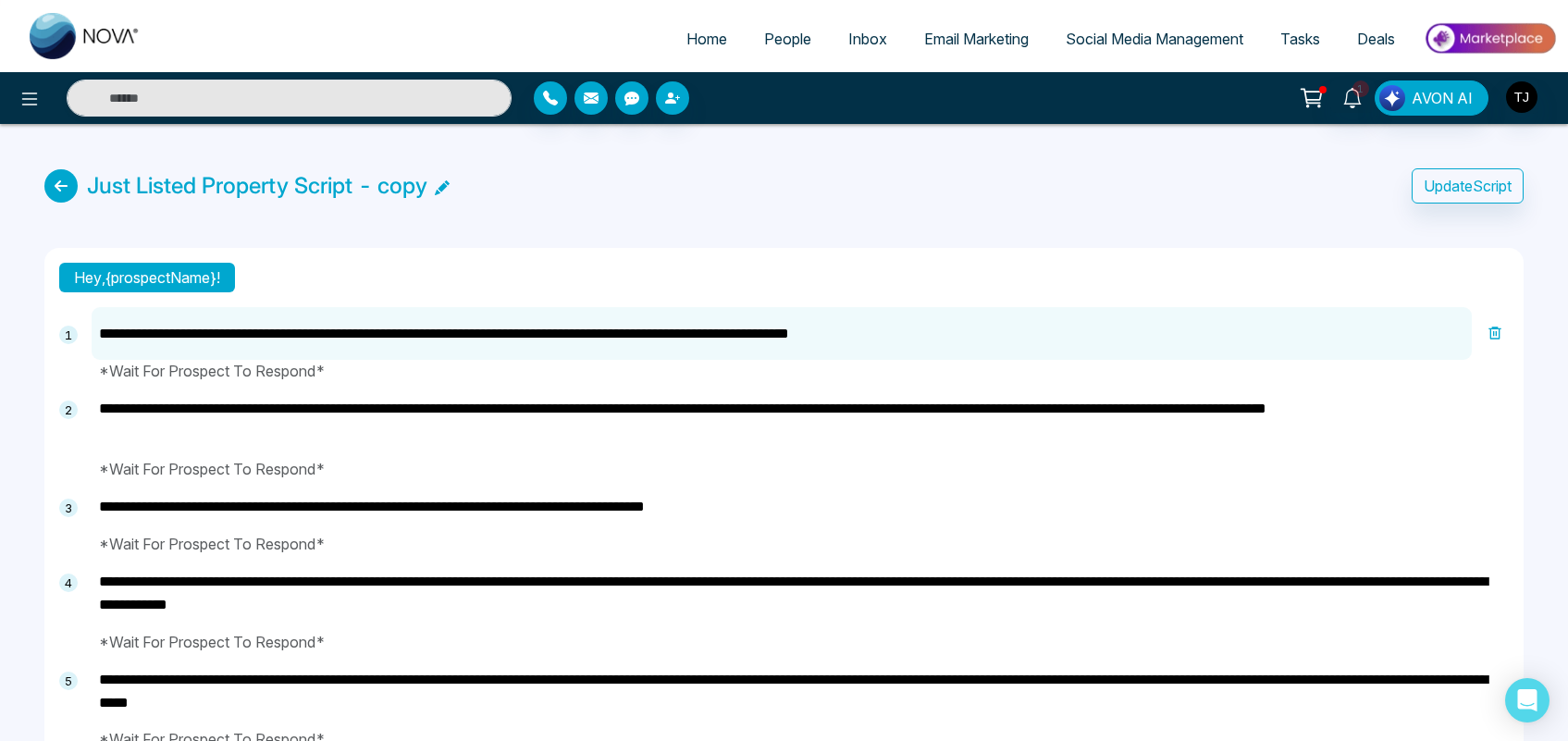
click at [684, 422] on textarea "**********" at bounding box center [800, 420] width 1417 height 76
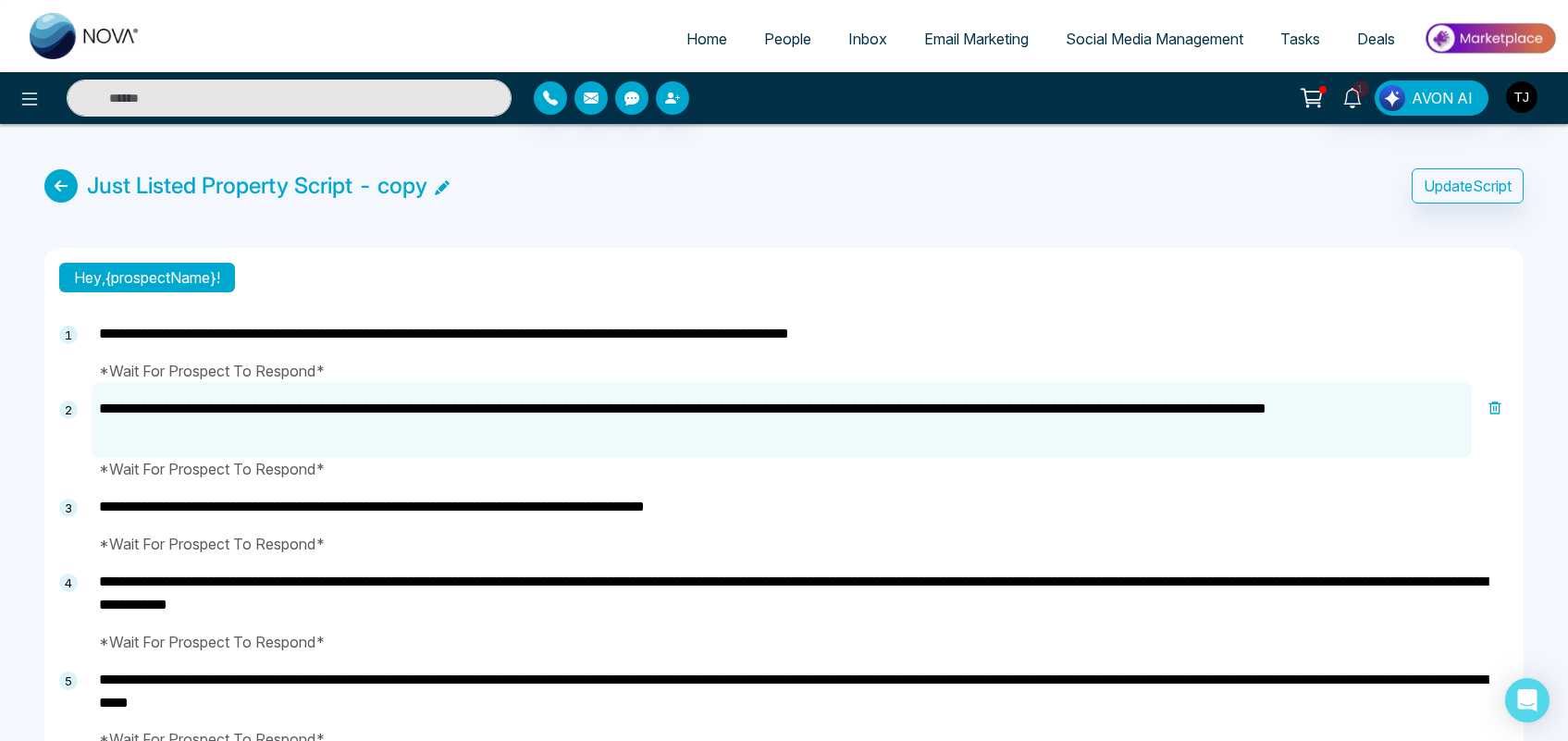
type textarea "**********"
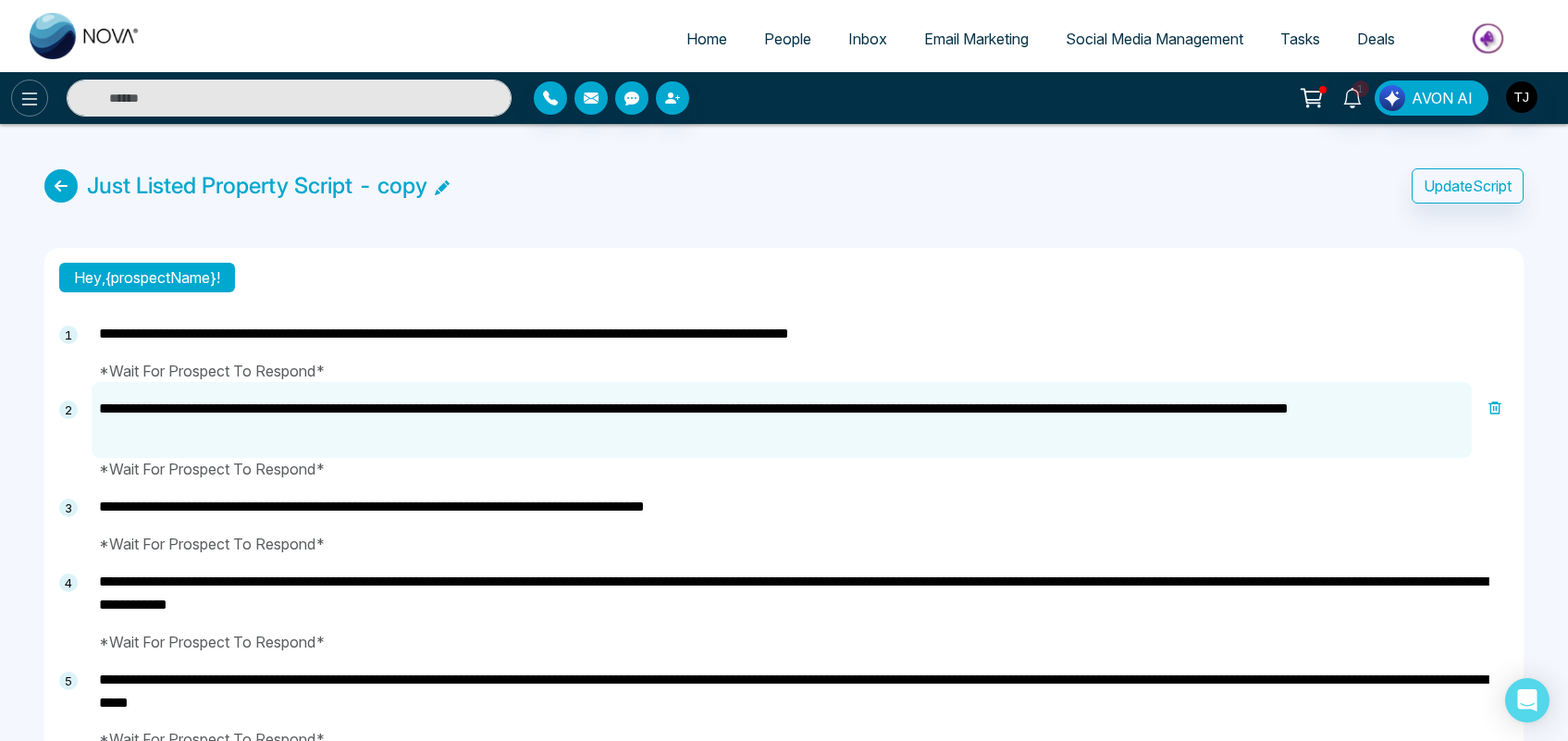
type textarea "**********"
click at [27, 103] on icon at bounding box center [29, 98] width 22 height 22
type textarea "**********"
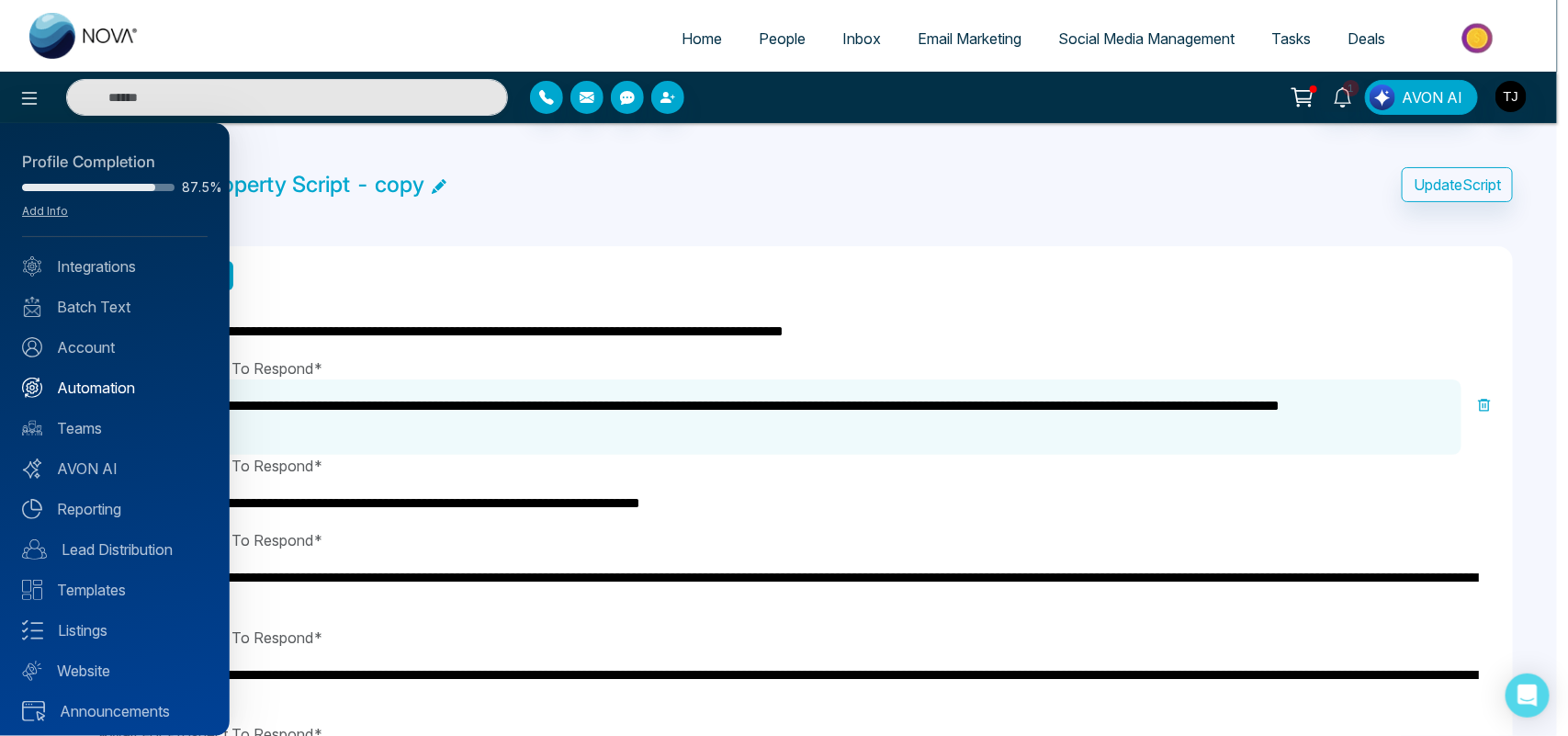
click at [115, 381] on link "Automation" at bounding box center [114, 387] width 186 height 22
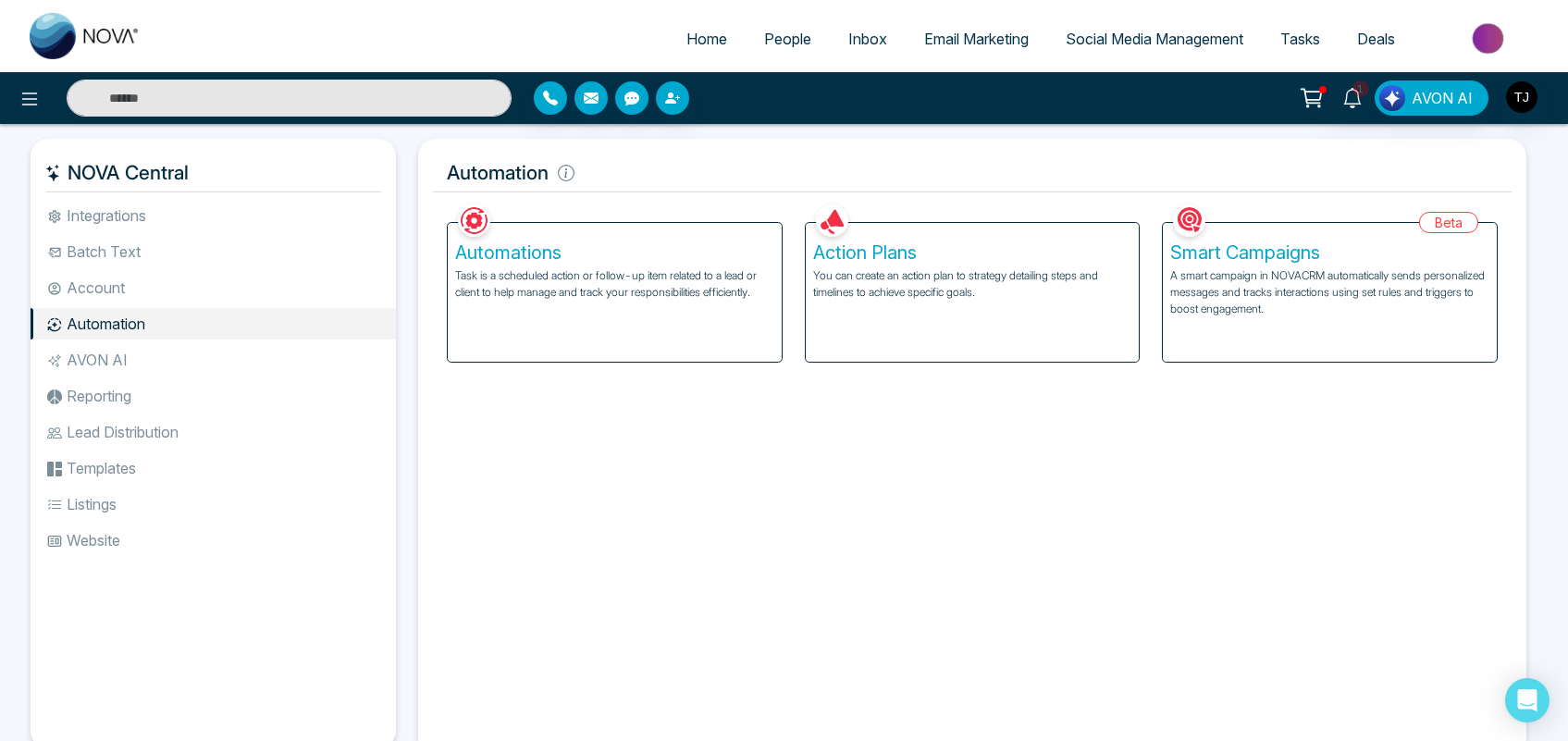
click at [134, 356] on li "AVON AI" at bounding box center [213, 359] width 366 height 31
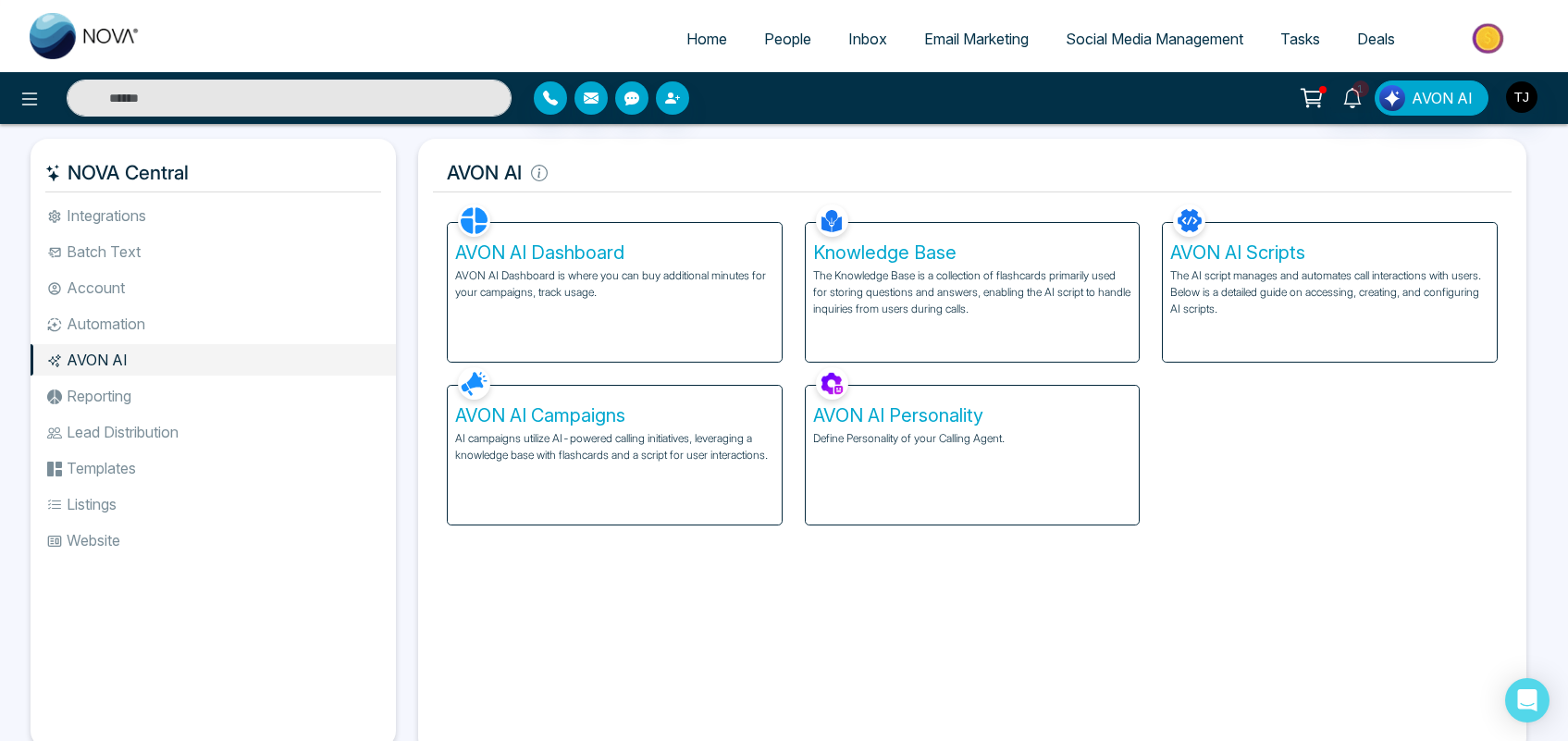
click at [945, 449] on div "AVON AI Personality Define Personality of your Calling Agent." at bounding box center [972, 455] width 334 height 139
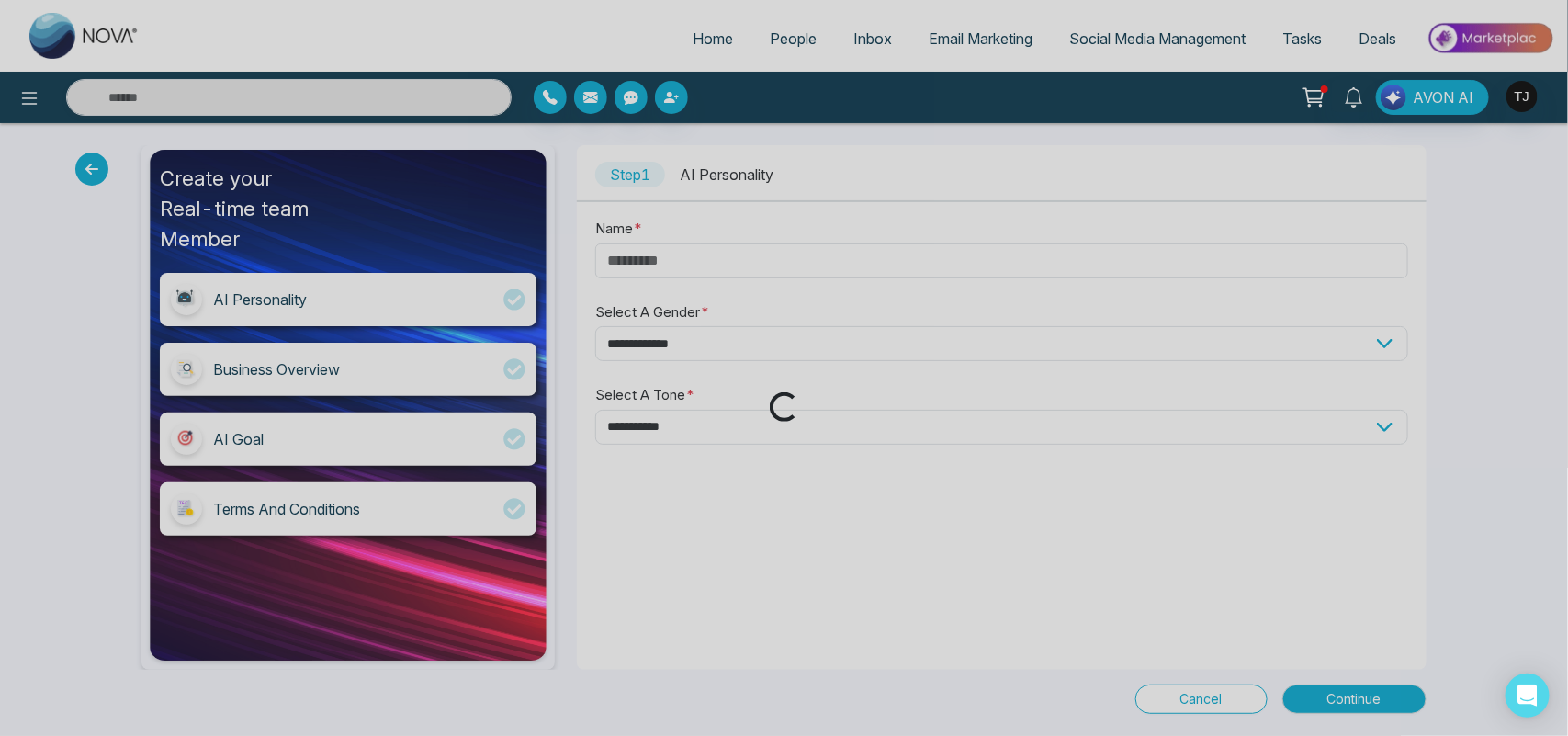
type input "*****"
select select "******"
select select "********"
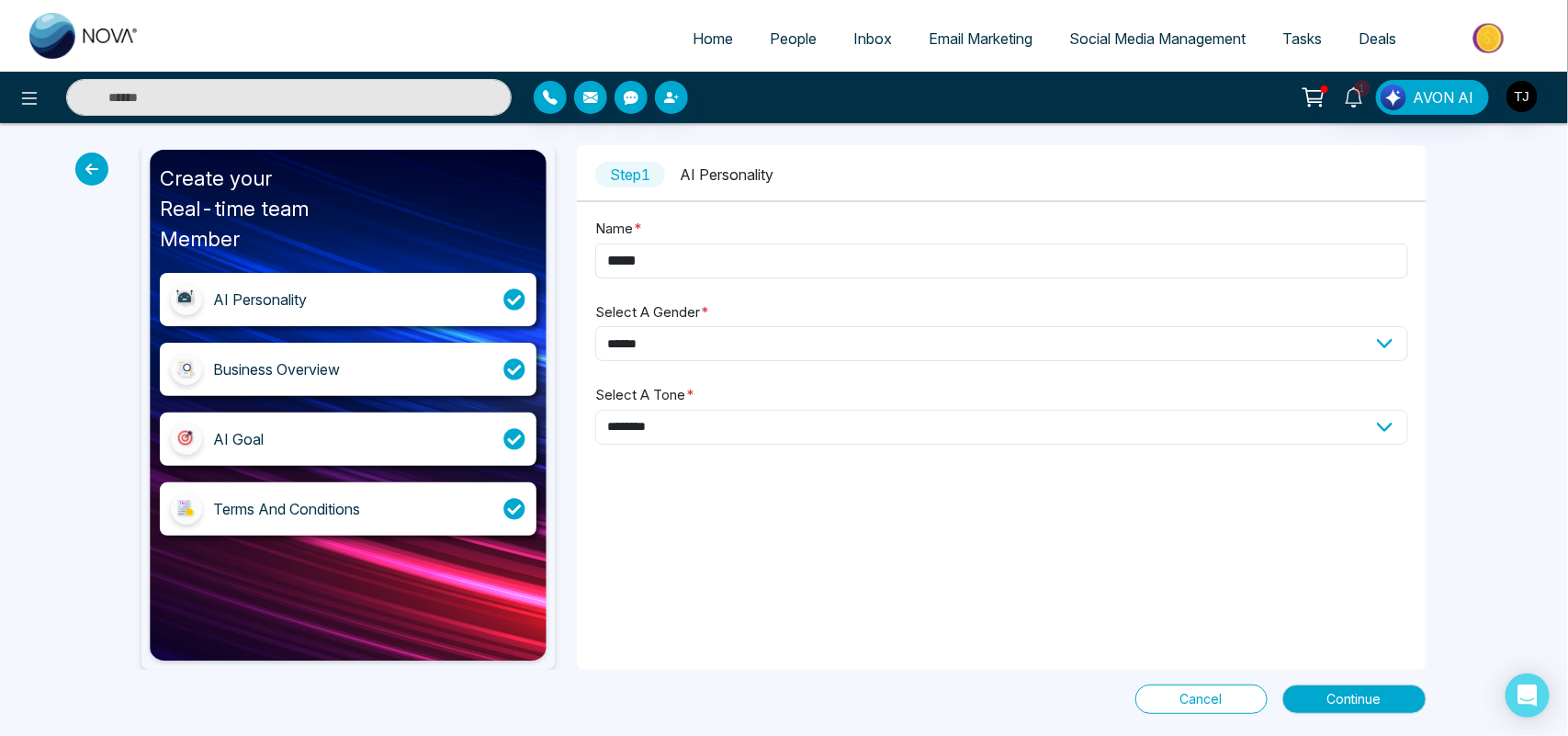
click at [712, 418] on select "**********" at bounding box center [1000, 427] width 812 height 35
click at [1362, 696] on span "Continue" at bounding box center [1354, 699] width 54 height 21
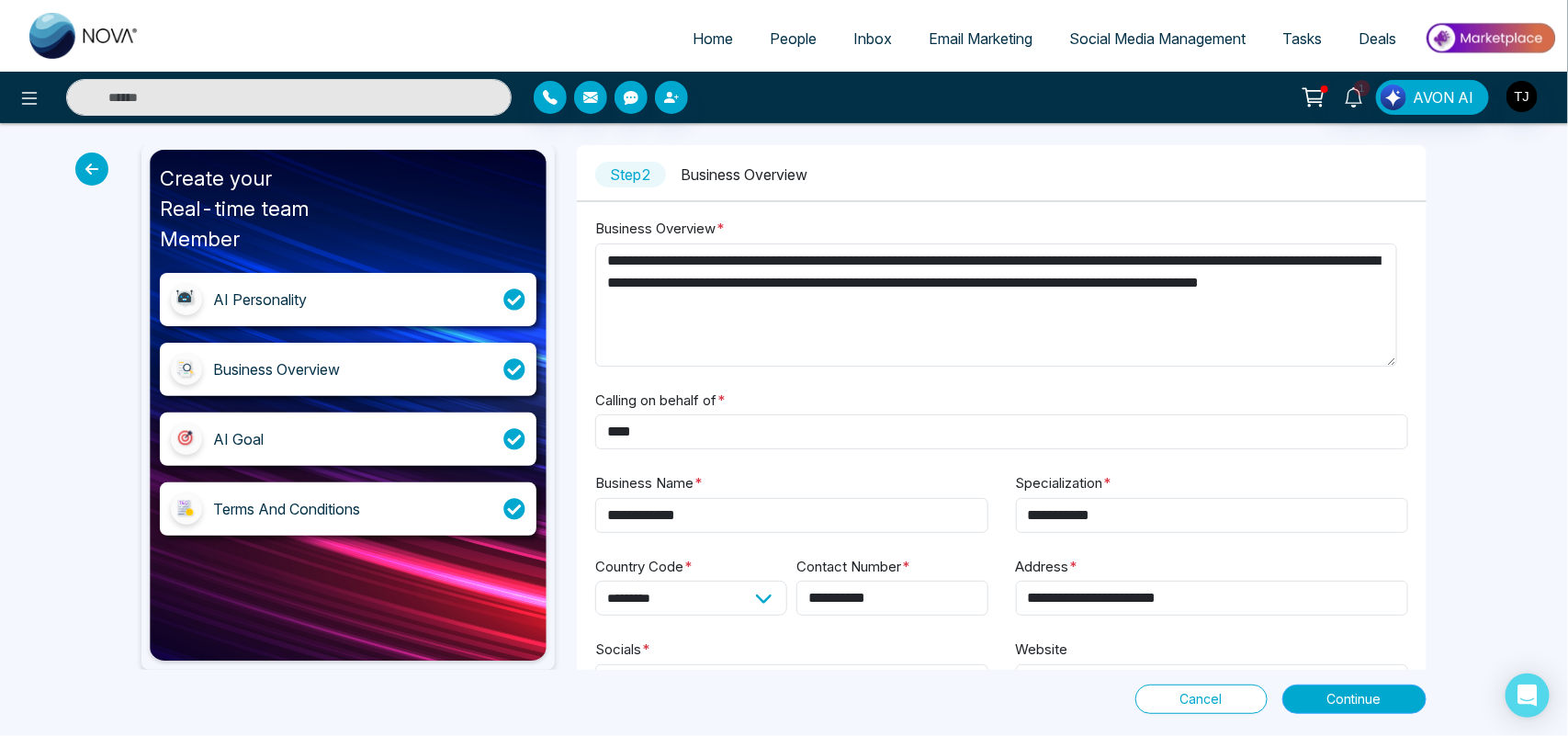
scroll to position [67, 0]
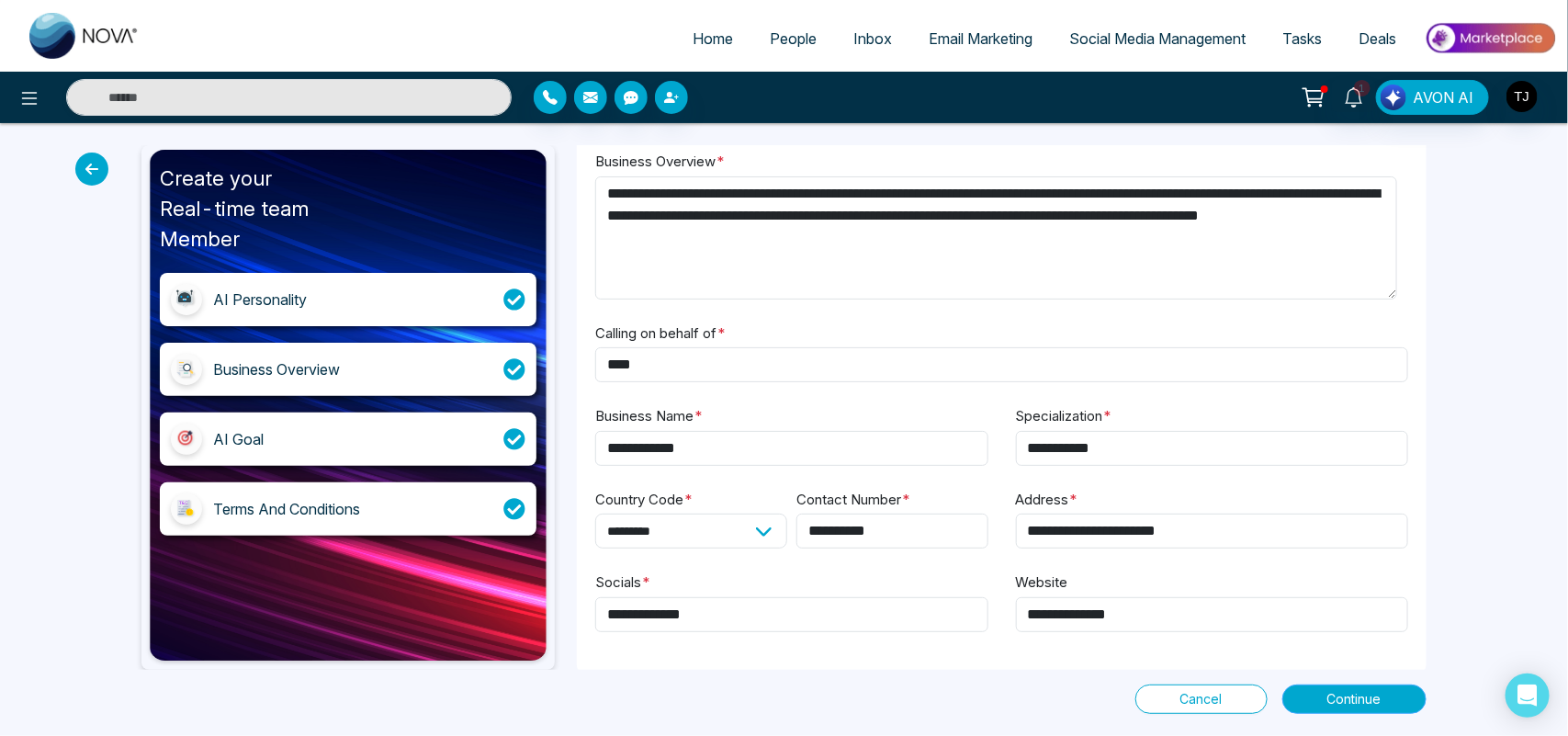
click at [1327, 713] on button "Continue" at bounding box center [1354, 698] width 145 height 29
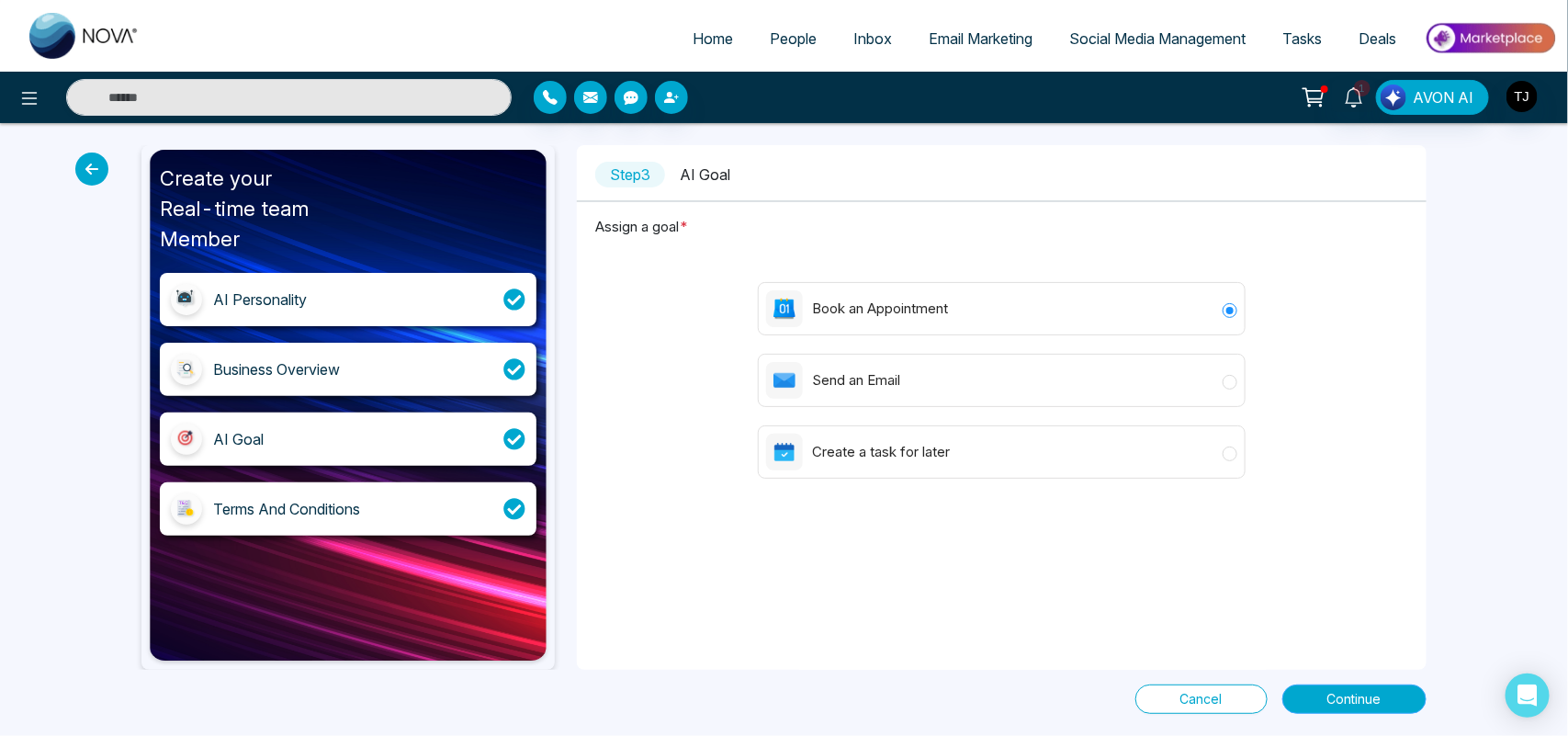
scroll to position [0, 0]
click at [1384, 703] on button "Continue" at bounding box center [1354, 698] width 145 height 29
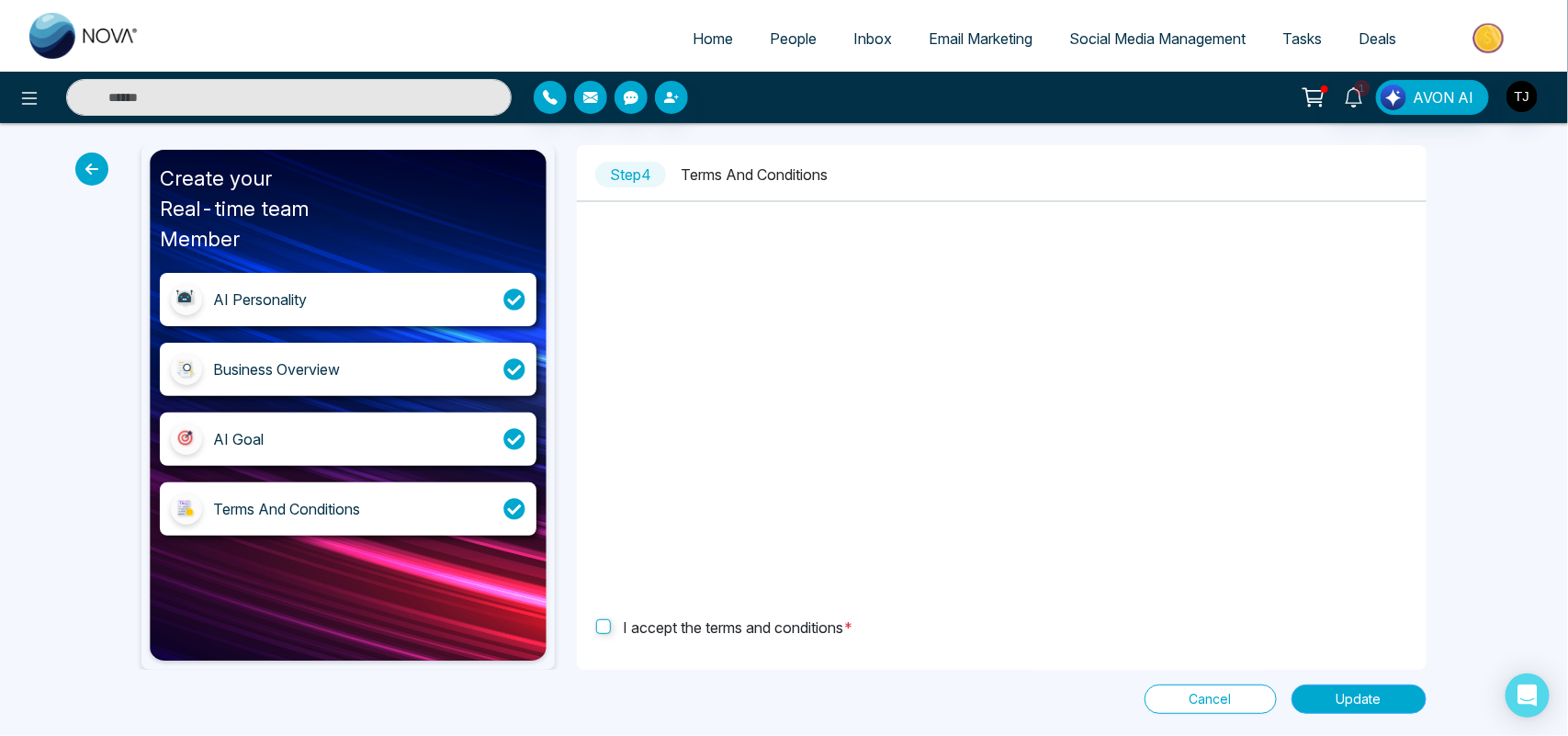
click at [1363, 697] on span "Update" at bounding box center [1359, 699] width 45 height 21
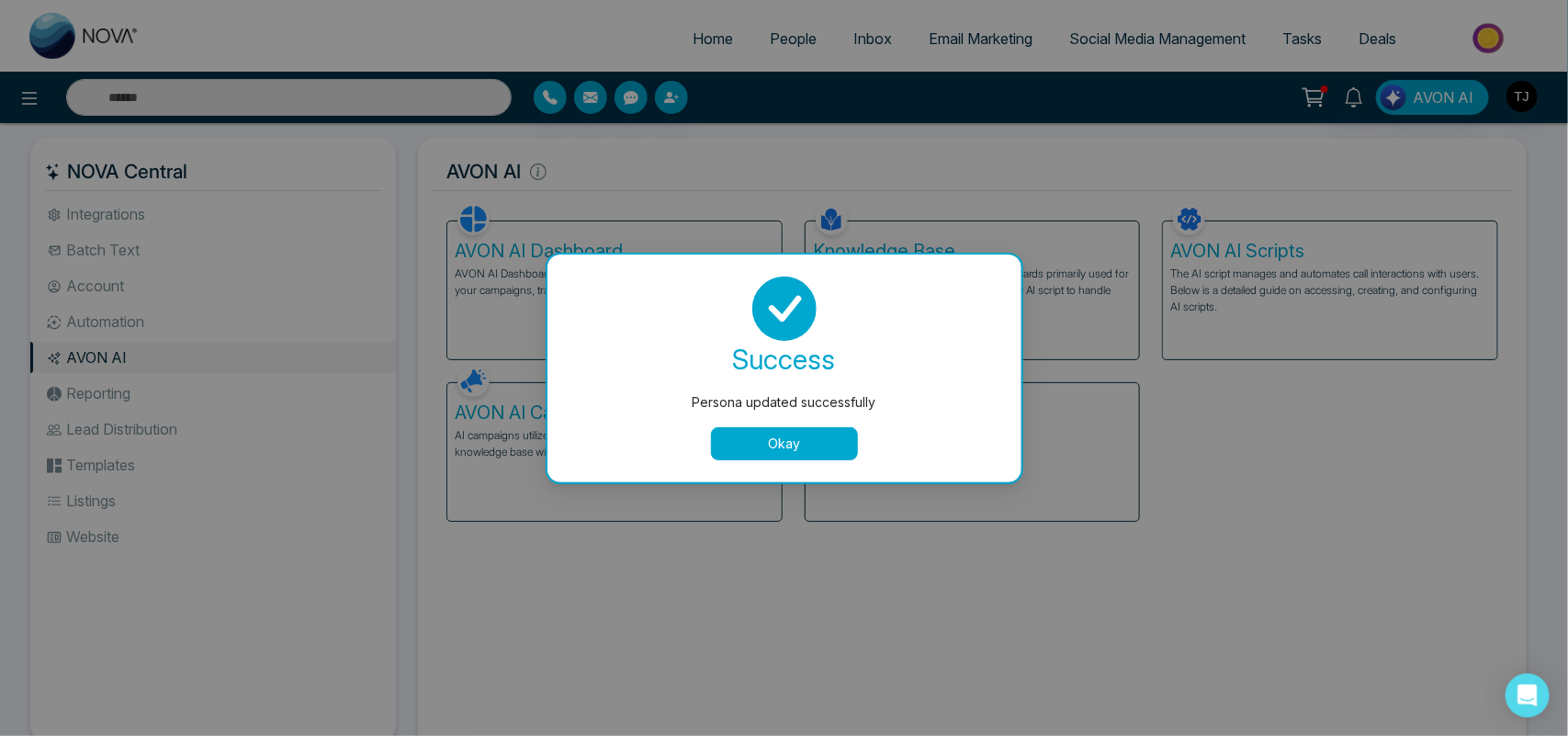
click at [737, 444] on button "Okay" at bounding box center [784, 443] width 147 height 33
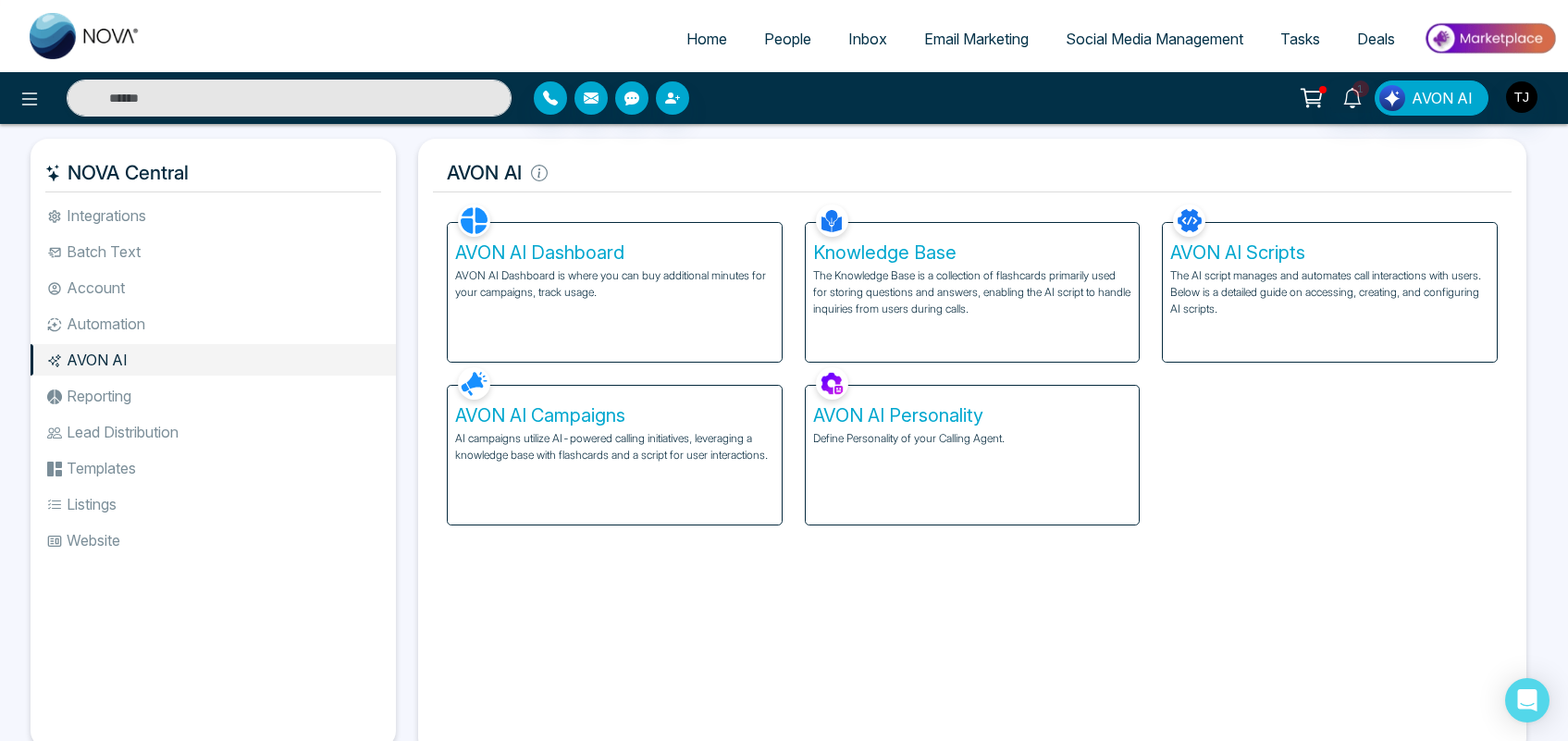
click at [580, 455] on p "AI campaigns utilize AI-powered calling initiatives, leveraging a knowledge bas…" at bounding box center [615, 446] width 319 height 33
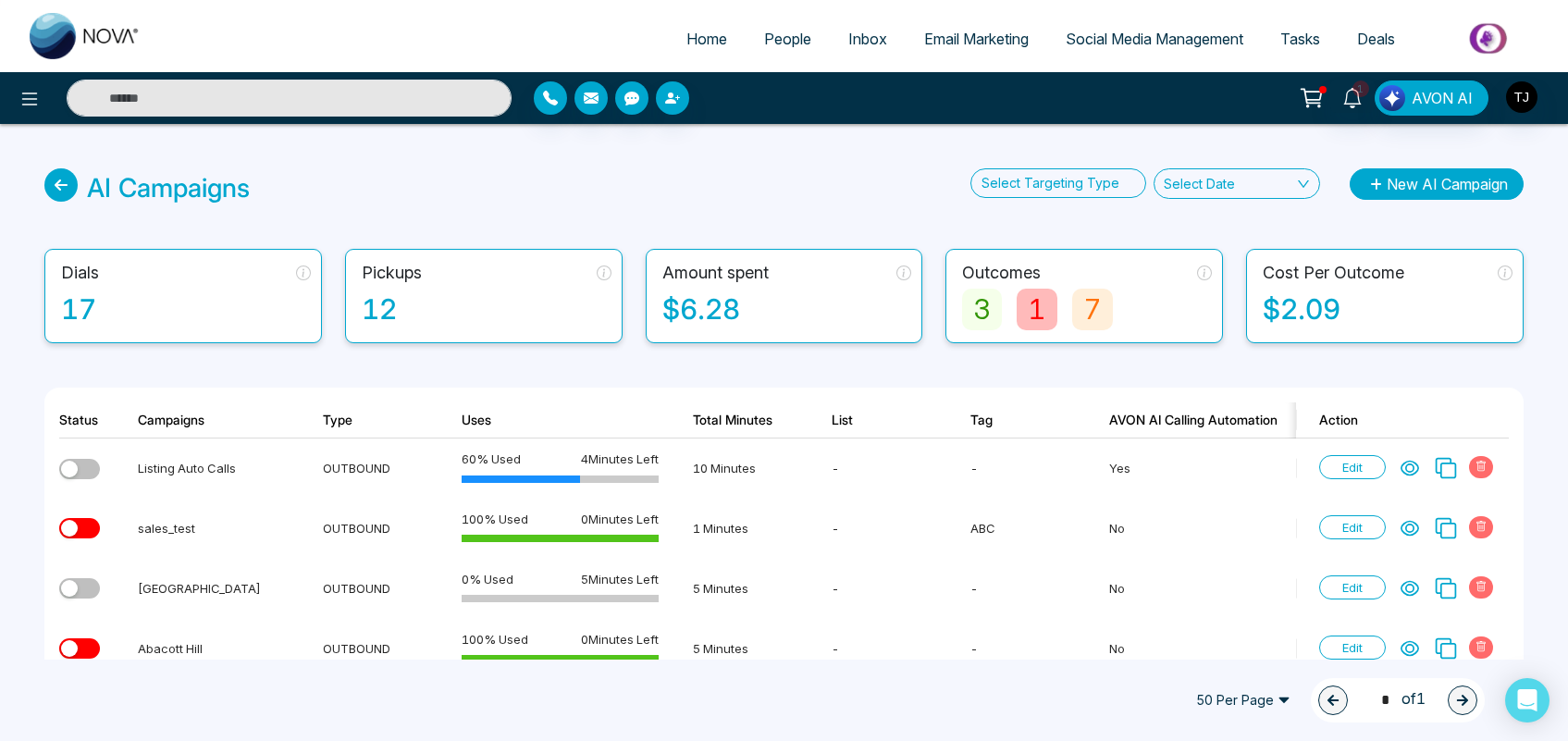
click at [1435, 188] on button "New AI Campaign" at bounding box center [1437, 183] width 174 height 31
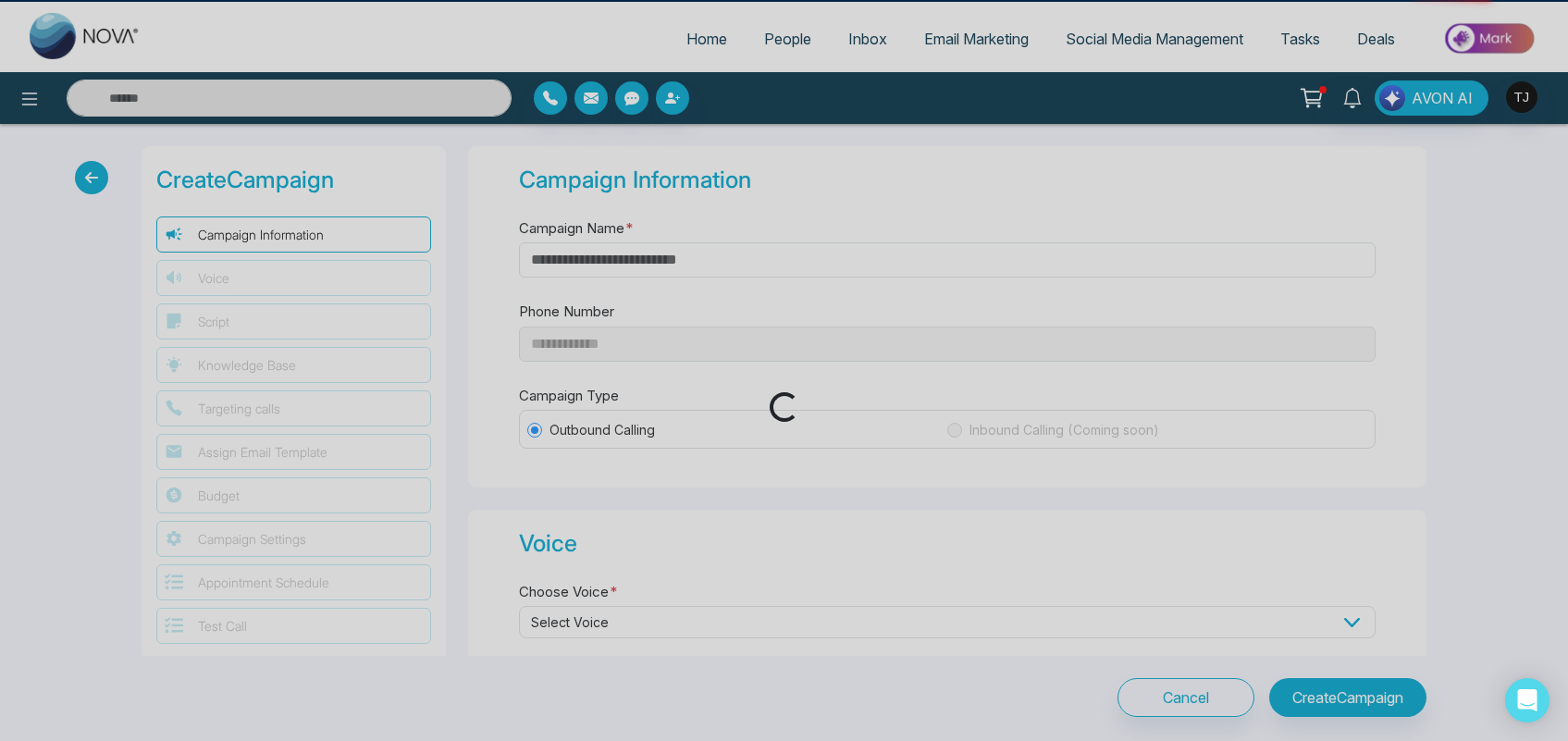
type input "**********"
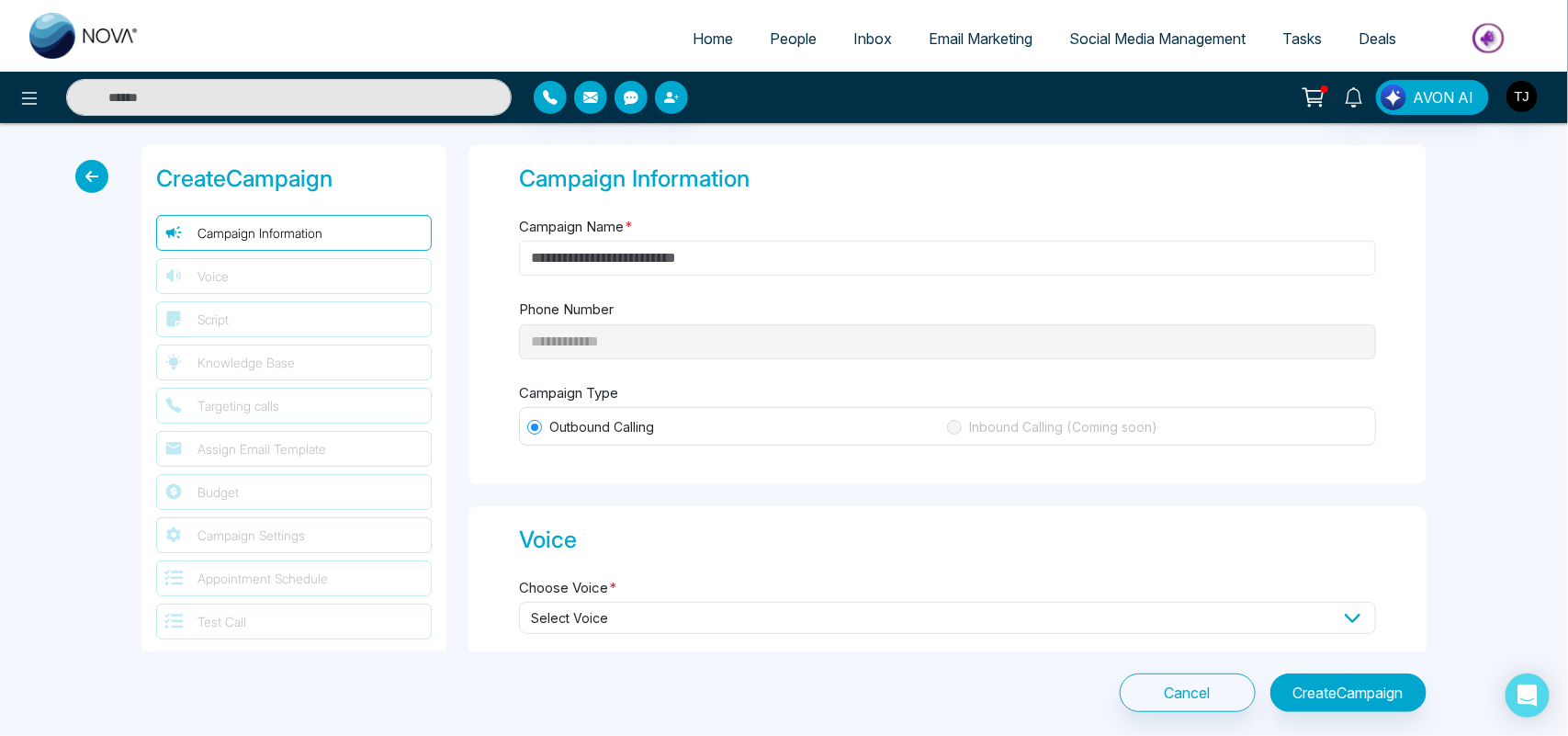
click at [779, 251] on input "Campaign Name *" at bounding box center [947, 257] width 857 height 35
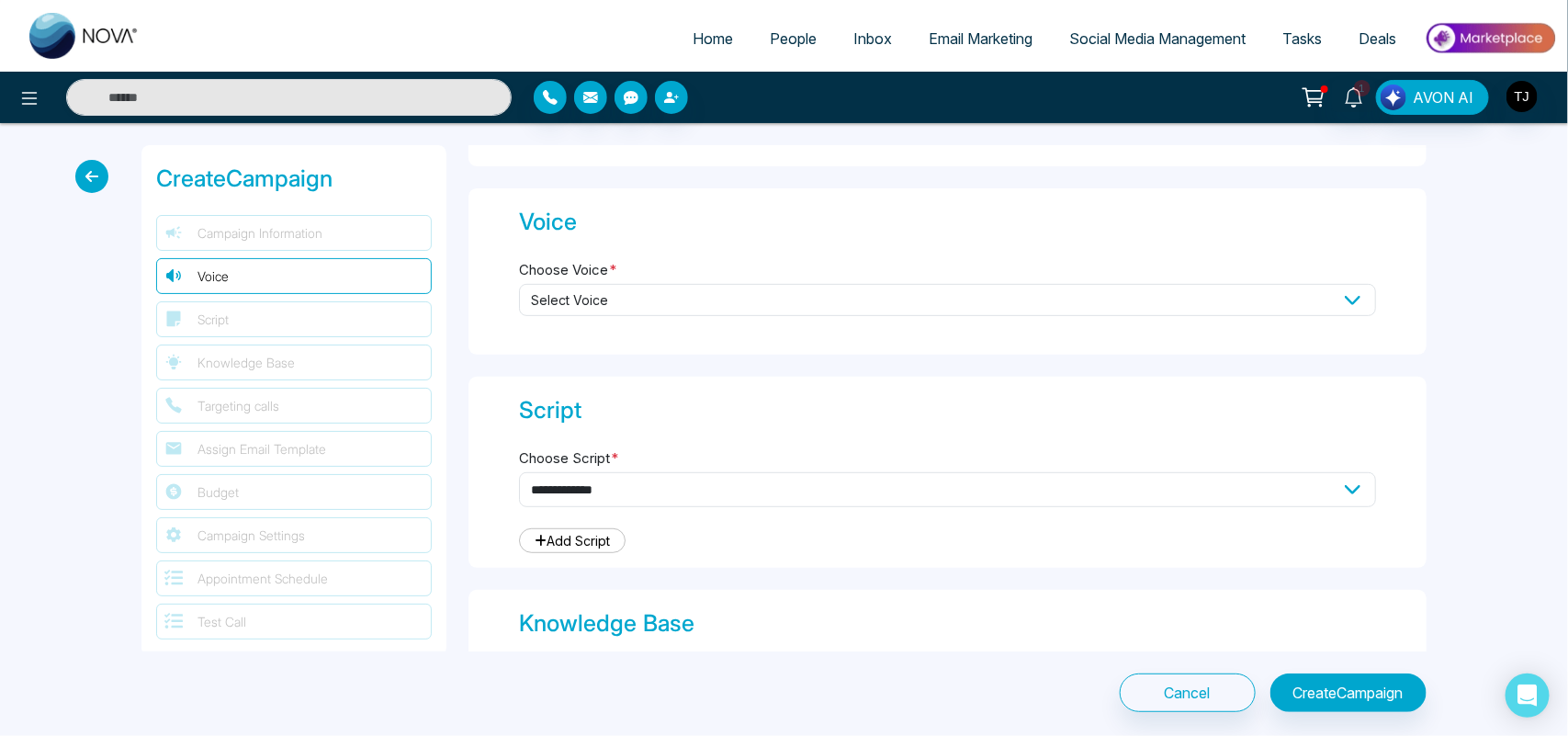
scroll to position [337, 0]
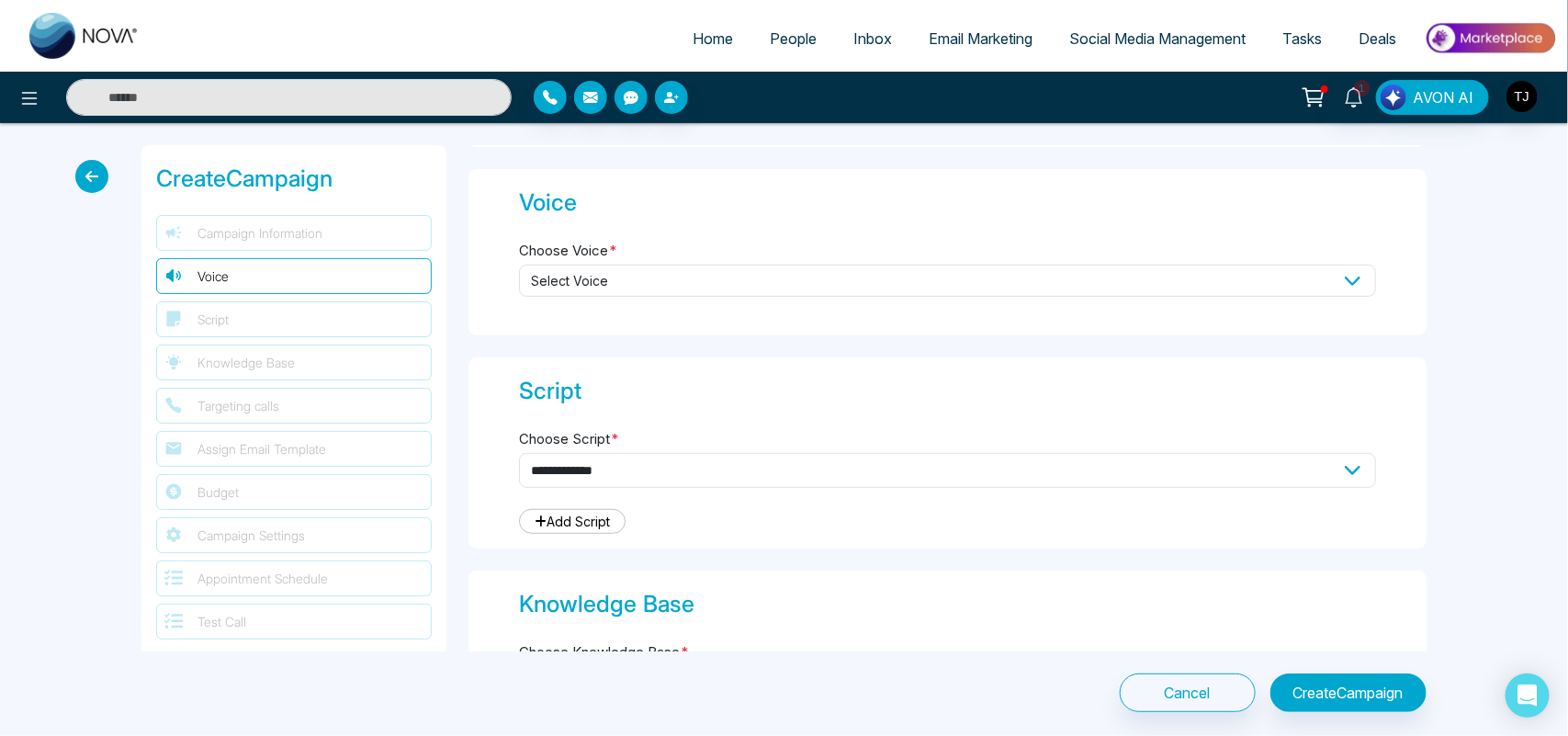
type input "**********"
click at [1179, 286] on span "Select Voice" at bounding box center [947, 281] width 857 height 32
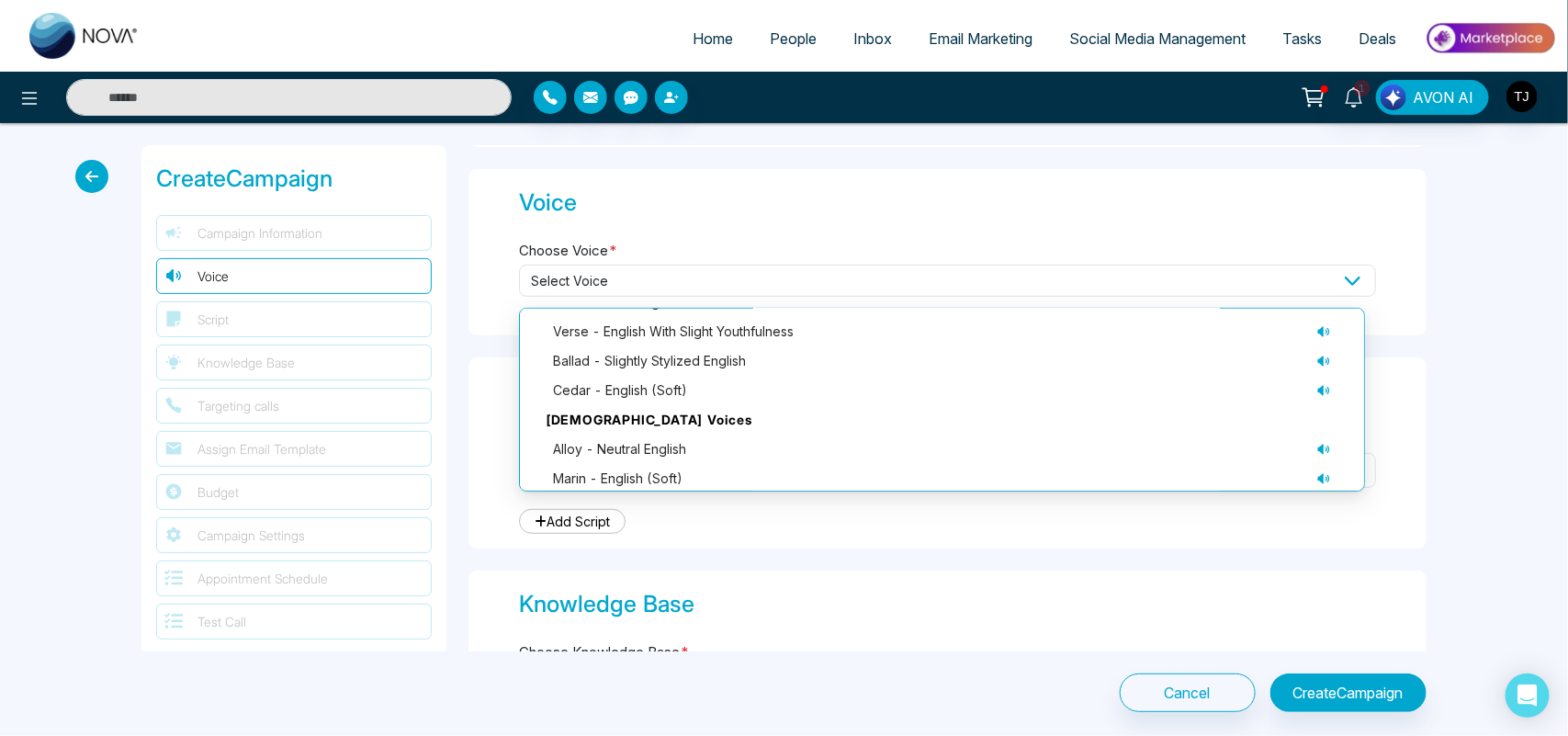
scroll to position [0, 0]
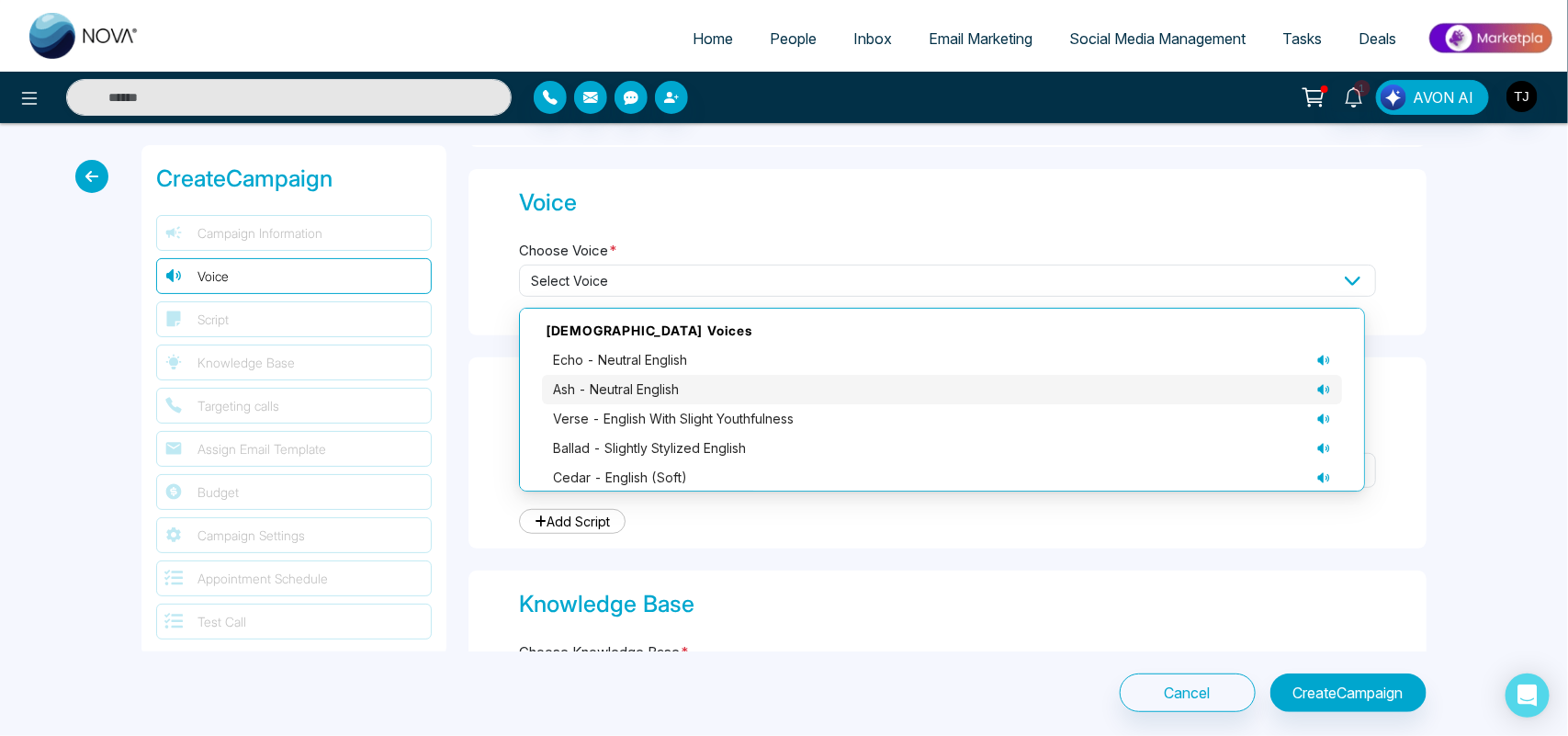
click at [629, 398] on li "ash - neutral English" at bounding box center [941, 389] width 799 height 29
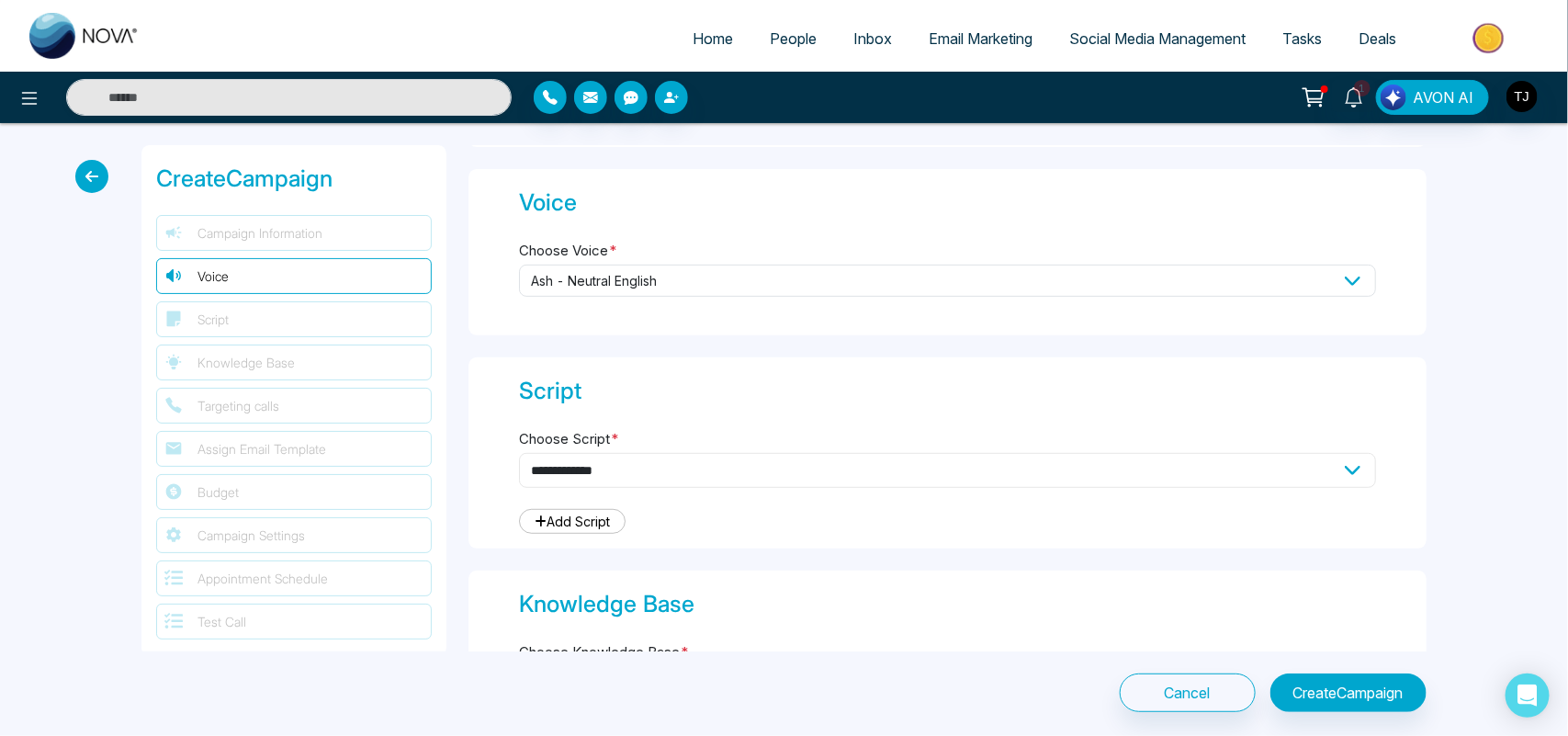
click at [691, 467] on select "**********" at bounding box center [947, 470] width 857 height 35
select select "***"
click at [519, 453] on select "**********" at bounding box center [947, 470] width 857 height 35
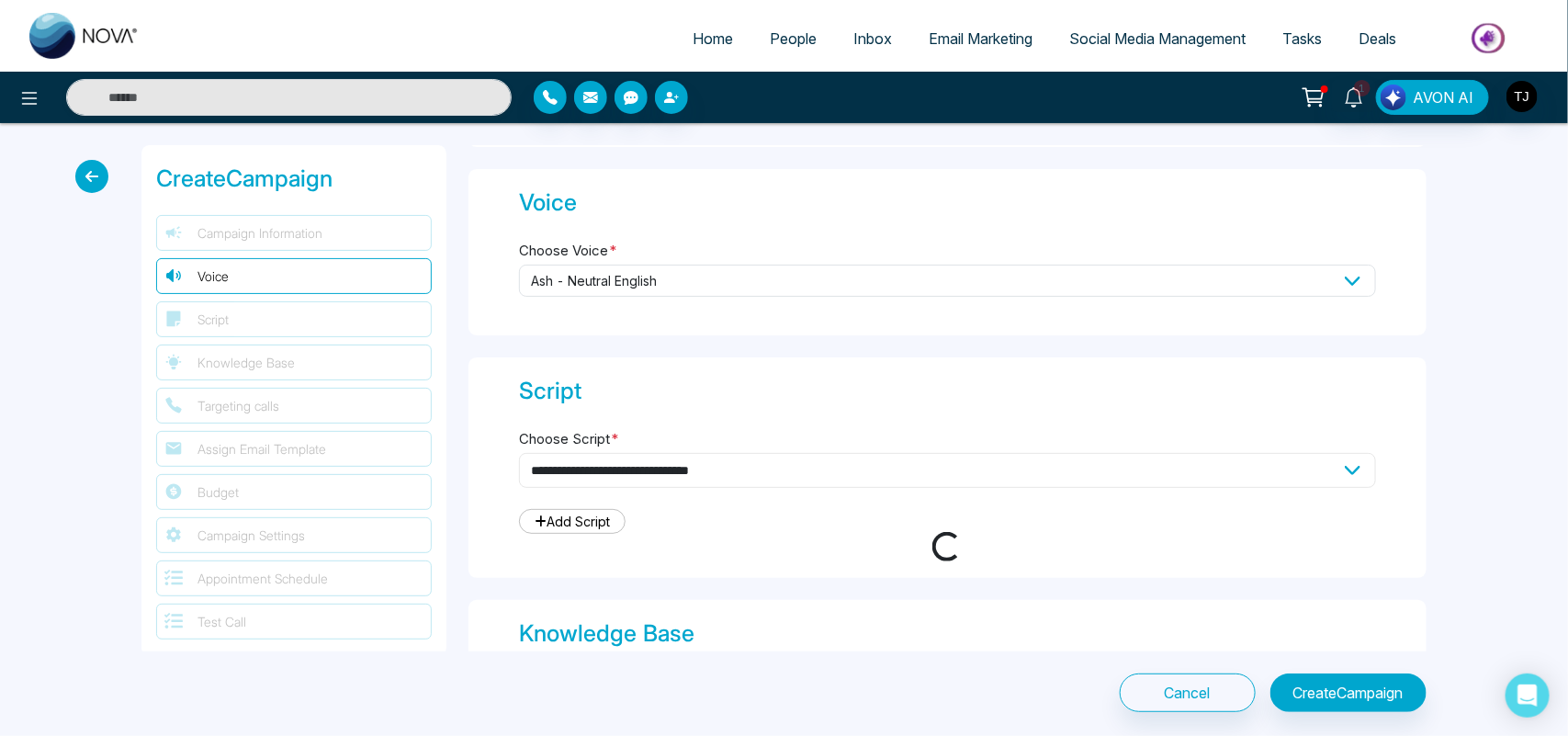
type textarea "**********"
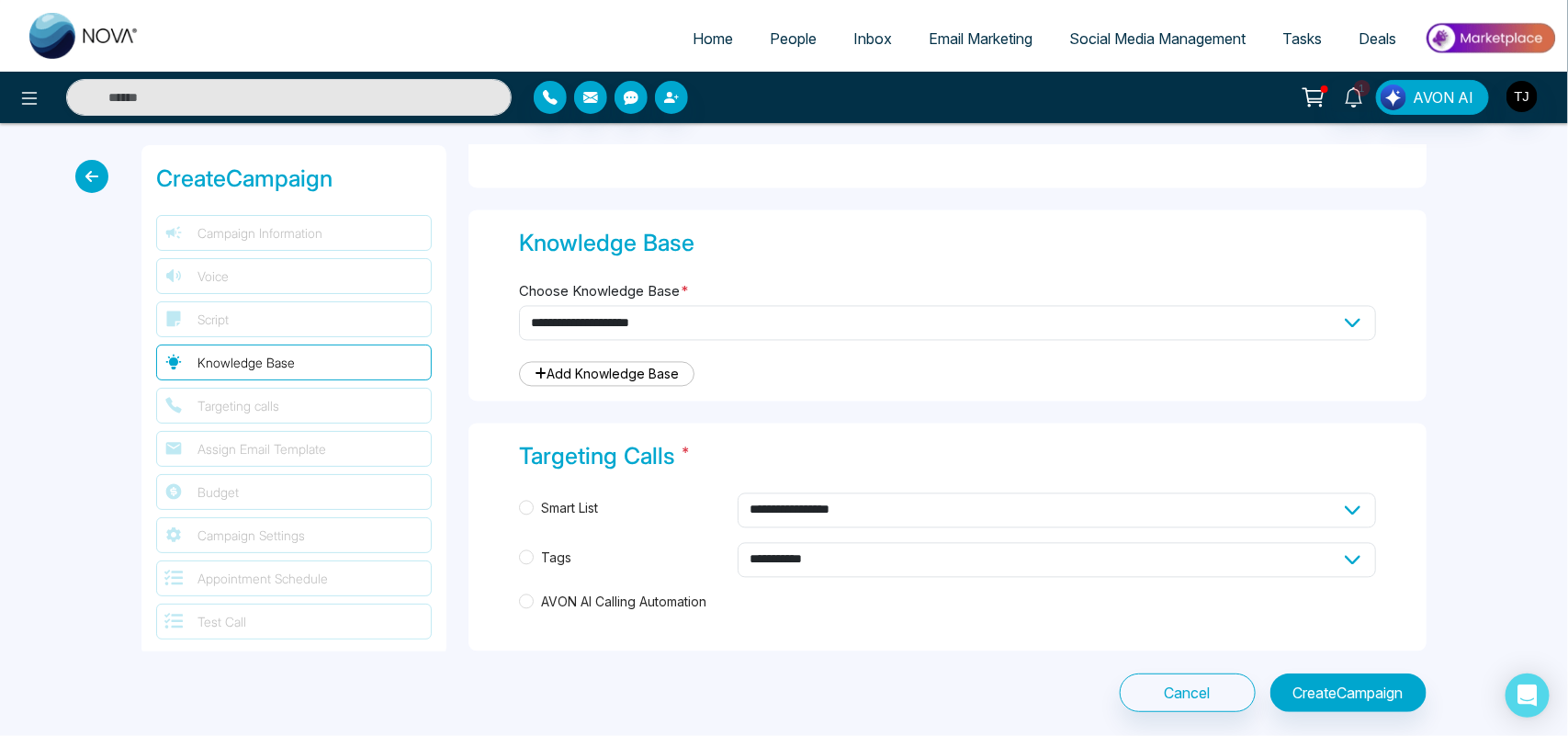
scroll to position [1528, 0]
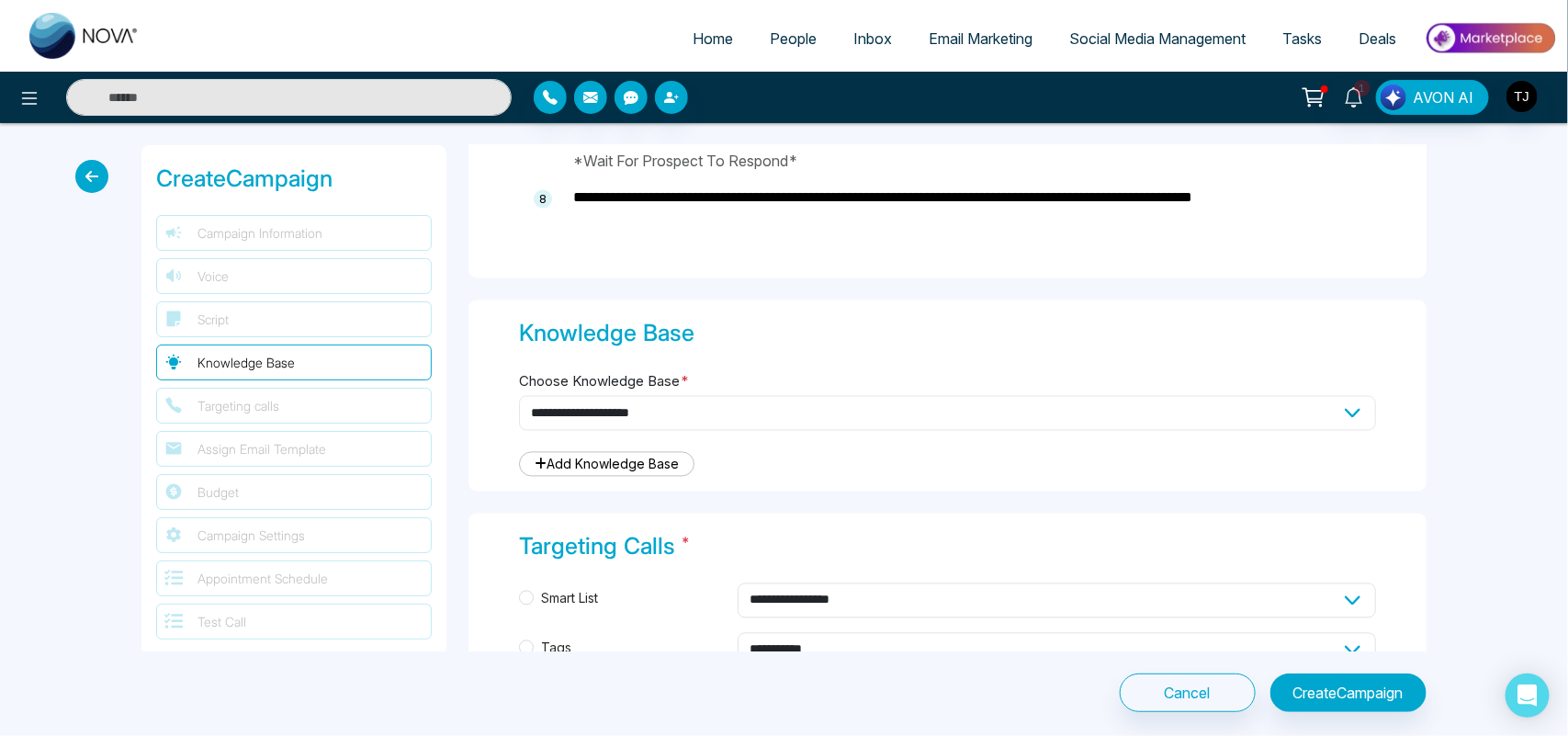
click at [819, 414] on select "**********" at bounding box center [947, 413] width 857 height 35
select select "***"
click at [519, 396] on select "**********" at bounding box center [947, 413] width 857 height 35
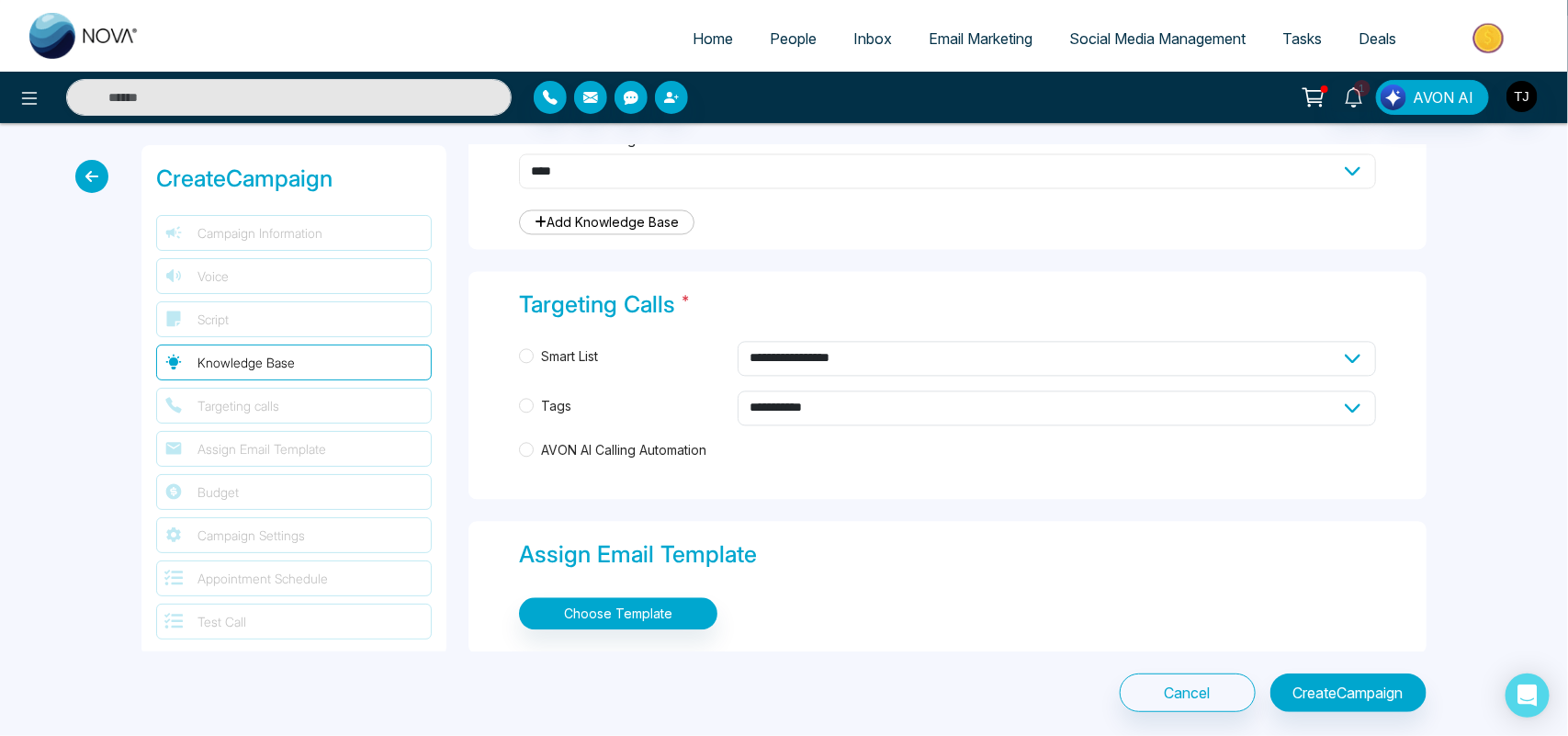
scroll to position [1789, 0]
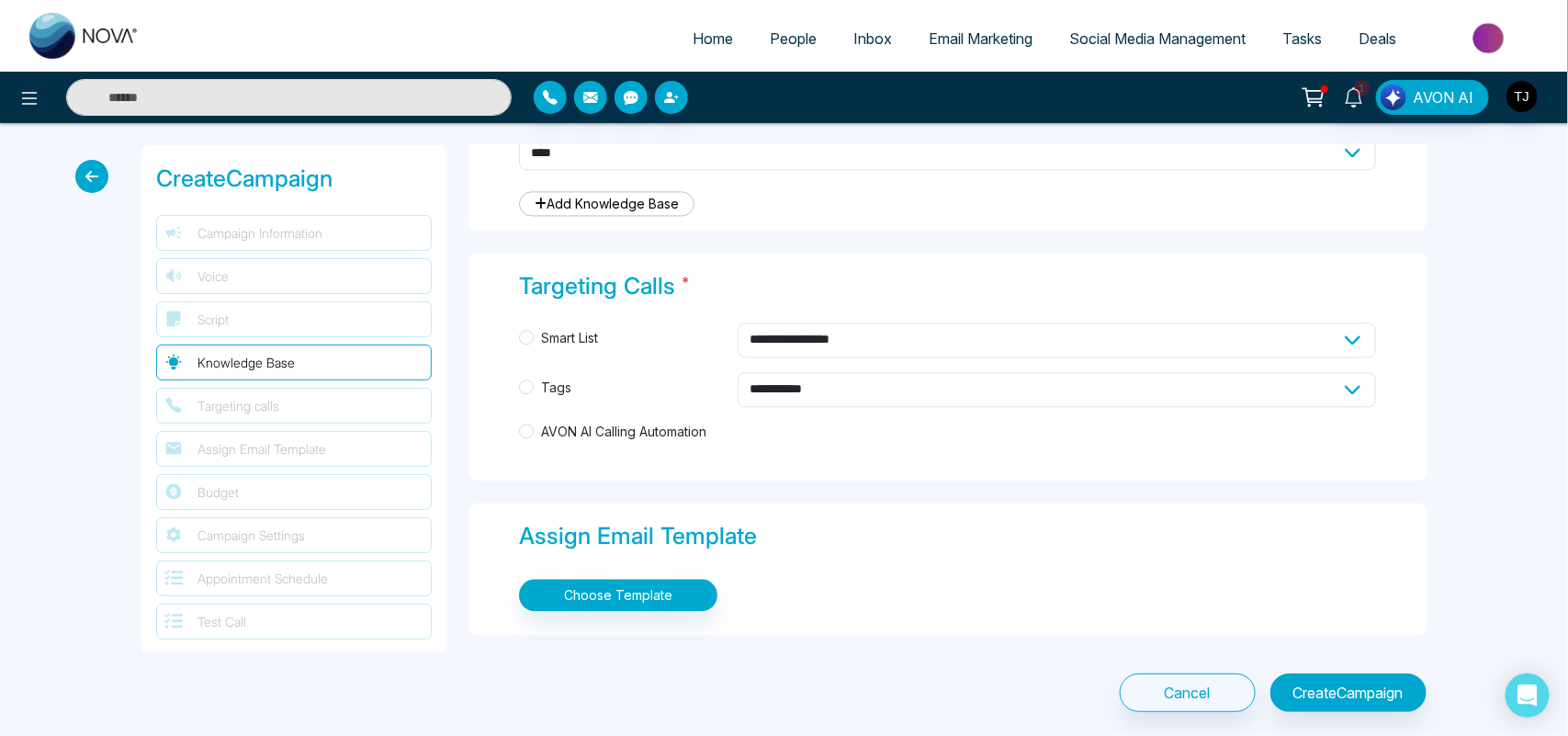
click at [517, 336] on div "**********" at bounding box center [947, 366] width 958 height 228
click at [781, 338] on select "**********" at bounding box center [1057, 340] width 638 height 35
select select "****"
click at [738, 323] on select "**********" at bounding box center [1057, 340] width 638 height 35
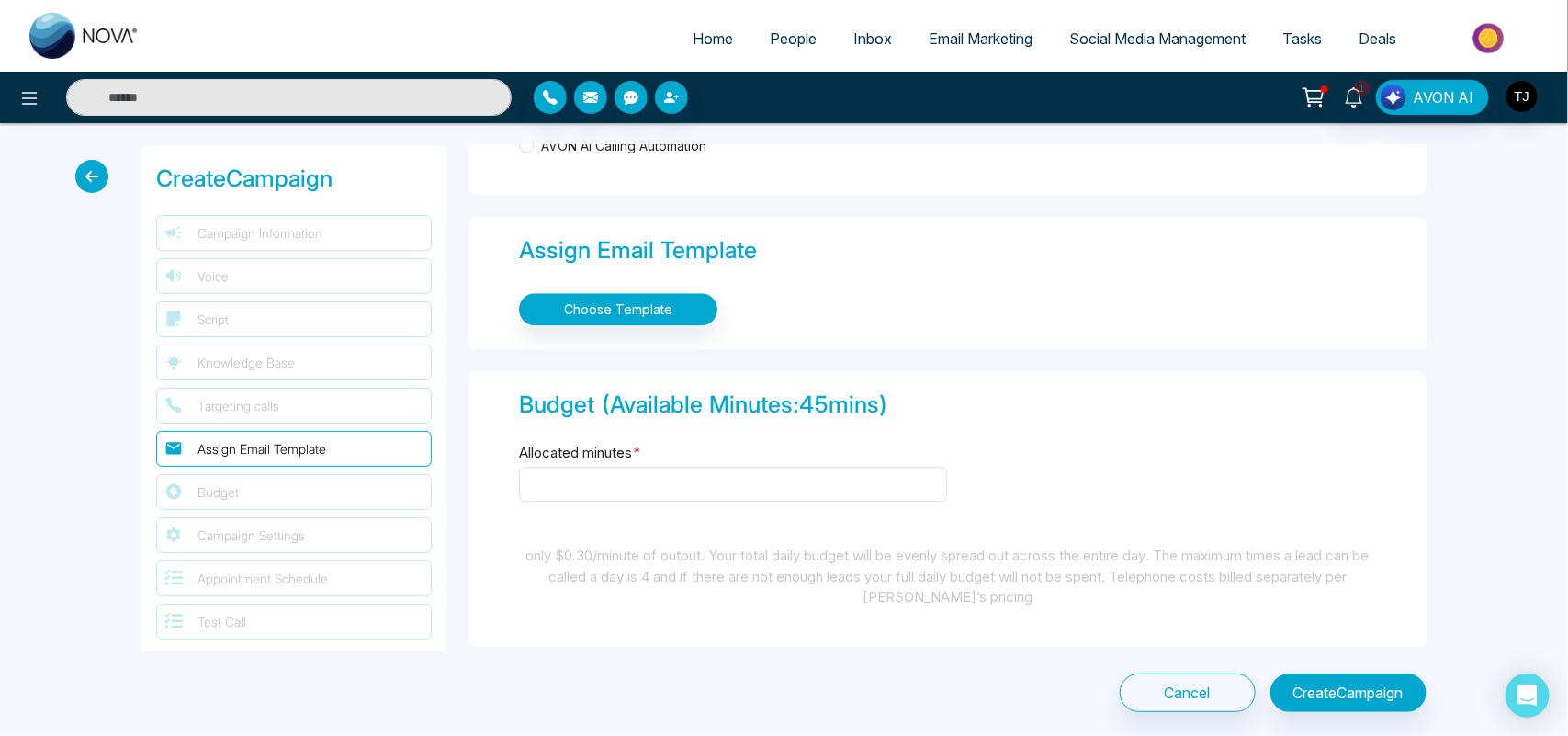
scroll to position [2120, 0]
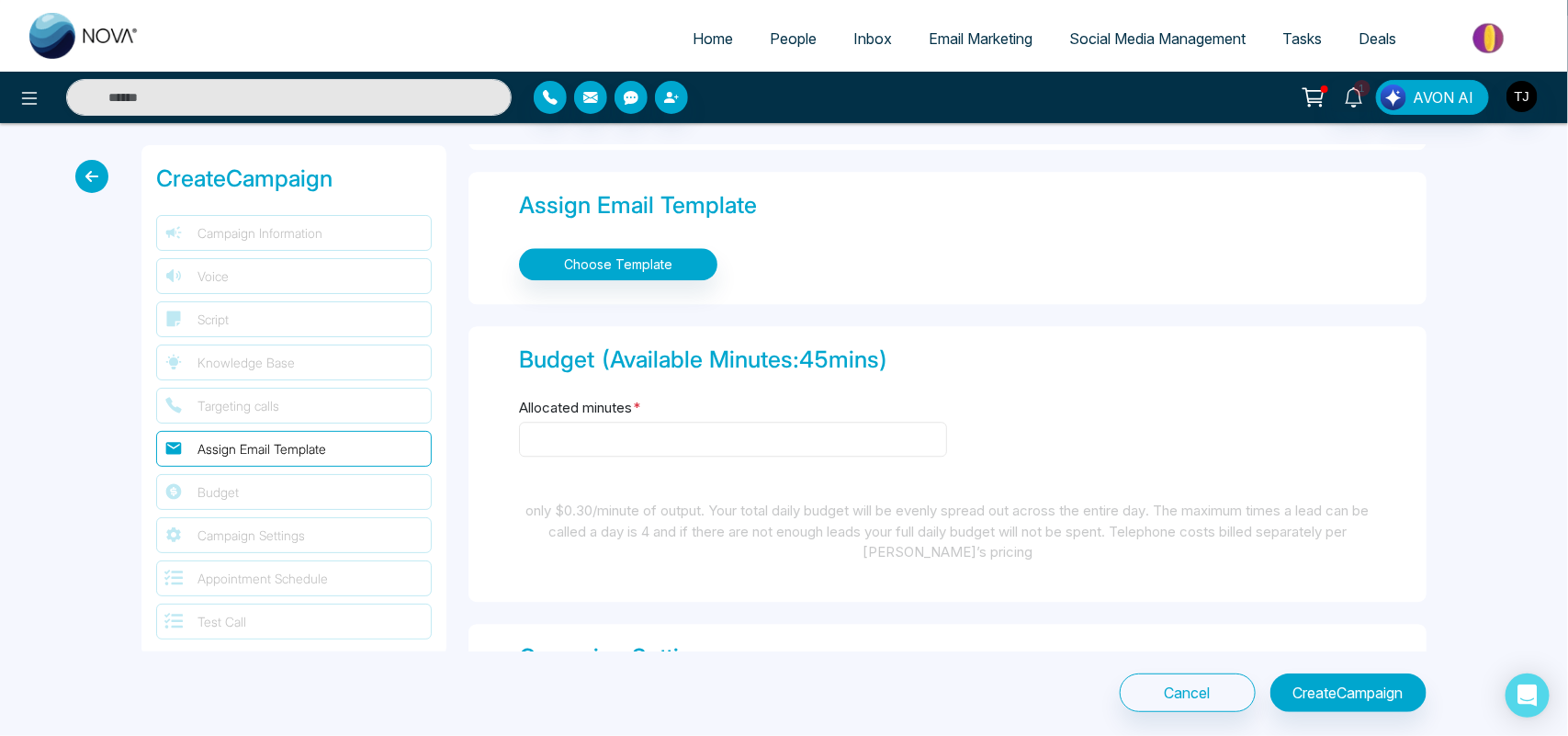
click at [676, 447] on input "Allocated minutes *" at bounding box center [733, 438] width 428 height 35
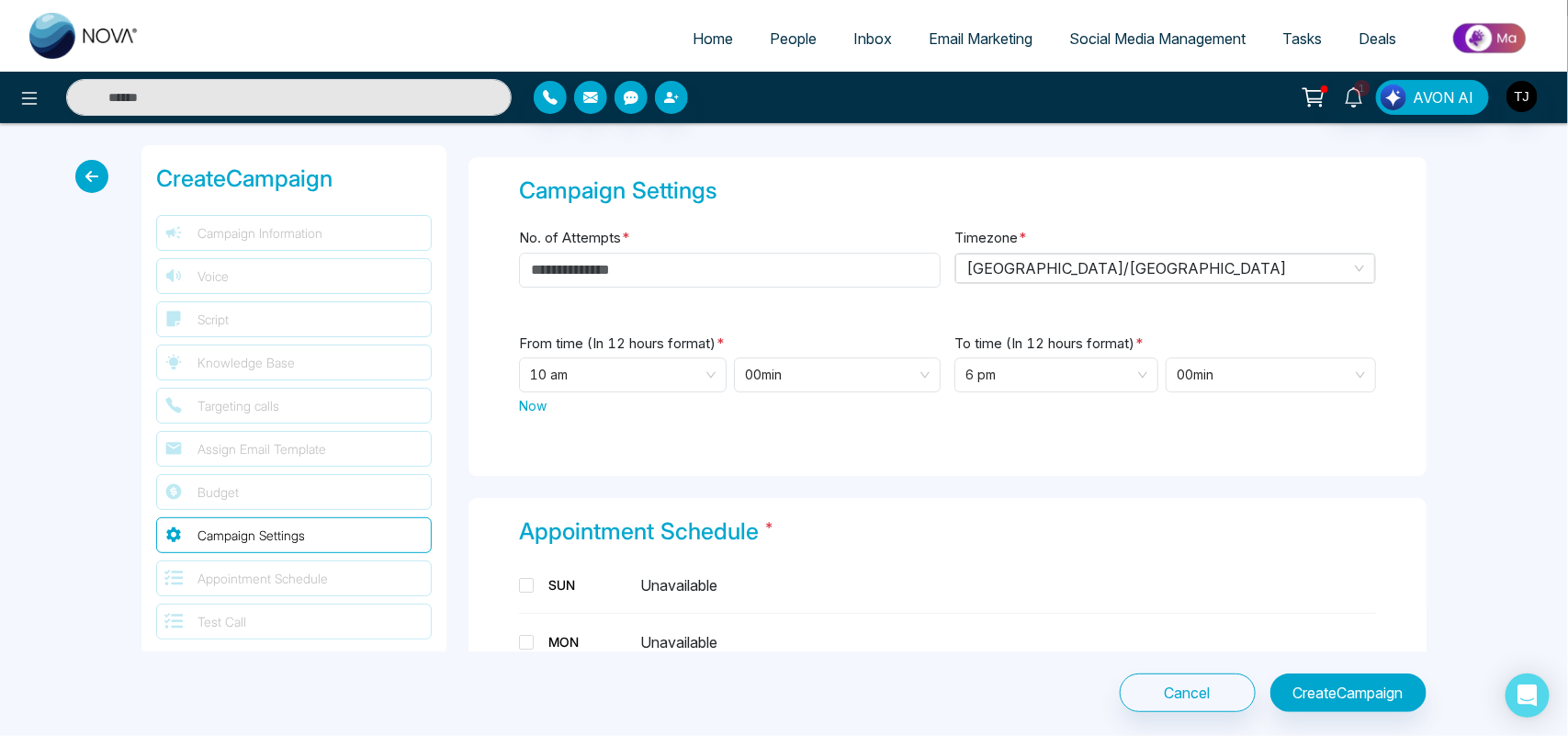
scroll to position [2594, 0]
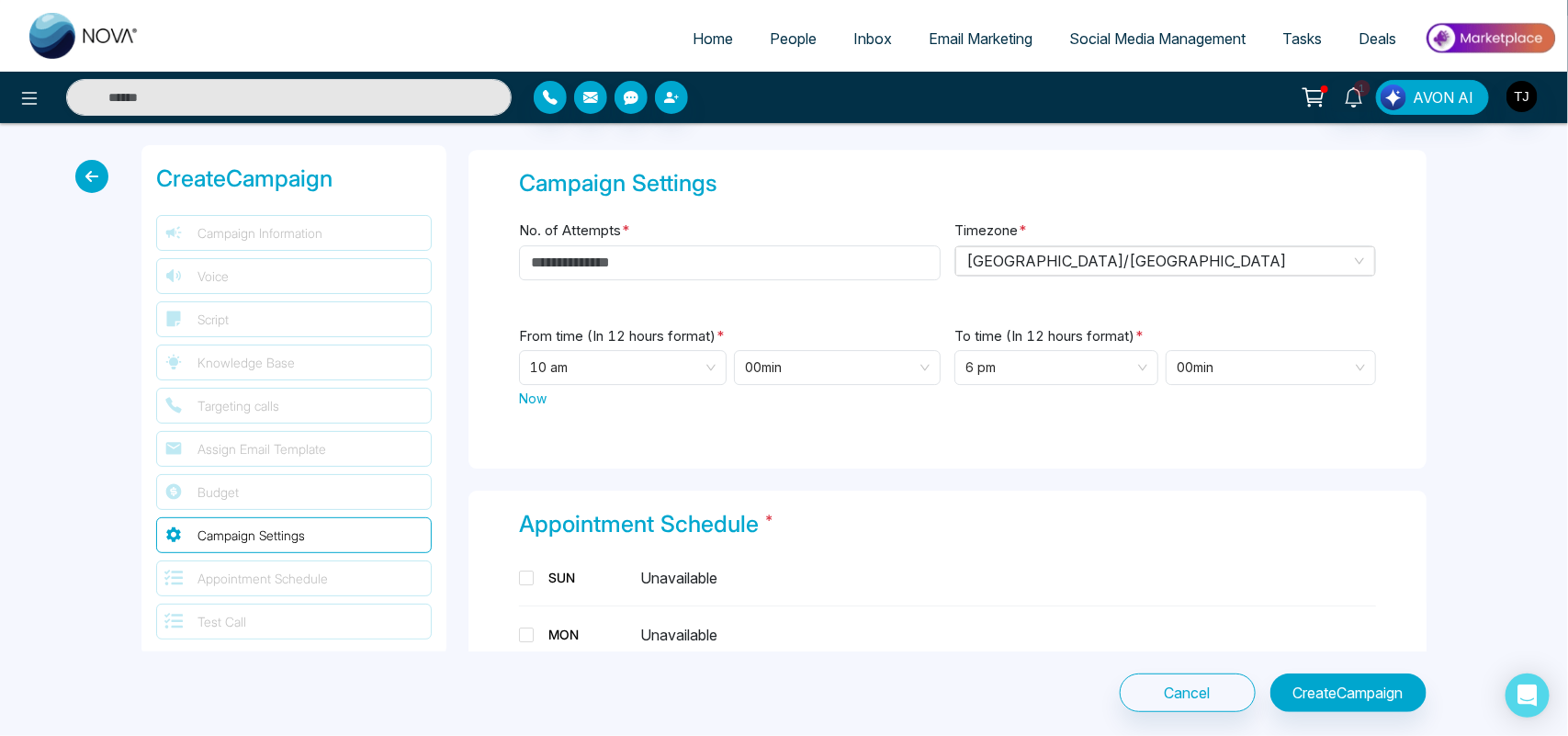
type input "**"
click at [716, 258] on input "No. of Attempts *" at bounding box center [729, 262] width 421 height 35
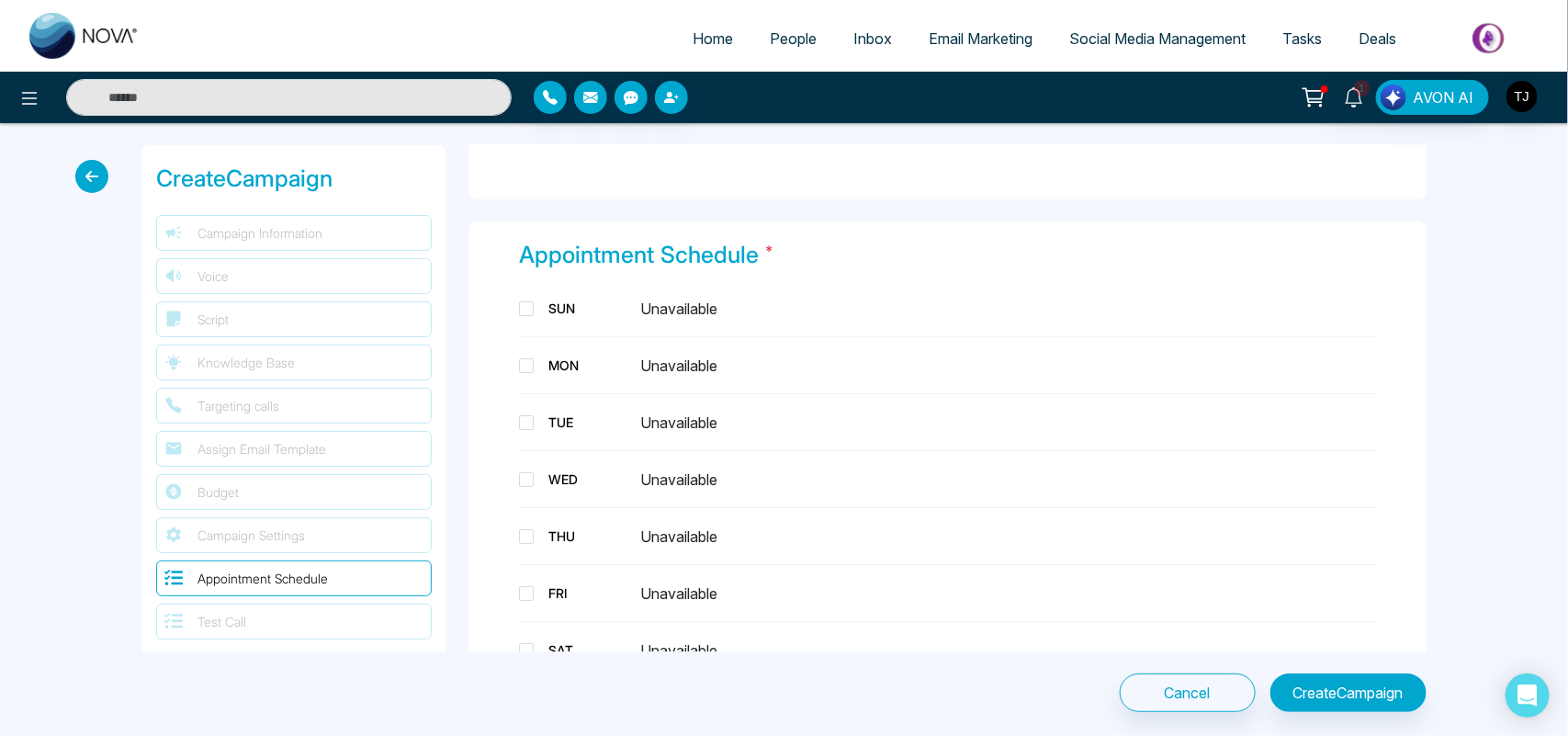
scroll to position [2890, 0]
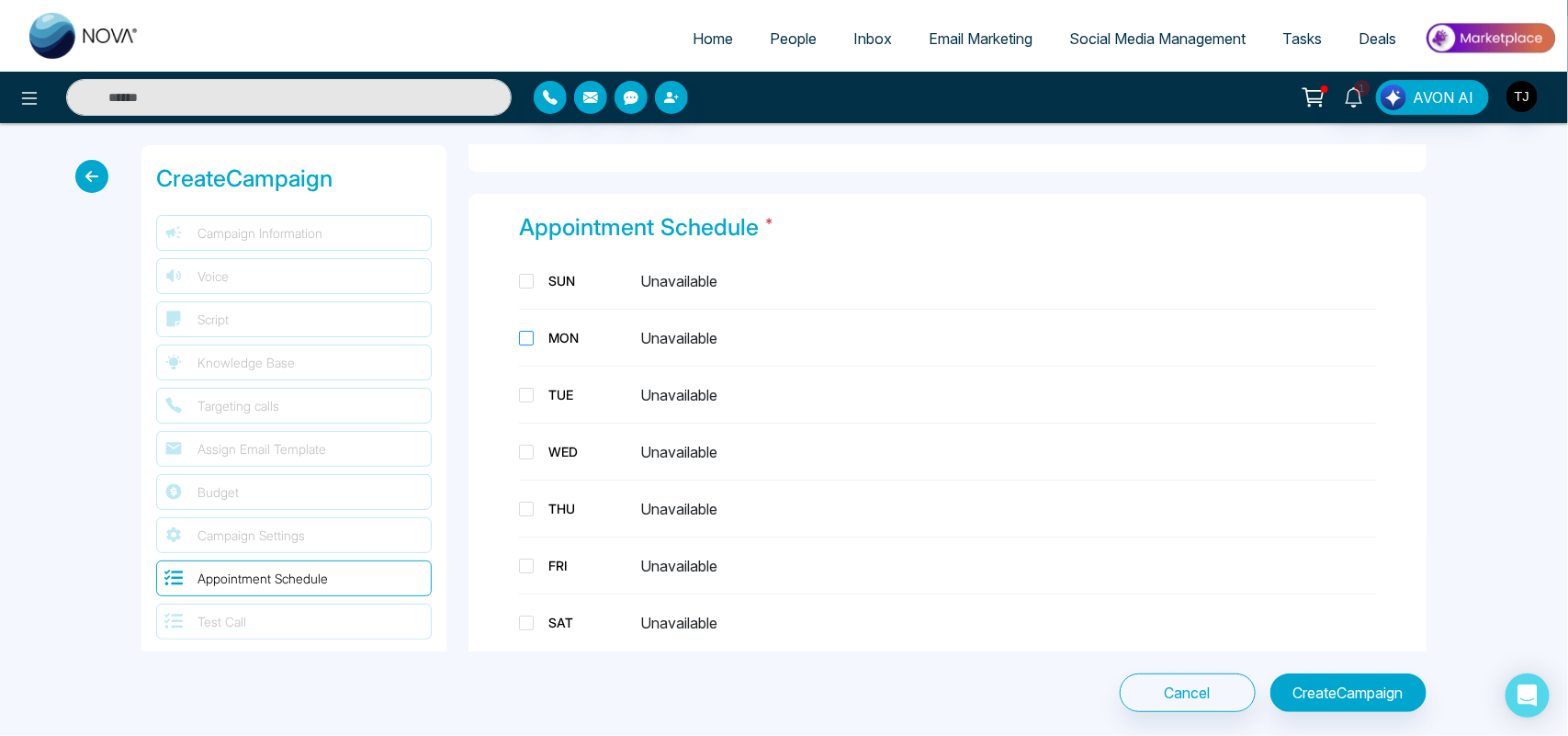
type input "*"
click at [520, 332] on span at bounding box center [526, 338] width 15 height 15
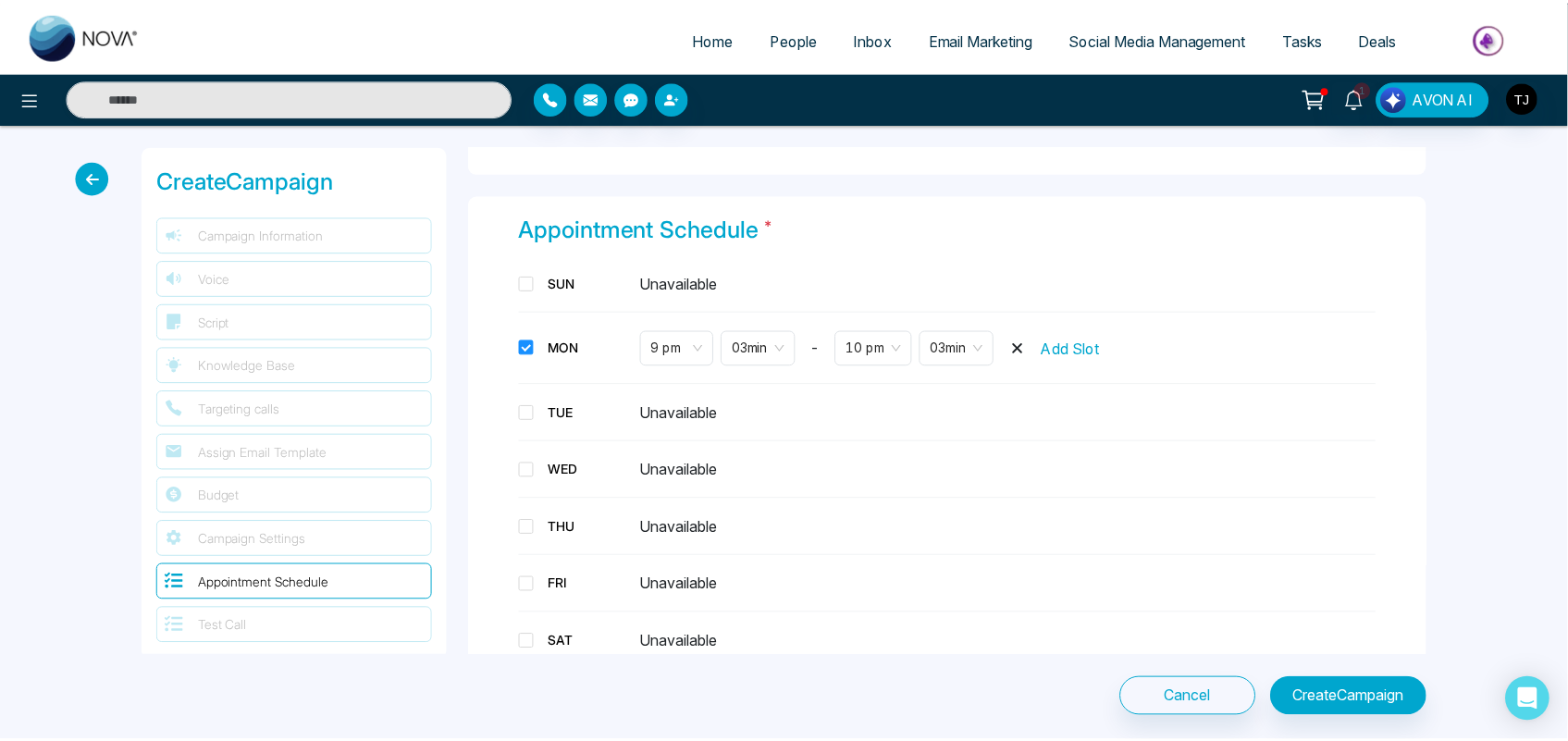
scroll to position [3270, 0]
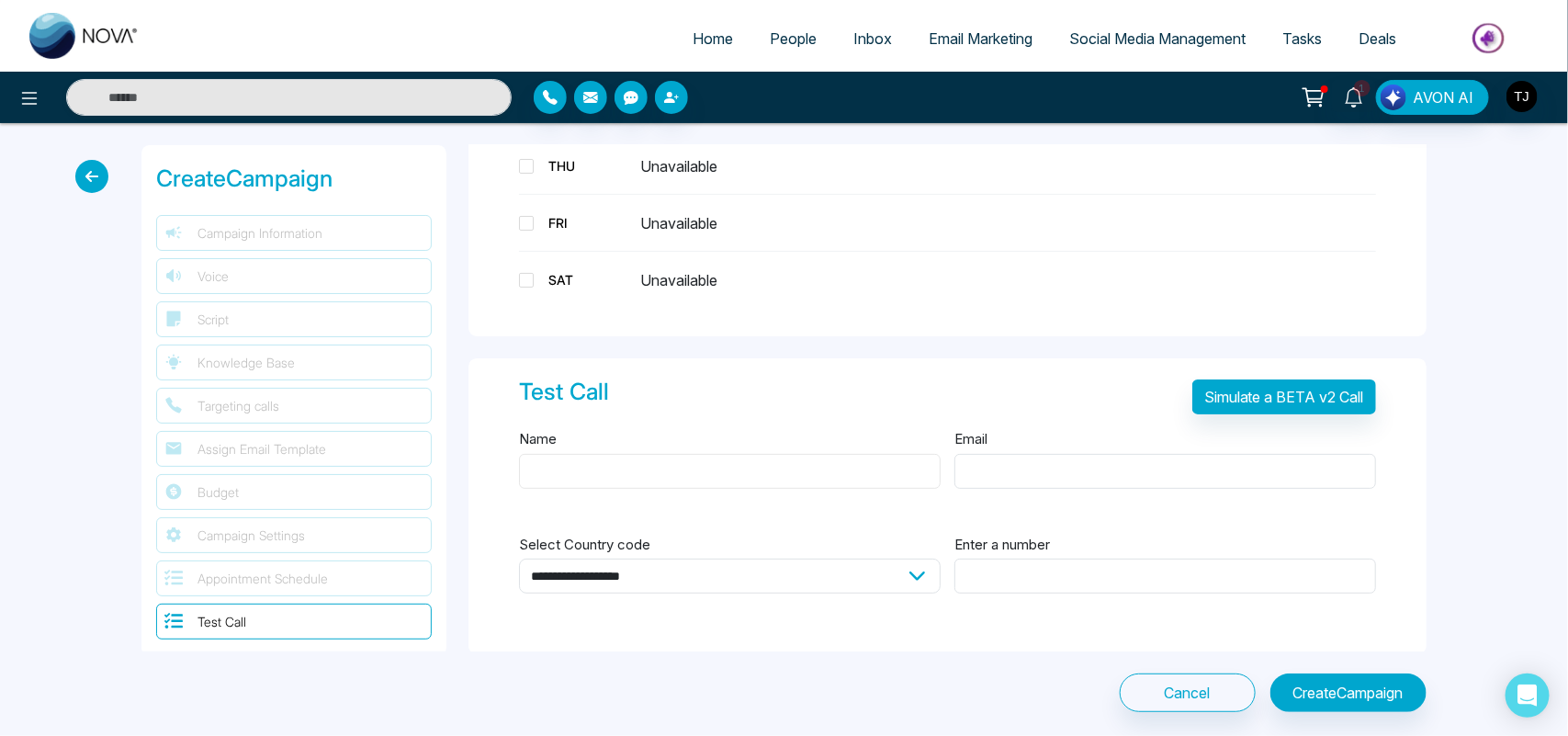
click at [796, 467] on input "Name" at bounding box center [729, 470] width 421 height 35
click at [973, 453] on input "Email" at bounding box center [1165, 470] width 421 height 35
click at [1109, 565] on input "Enter a number" at bounding box center [1165, 575] width 421 height 35
click at [32, 104] on icon at bounding box center [29, 98] width 22 height 22
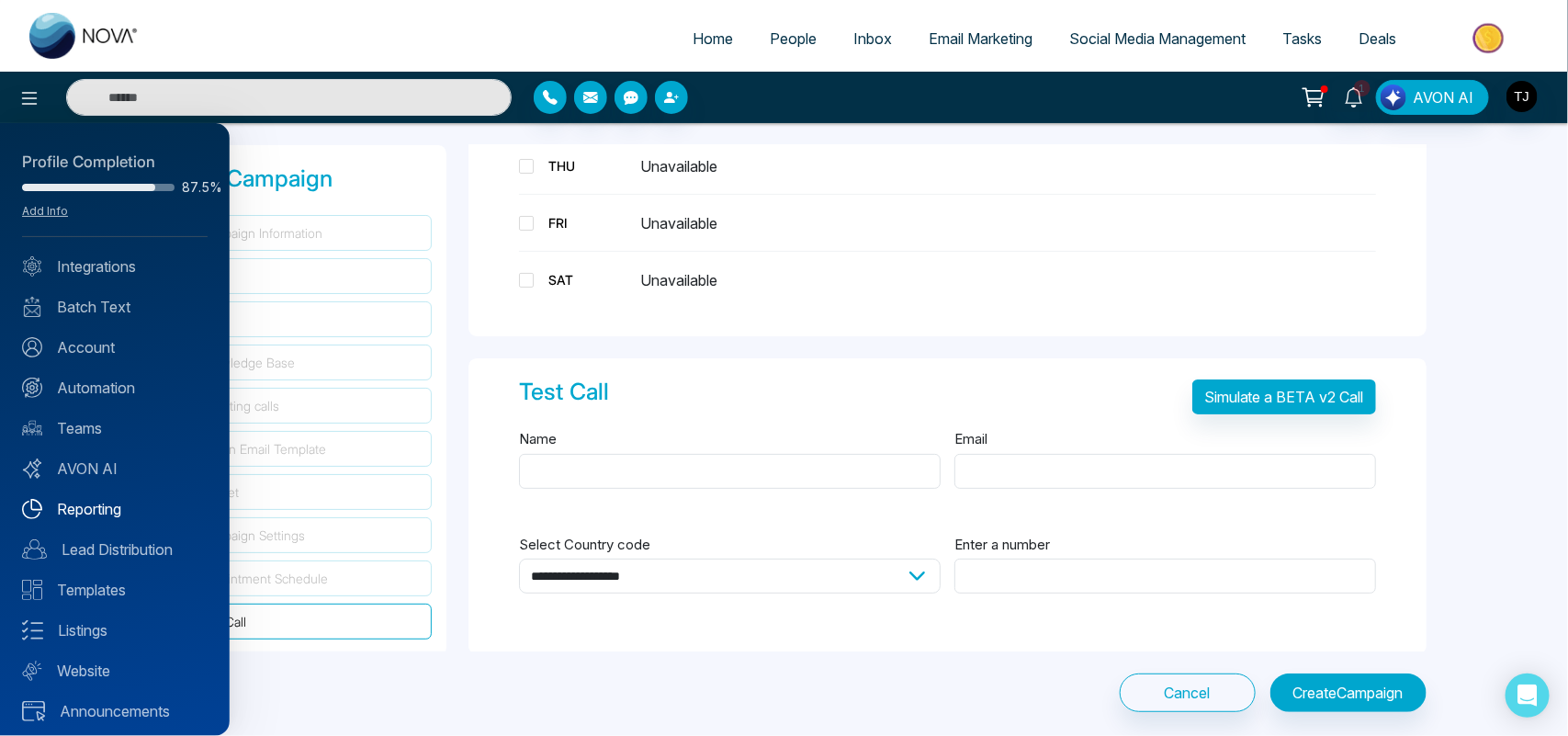
click at [102, 502] on link "Reporting" at bounding box center [114, 508] width 186 height 22
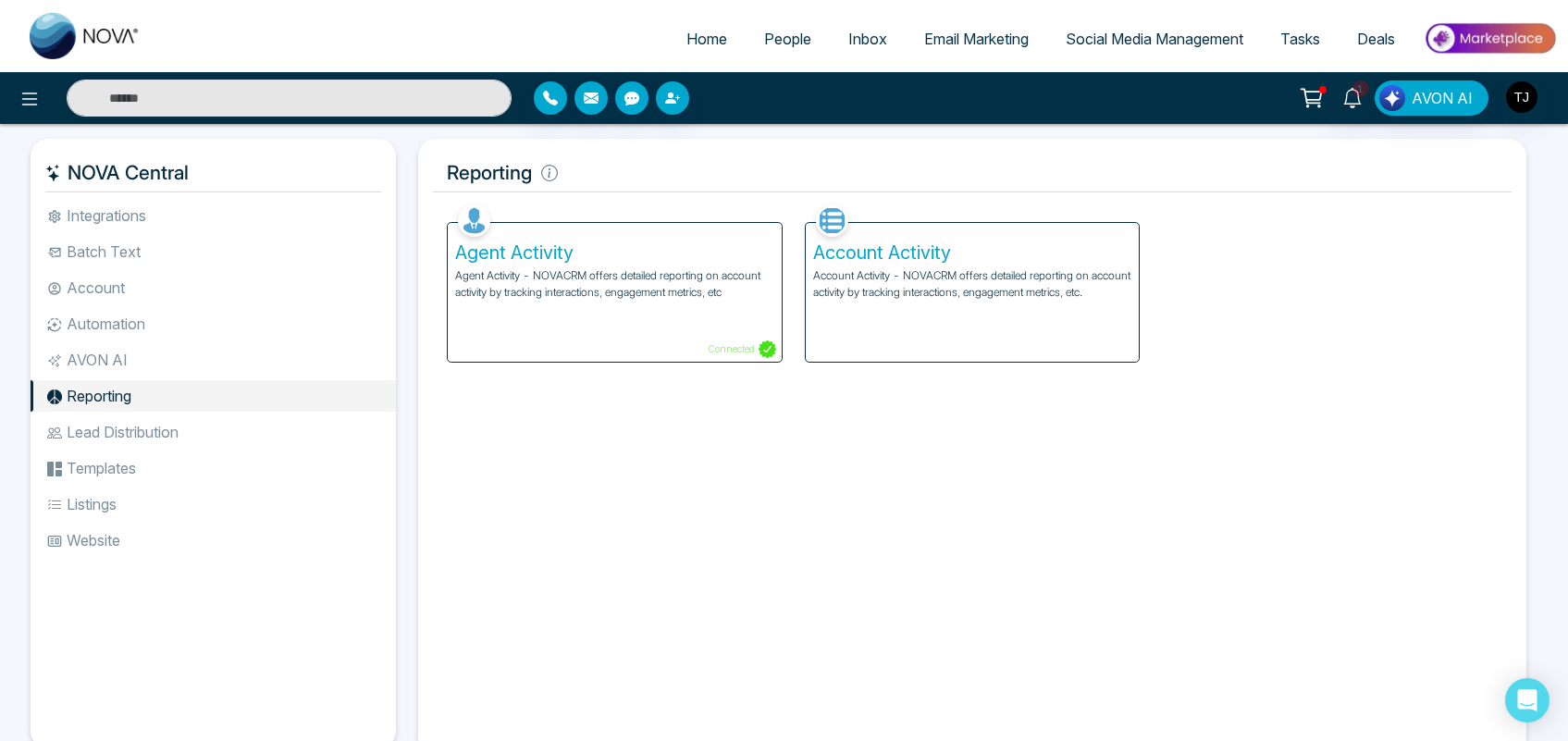
click at [939, 273] on p "Account Activity - NOVACRM offers detailed reporting on account activity by tra…" at bounding box center [973, 284] width 319 height 33
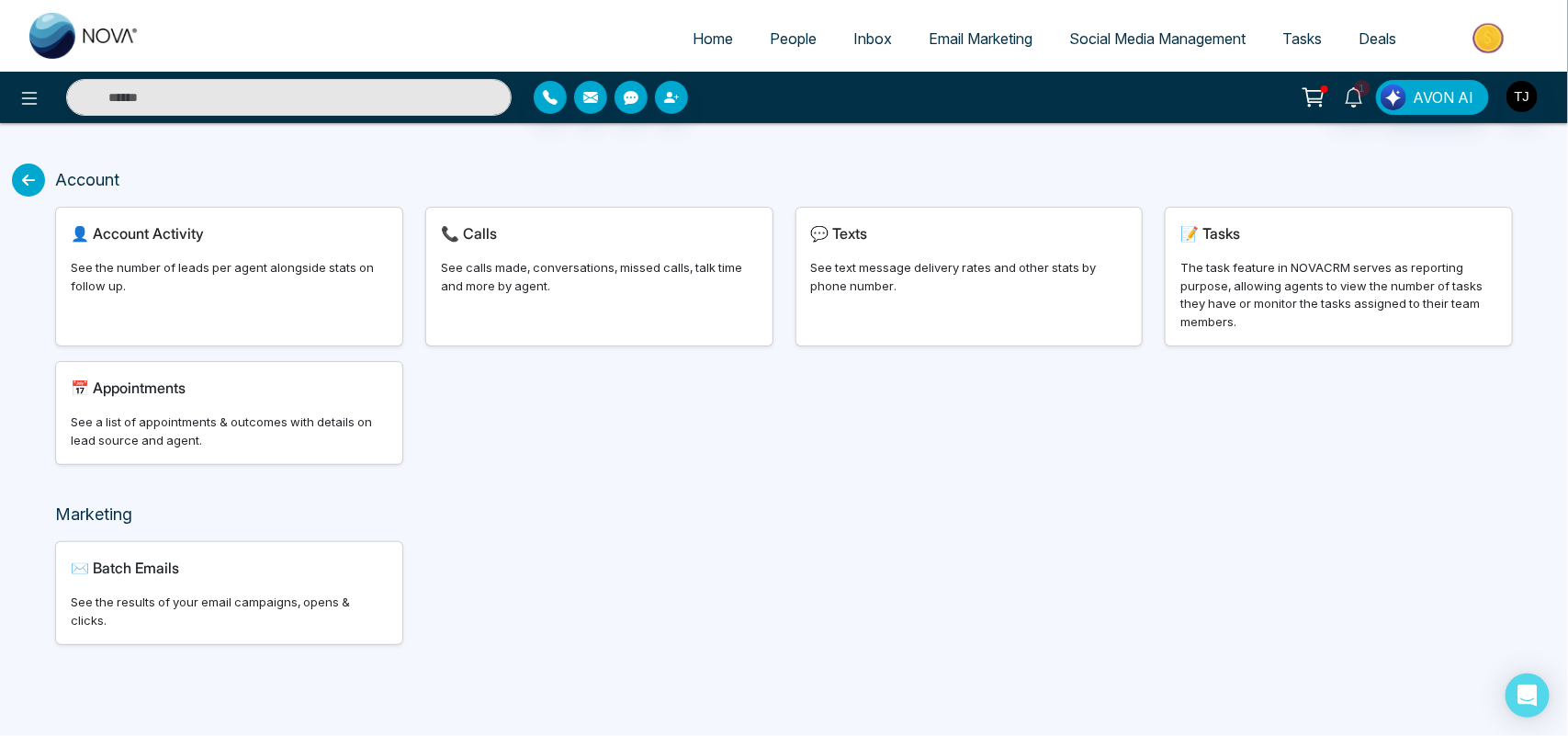
click at [574, 297] on div "📞 Calls See calls made, conversations, missed calls, talk time and more by agen…" at bounding box center [599, 276] width 346 height 138
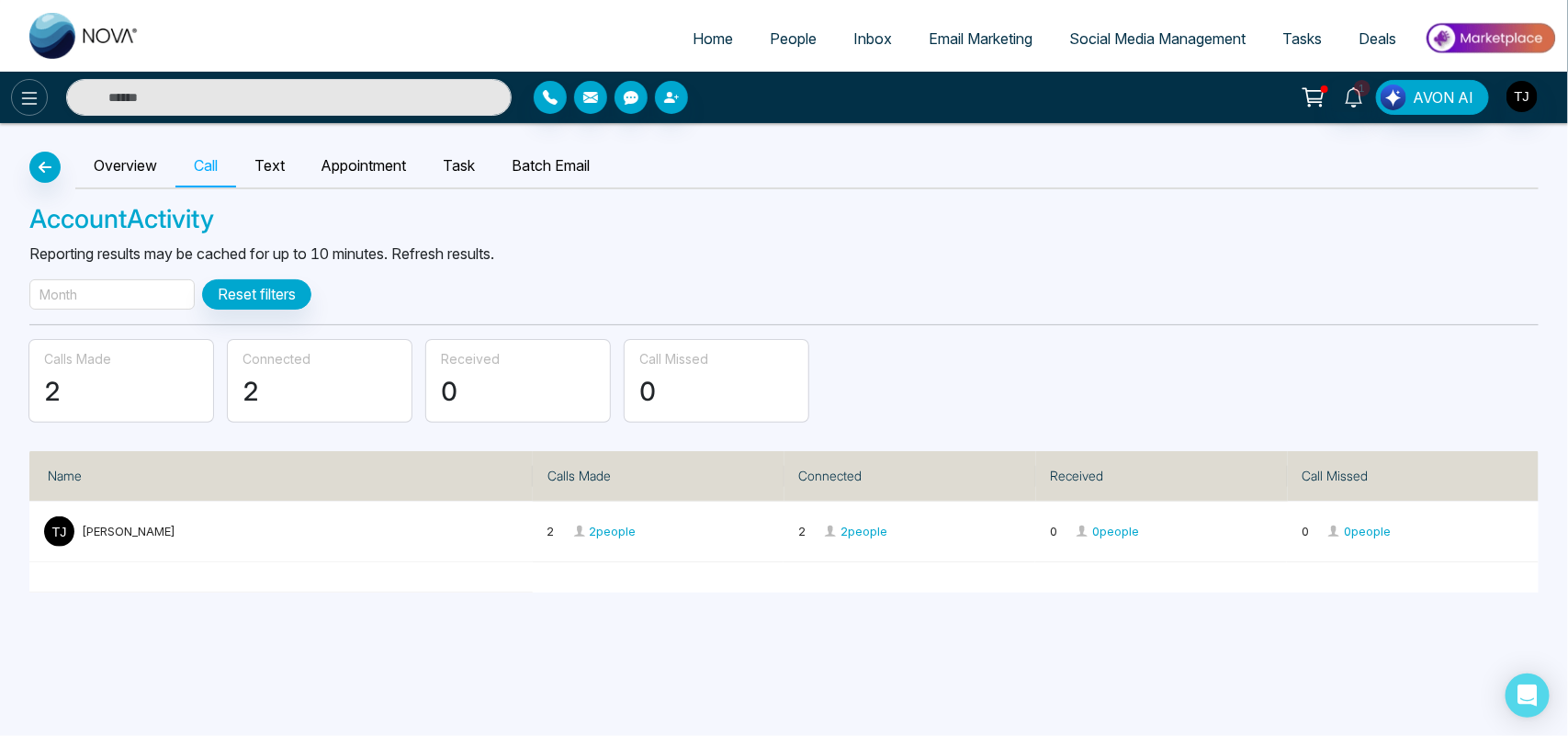
click at [33, 88] on icon at bounding box center [29, 98] width 22 height 22
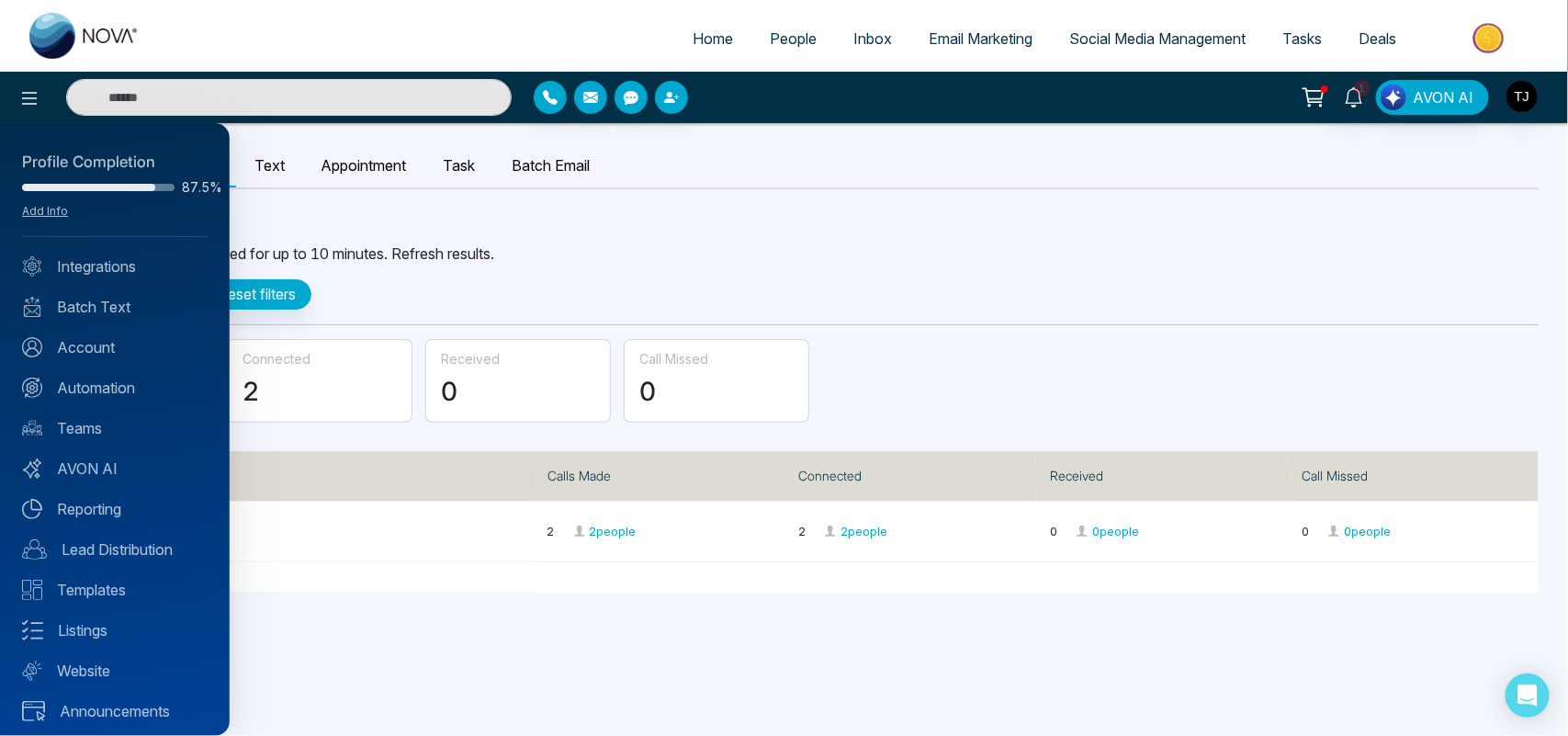
click at [112, 521] on div "Profile Completion 87.5% Add Info Integrations Batch Text Account Automation Te…" at bounding box center [114, 429] width 230 height 613
click at [108, 510] on link "Reporting" at bounding box center [114, 508] width 186 height 22
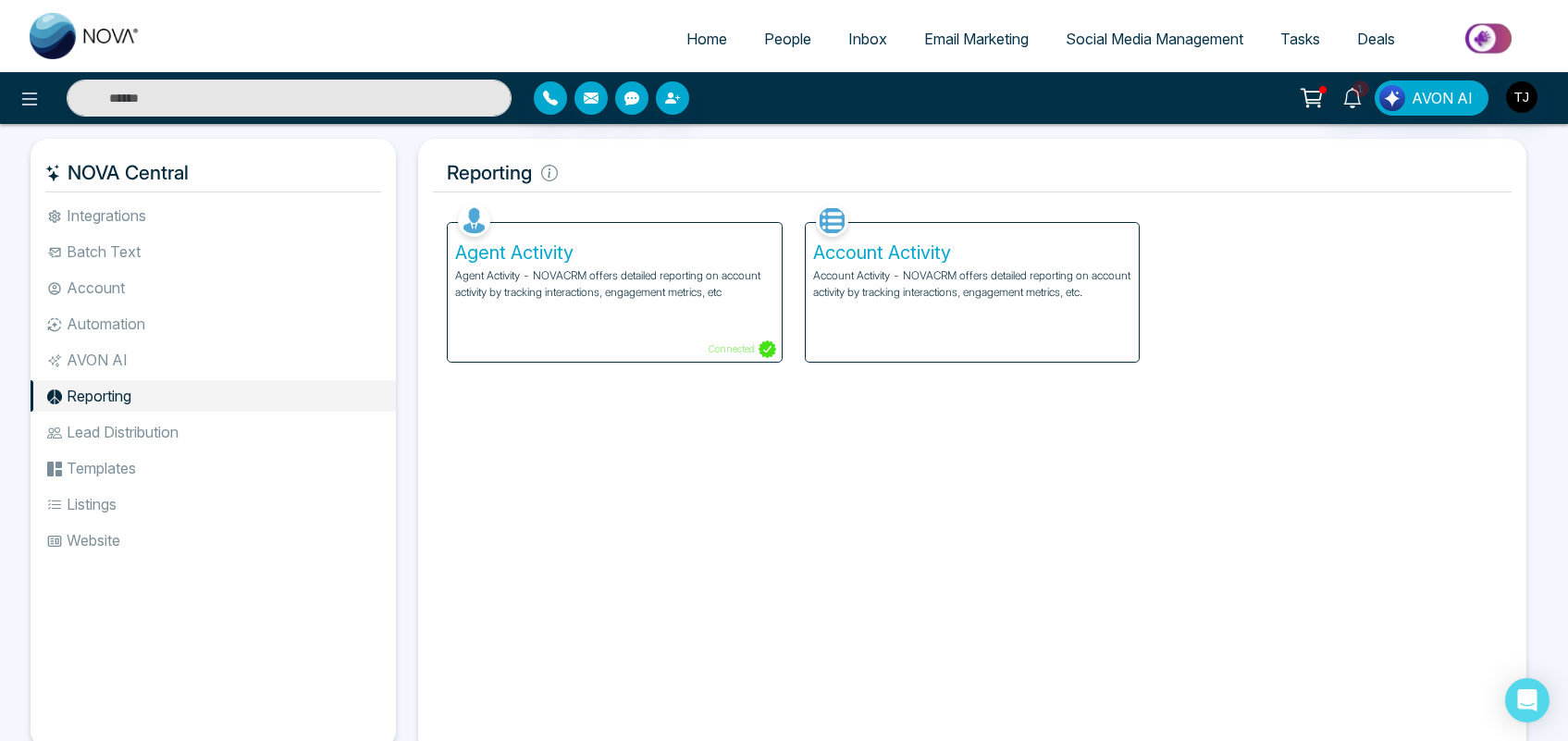
click at [125, 425] on li "Lead Distribution" at bounding box center [213, 431] width 366 height 31
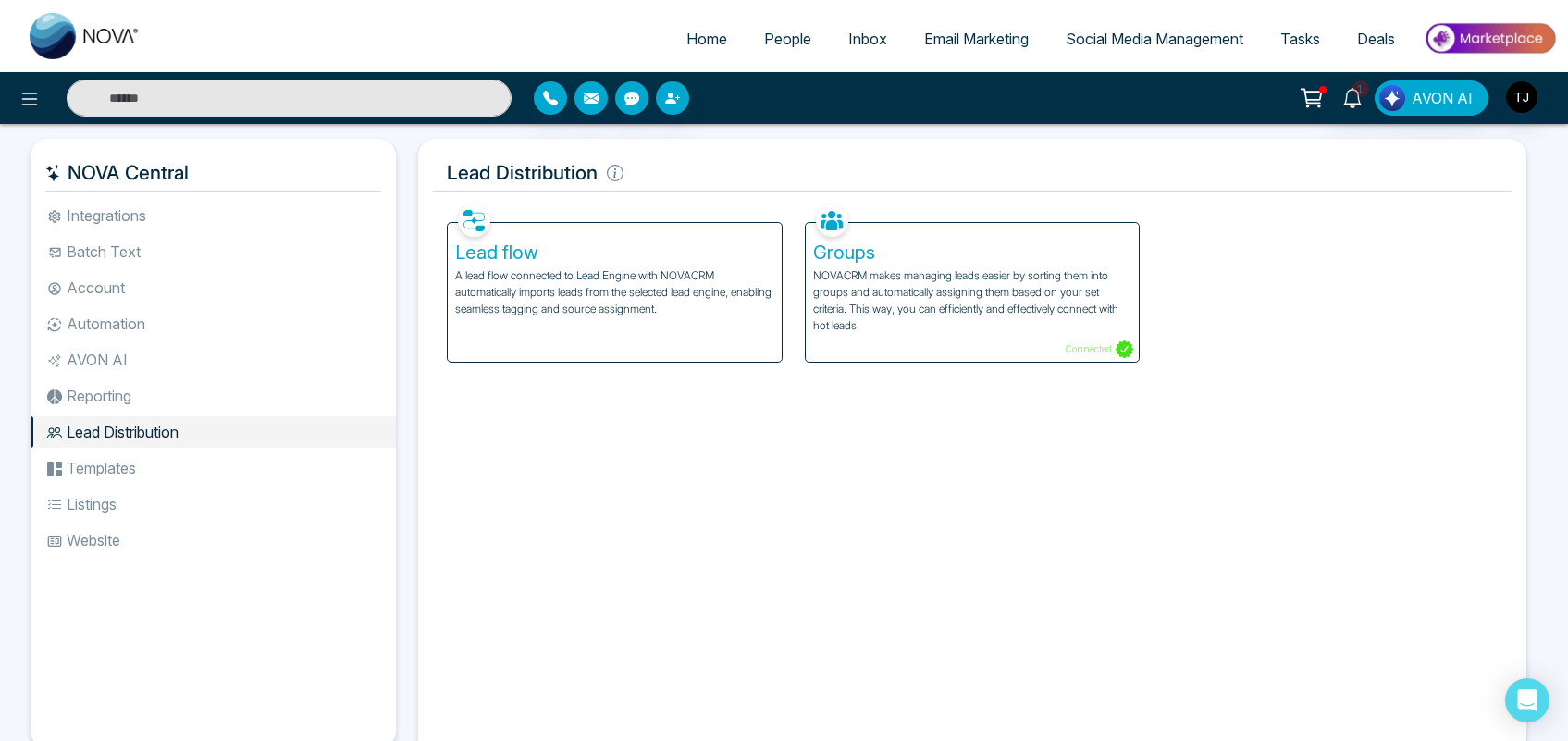
click at [151, 472] on li "Templates" at bounding box center [213, 468] width 366 height 31
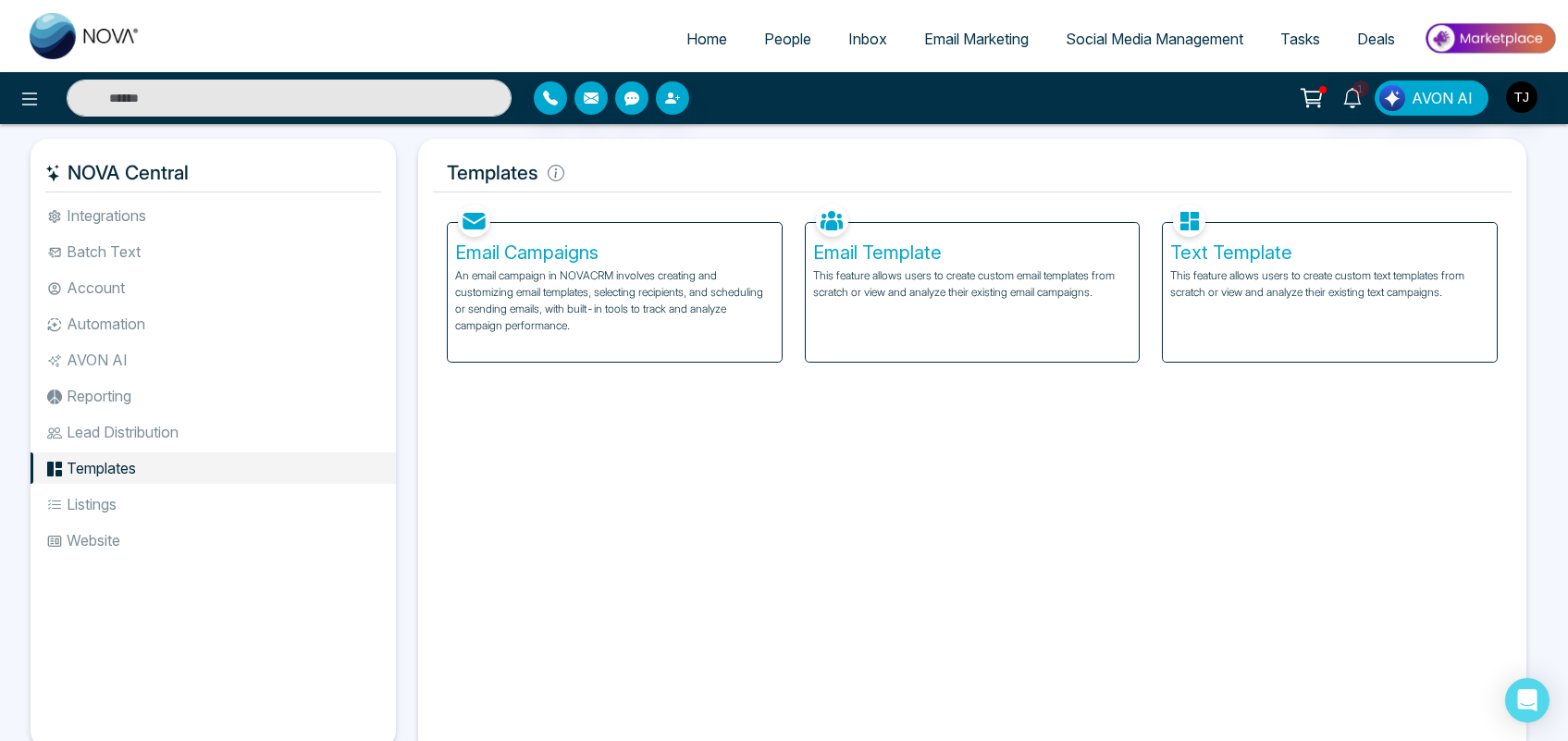
click at [130, 491] on li "Listings" at bounding box center [213, 504] width 366 height 31
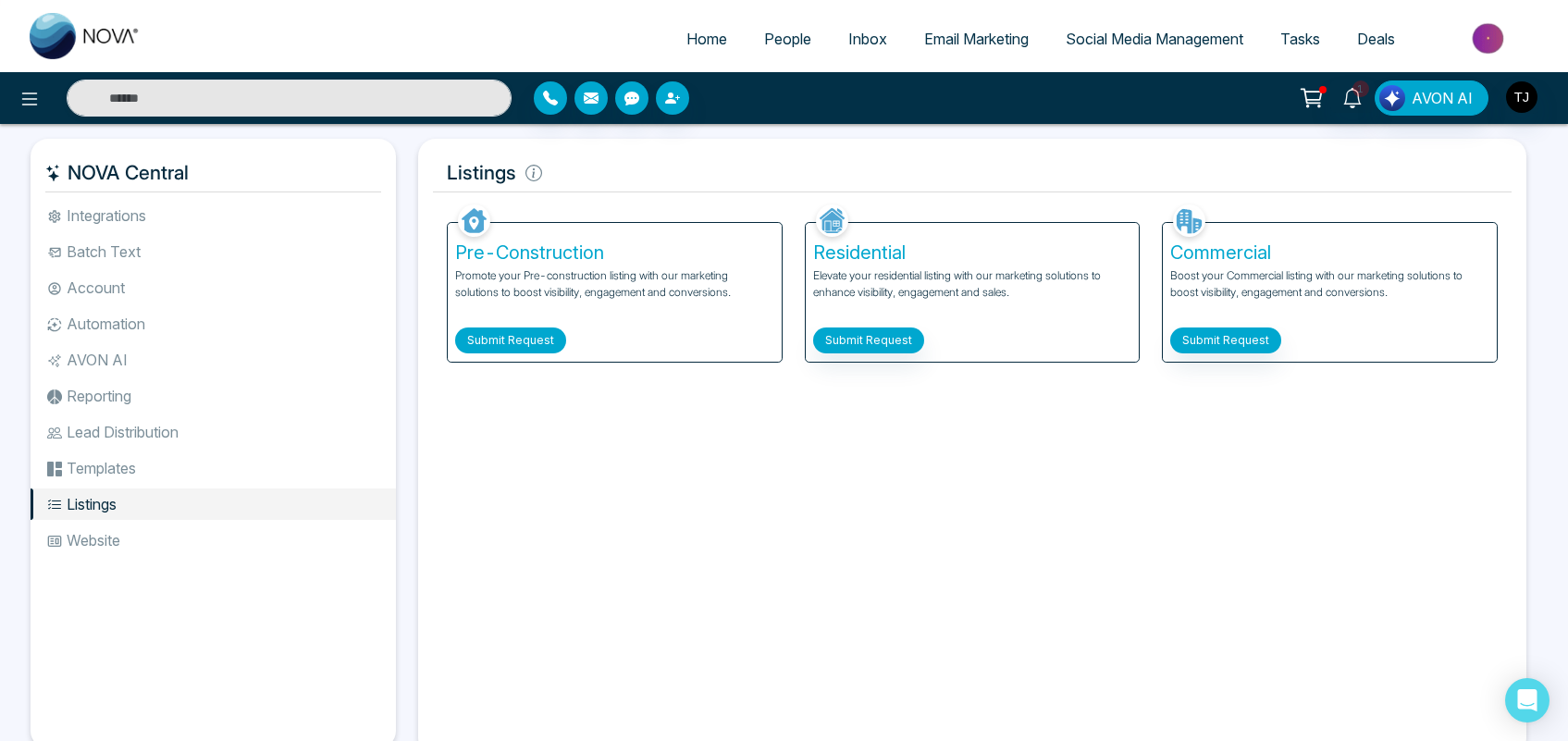
click at [484, 345] on button "Submit Request" at bounding box center [510, 339] width 111 height 26
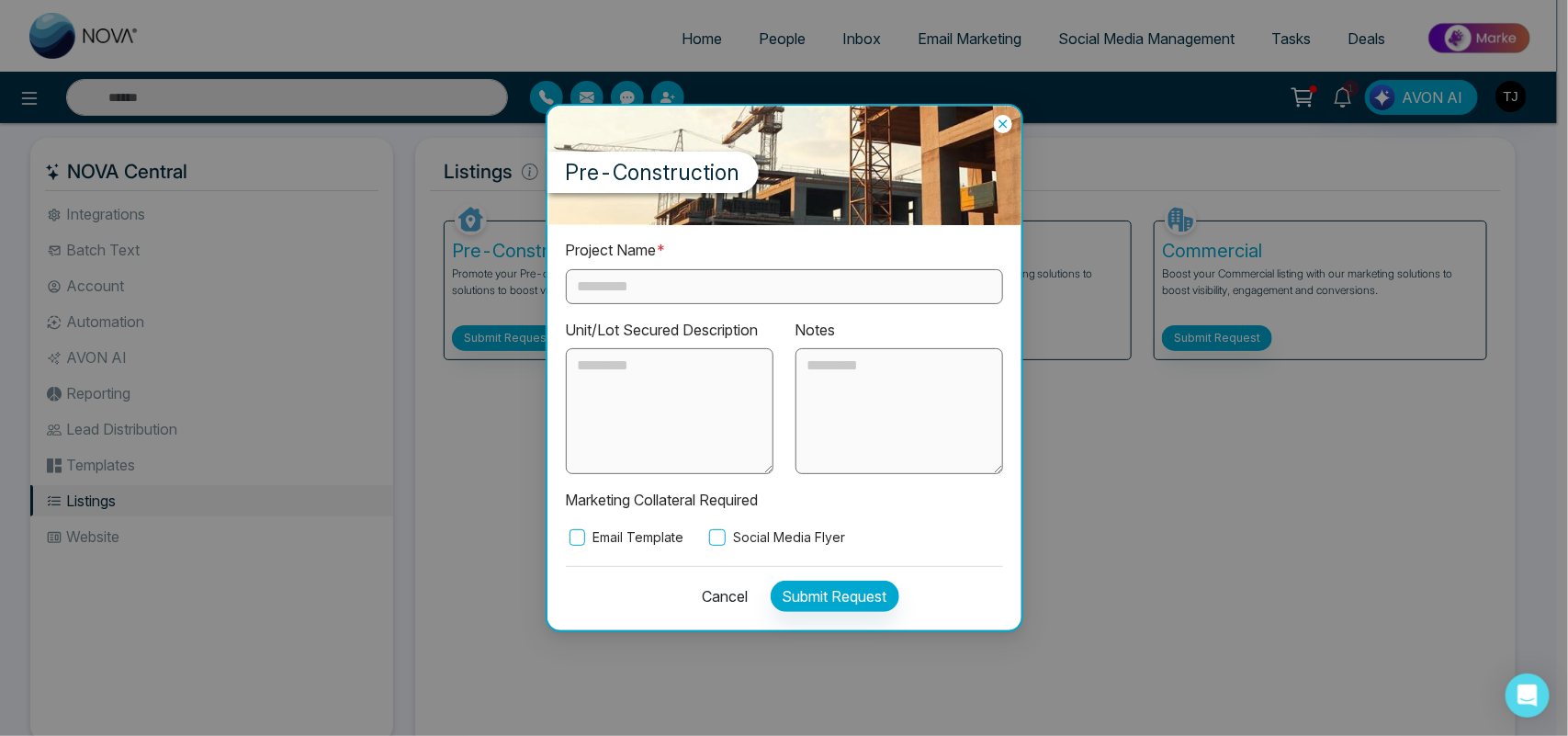
click at [669, 279] on input "text" at bounding box center [784, 286] width 437 height 35
click at [708, 410] on textarea at bounding box center [669, 411] width 207 height 127
click at [850, 341] on div "Notes" at bounding box center [899, 397] width 230 height 156
click at [850, 364] on textarea at bounding box center [899, 411] width 207 height 127
click at [1001, 119] on icon at bounding box center [1003, 124] width 19 height 19
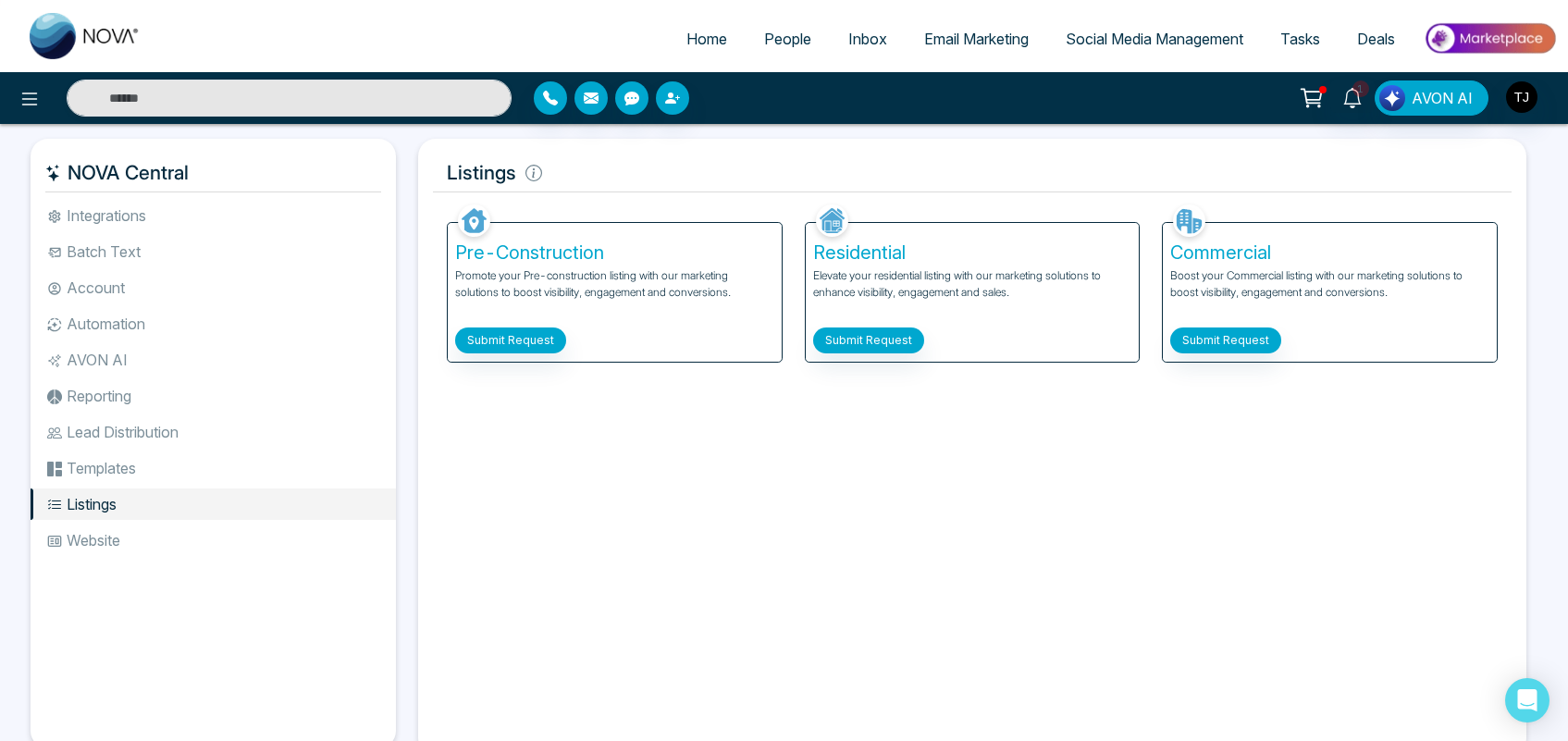
click at [126, 543] on li "Website" at bounding box center [213, 540] width 366 height 31
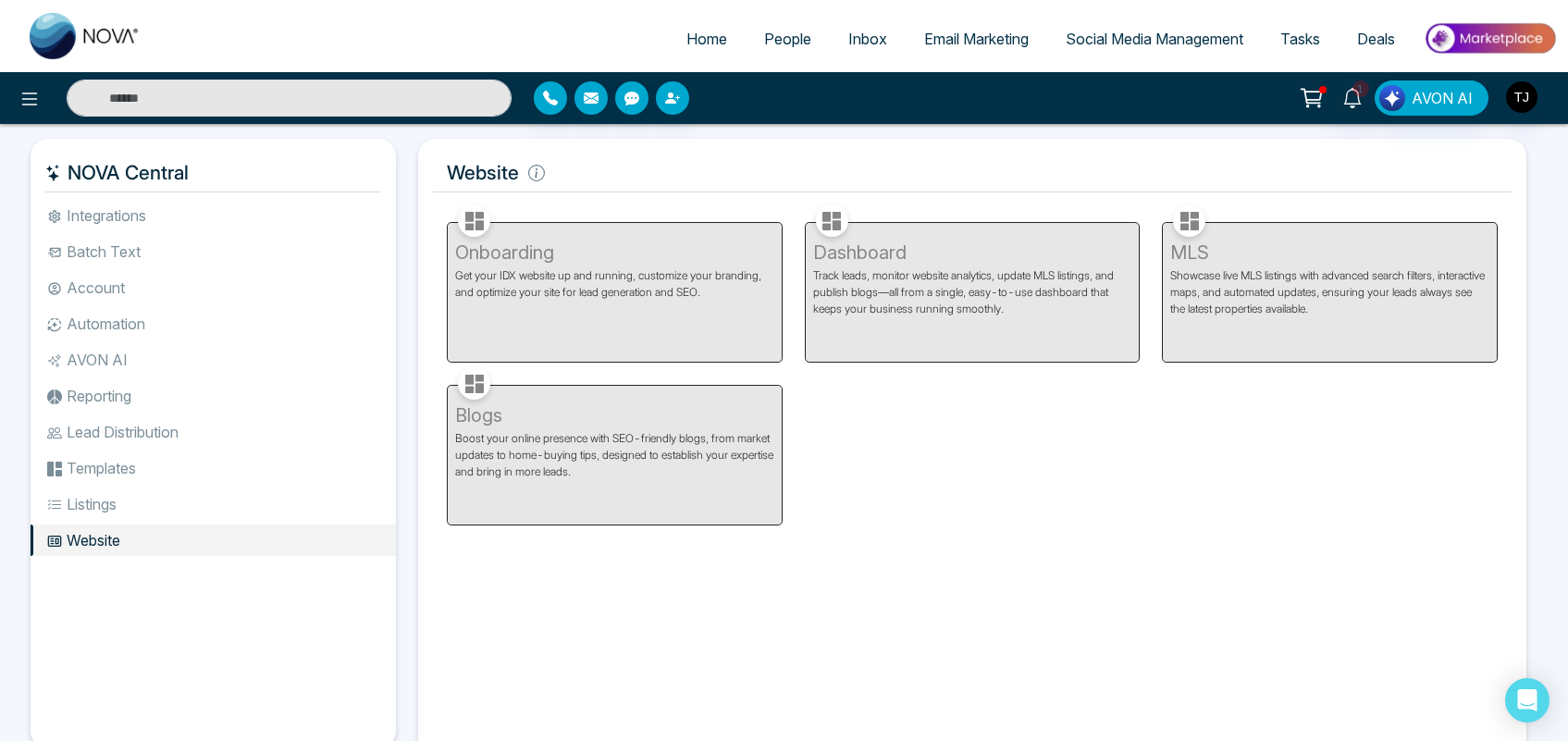
click at [696, 29] on span "Home" at bounding box center [706, 39] width 41 height 19
select select "*"
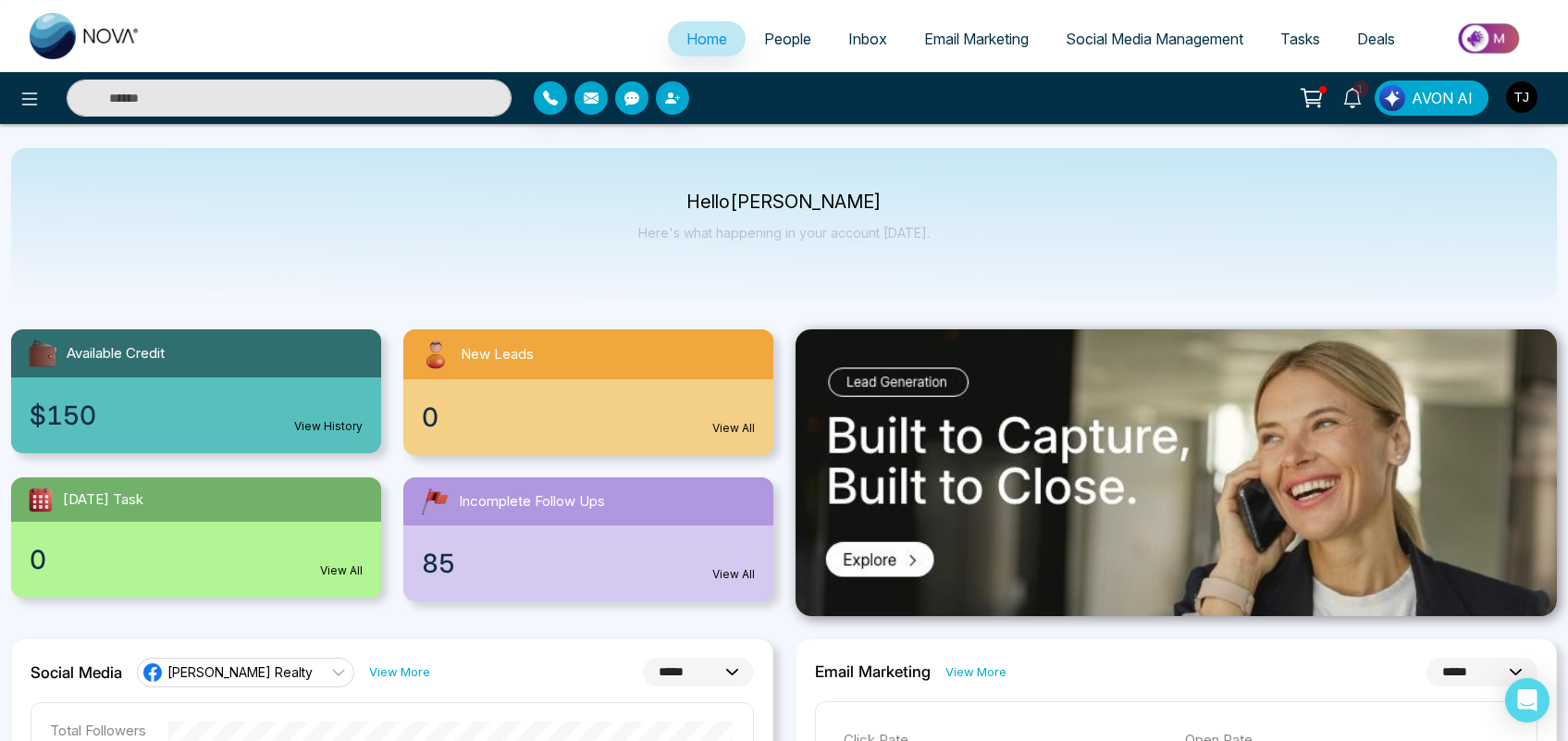
click at [967, 27] on link "Email Marketing" at bounding box center [976, 39] width 142 height 35
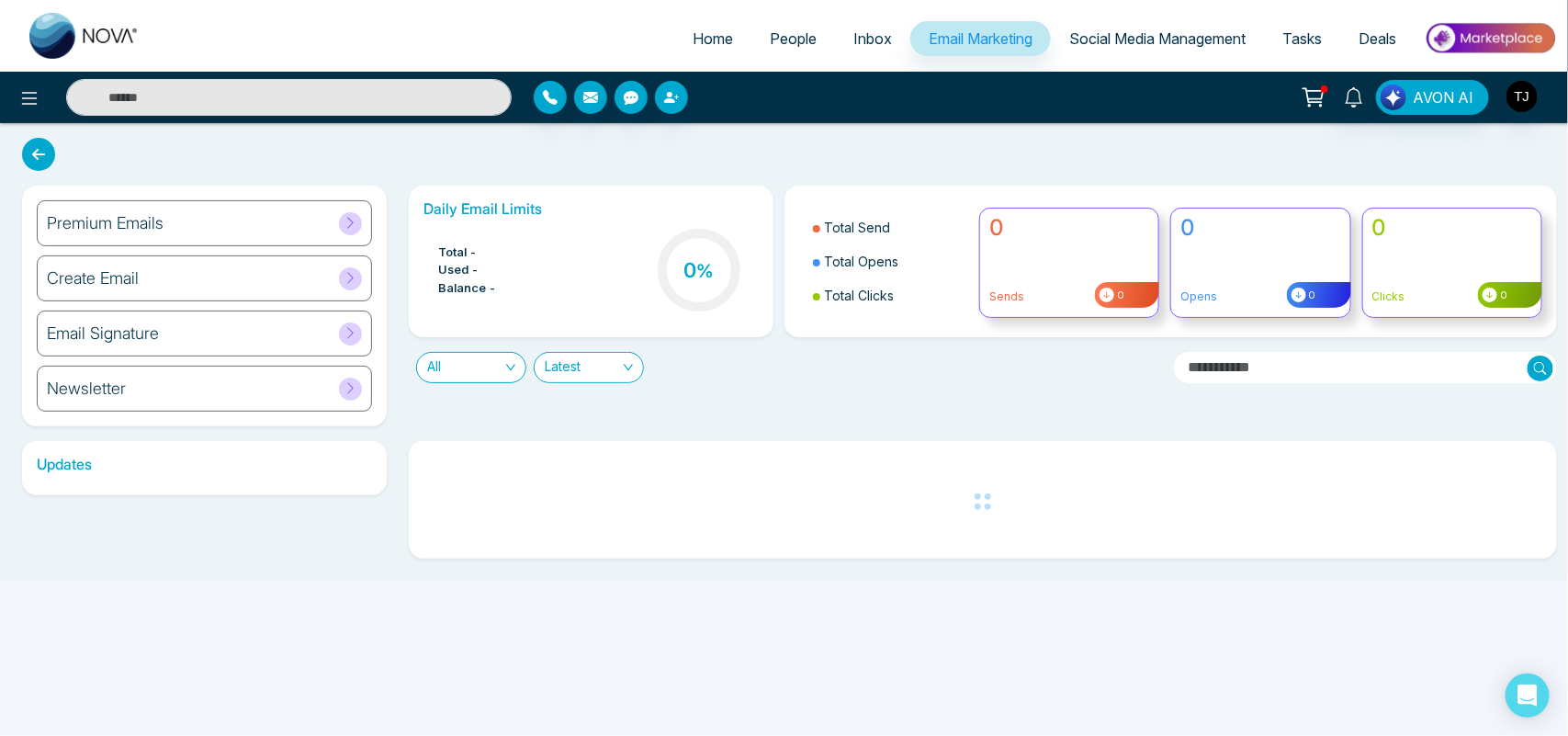
click at [1095, 34] on span "Social Media Management" at bounding box center [1157, 38] width 176 height 19
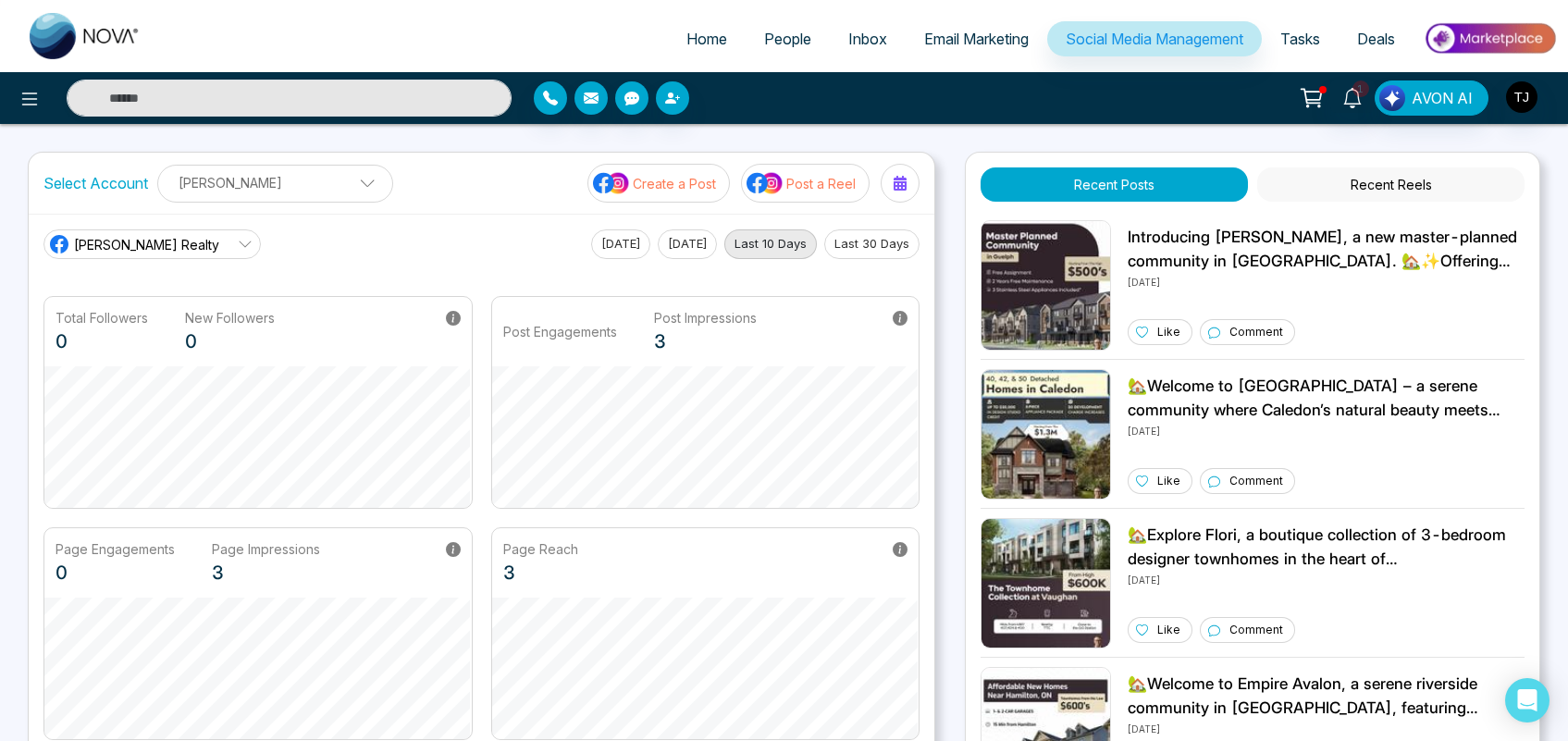
click at [120, 233] on div "[PERSON_NAME] Realty" at bounding box center [133, 244] width 171 height 22
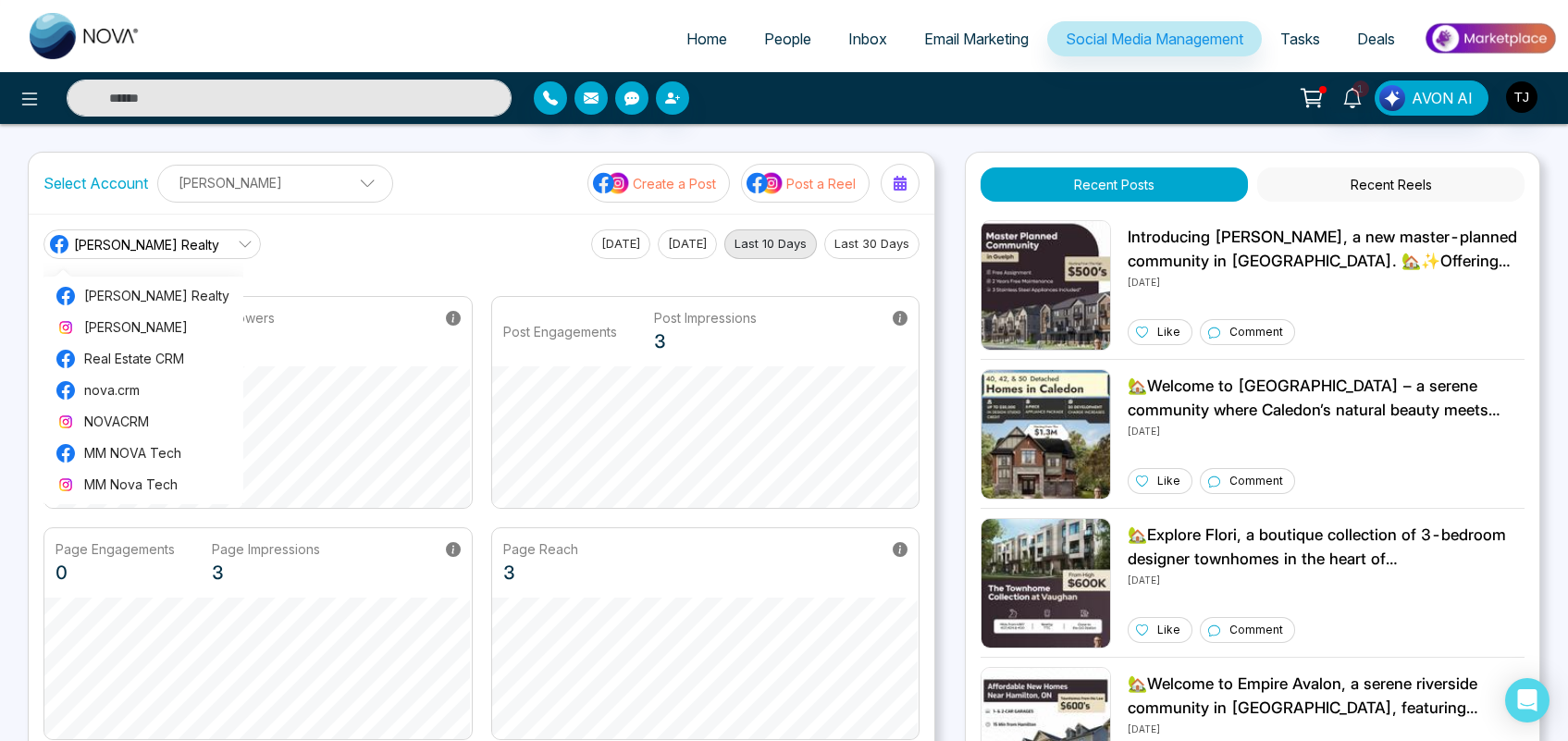
click at [347, 250] on div "[PERSON_NAME] Realty [PERSON_NAME] Realty [PERSON_NAME] Real Estate CRM nova.cr…" at bounding box center [481, 244] width 876 height 29
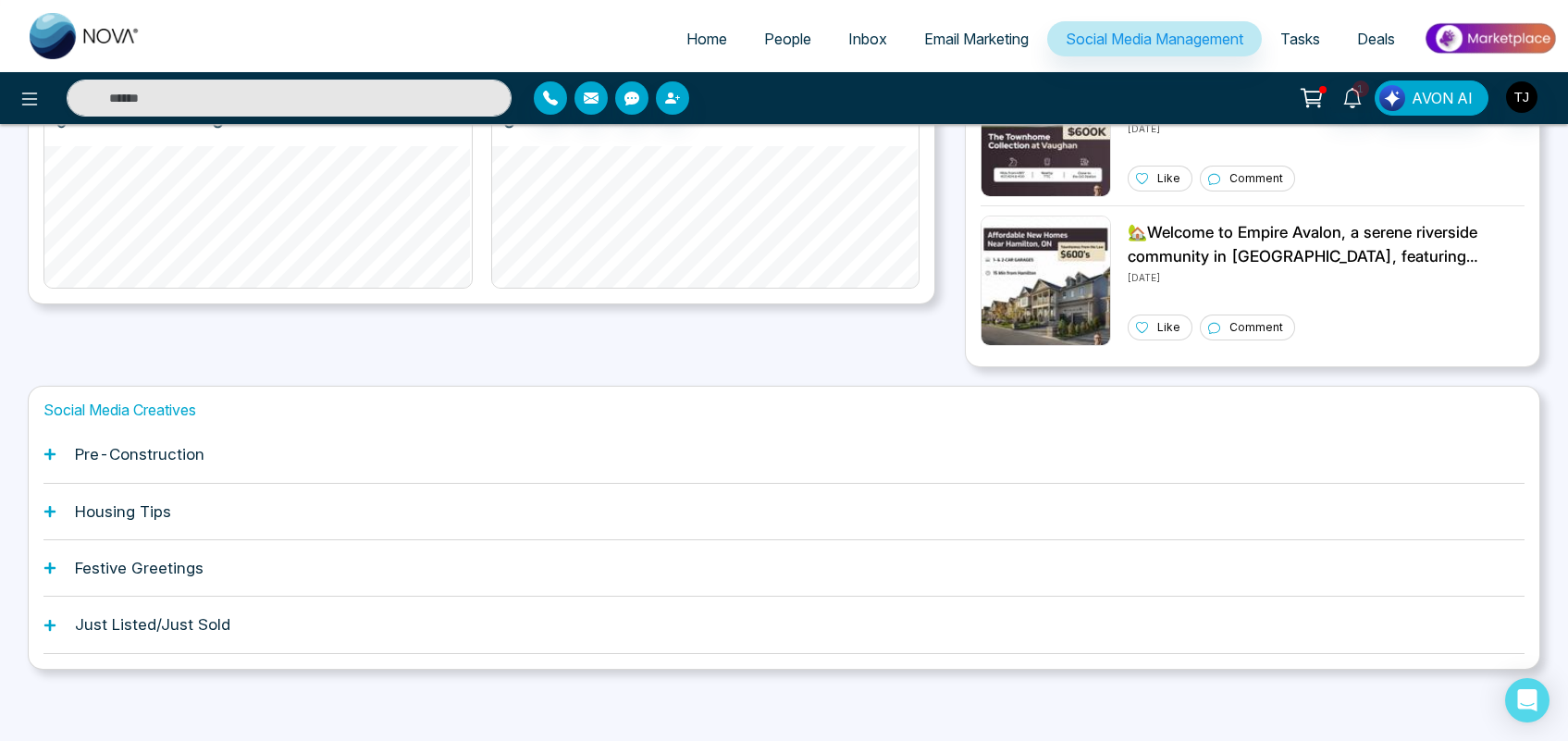
scroll to position [456, 0]
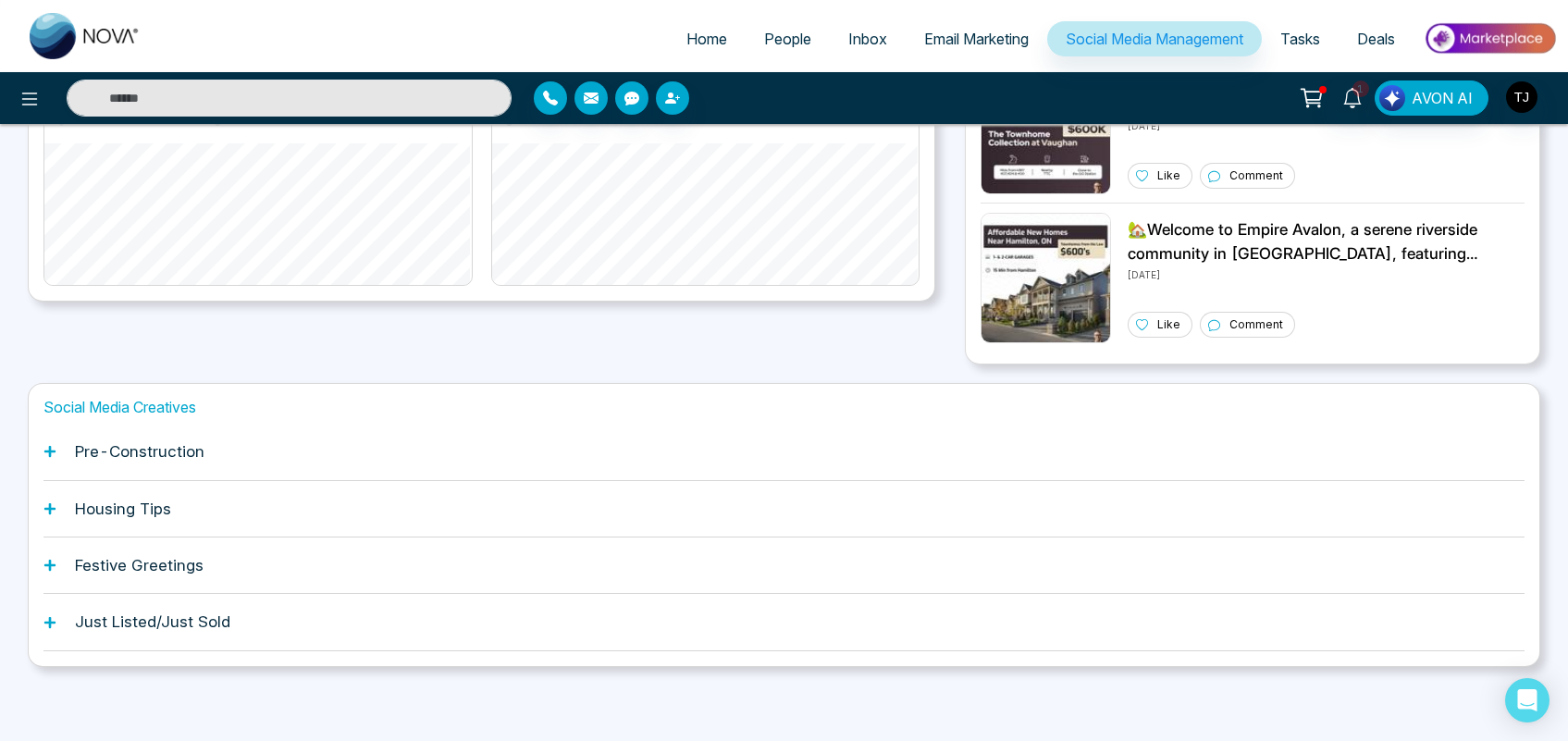
click at [128, 515] on h1 "Housing Tips" at bounding box center [123, 509] width 96 height 19
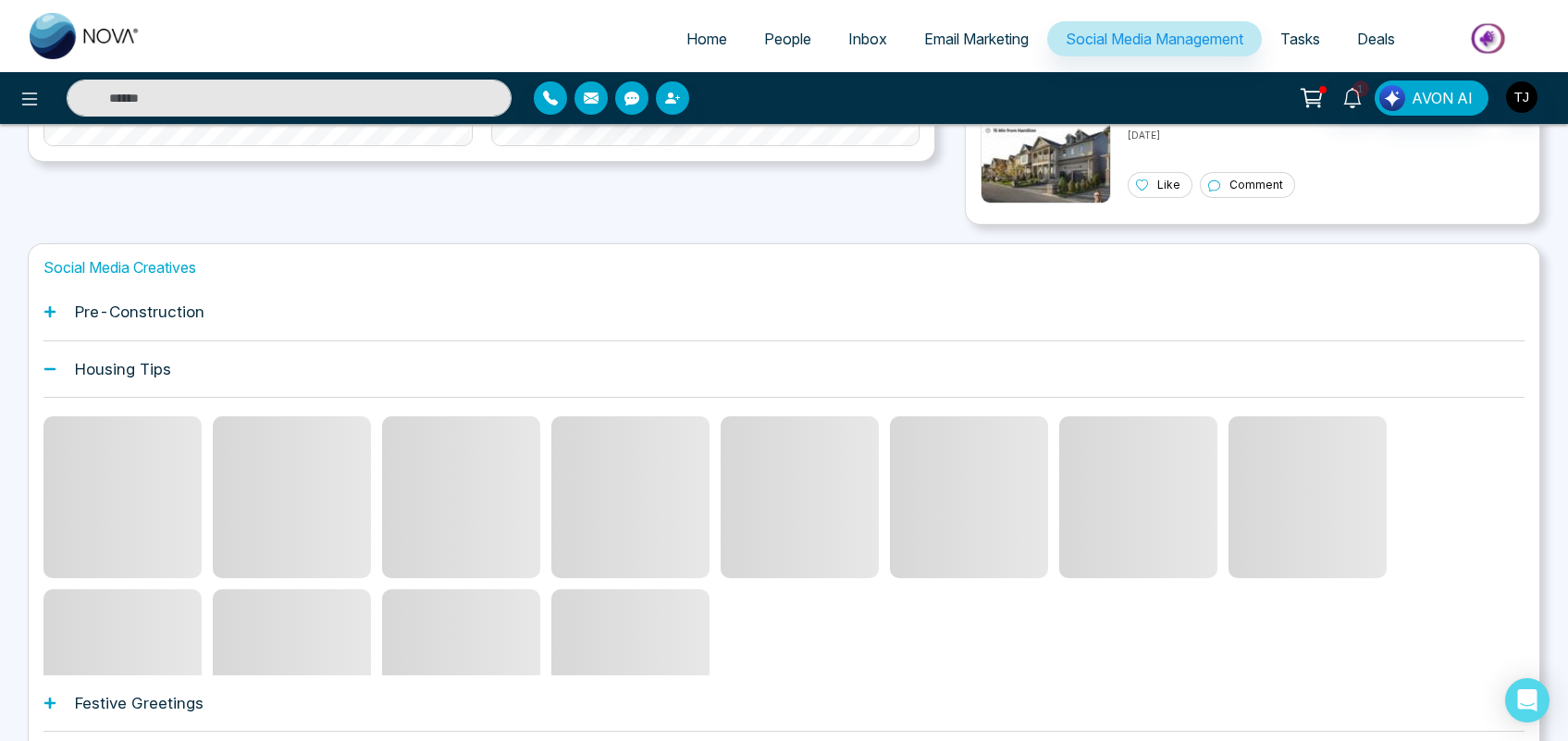
scroll to position [612, 0]
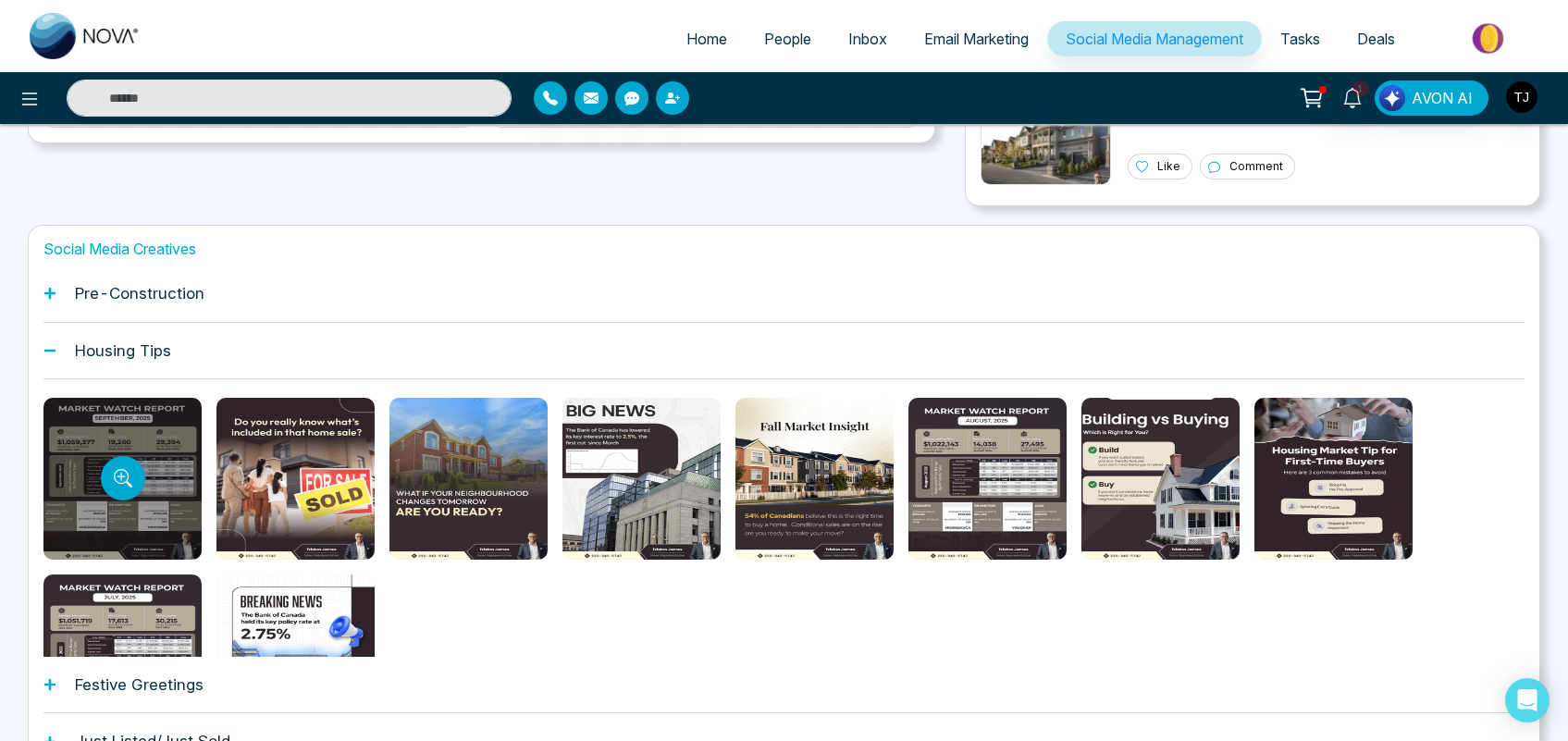
click at [171, 445] on div at bounding box center [122, 478] width 158 height 162
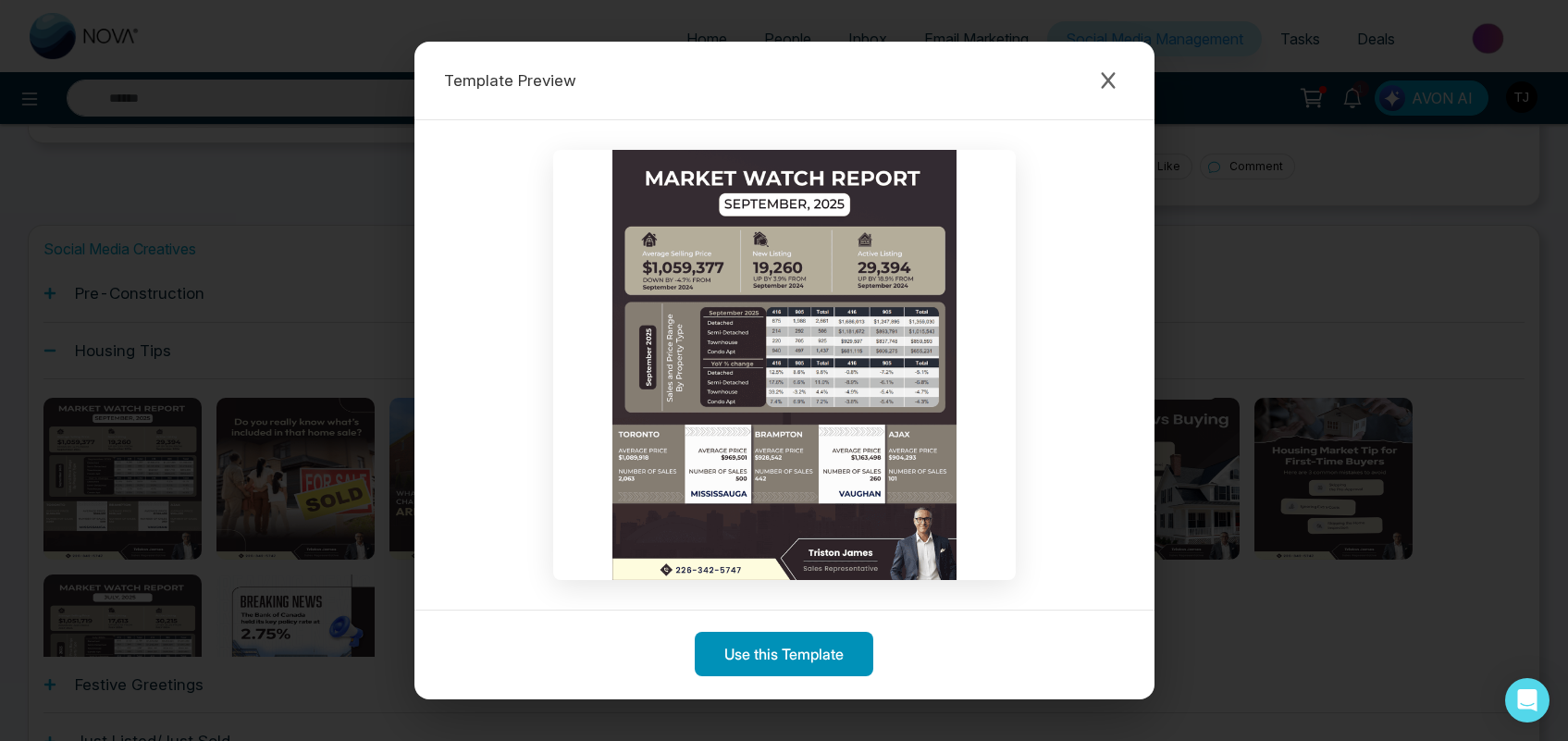
click at [761, 660] on button "Use this Template" at bounding box center [784, 653] width 179 height 44
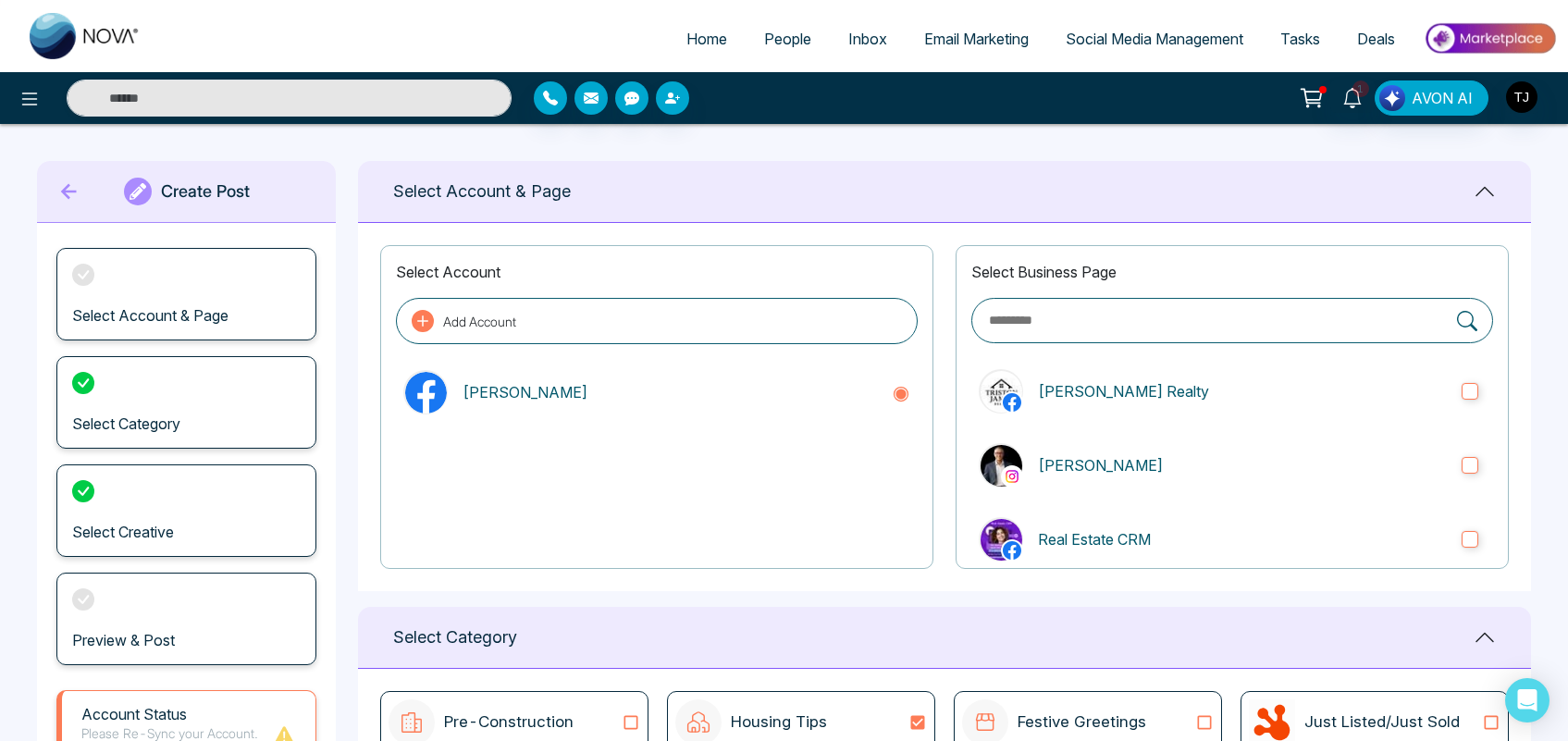
click at [990, 38] on span "Email Marketing" at bounding box center [976, 39] width 105 height 19
type textarea "**********"
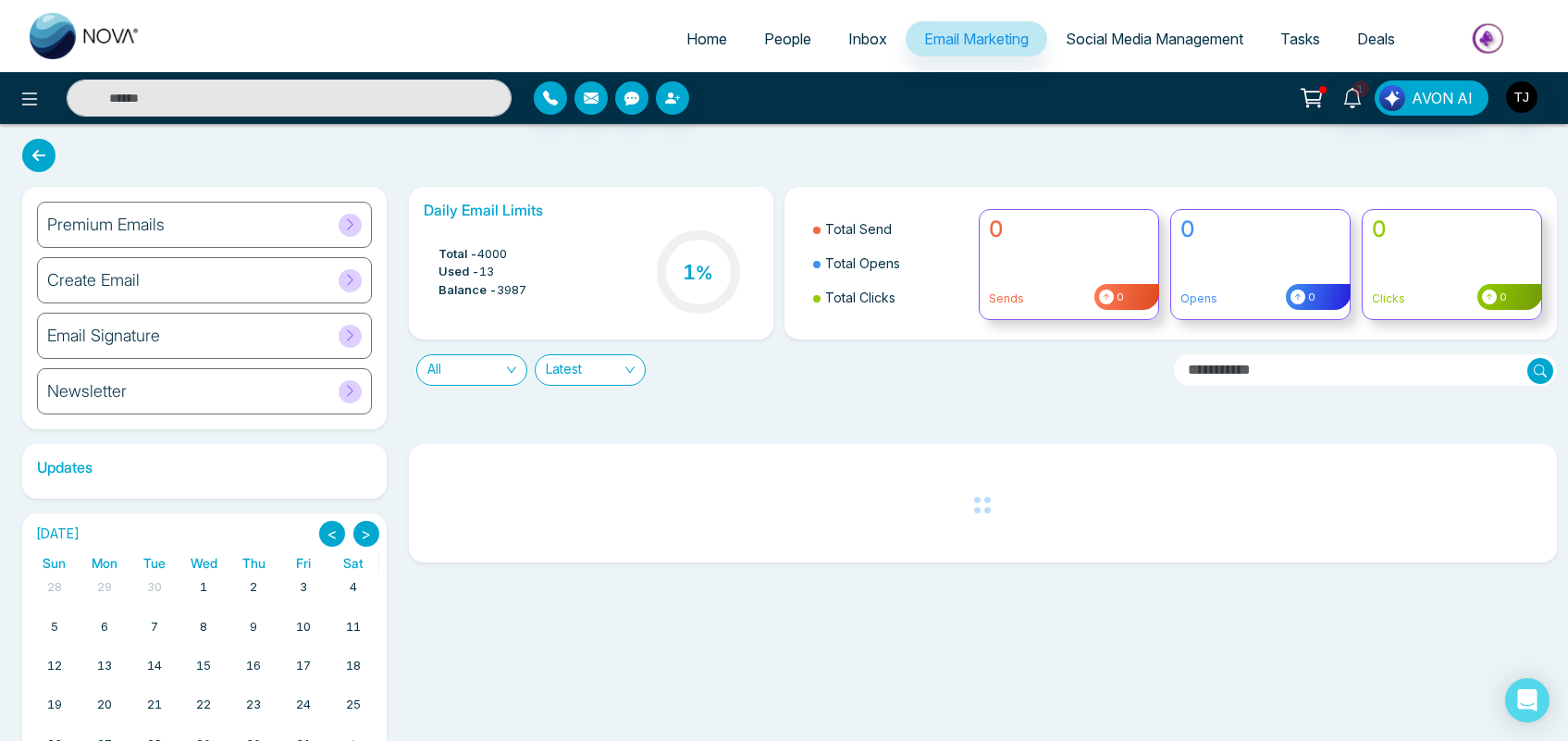
click at [197, 280] on div "Create Email" at bounding box center [204, 280] width 335 height 46
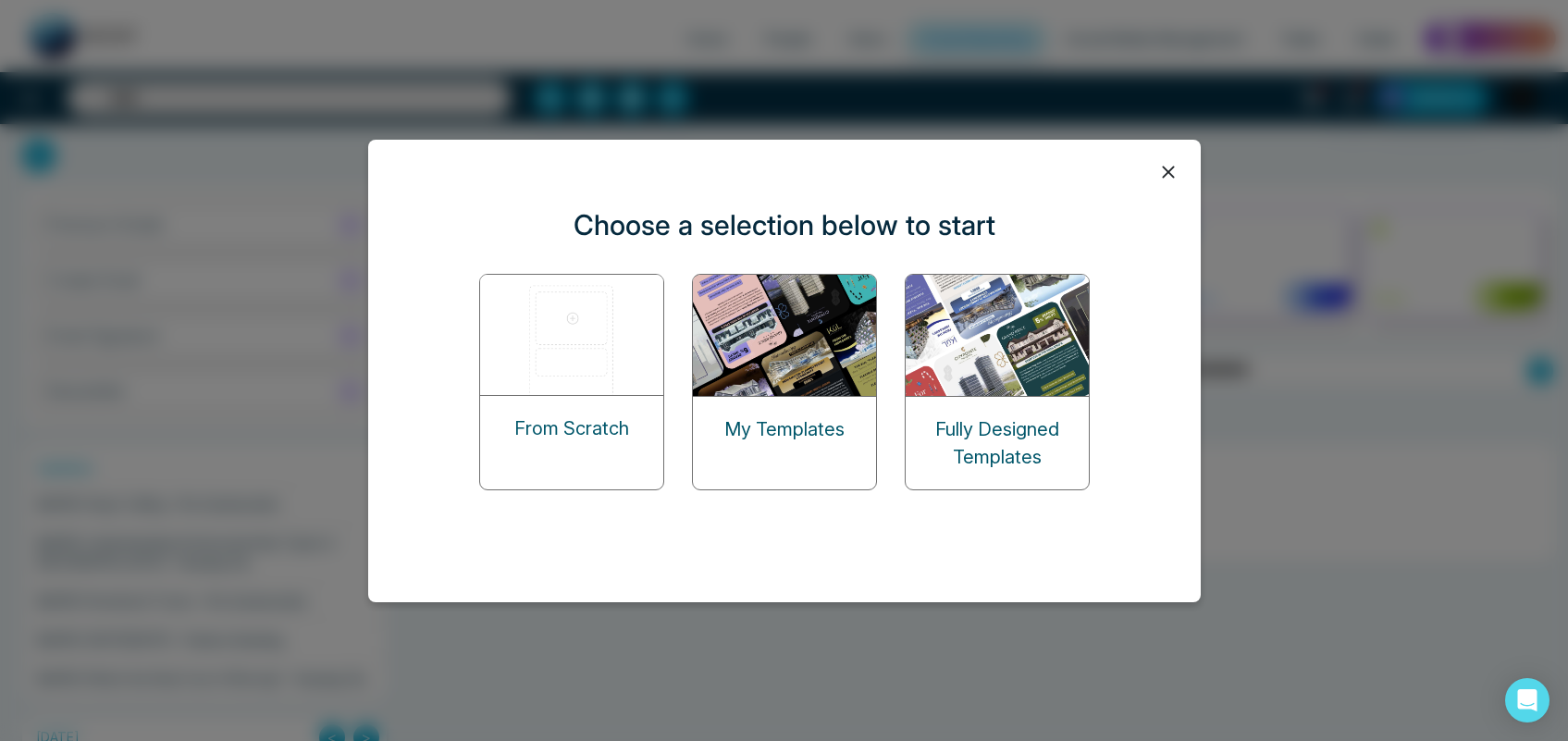
click at [1162, 166] on icon at bounding box center [1167, 171] width 12 height 12
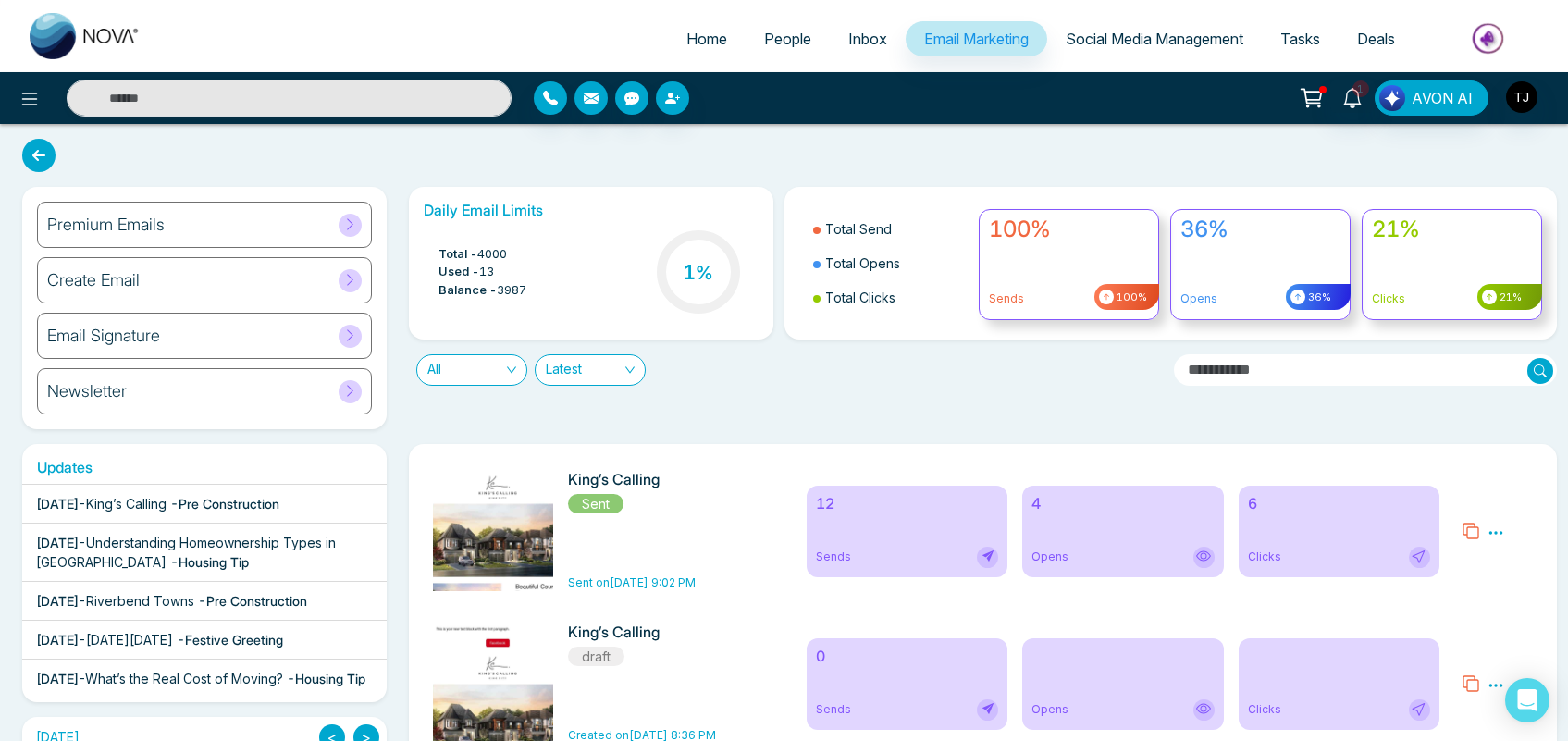
click at [203, 265] on div "Create Email" at bounding box center [204, 280] width 335 height 46
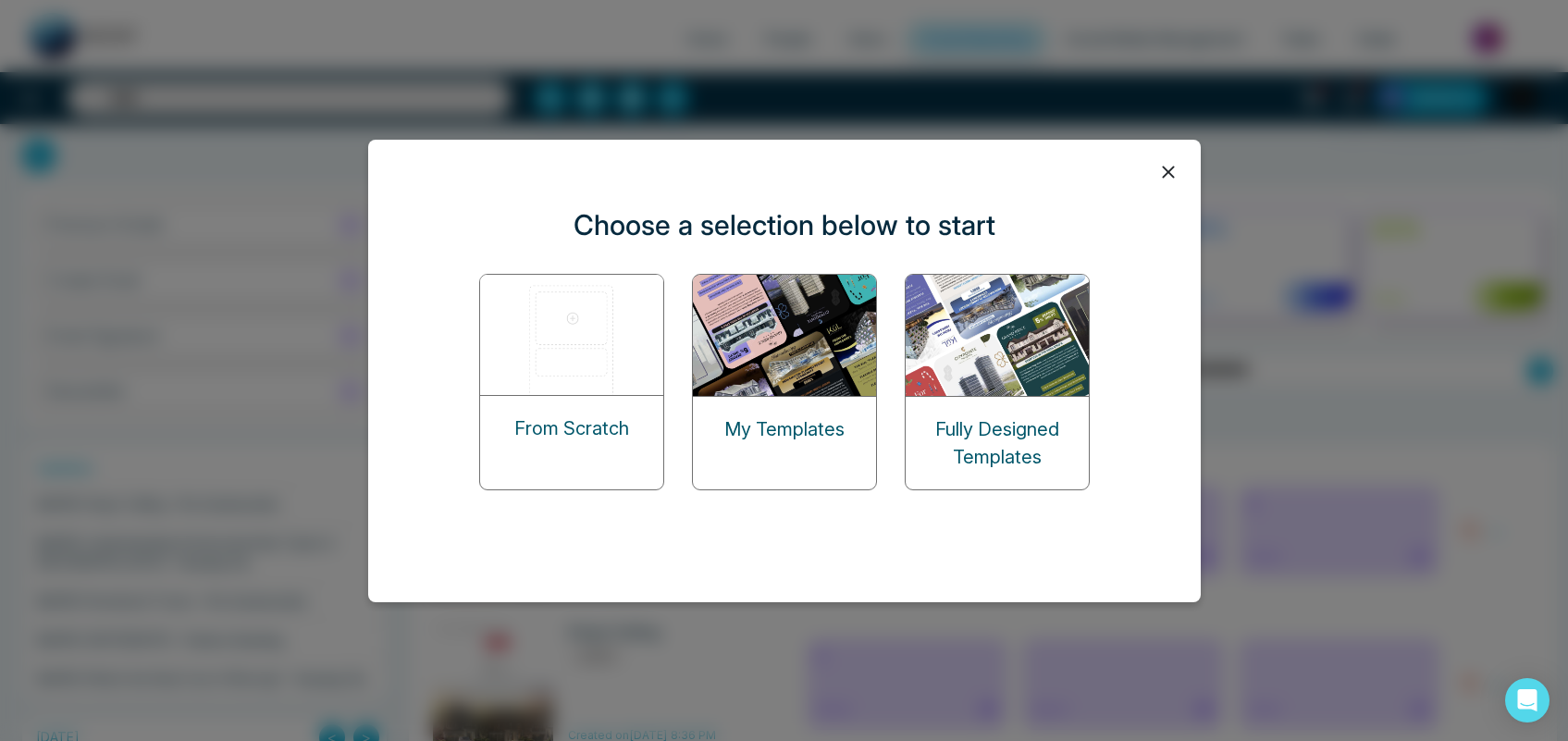
click at [764, 362] on img at bounding box center [785, 336] width 185 height 121
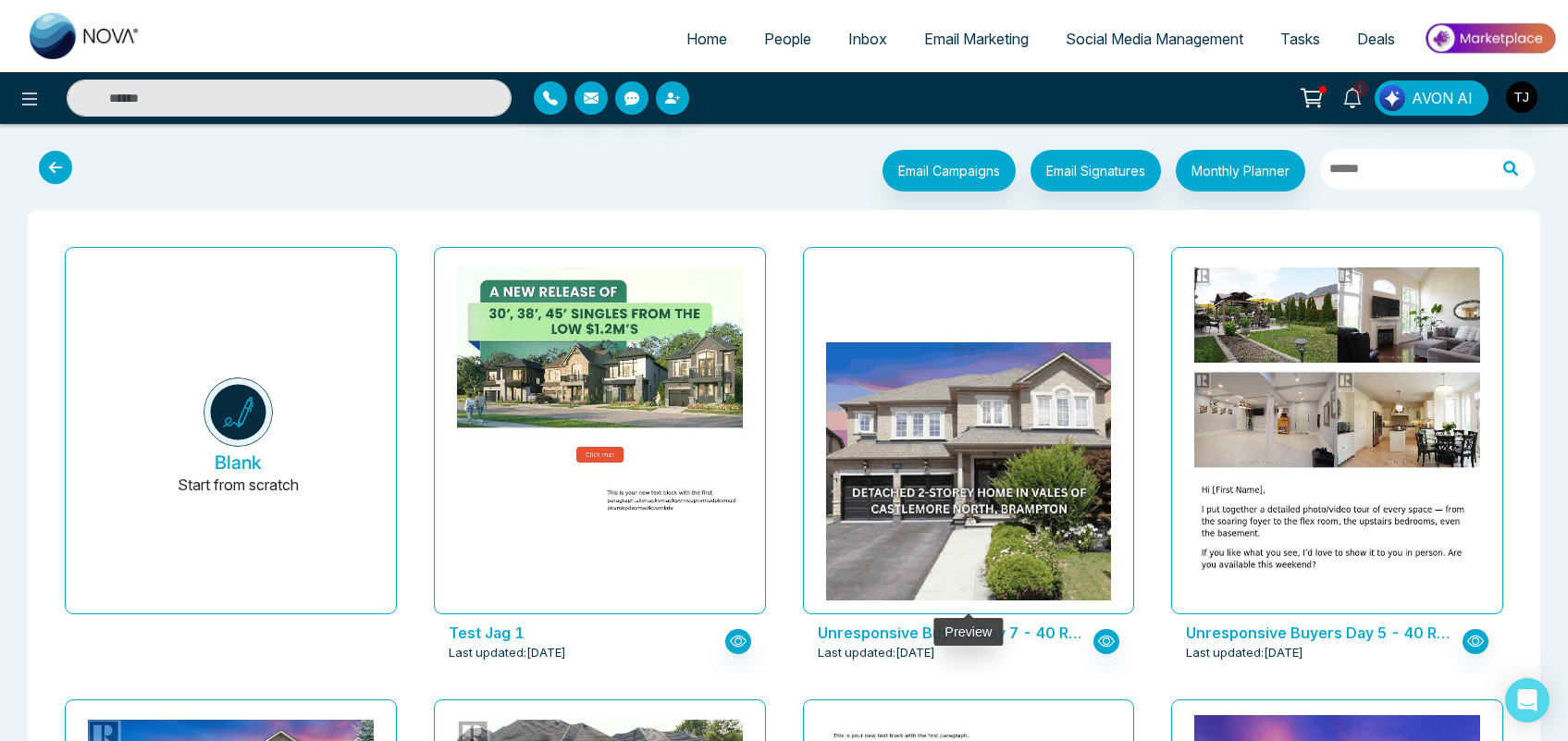
click at [940, 408] on img at bounding box center [968, 529] width 572 height 384
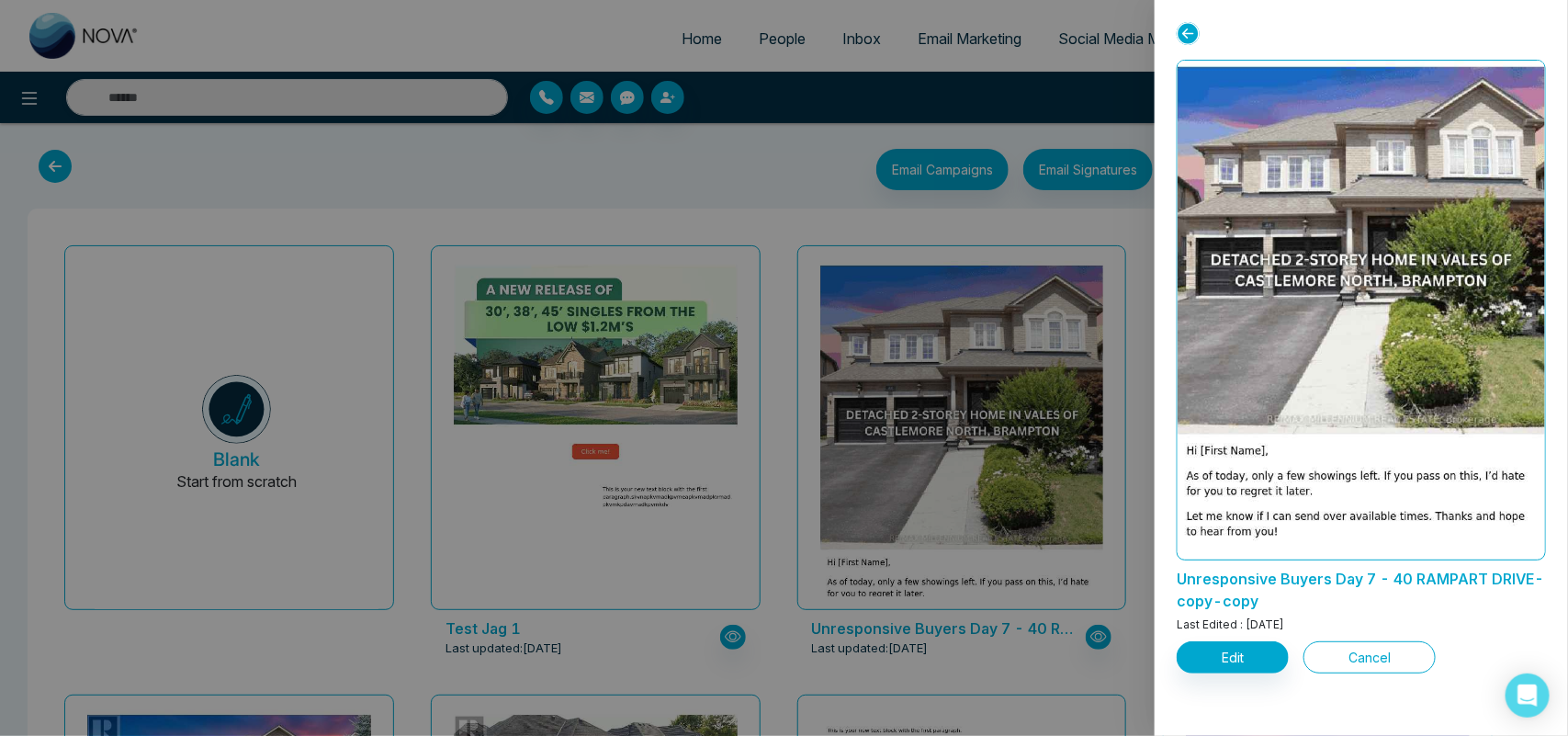
click at [1378, 659] on button "Cancel" at bounding box center [1369, 657] width 132 height 32
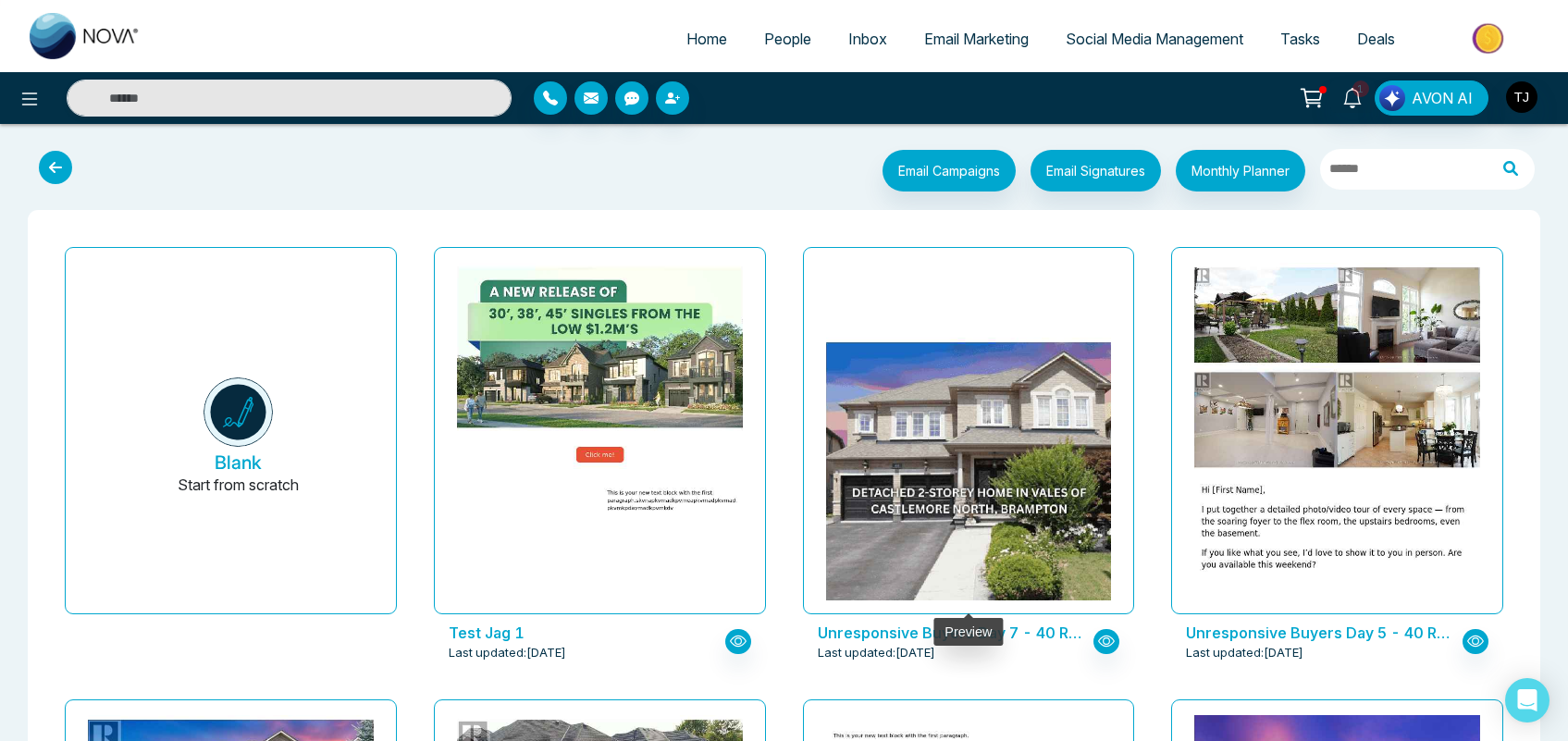
click at [939, 337] on img at bounding box center [968, 529] width 572 height 384
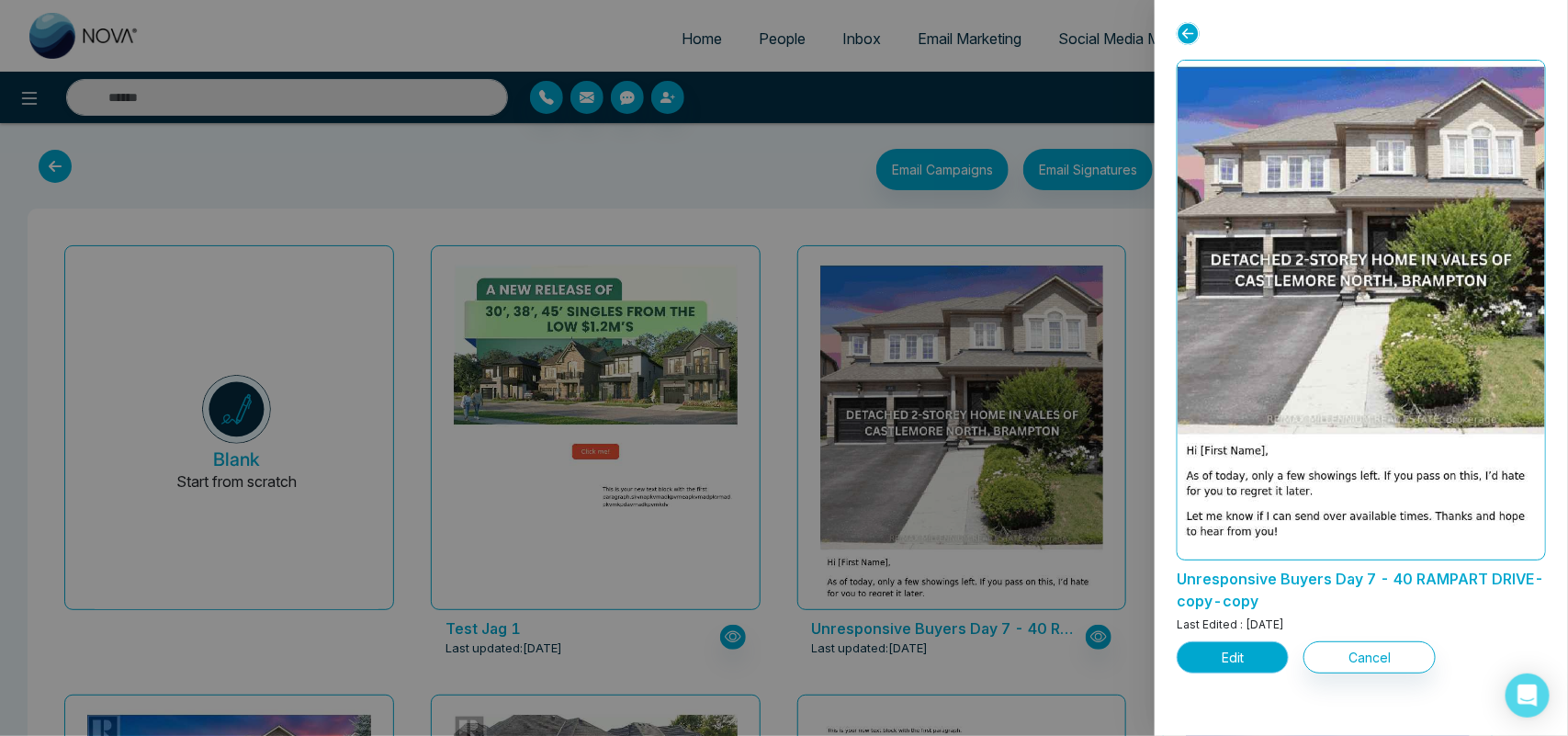
click at [1222, 654] on button "Edit" at bounding box center [1232, 657] width 112 height 32
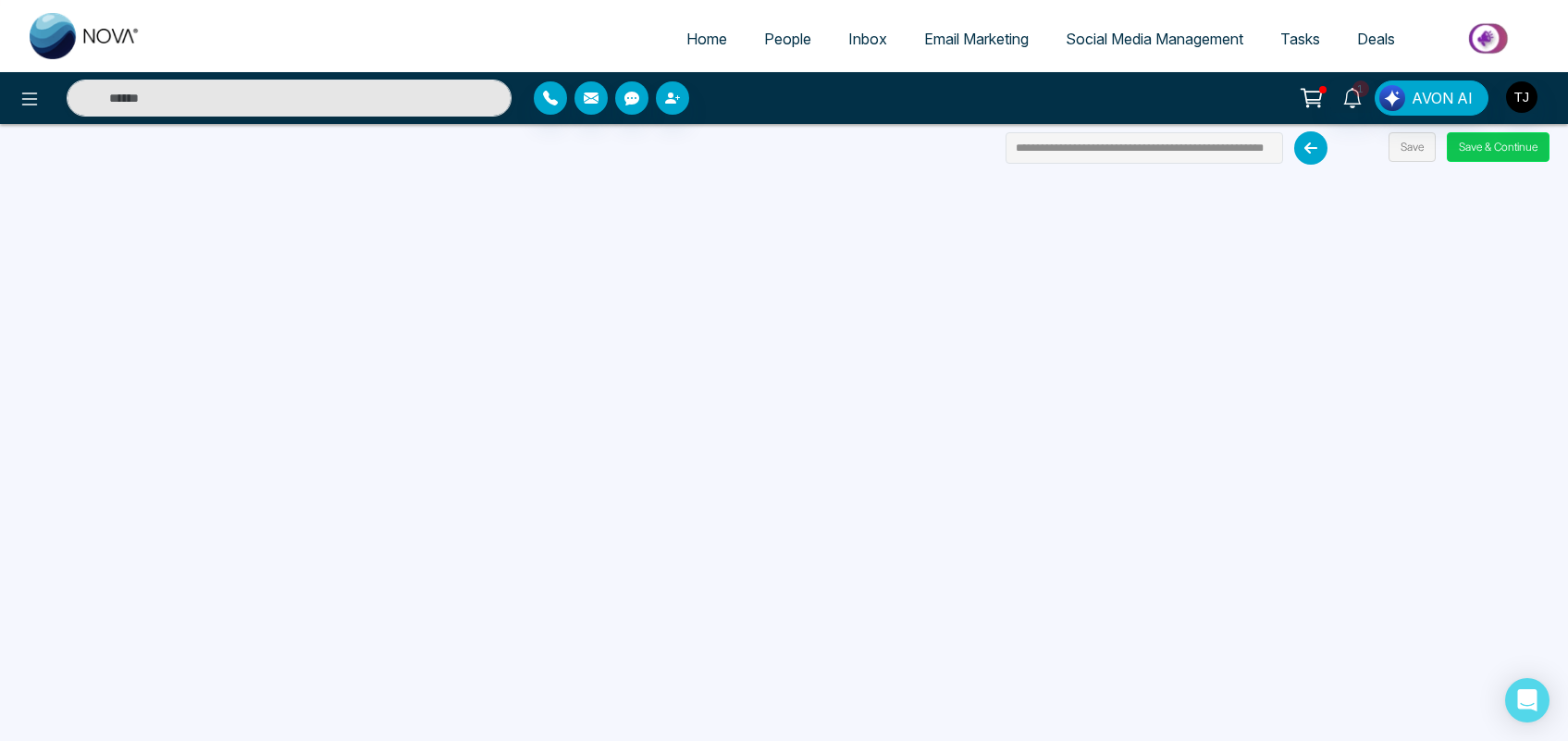
click at [1485, 142] on button "Save & Continue" at bounding box center [1498, 146] width 103 height 29
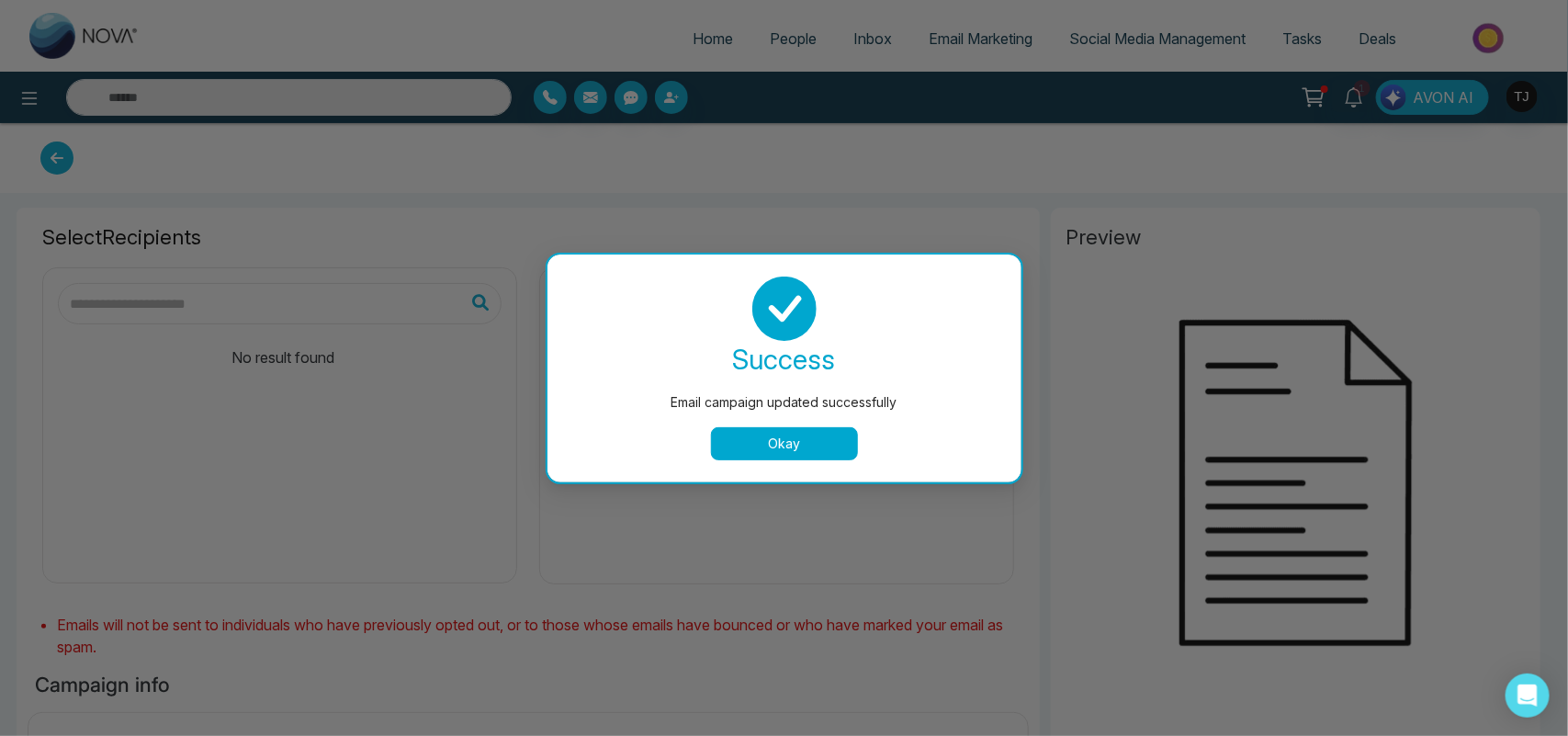
click at [759, 452] on button "Okay" at bounding box center [784, 443] width 147 height 33
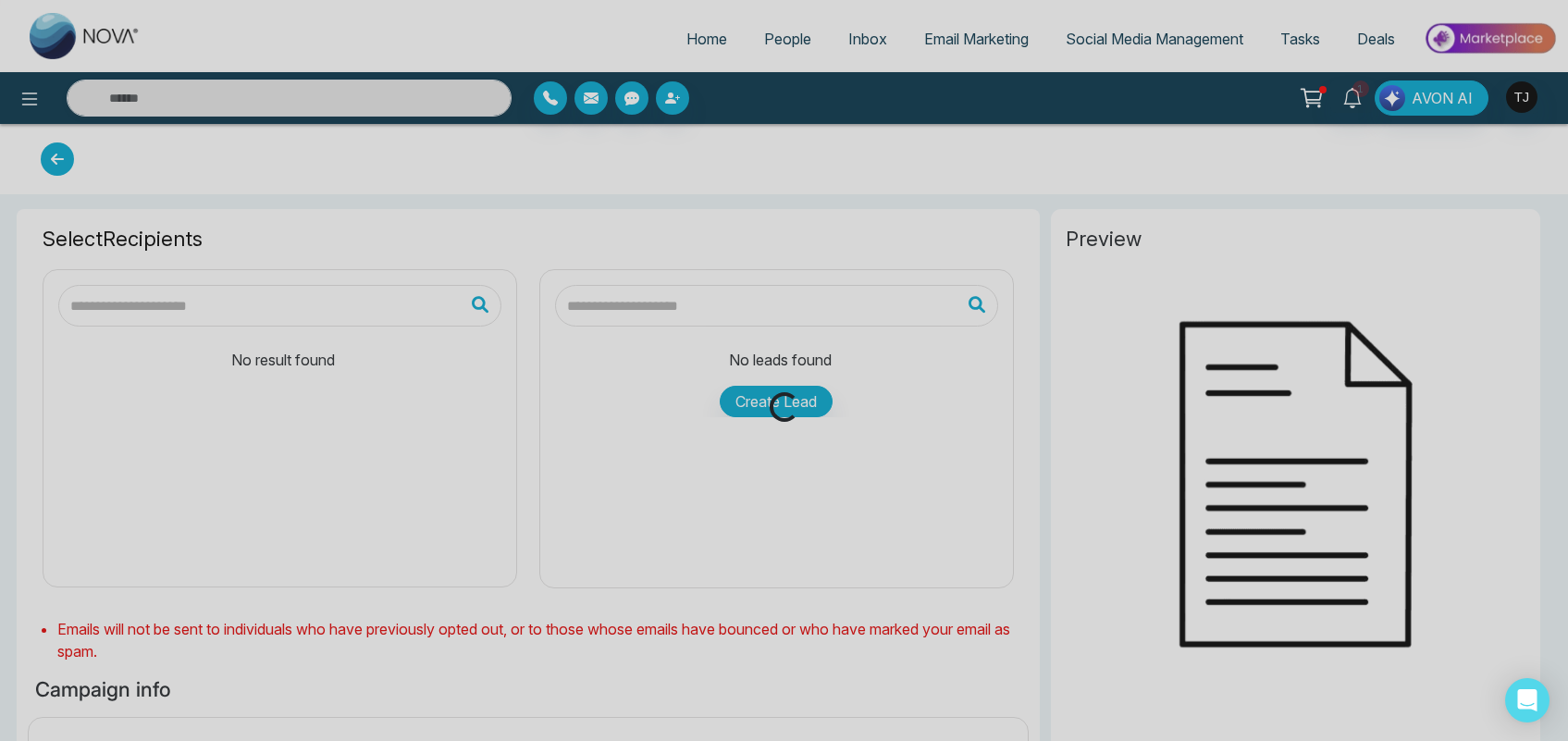
type input "**********"
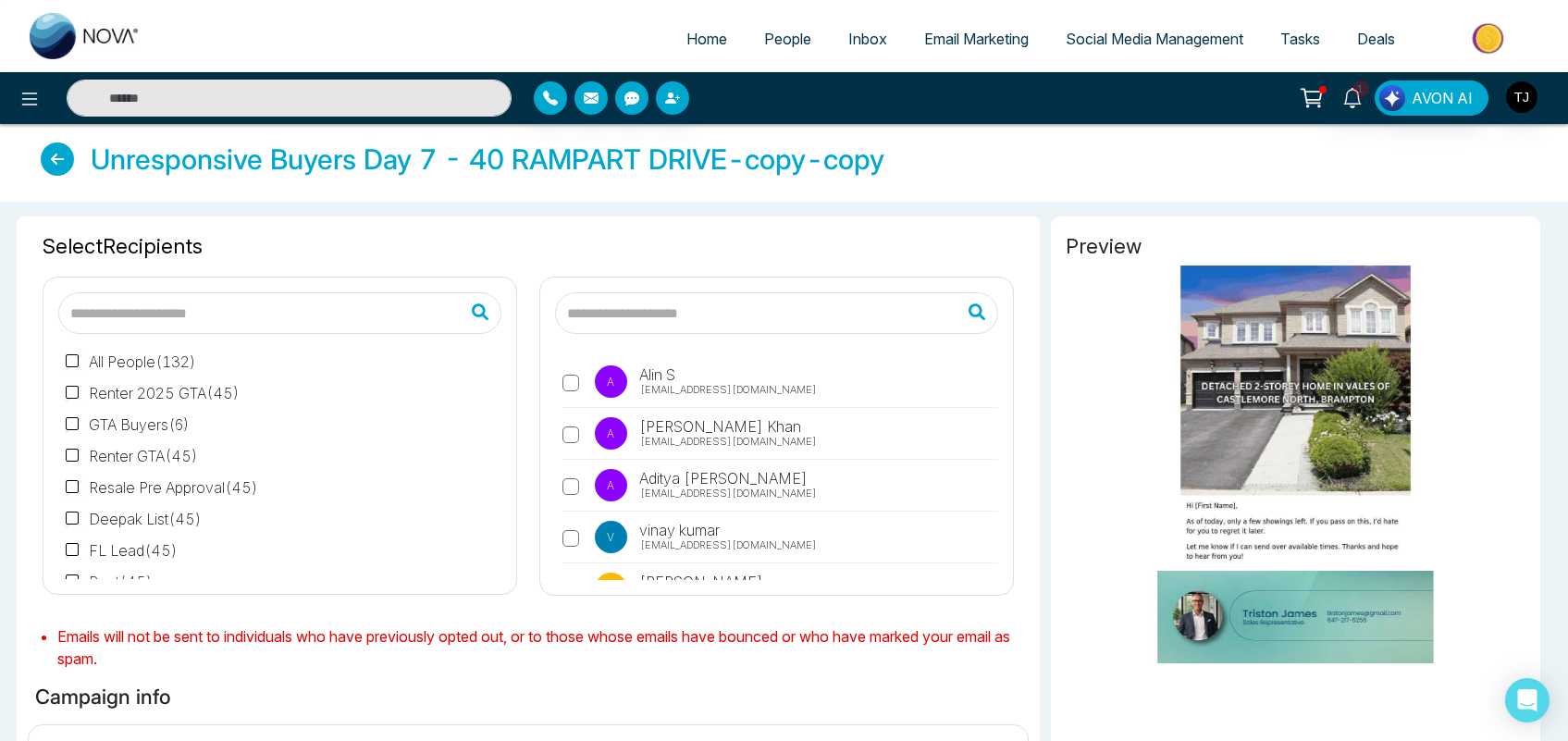
click at [649, 382] on span "[EMAIL_ADDRESS][DOMAIN_NAME]" at bounding box center [728, 389] width 177 height 16
click at [649, 432] on span "[PERSON_NAME]" at bounding box center [718, 425] width 164 height 22
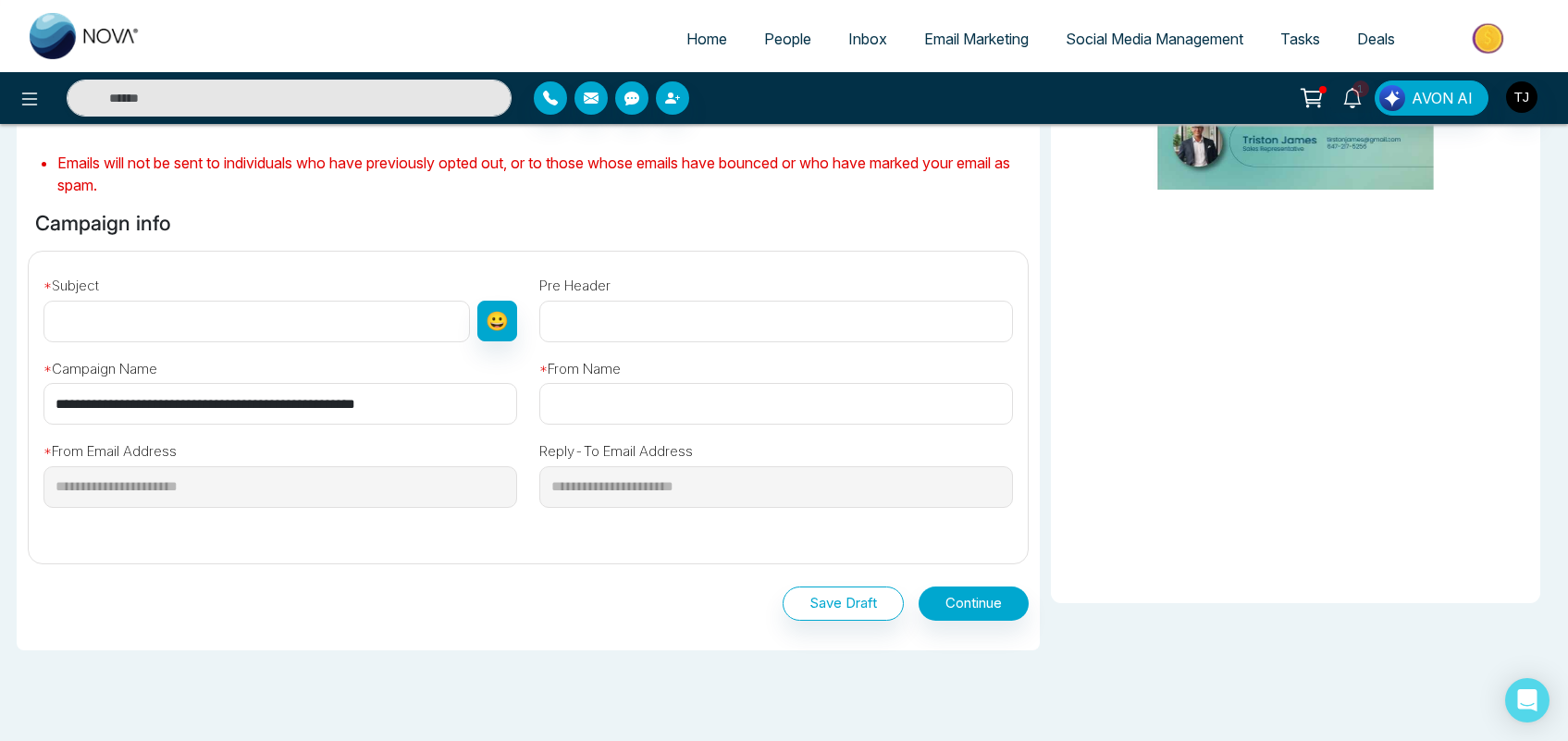
scroll to position [474, 0]
click at [404, 311] on input "text" at bounding box center [256, 320] width 426 height 42
type input "*********"
click at [732, 400] on input "text" at bounding box center [776, 403] width 474 height 42
type input "*****"
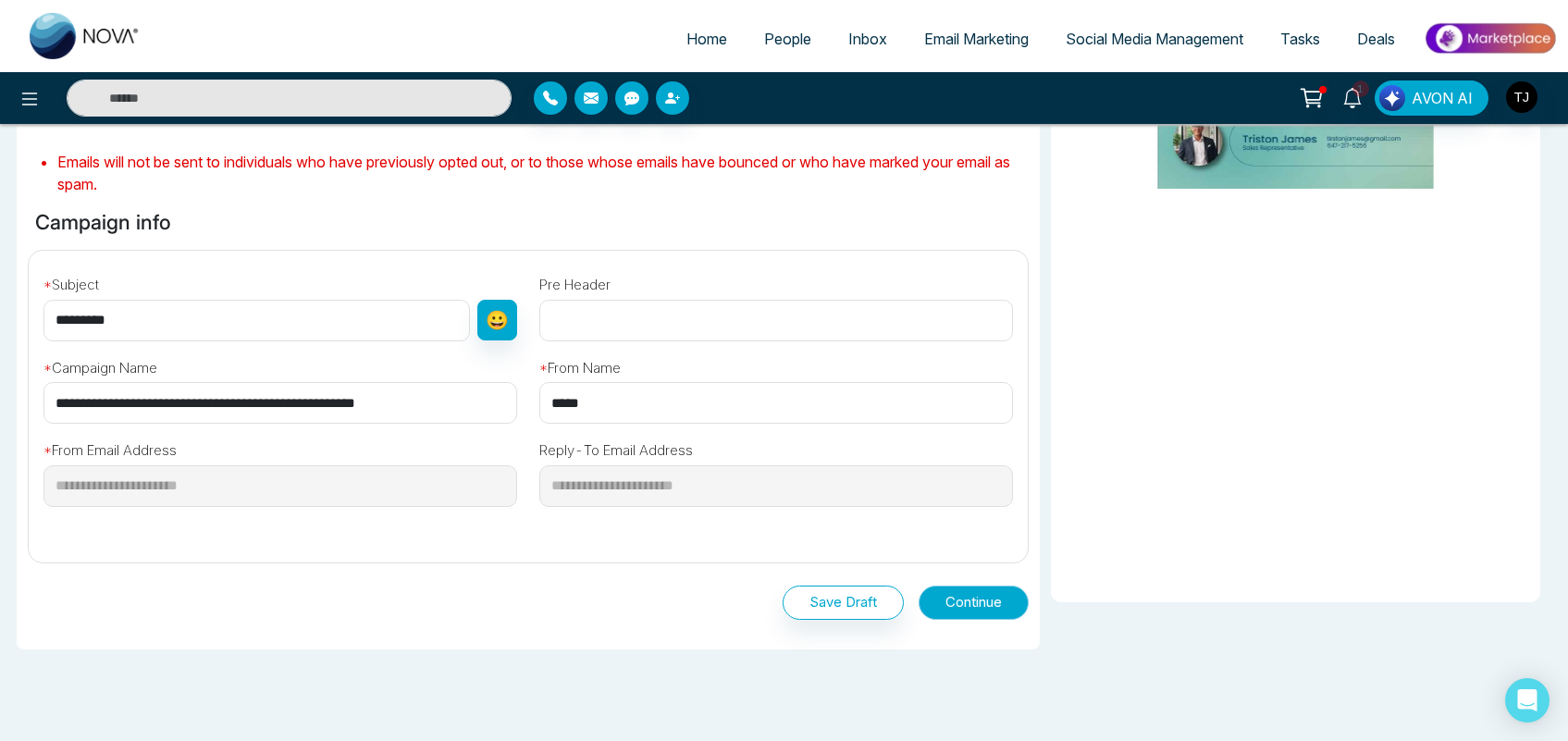
click at [972, 608] on button "Continue" at bounding box center [974, 603] width 110 height 34
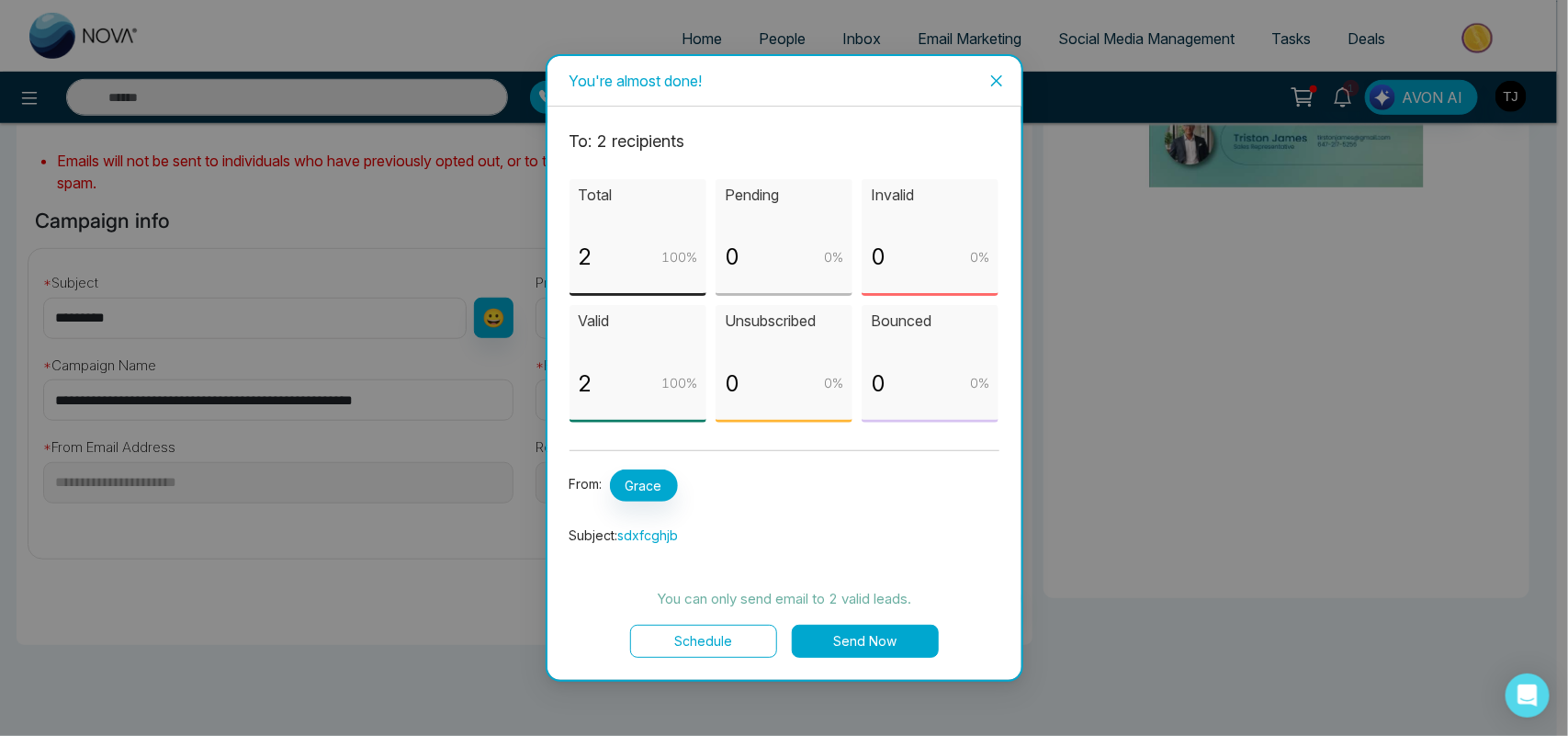
click at [992, 78] on icon "close" at bounding box center [997, 81] width 15 height 15
